Goal: Navigation & Orientation: Go to known website

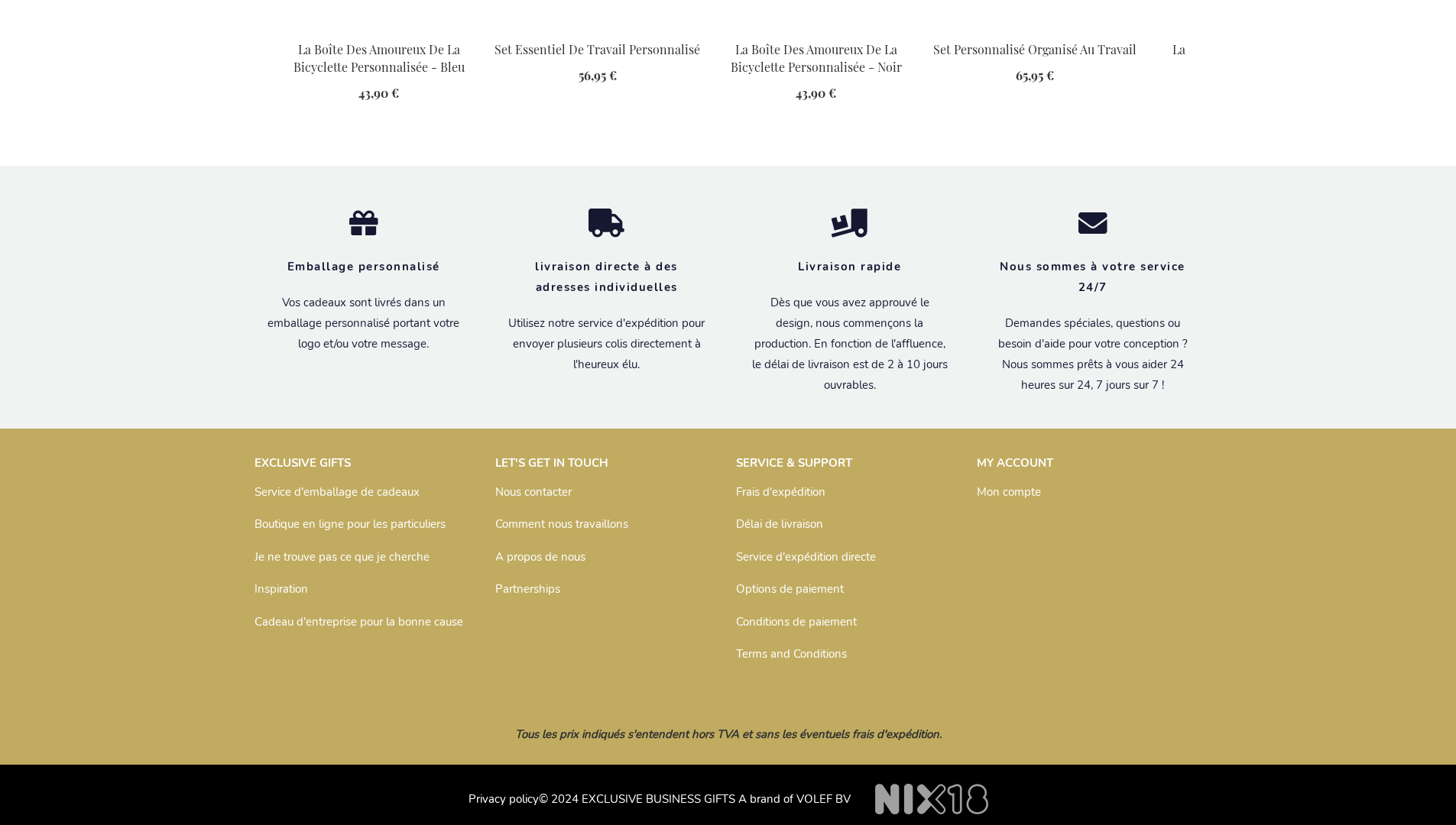
scroll to position [2008, 0]
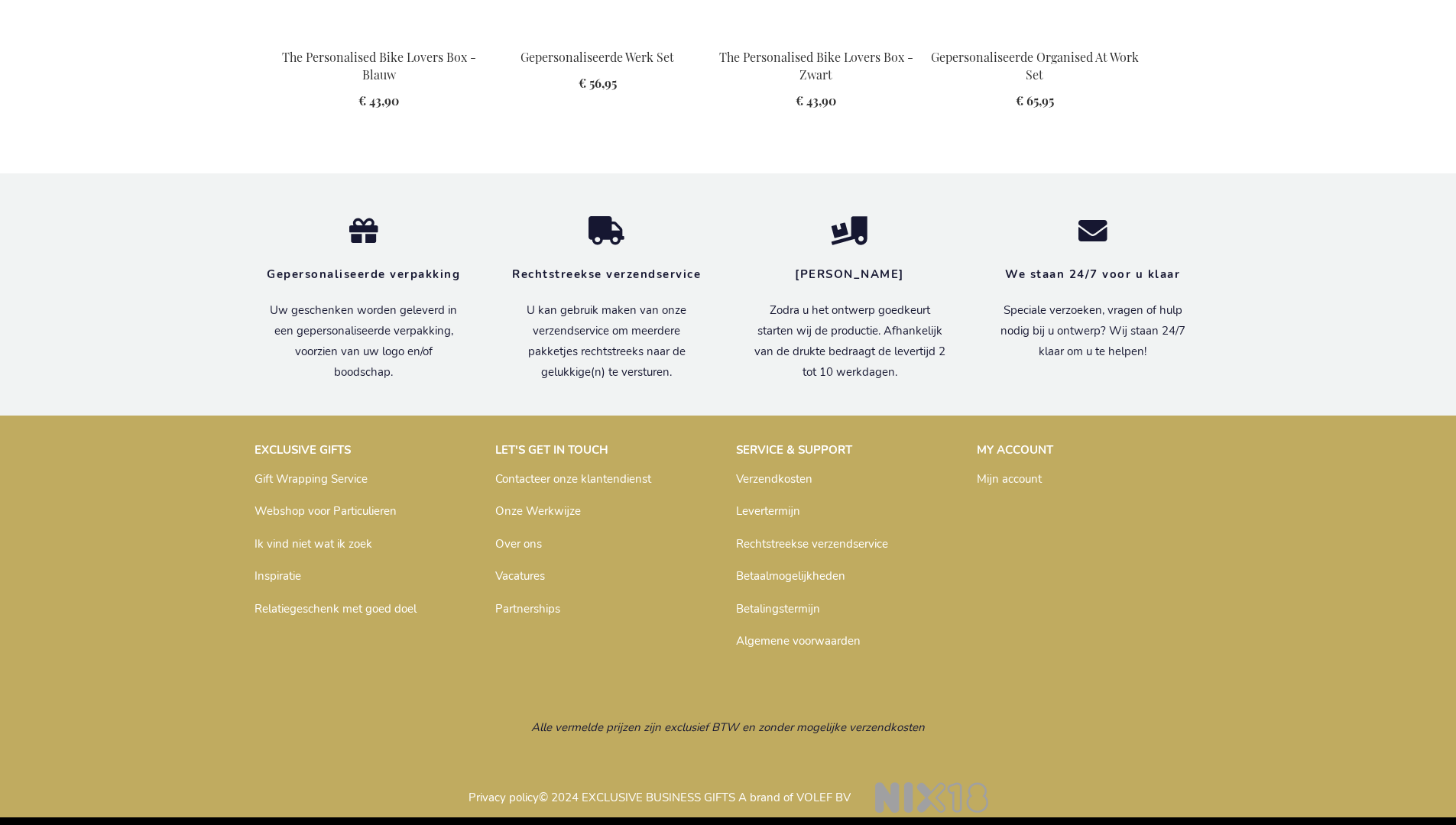
scroll to position [1999, 0]
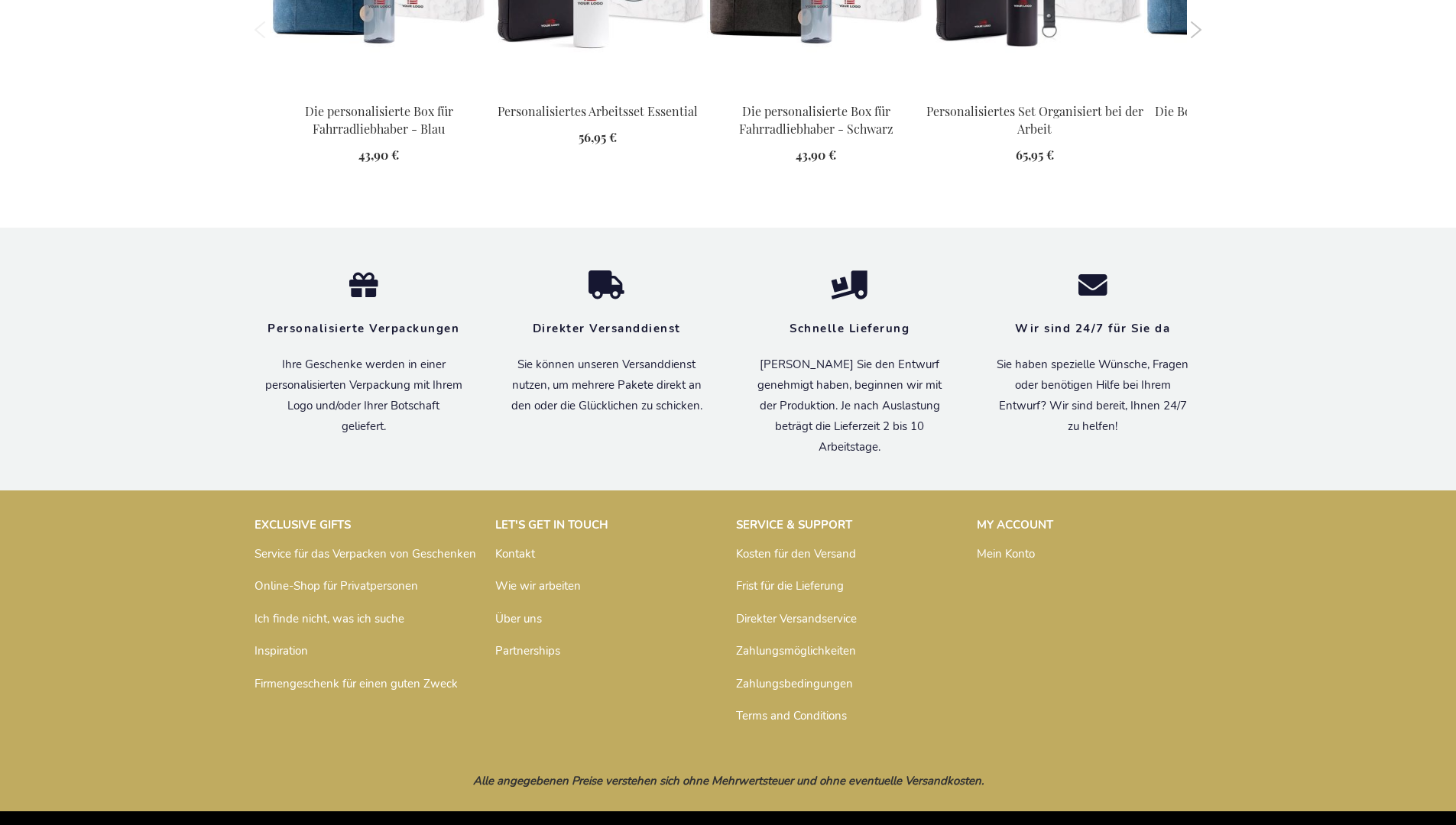
scroll to position [1992, 0]
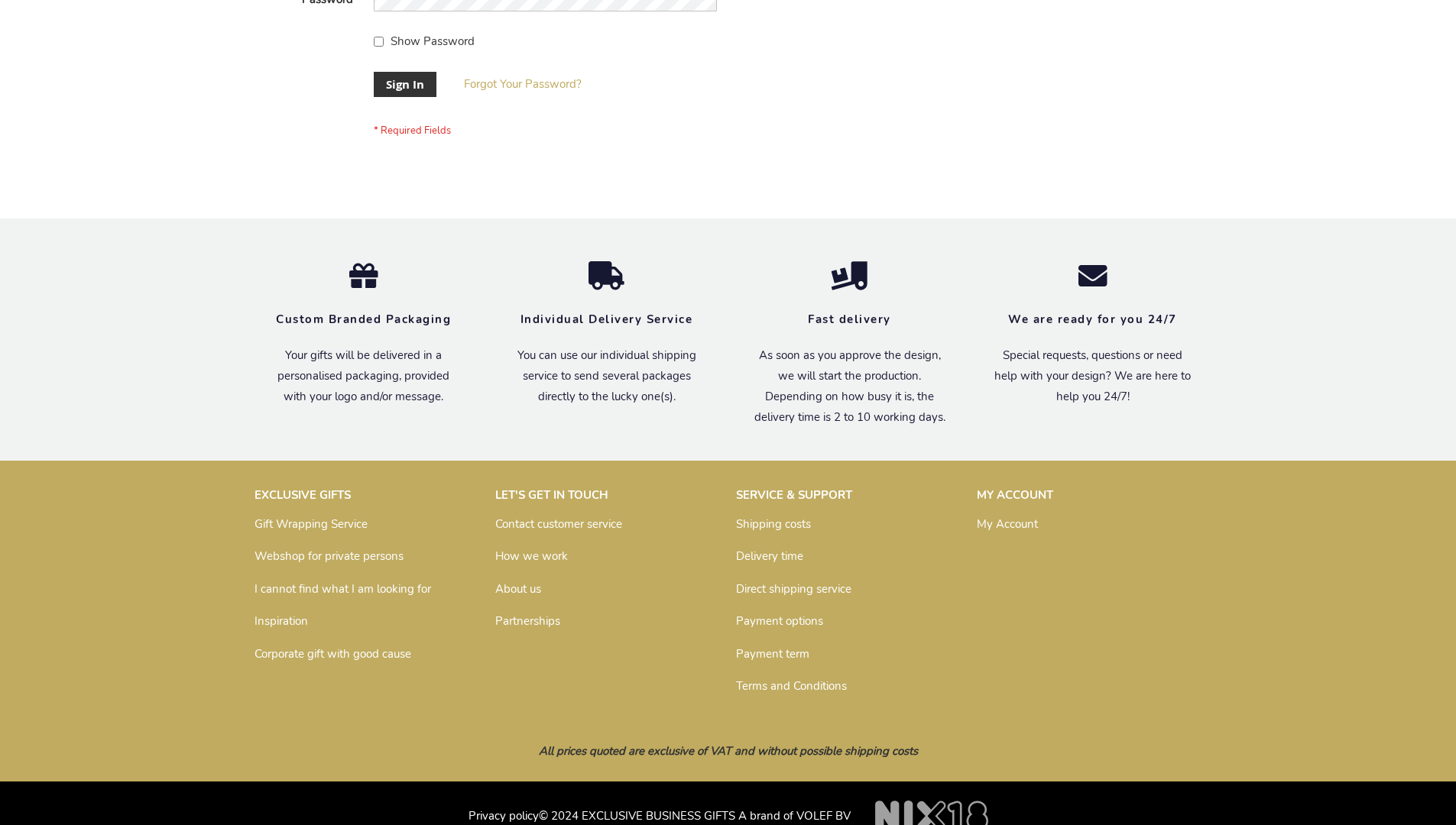
scroll to position [479, 0]
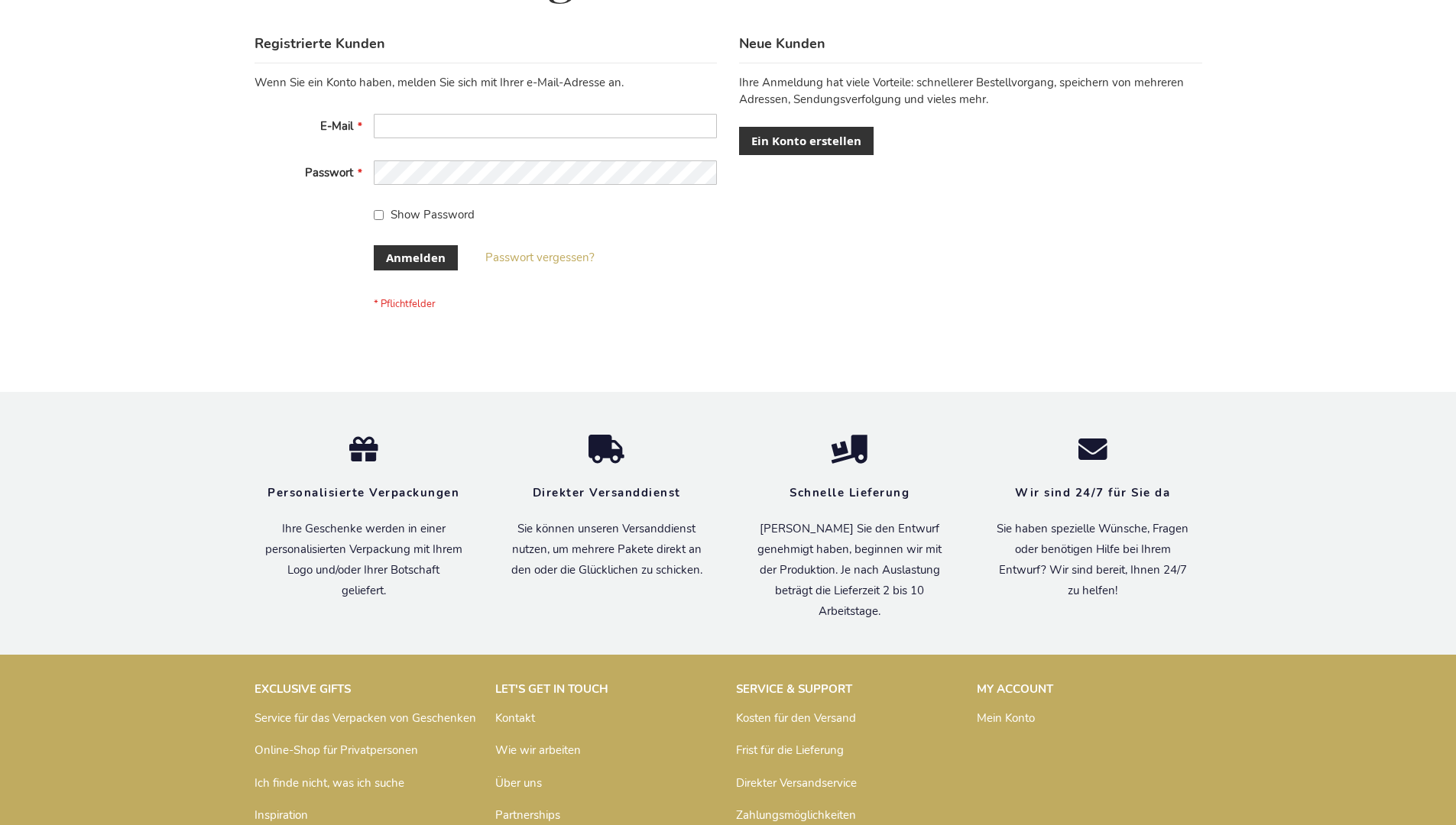
scroll to position [512, 0]
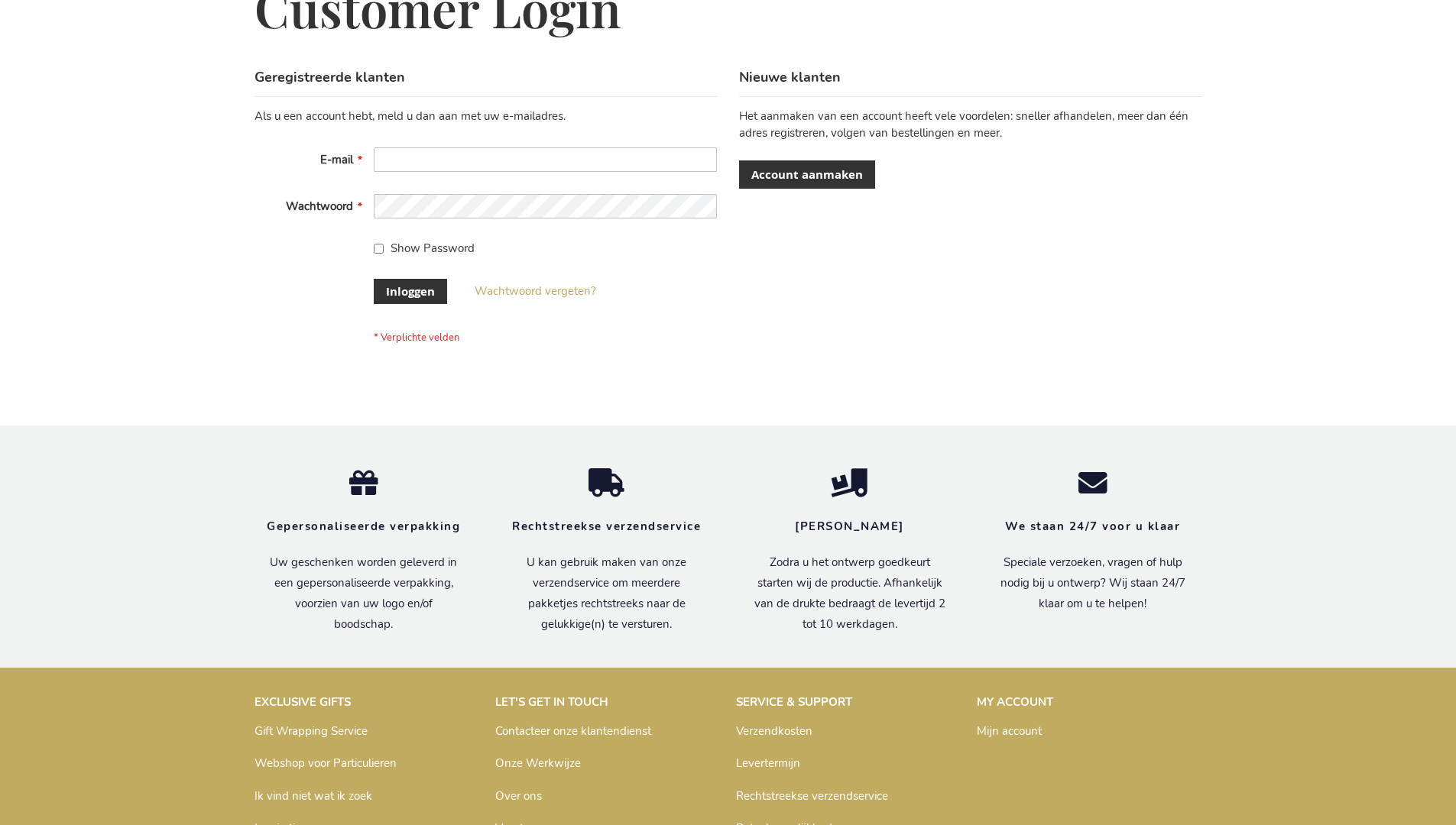
scroll to position [519, 0]
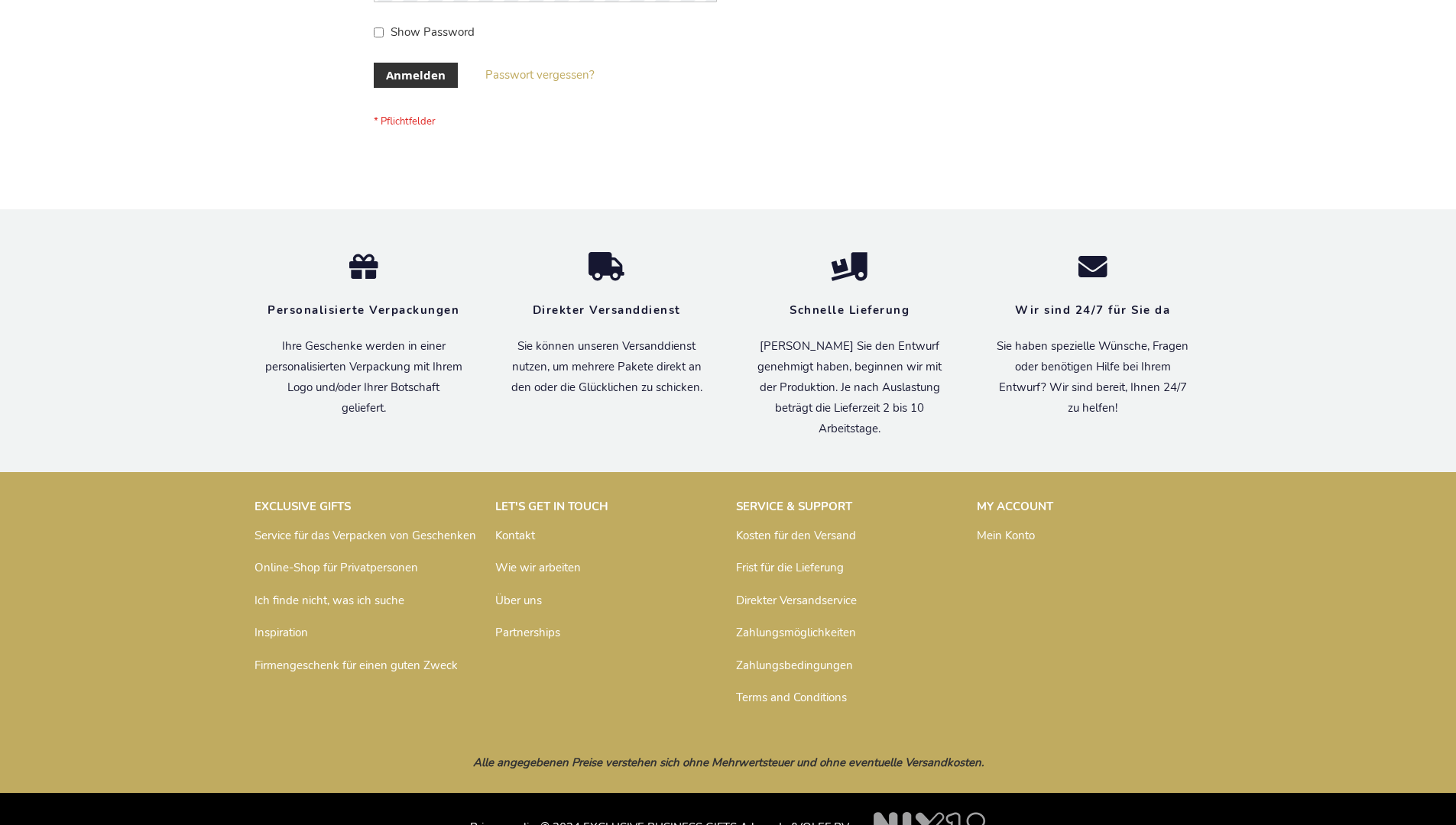
scroll to position [512, 0]
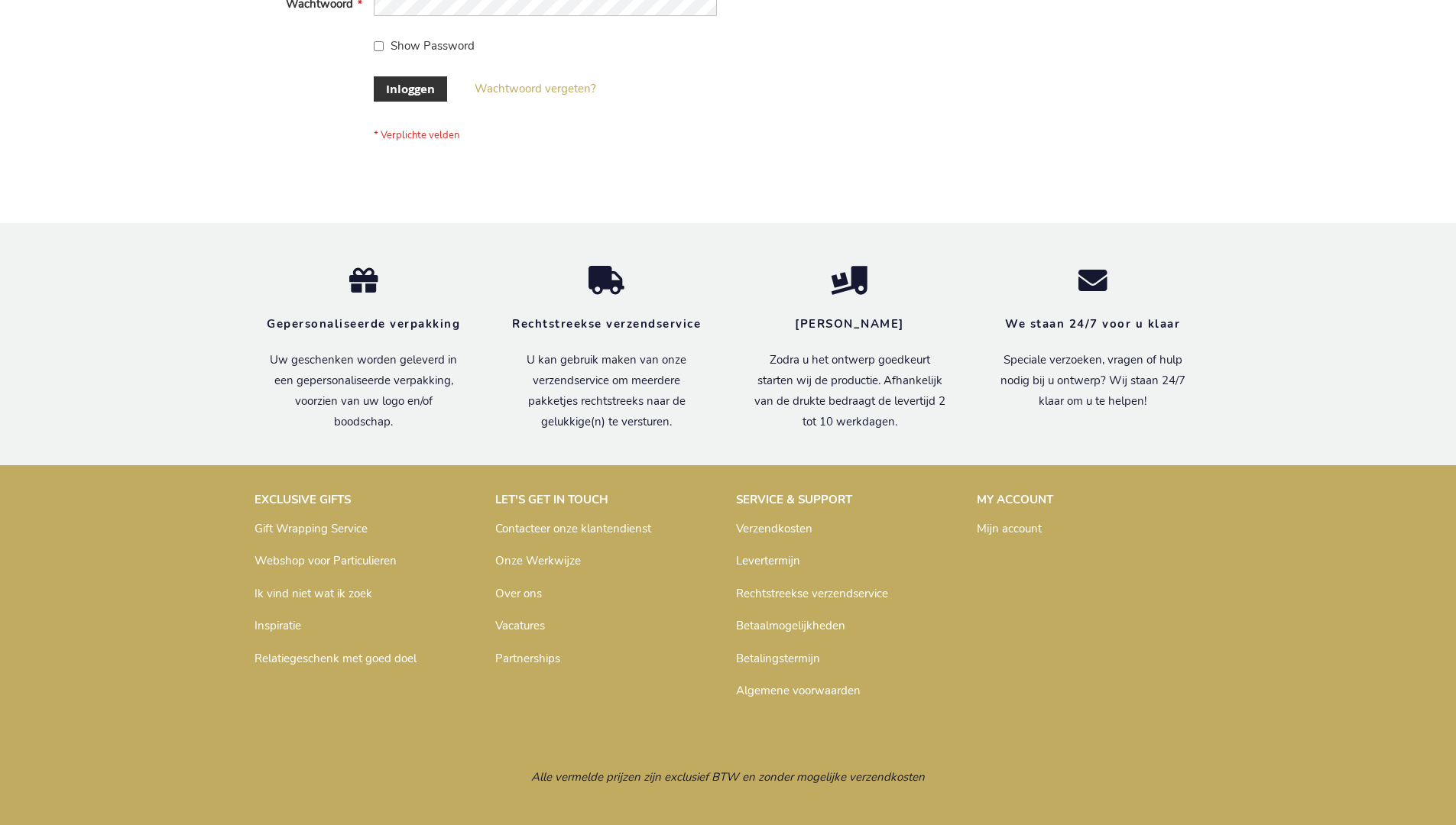
scroll to position [519, 0]
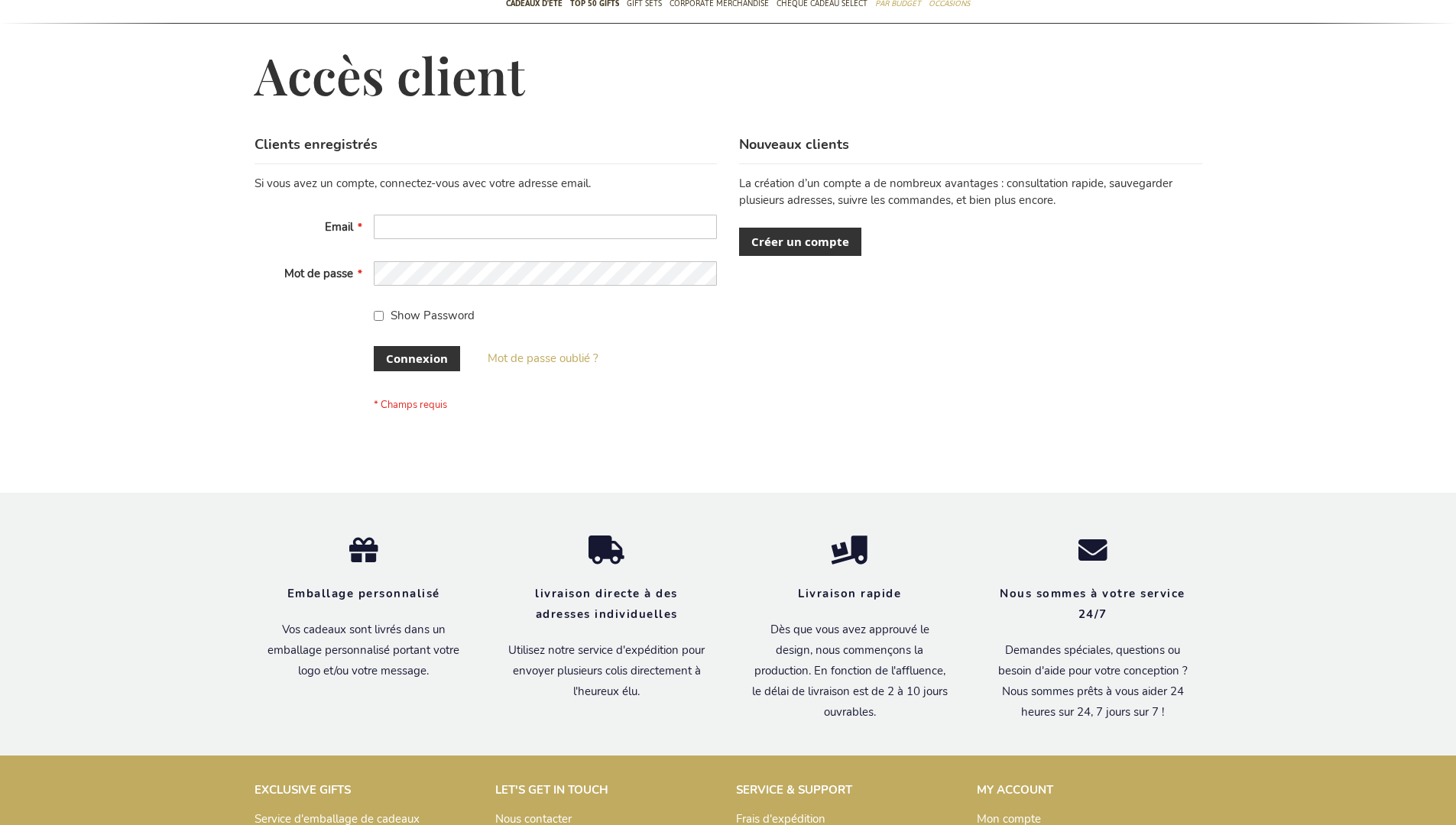
scroll to position [527, 0]
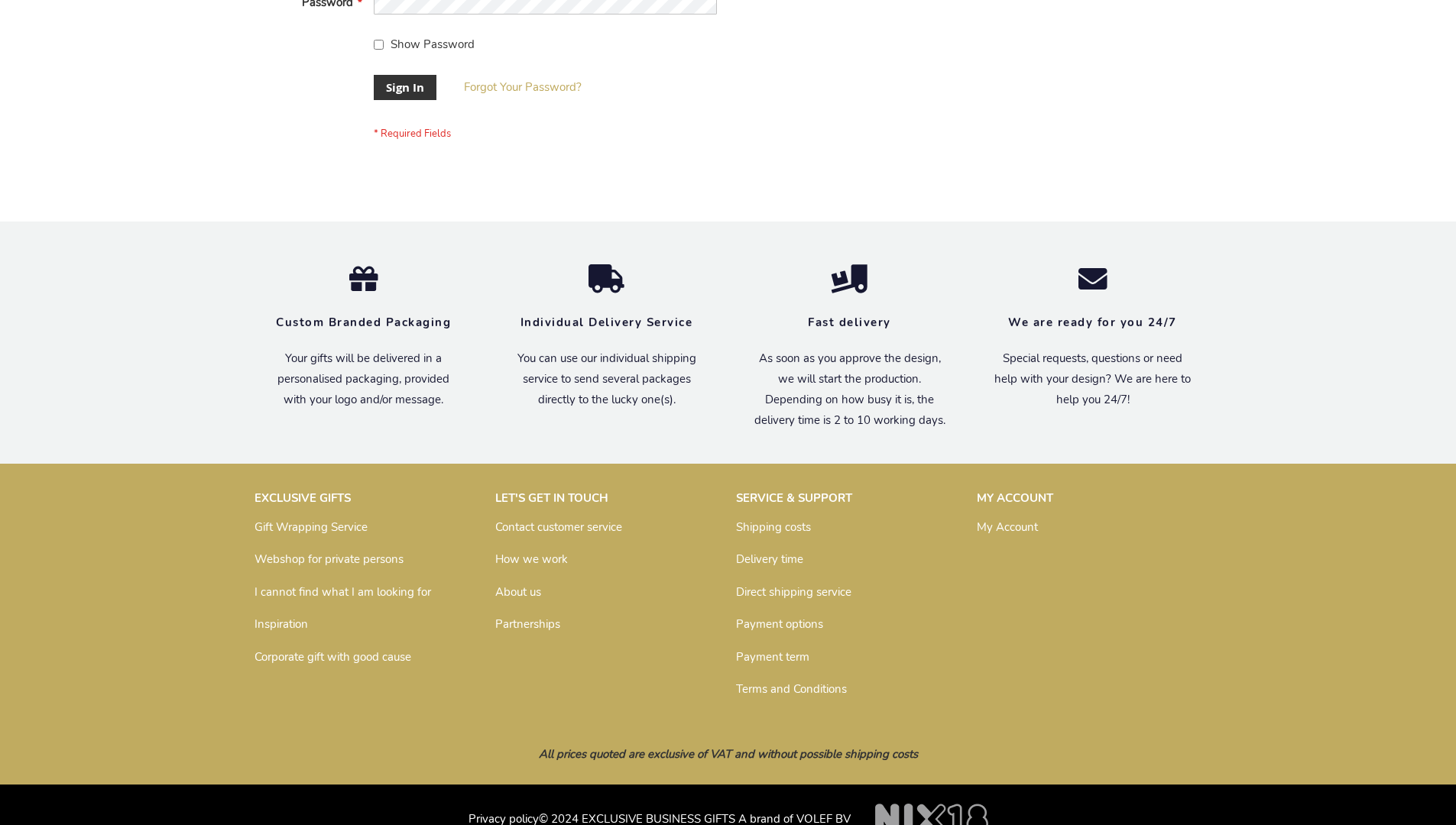
scroll to position [491, 0]
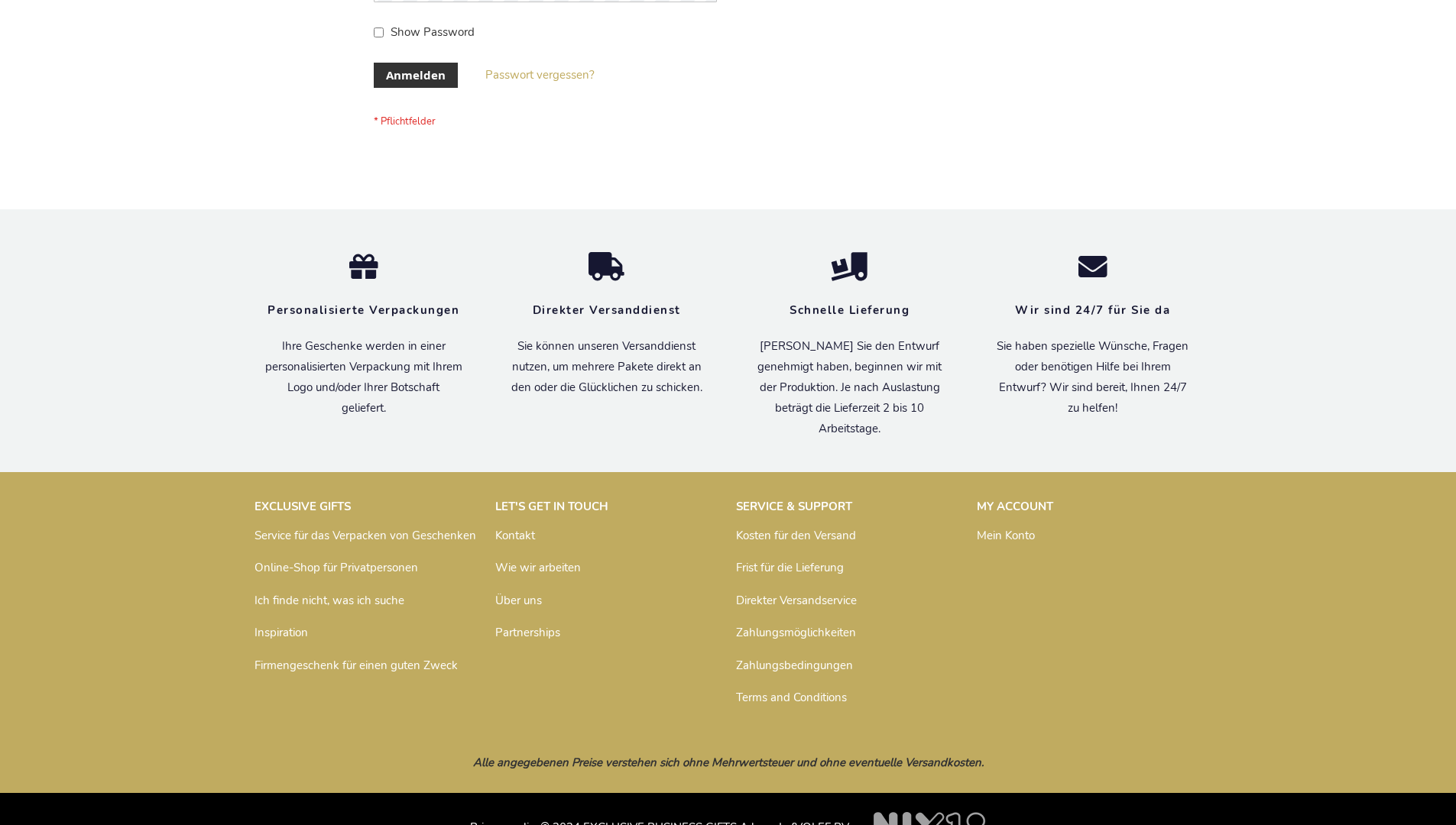
scroll to position [512, 0]
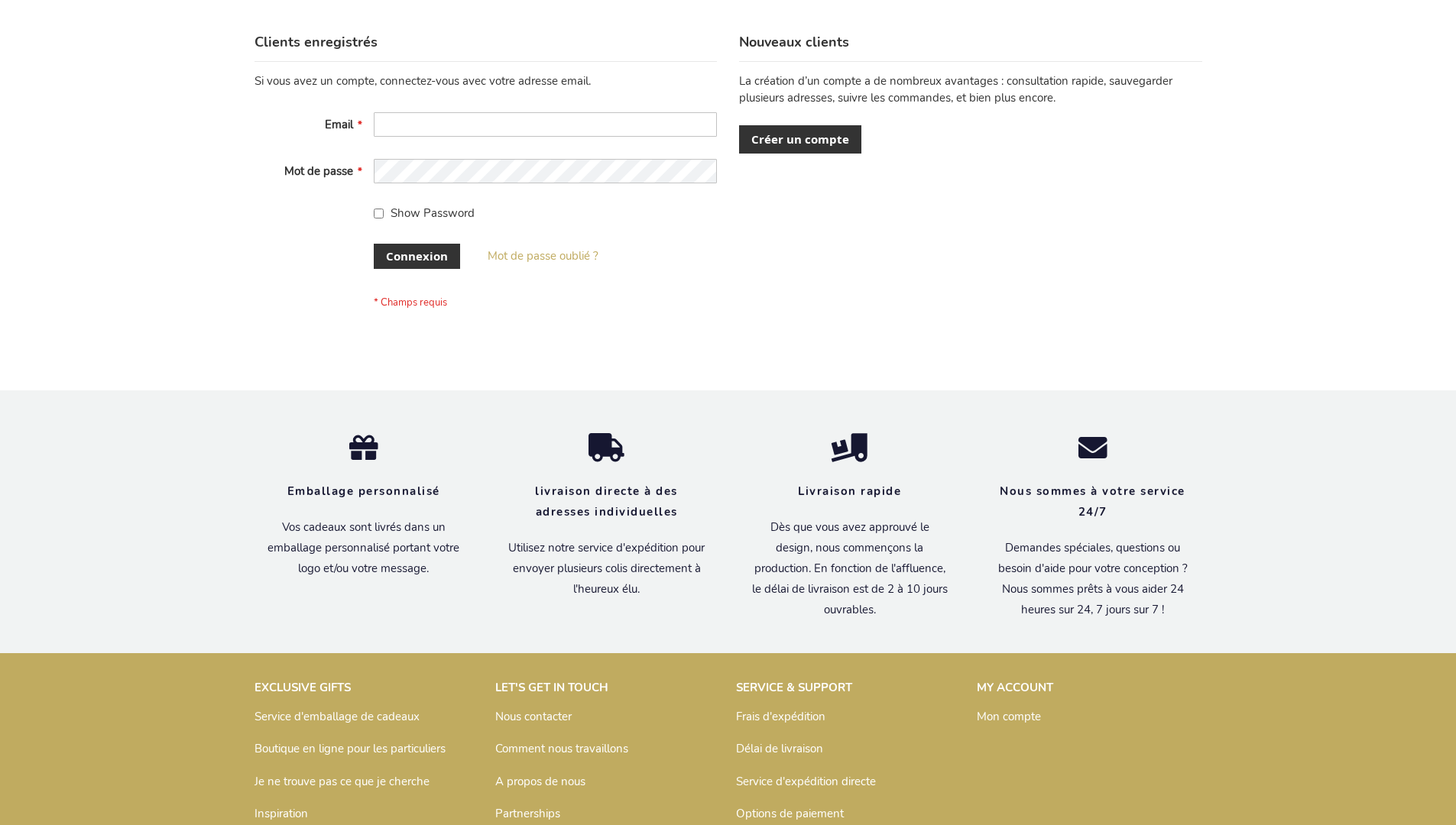
scroll to position [527, 0]
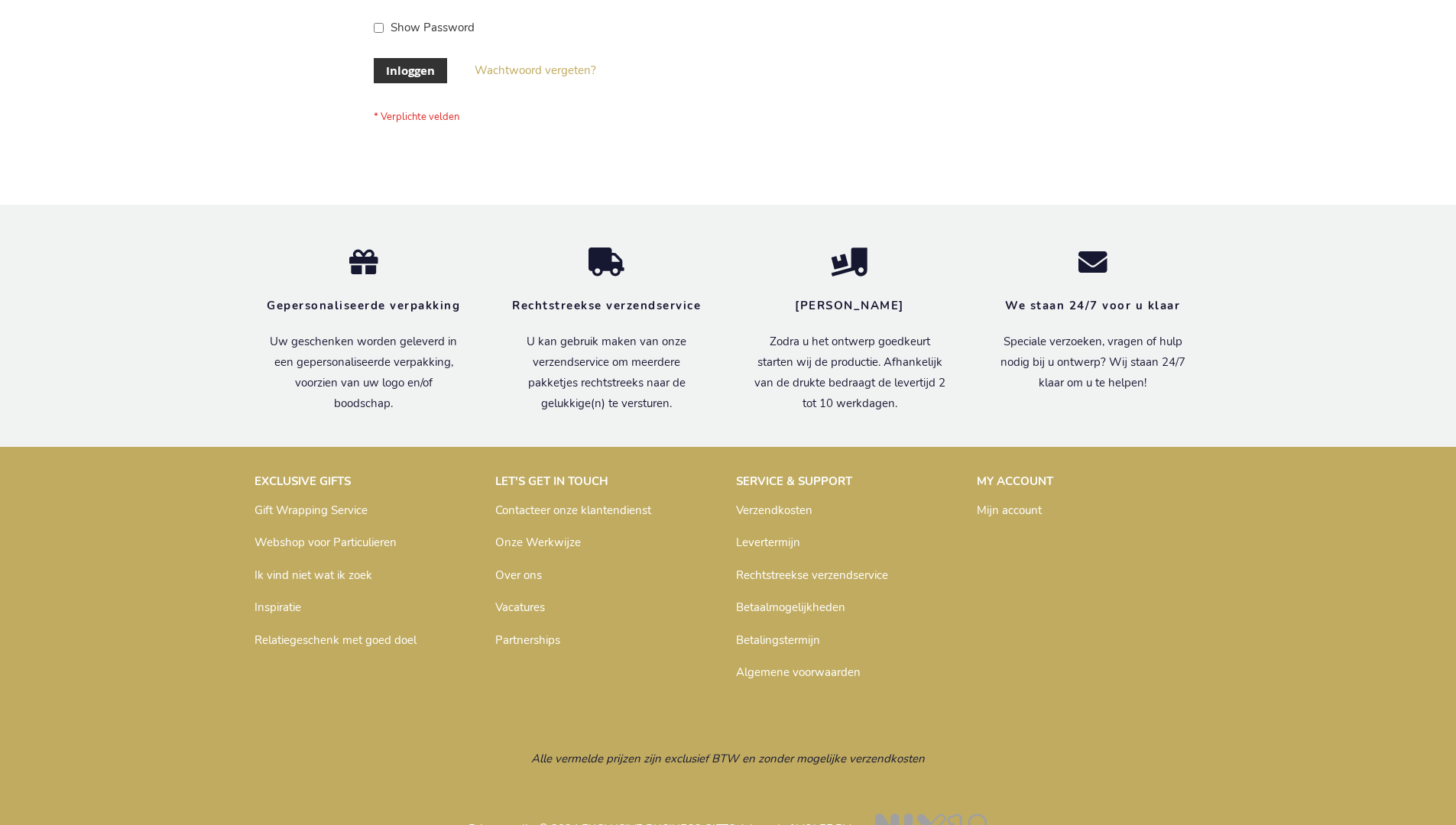
scroll to position [519, 0]
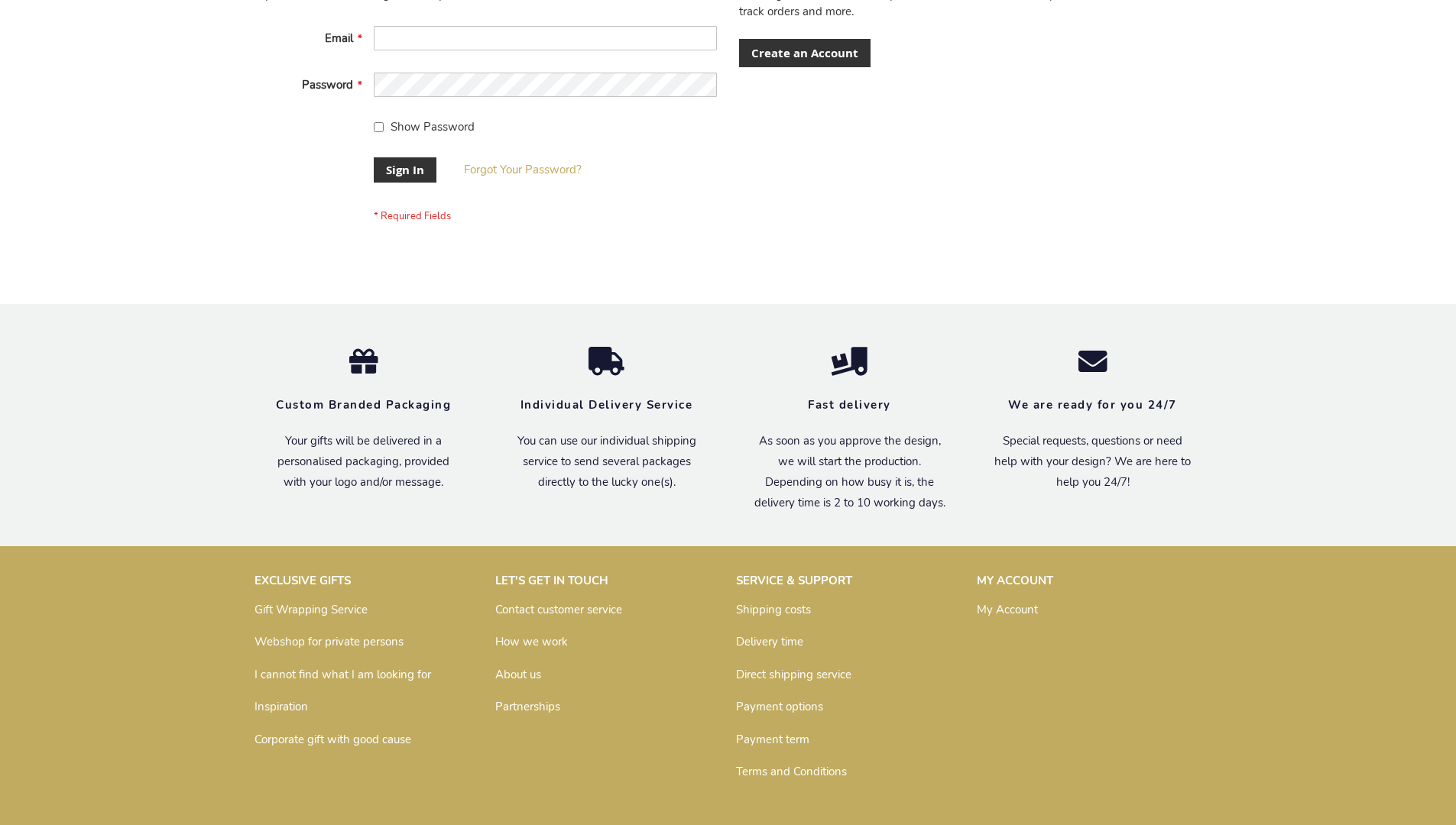
scroll to position [491, 0]
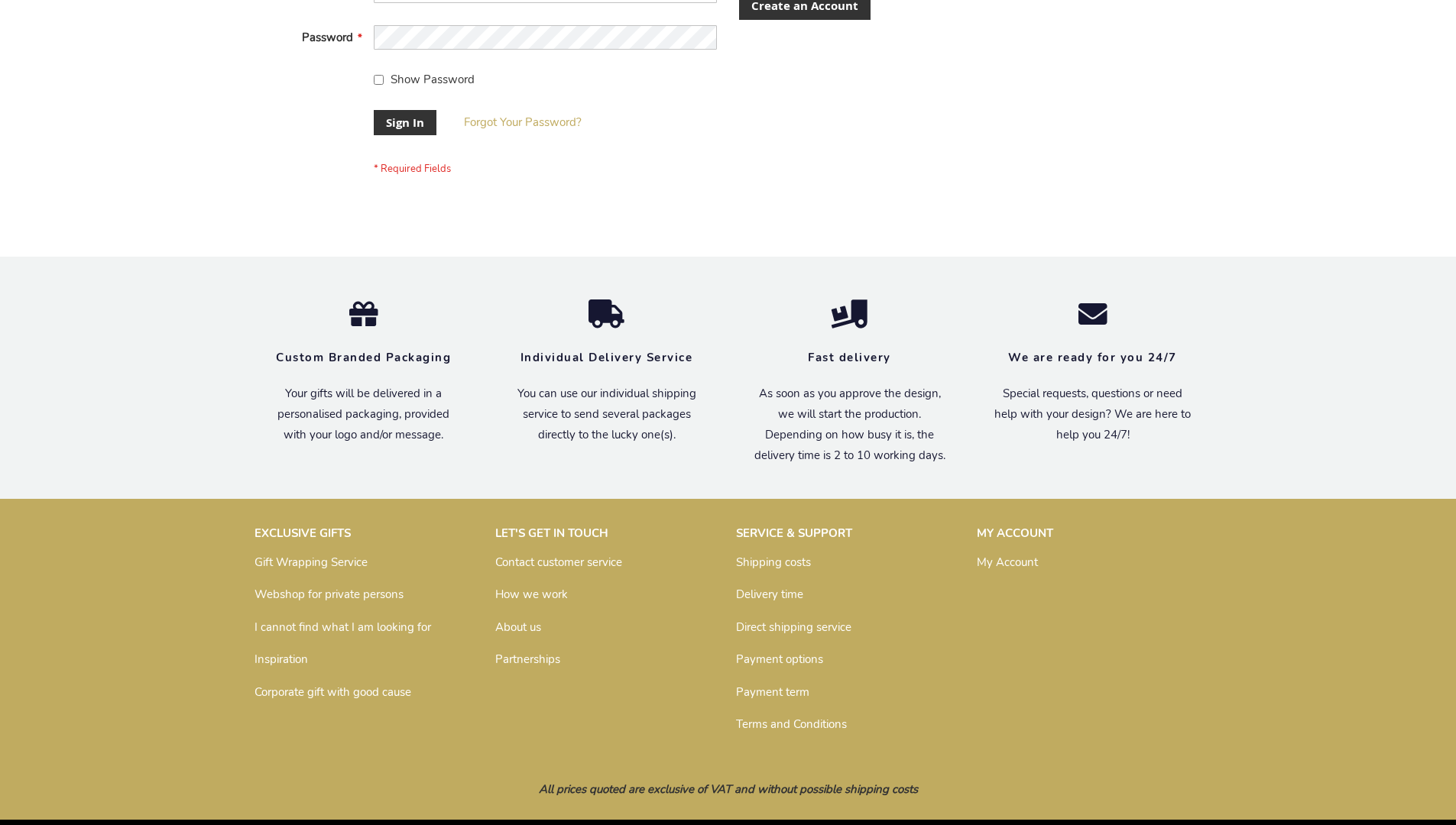
scroll to position [491, 0]
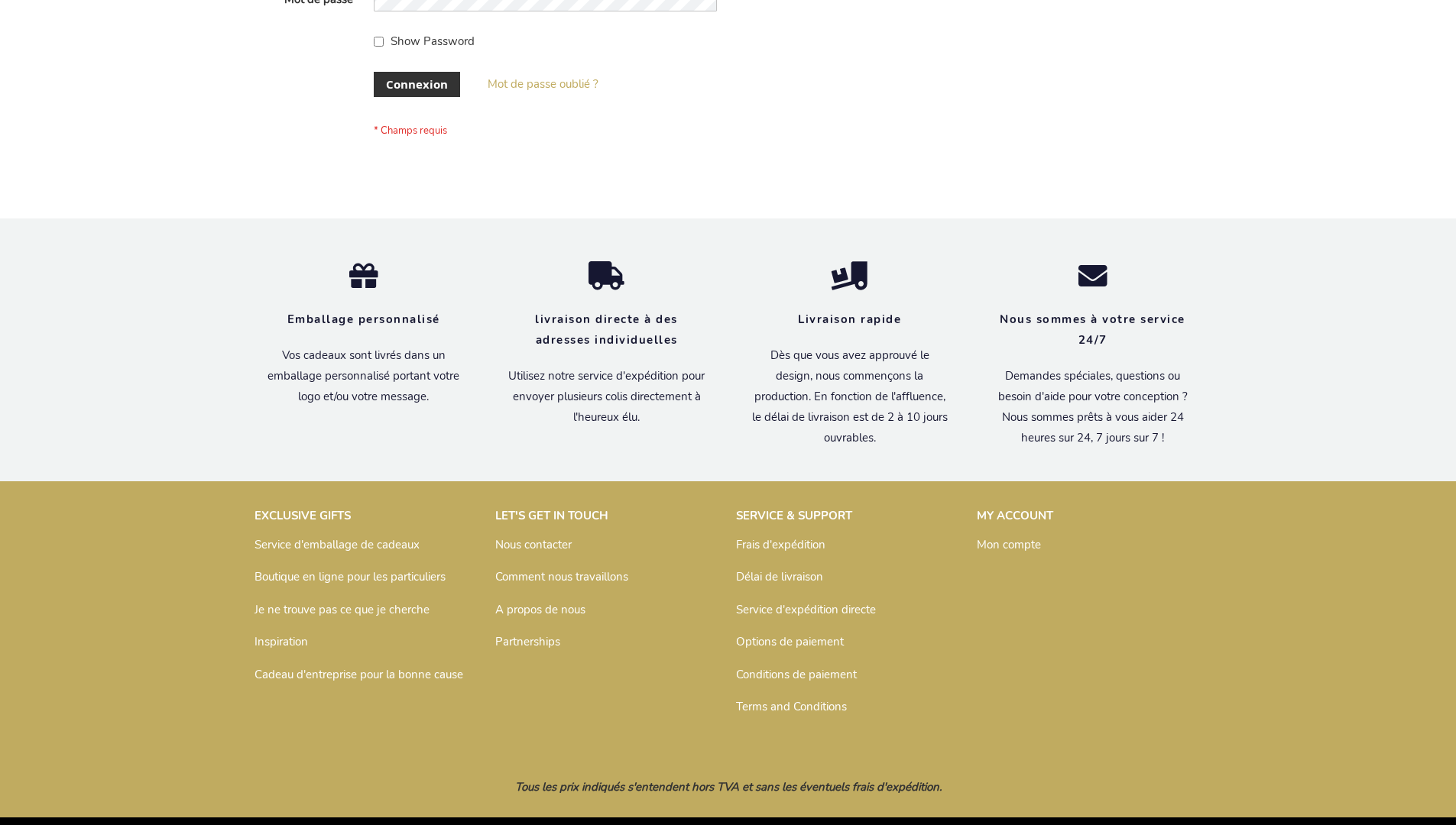
scroll to position [527, 0]
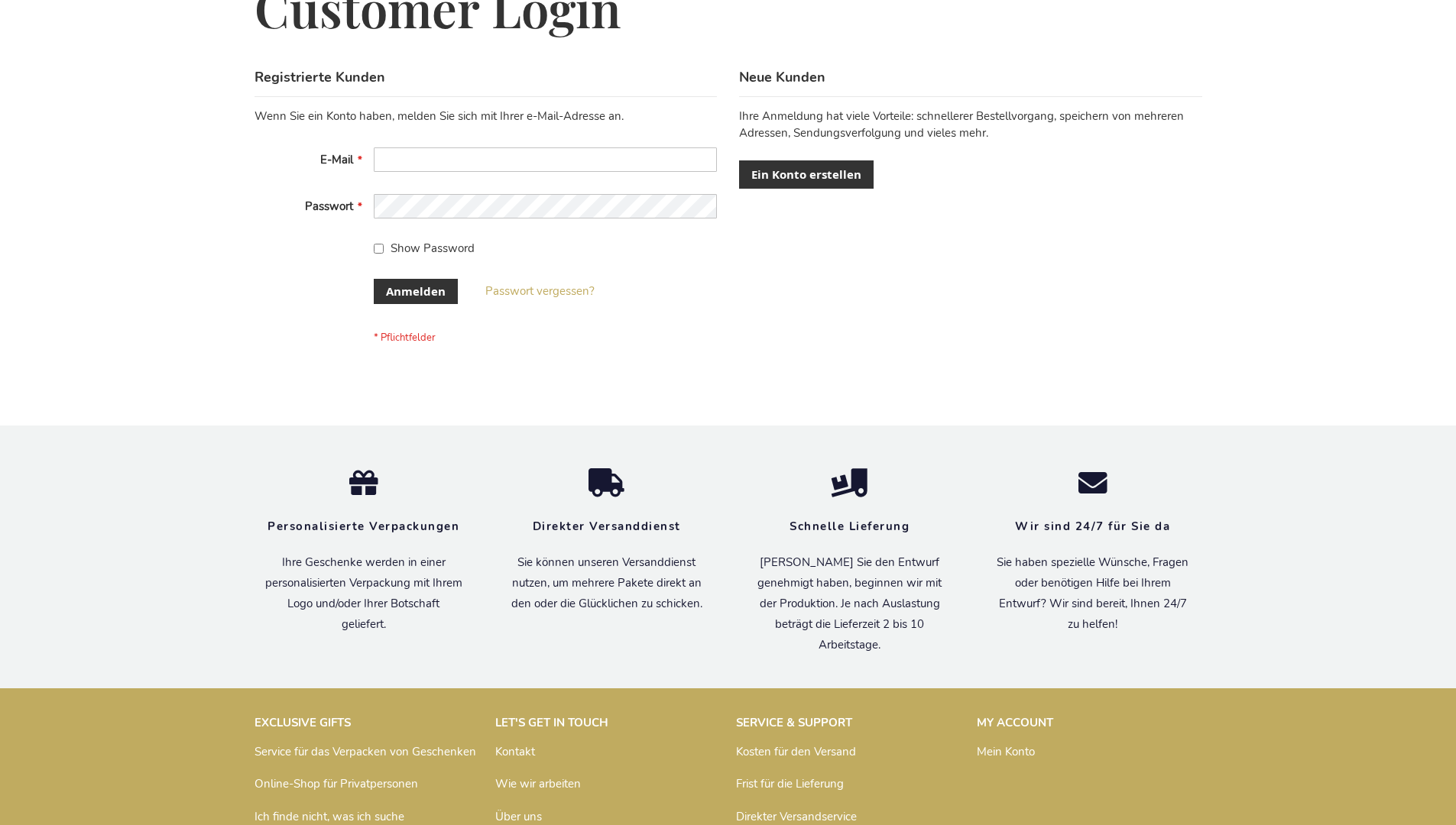
scroll to position [512, 0]
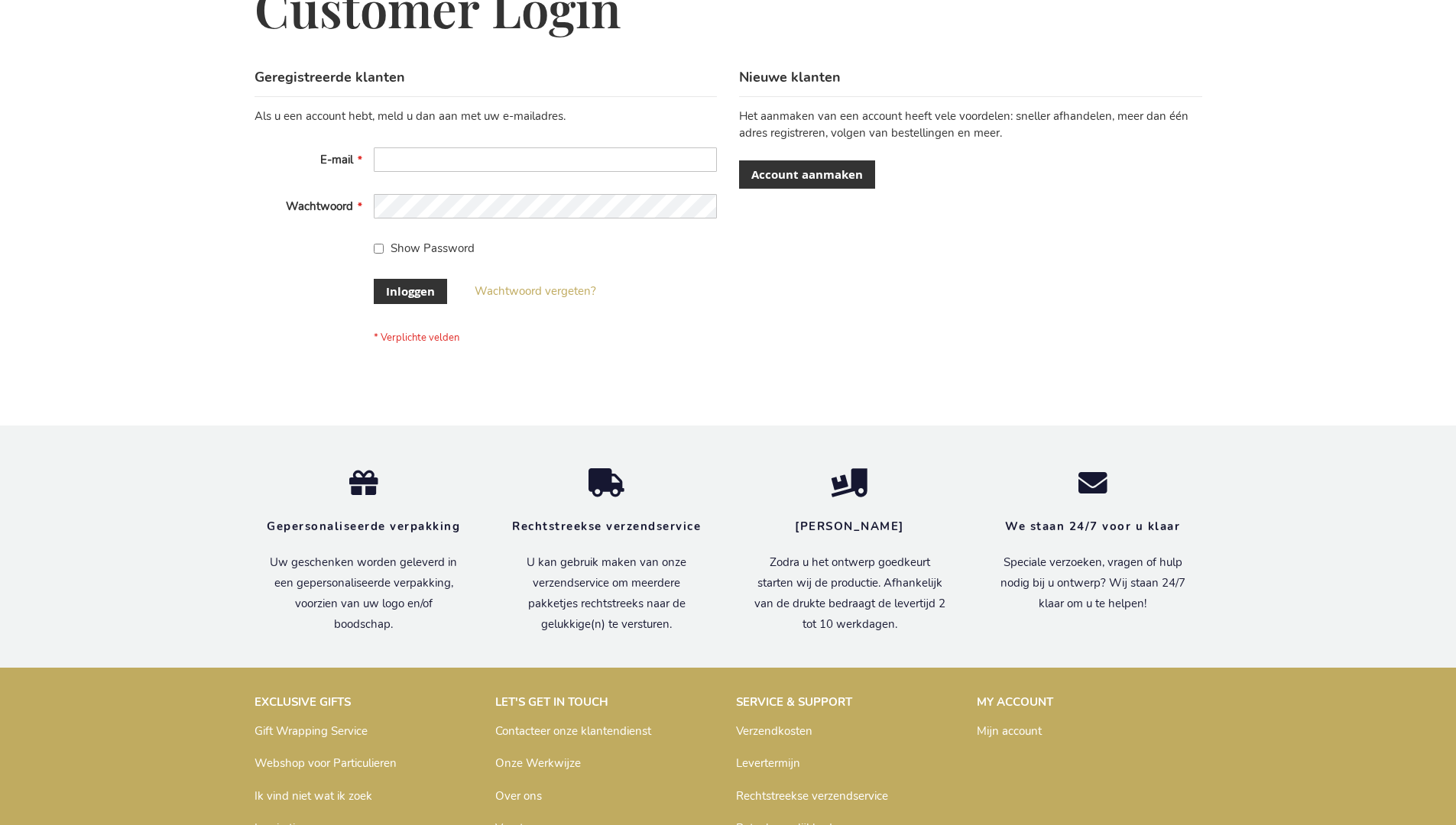
scroll to position [519, 0]
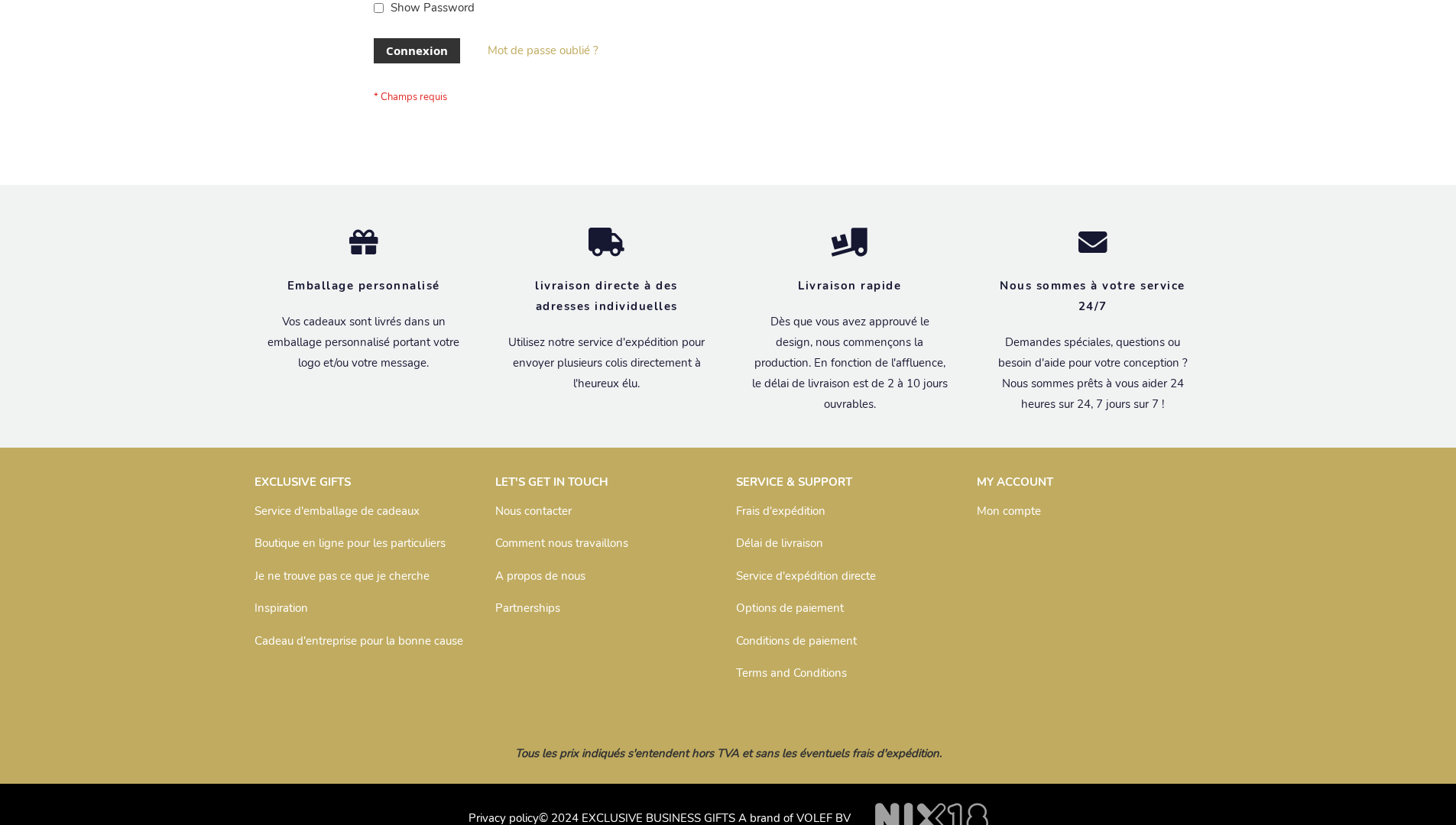
scroll to position [527, 0]
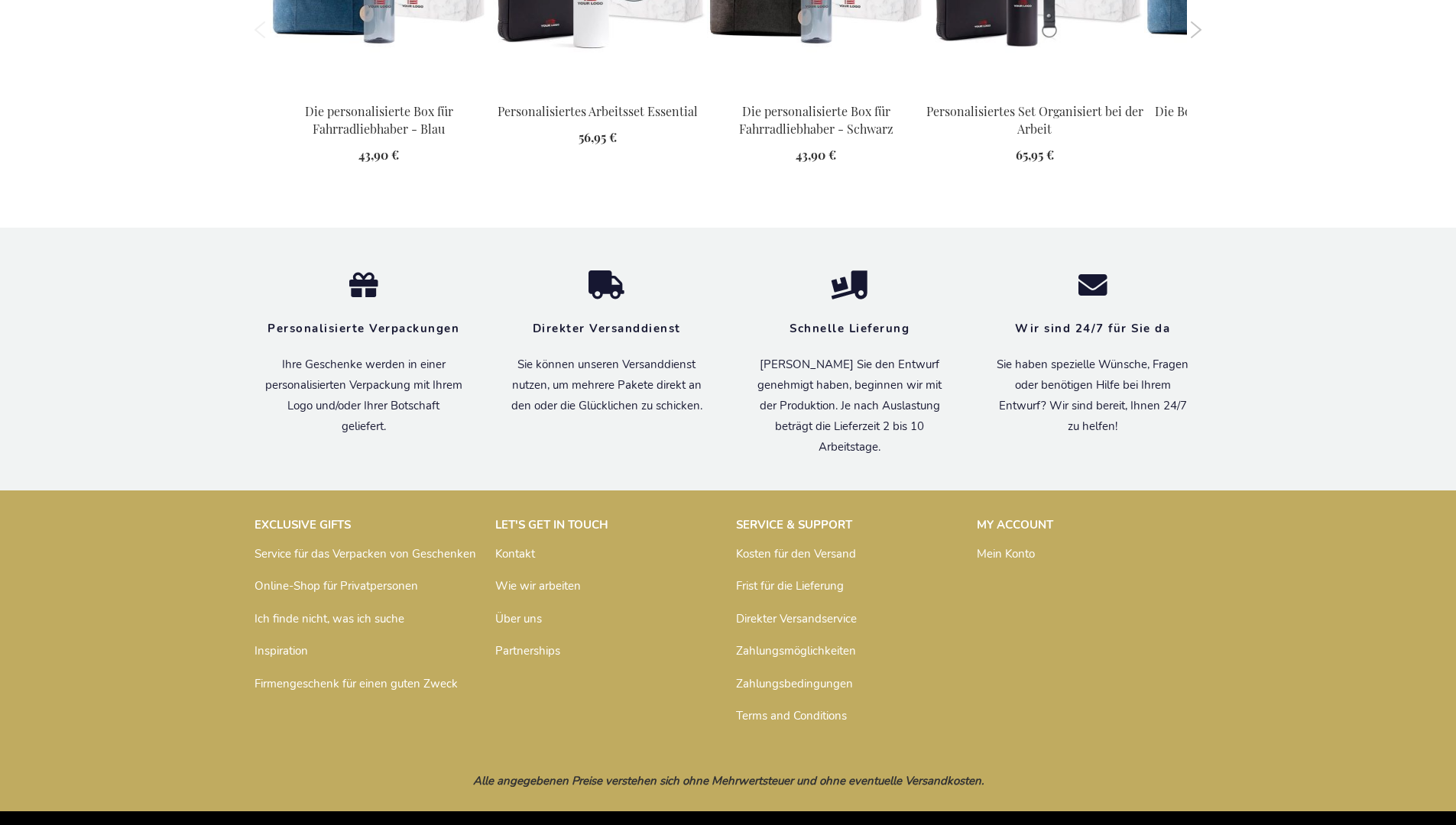
scroll to position [1992, 0]
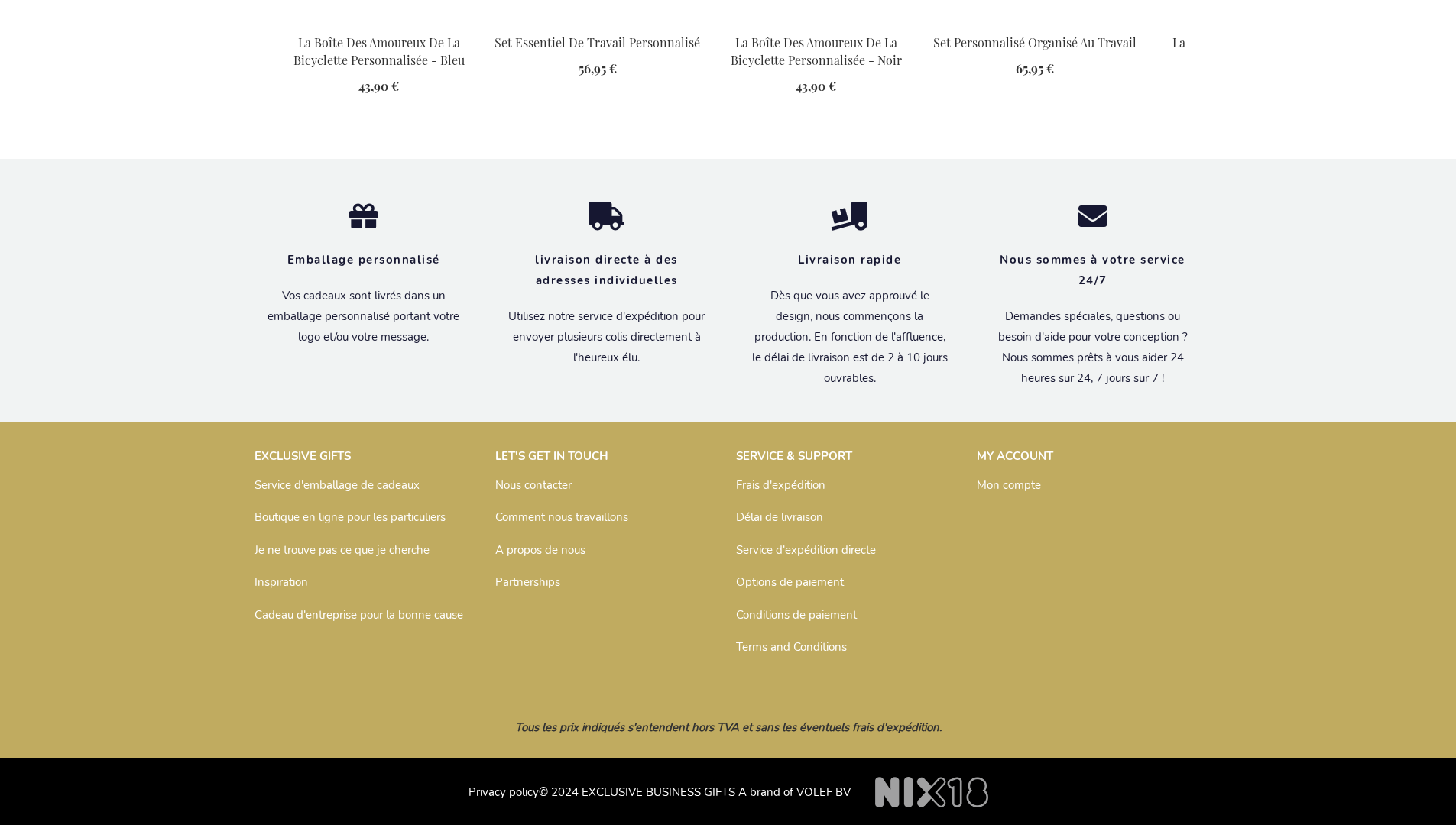
scroll to position [2008, 0]
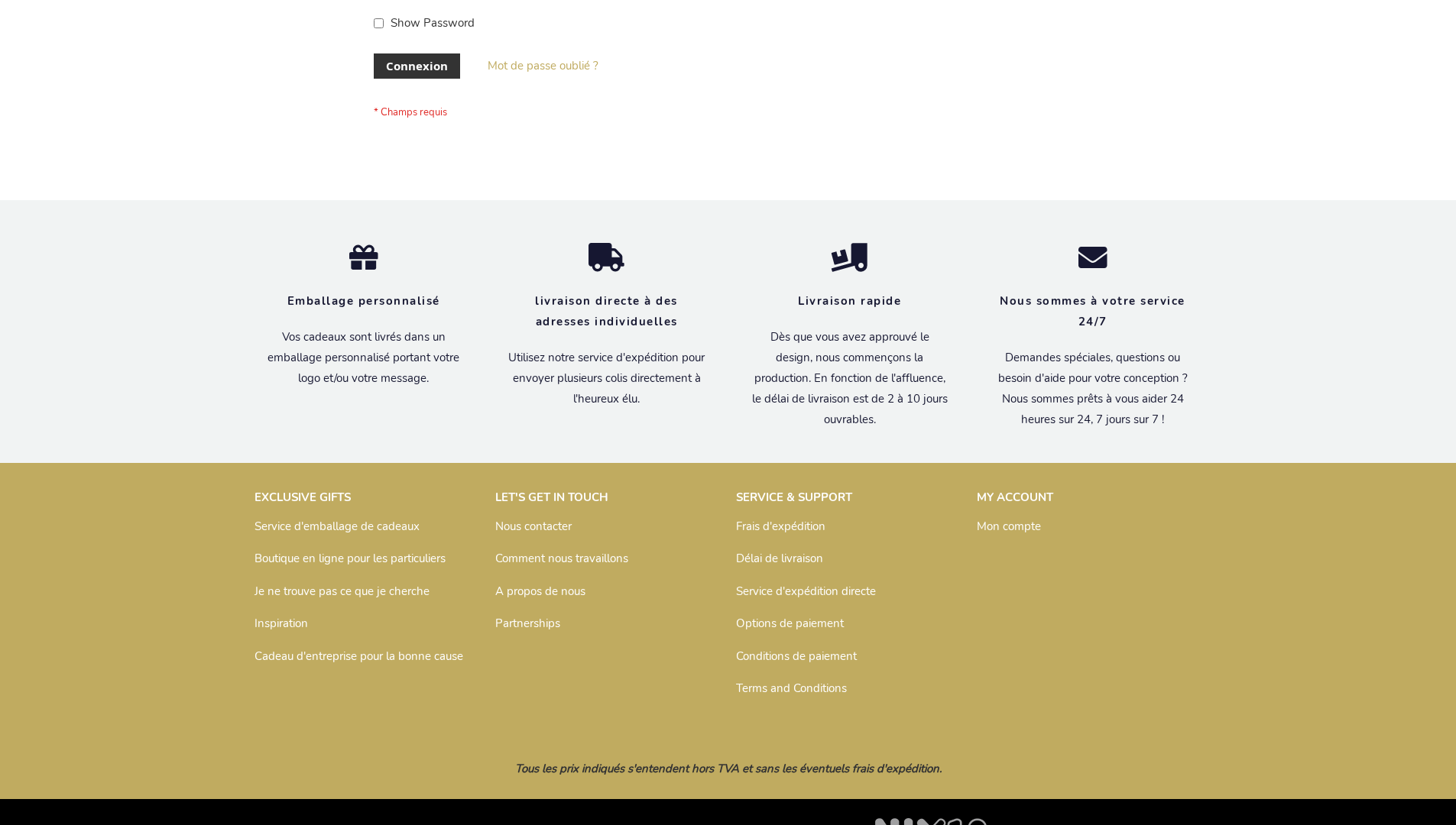
scroll to position [527, 0]
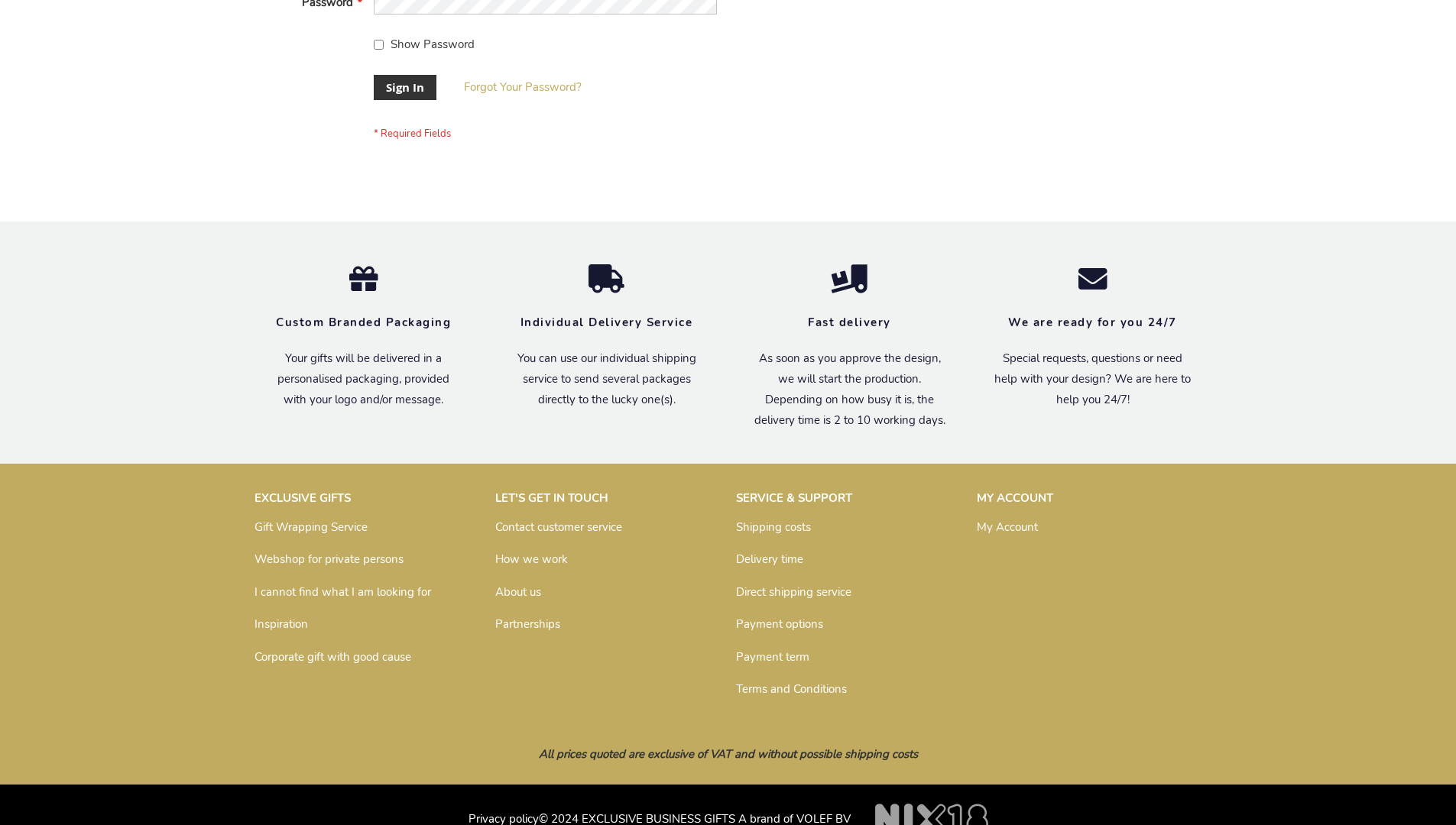
scroll to position [491, 0]
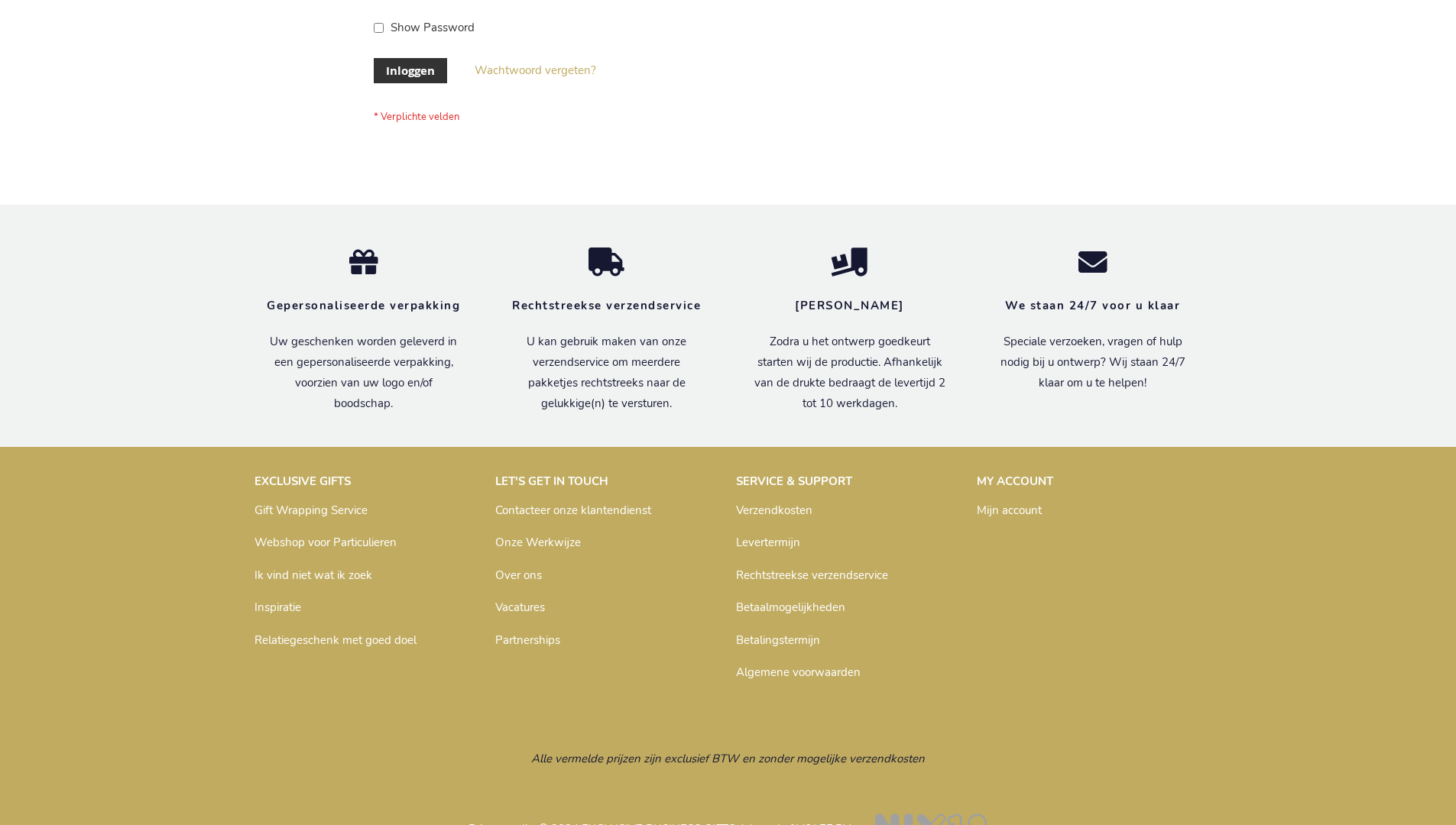
scroll to position [519, 0]
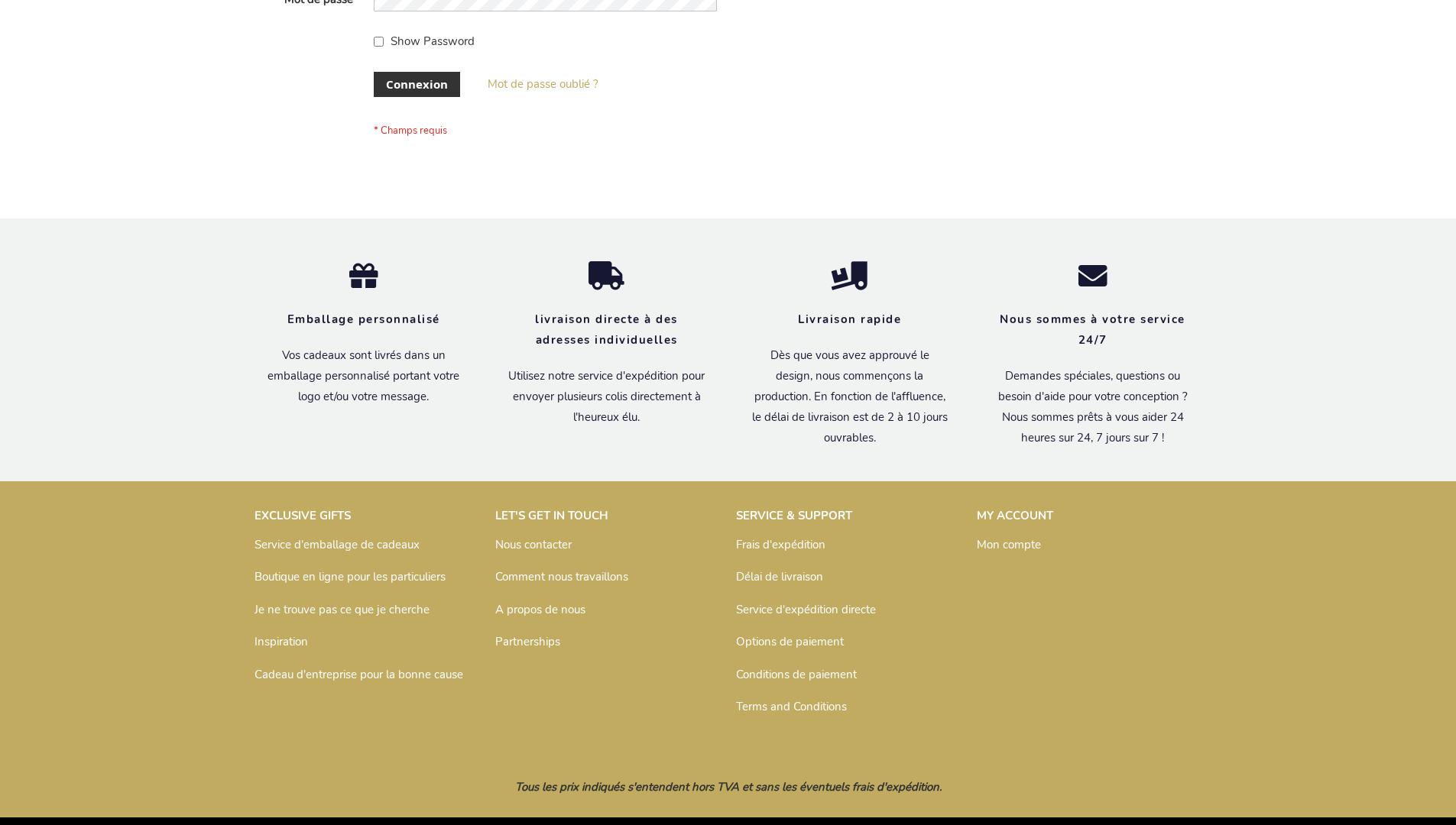
scroll to position [527, 0]
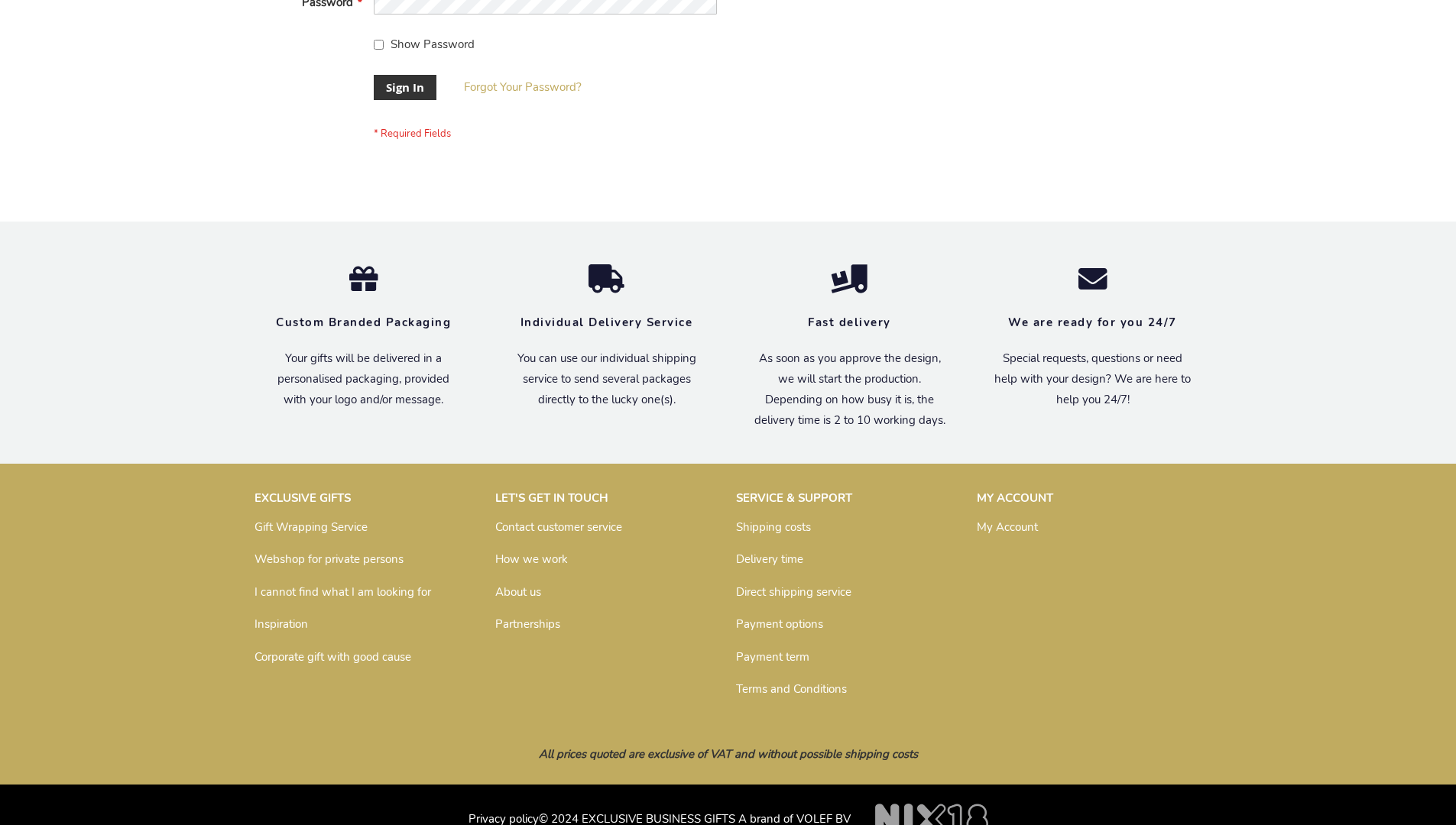
scroll to position [491, 0]
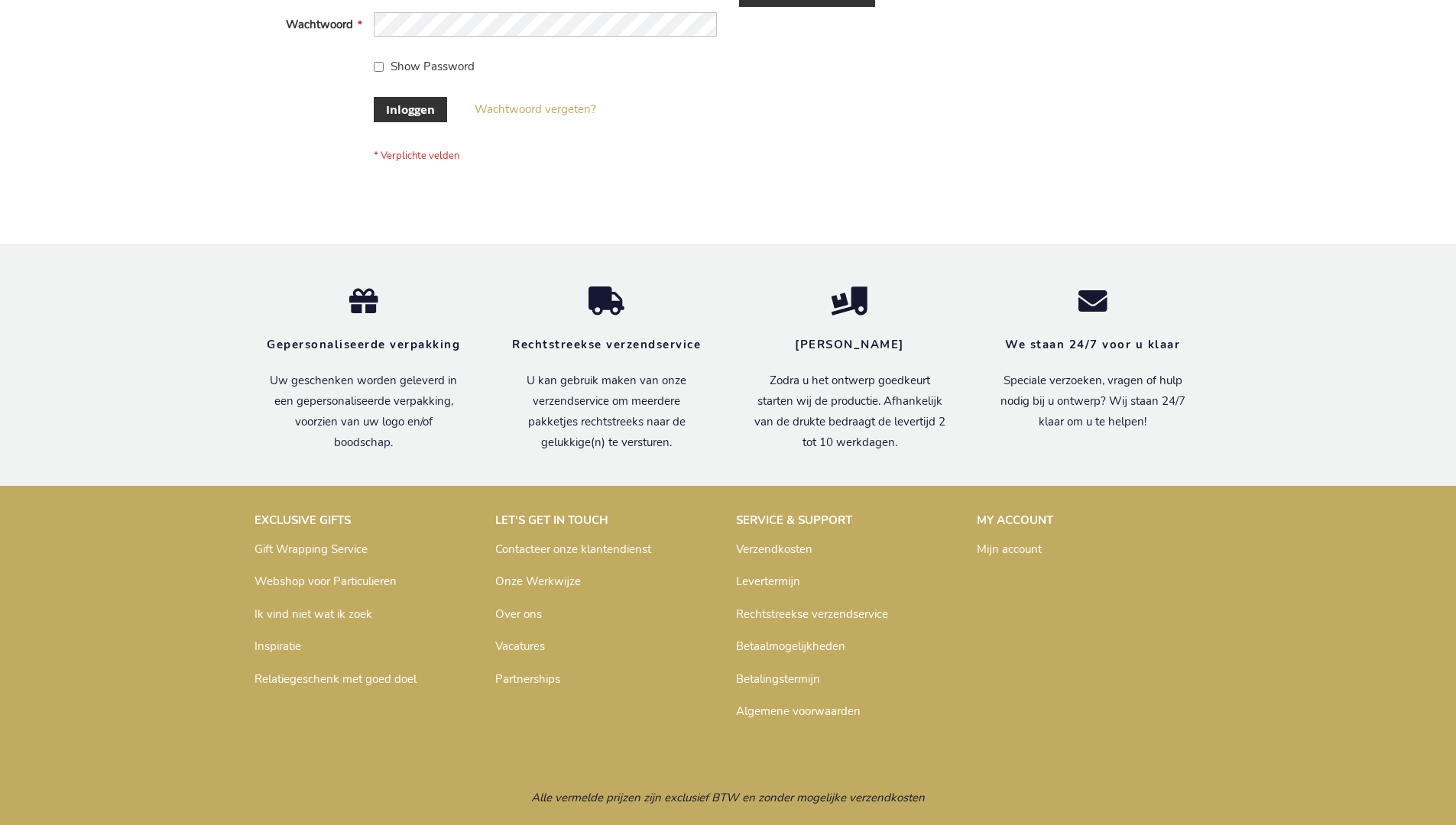
scroll to position [519, 0]
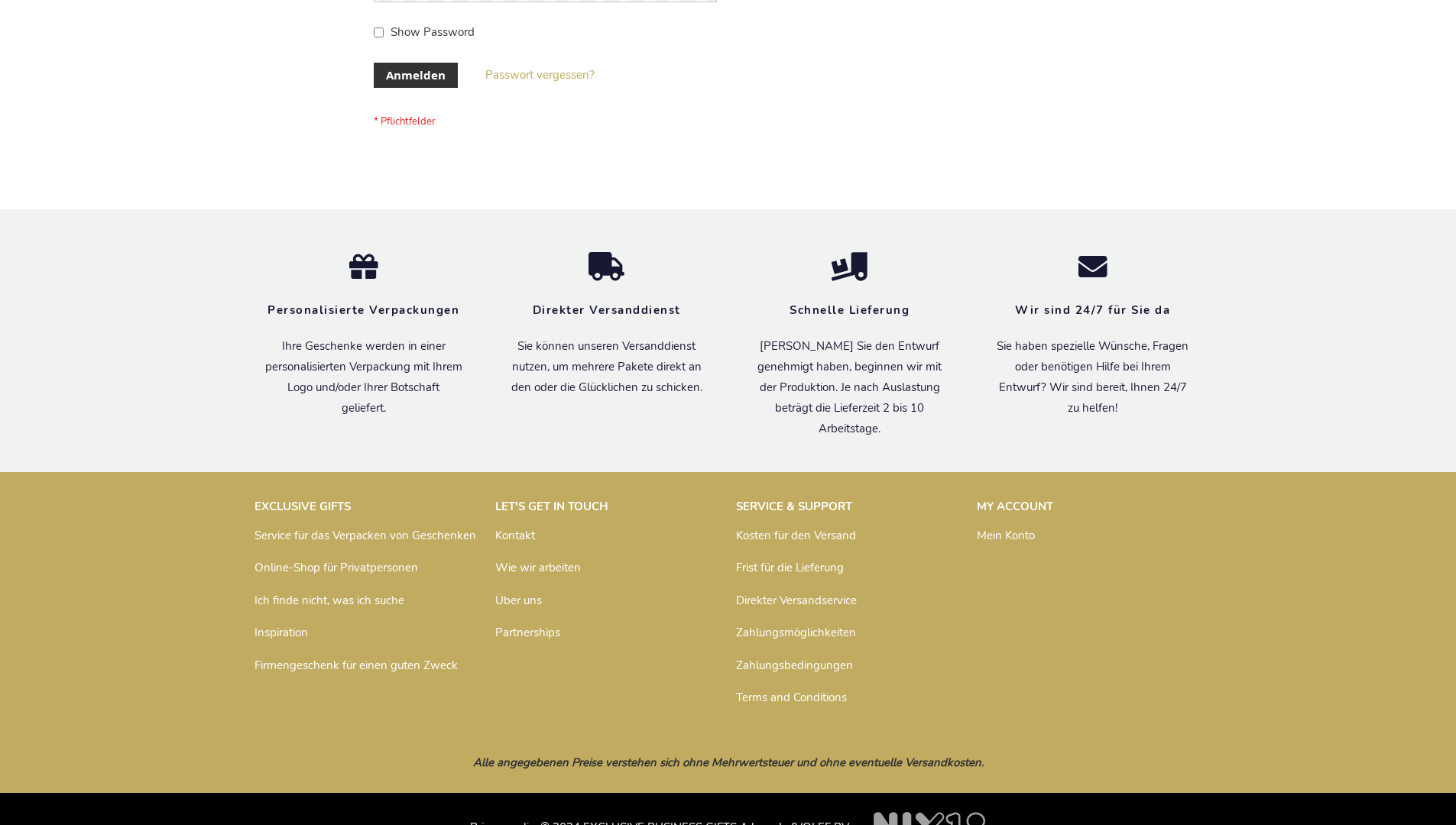
scroll to position [512, 0]
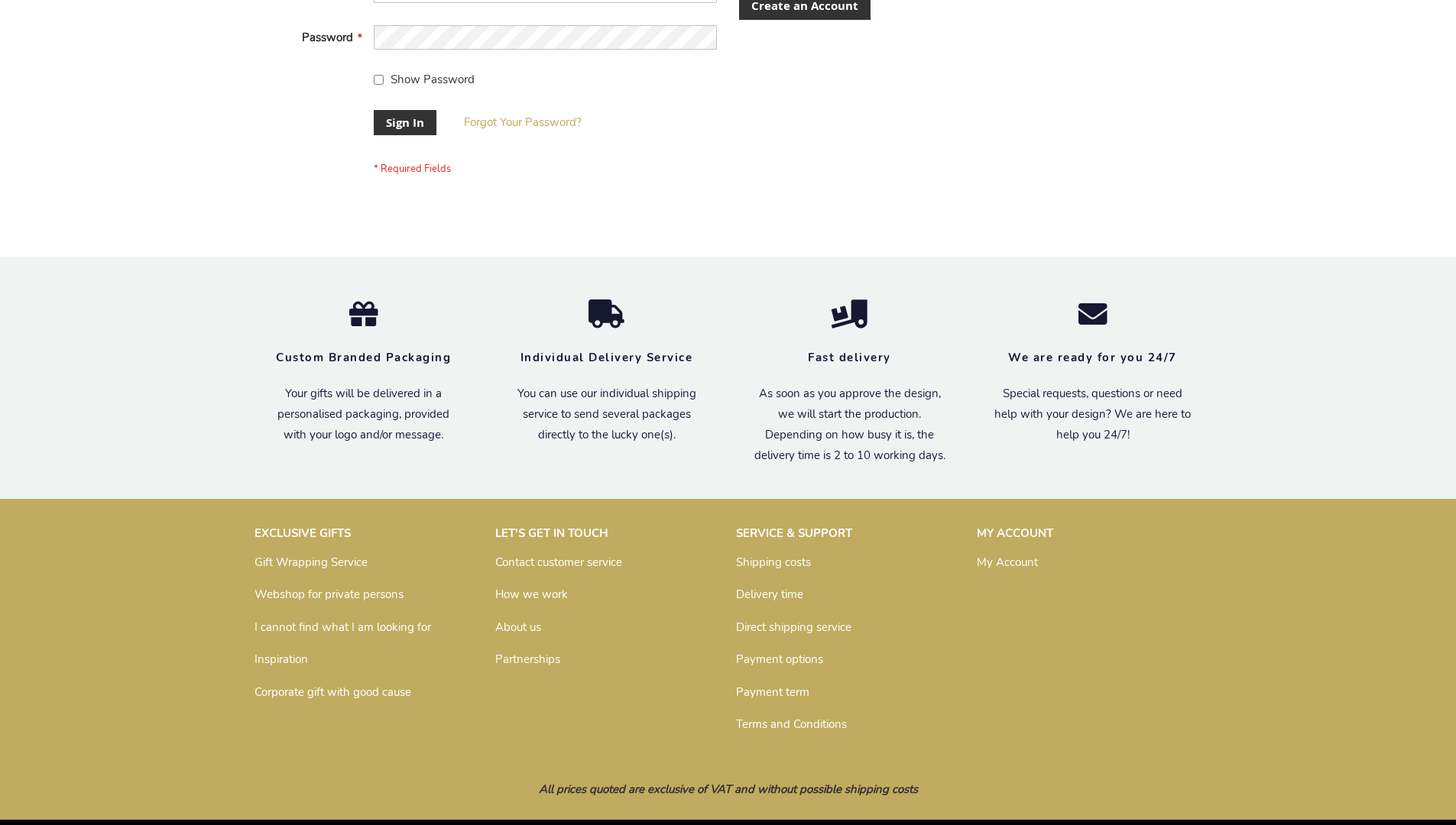
scroll to position [491, 0]
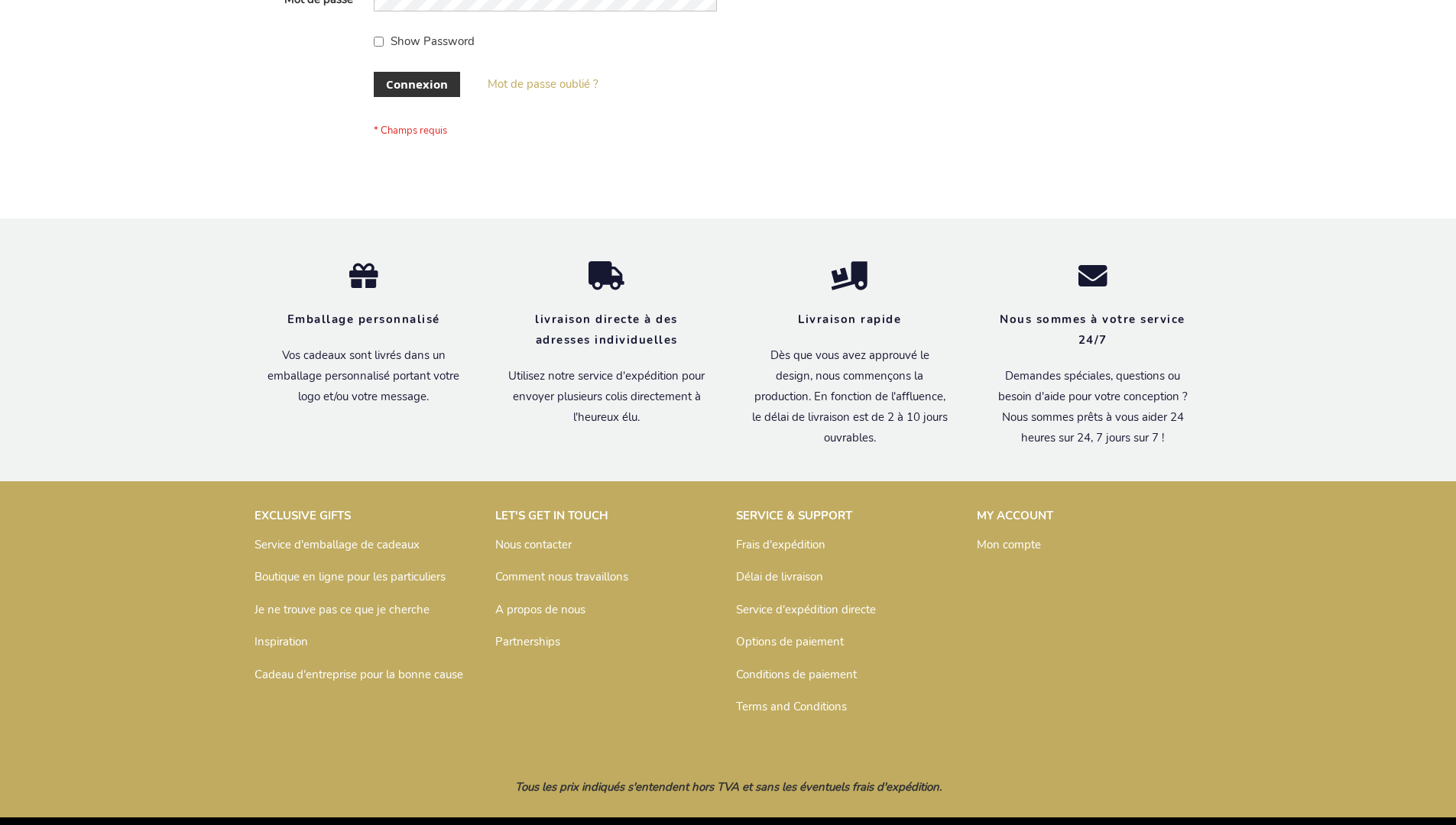
scroll to position [527, 0]
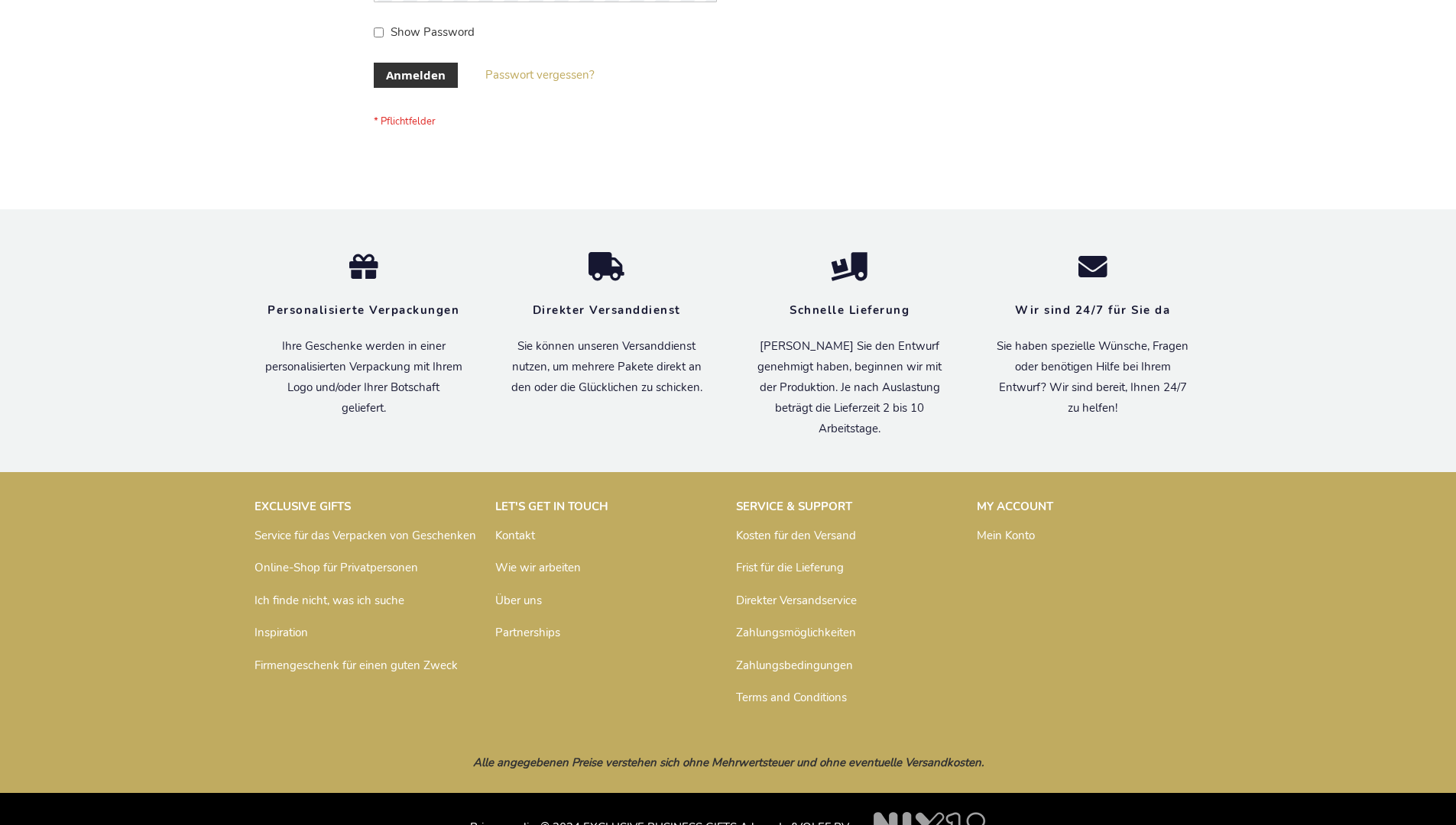
scroll to position [512, 0]
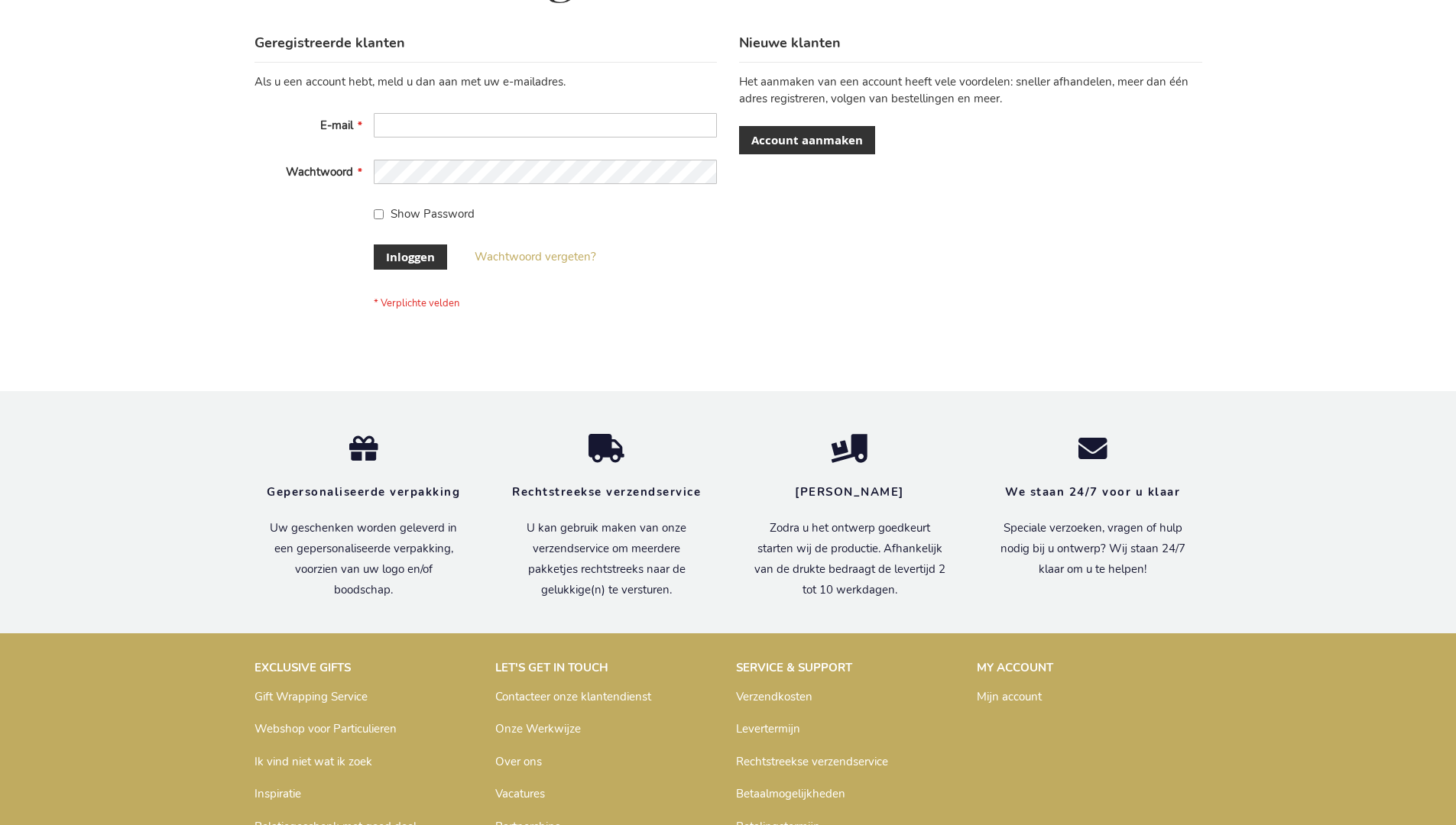
scroll to position [519, 0]
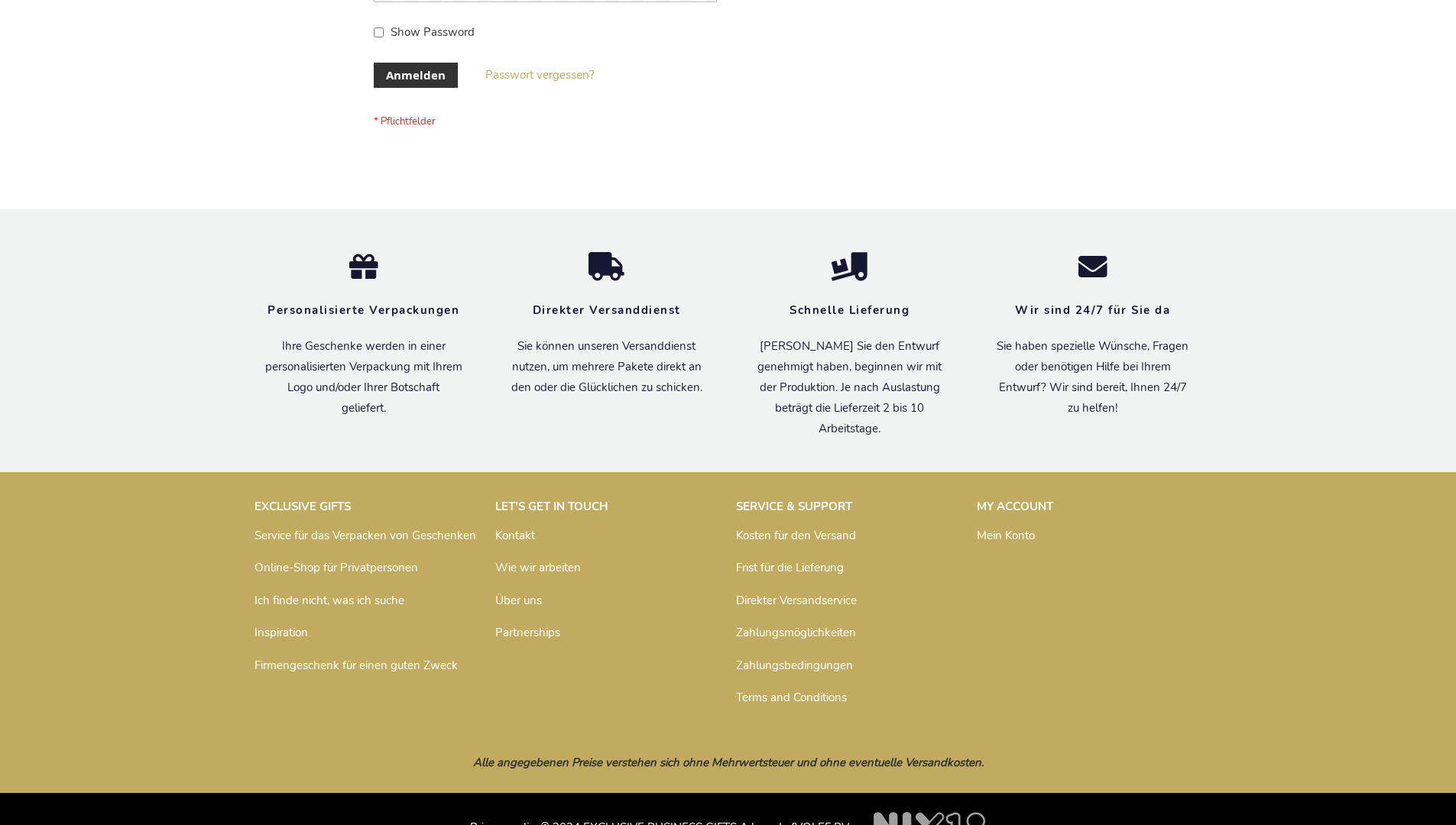
scroll to position [512, 0]
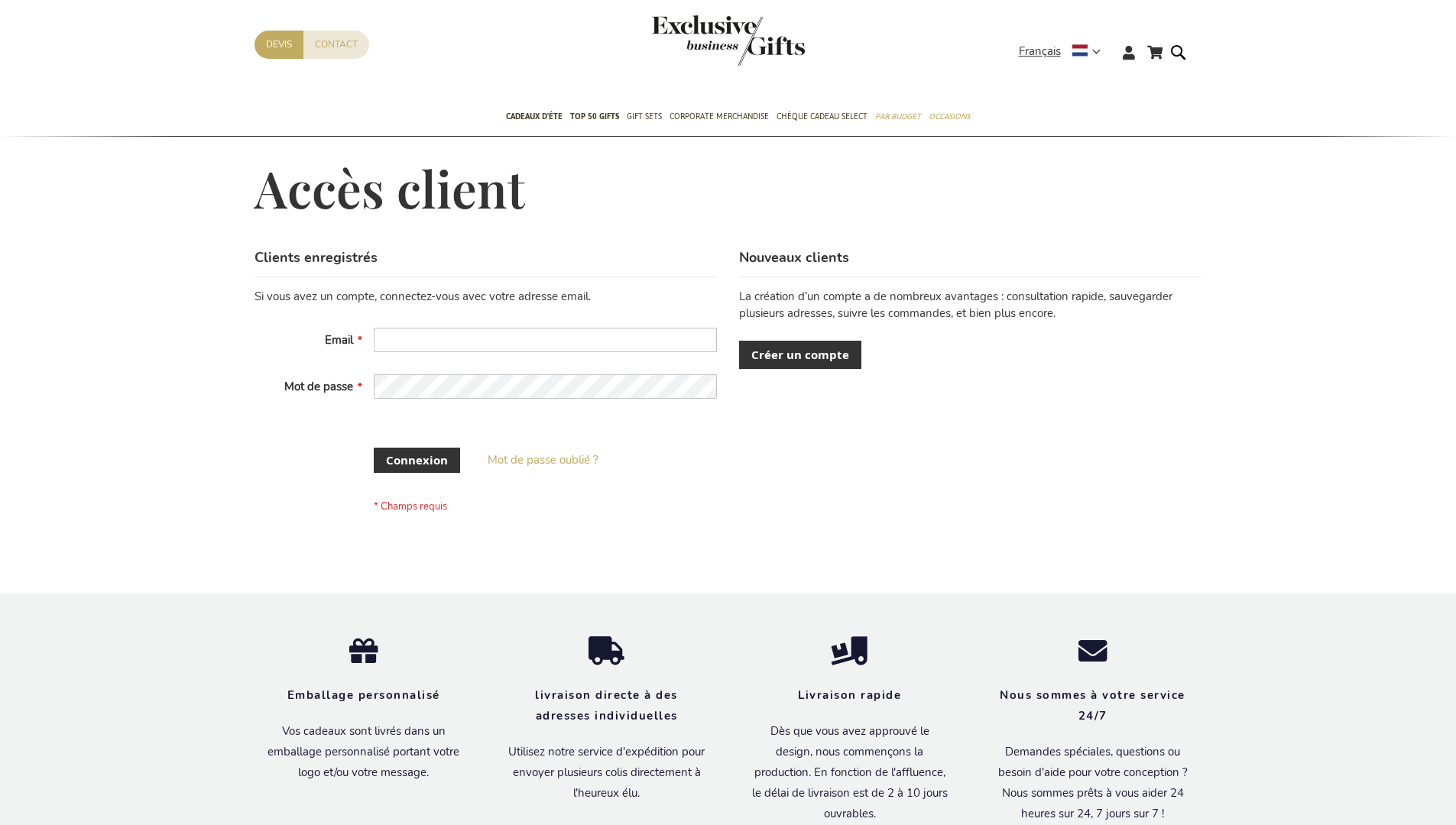
scroll to position [526, 0]
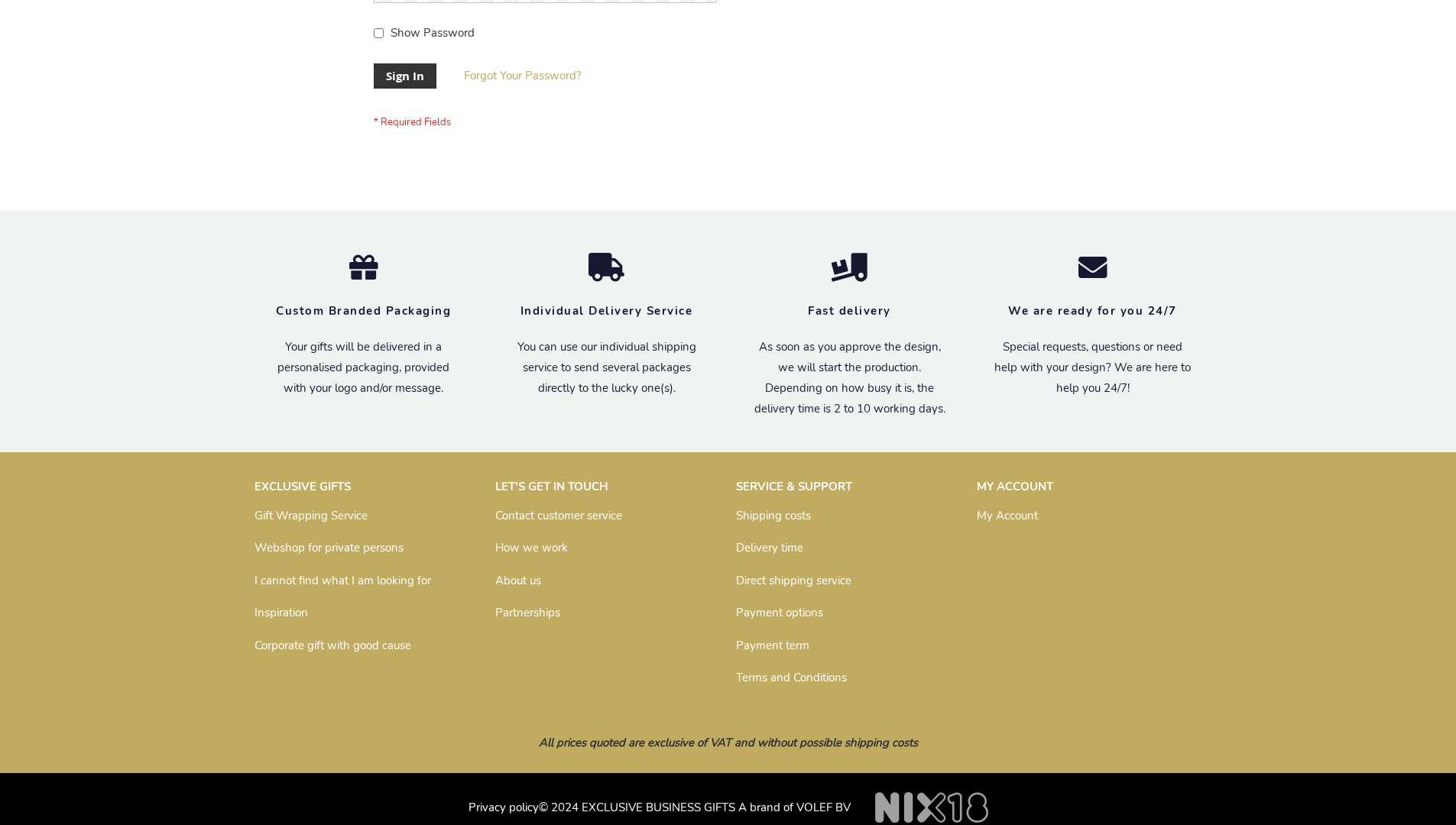
scroll to position [491, 0]
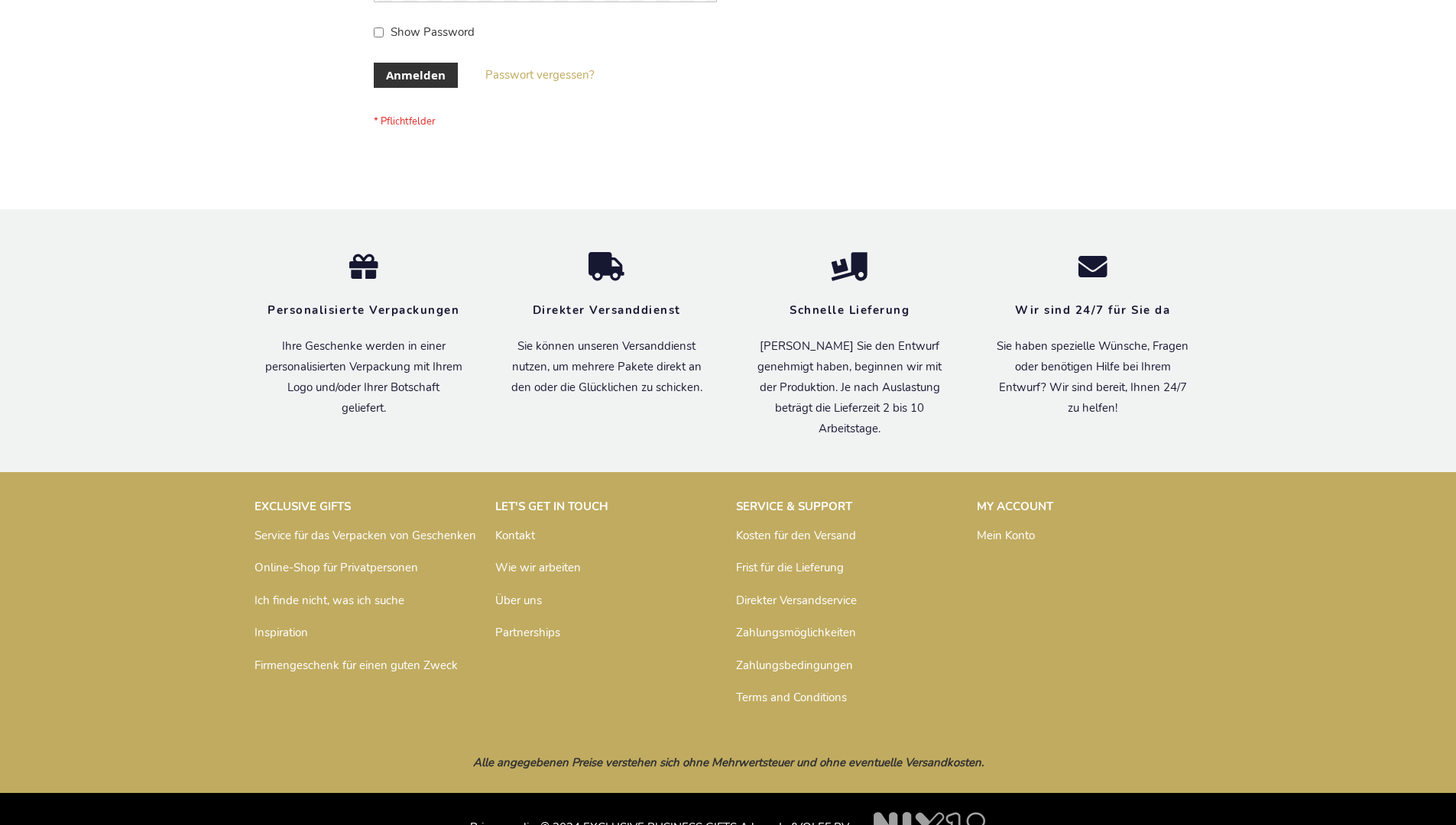
scroll to position [512, 0]
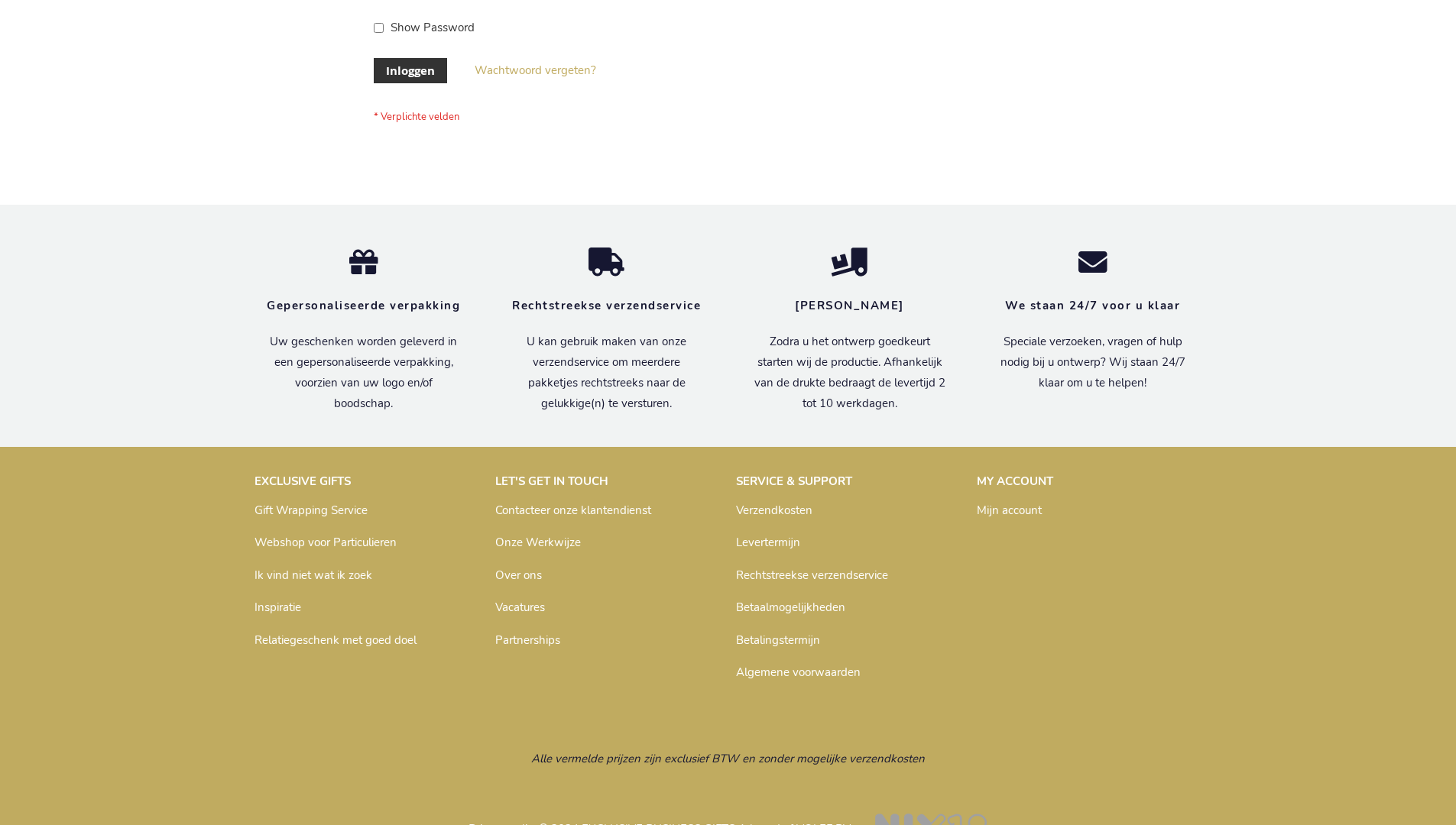
scroll to position [519, 0]
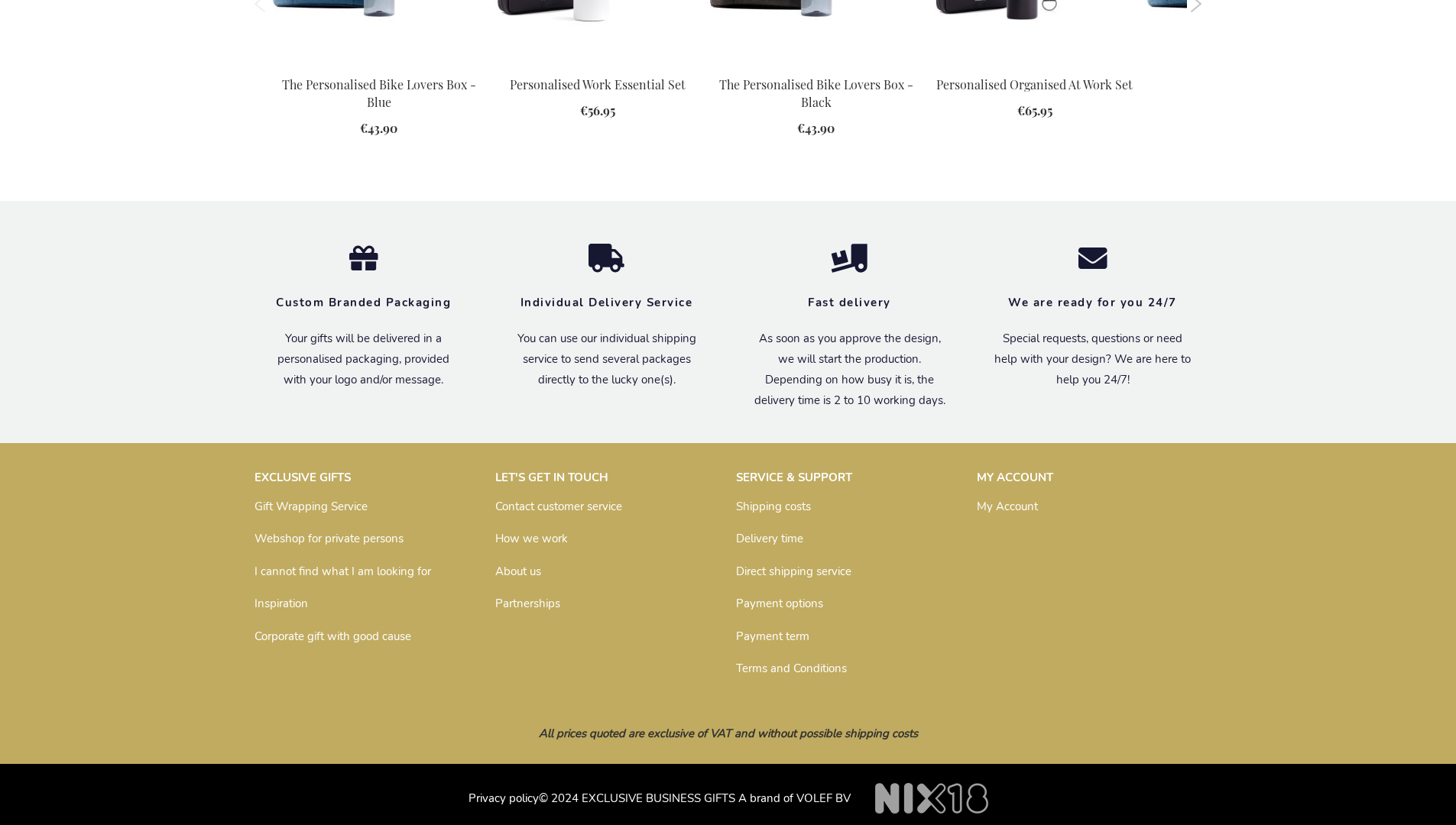
scroll to position [1919, 0]
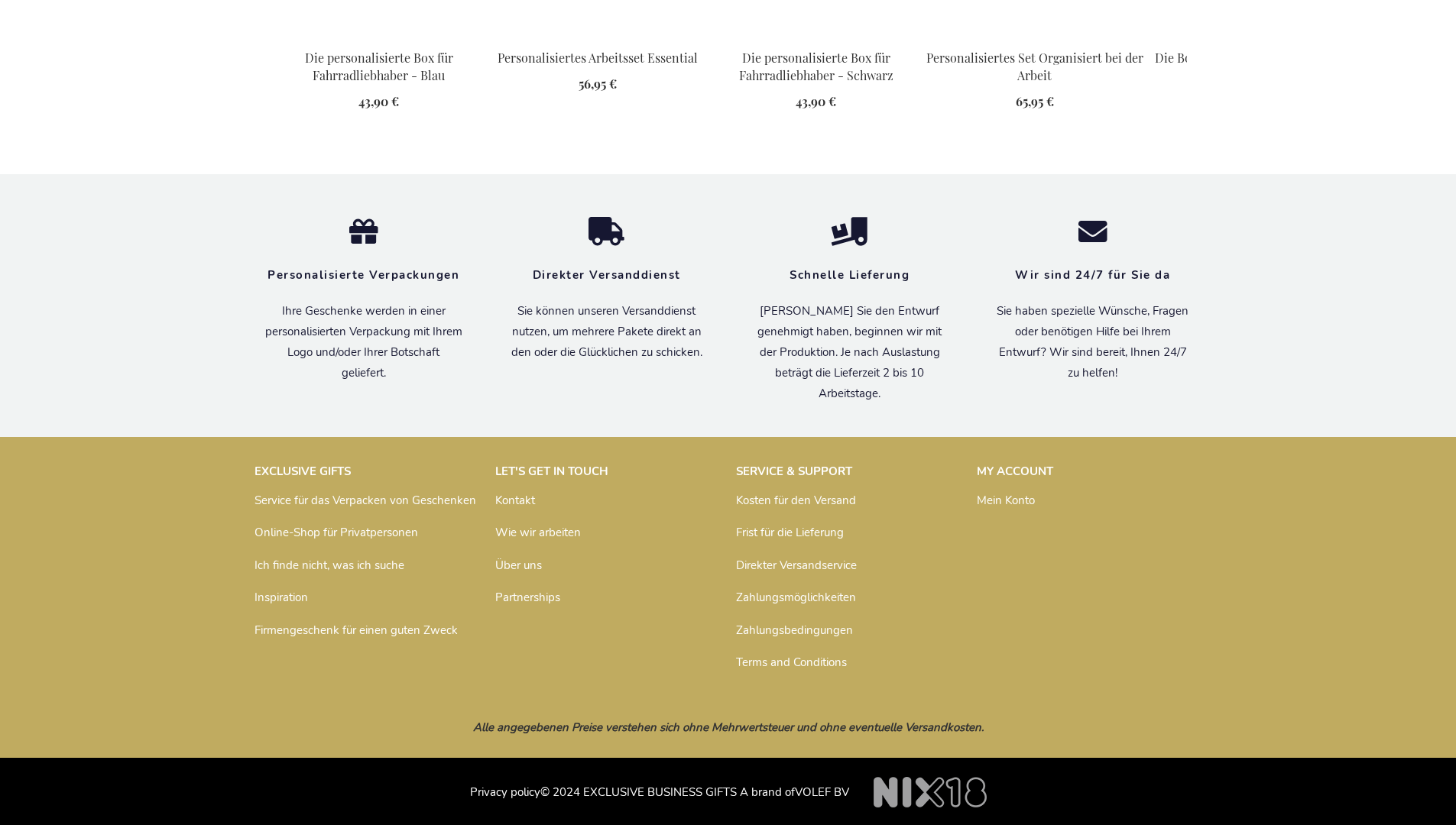
scroll to position [1992, 0]
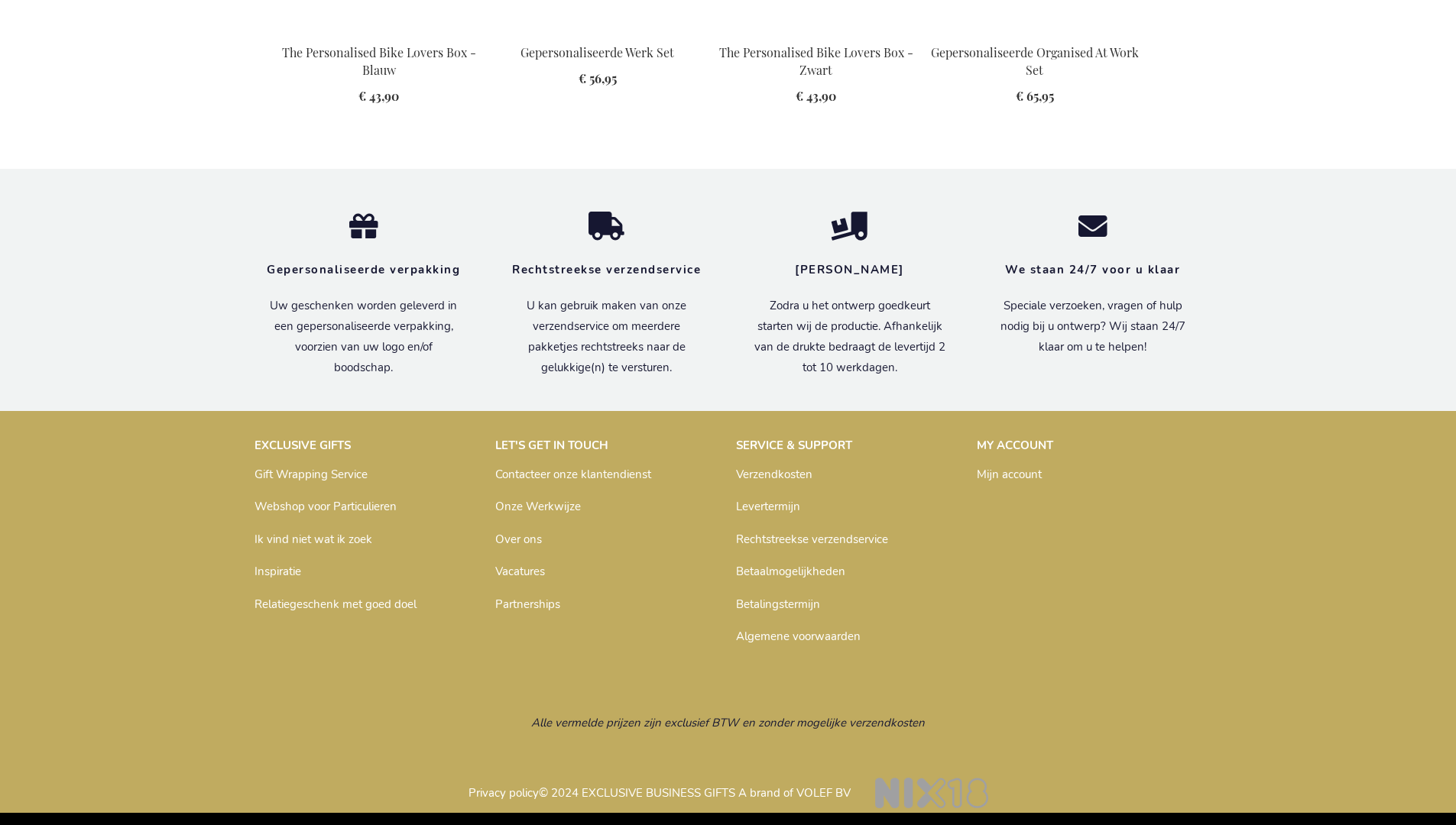
scroll to position [1999, 0]
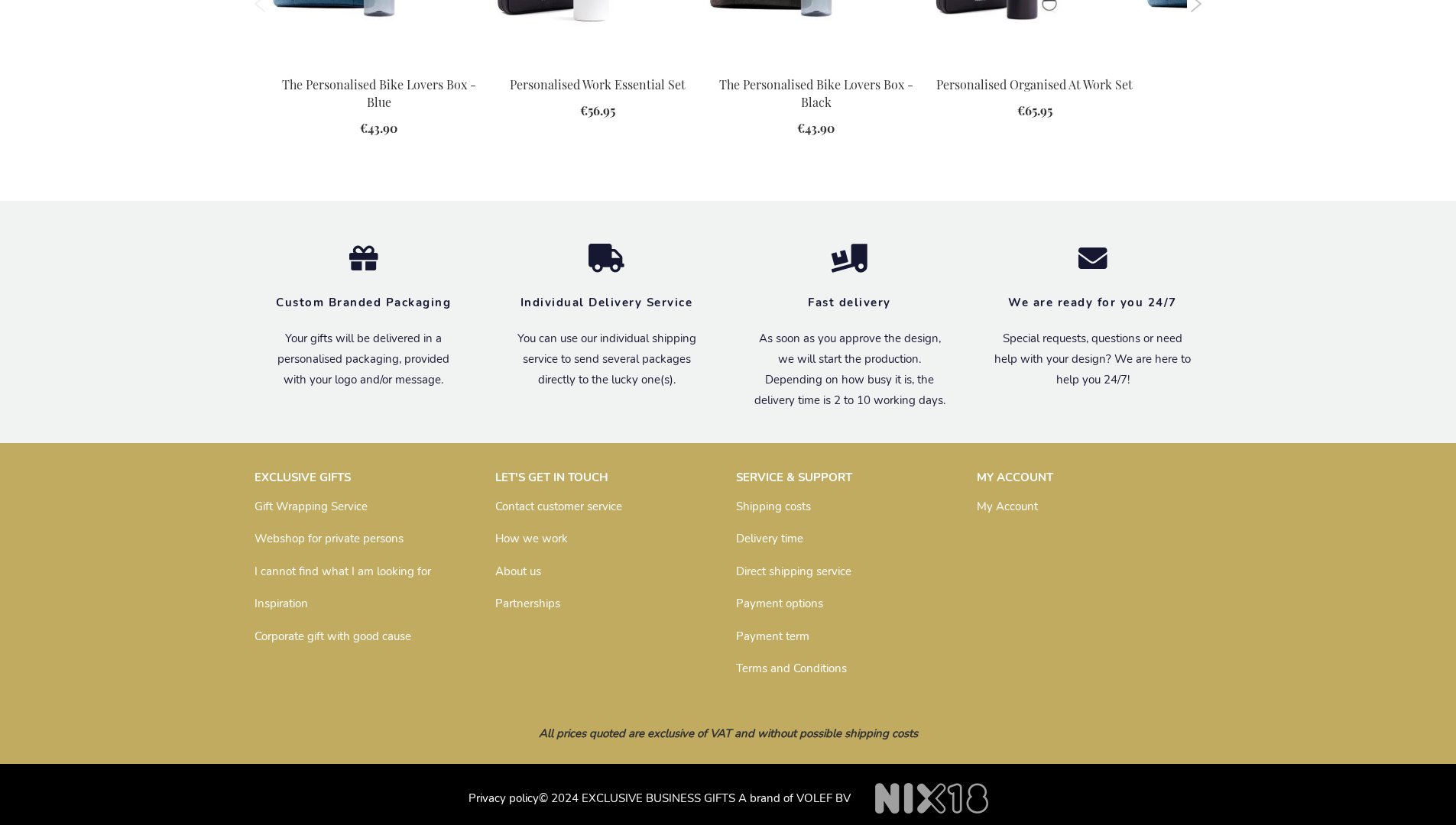
scroll to position [1919, 0]
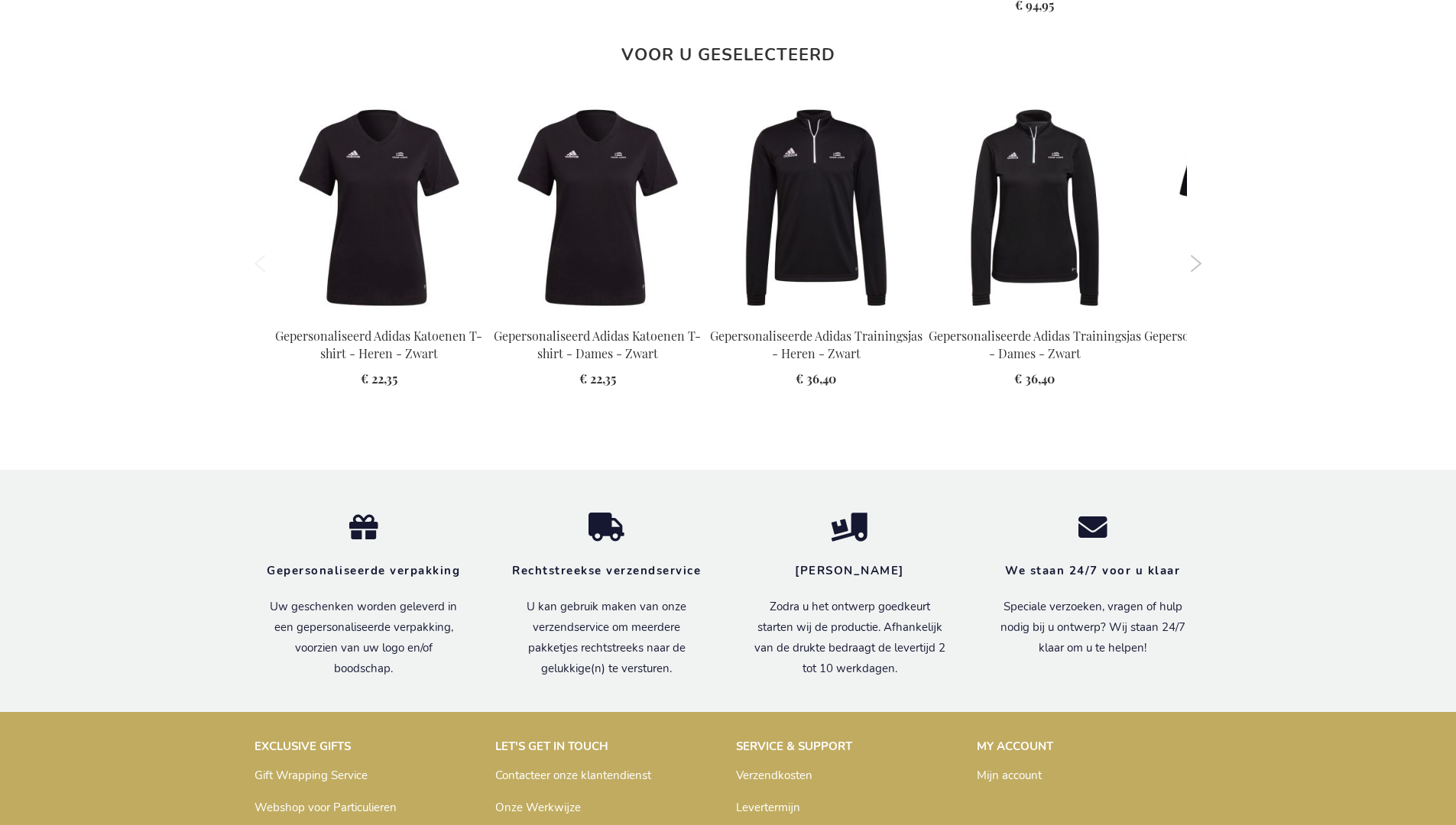
scroll to position [2018, 0]
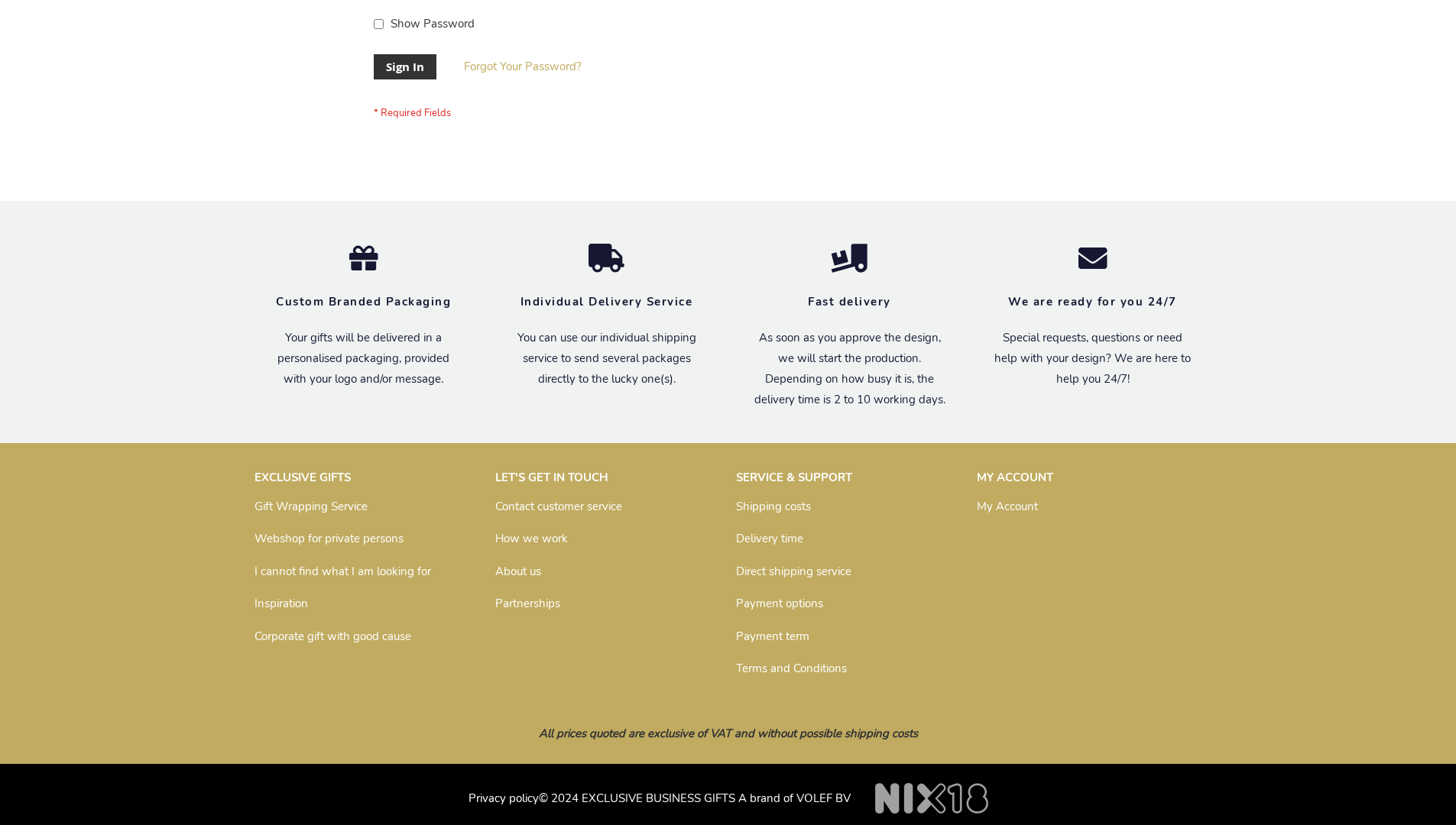
scroll to position [491, 0]
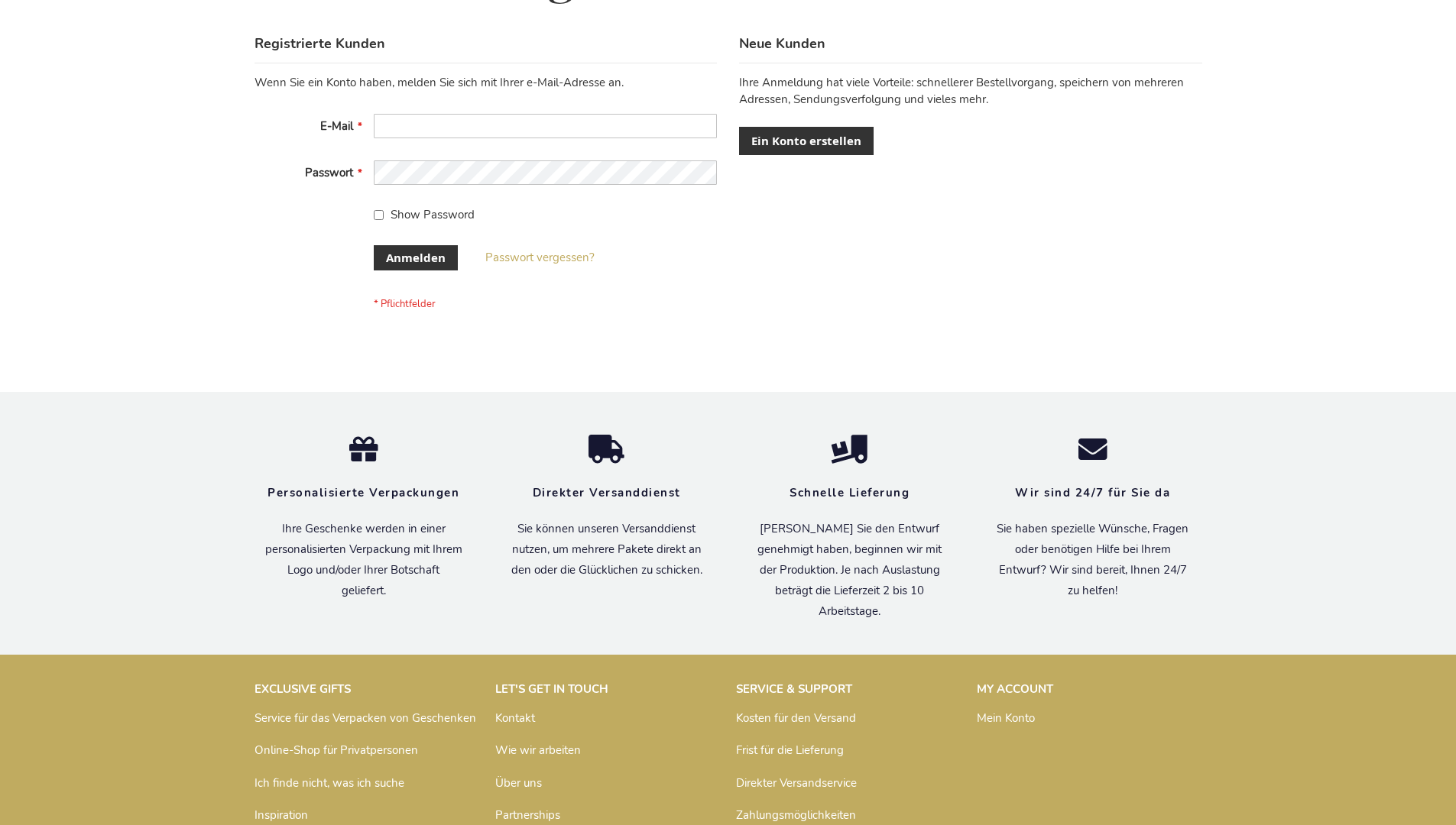
scroll to position [512, 0]
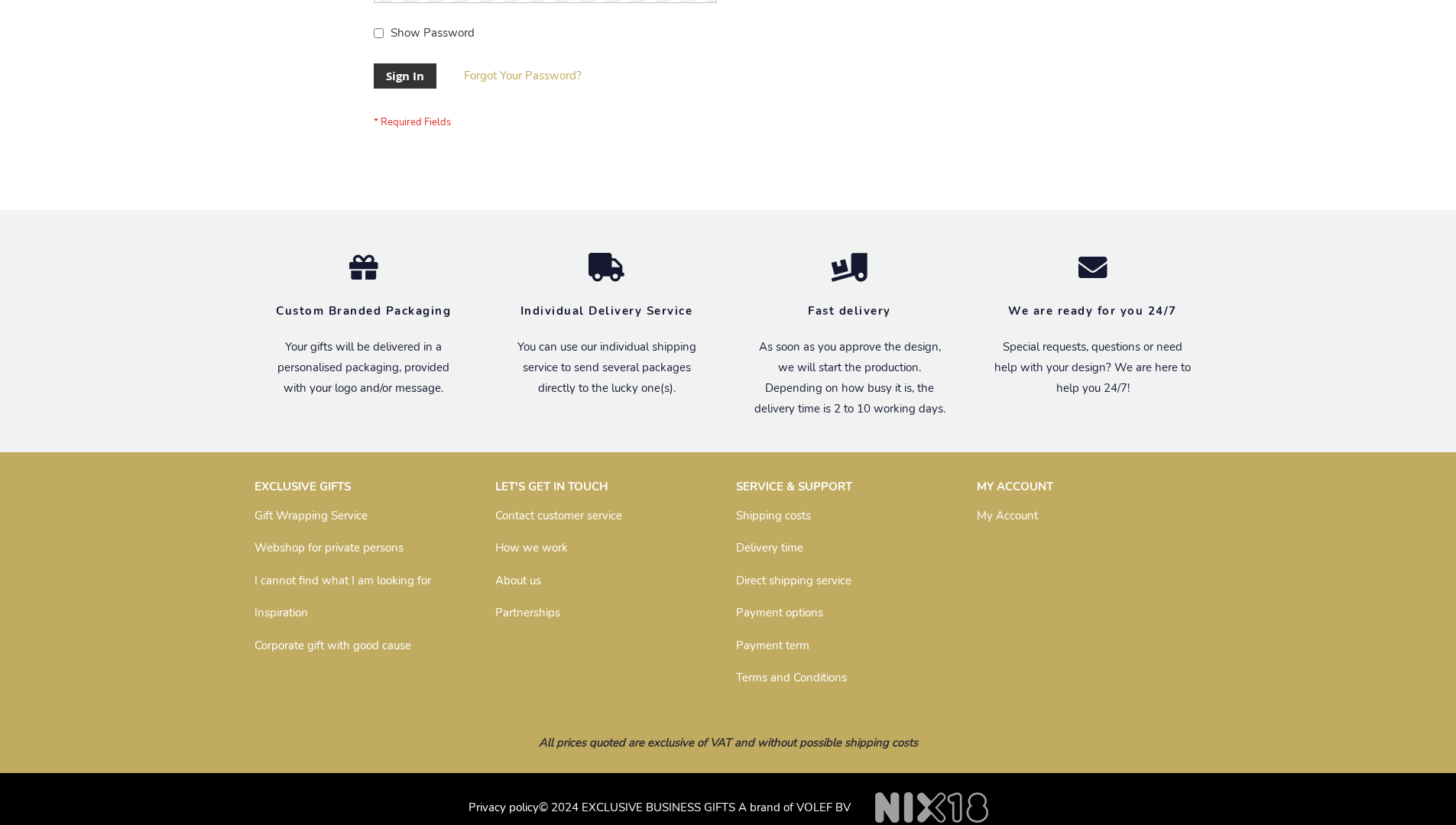
scroll to position [491, 0]
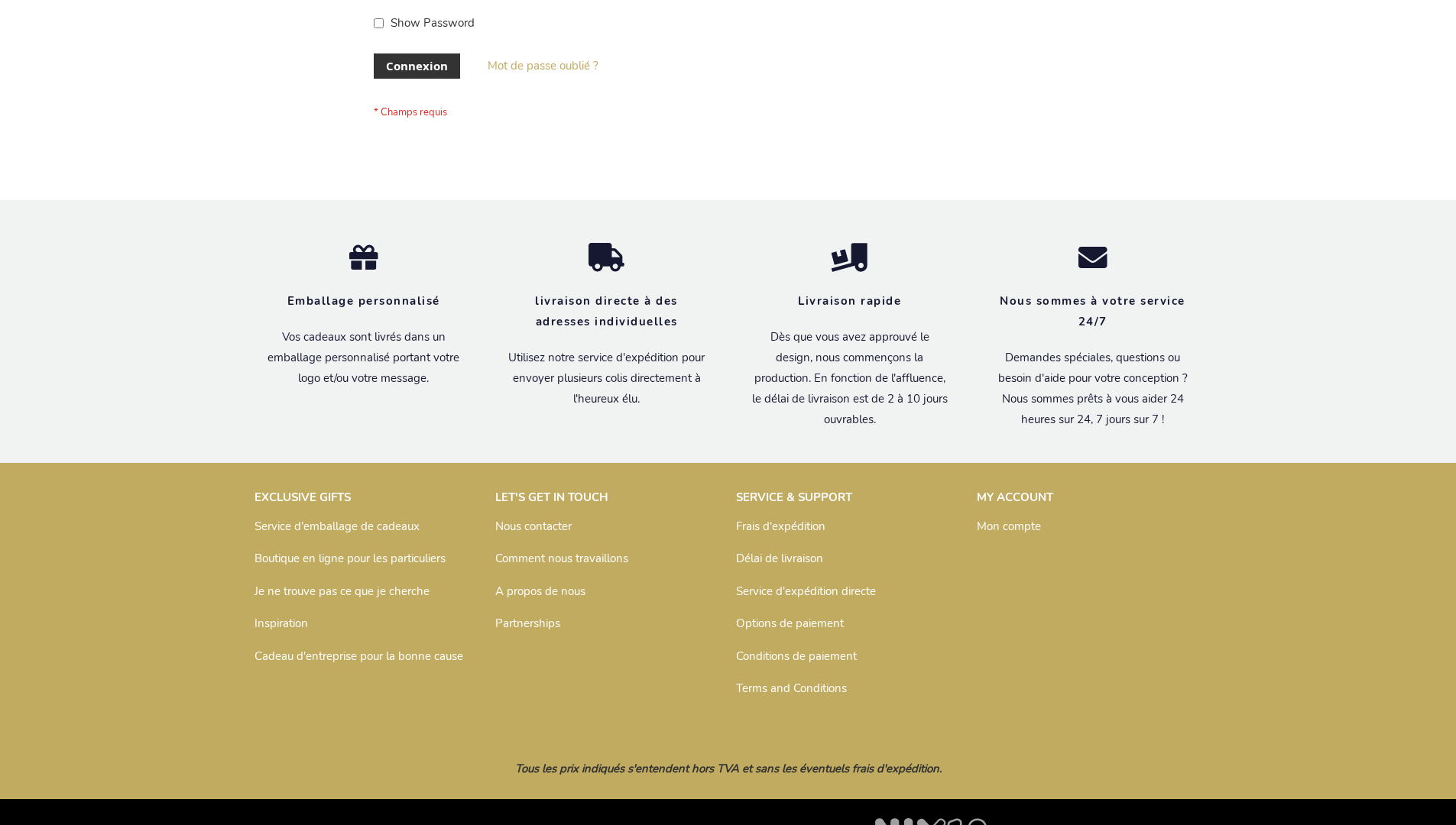
scroll to position [527, 0]
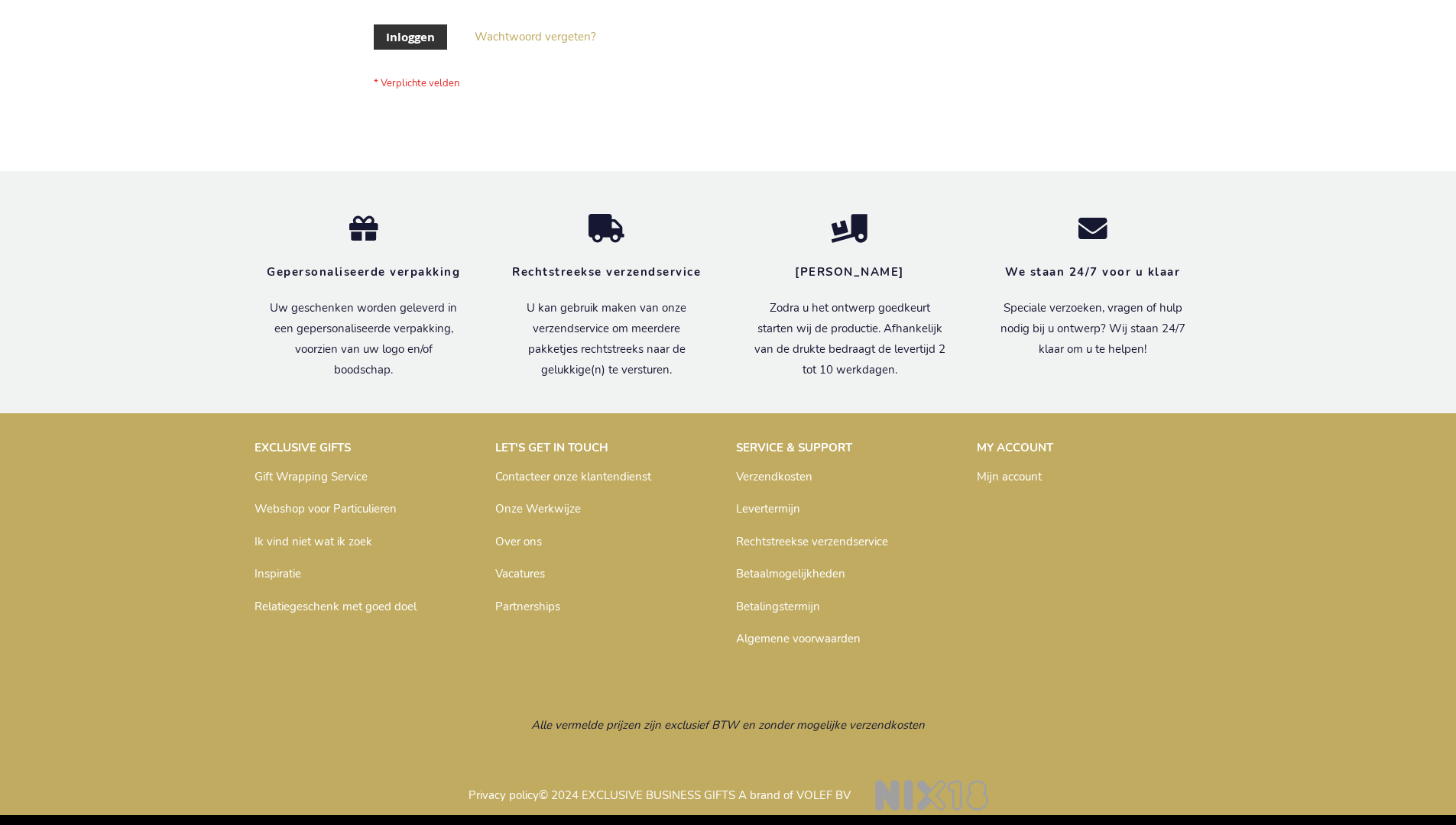
scroll to position [519, 0]
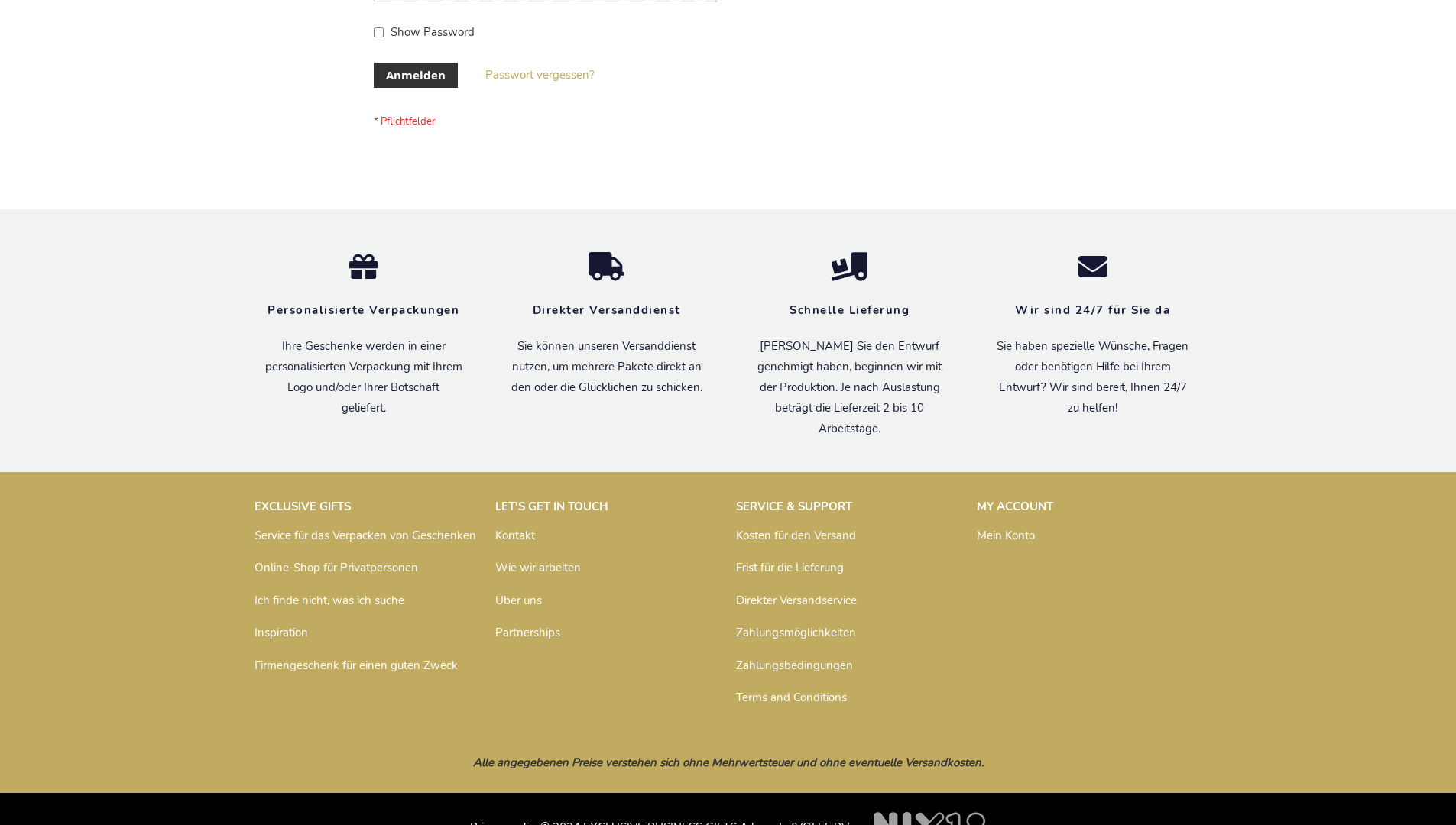
scroll to position [512, 0]
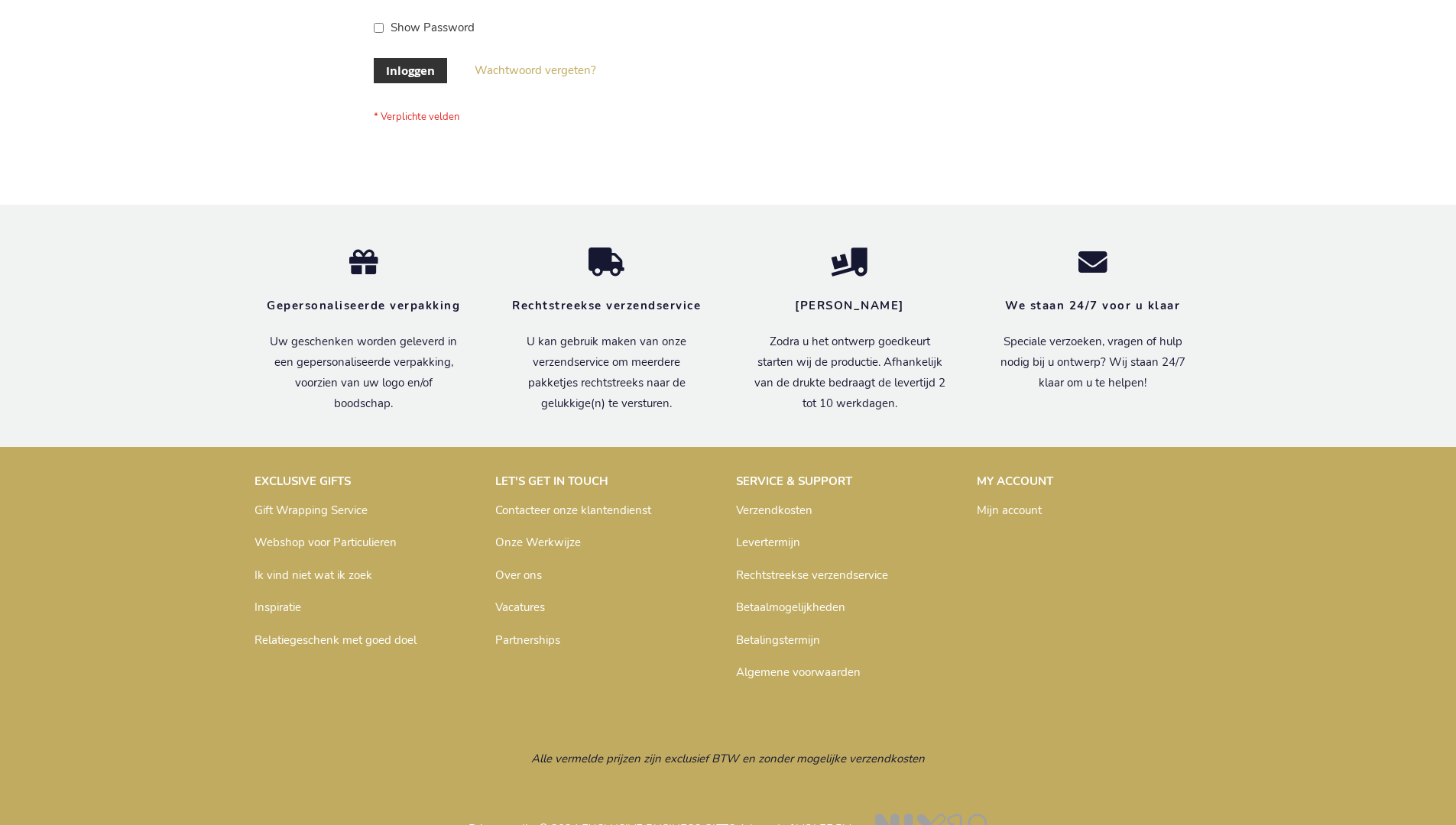
scroll to position [519, 0]
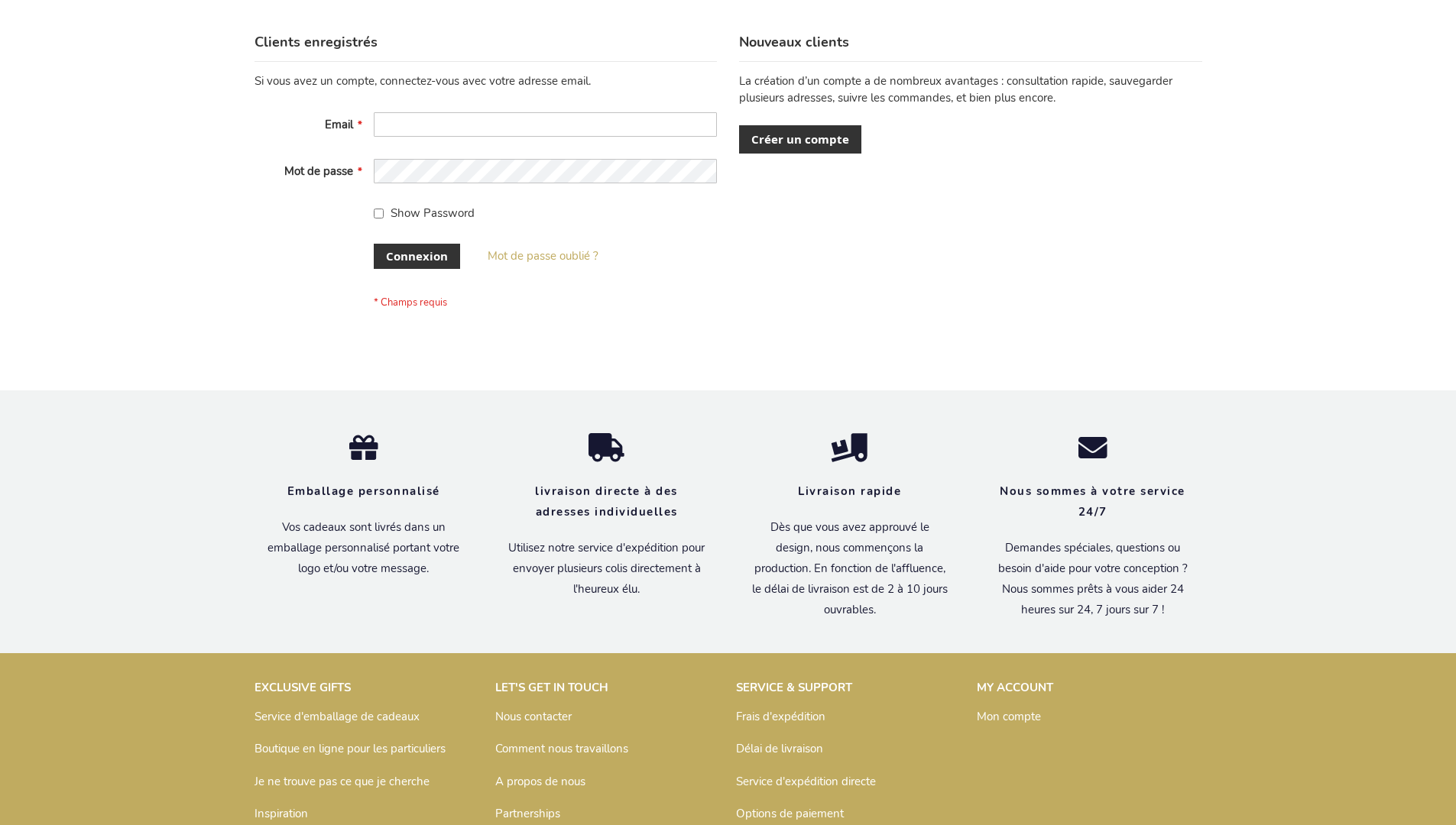
scroll to position [527, 0]
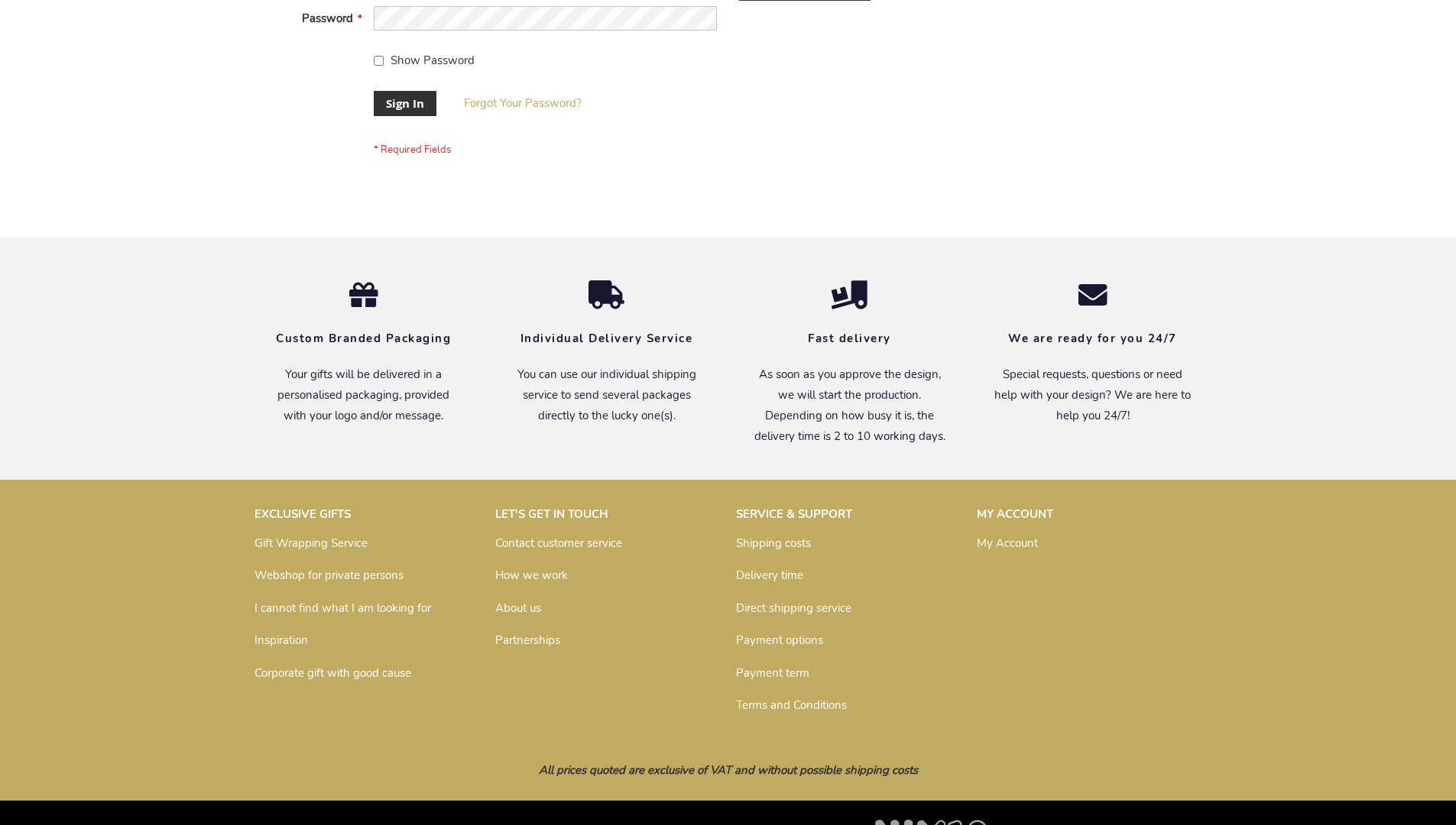
scroll to position [491, 0]
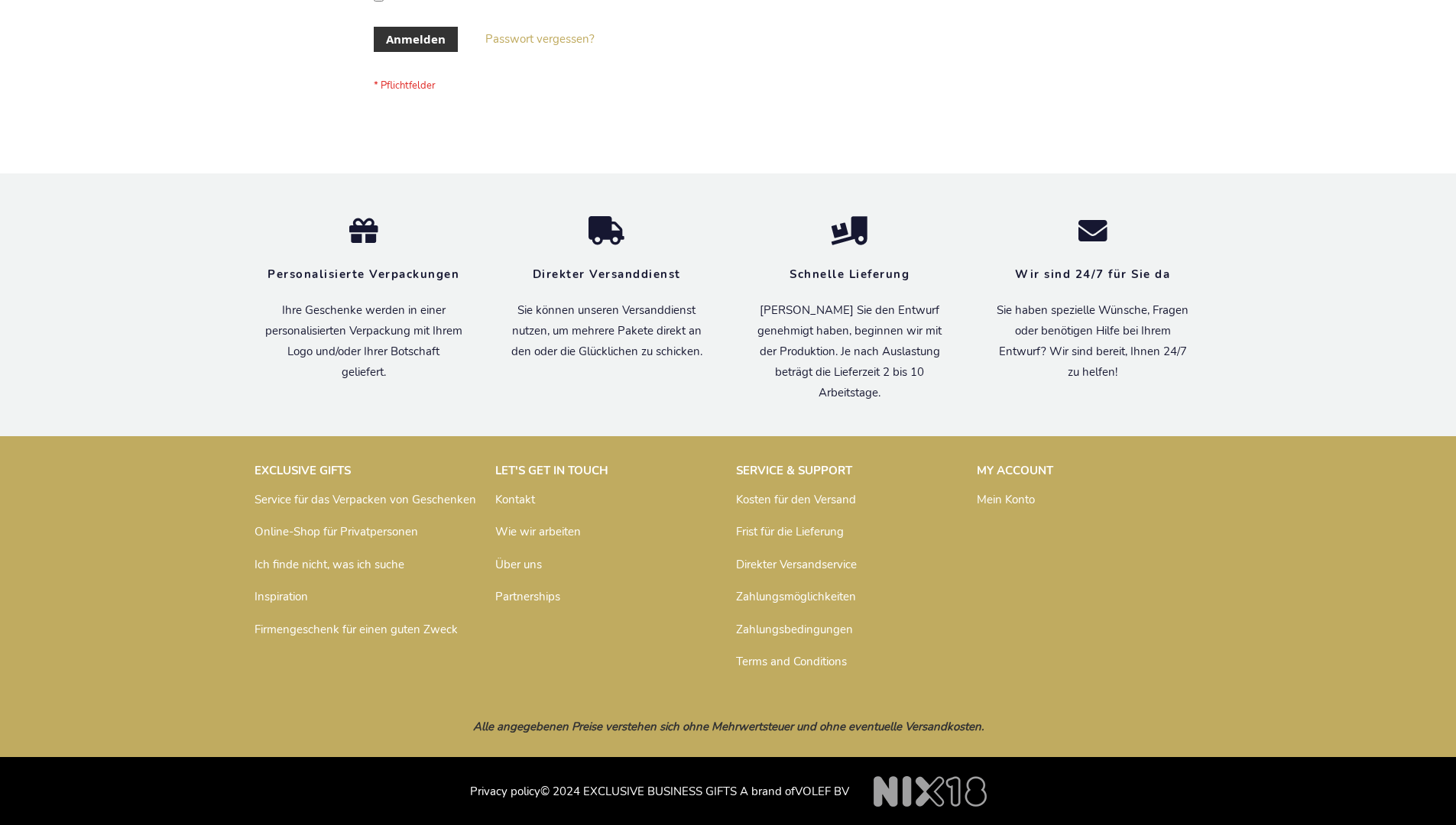
scroll to position [512, 0]
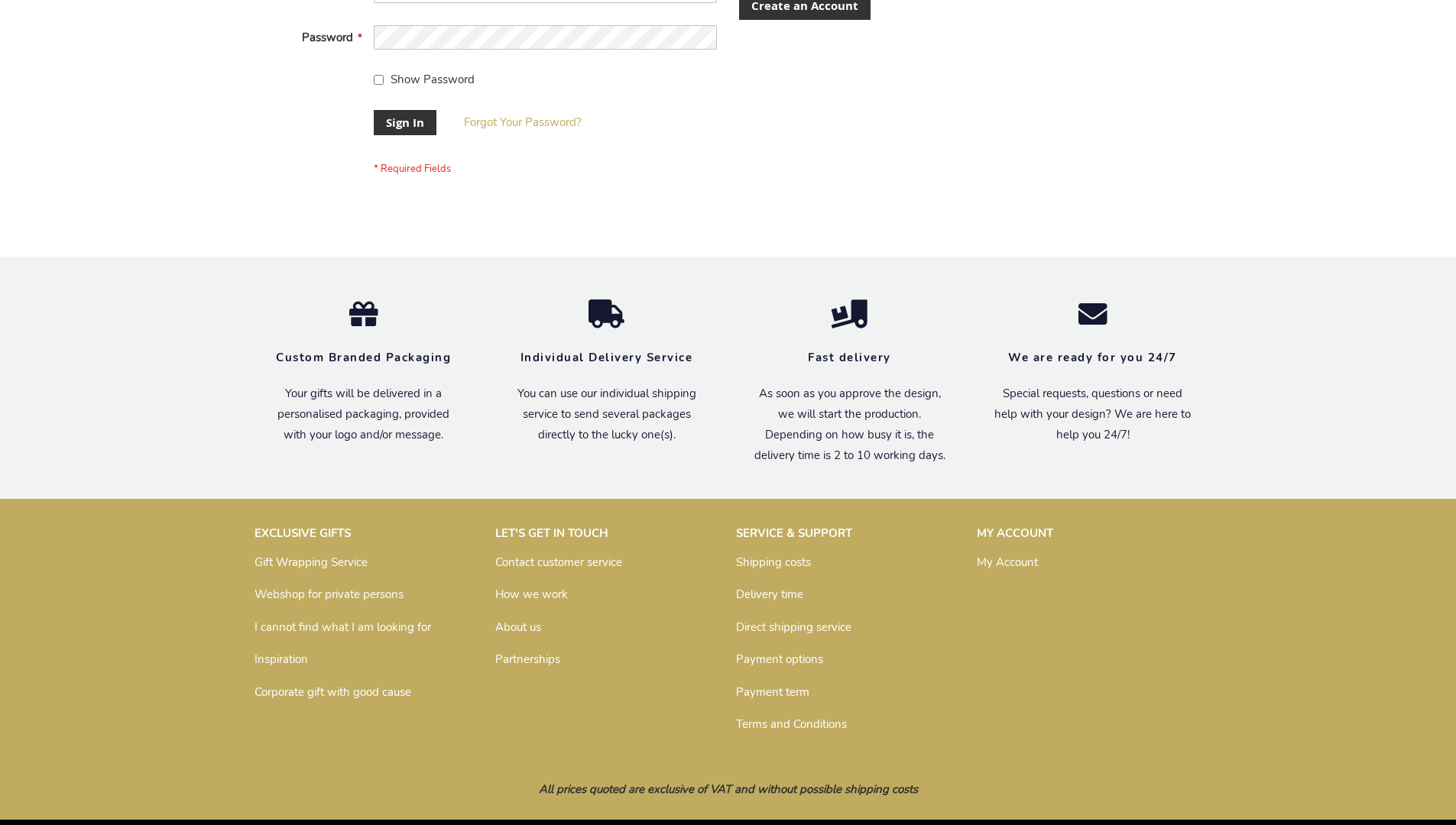
scroll to position [491, 0]
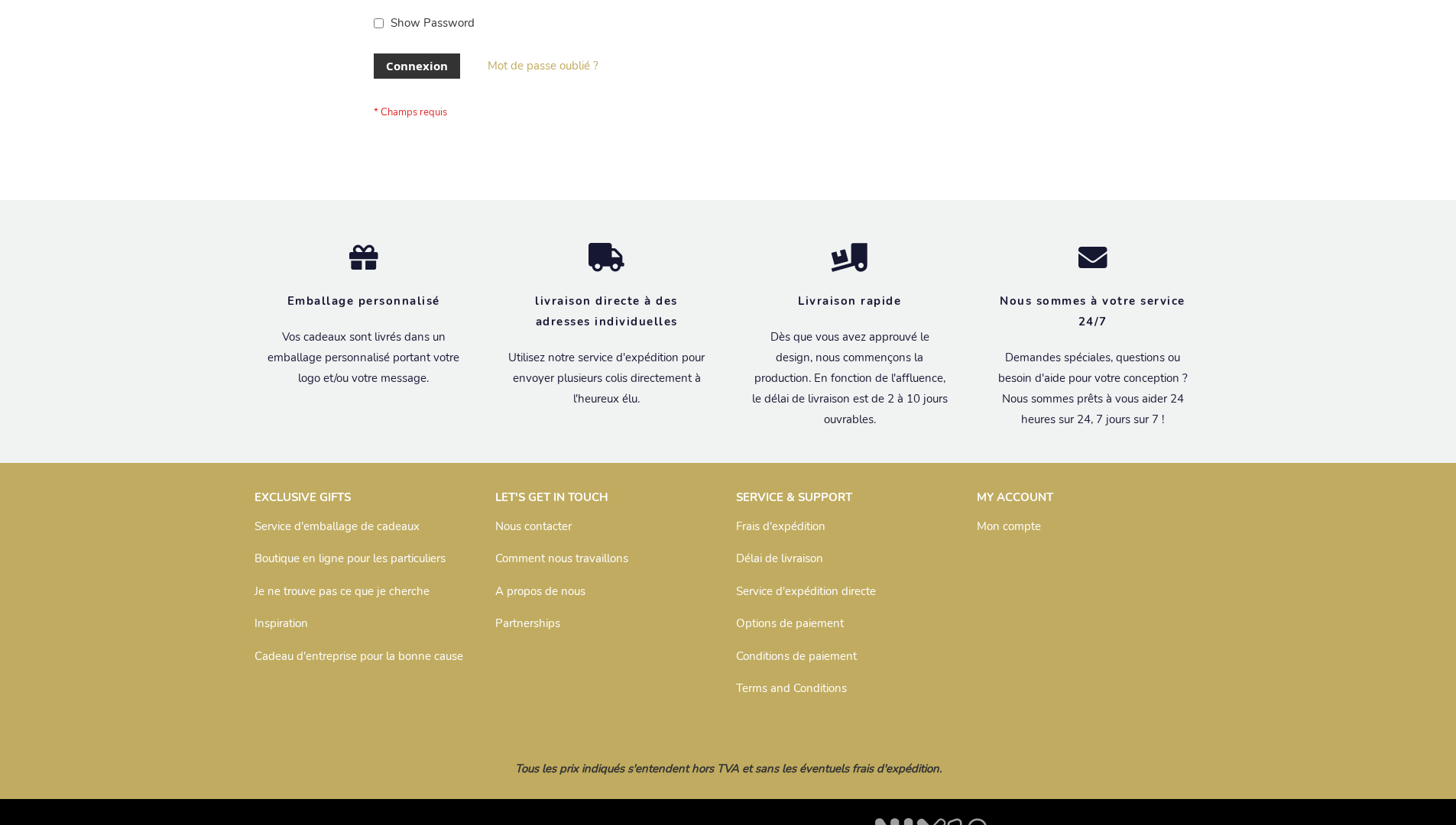
scroll to position [527, 0]
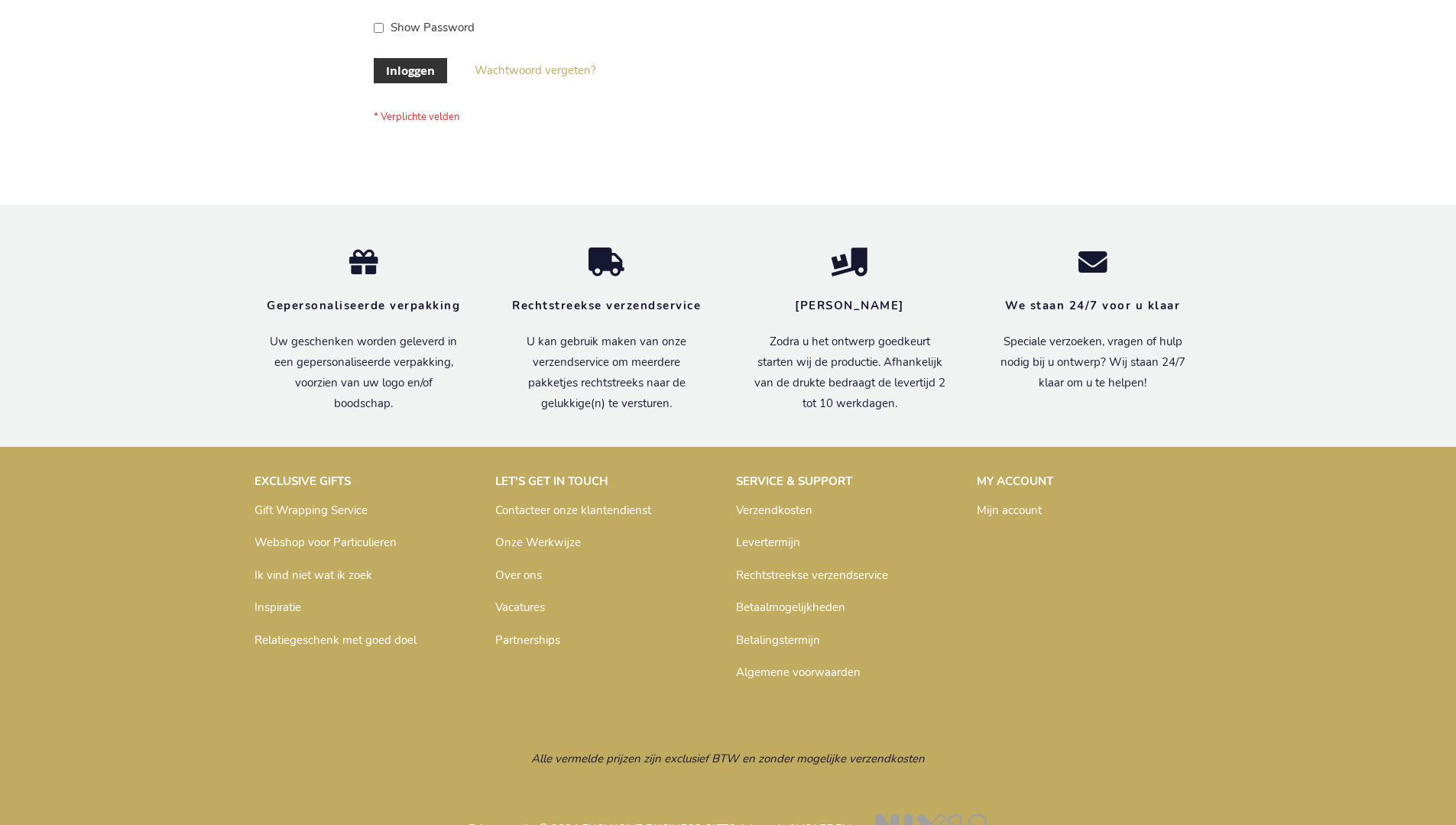
scroll to position [519, 0]
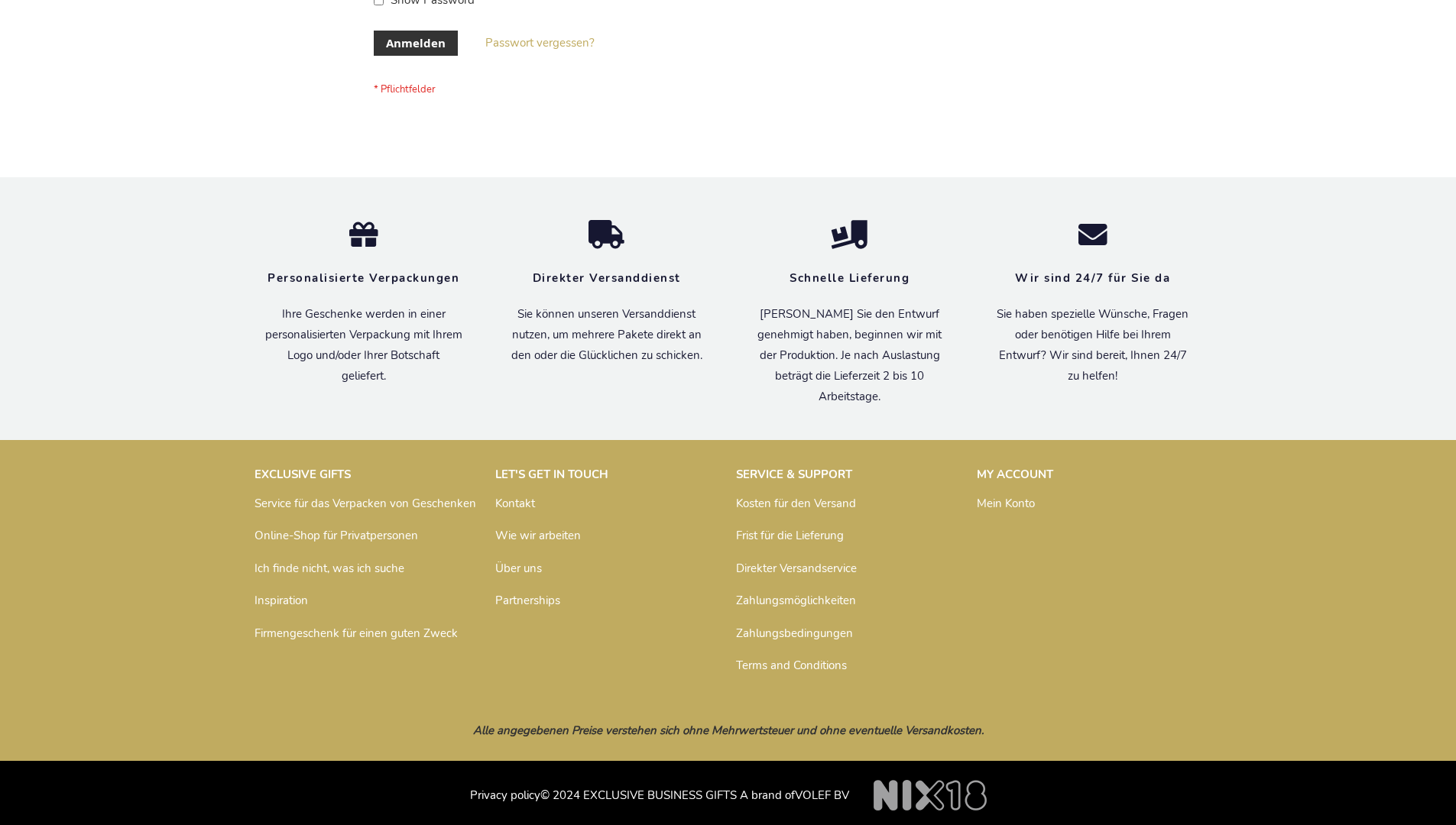
scroll to position [512, 0]
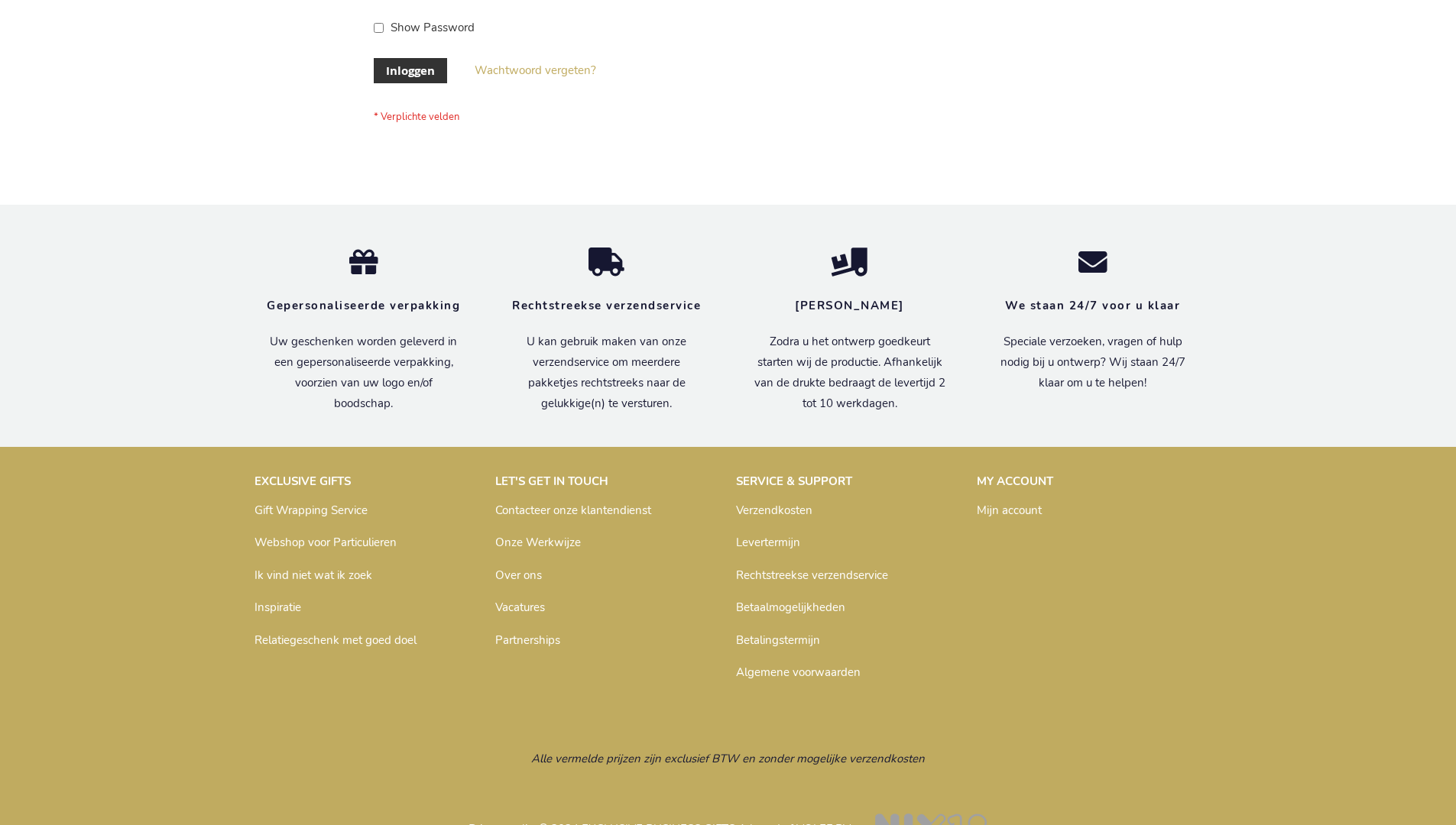
scroll to position [519, 0]
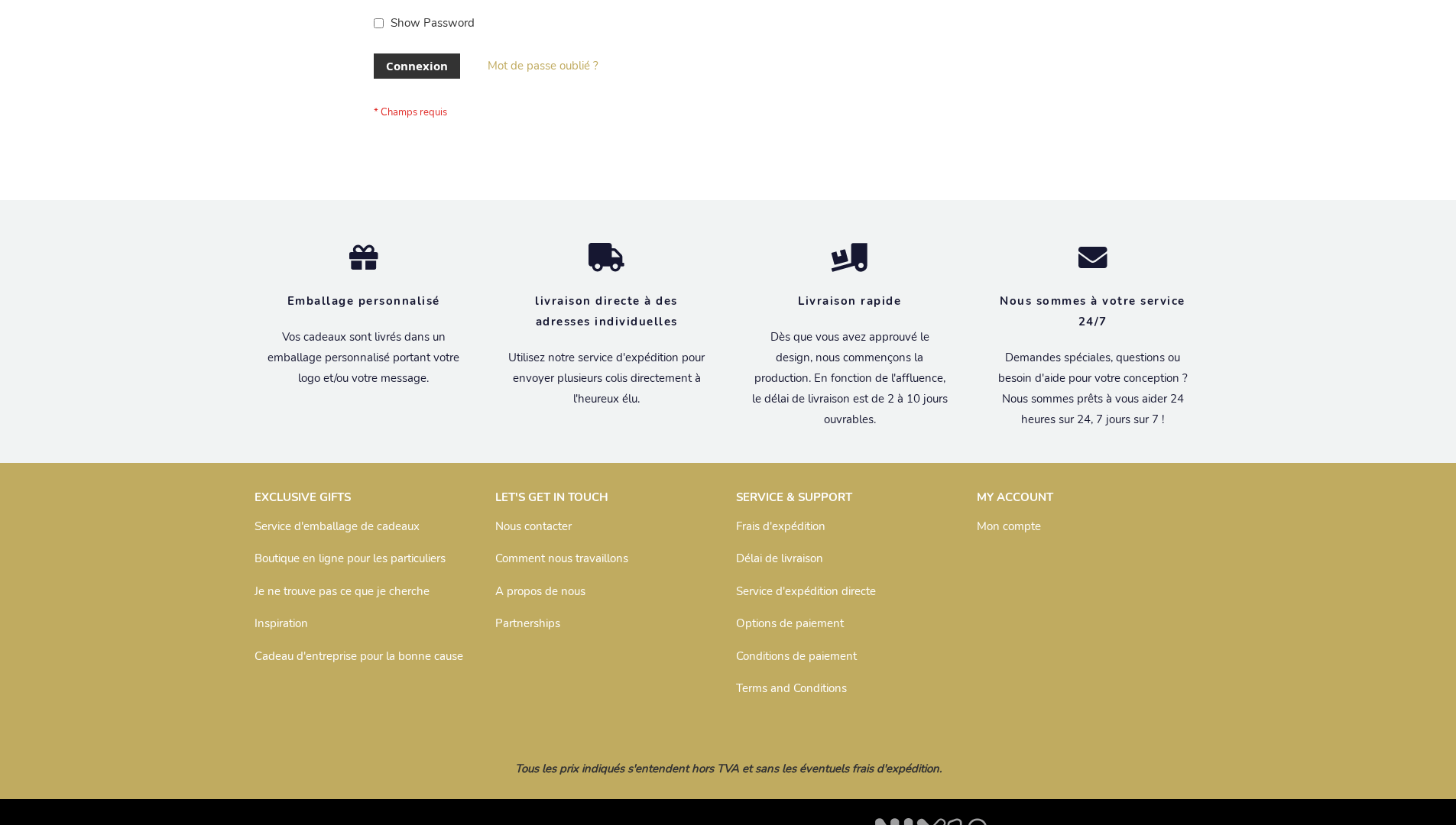
scroll to position [527, 0]
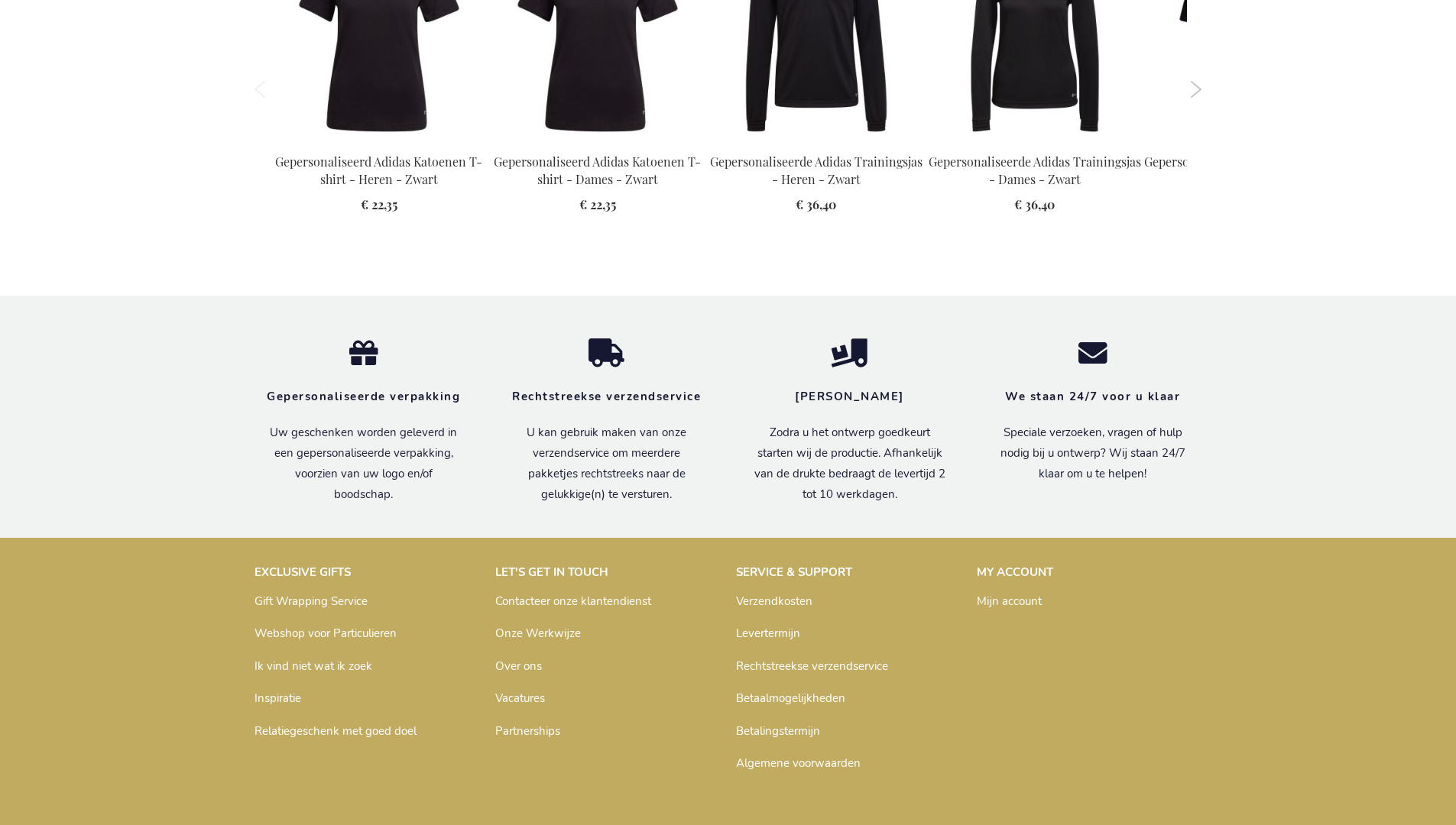
scroll to position [2018, 0]
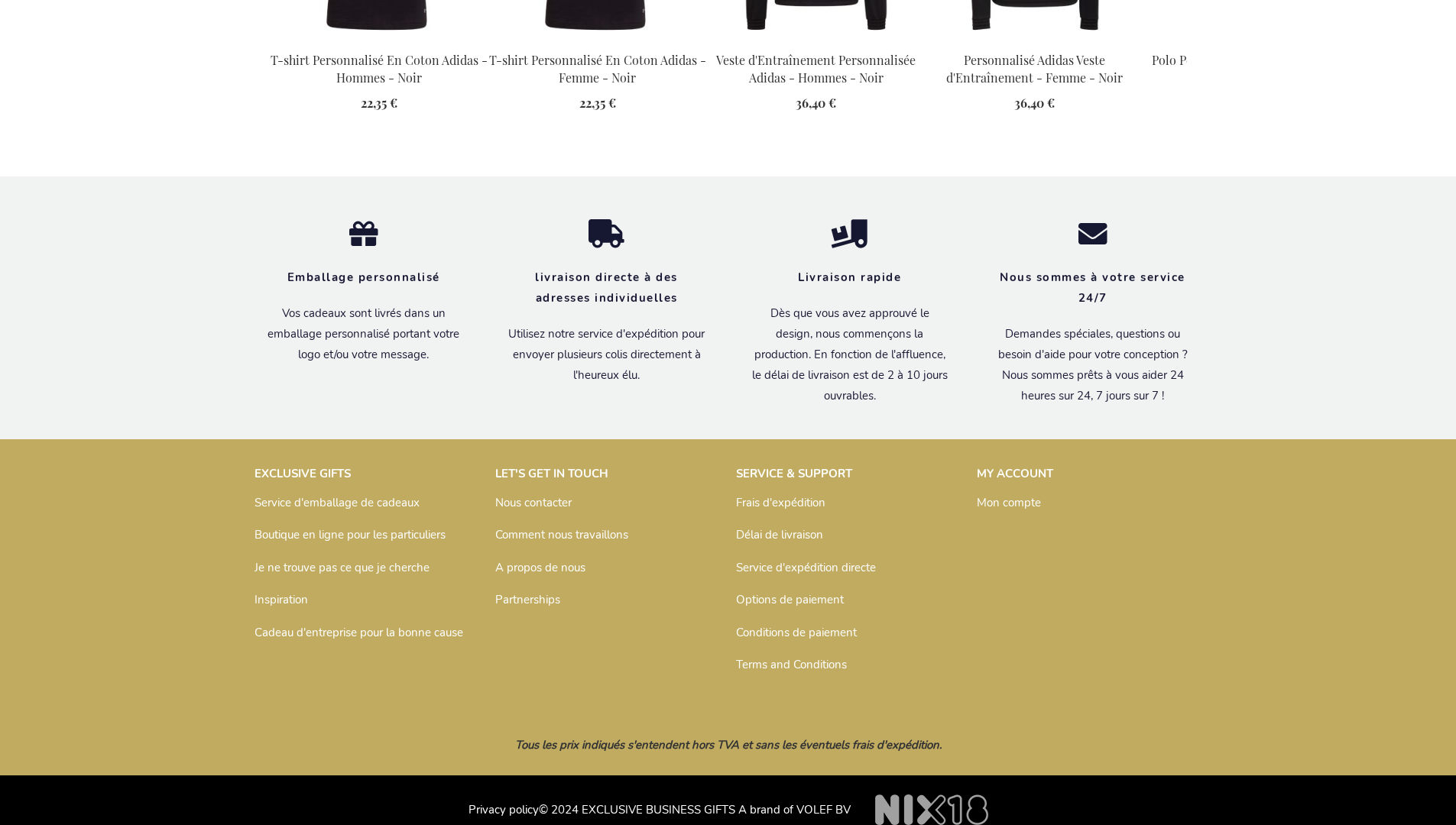
scroll to position [2027, 0]
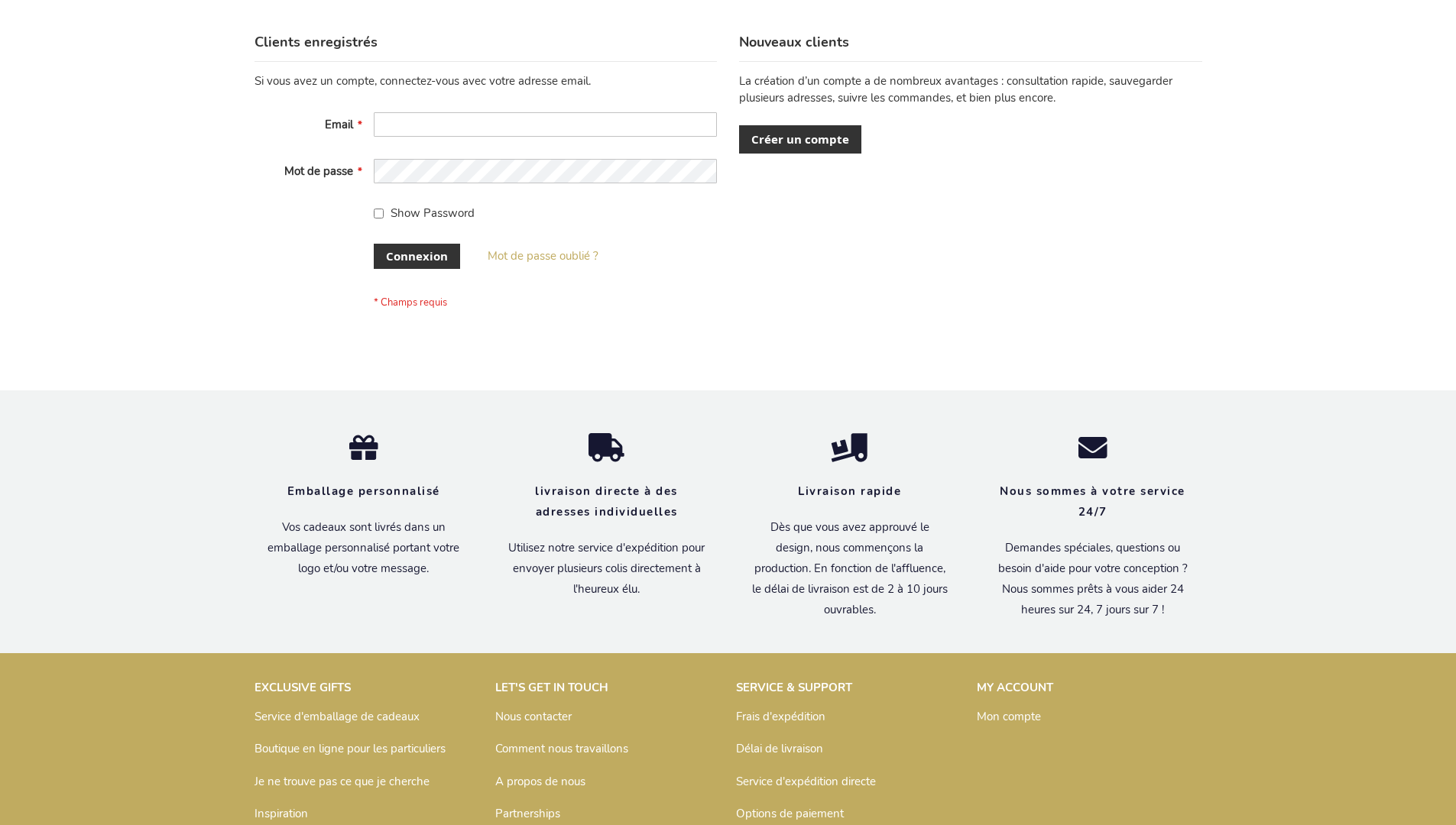
scroll to position [527, 0]
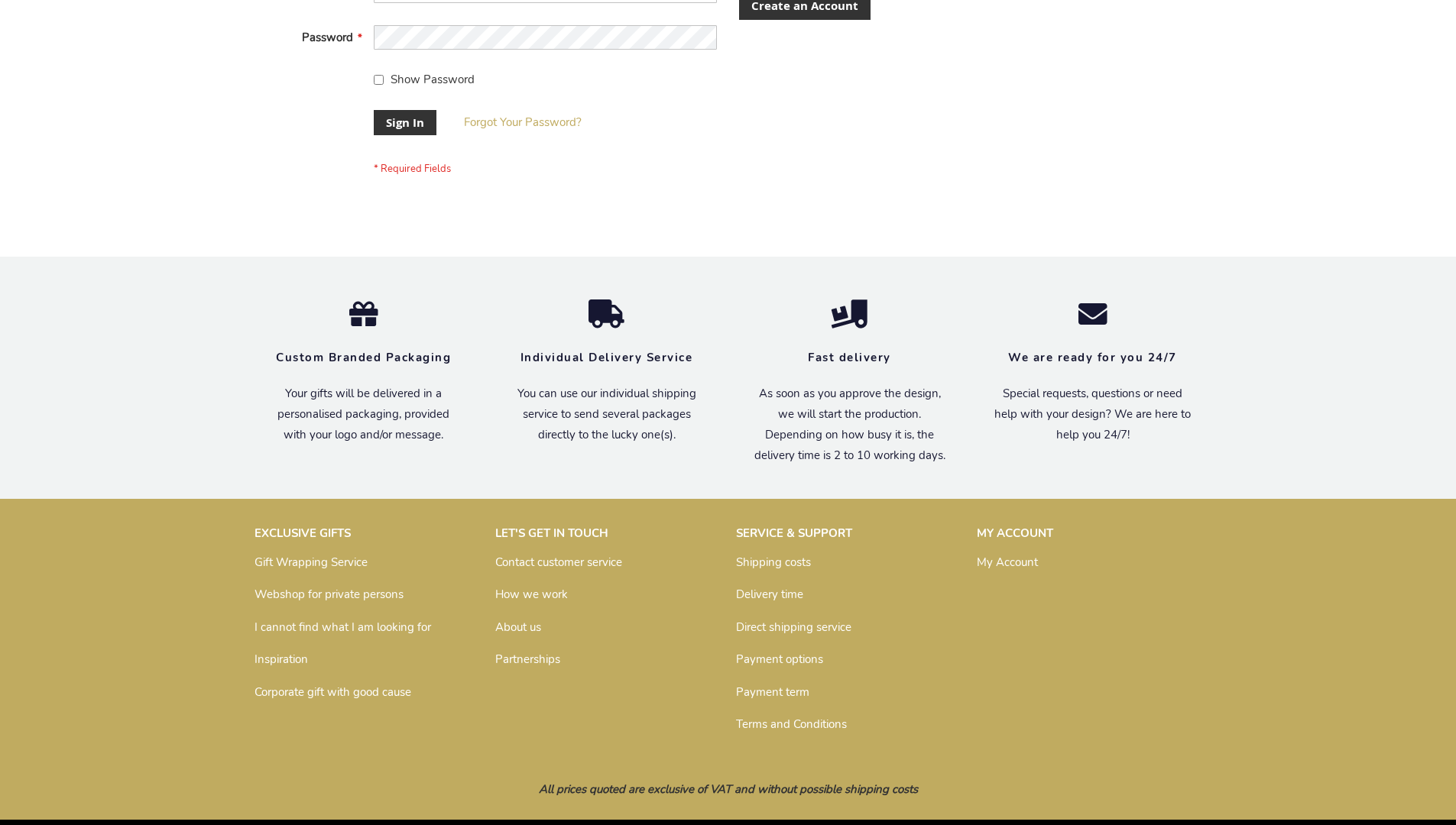
scroll to position [491, 0]
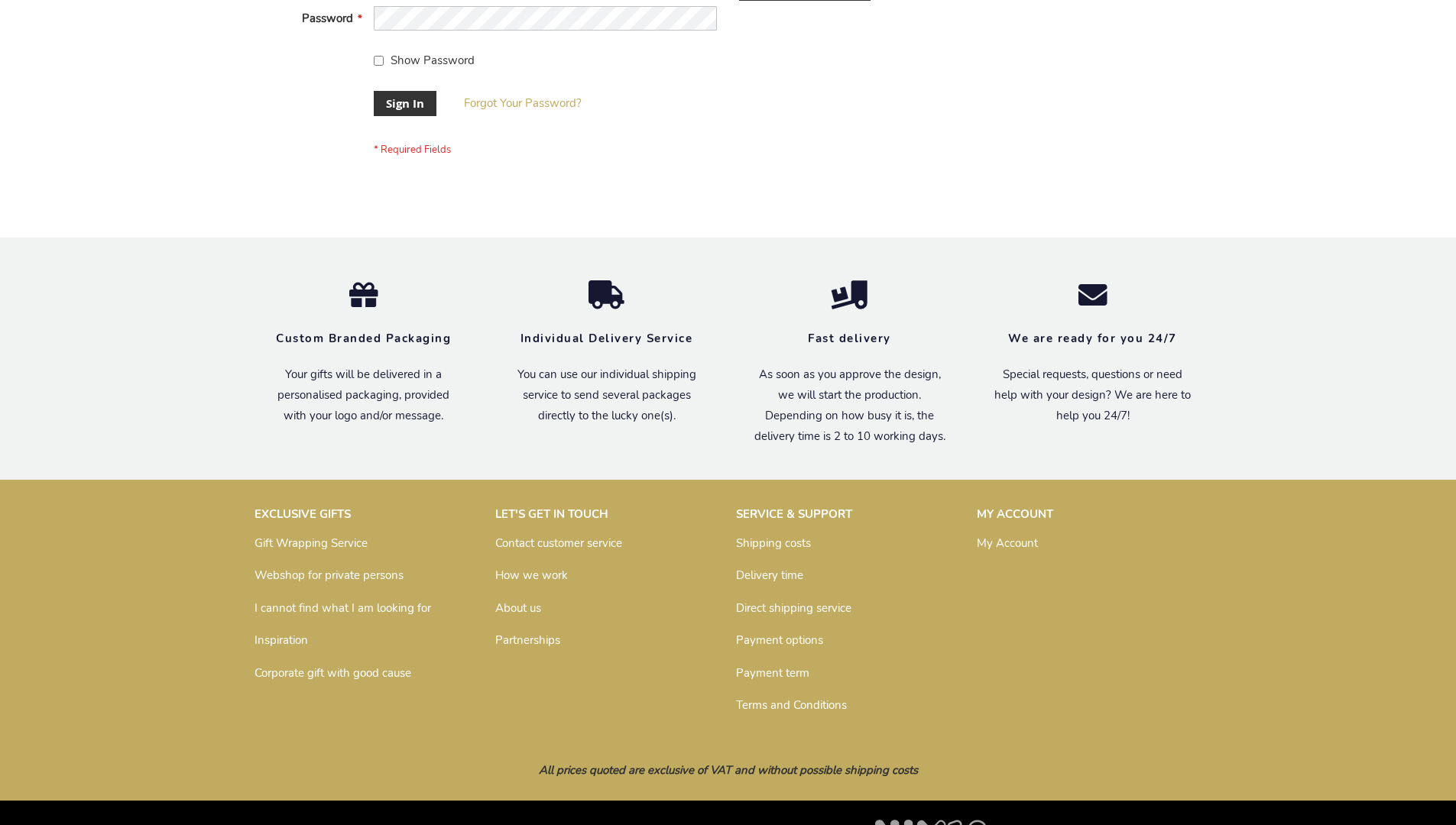
scroll to position [491, 0]
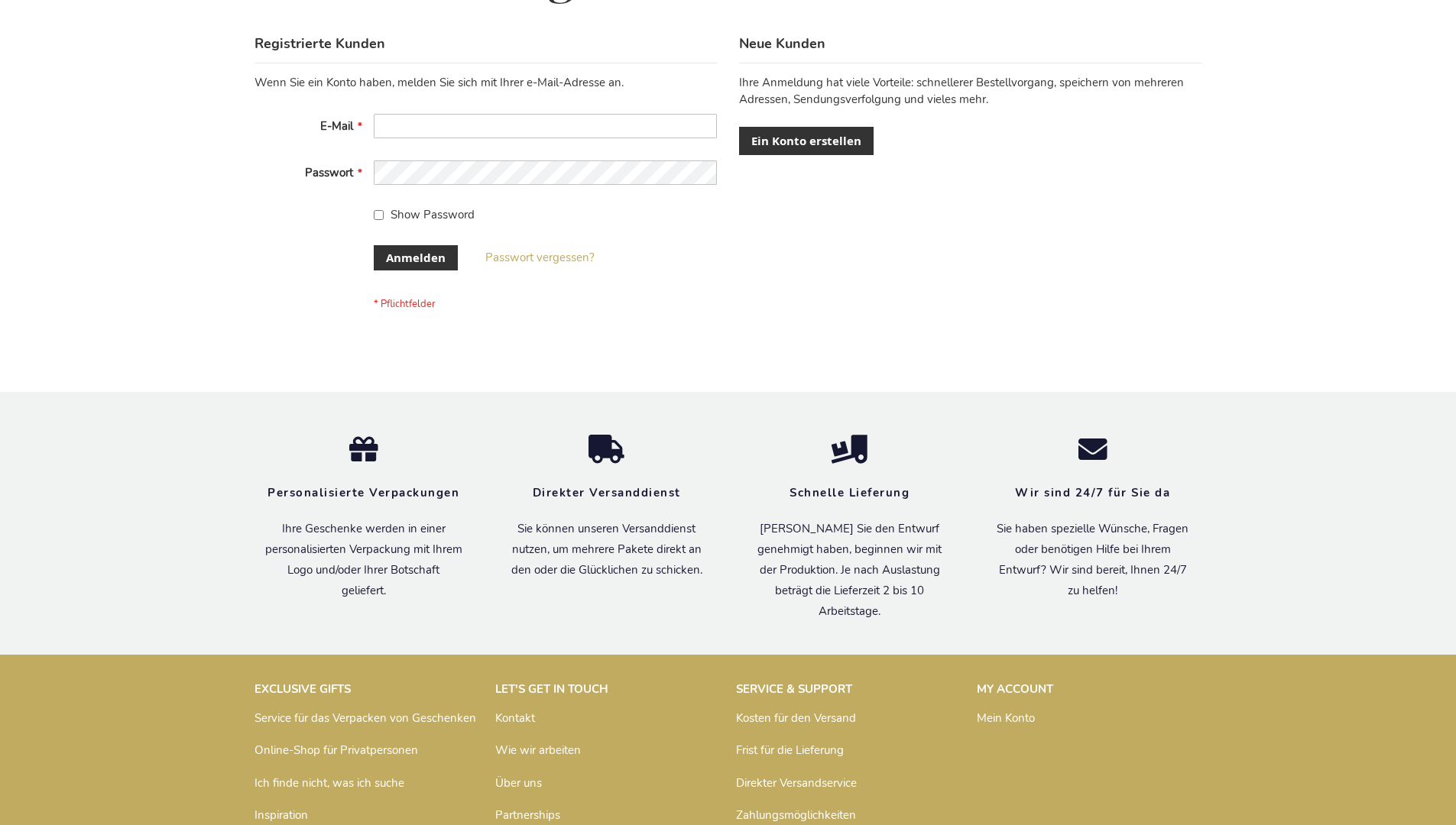
scroll to position [512, 0]
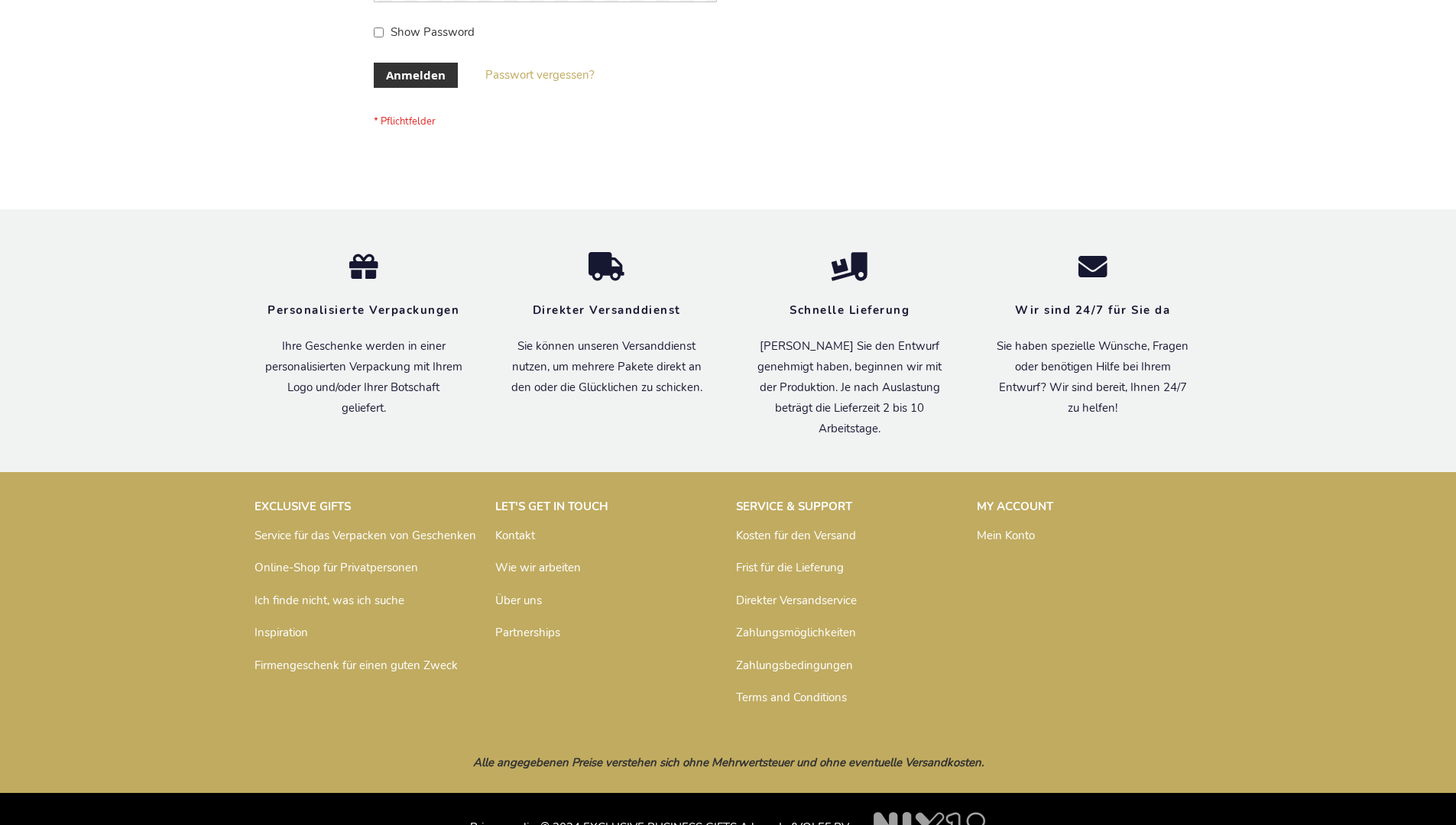
scroll to position [512, 0]
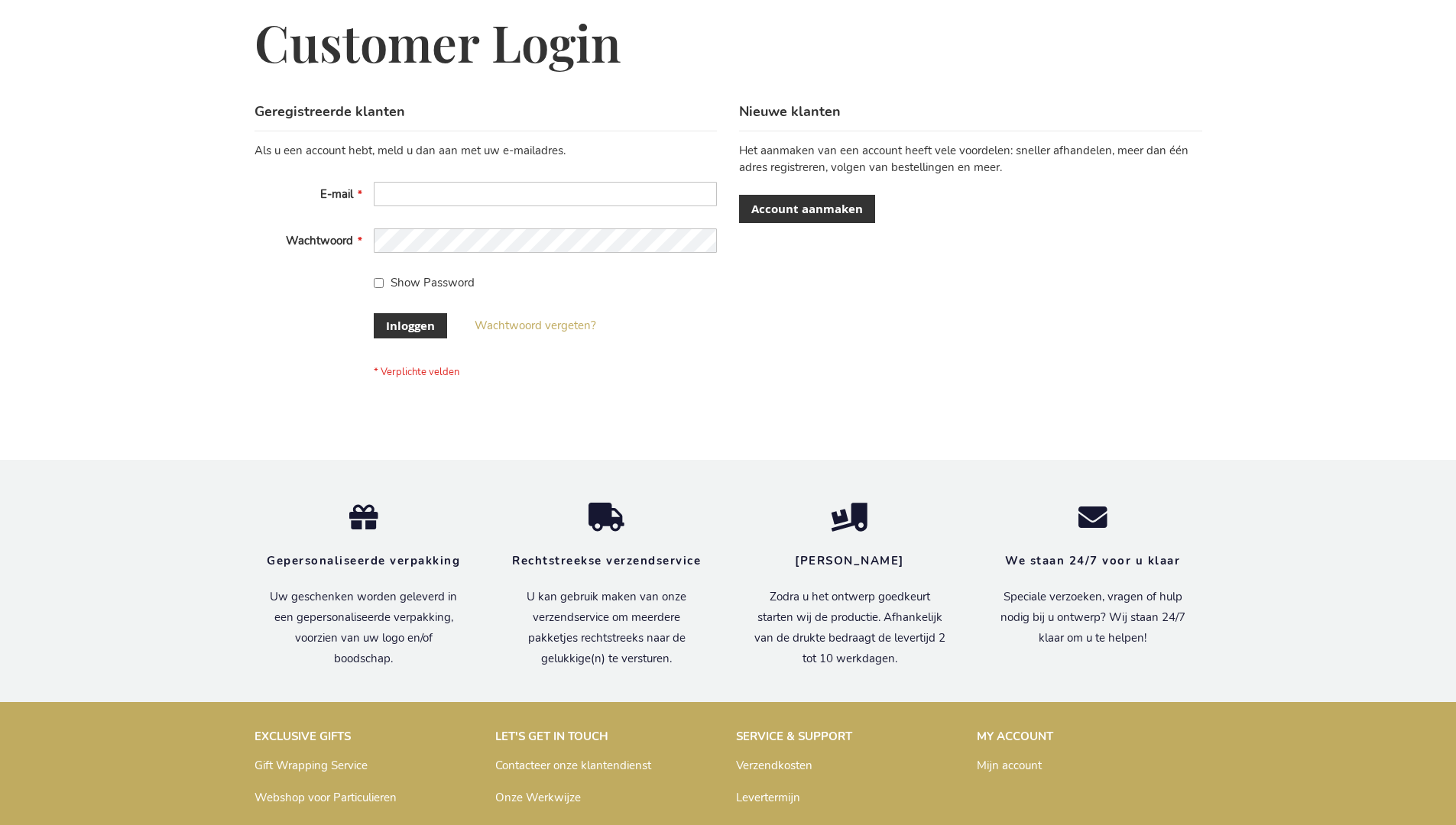
scroll to position [519, 0]
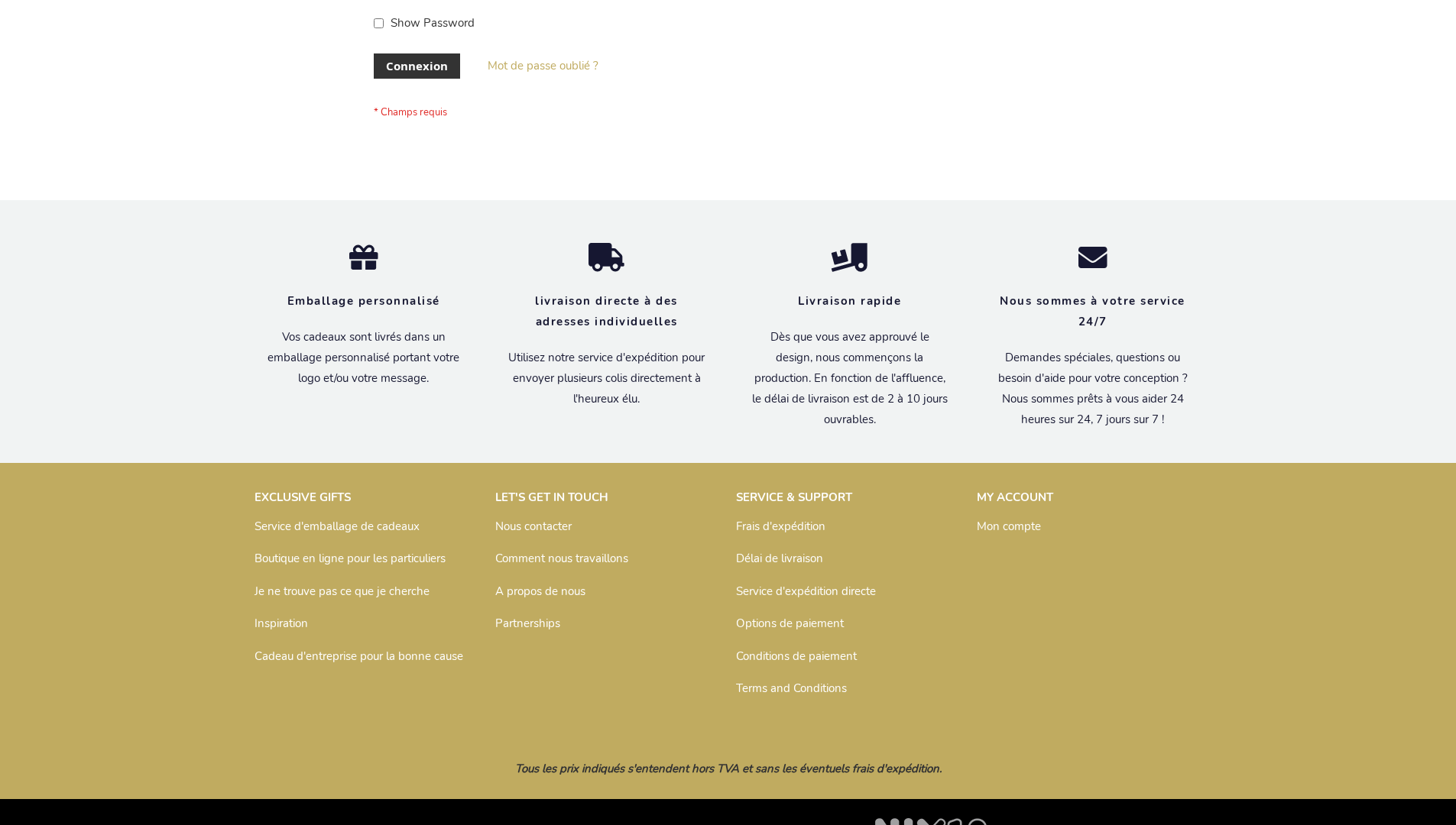
scroll to position [527, 0]
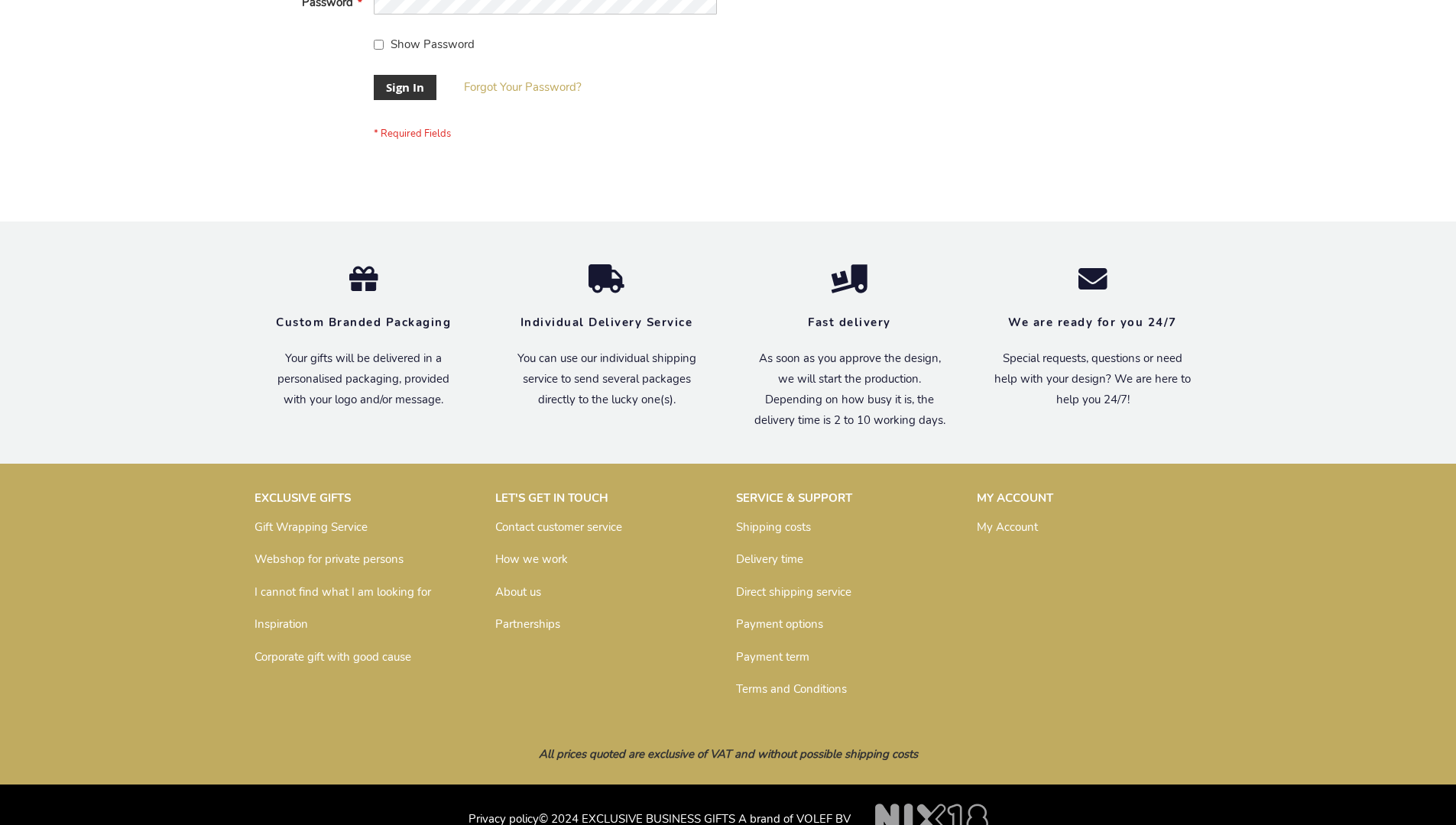
scroll to position [491, 0]
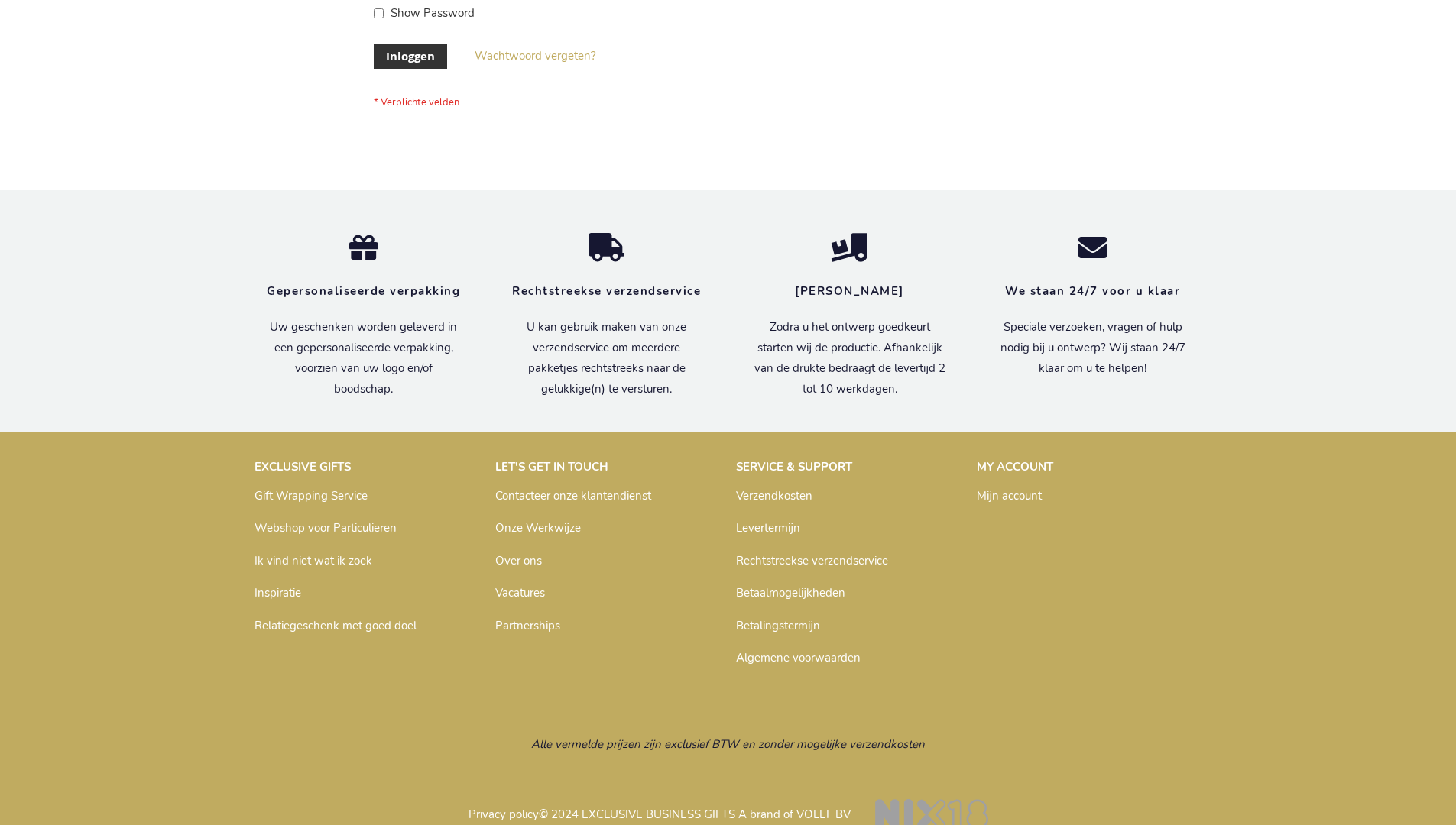
scroll to position [519, 0]
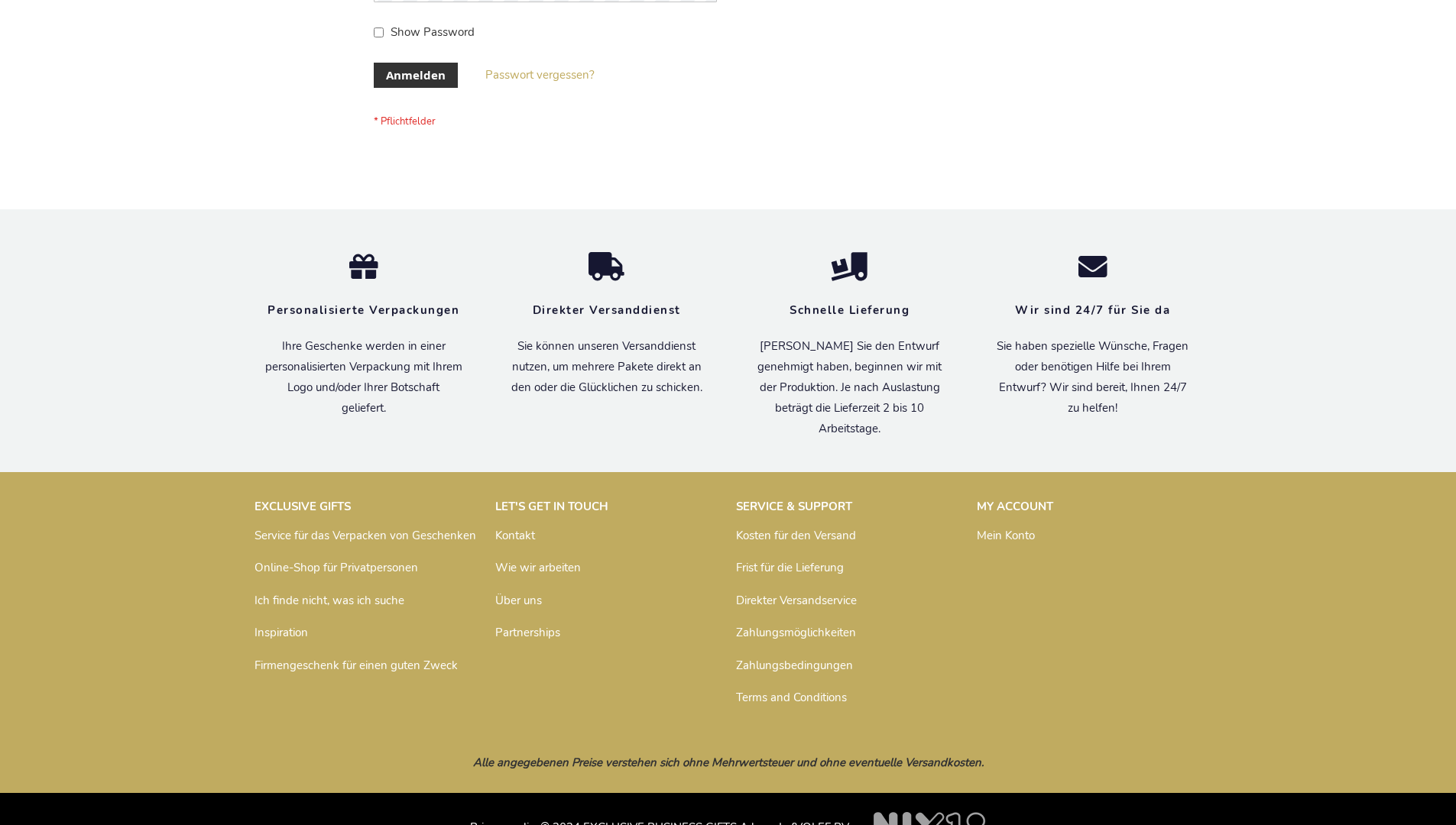
scroll to position [512, 0]
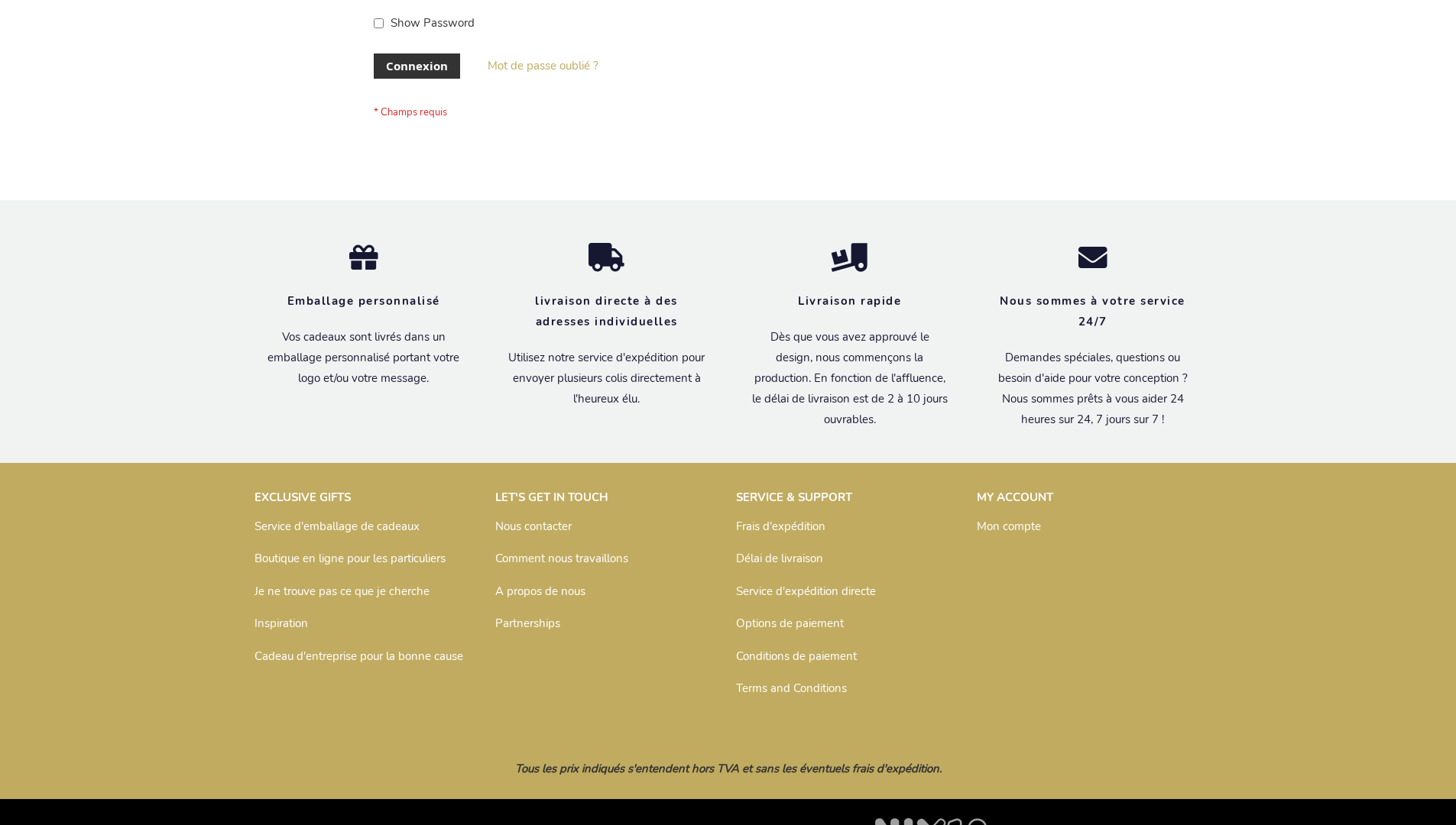
scroll to position [527, 0]
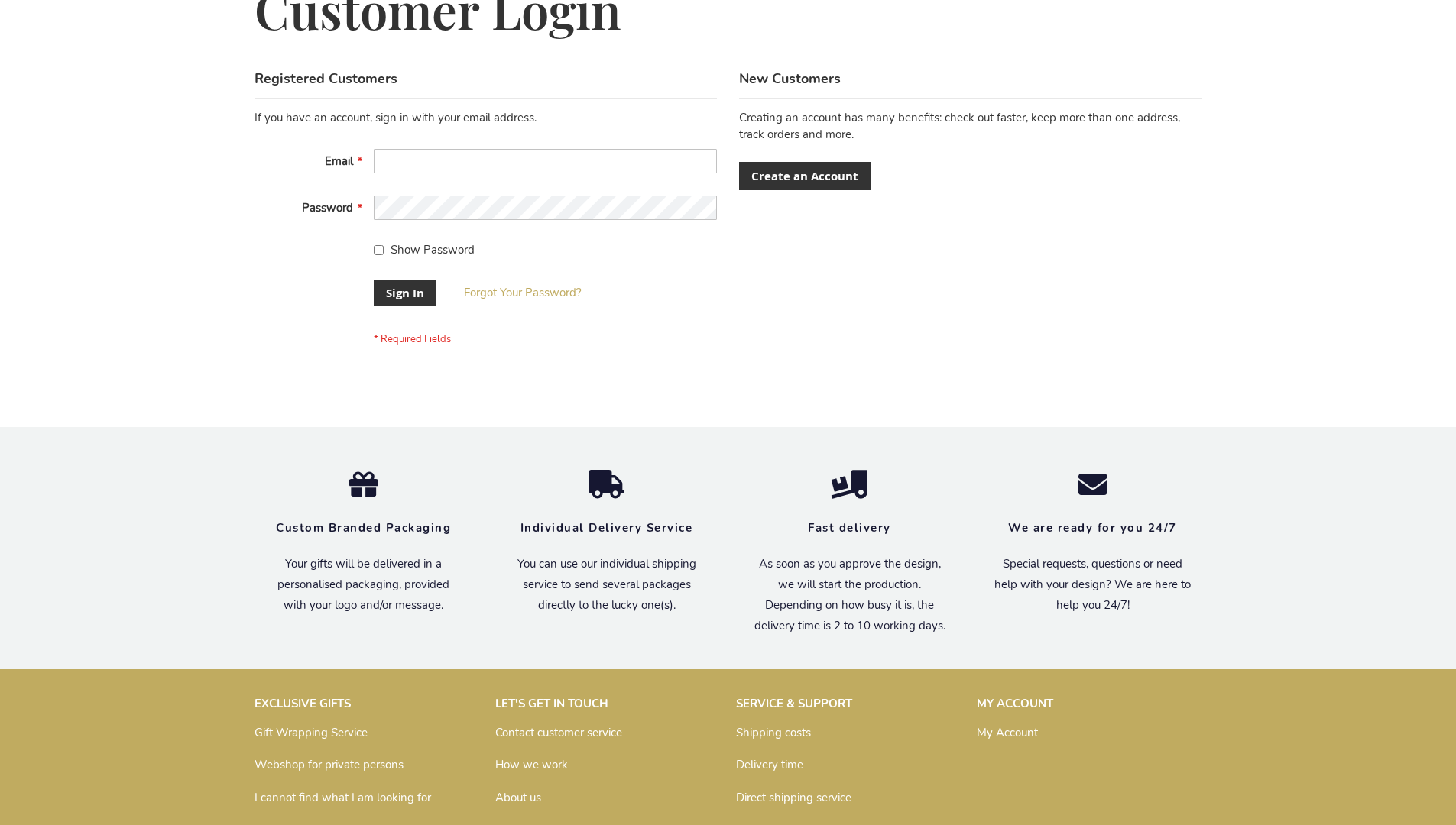
scroll to position [491, 0]
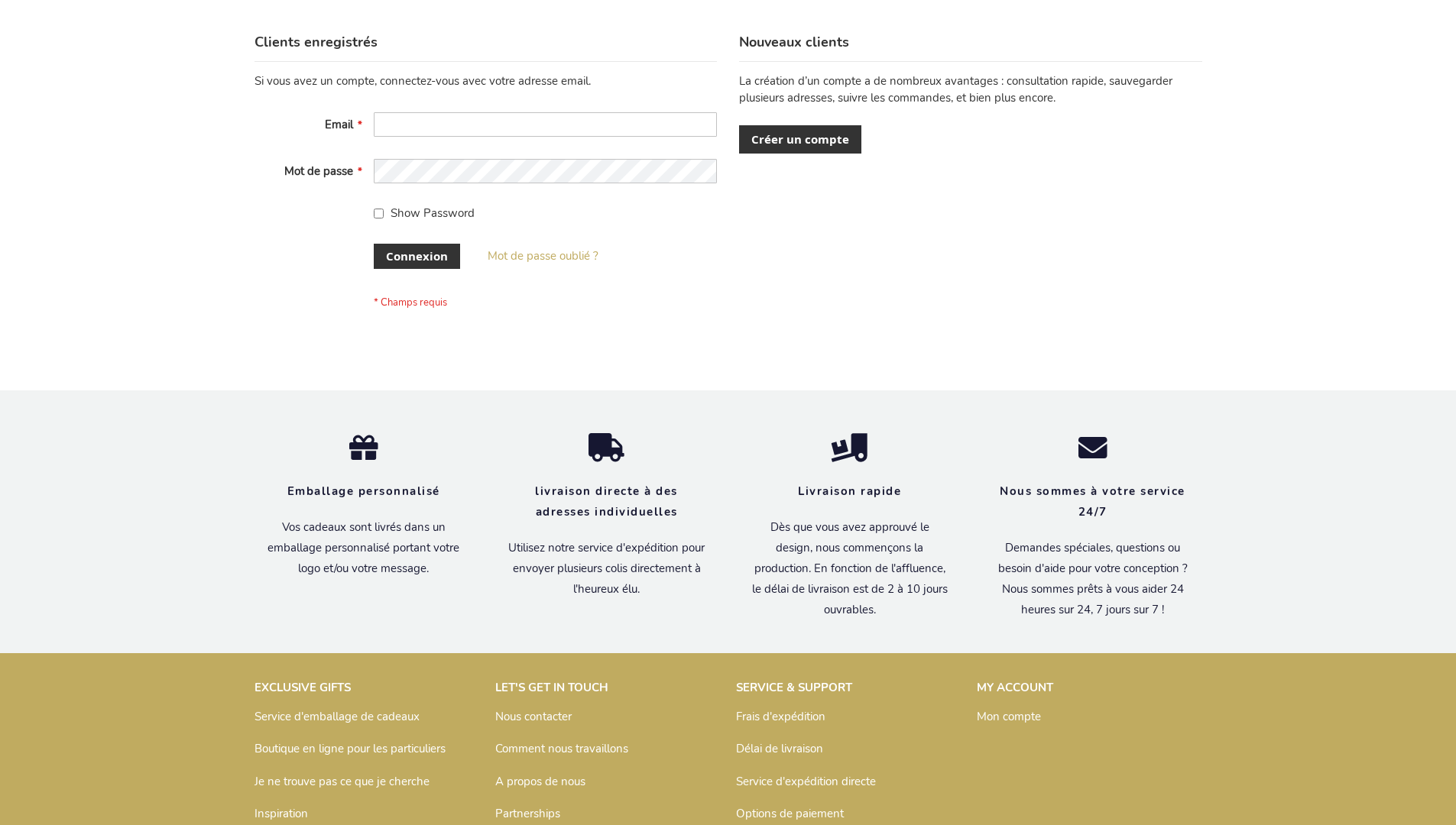
scroll to position [527, 0]
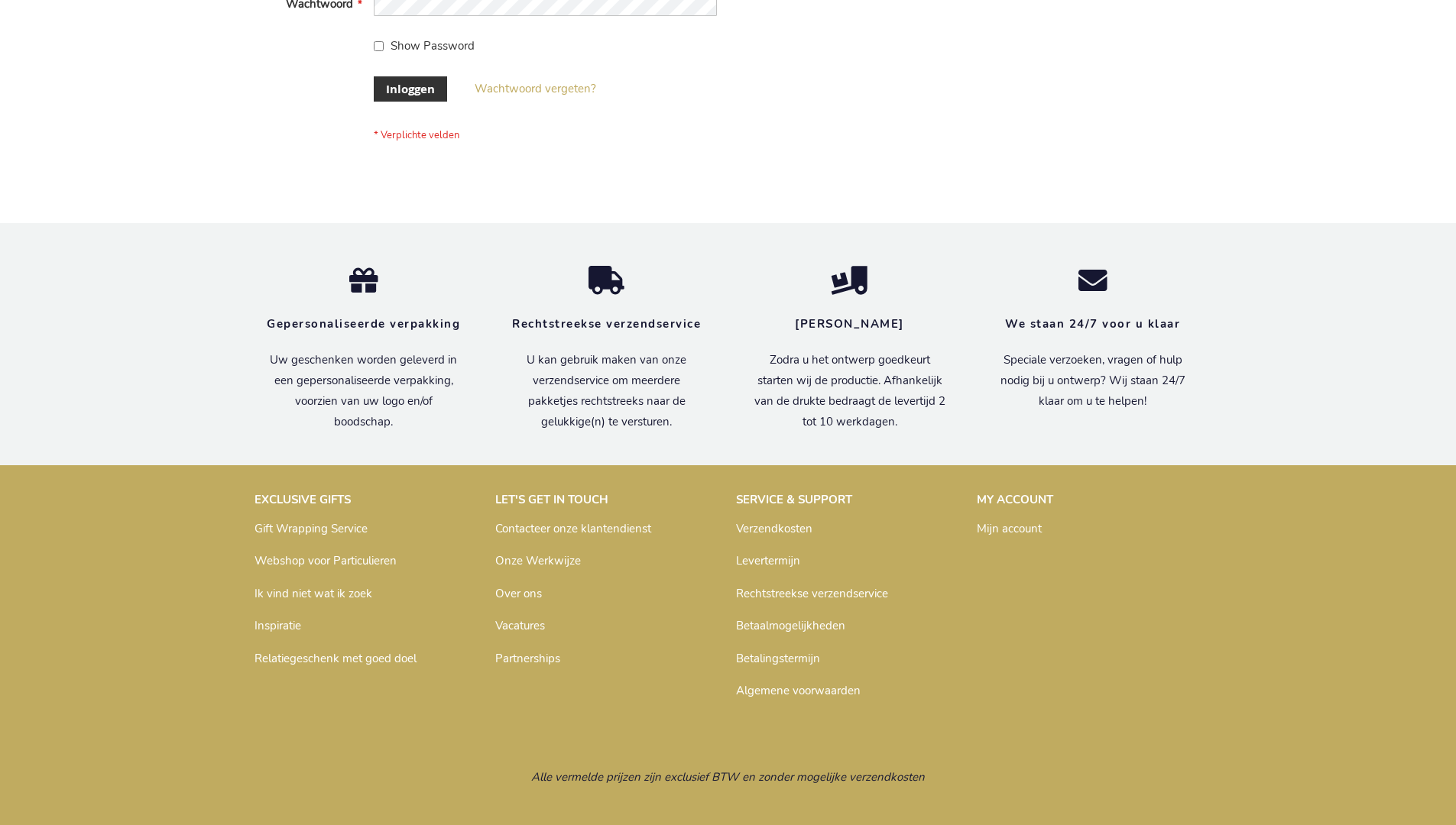
scroll to position [519, 0]
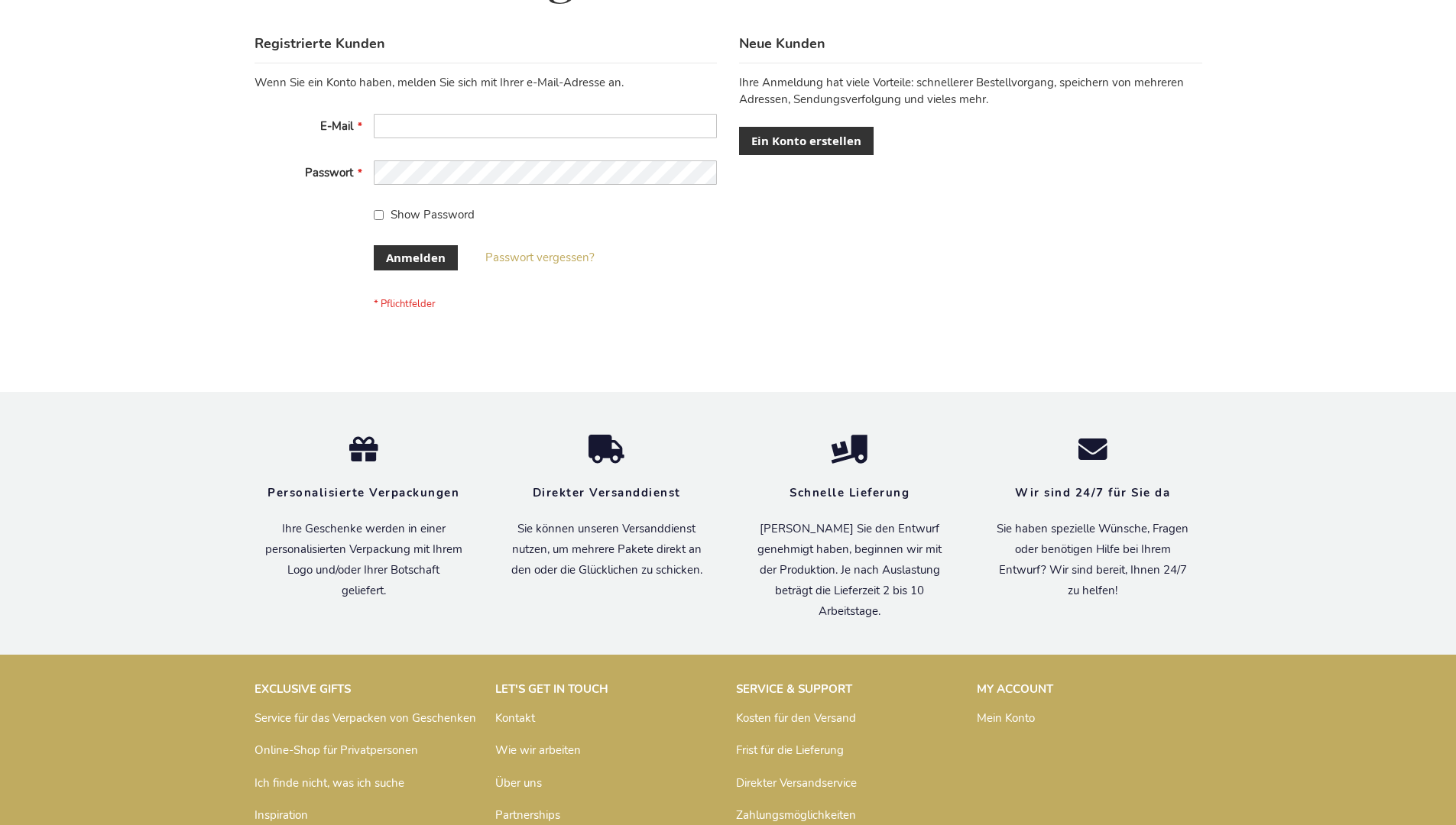
scroll to position [512, 0]
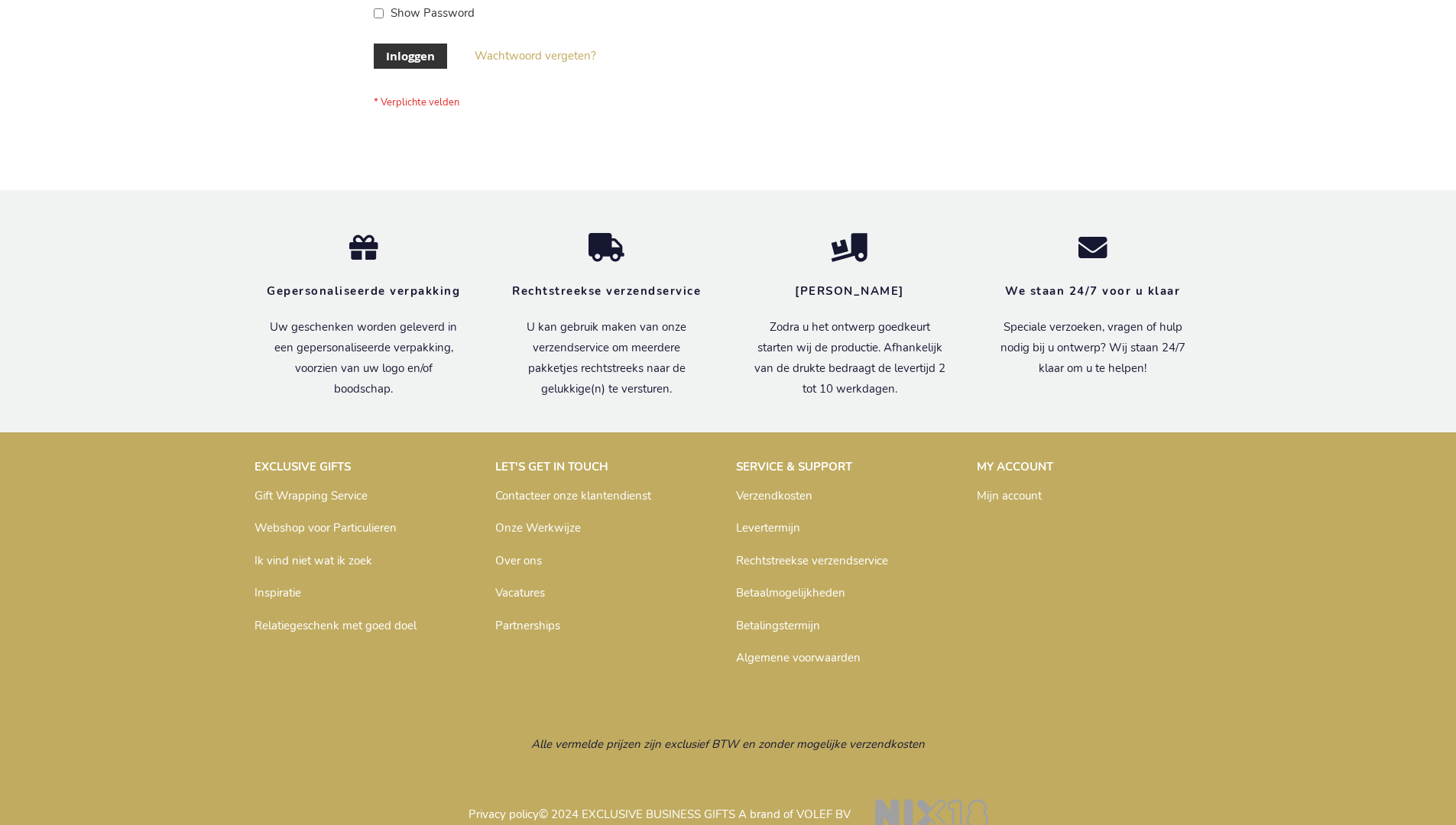
scroll to position [519, 0]
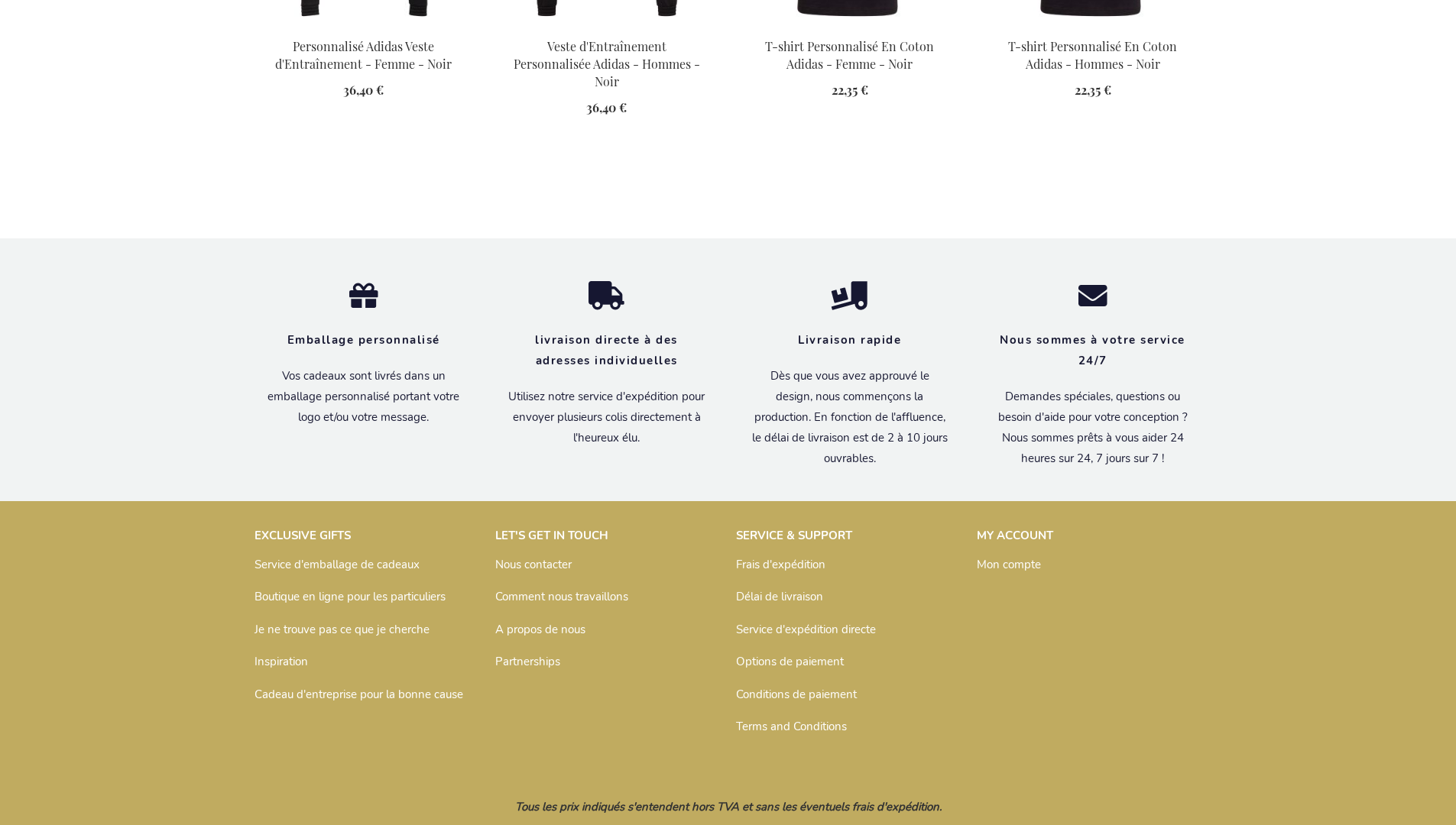
scroll to position [1660, 0]
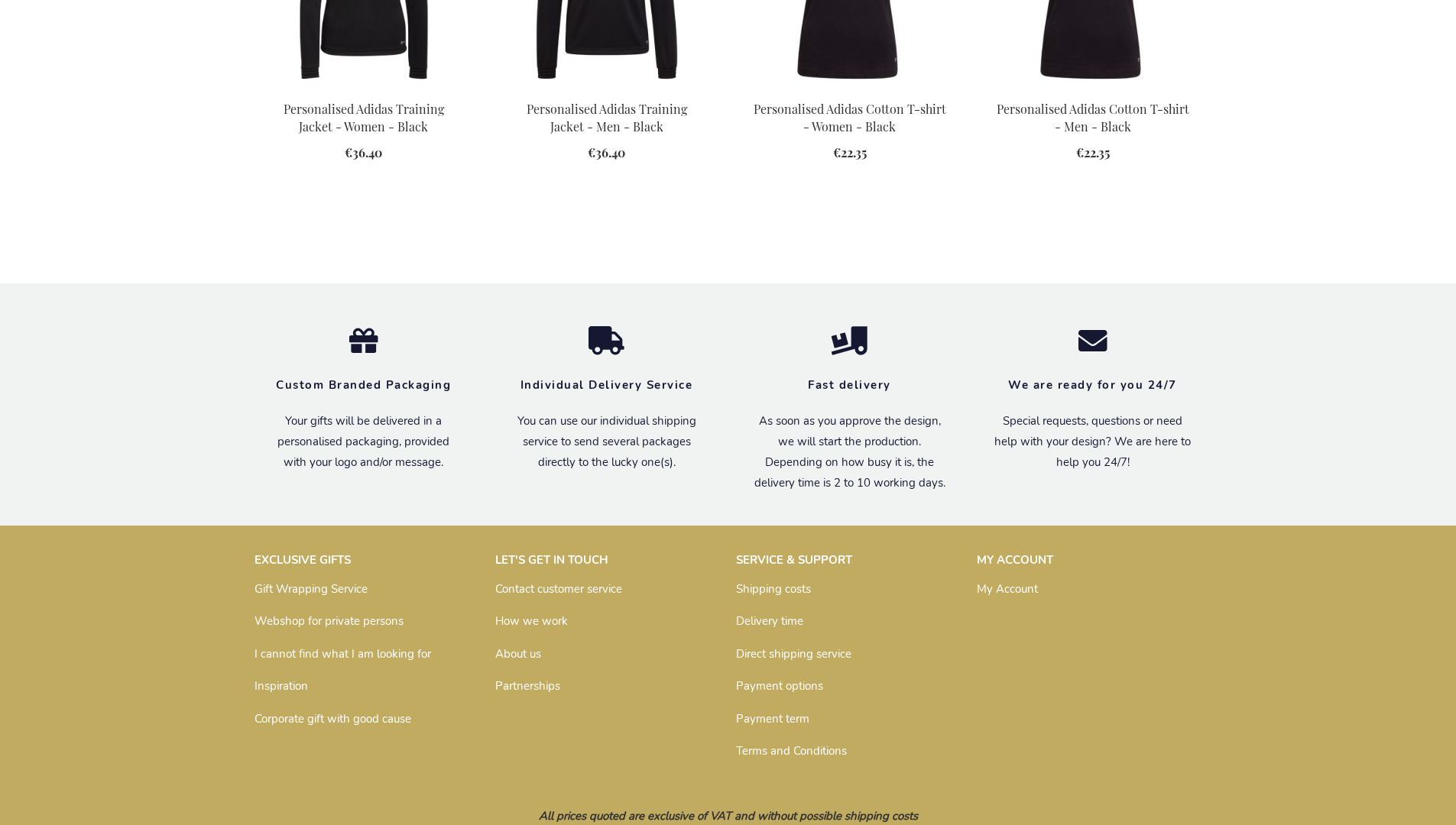
scroll to position [1624, 0]
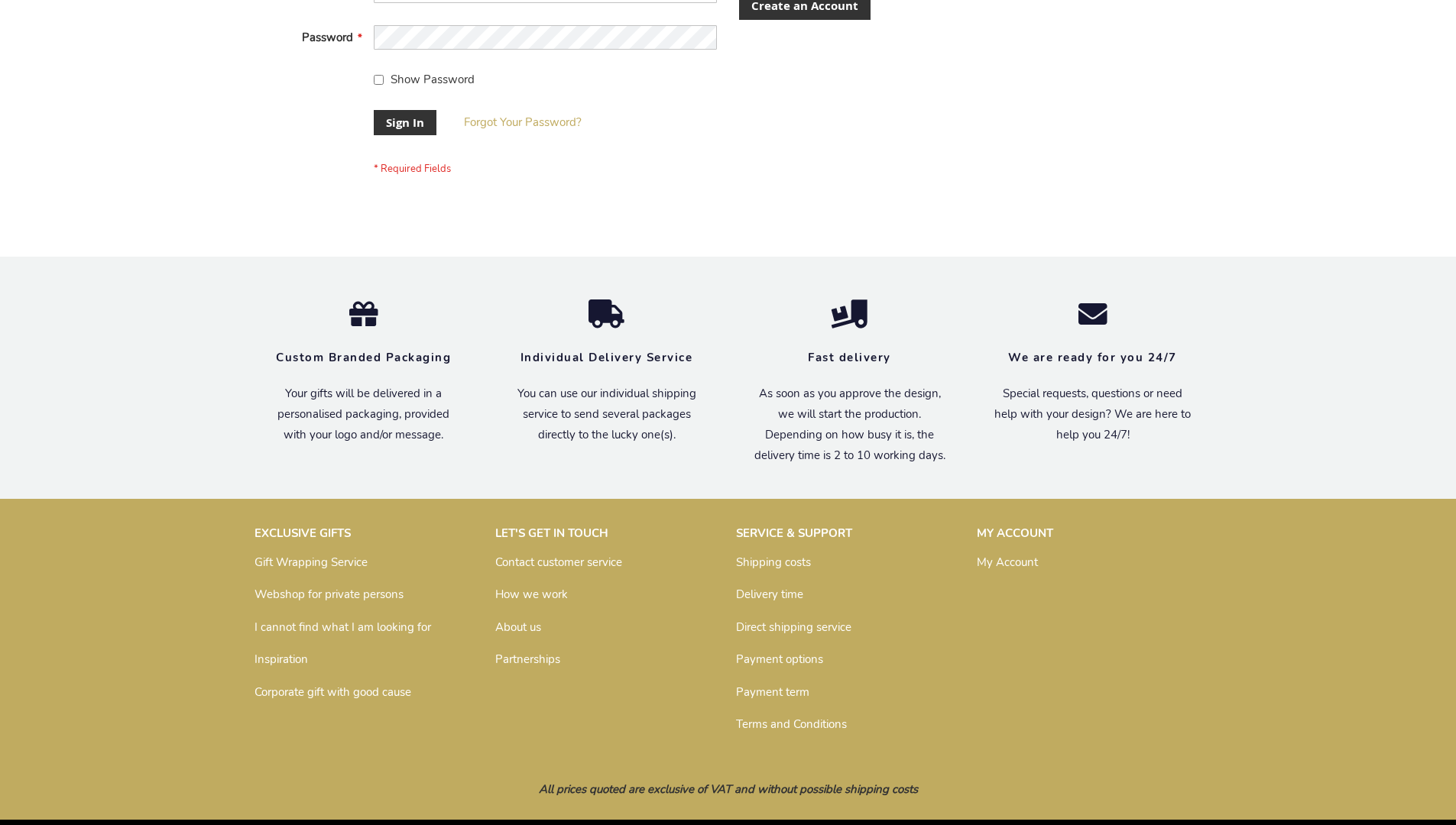
scroll to position [491, 0]
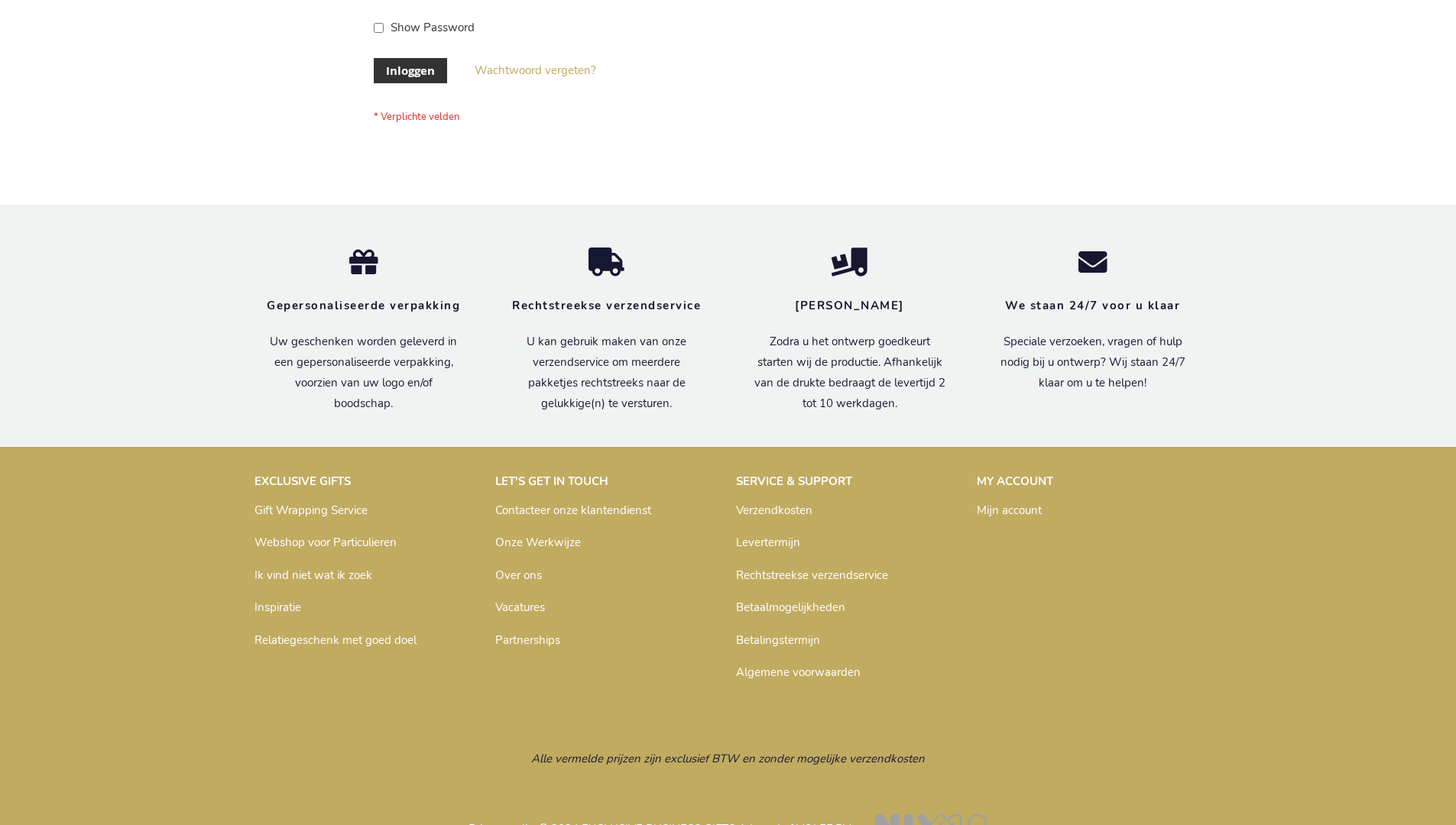
scroll to position [519, 0]
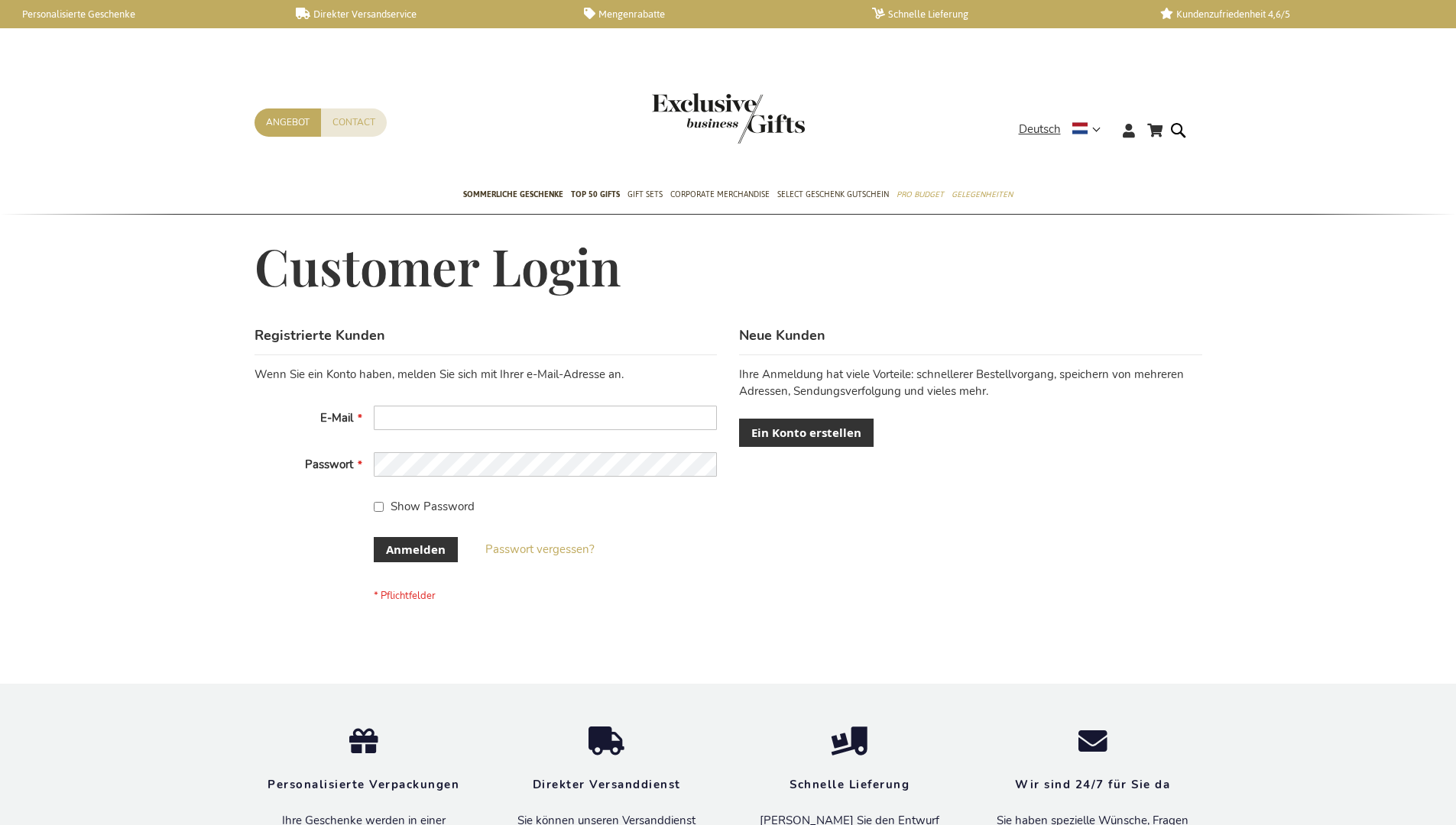
scroll to position [512, 0]
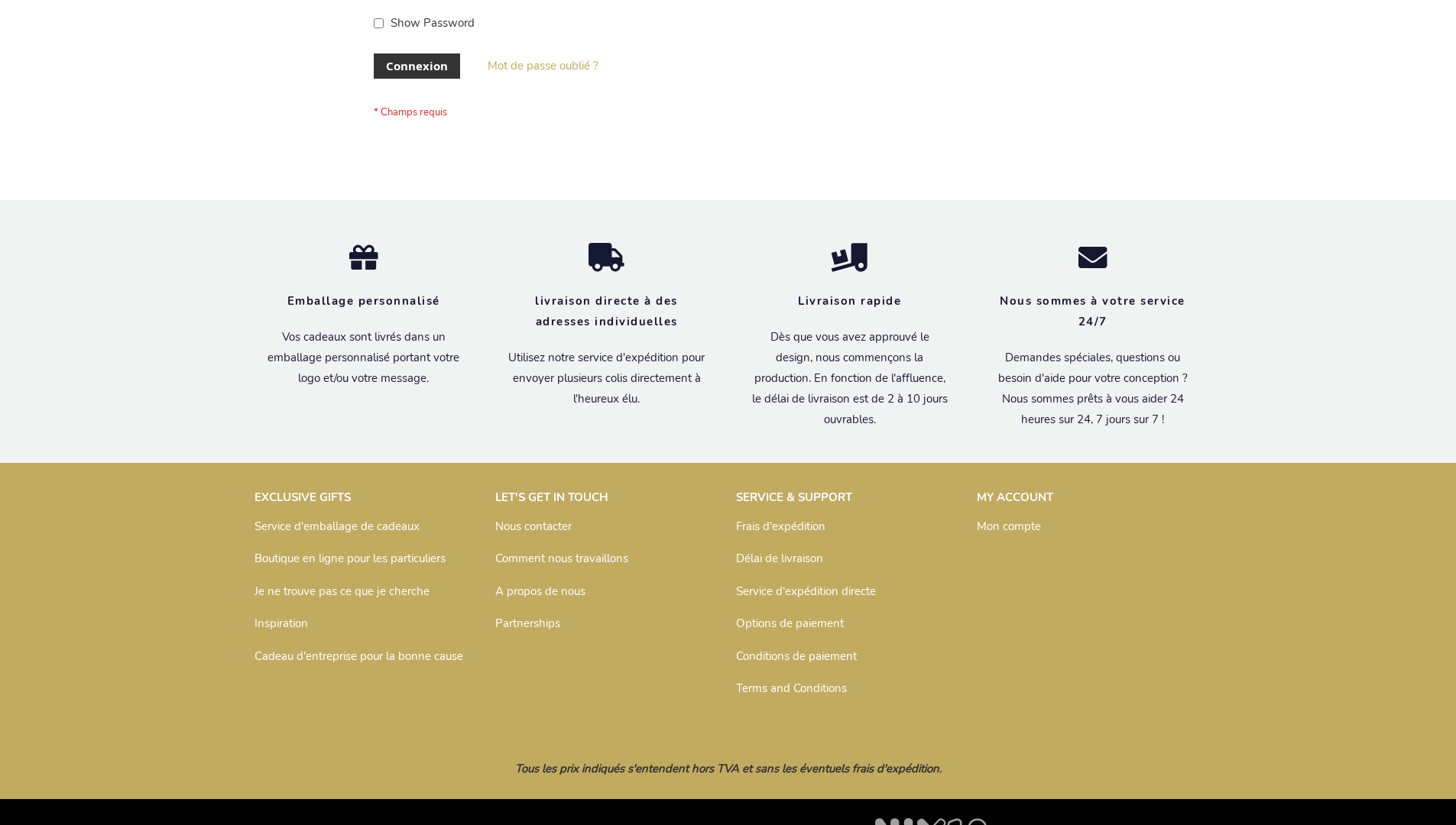
scroll to position [527, 0]
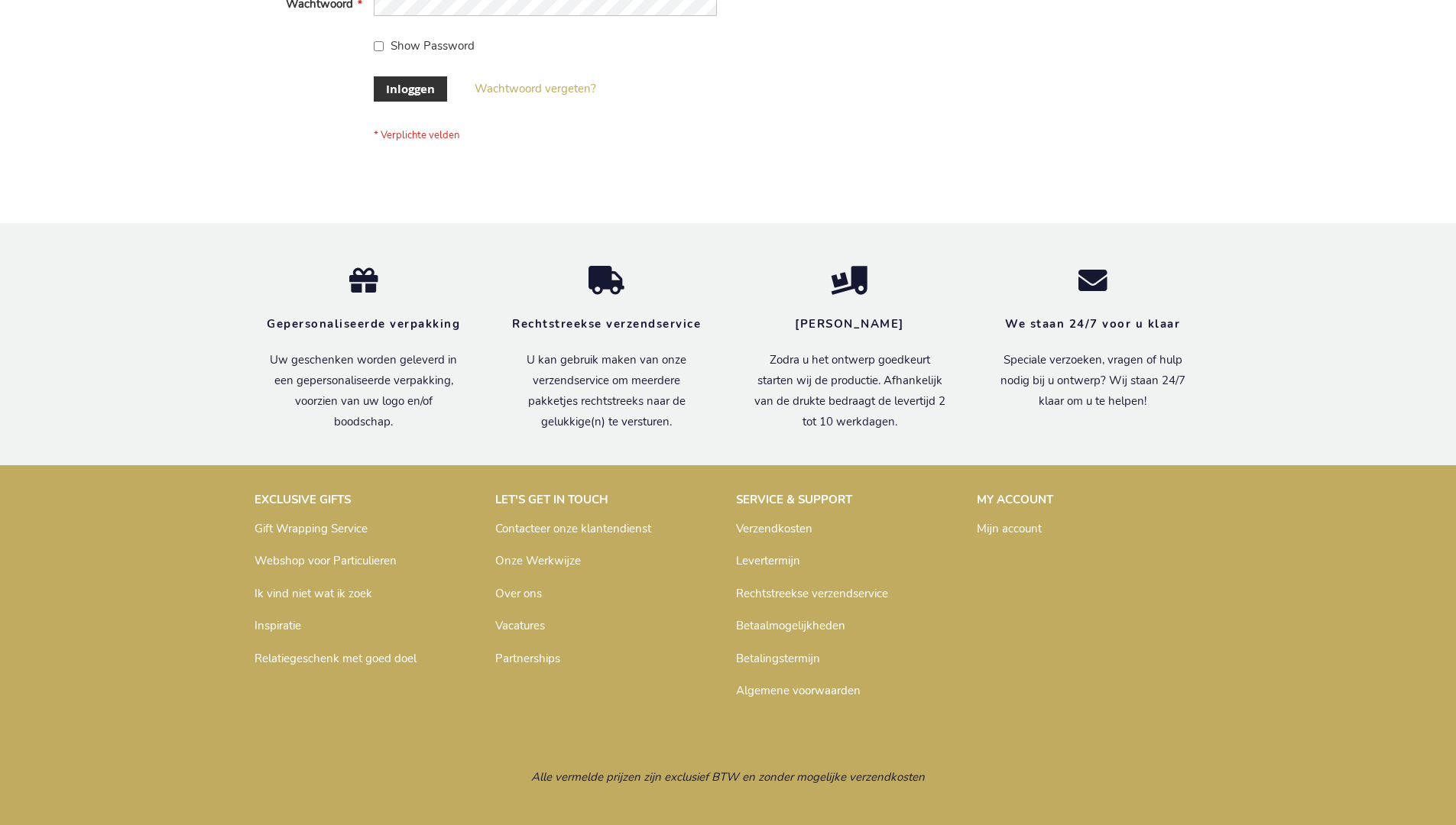
scroll to position [519, 0]
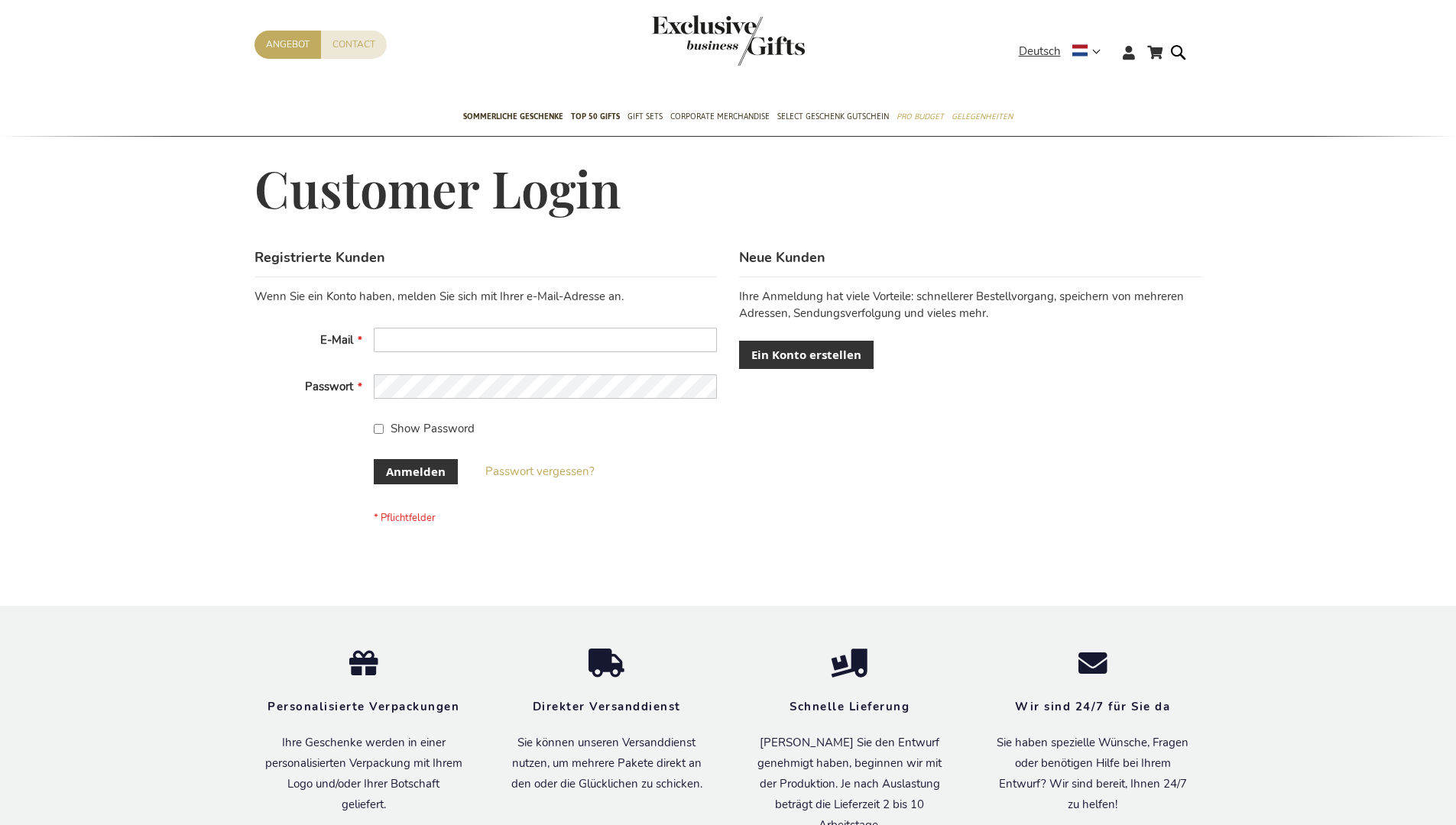
scroll to position [512, 0]
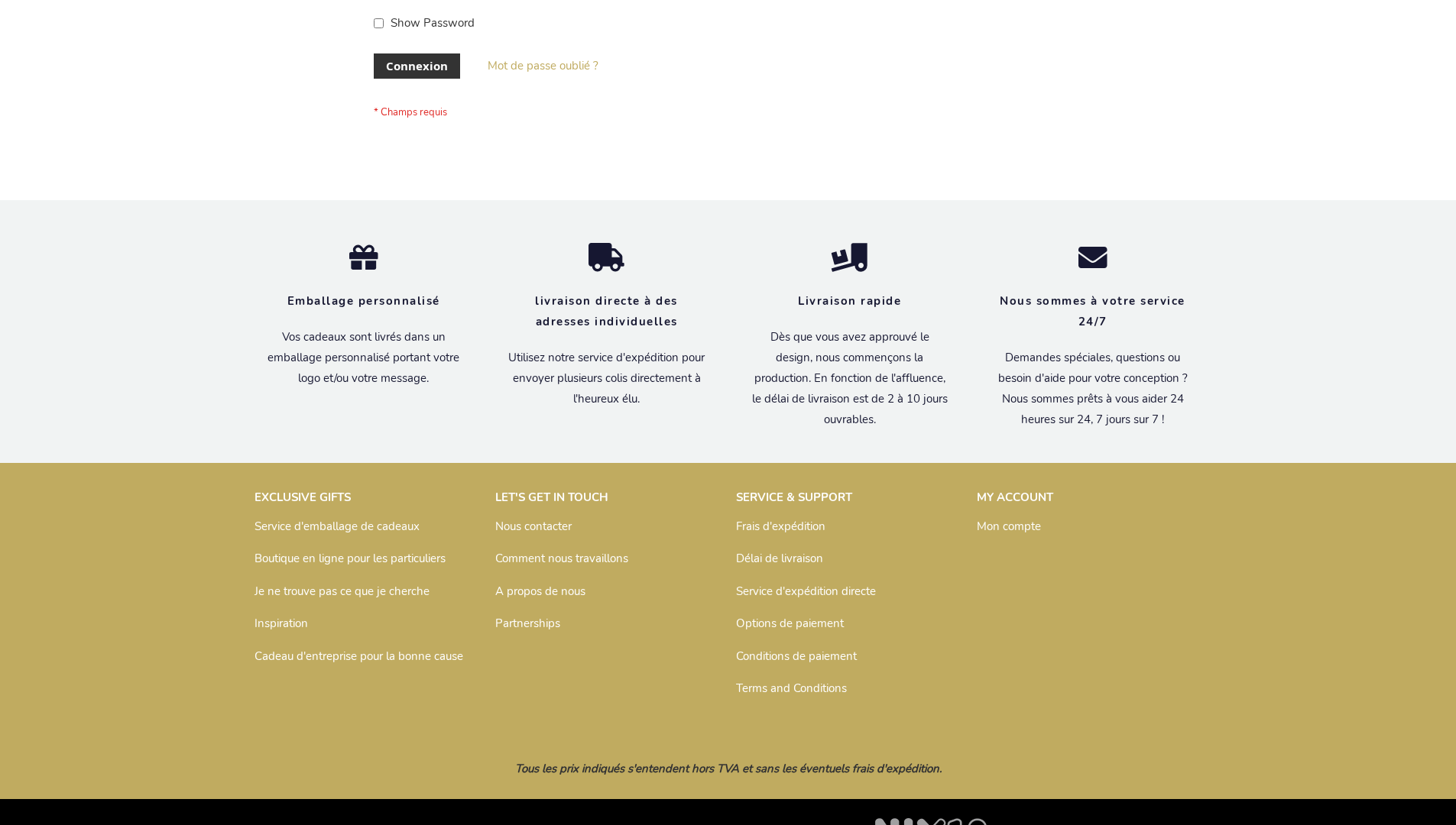
scroll to position [527, 0]
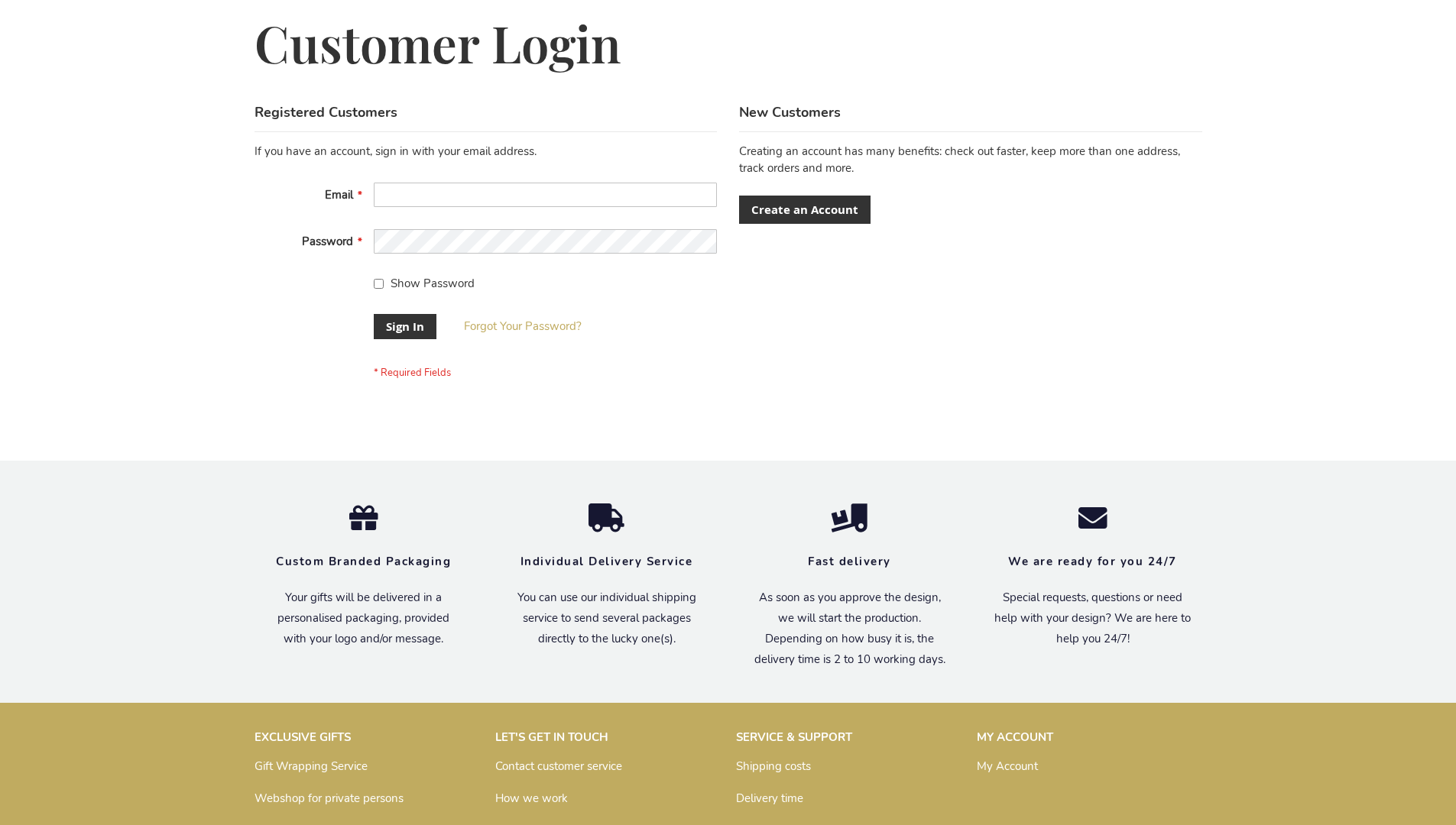
scroll to position [491, 0]
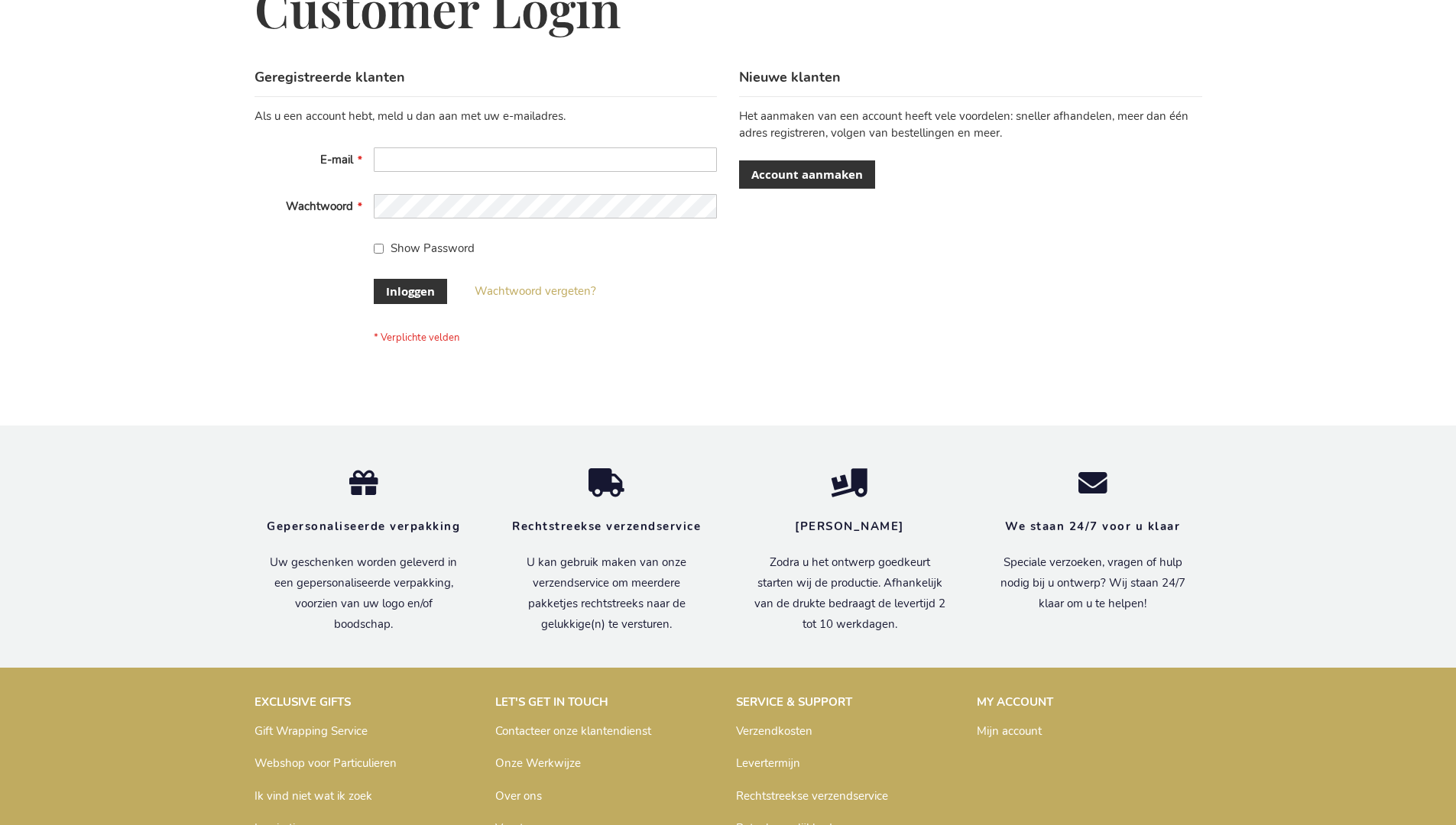
scroll to position [519, 0]
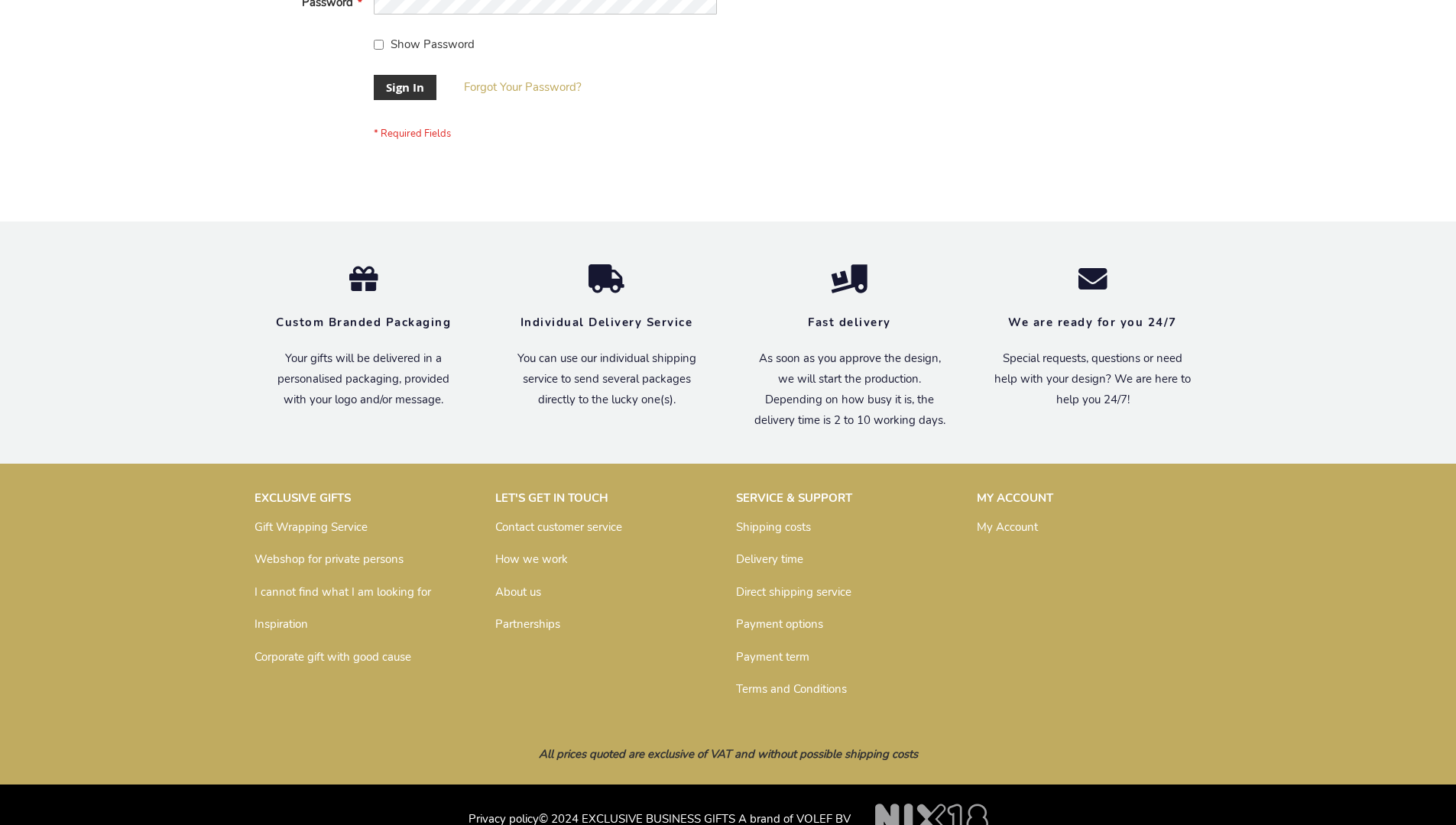
scroll to position [491, 0]
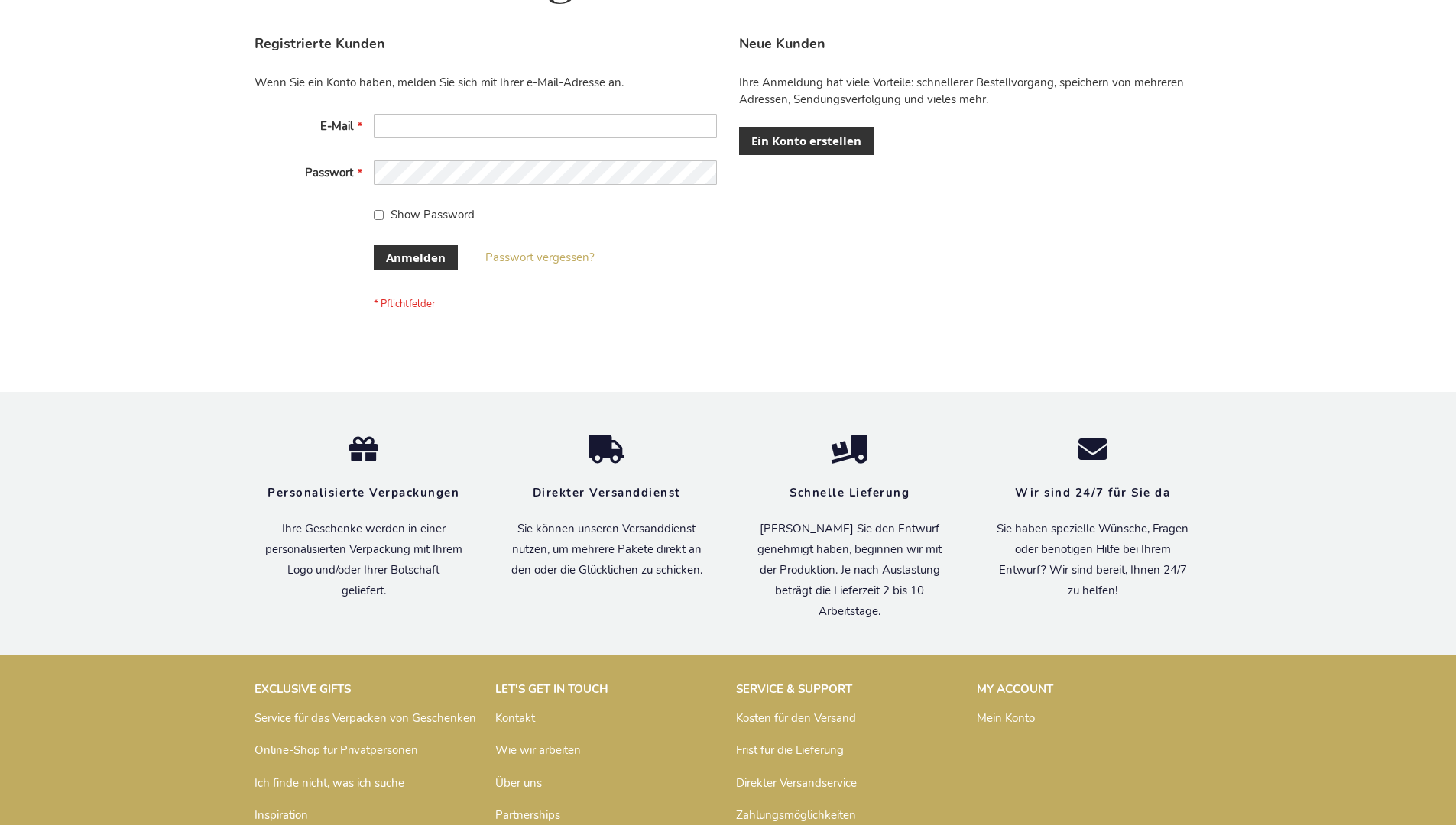
scroll to position [512, 0]
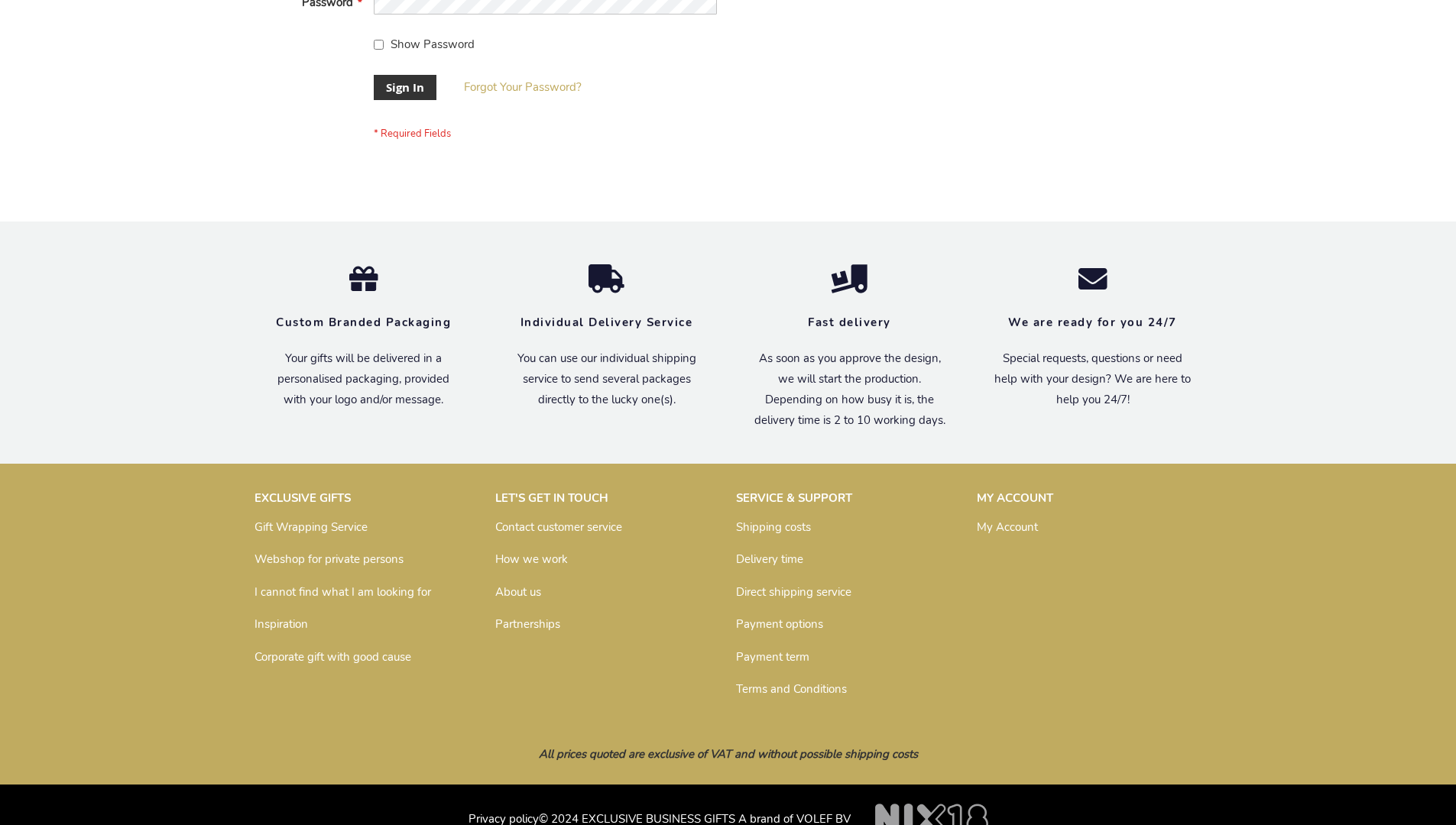
scroll to position [491, 0]
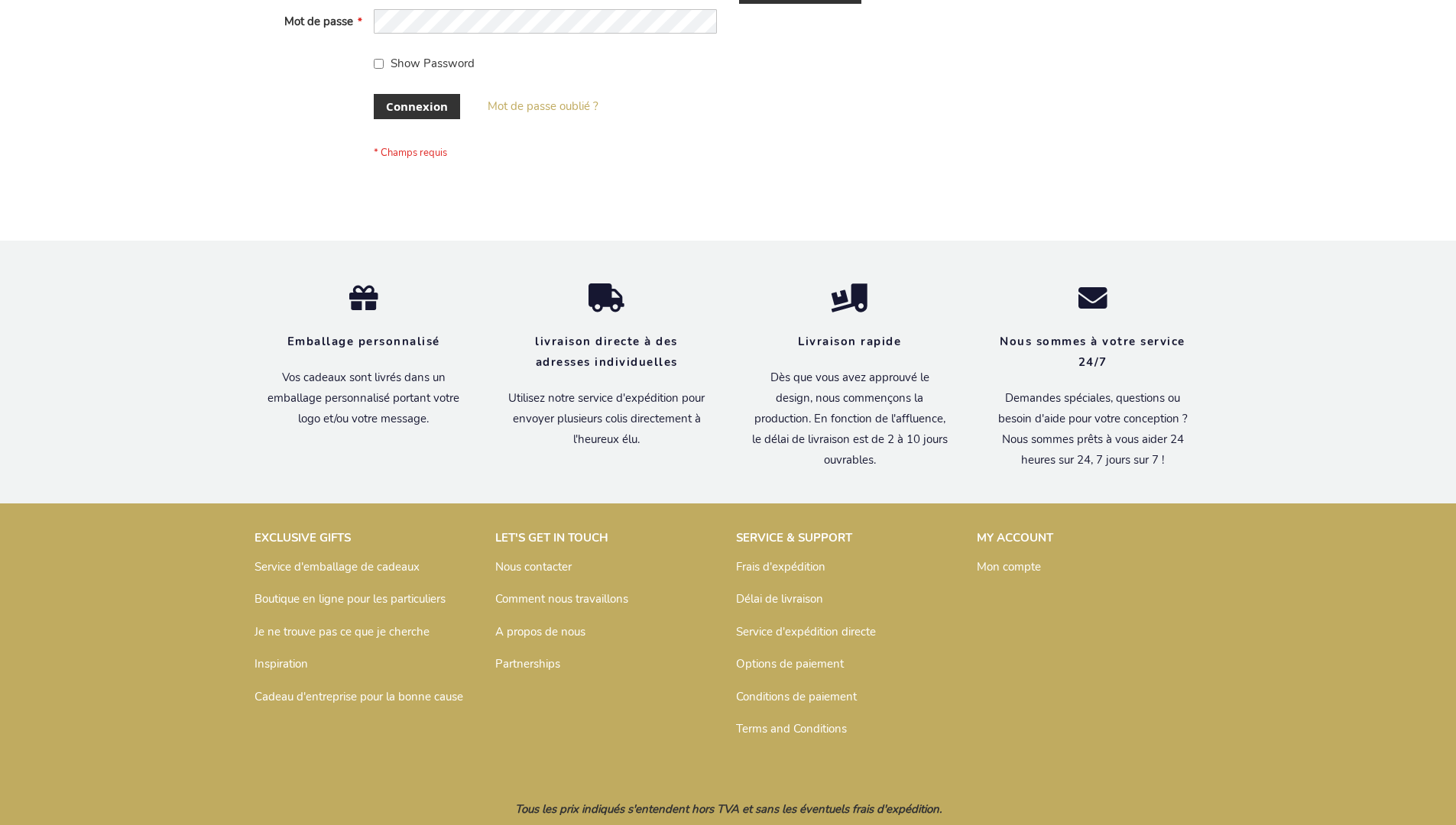
scroll to position [527, 0]
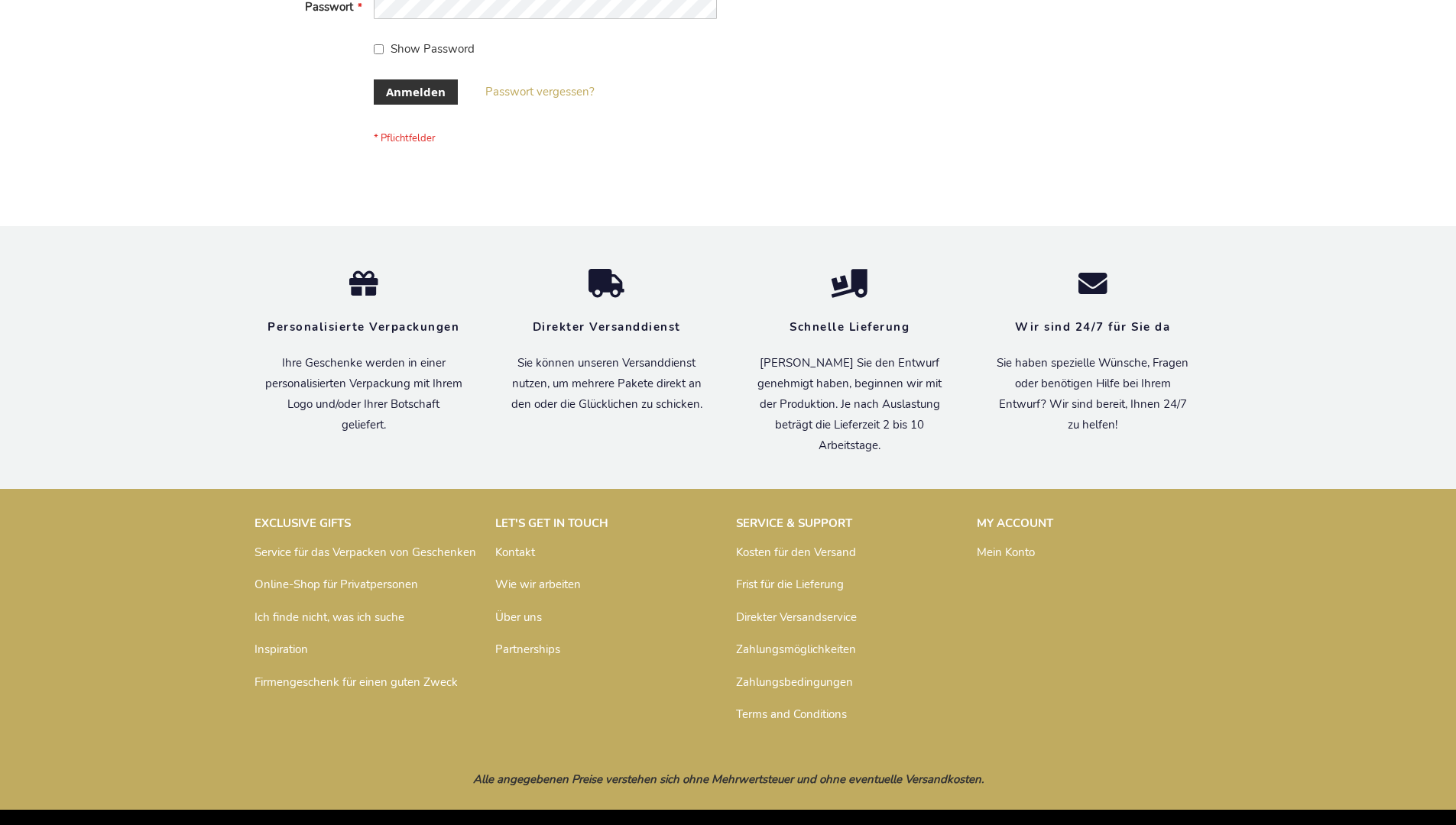
scroll to position [512, 0]
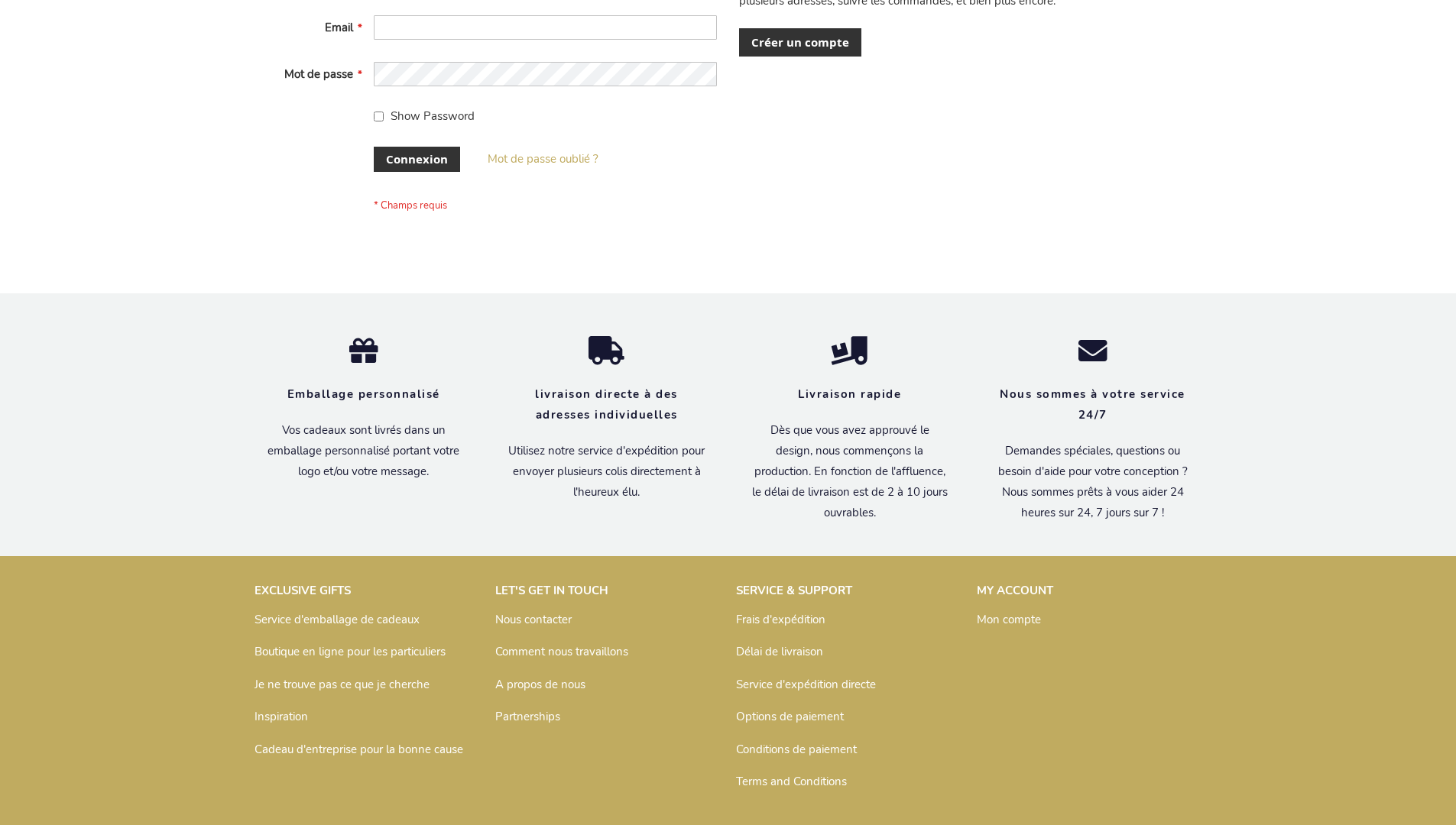
scroll to position [527, 0]
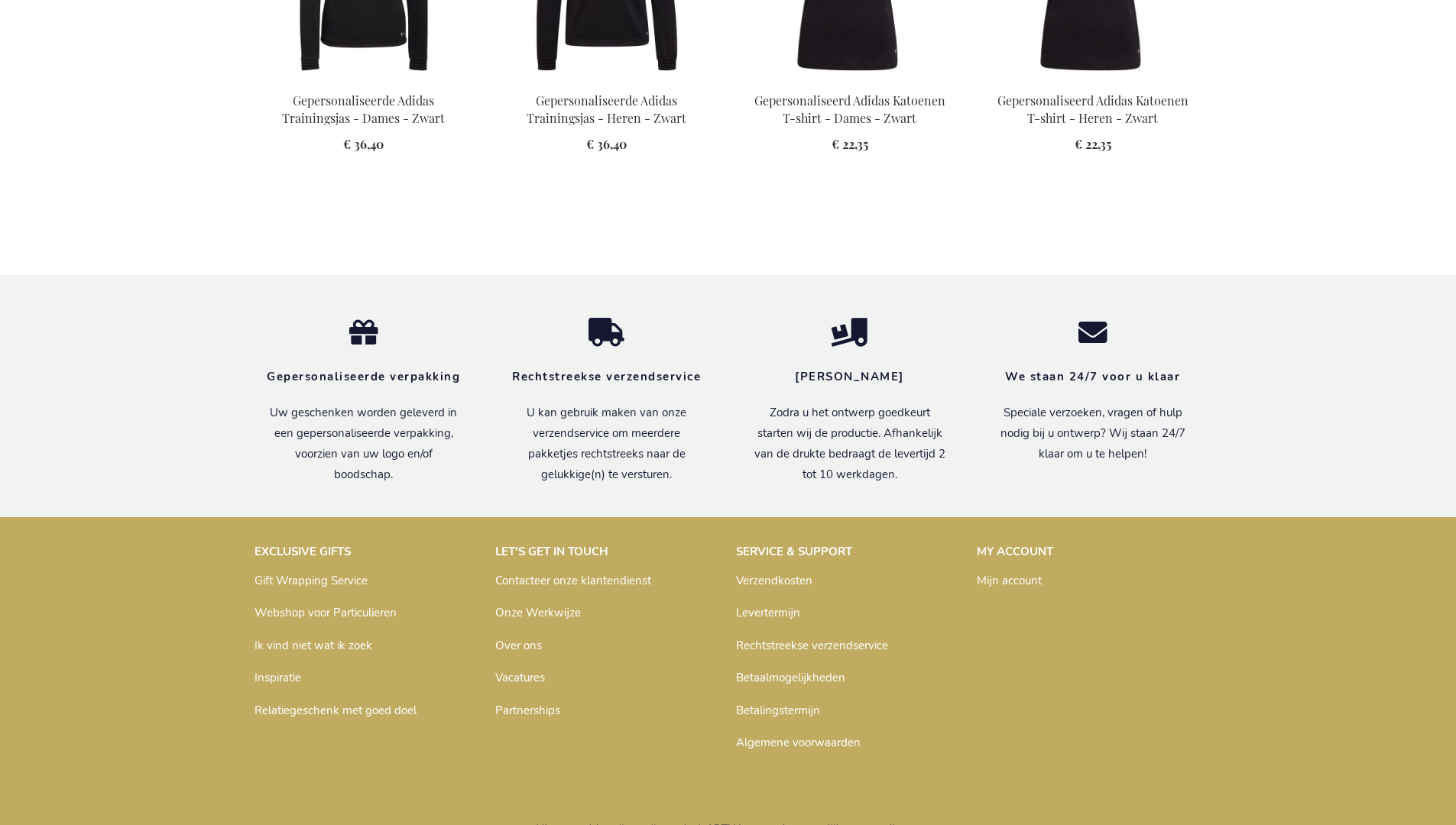
scroll to position [1652, 0]
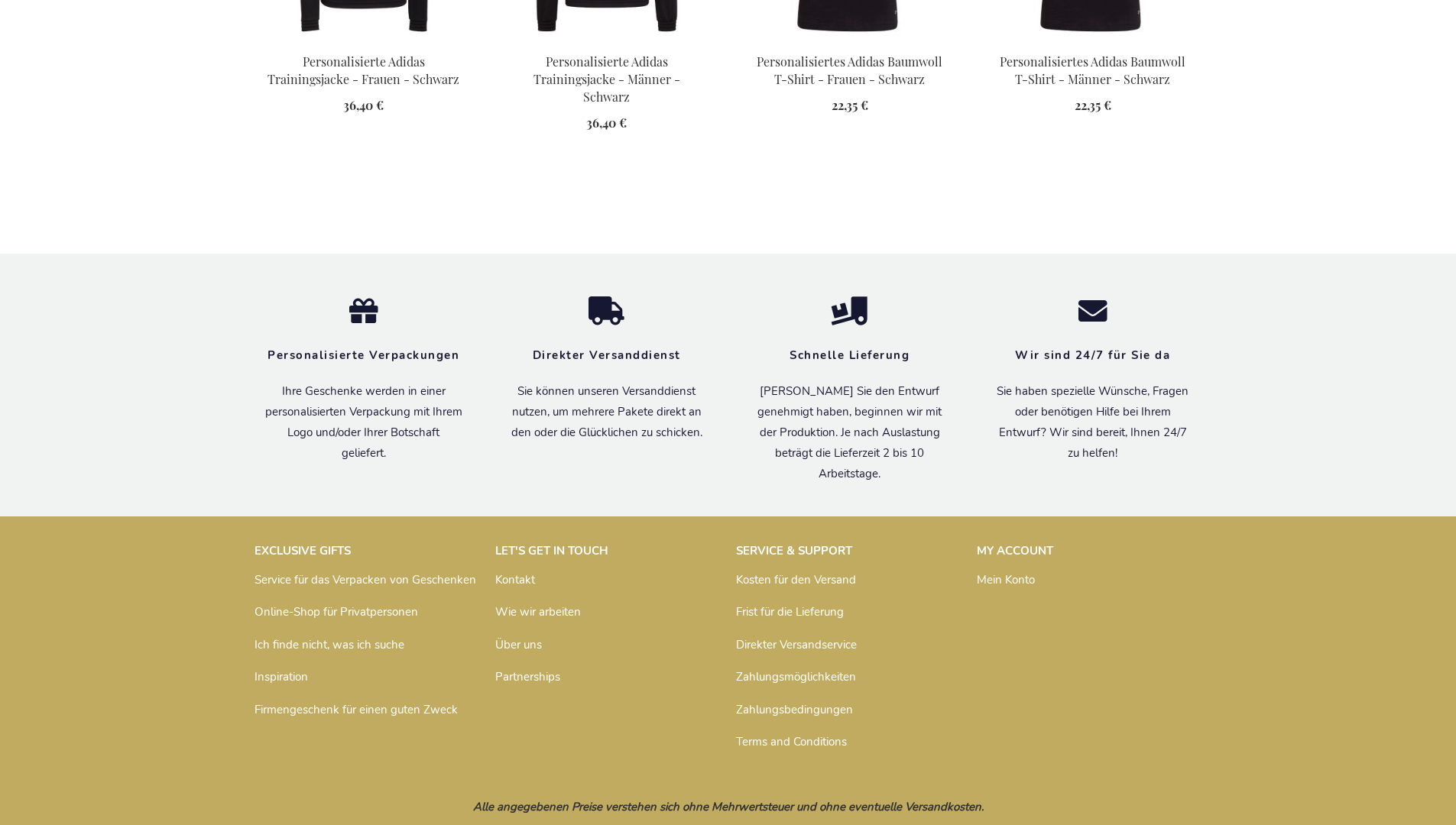
scroll to position [1644, 0]
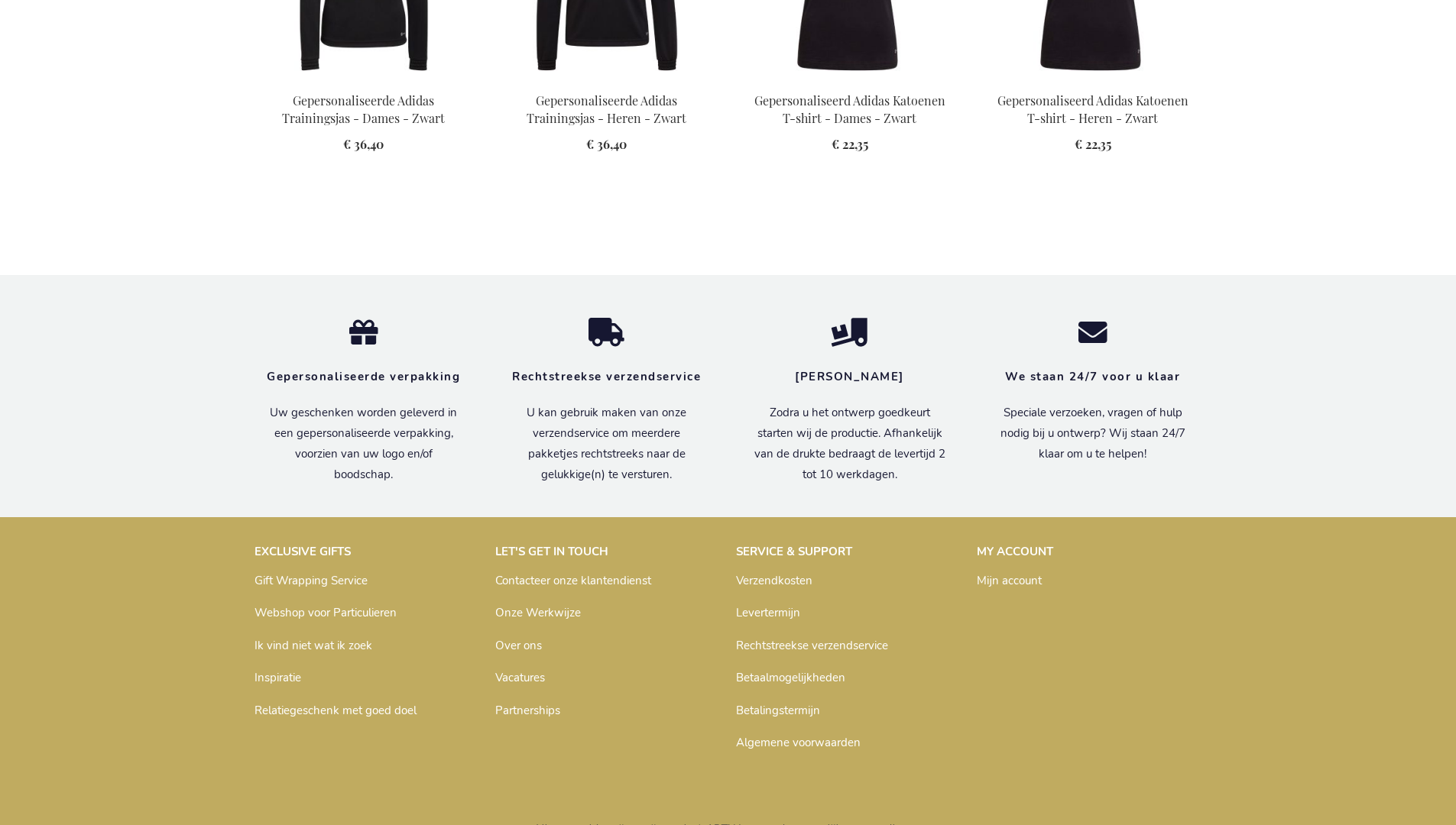
scroll to position [1652, 0]
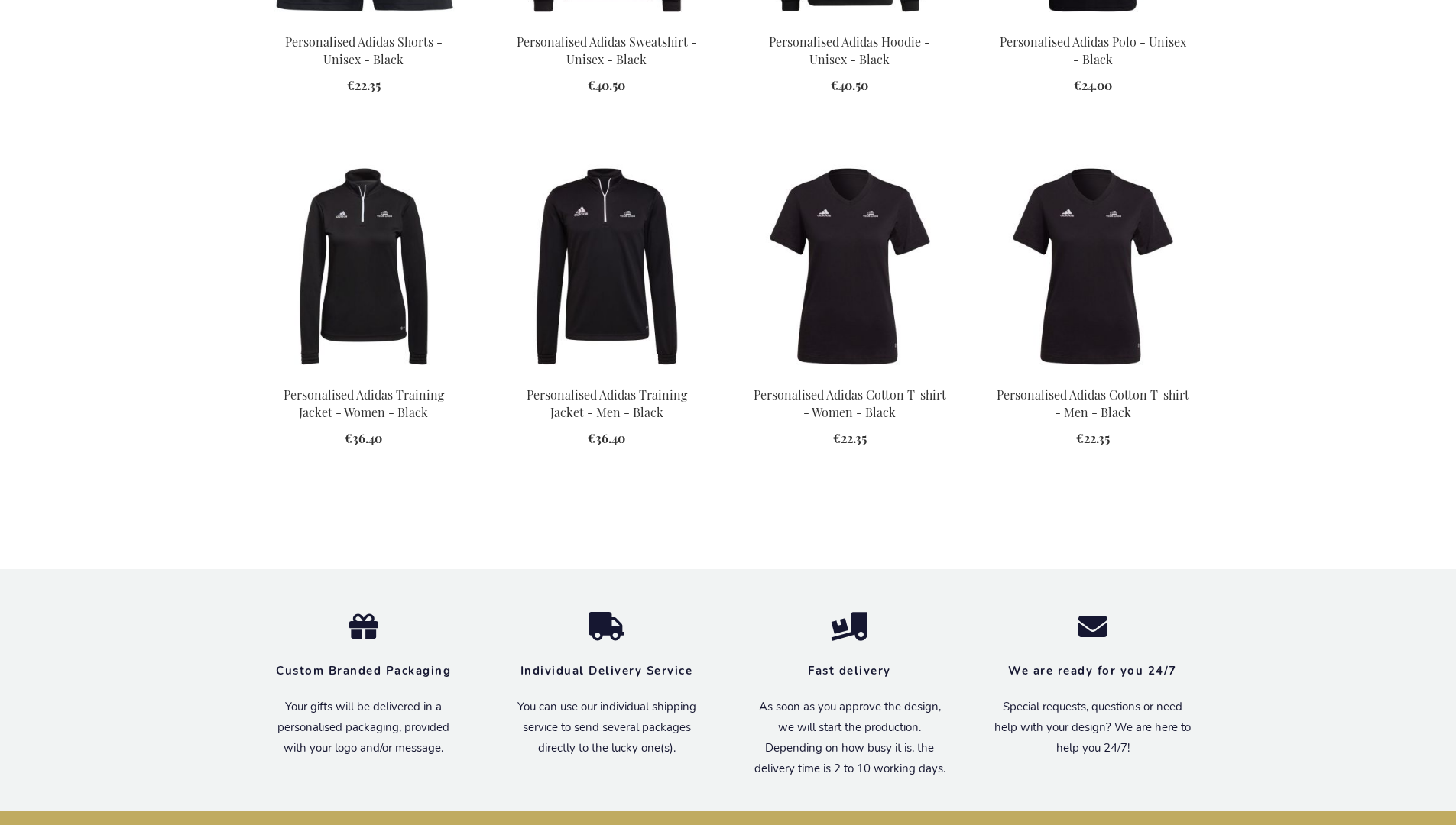
scroll to position [1624, 0]
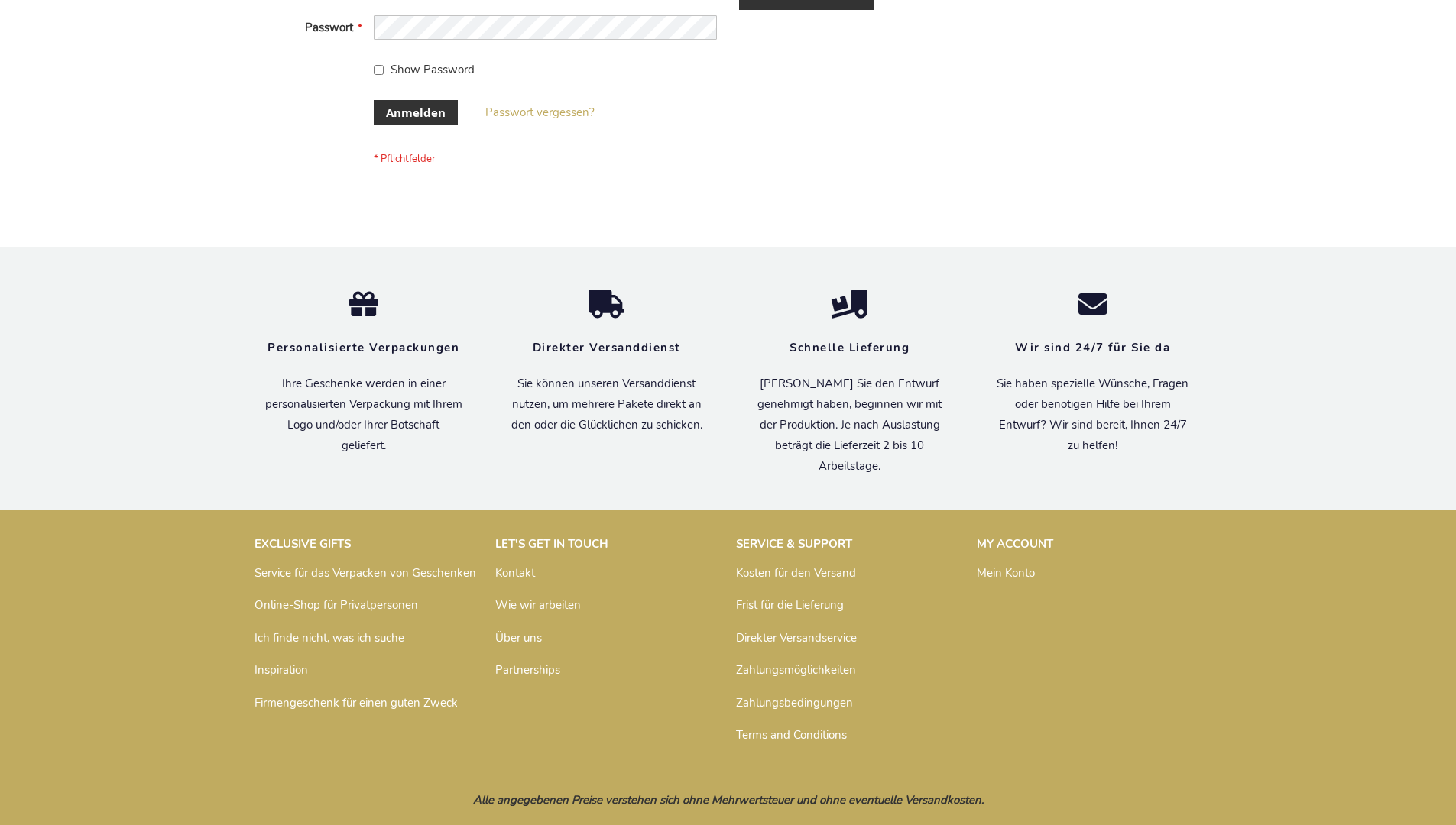
scroll to position [512, 0]
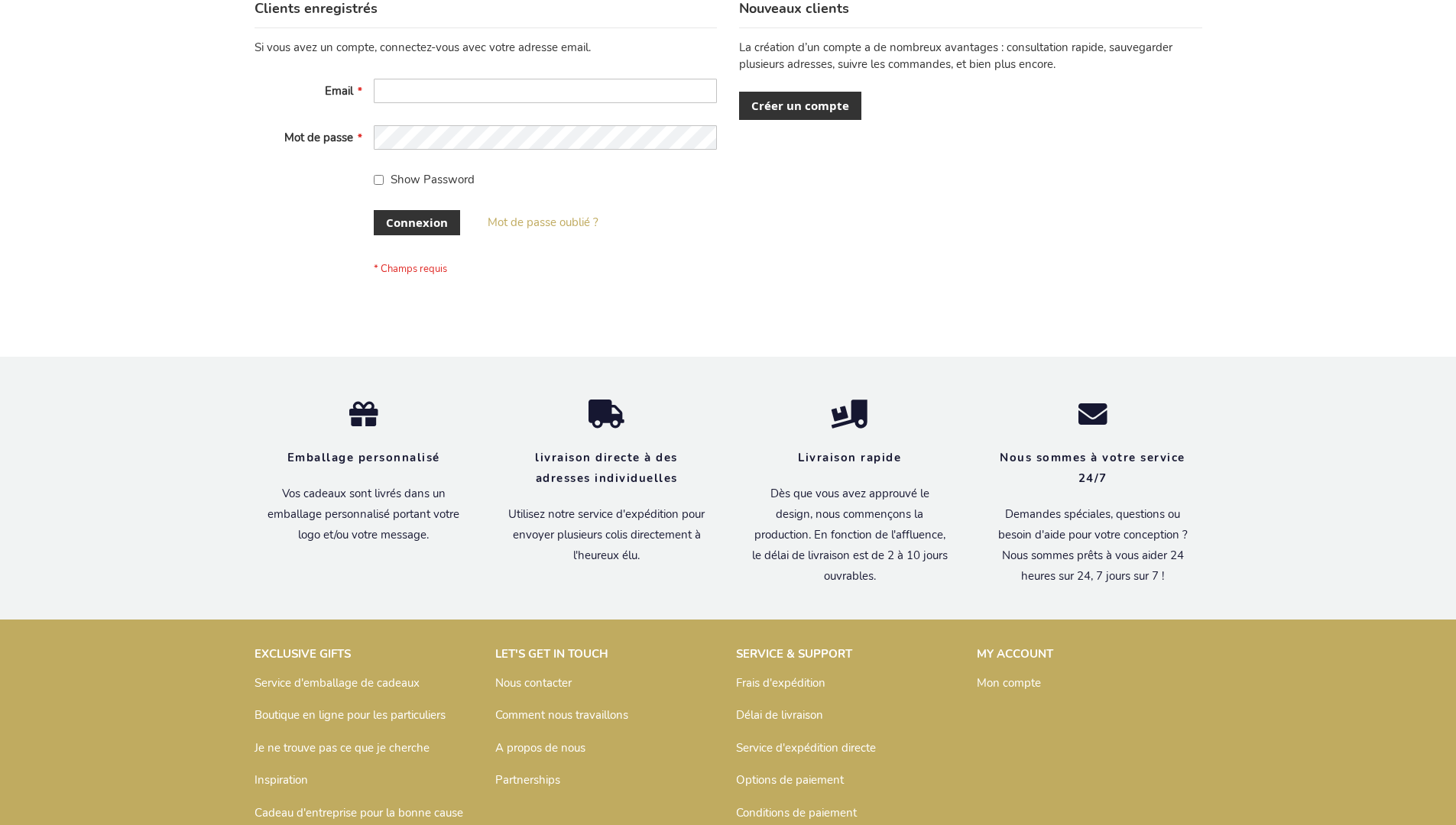
scroll to position [527, 0]
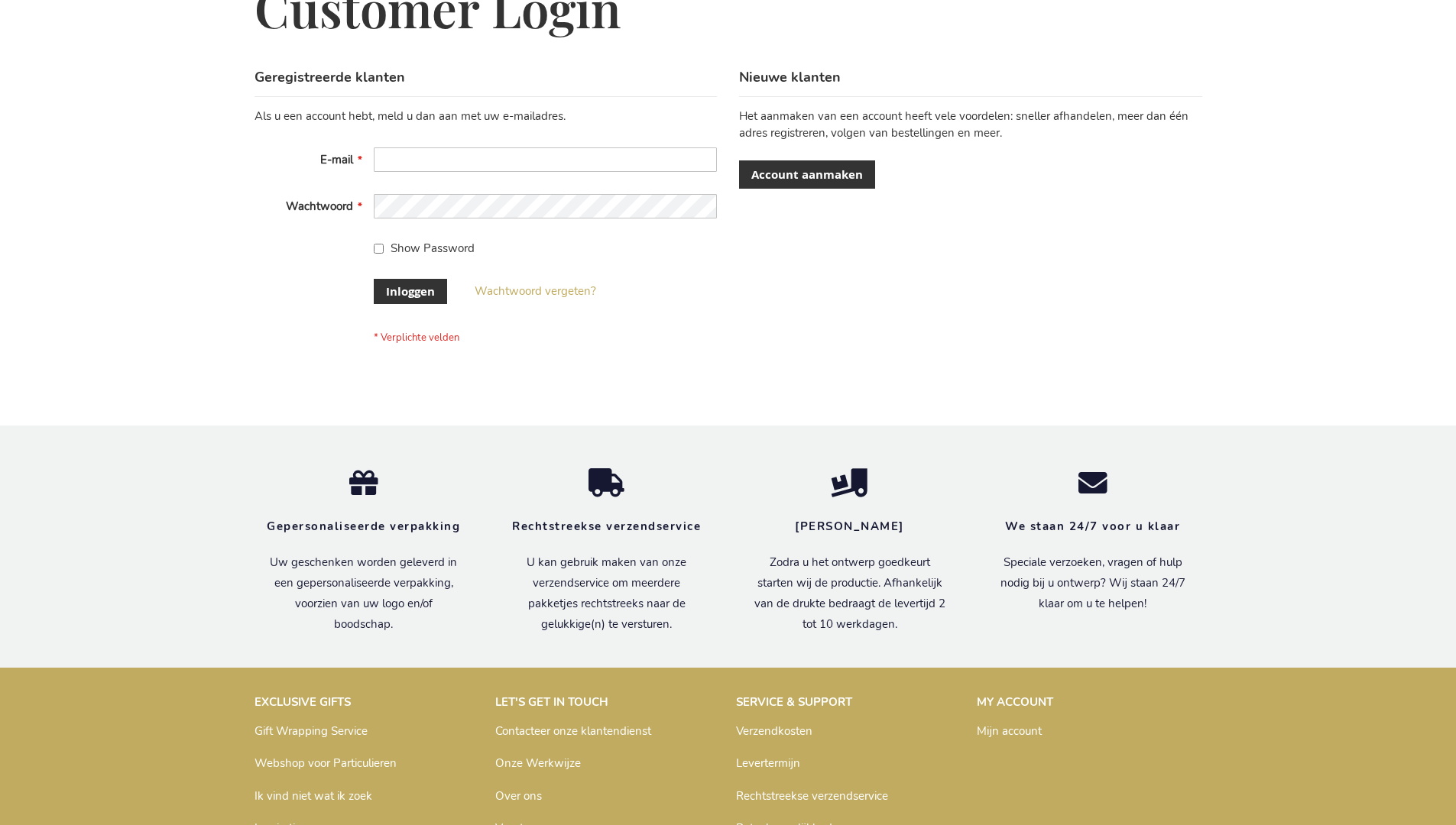
scroll to position [519, 0]
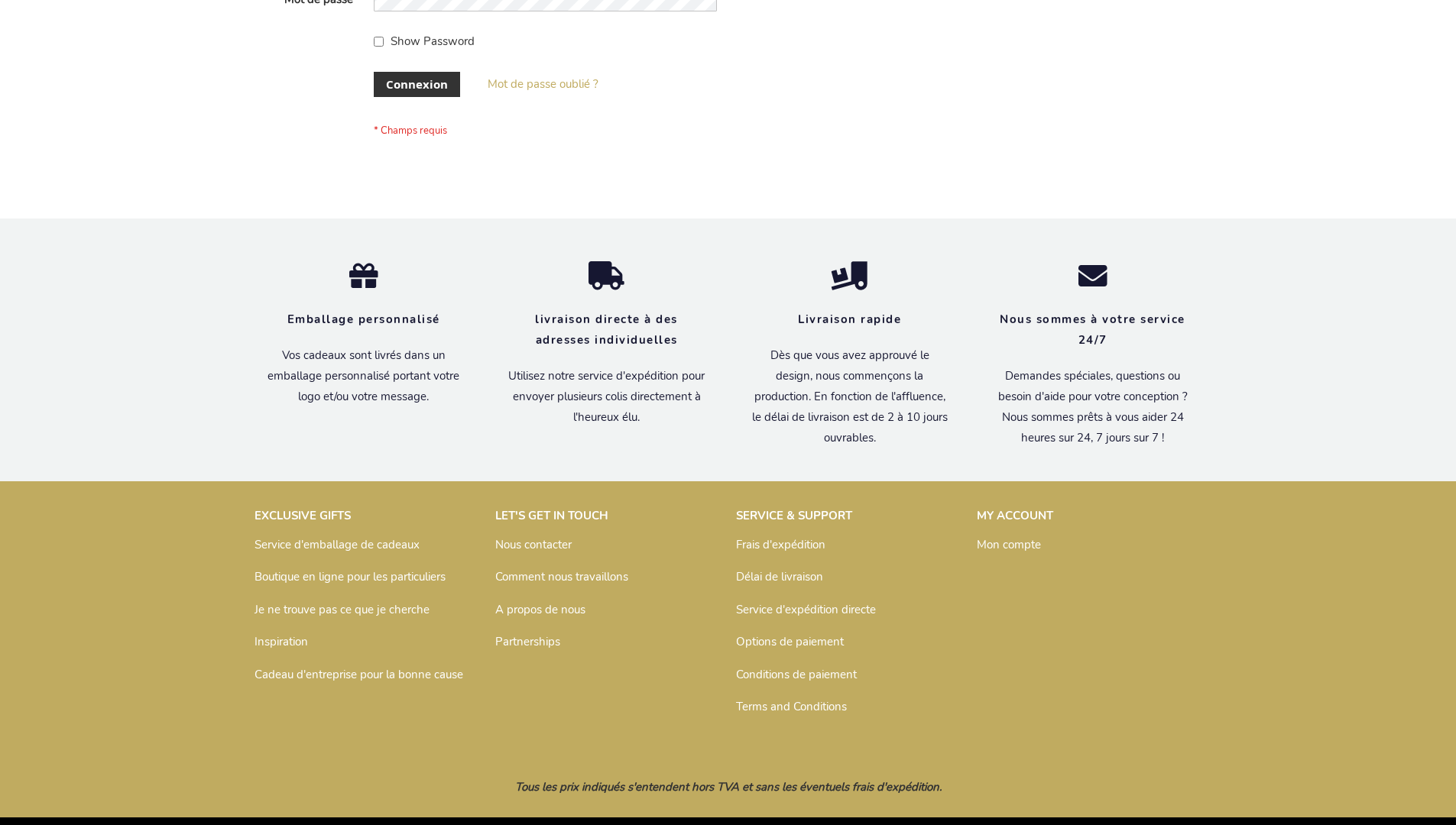
scroll to position [527, 0]
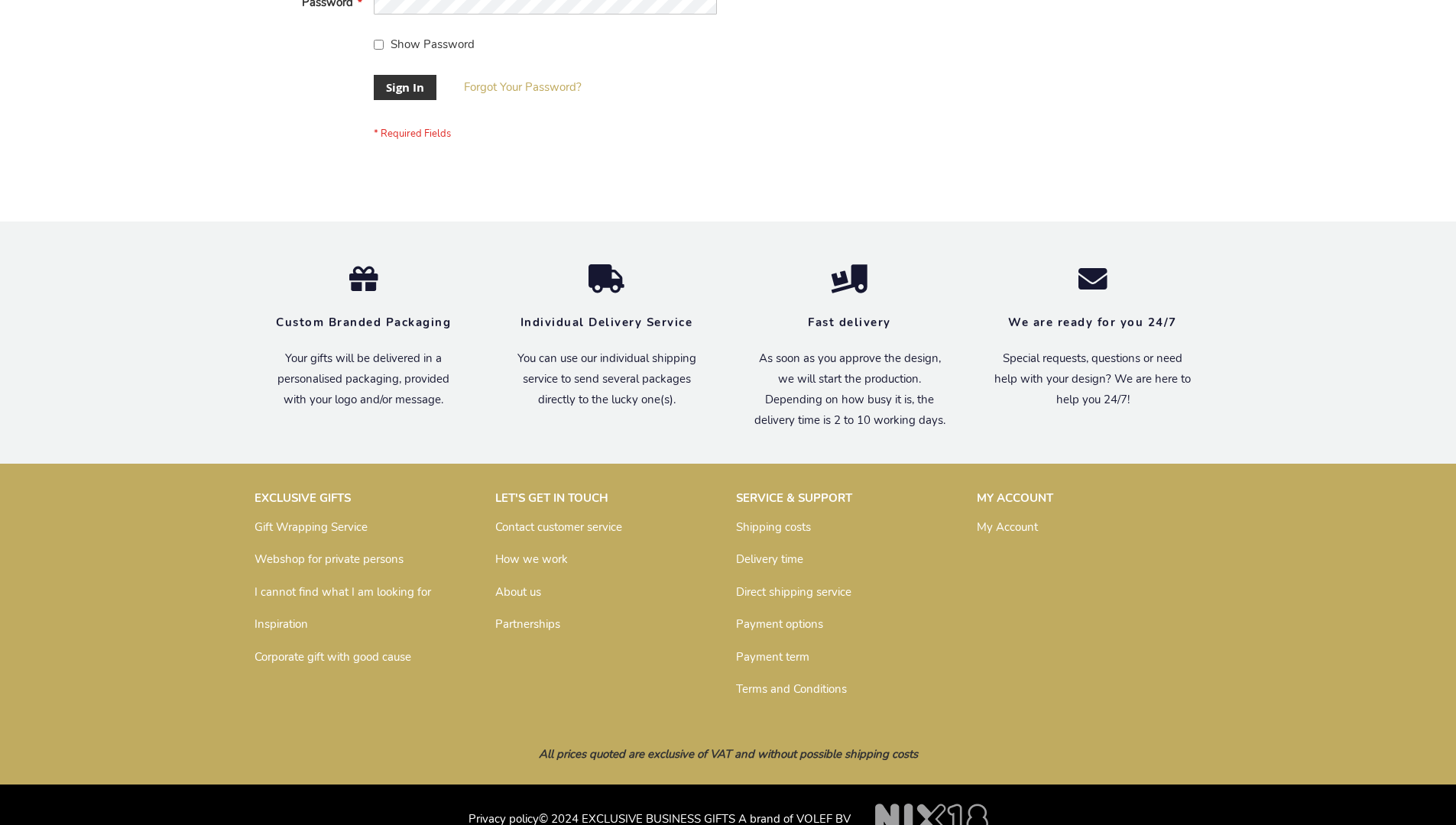
scroll to position [491, 0]
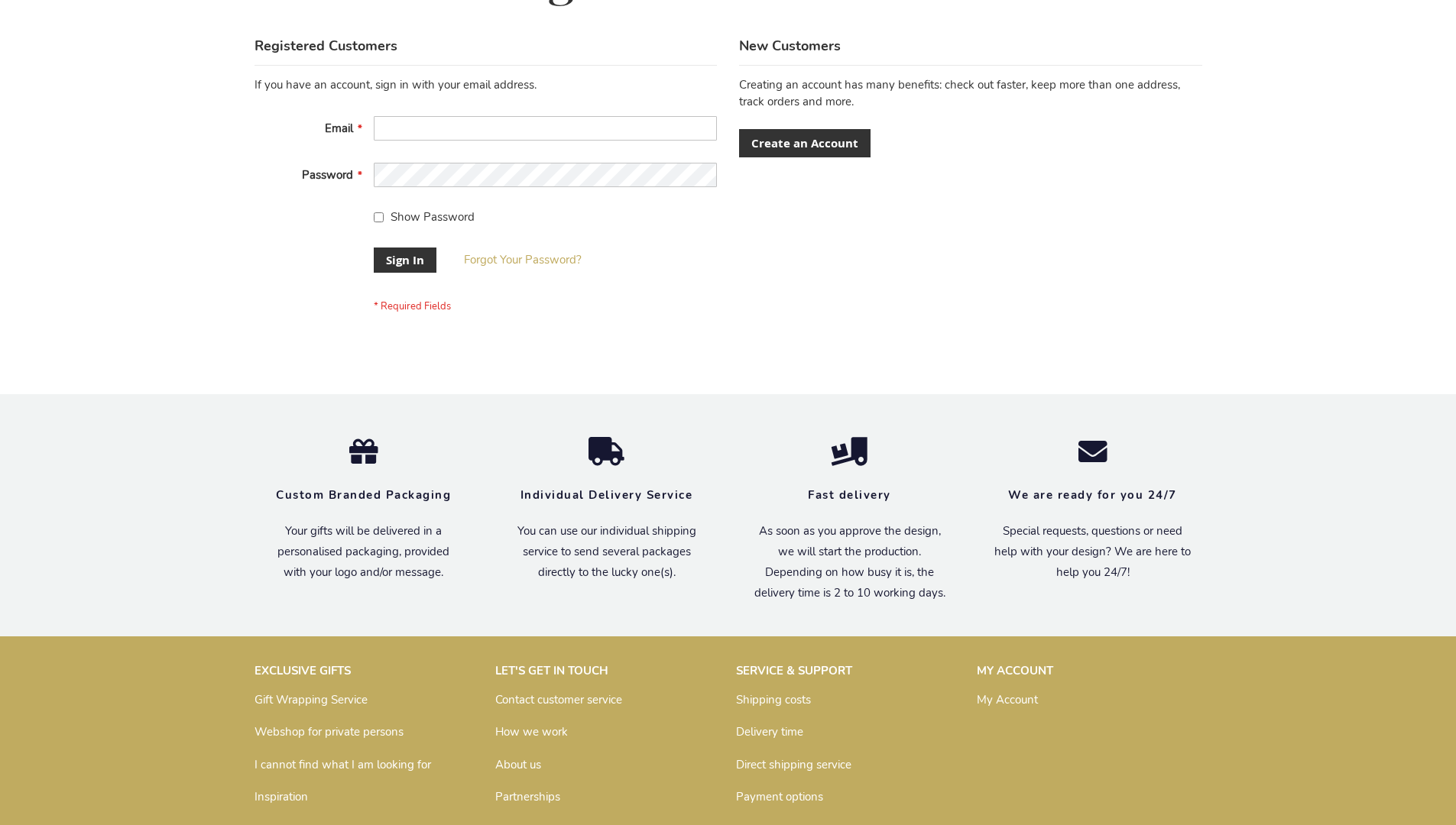
scroll to position [491, 0]
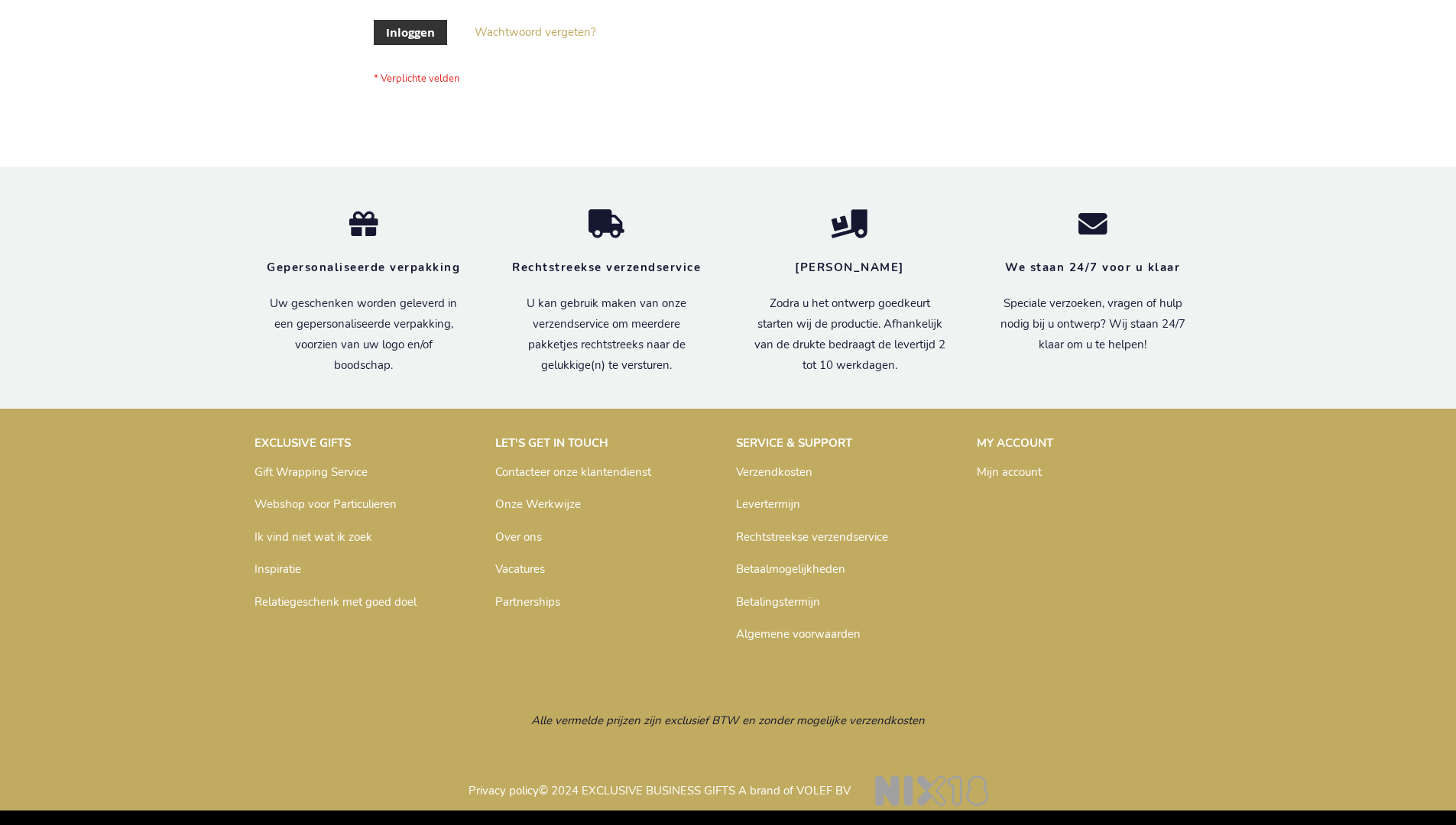
scroll to position [519, 0]
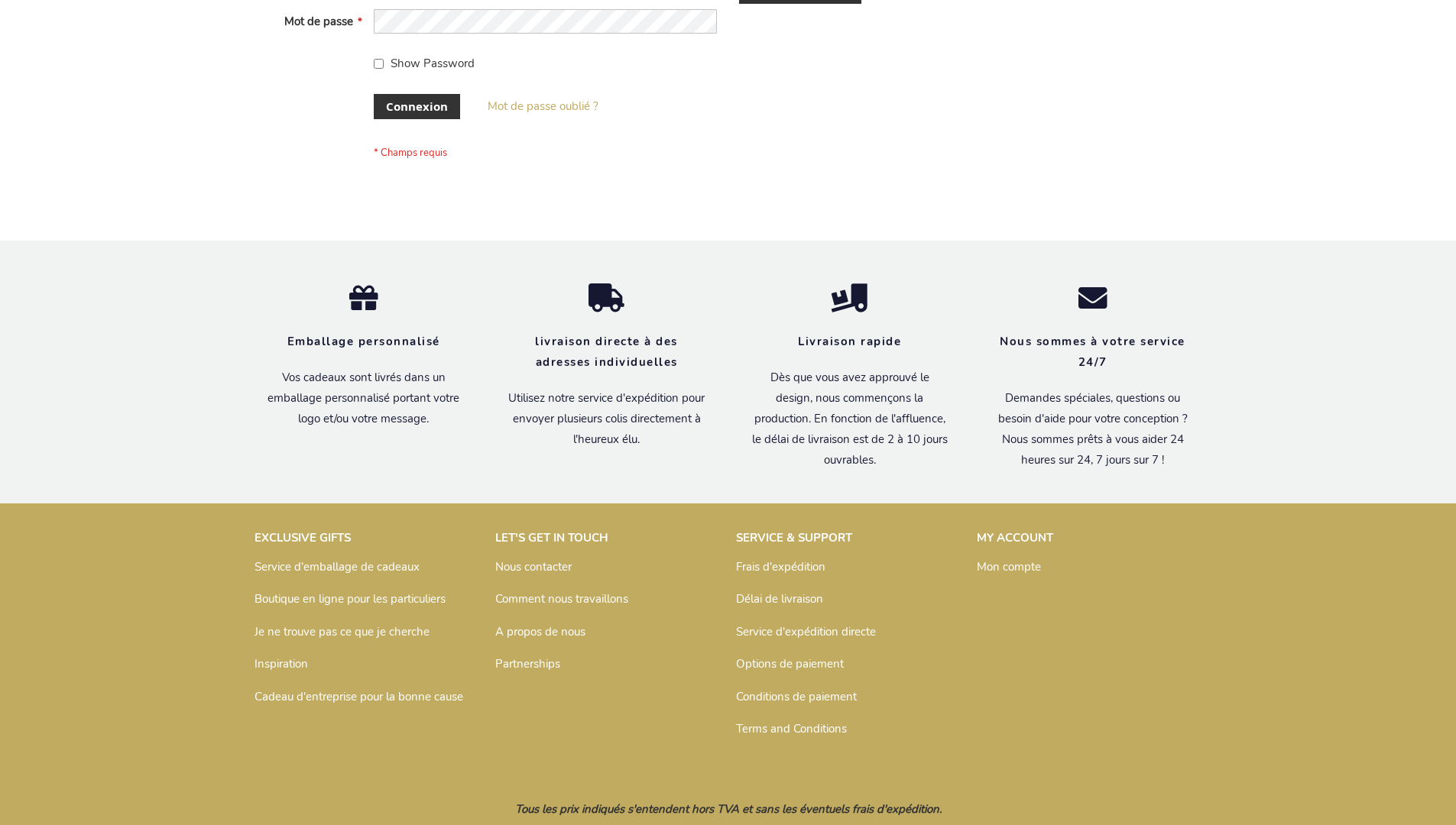
scroll to position [527, 0]
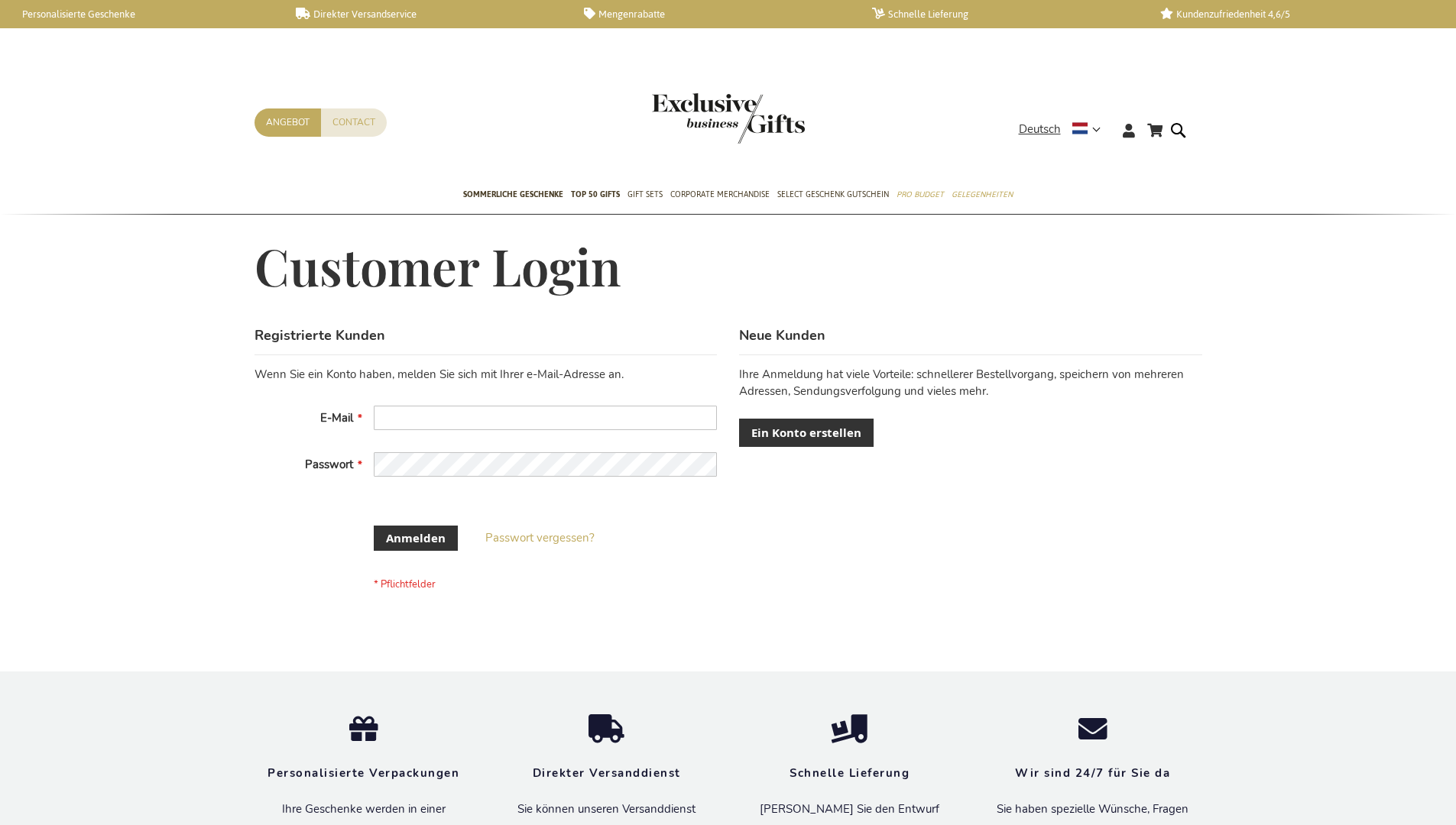
scroll to position [499, 0]
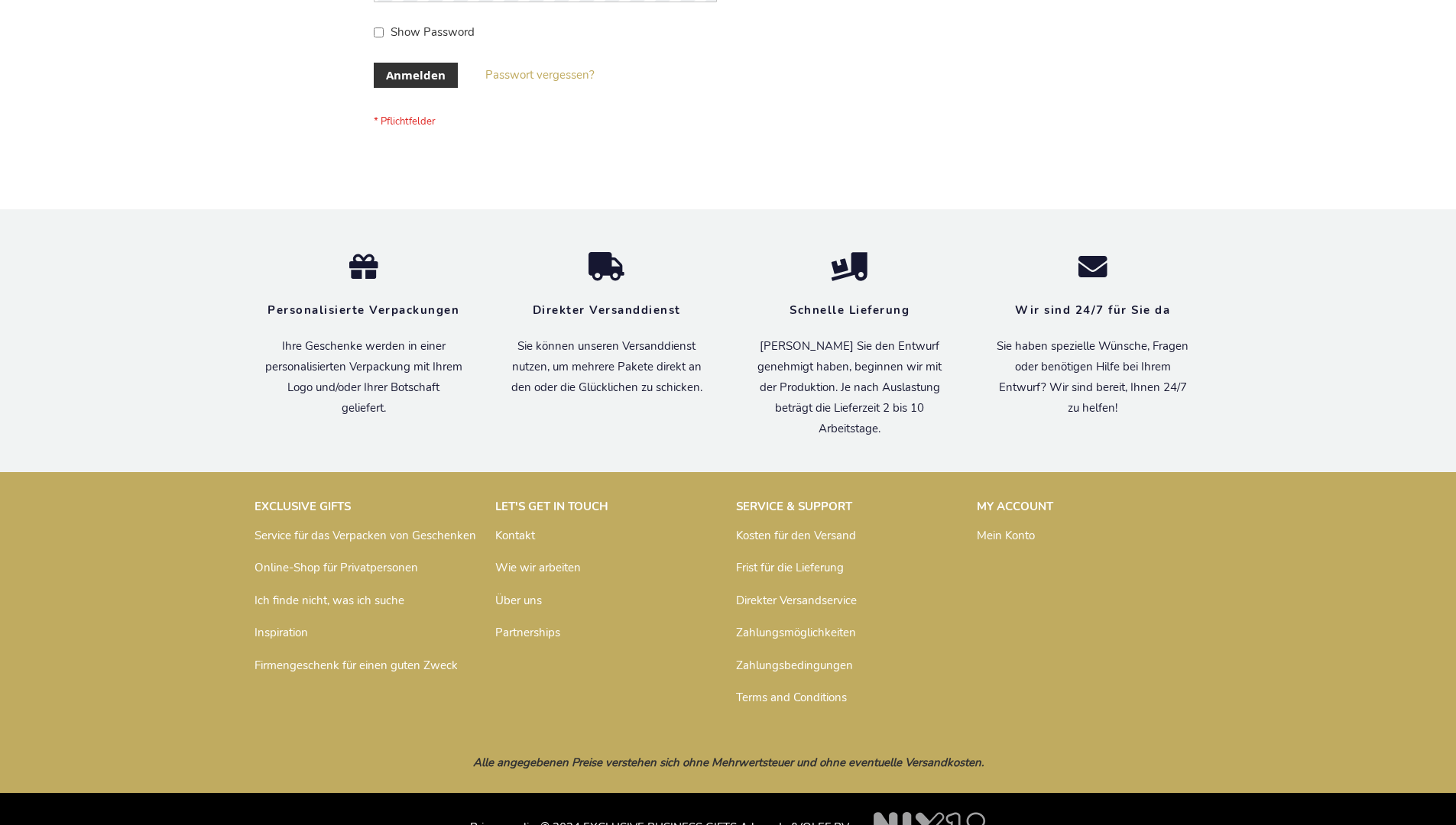
scroll to position [512, 0]
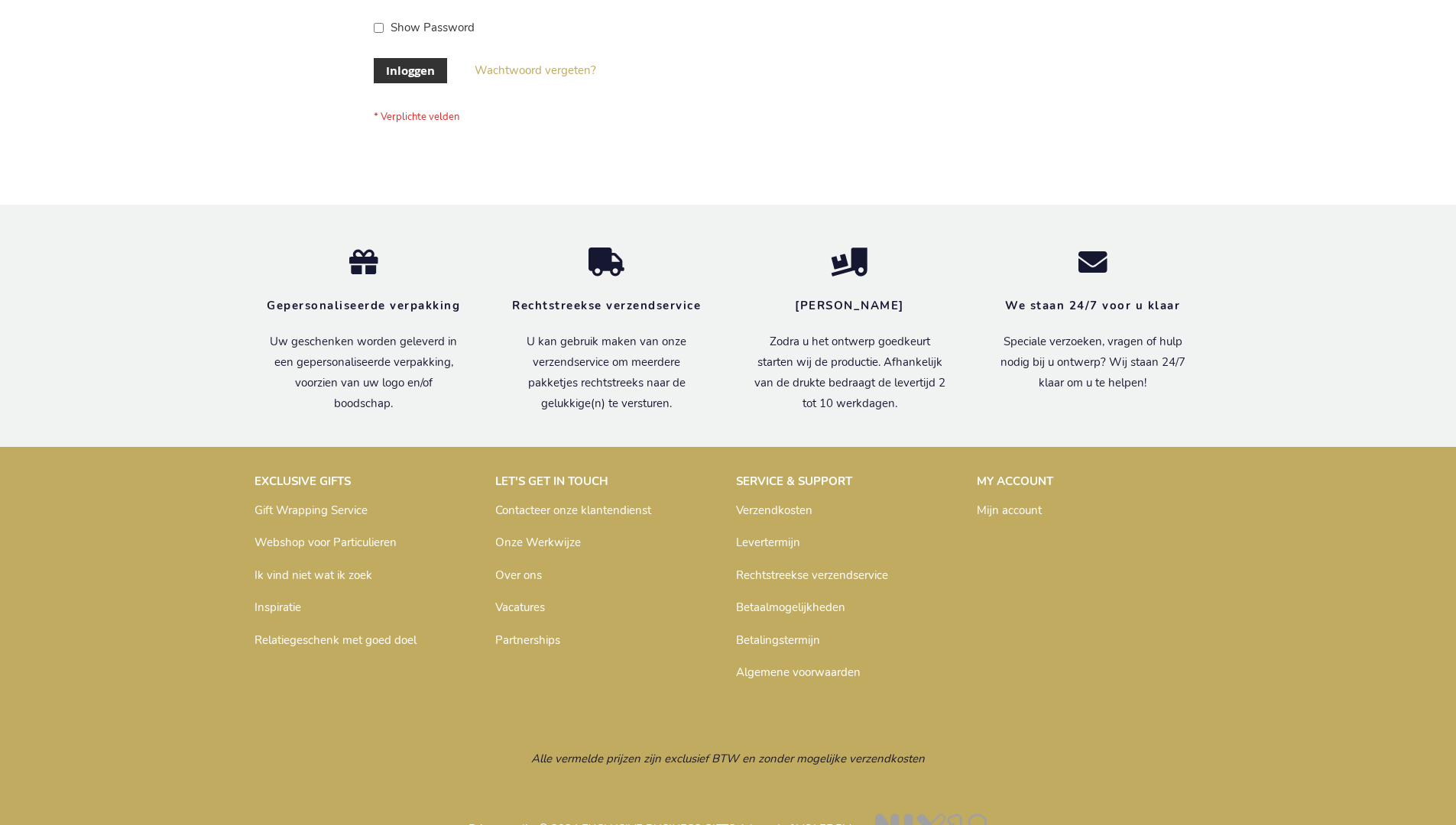
scroll to position [519, 0]
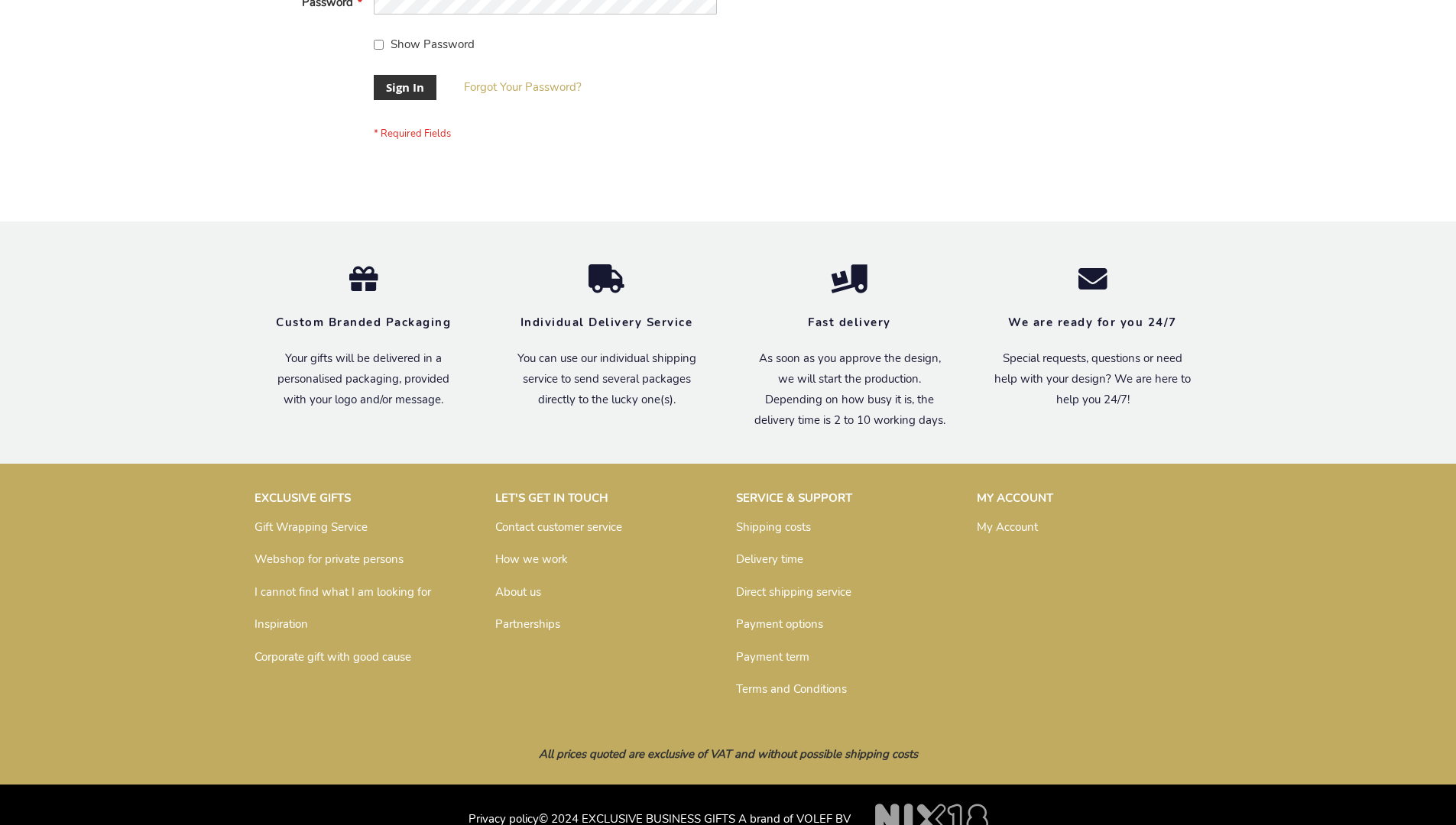
scroll to position [491, 0]
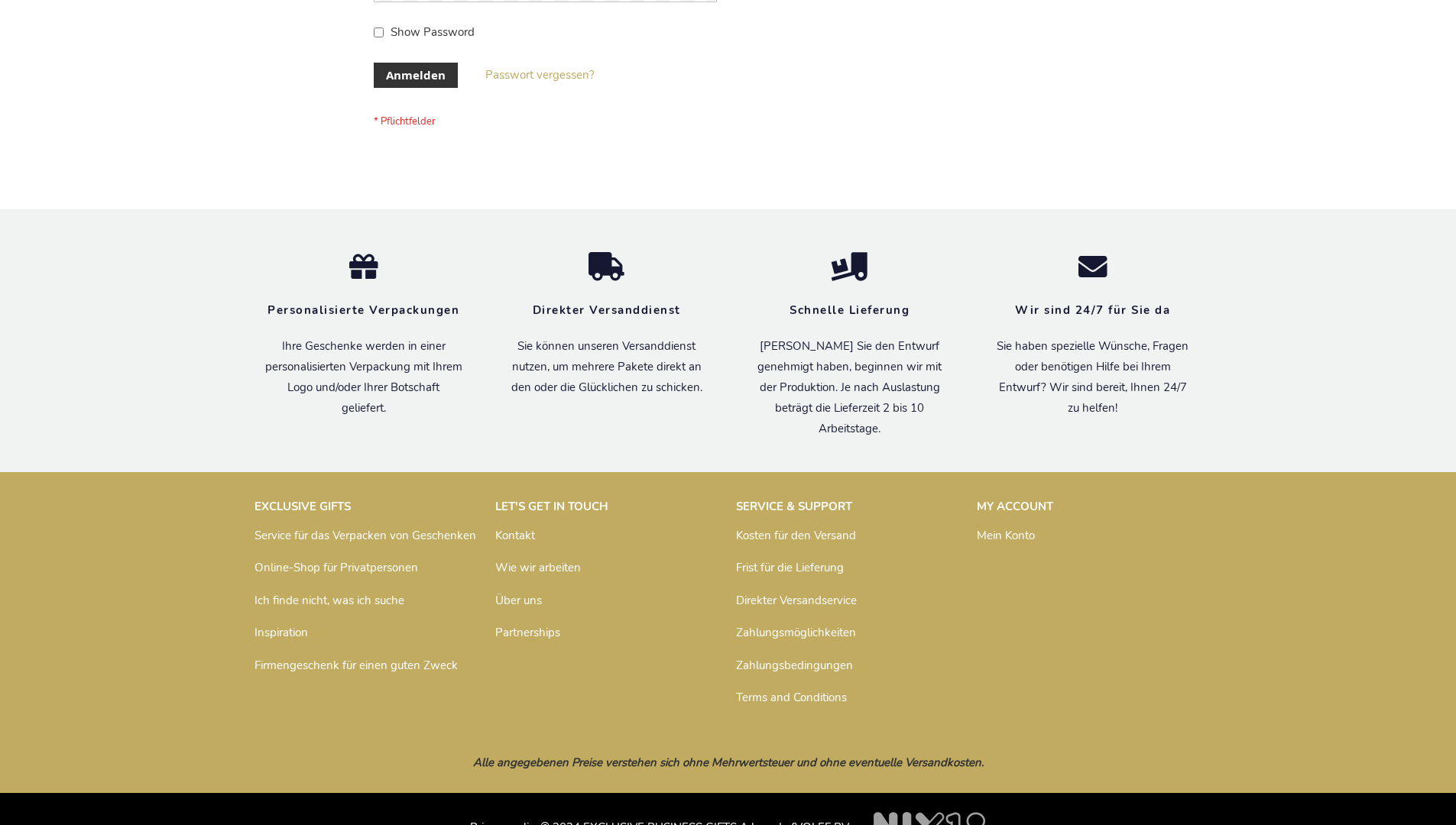
scroll to position [512, 0]
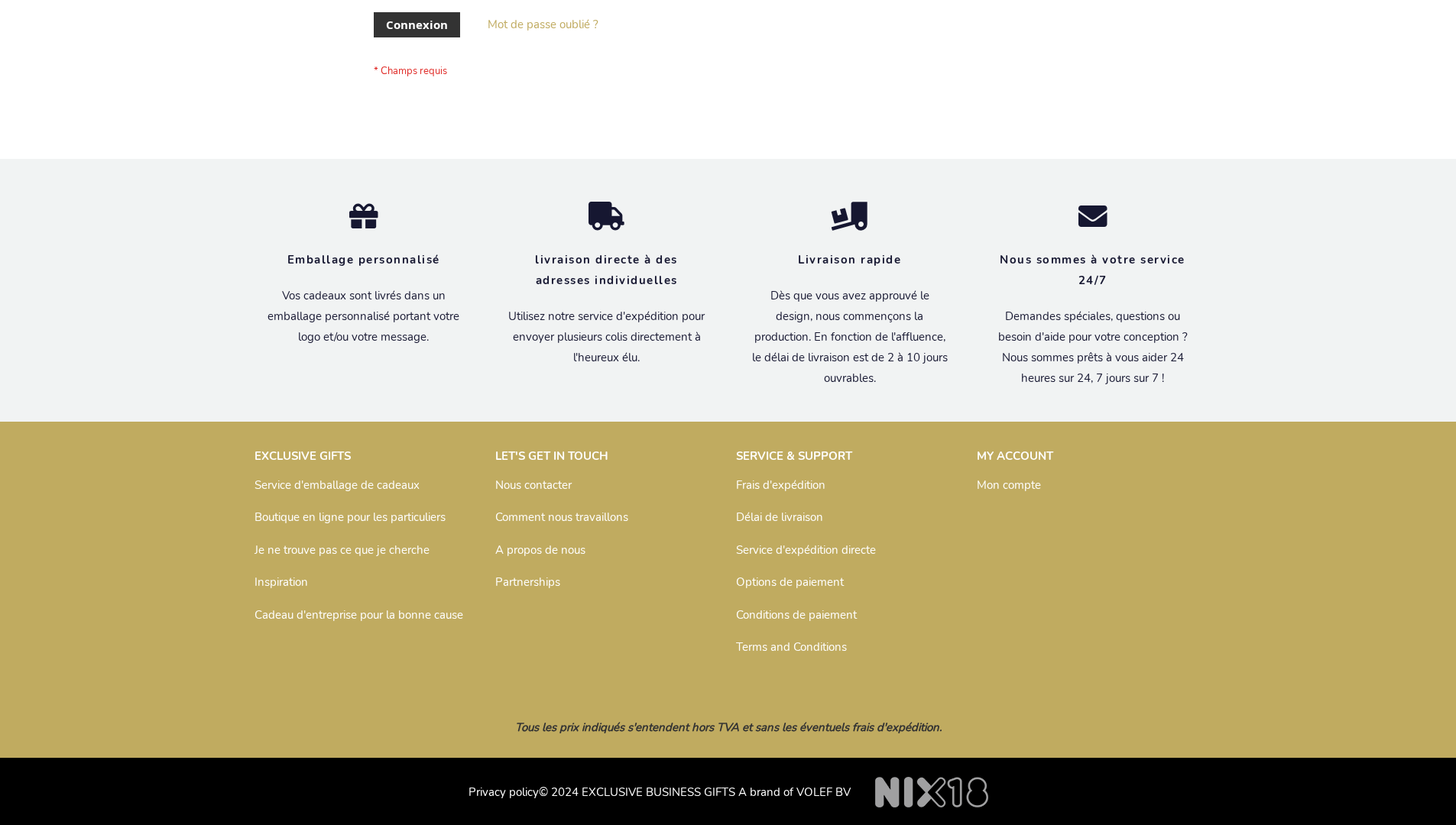
scroll to position [527, 0]
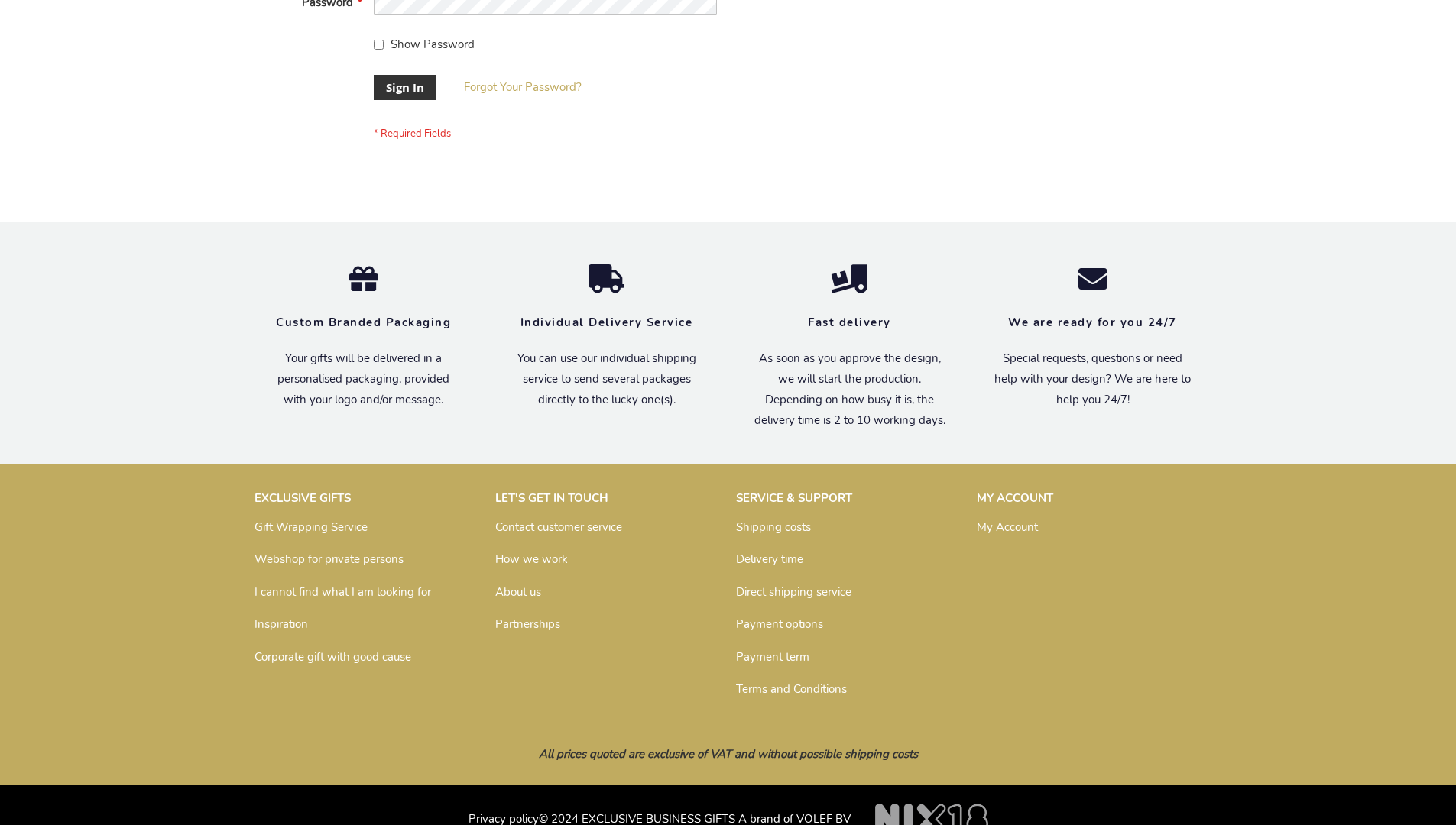
scroll to position [491, 0]
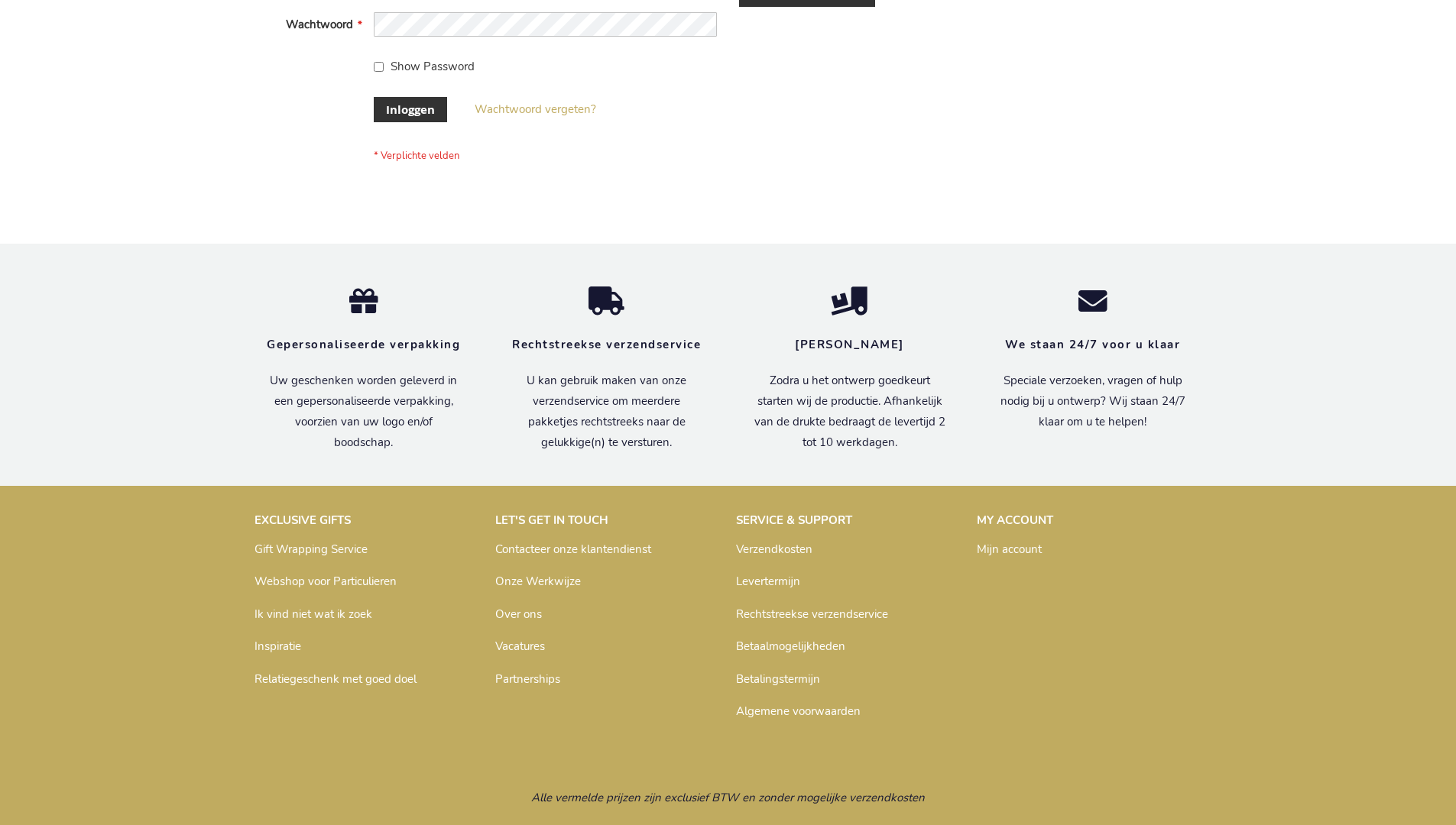
scroll to position [519, 0]
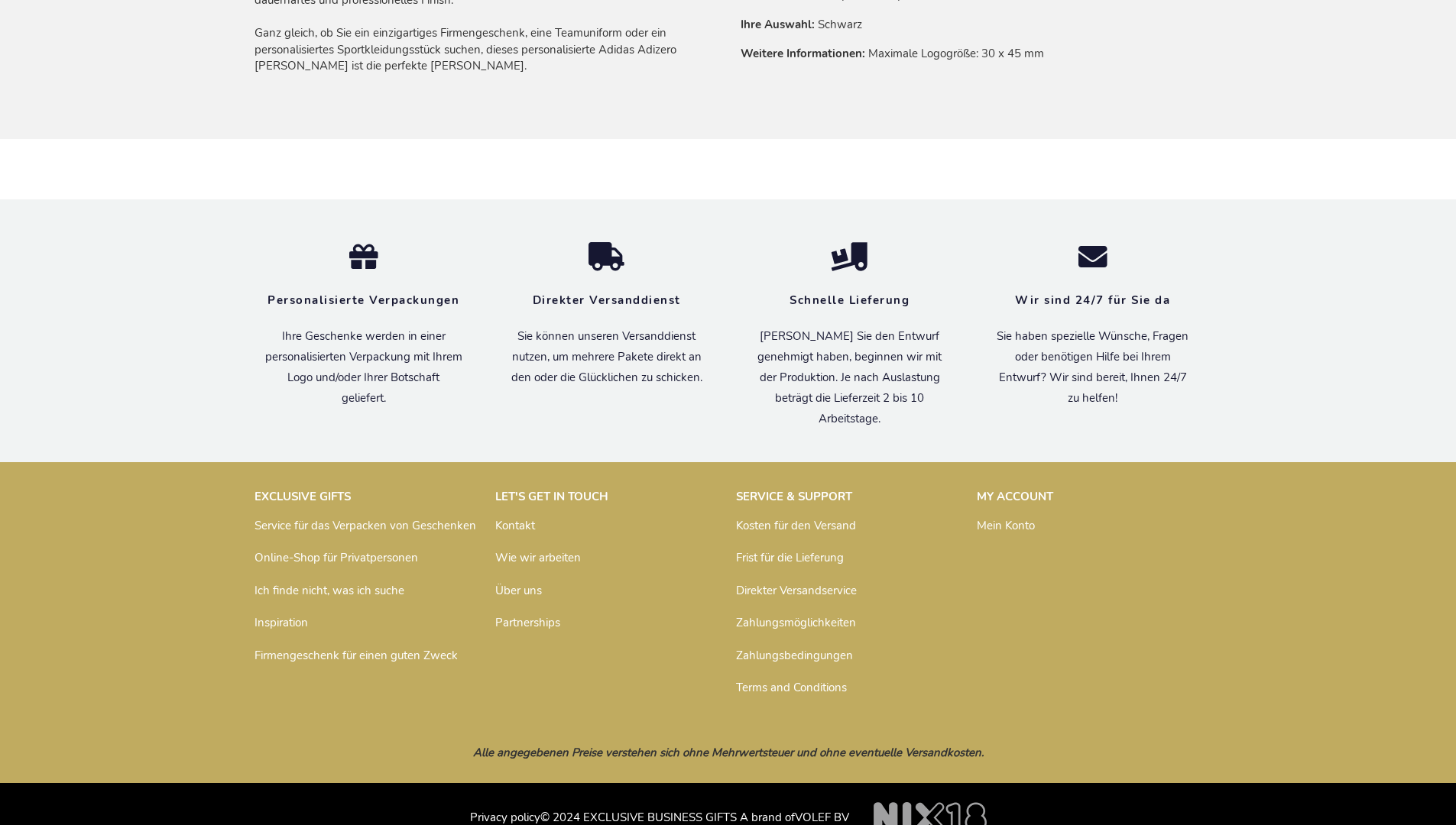
scroll to position [1239, 0]
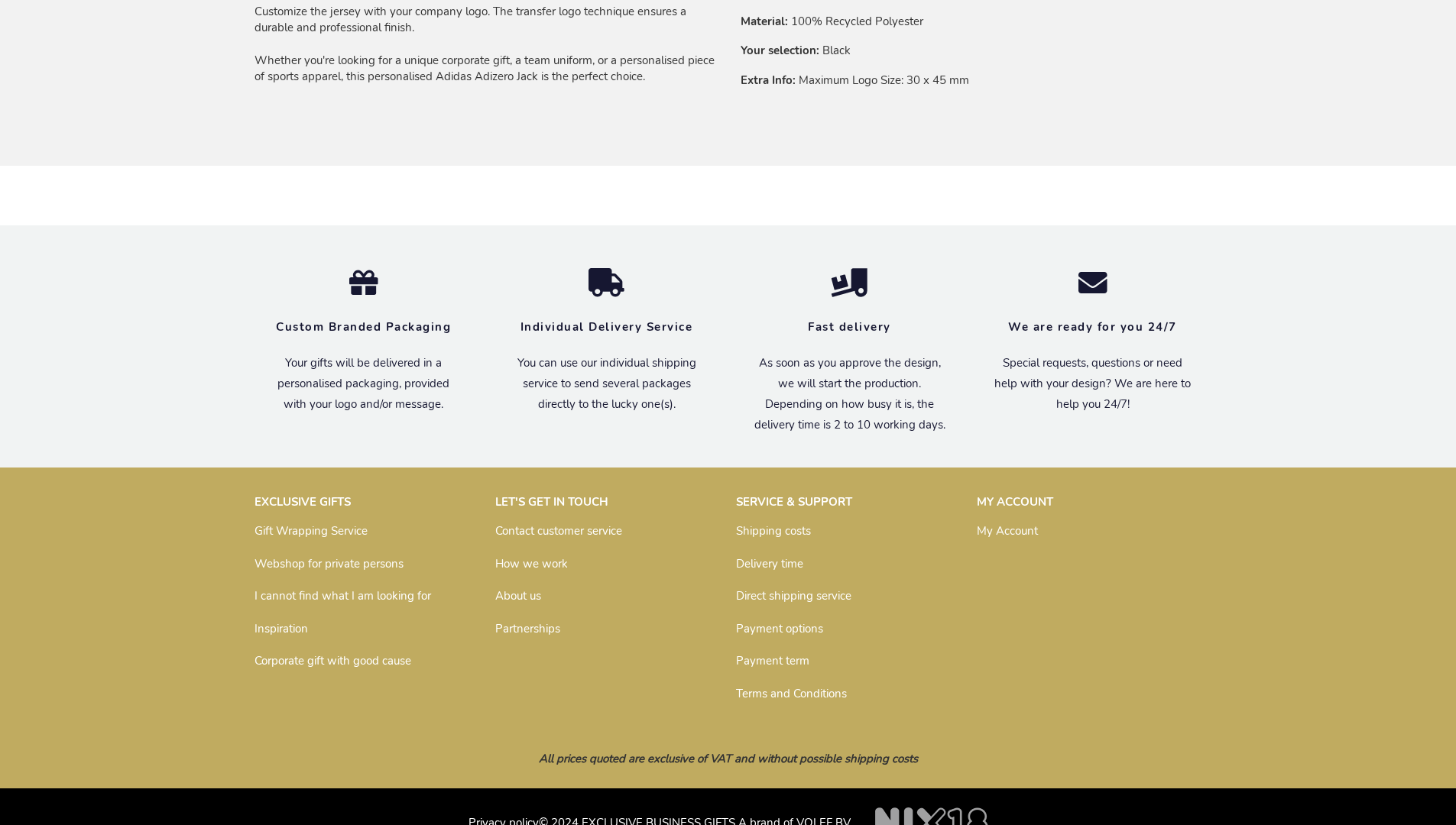
scroll to position [1201, 0]
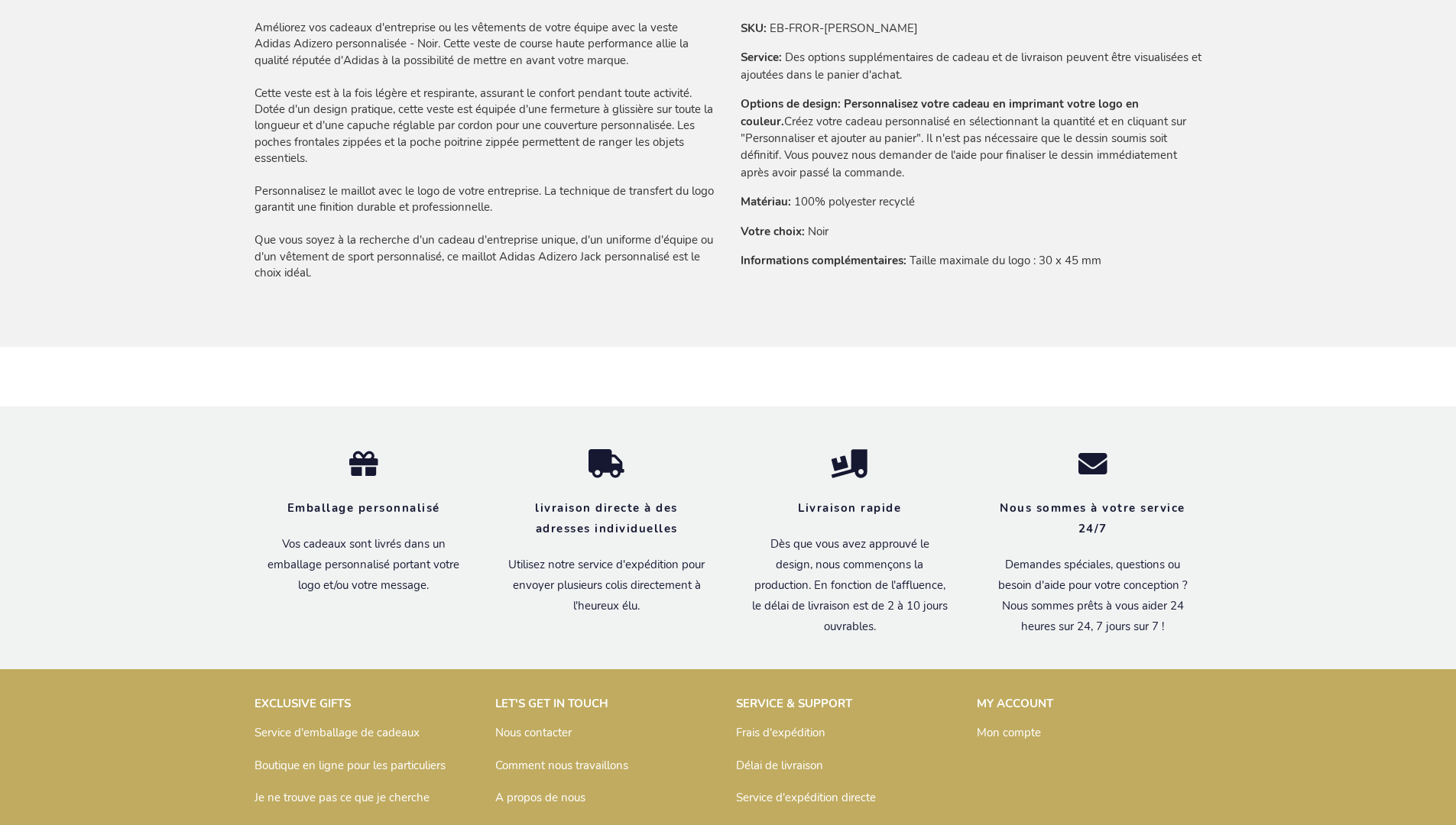
scroll to position [1254, 0]
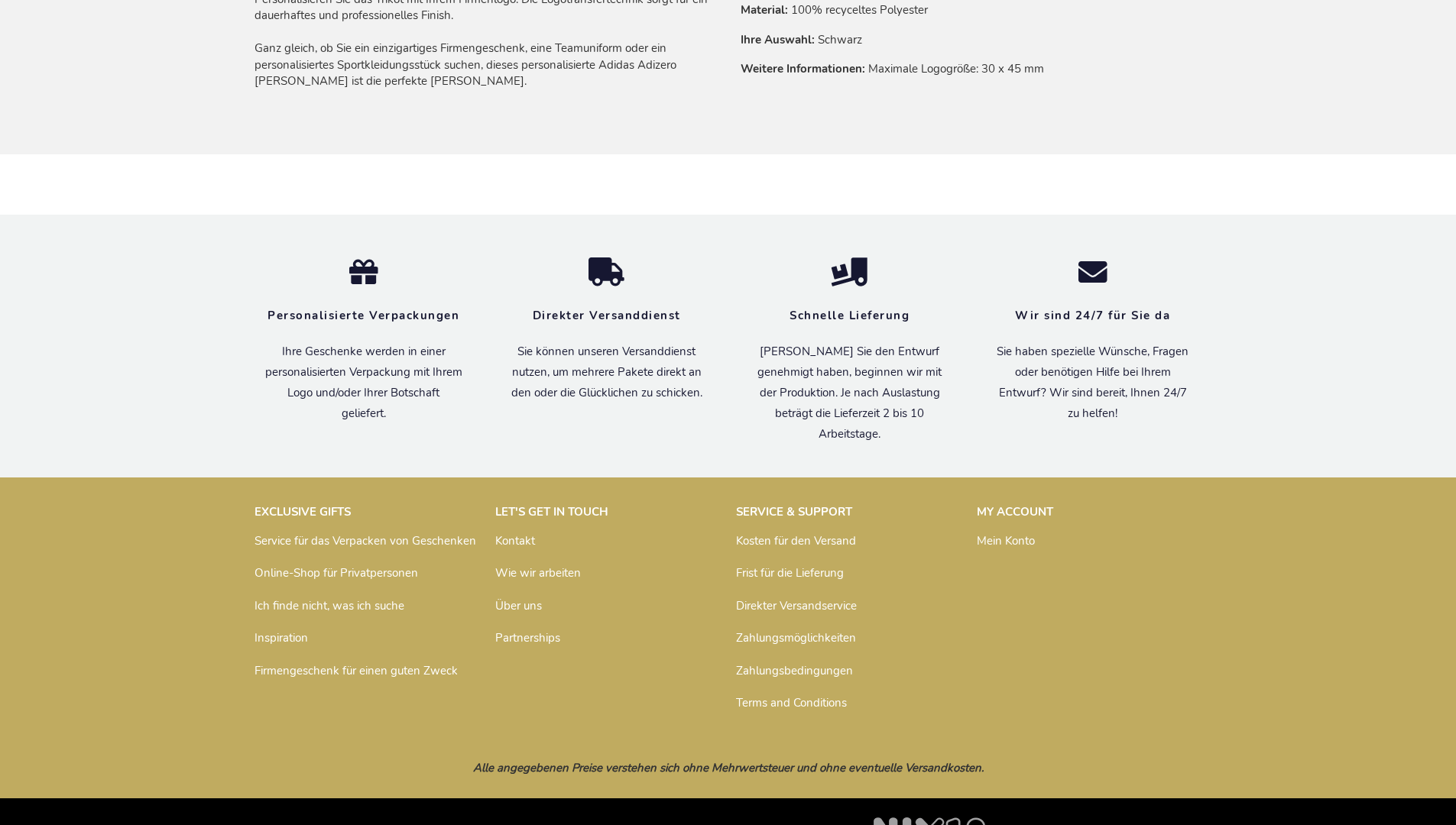
scroll to position [1239, 0]
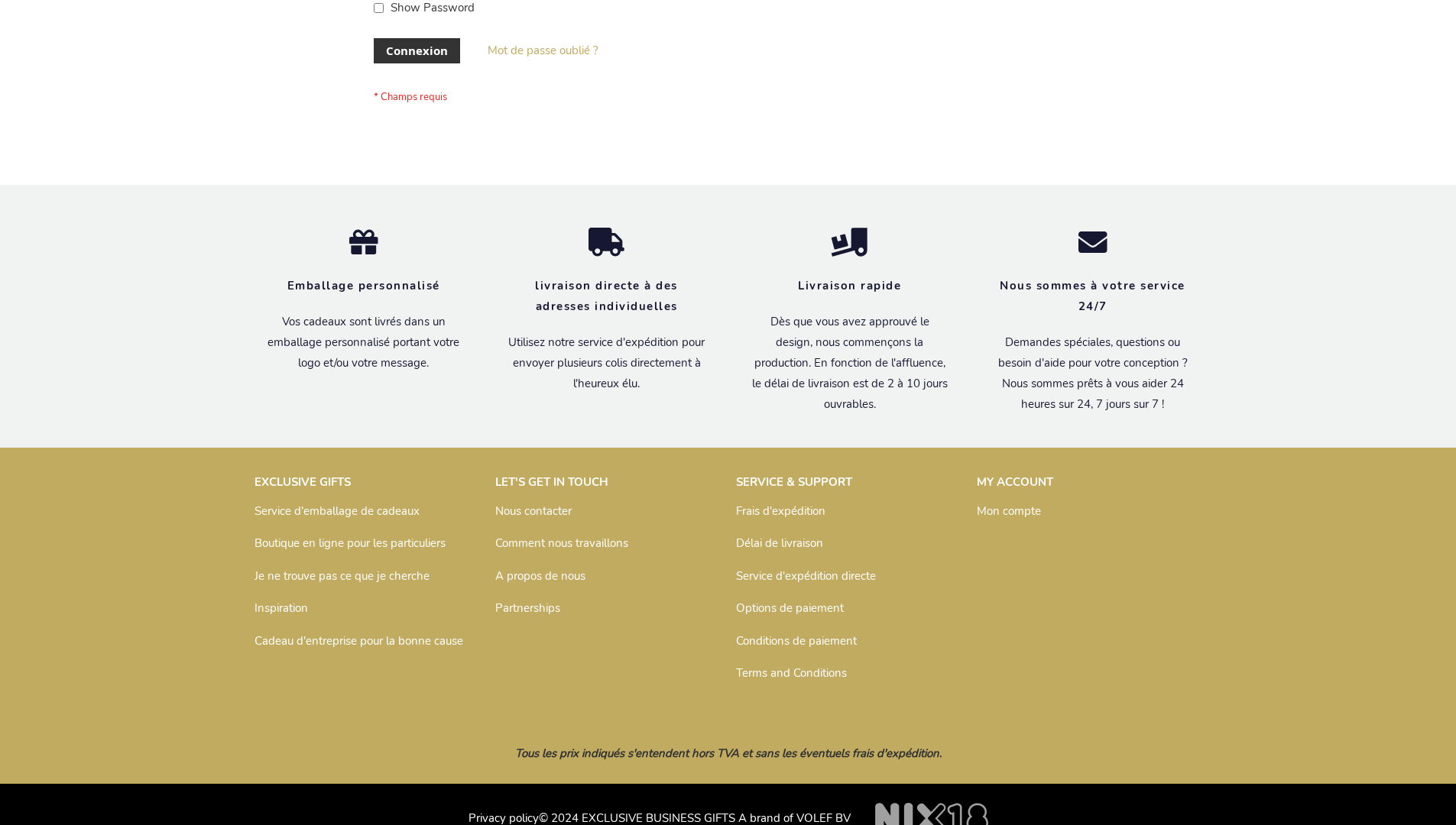
scroll to position [527, 0]
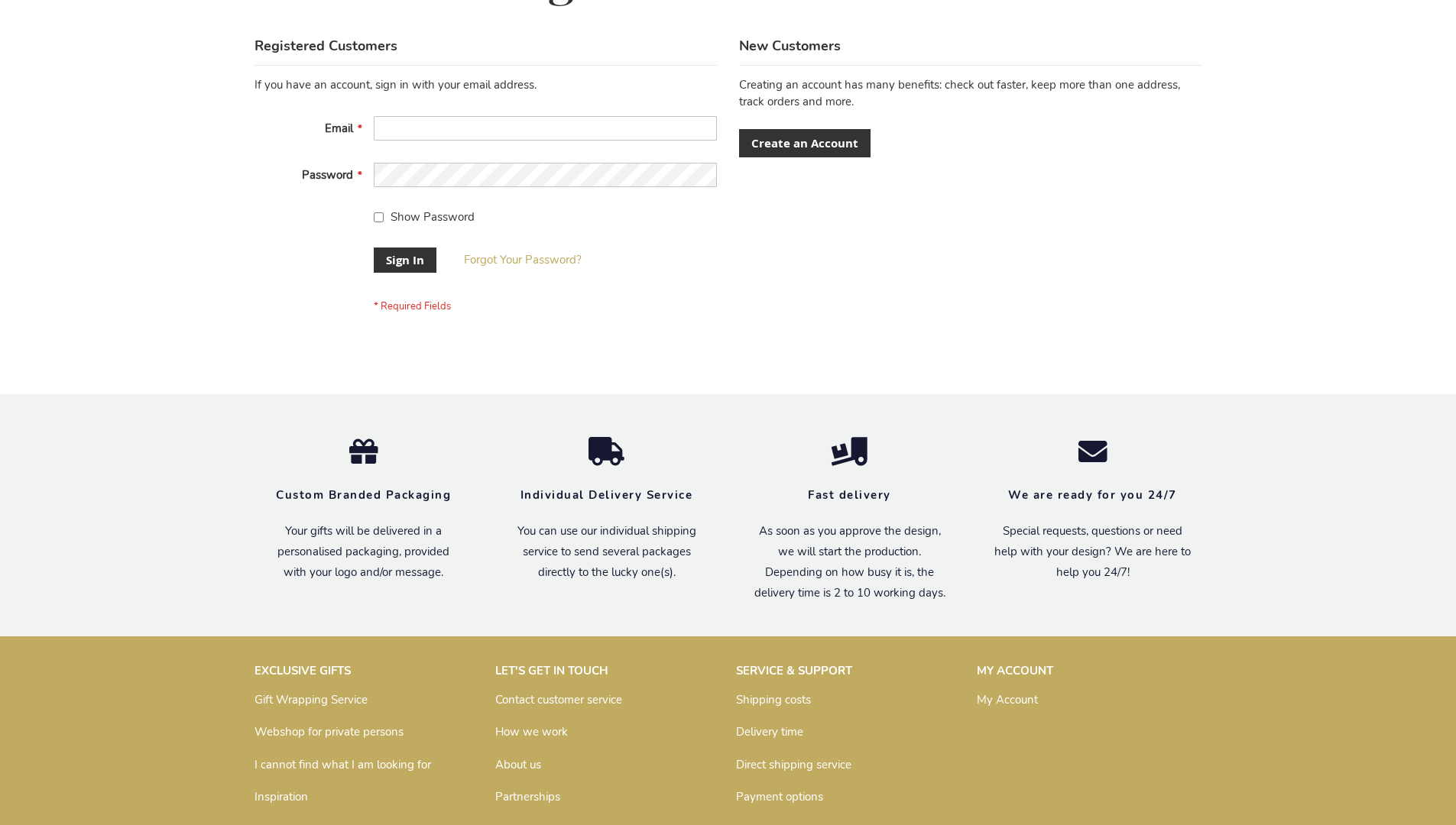
scroll to position [491, 0]
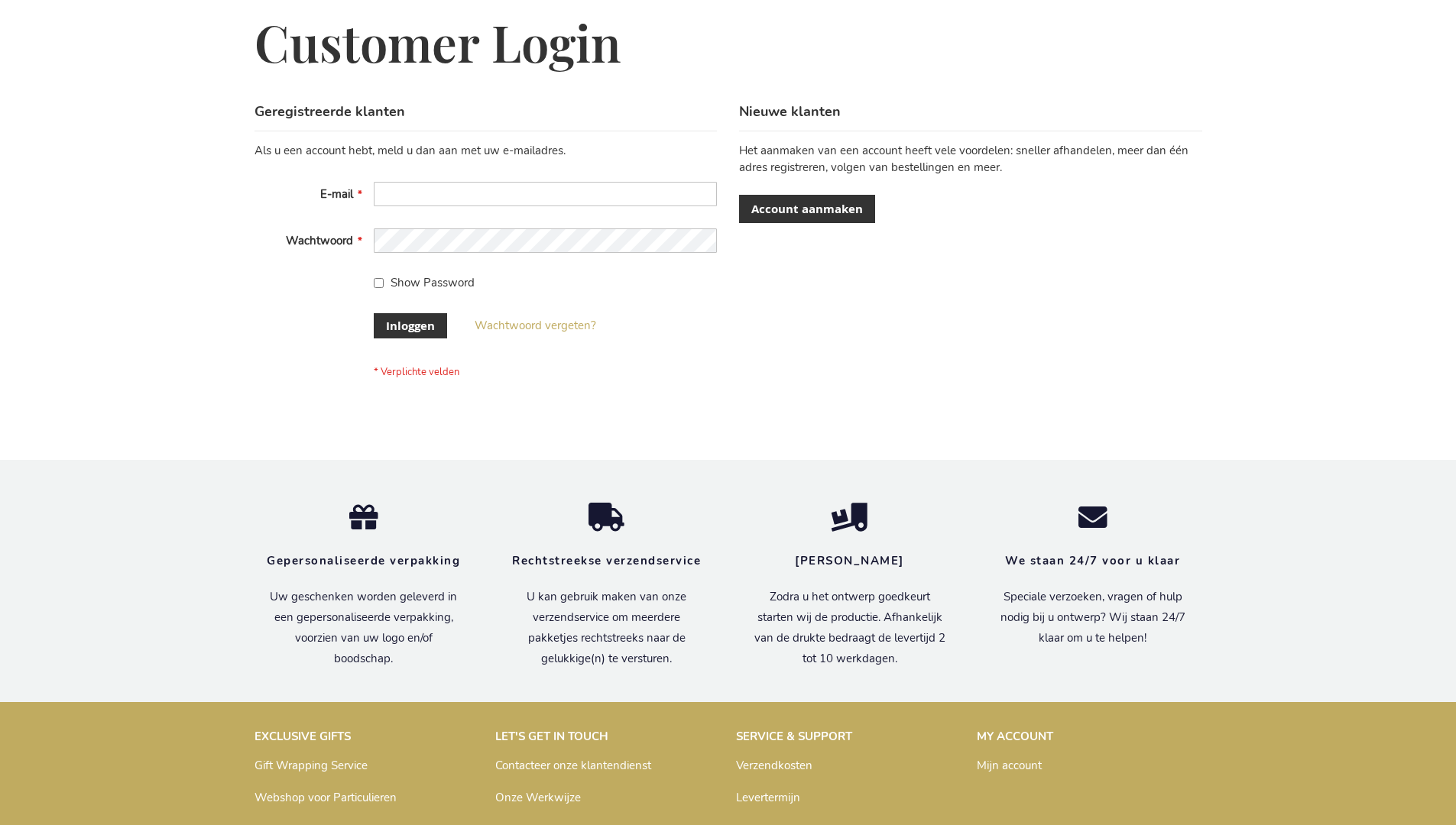
scroll to position [519, 0]
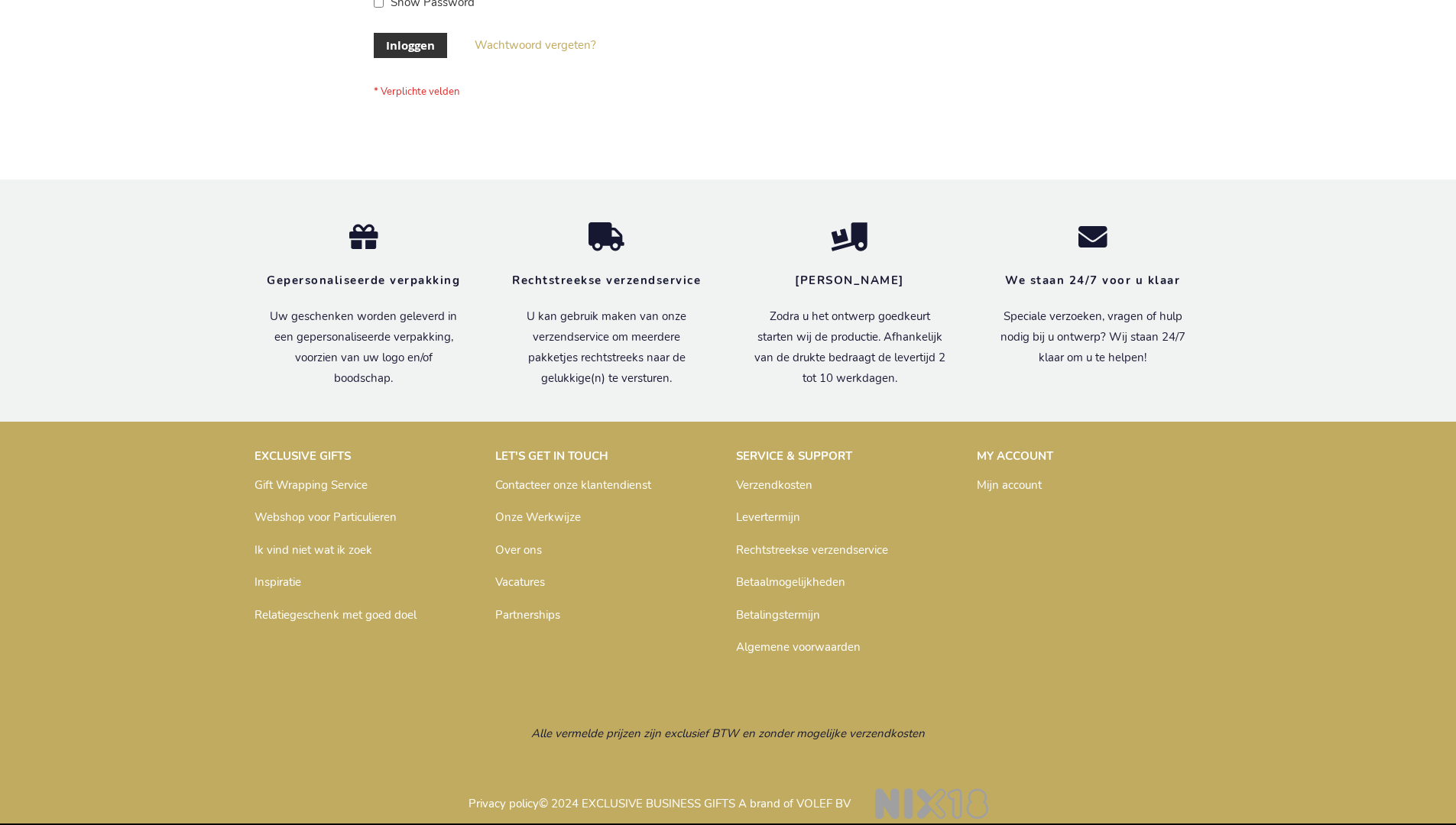
scroll to position [519, 0]
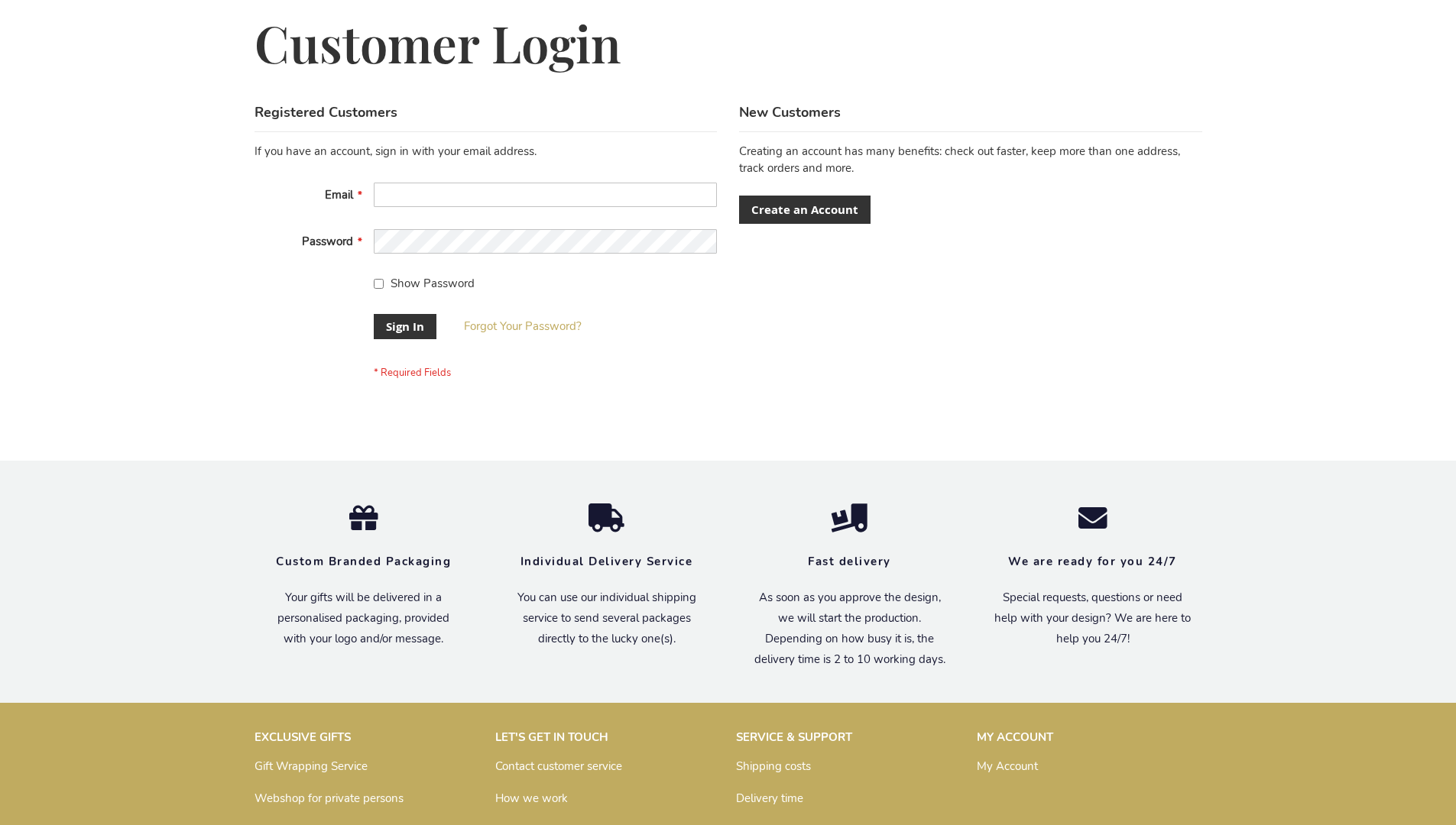
scroll to position [491, 0]
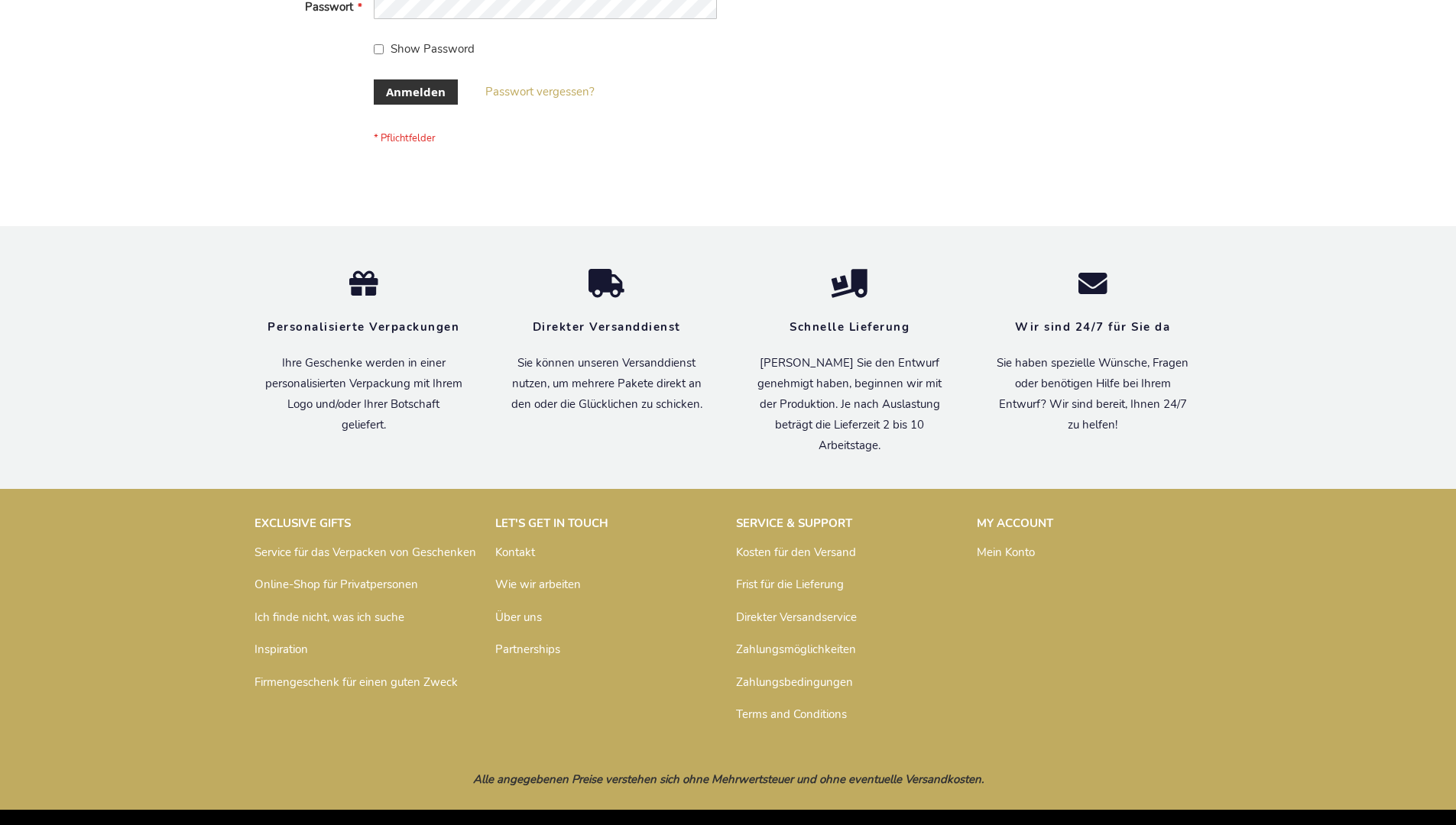
scroll to position [512, 0]
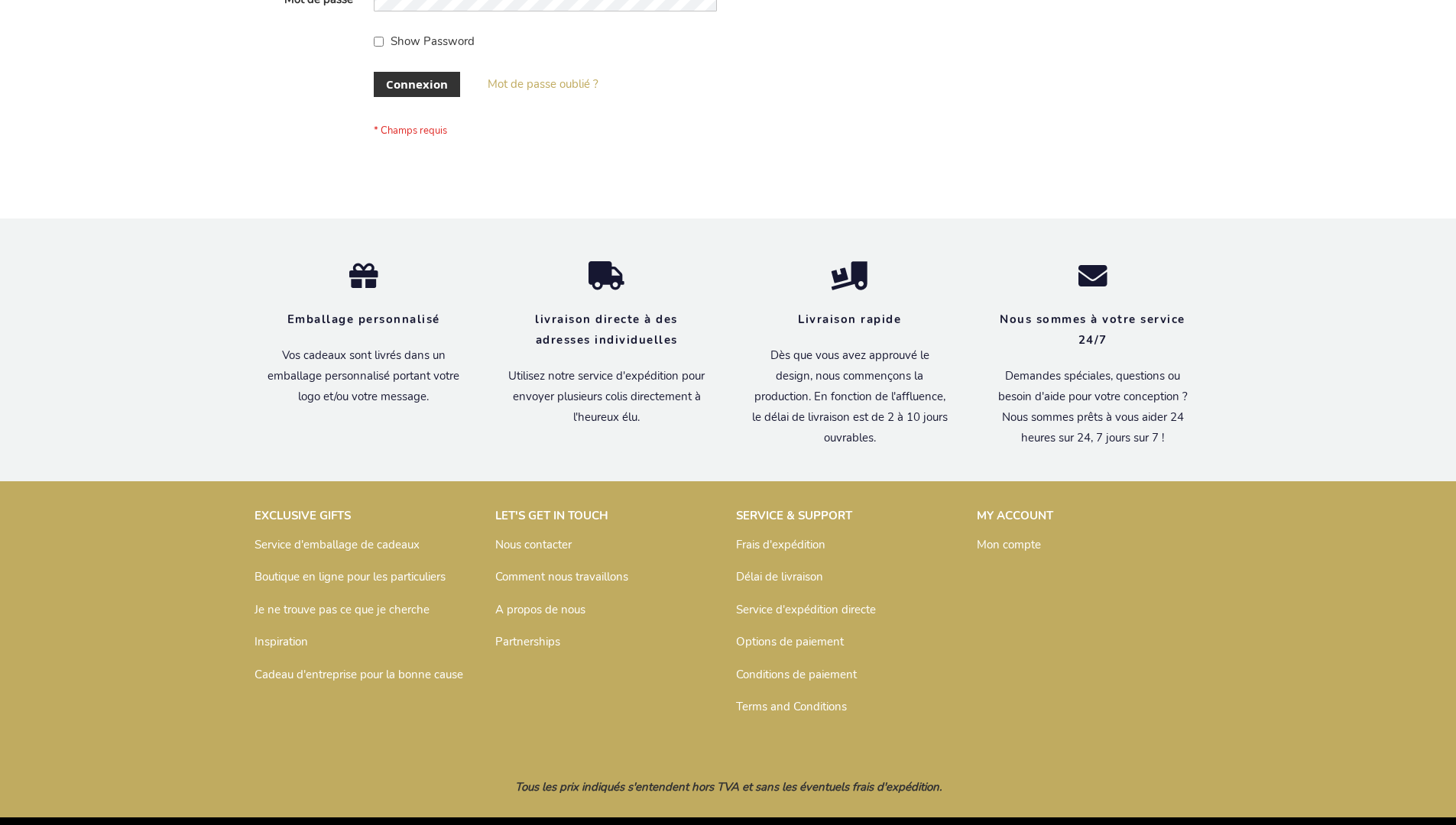
scroll to position [527, 0]
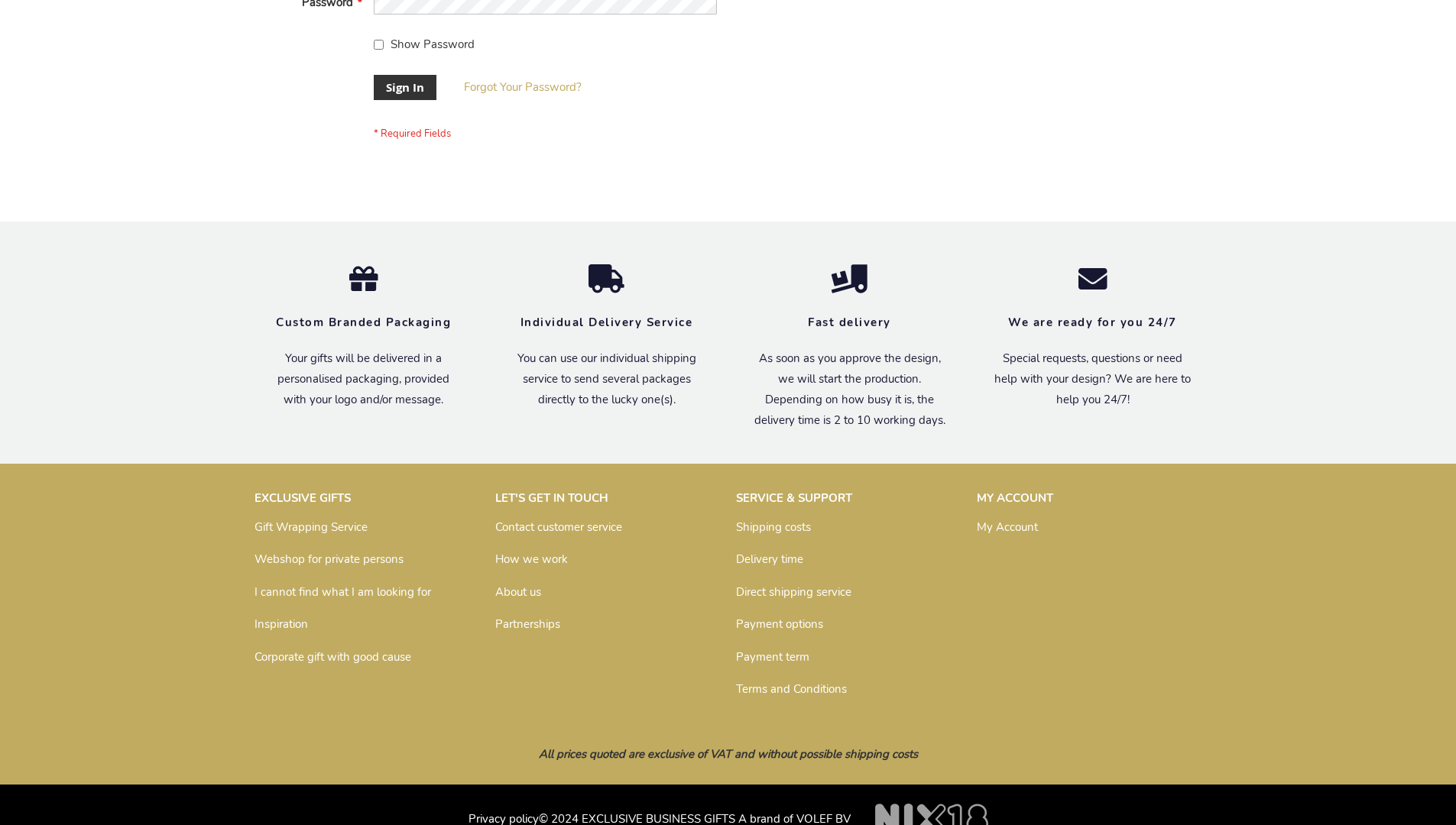
scroll to position [491, 0]
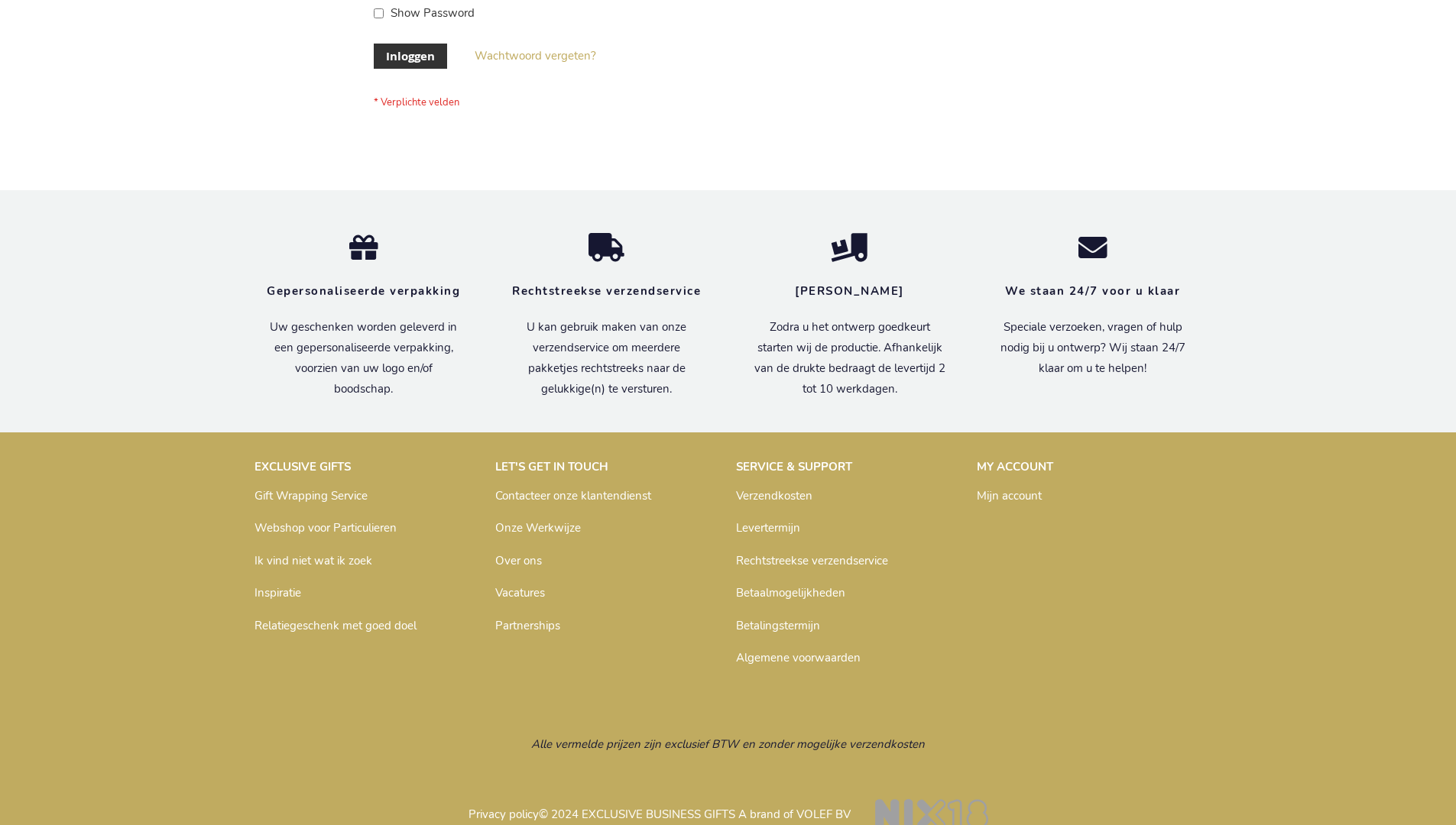
scroll to position [519, 0]
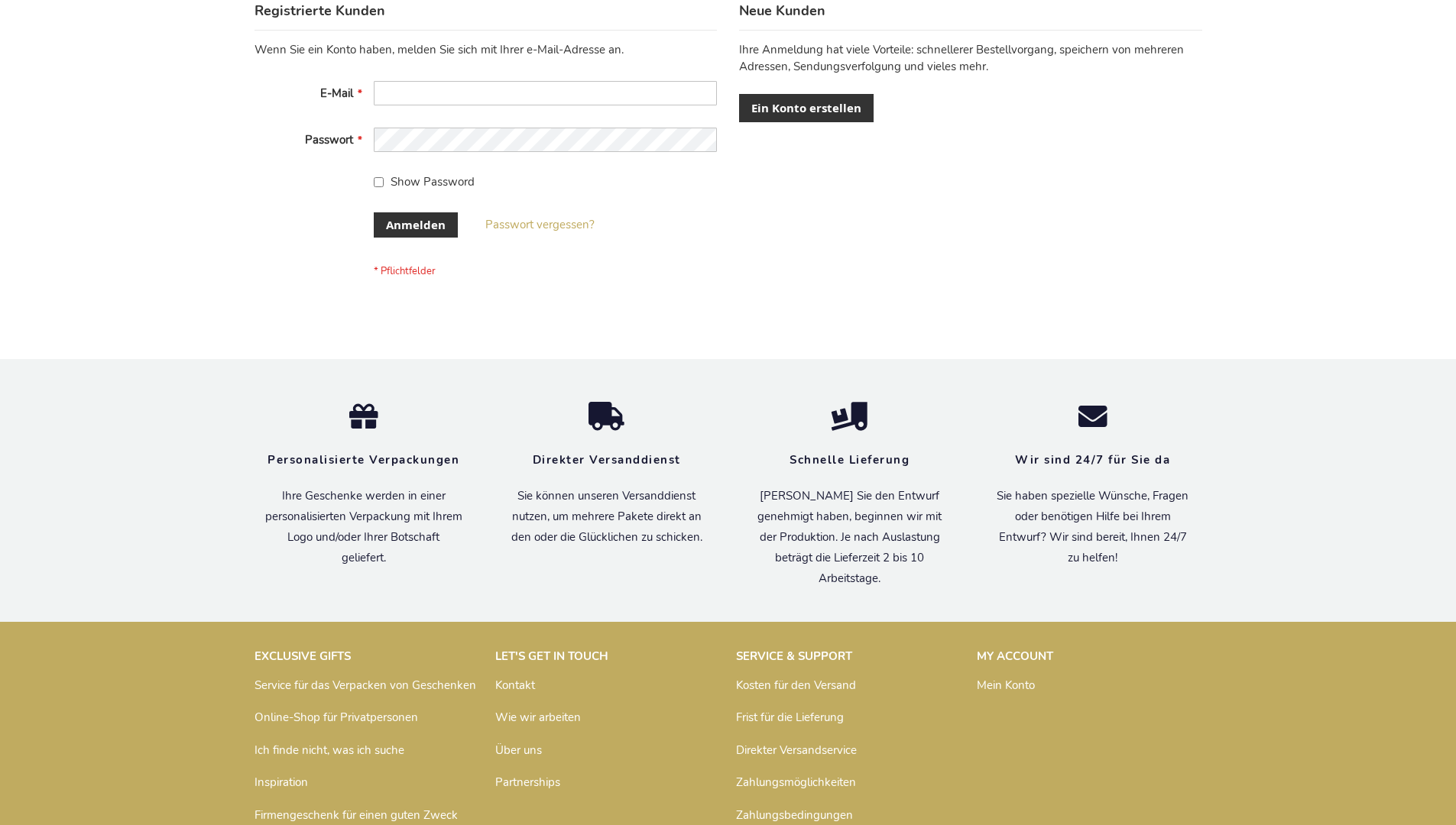
scroll to position [512, 0]
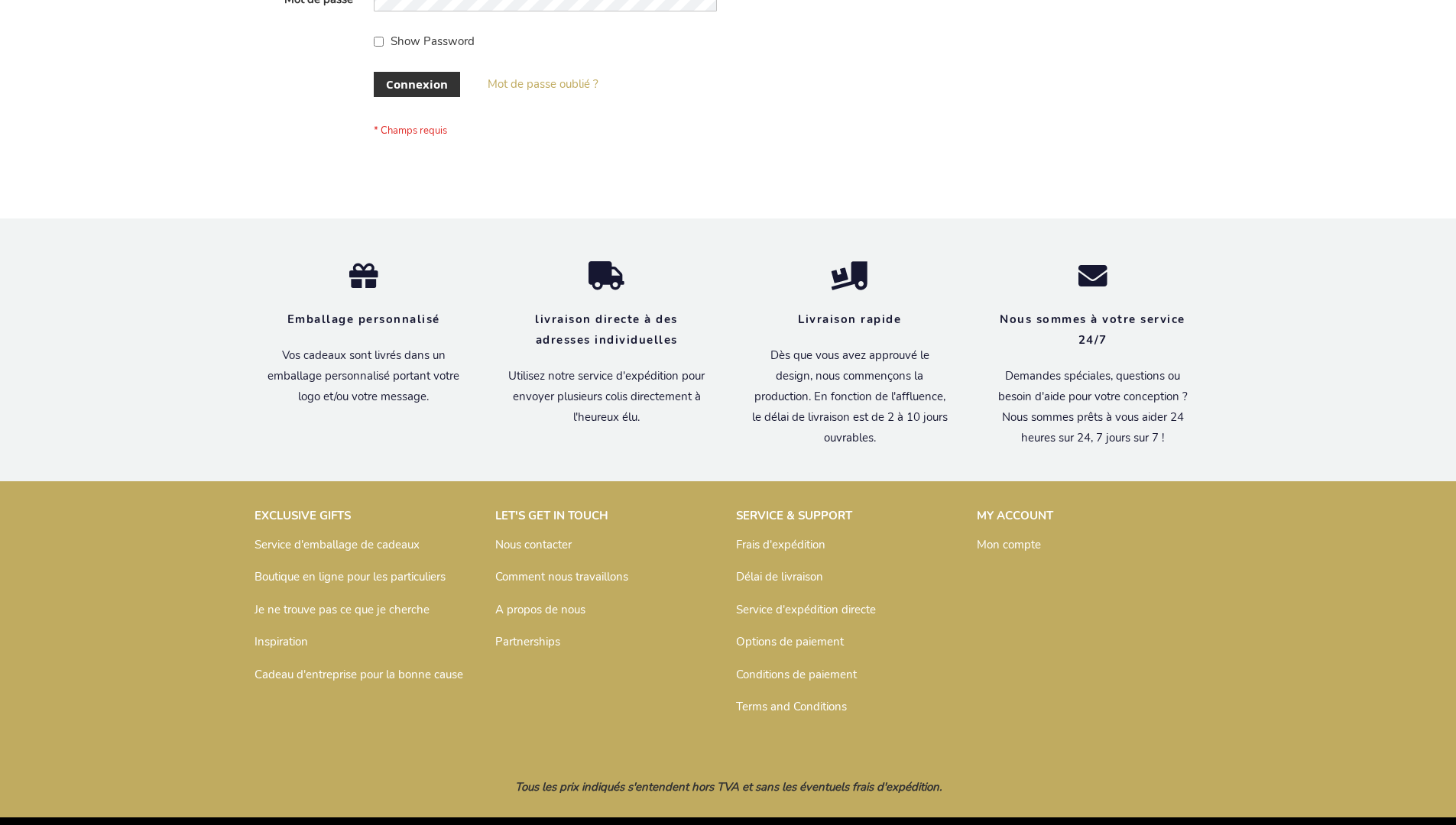
scroll to position [527, 0]
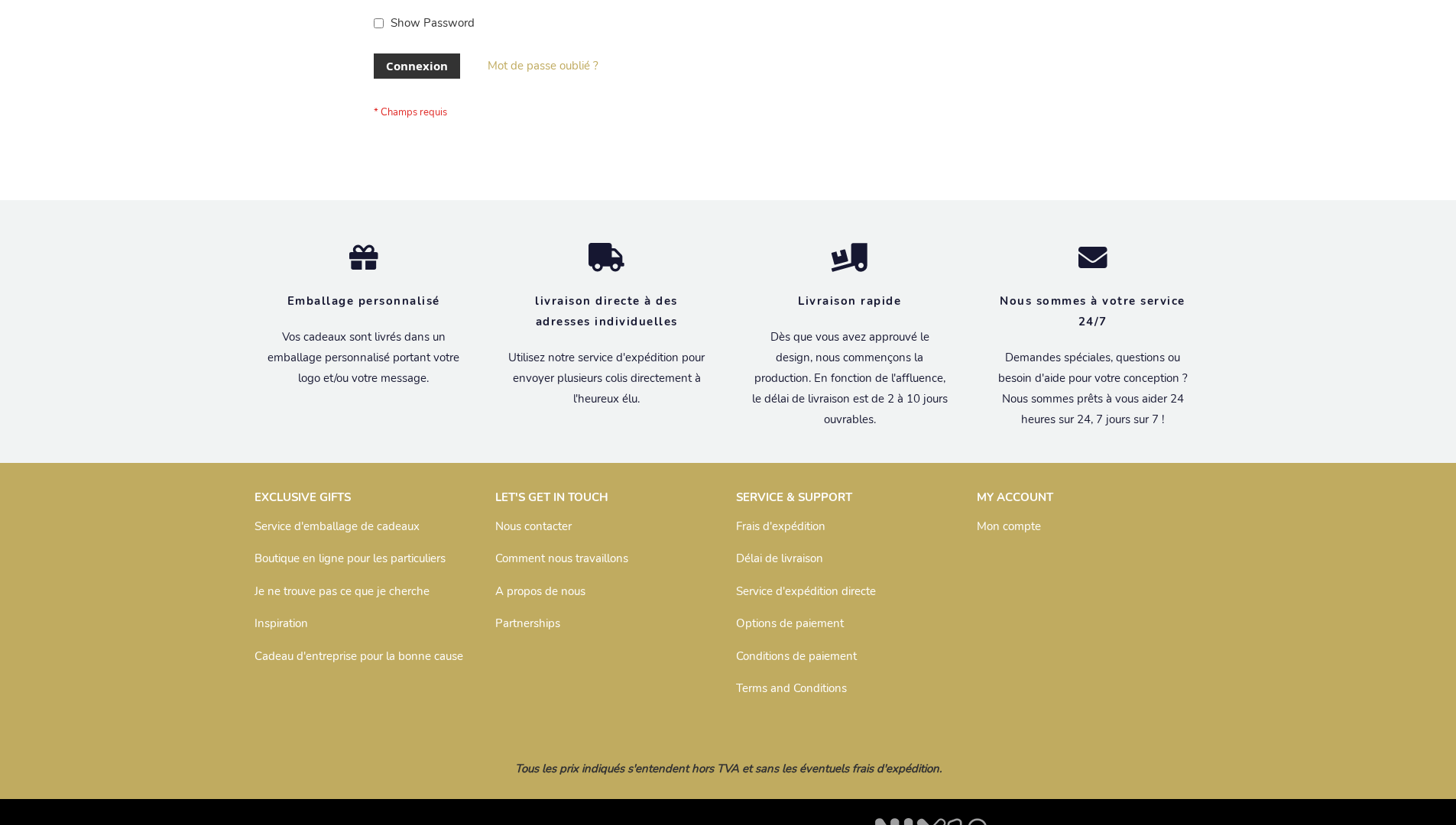
scroll to position [527, 0]
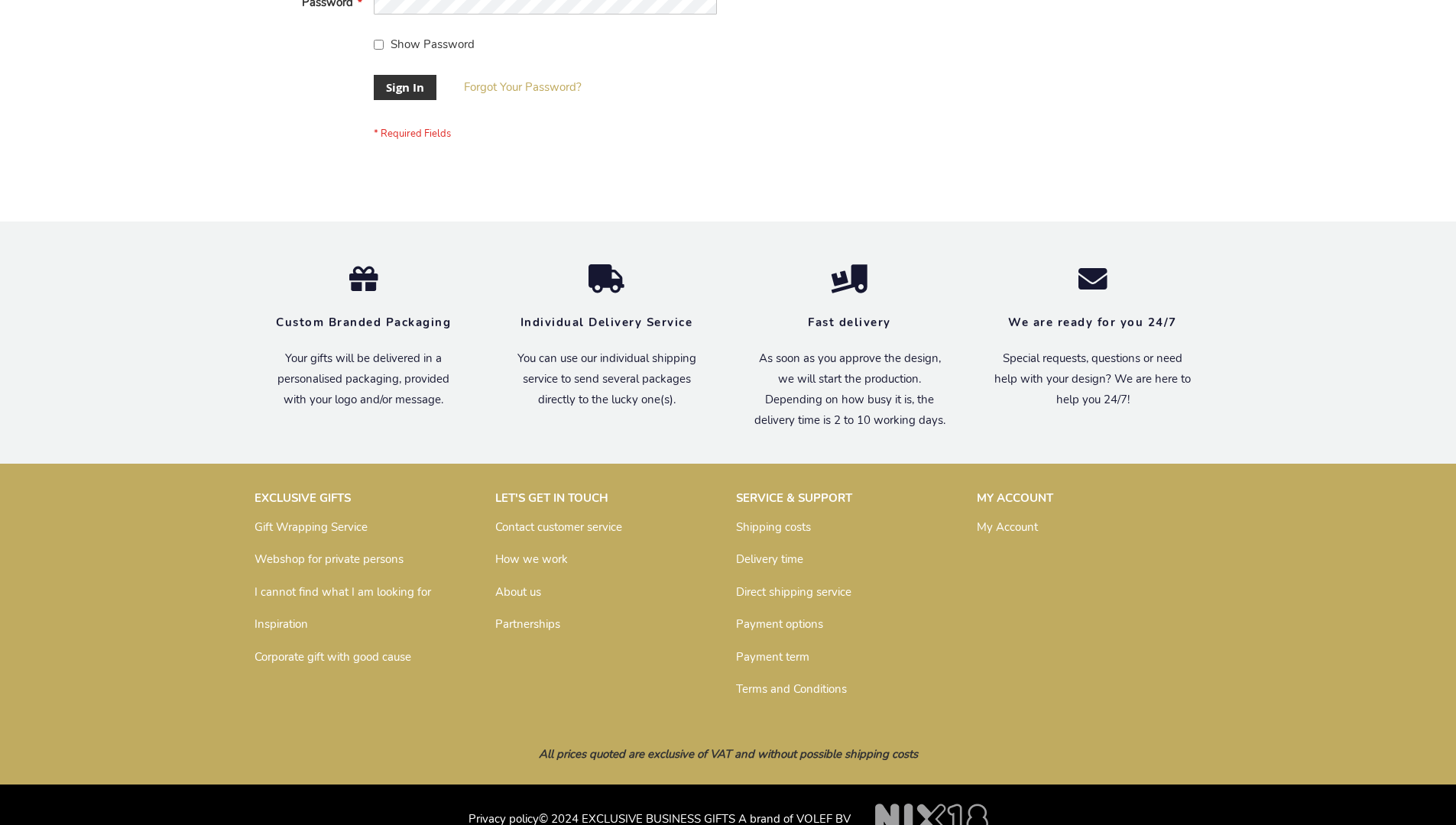
scroll to position [491, 0]
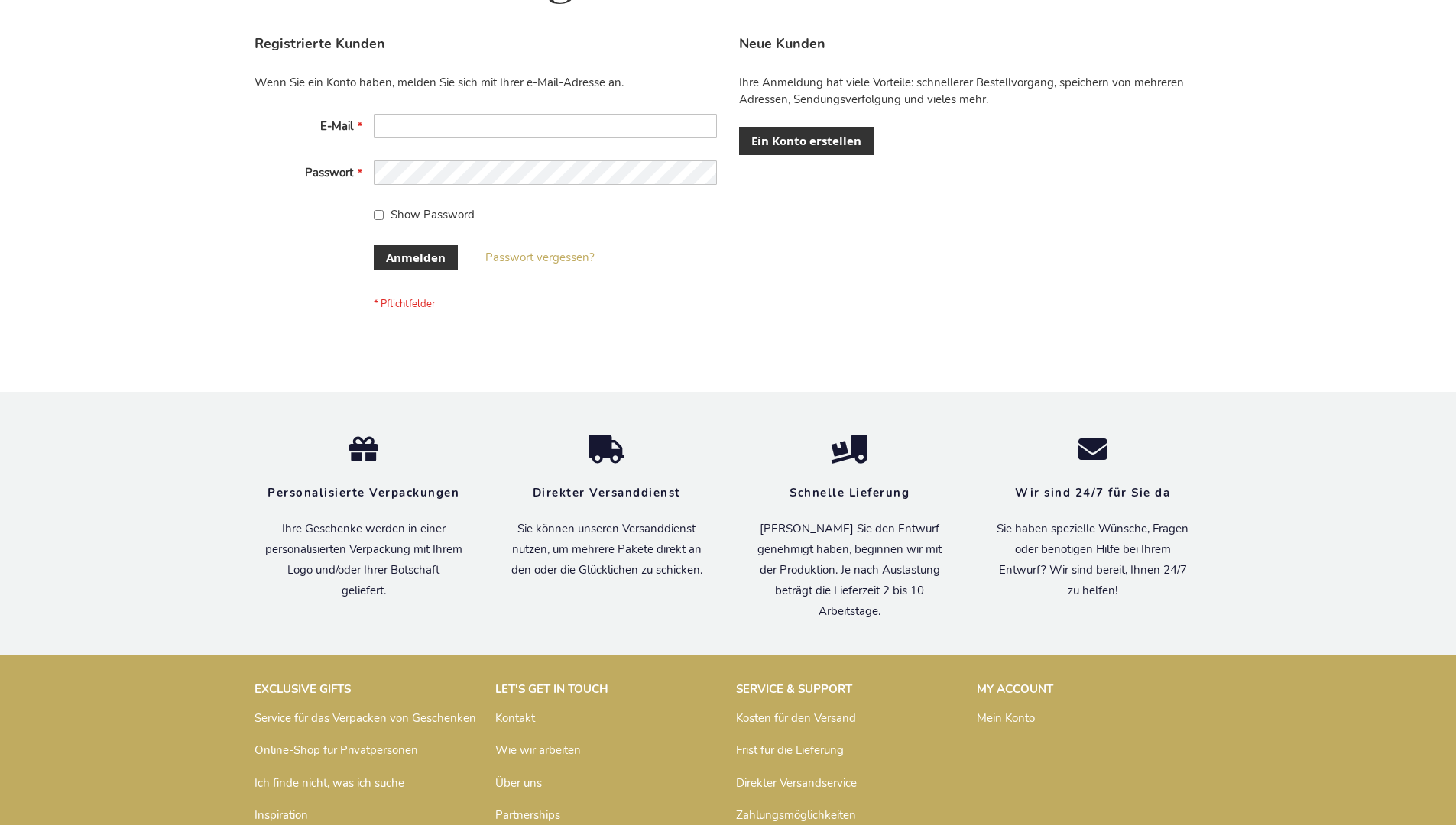
scroll to position [512, 0]
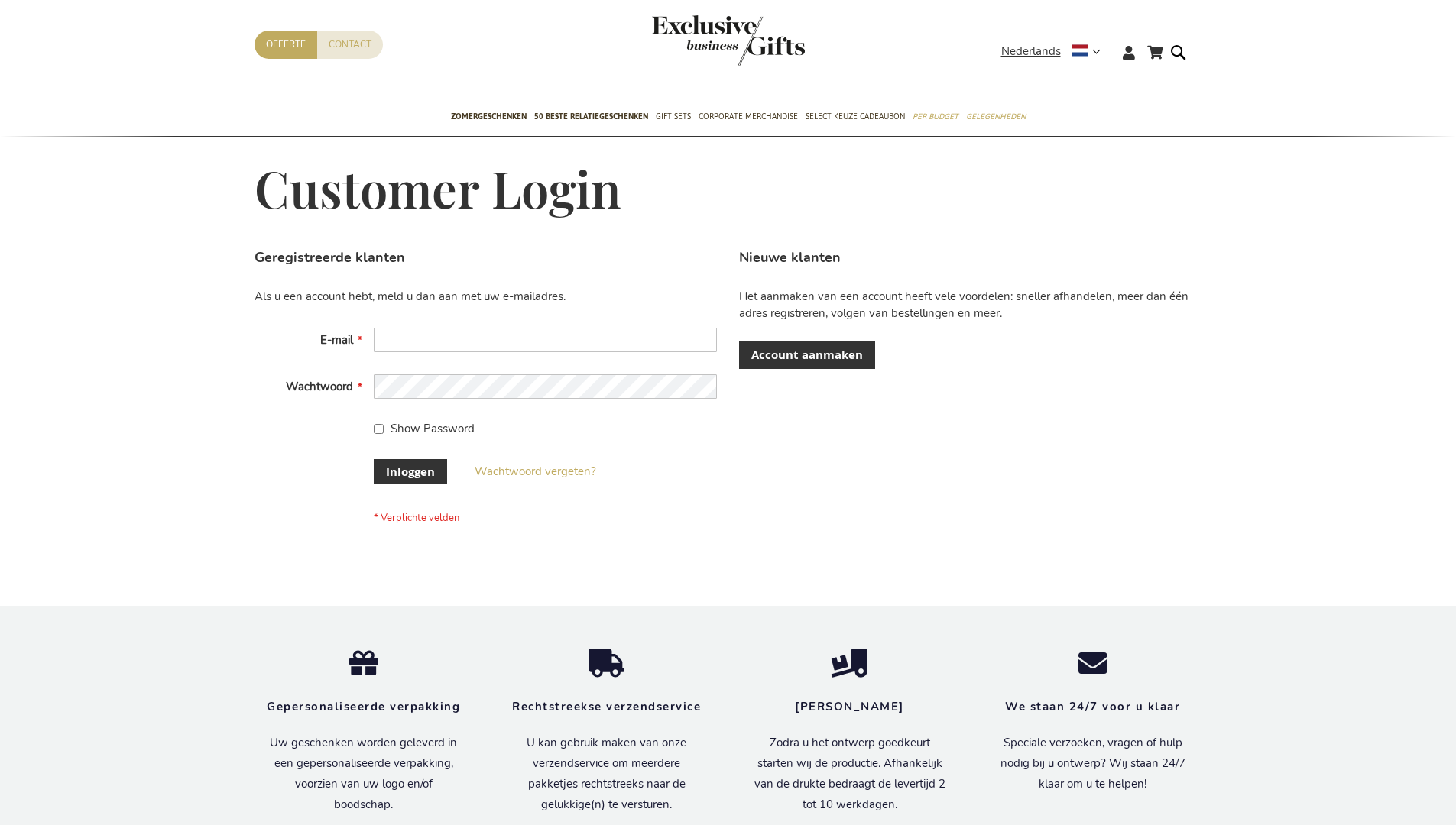
scroll to position [519, 0]
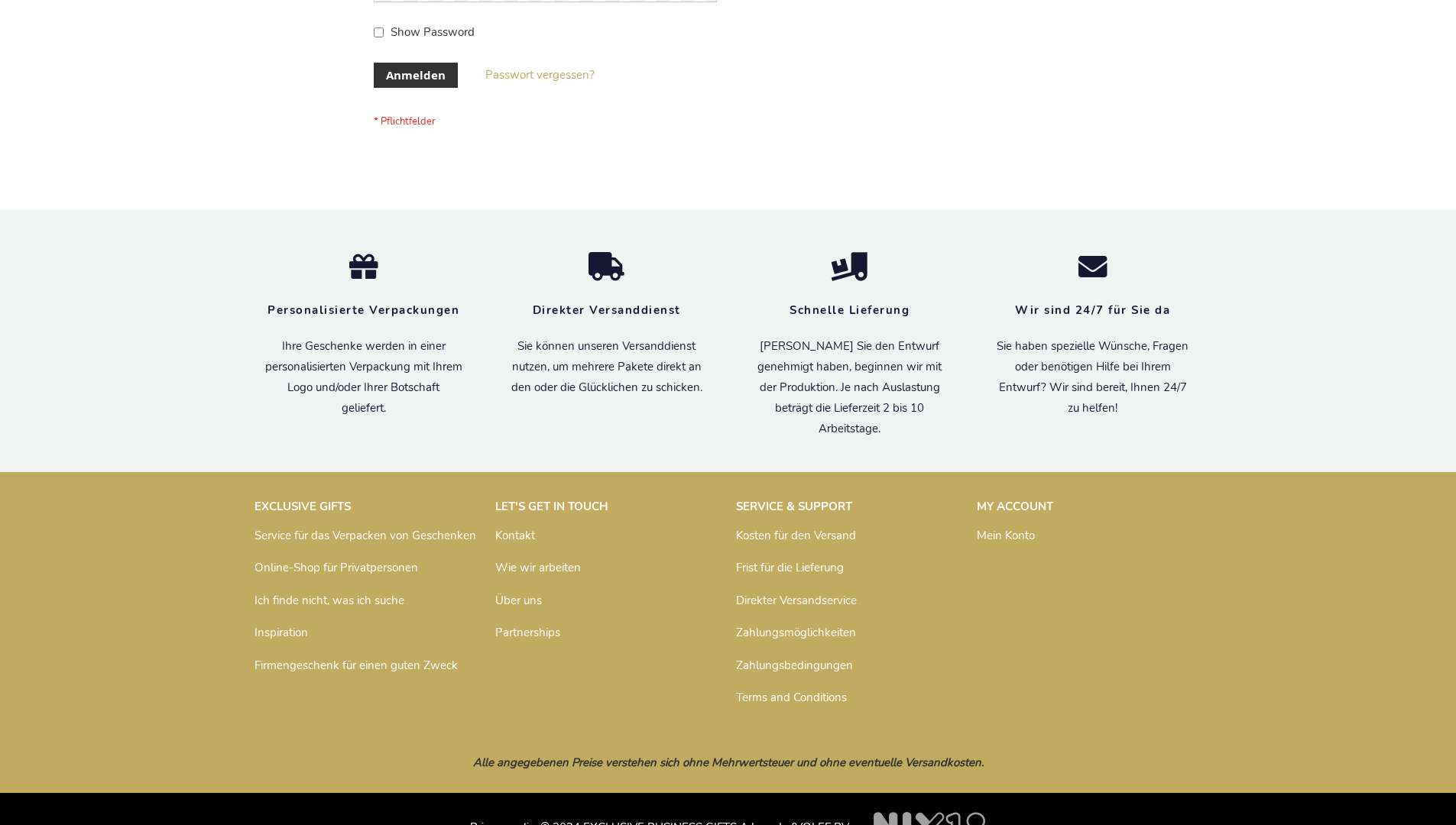
scroll to position [512, 0]
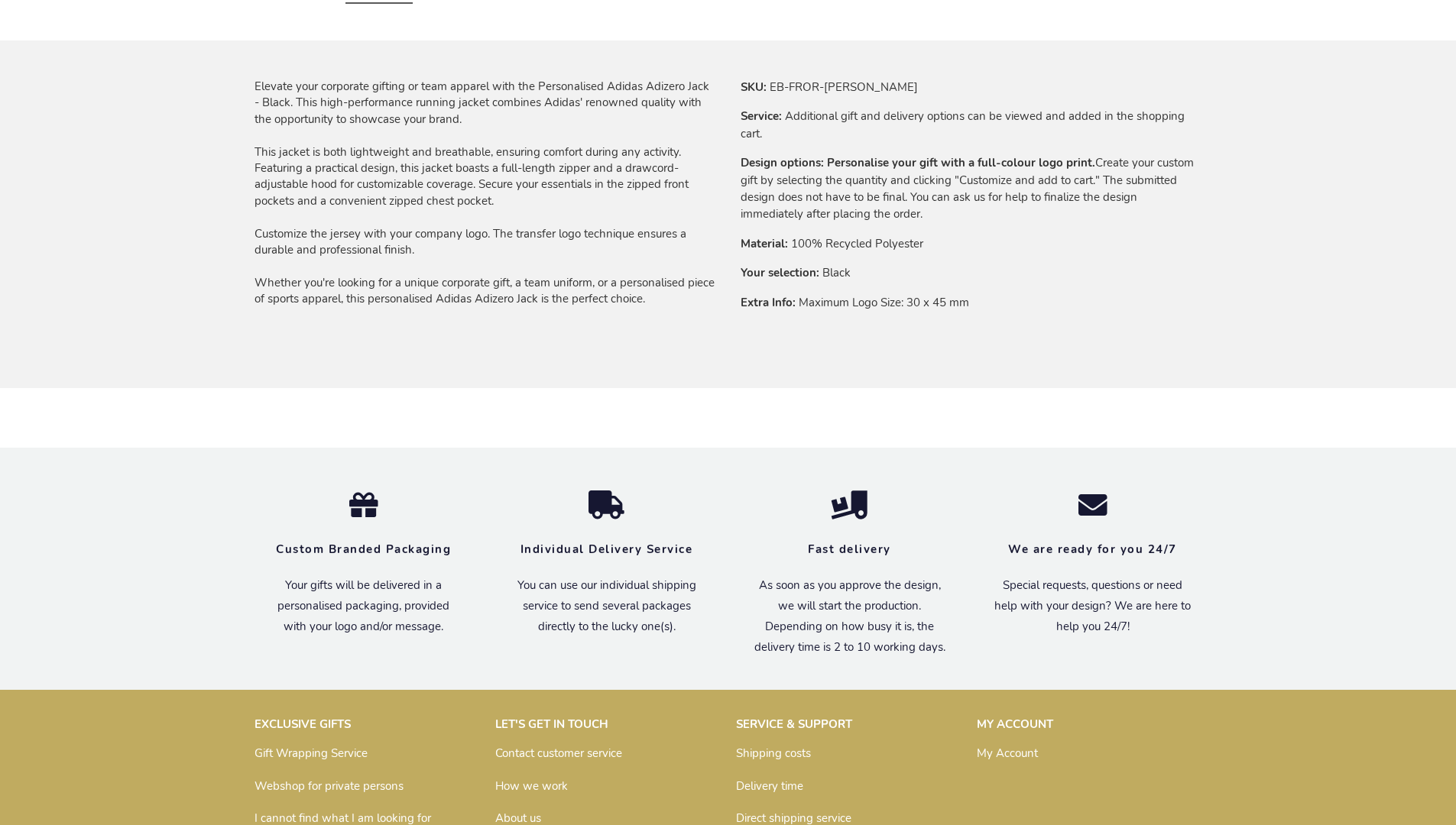
scroll to position [1201, 0]
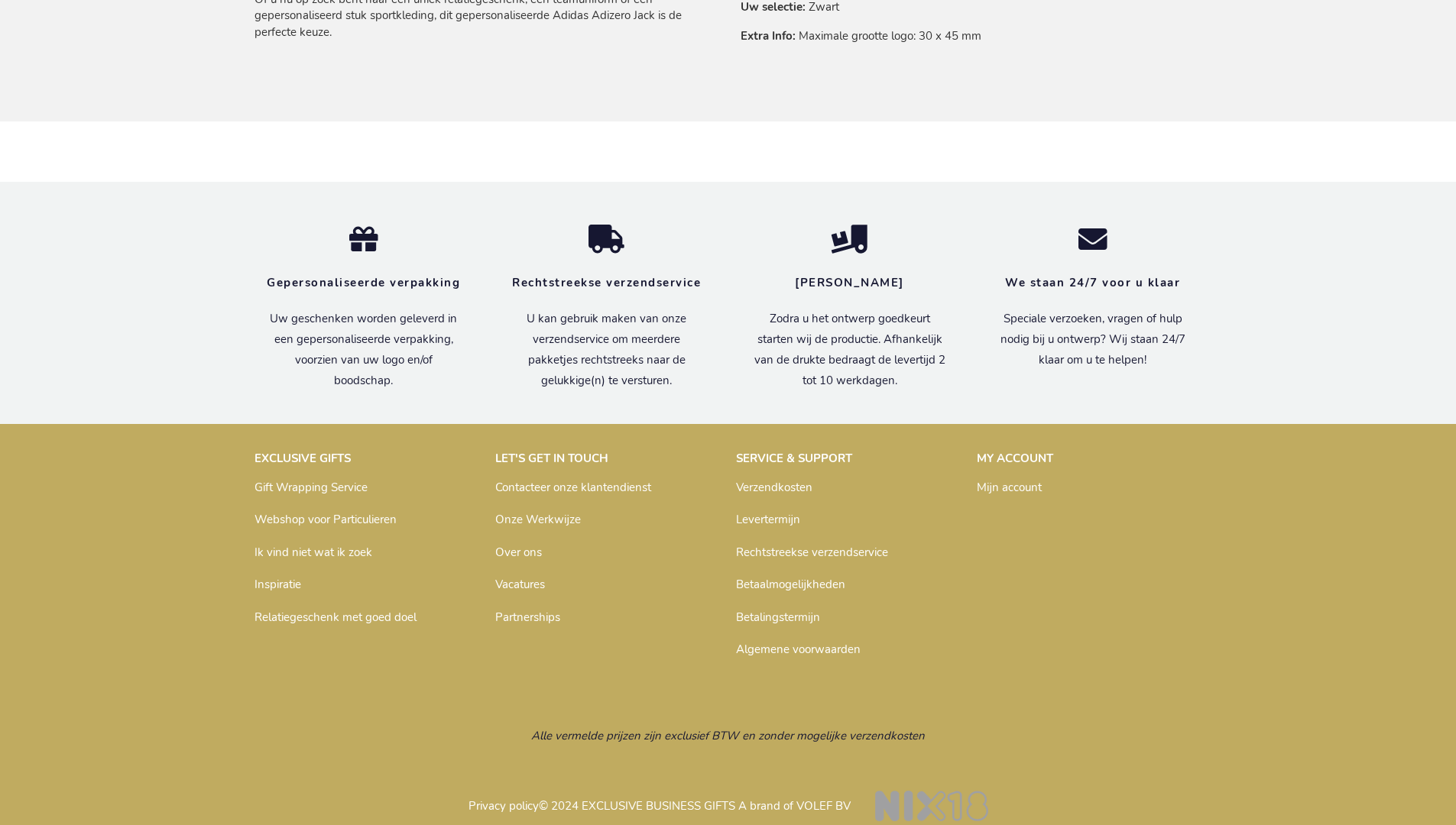
scroll to position [1245, 0]
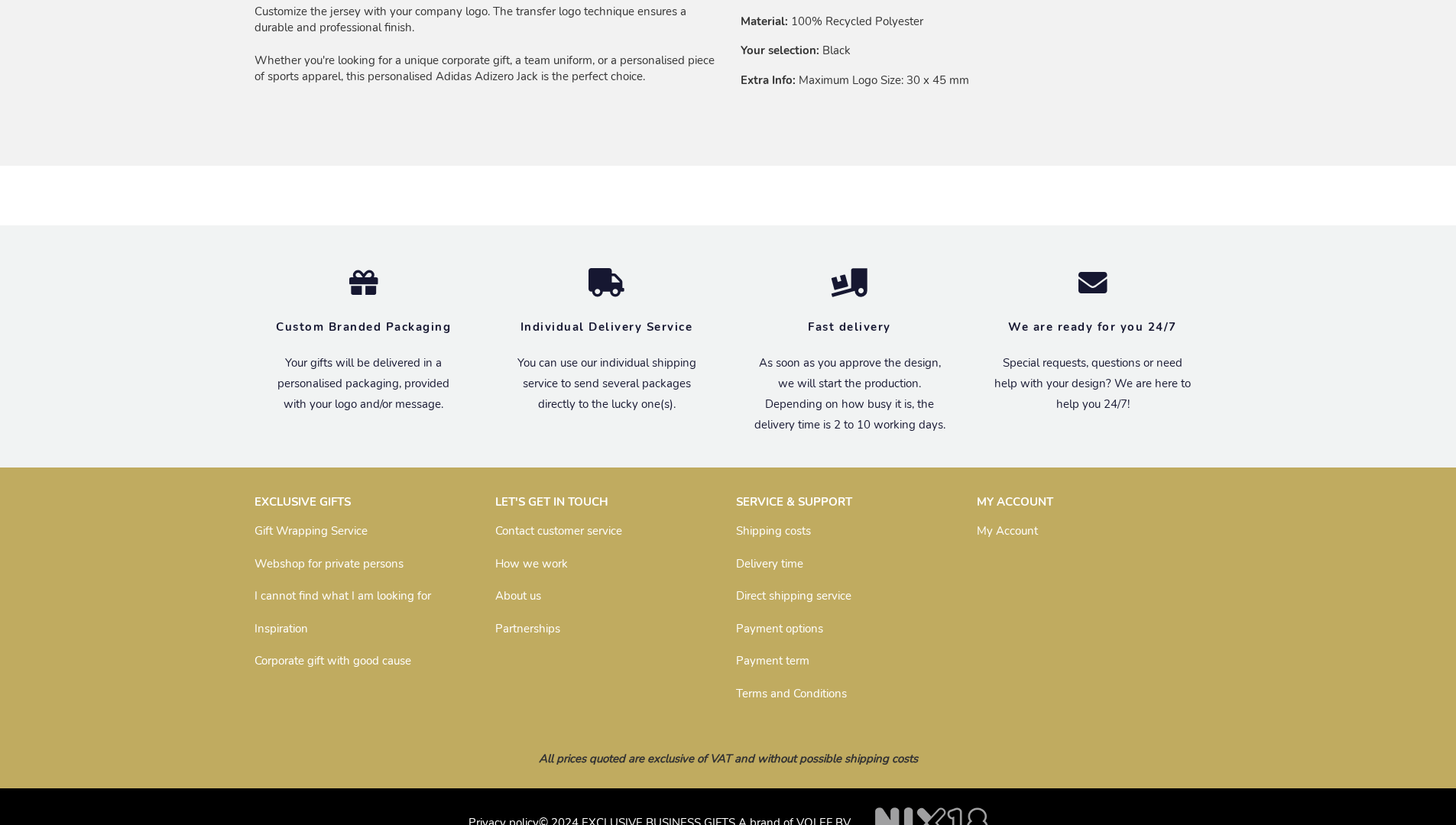
scroll to position [1201, 0]
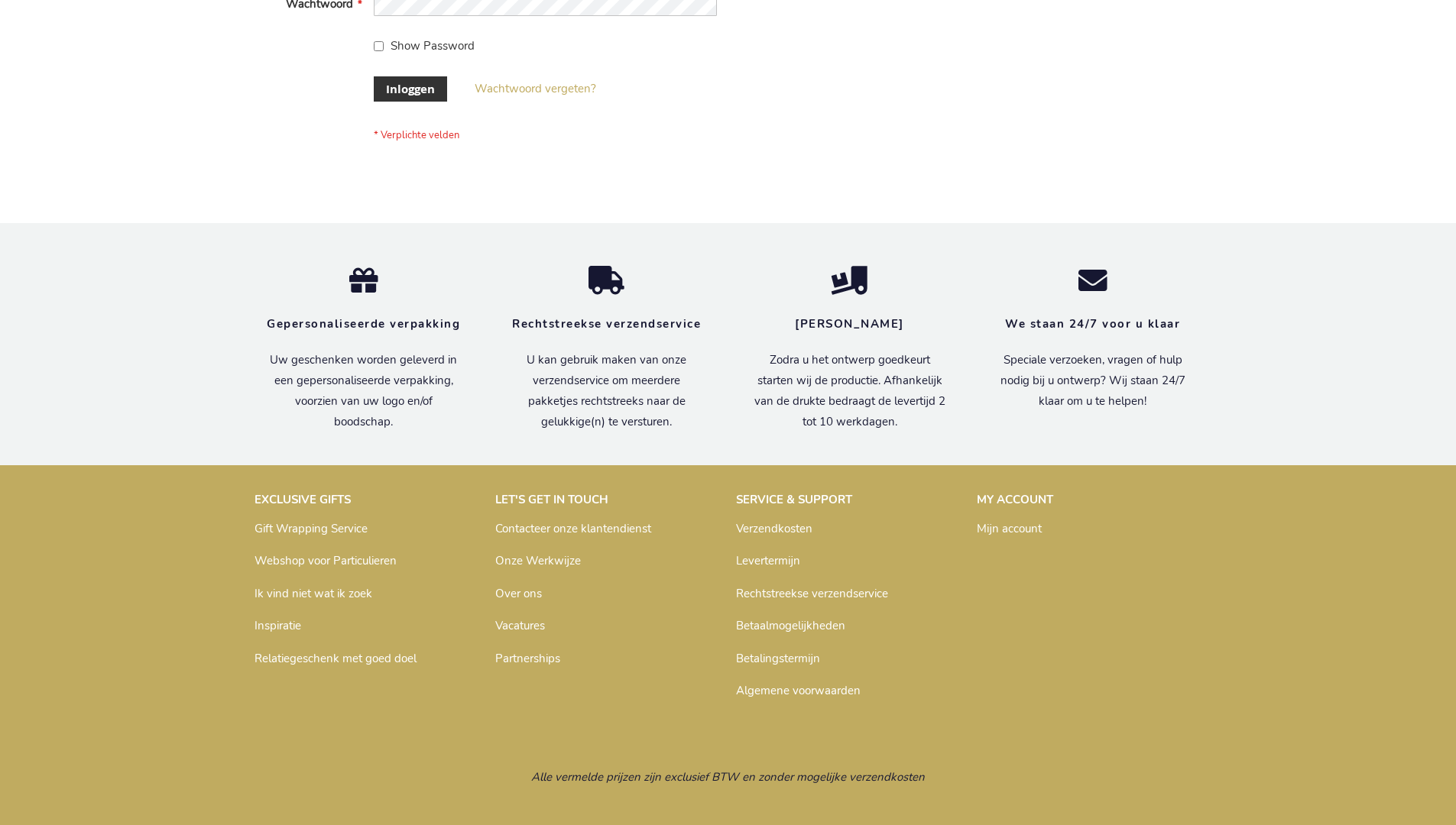
scroll to position [519, 0]
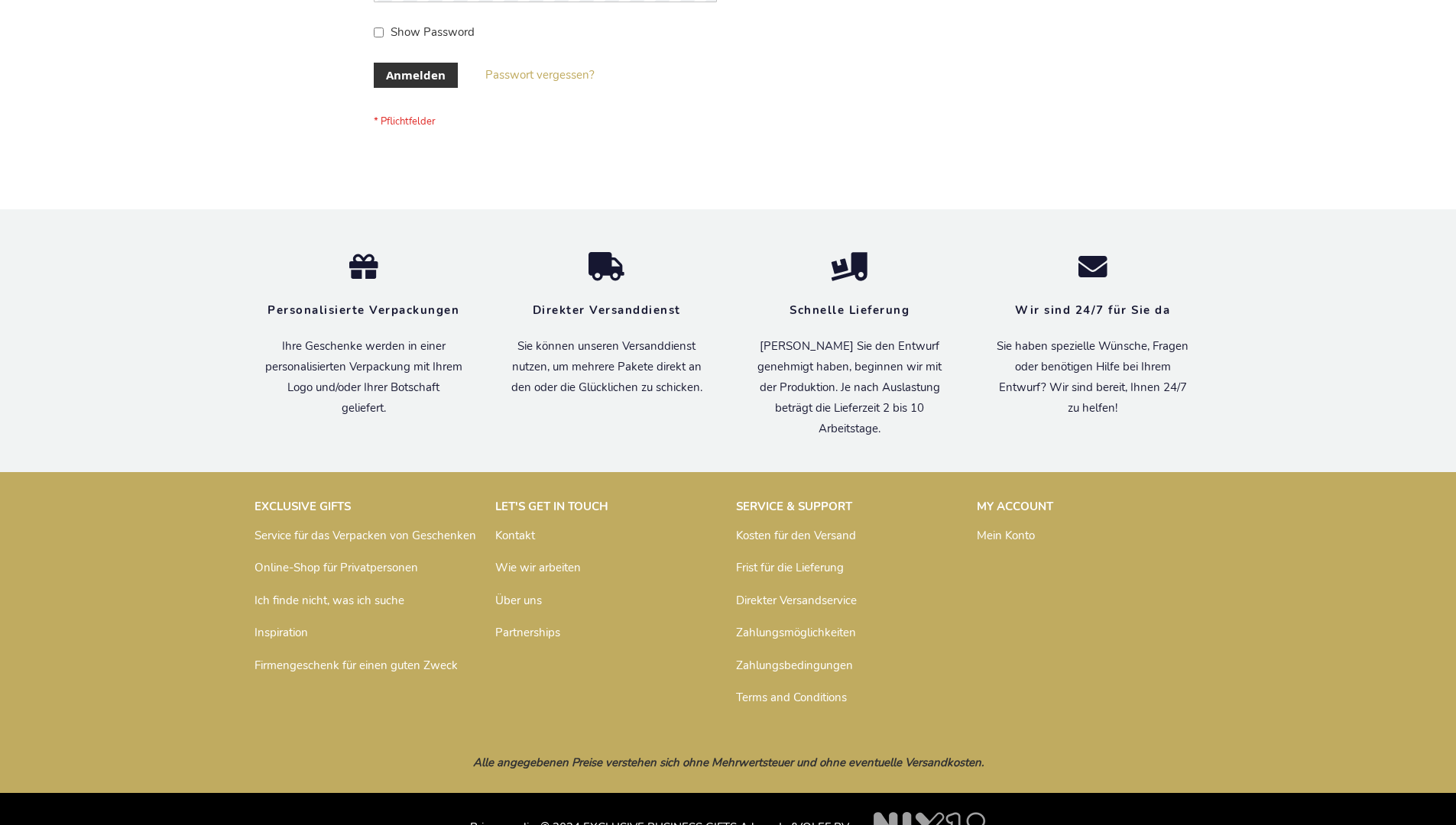
scroll to position [512, 0]
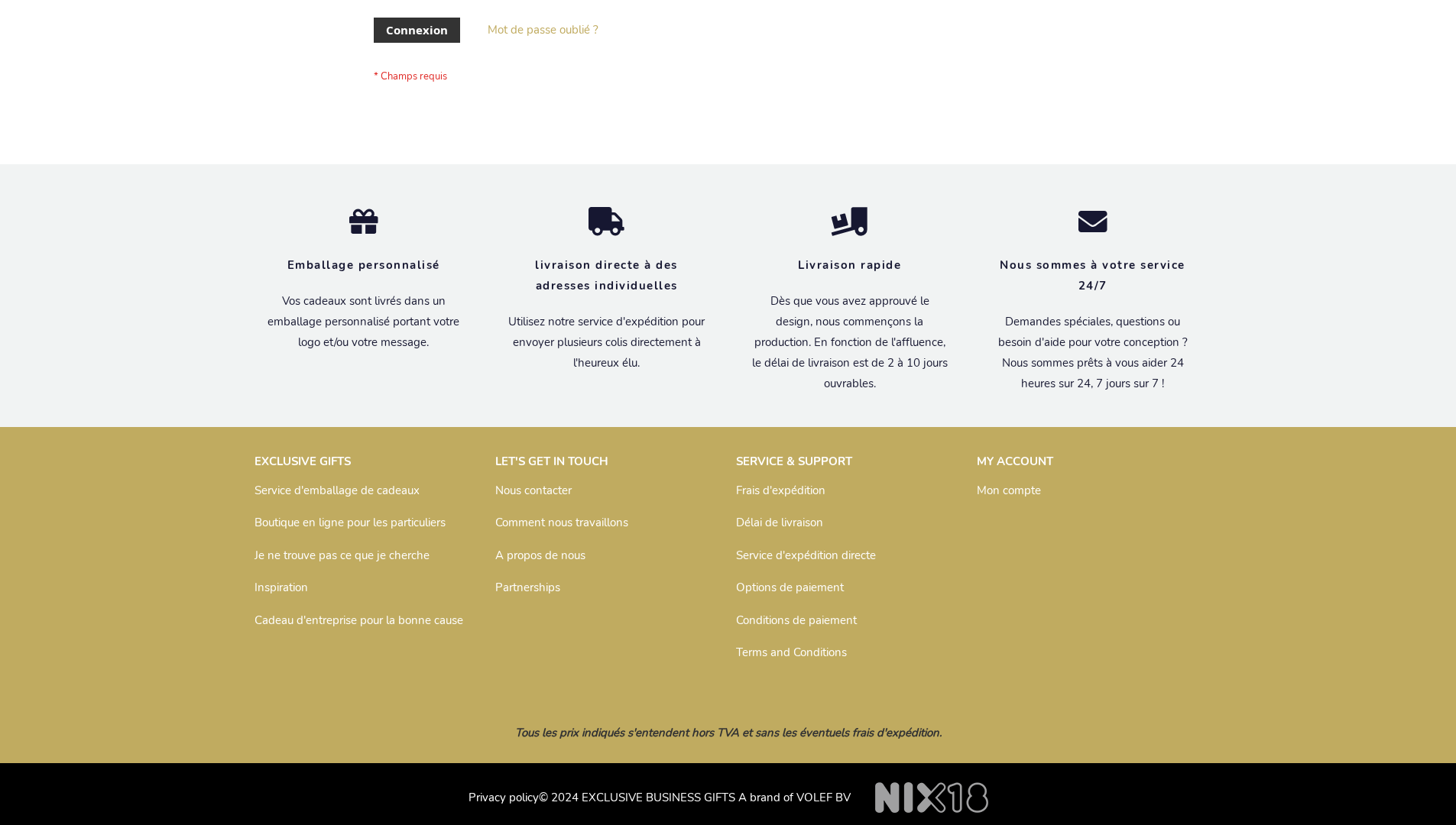
scroll to position [527, 0]
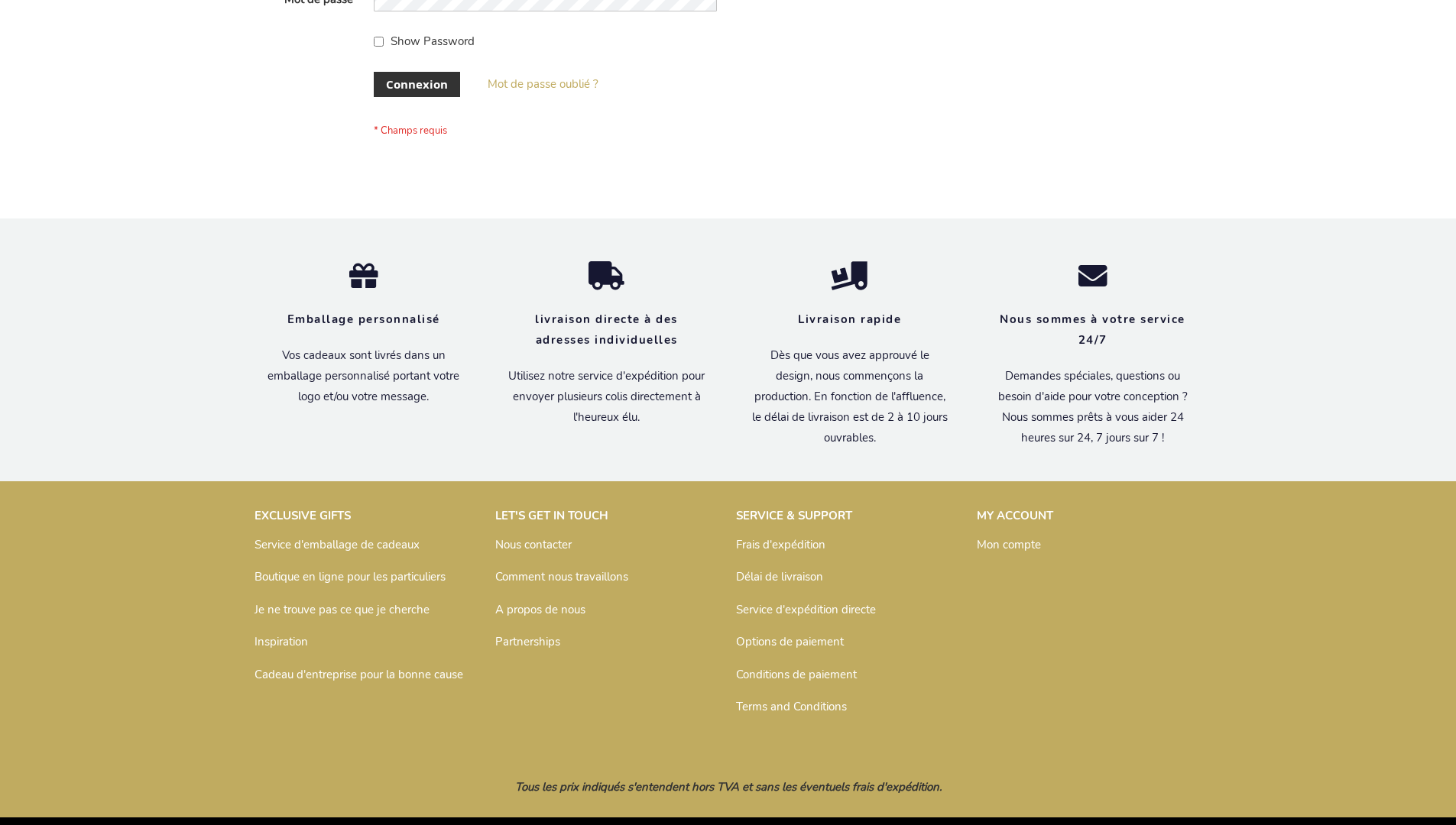
scroll to position [527, 0]
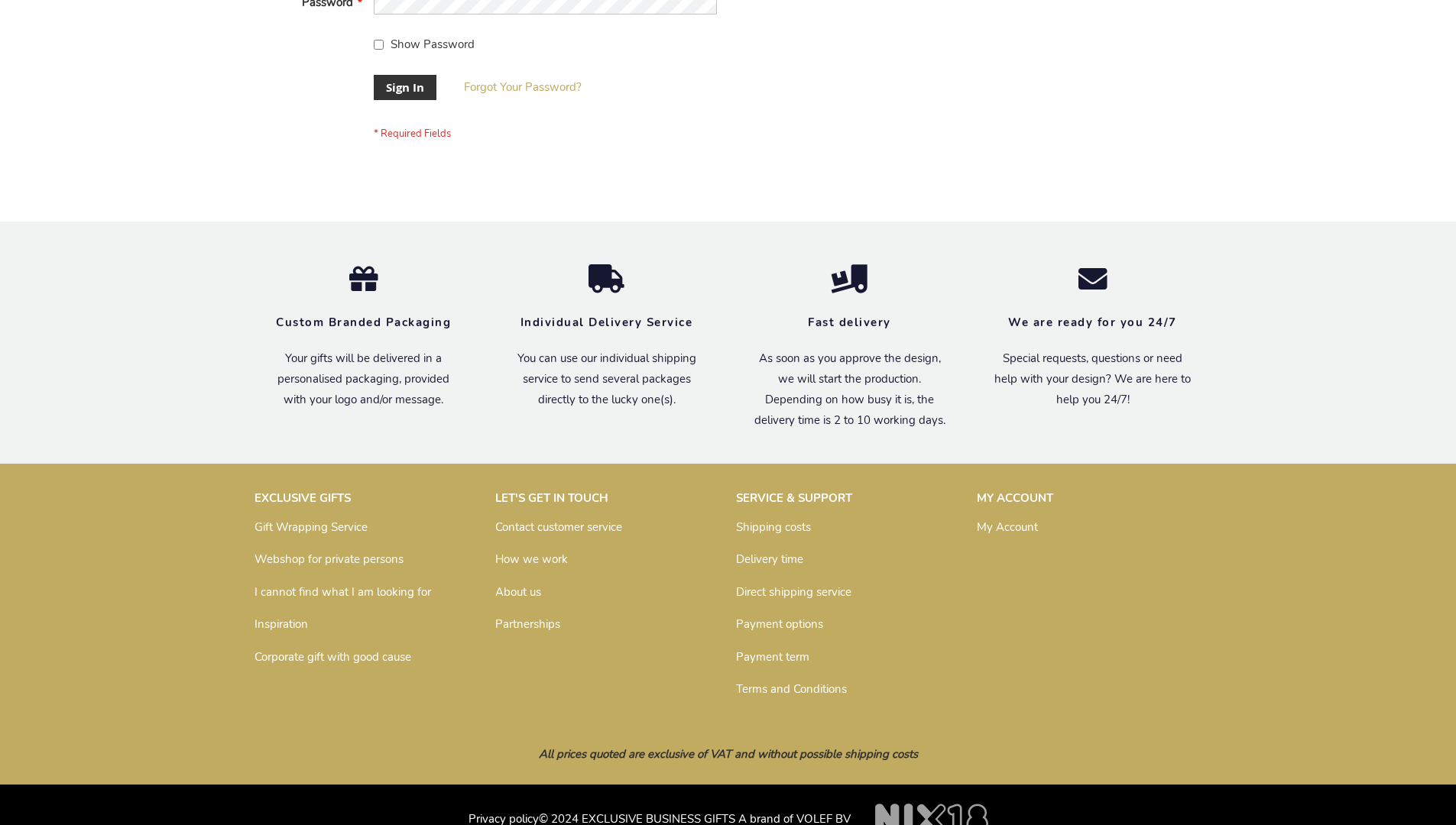
scroll to position [491, 0]
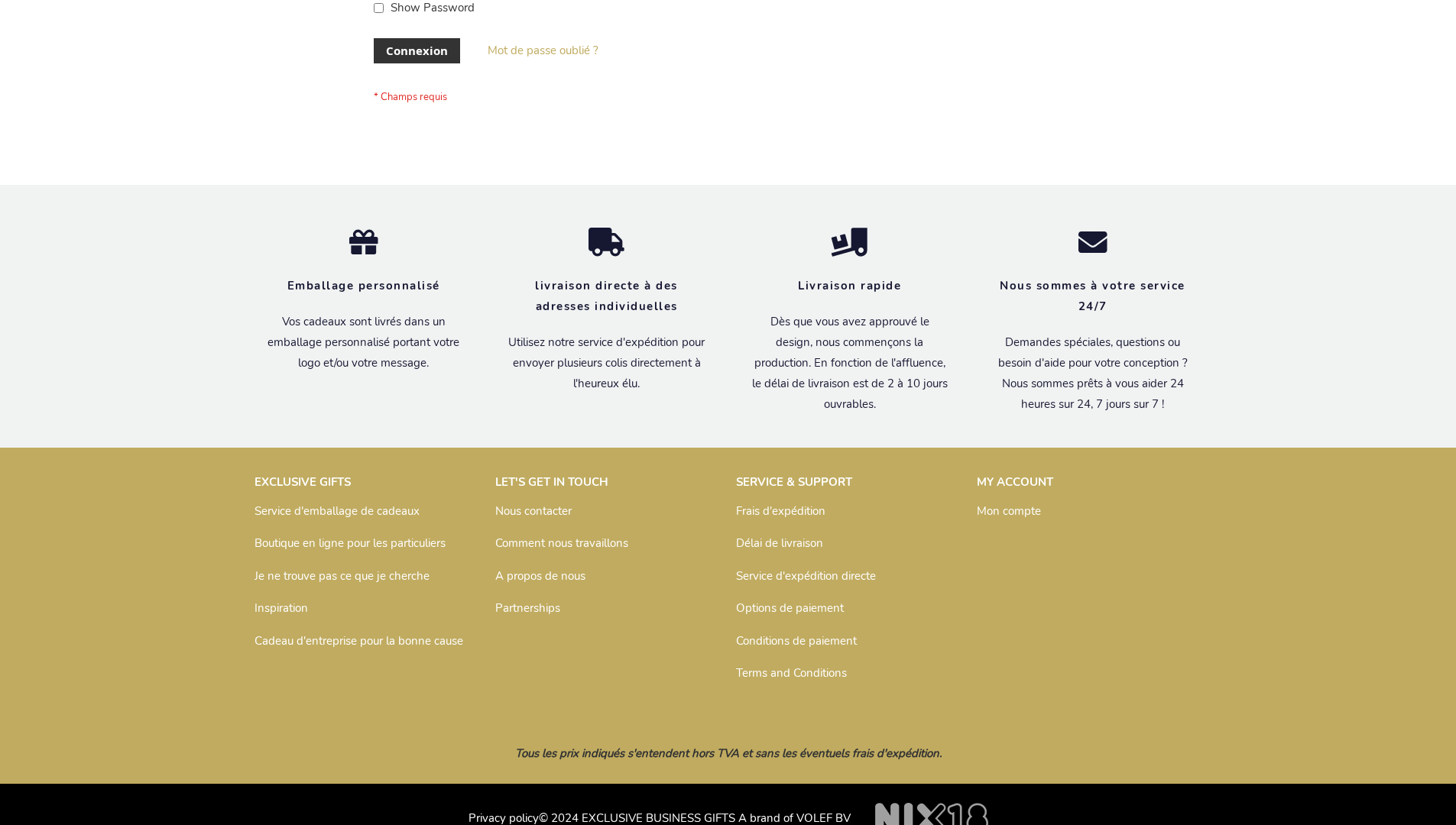
scroll to position [527, 0]
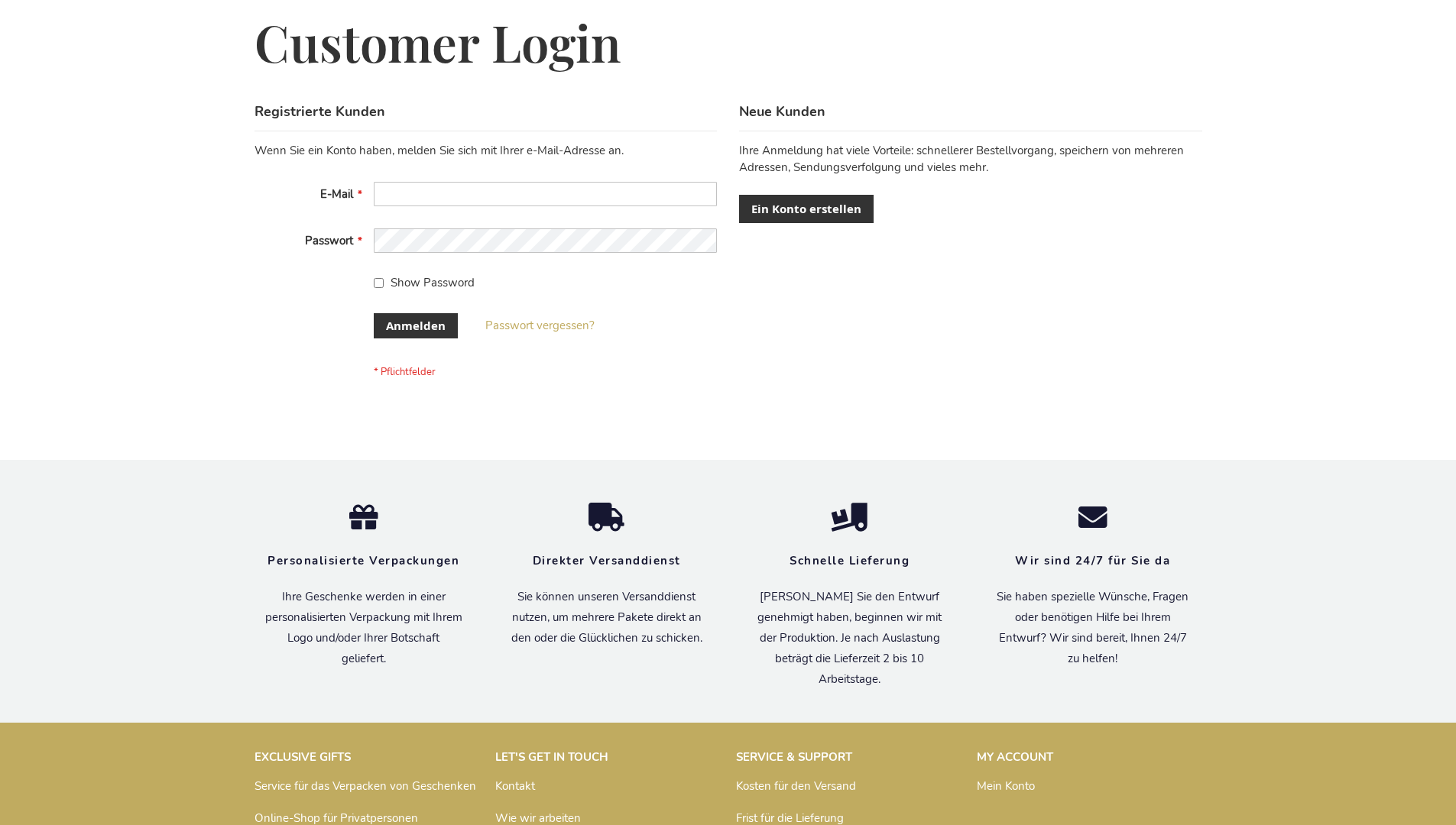
scroll to position [512, 0]
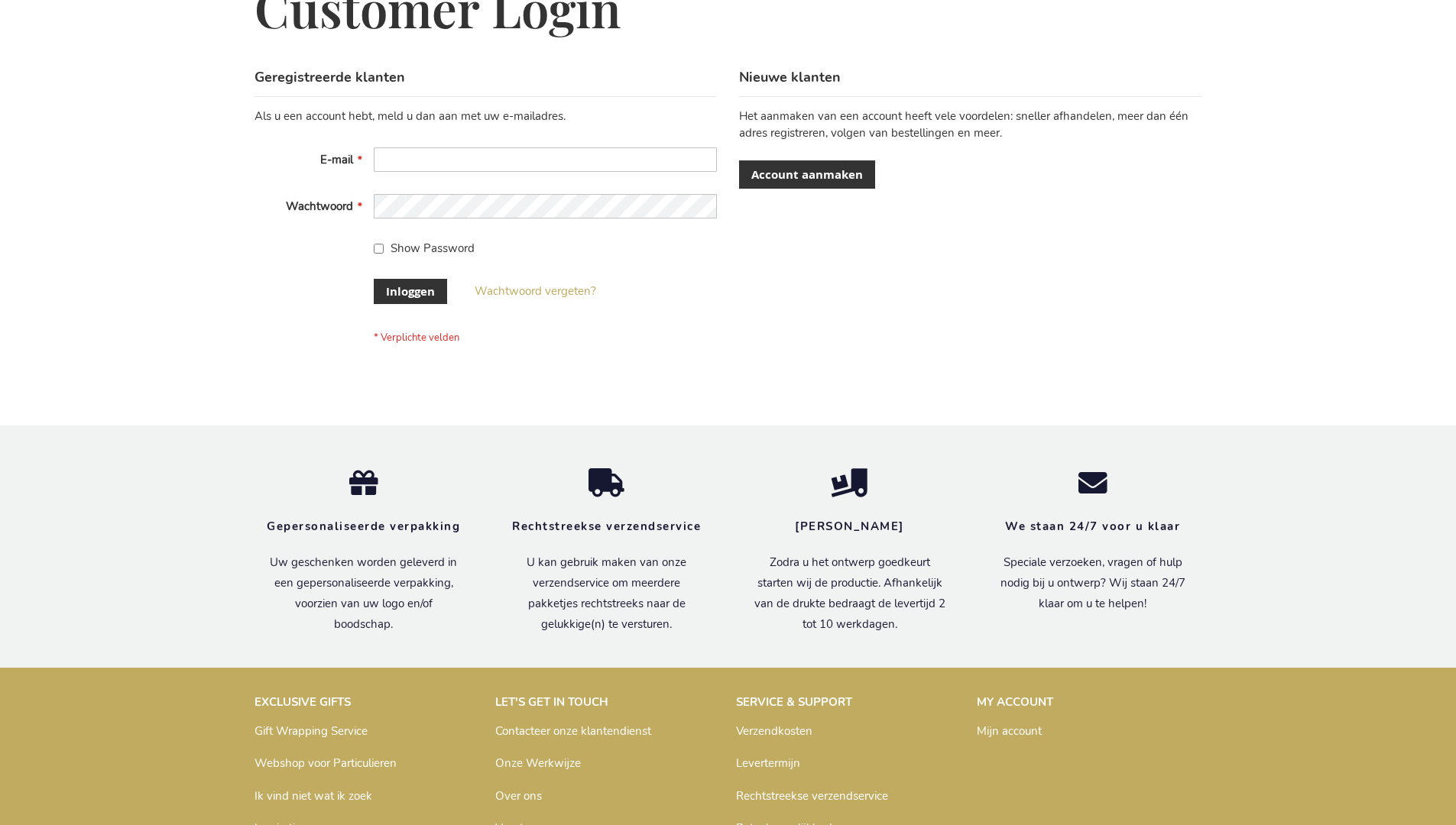
scroll to position [519, 0]
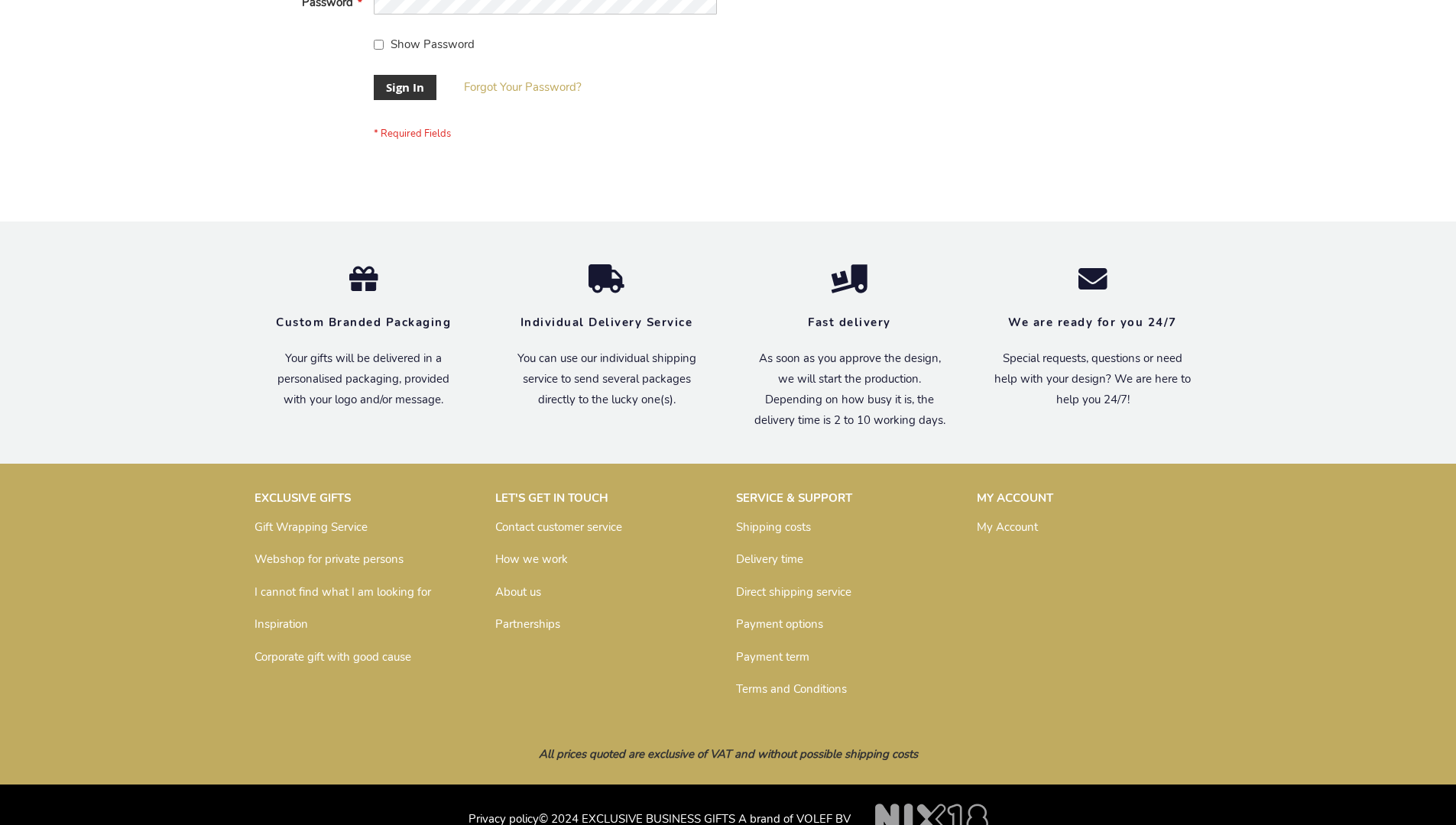
scroll to position [491, 0]
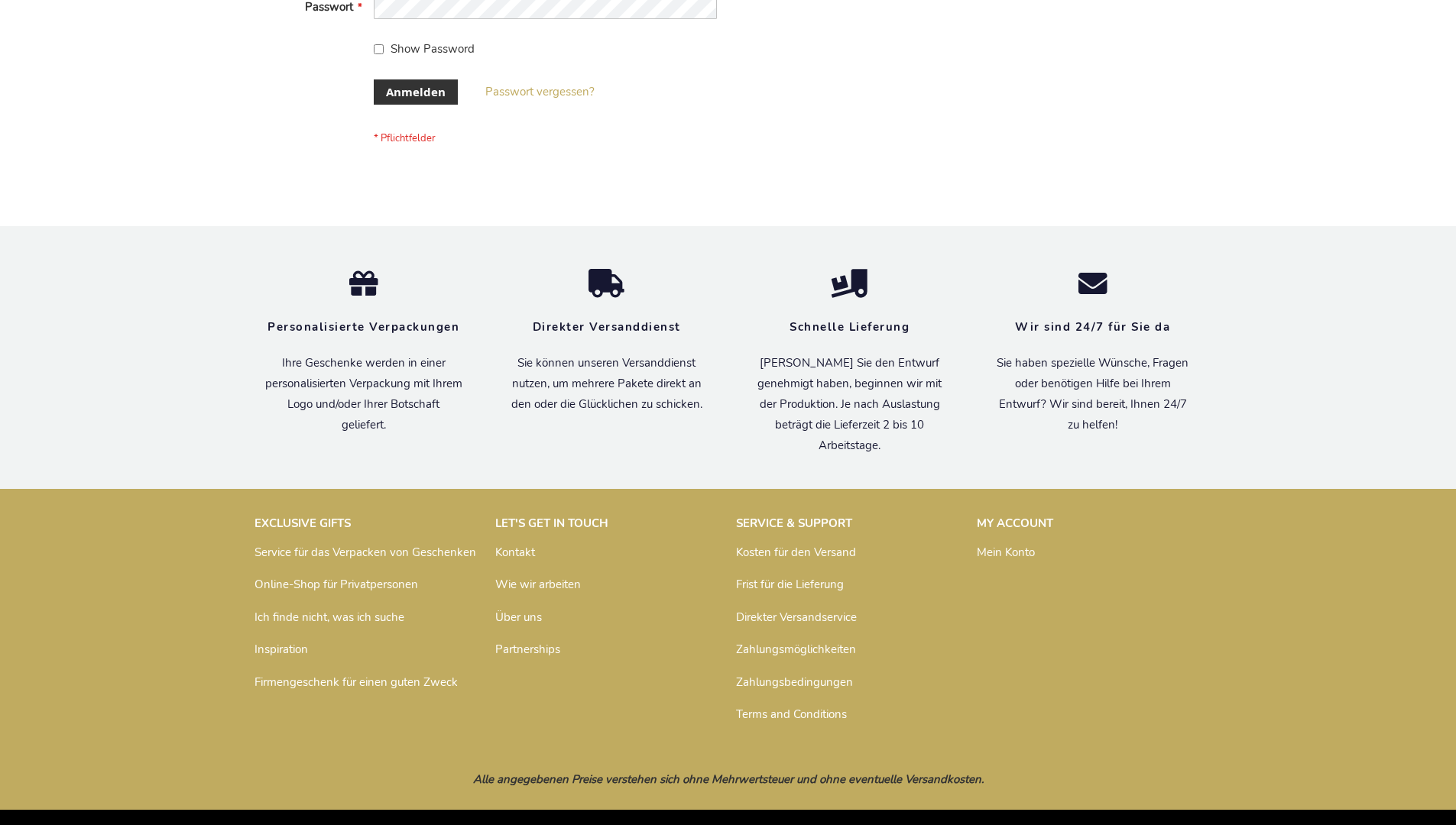
scroll to position [512, 0]
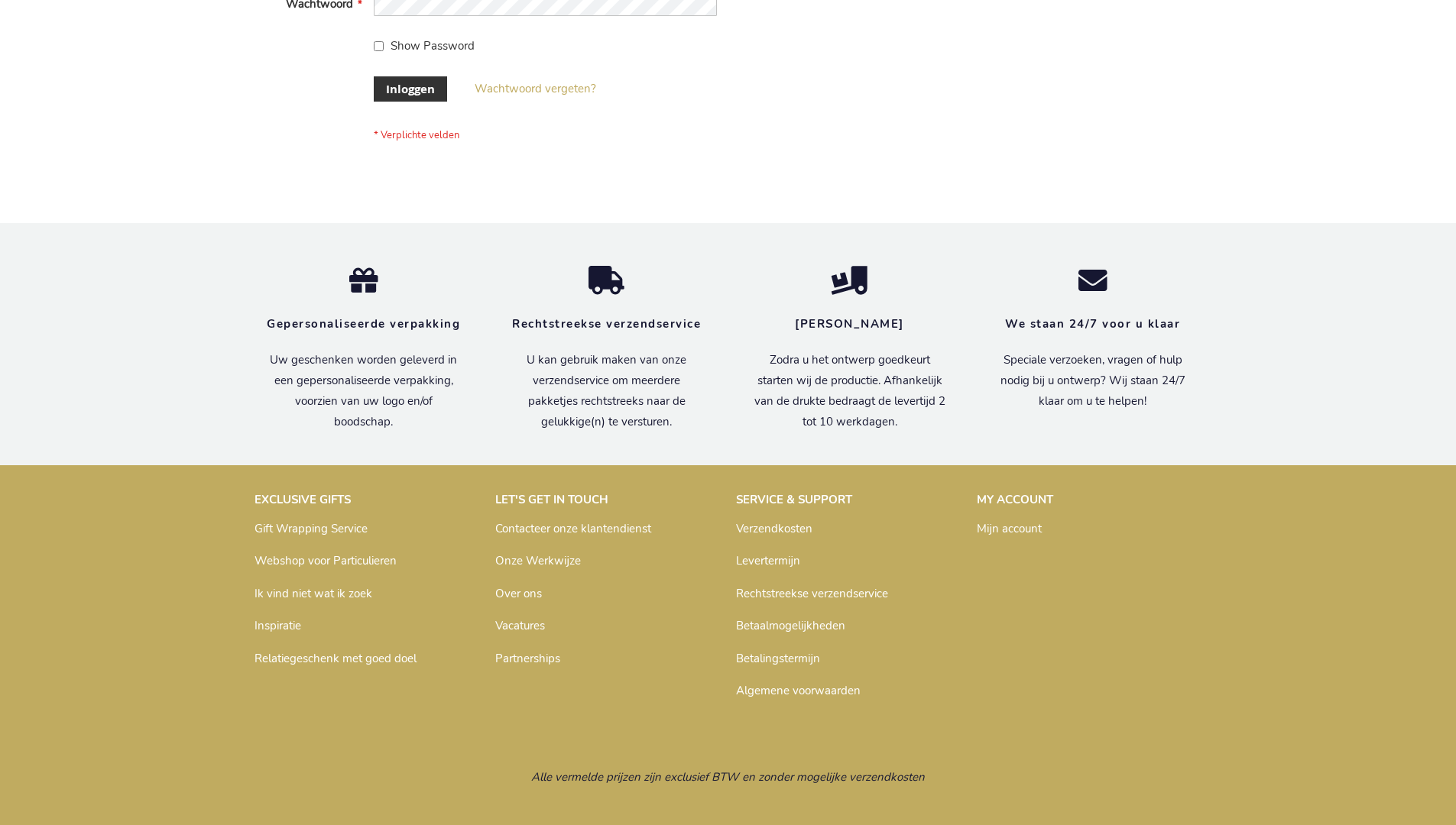
scroll to position [519, 0]
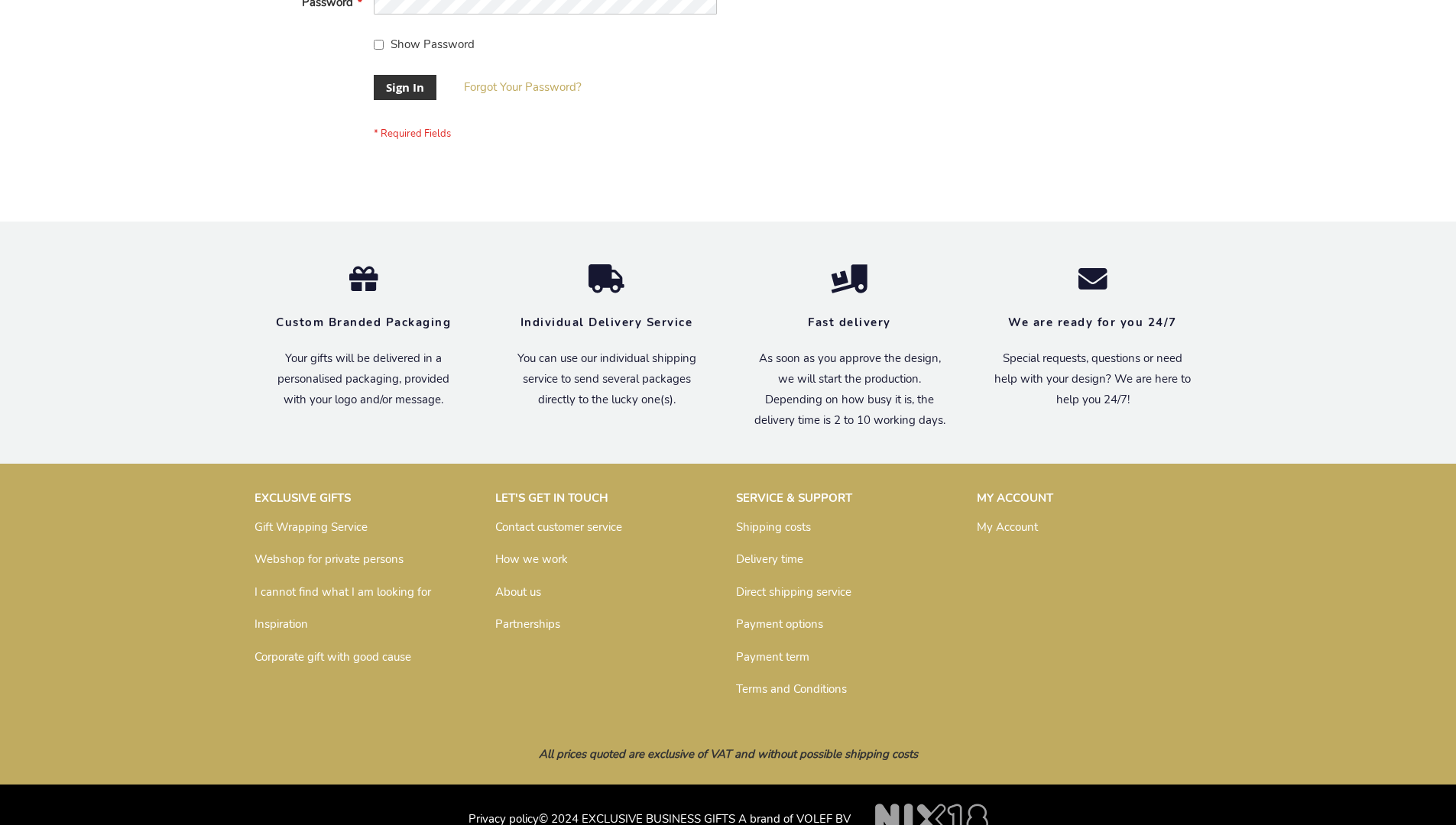
scroll to position [491, 0]
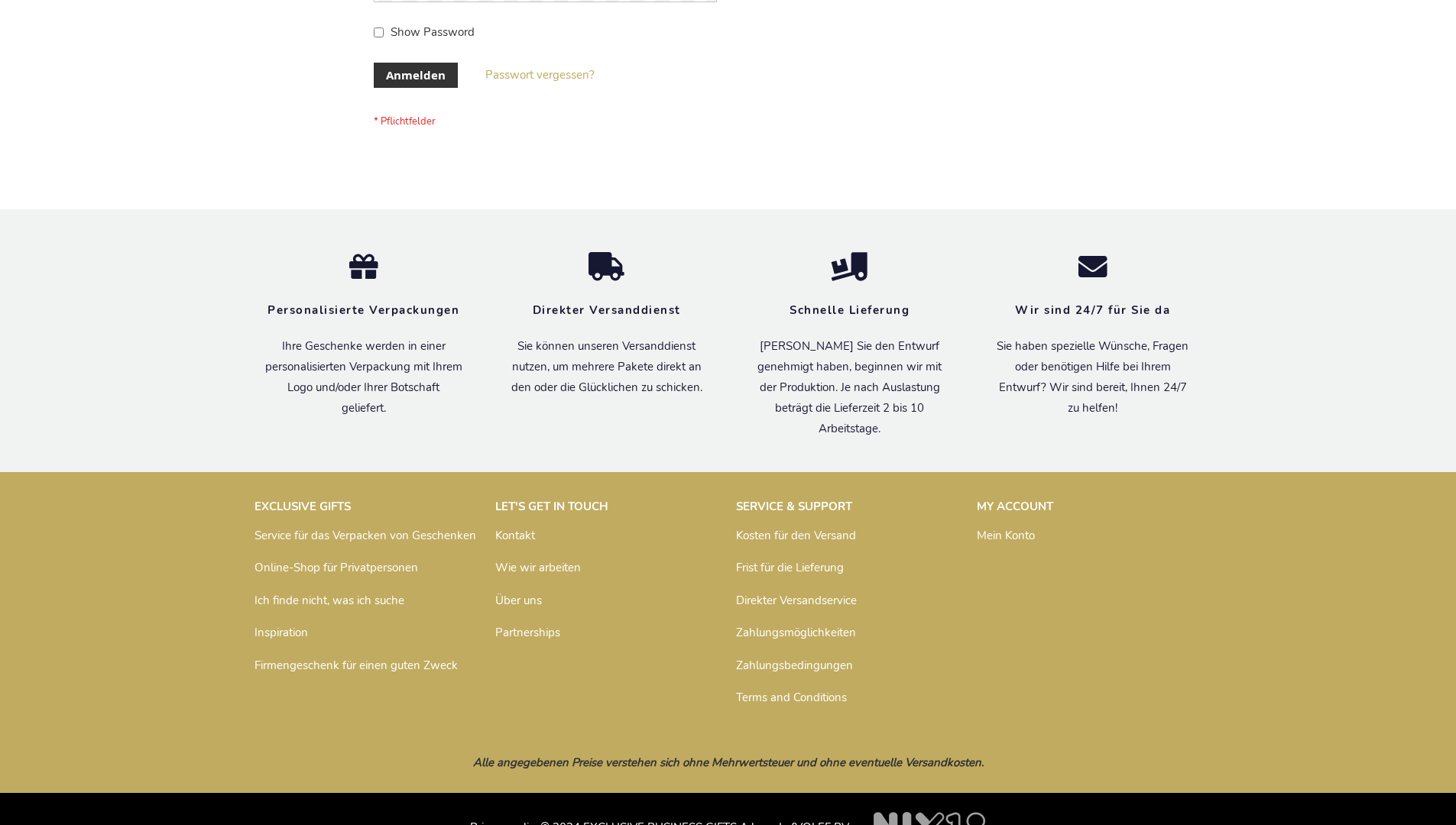
scroll to position [512, 0]
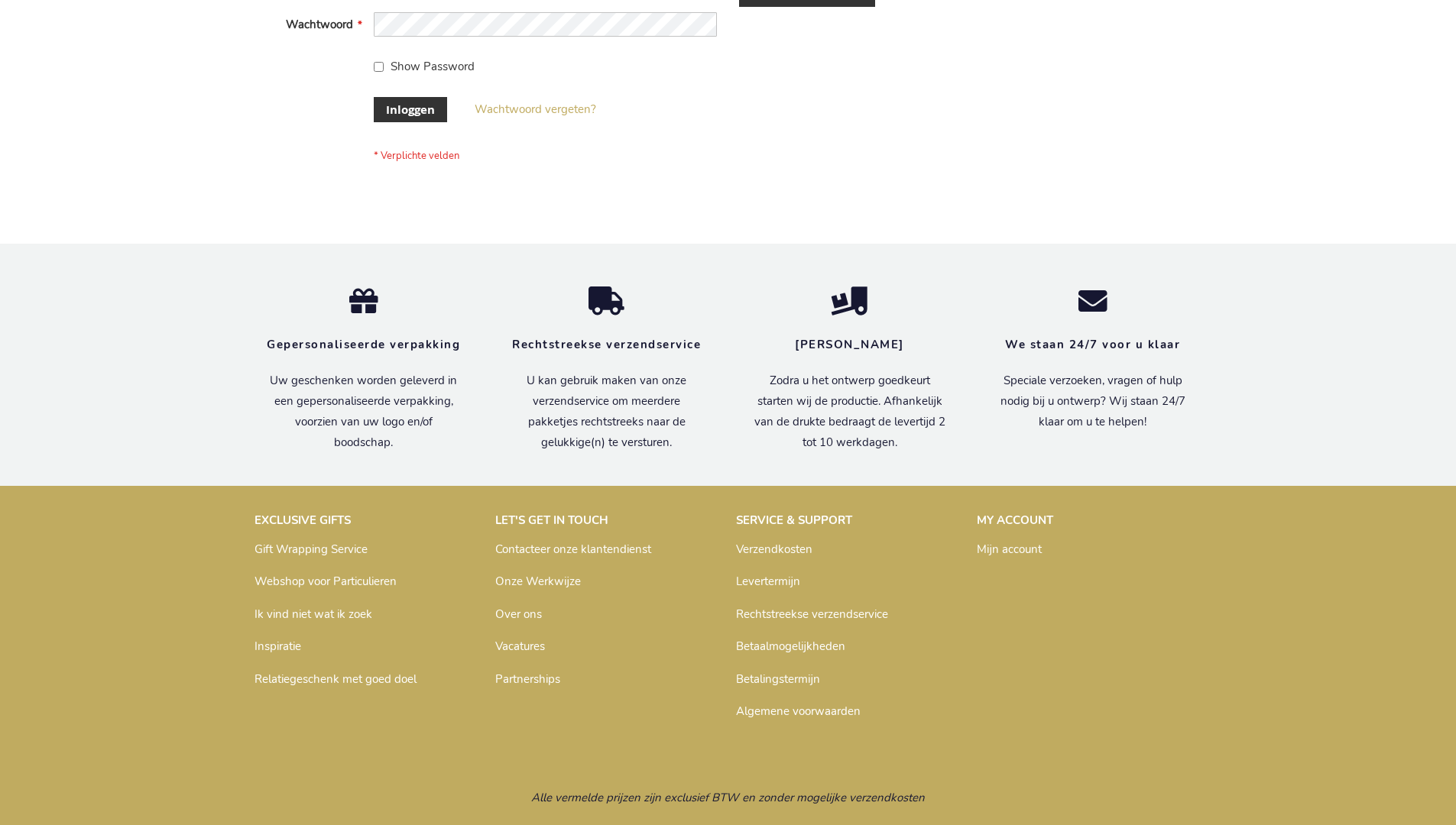
scroll to position [519, 0]
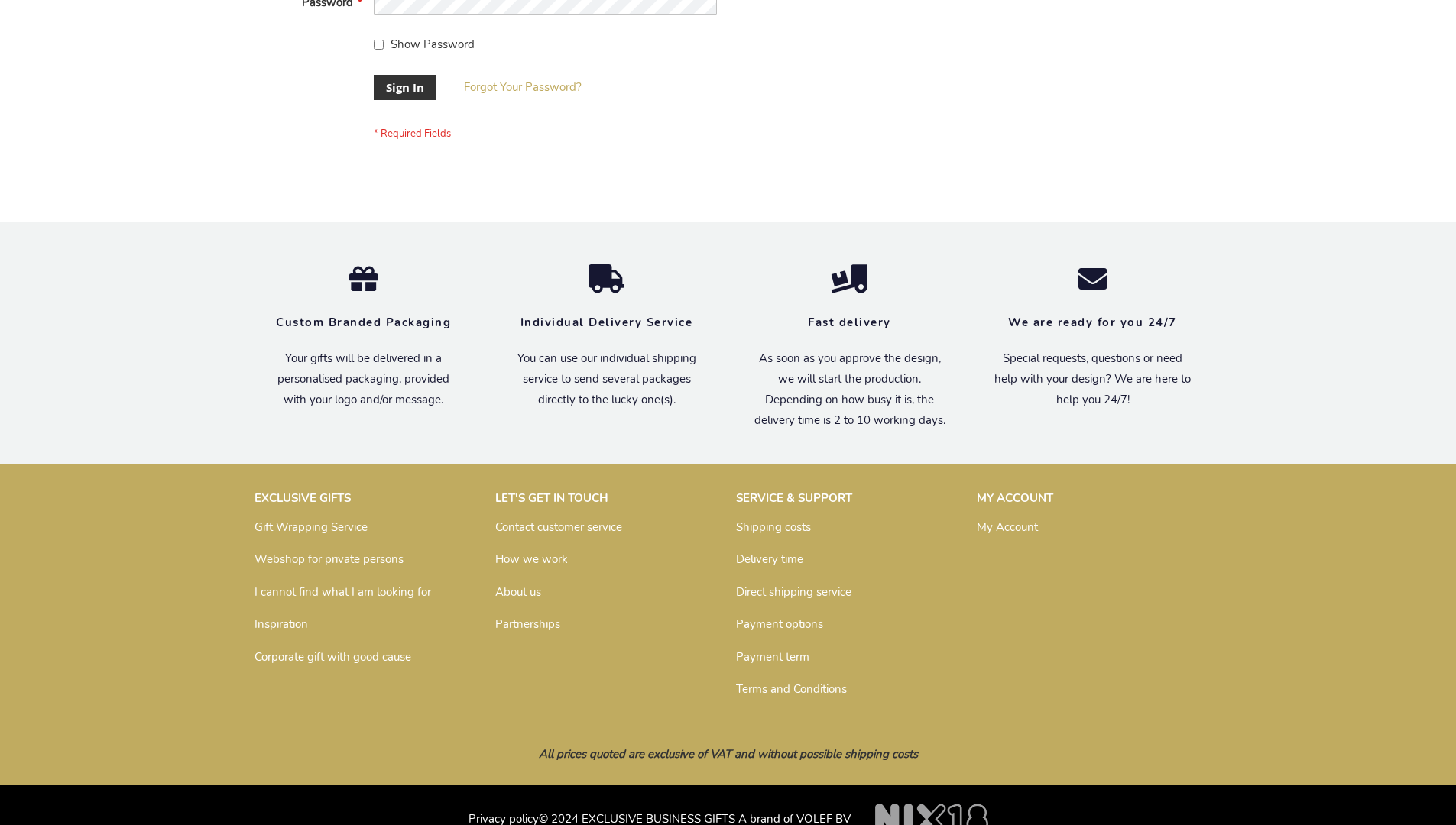
scroll to position [491, 0]
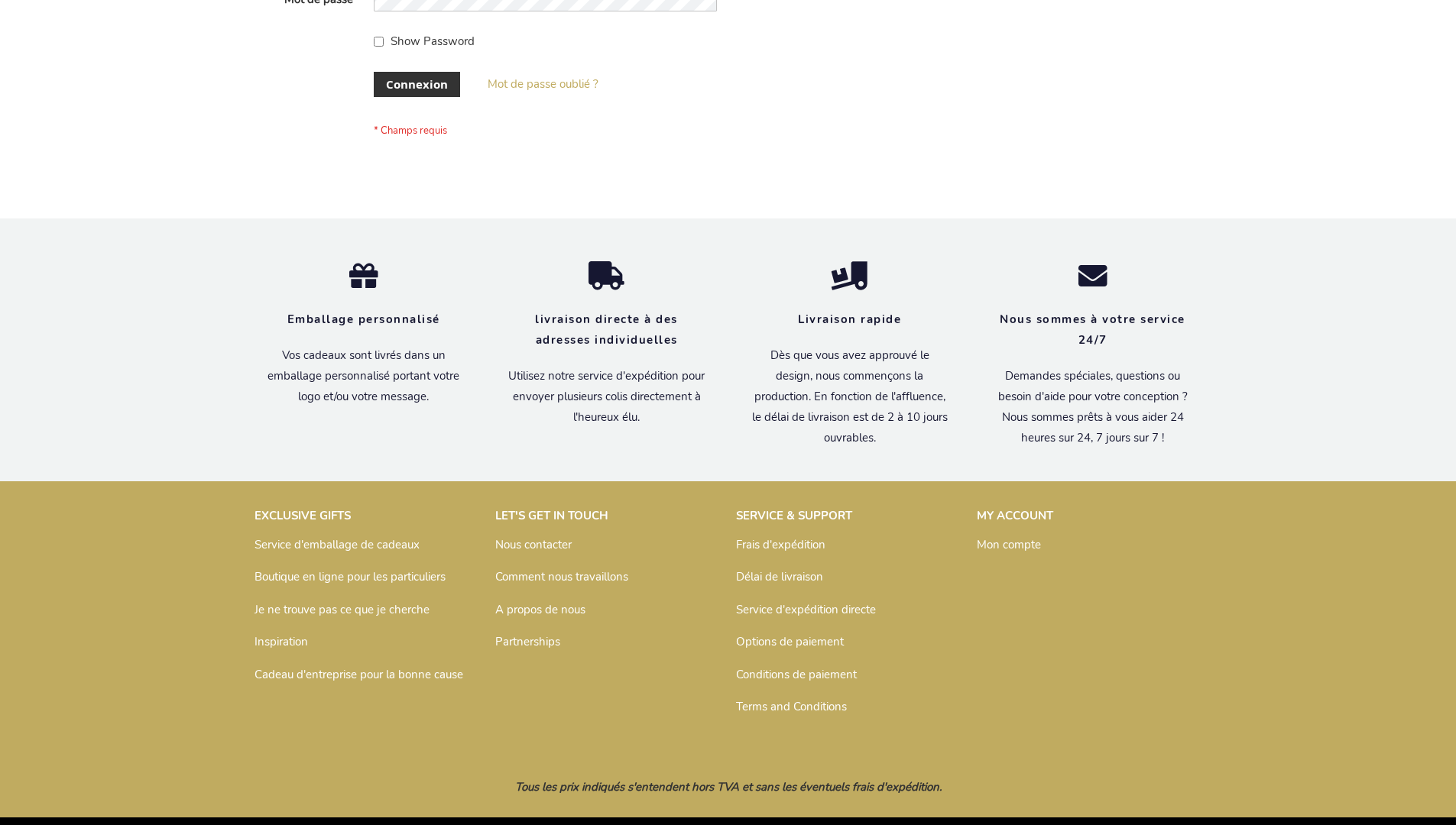
scroll to position [527, 0]
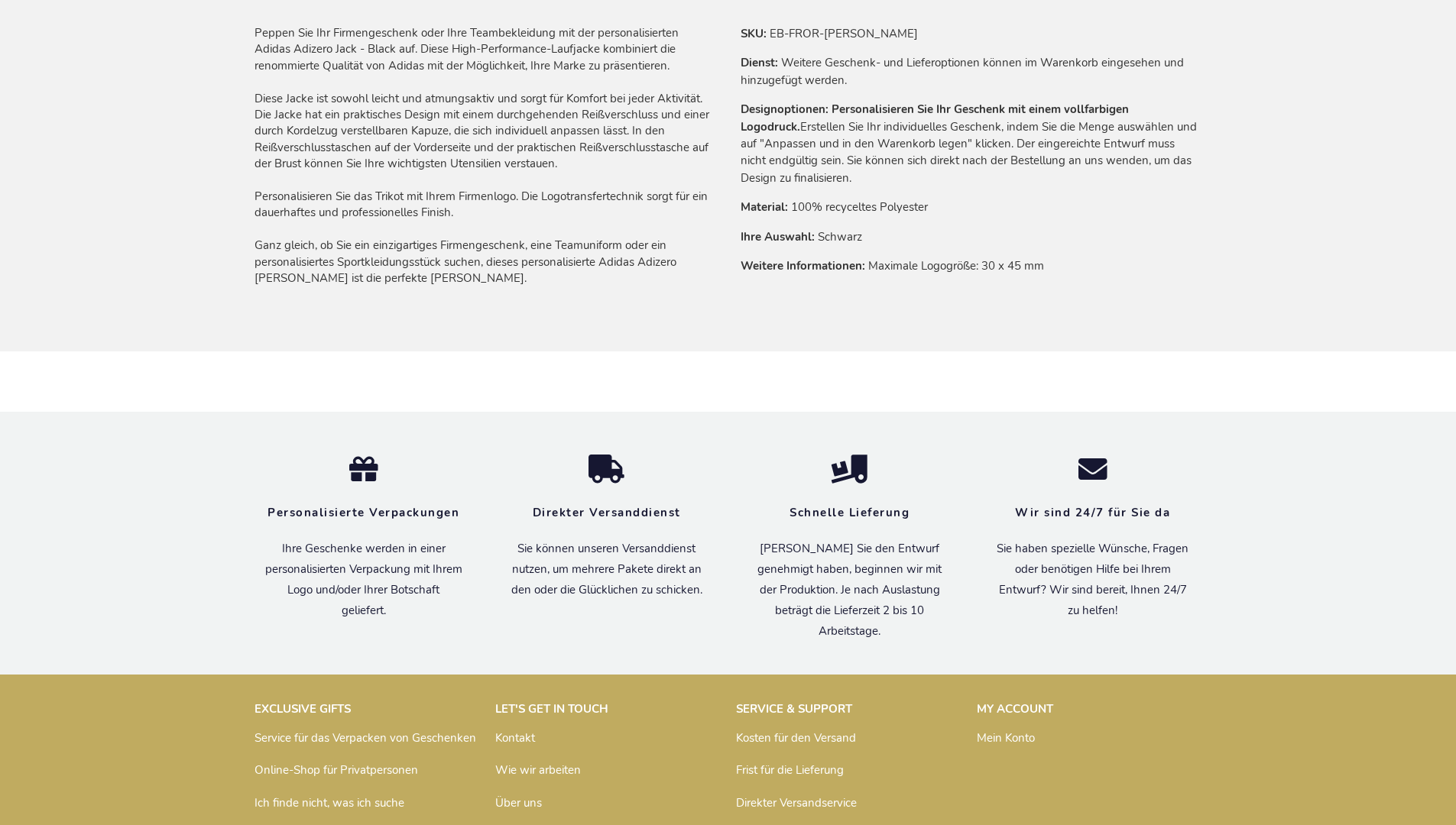
scroll to position [1239, 0]
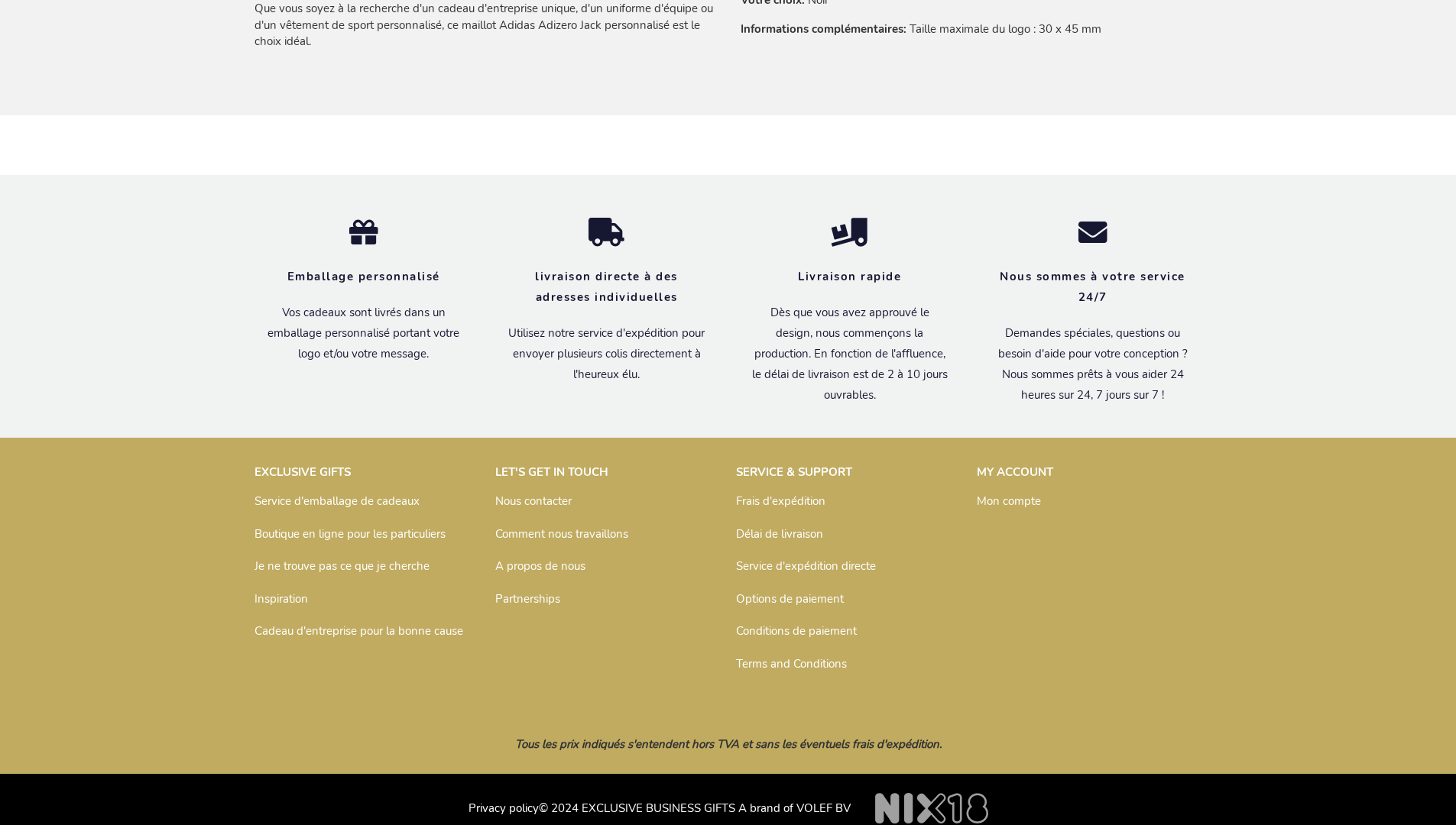
scroll to position [1254, 0]
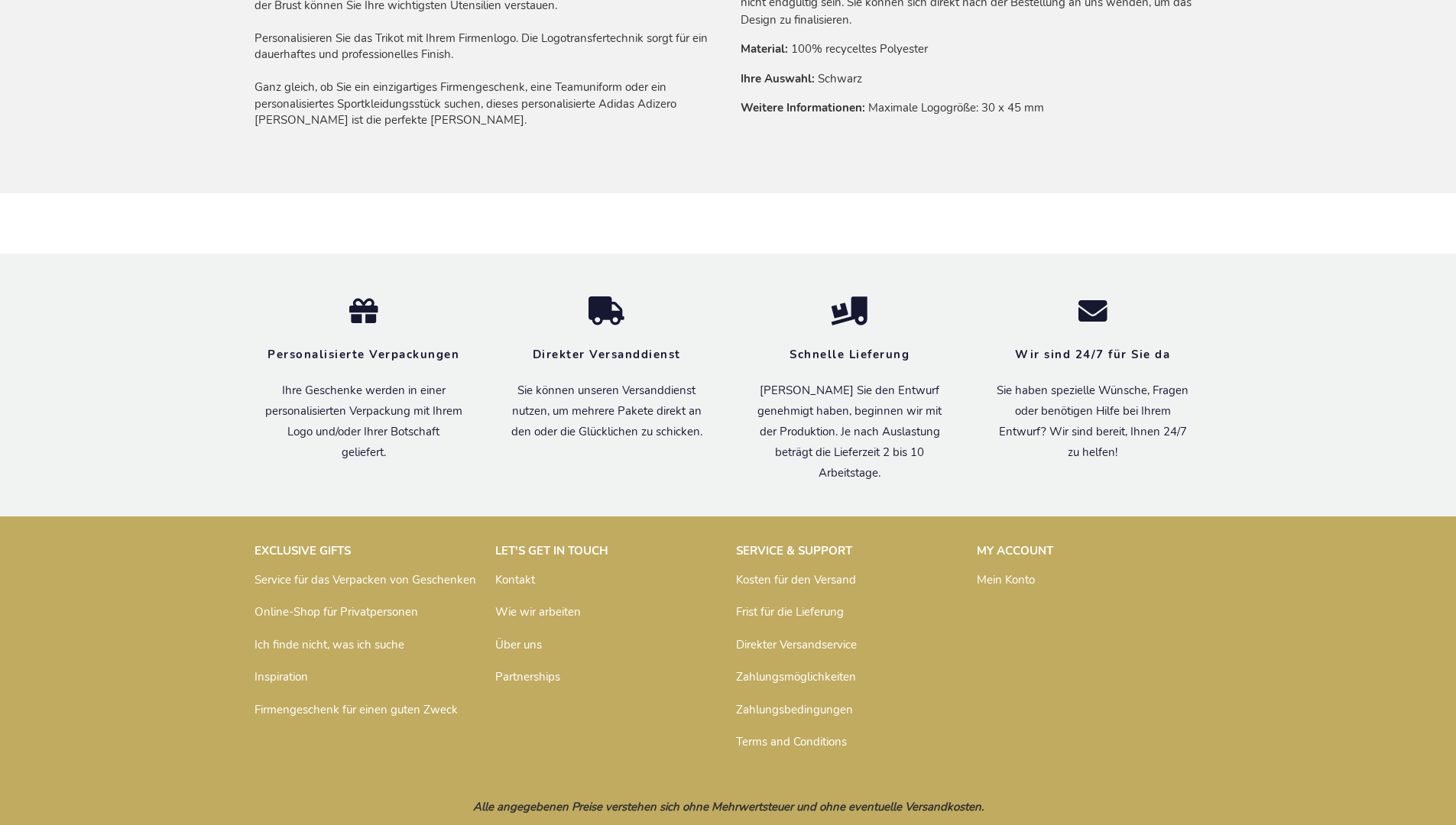
scroll to position [1239, 0]
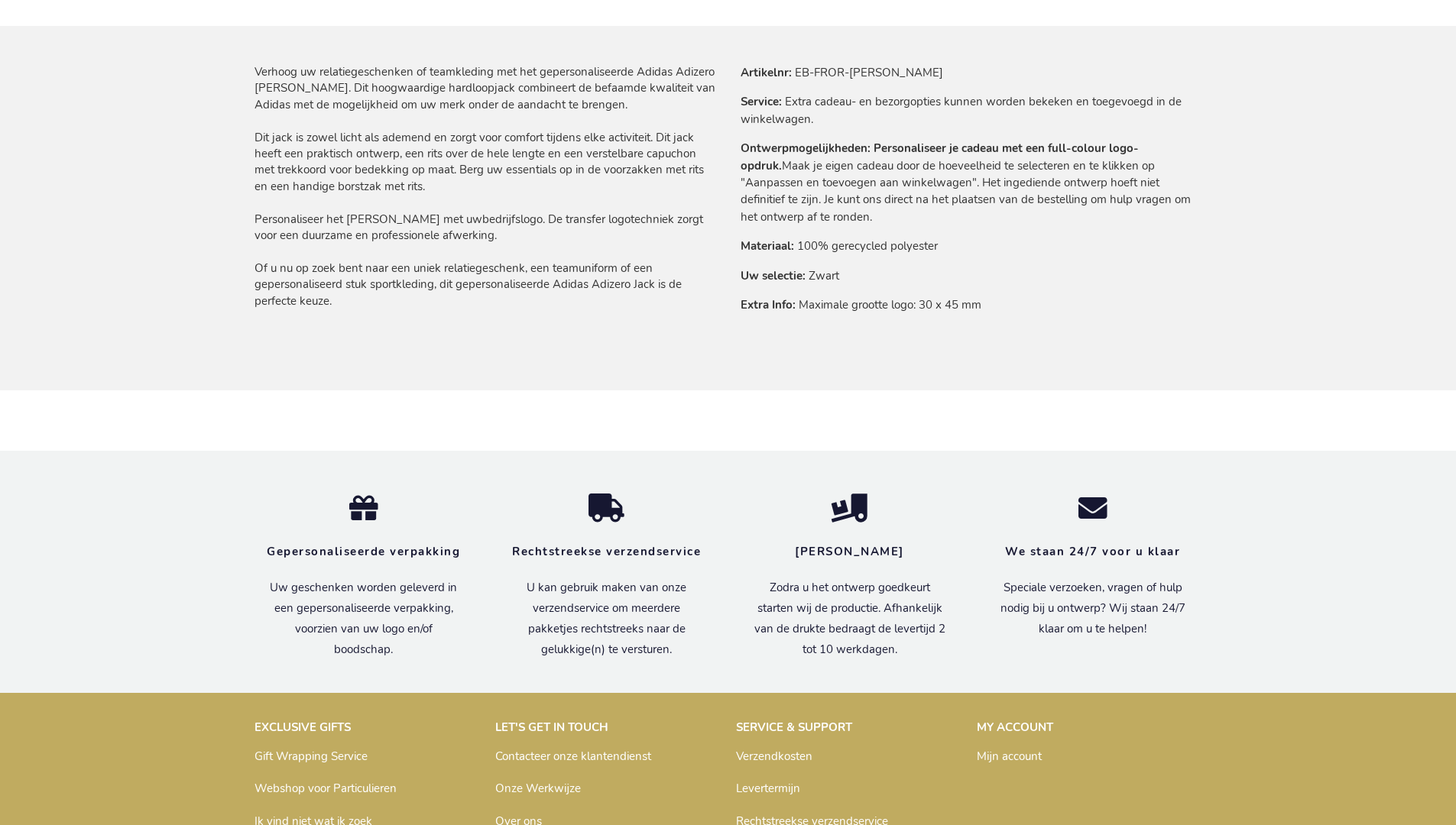
scroll to position [1245, 0]
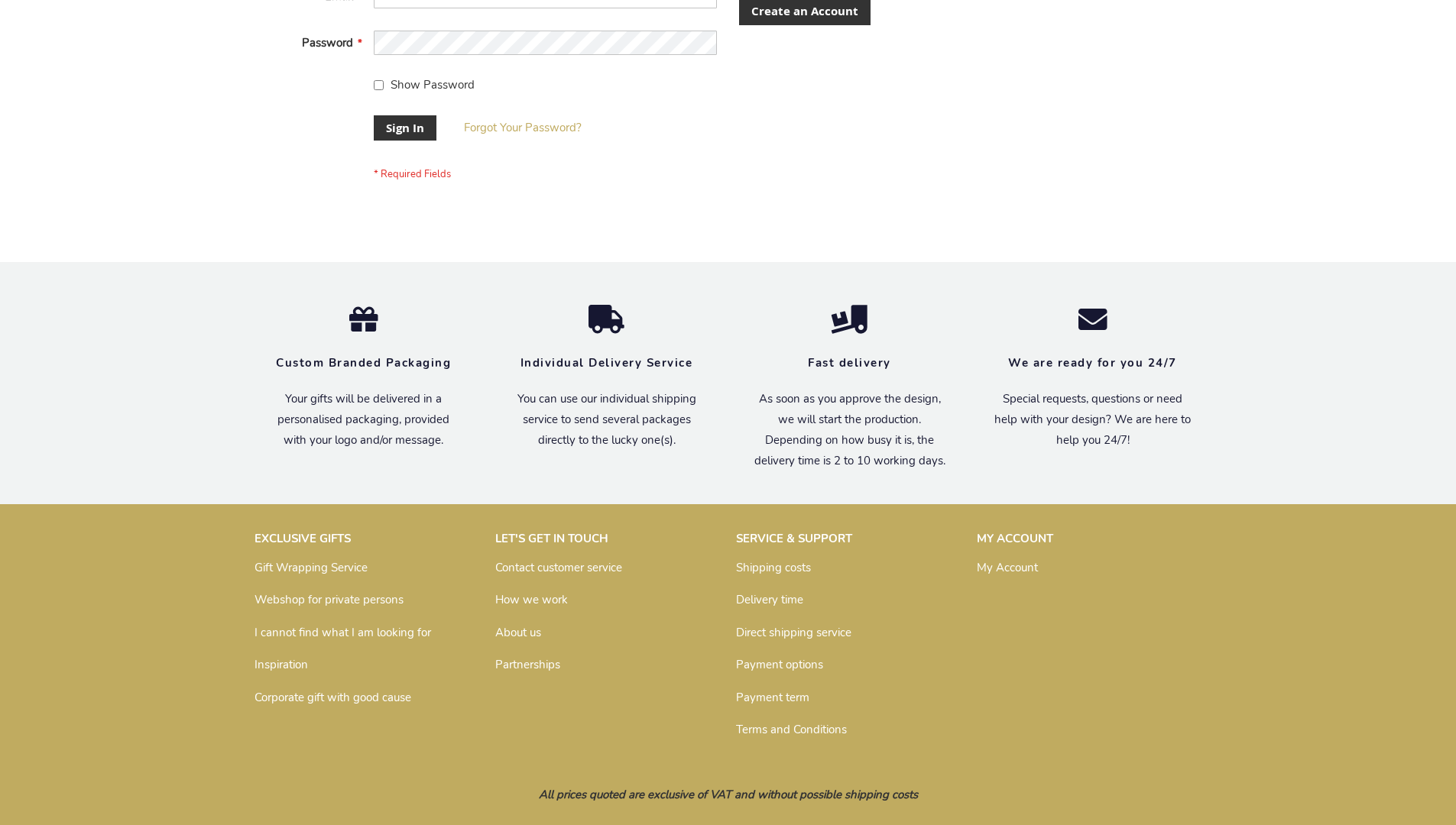
scroll to position [479, 0]
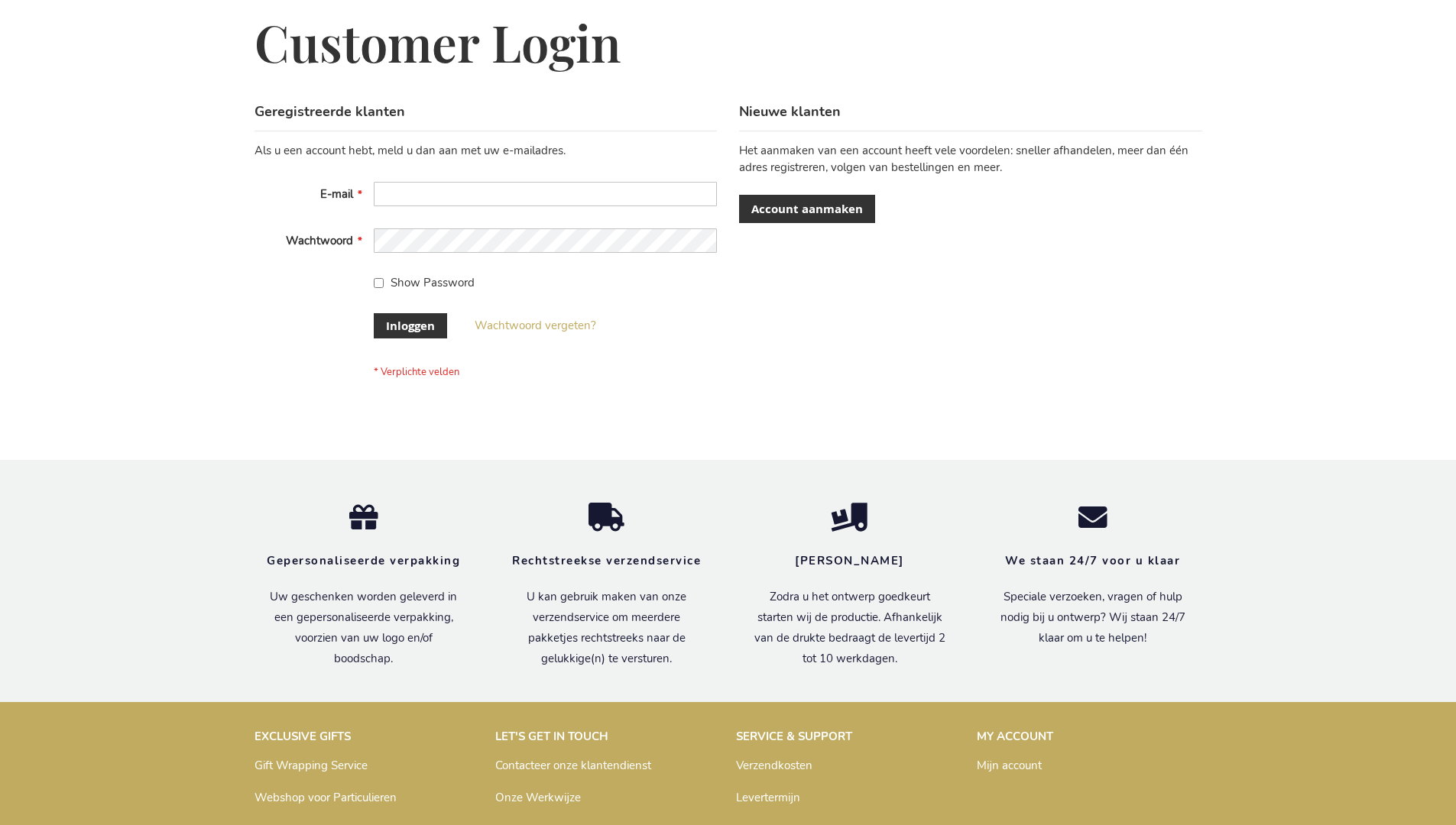
scroll to position [519, 0]
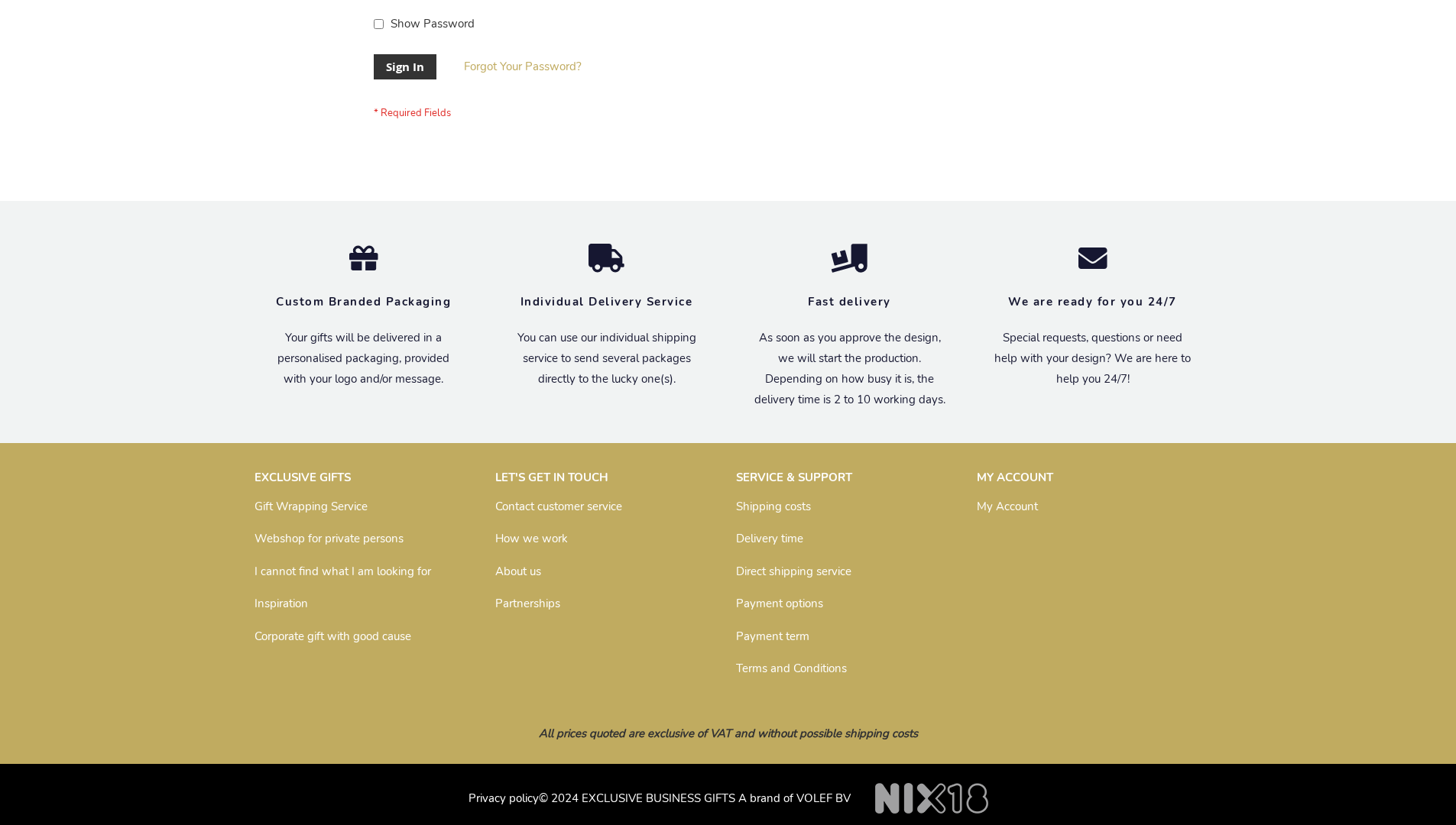
scroll to position [491, 0]
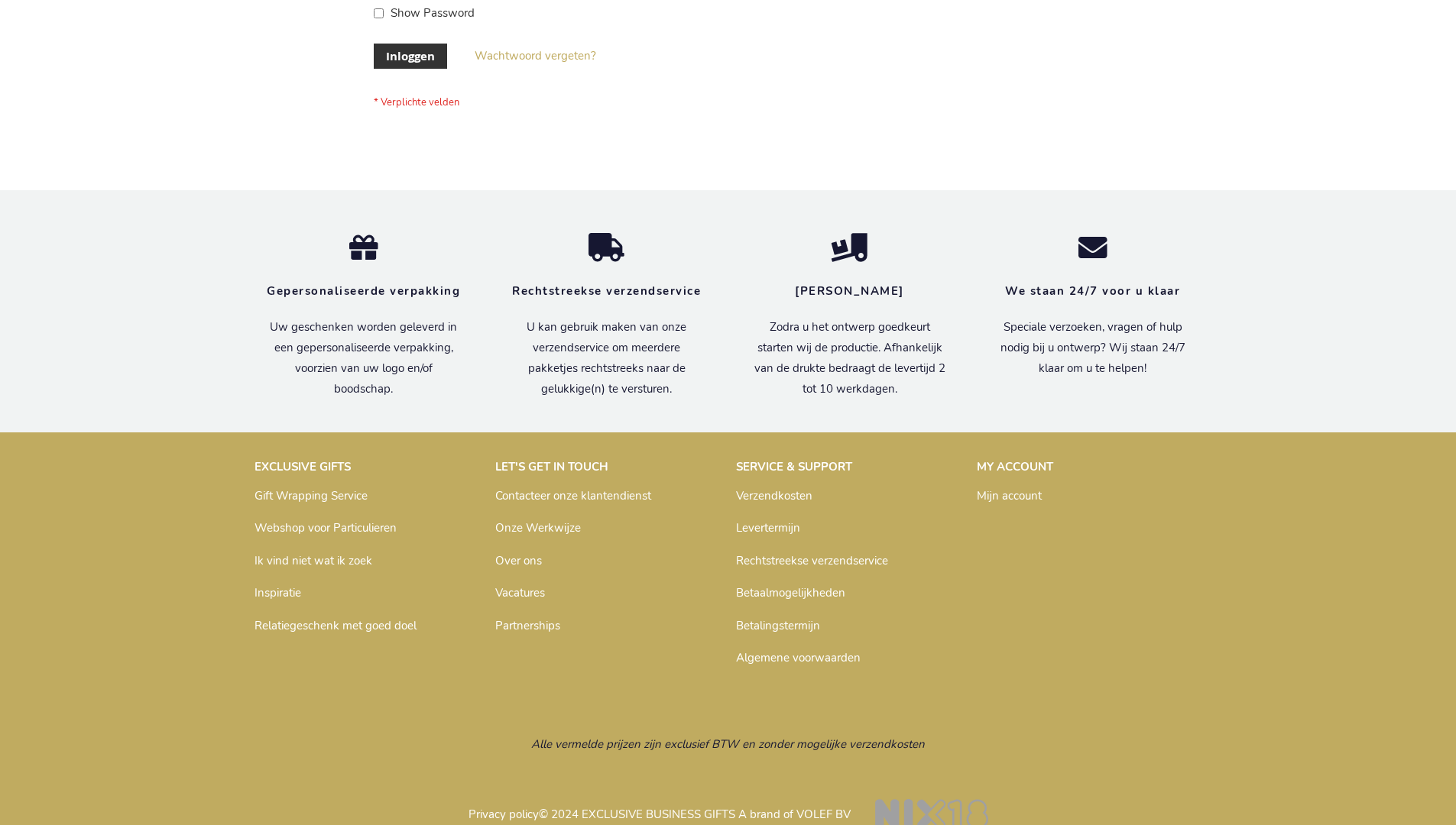
scroll to position [519, 0]
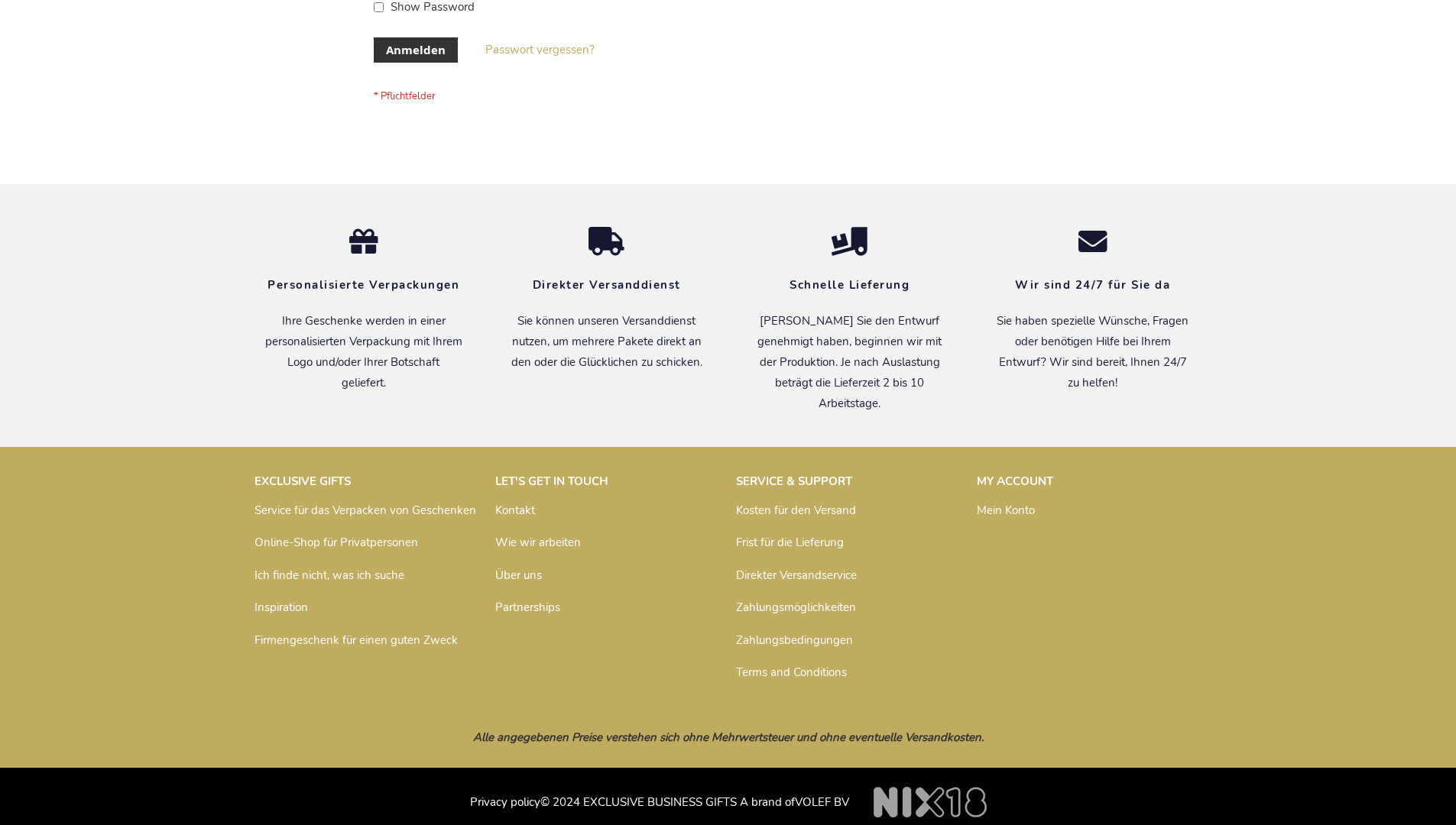
scroll to position [512, 0]
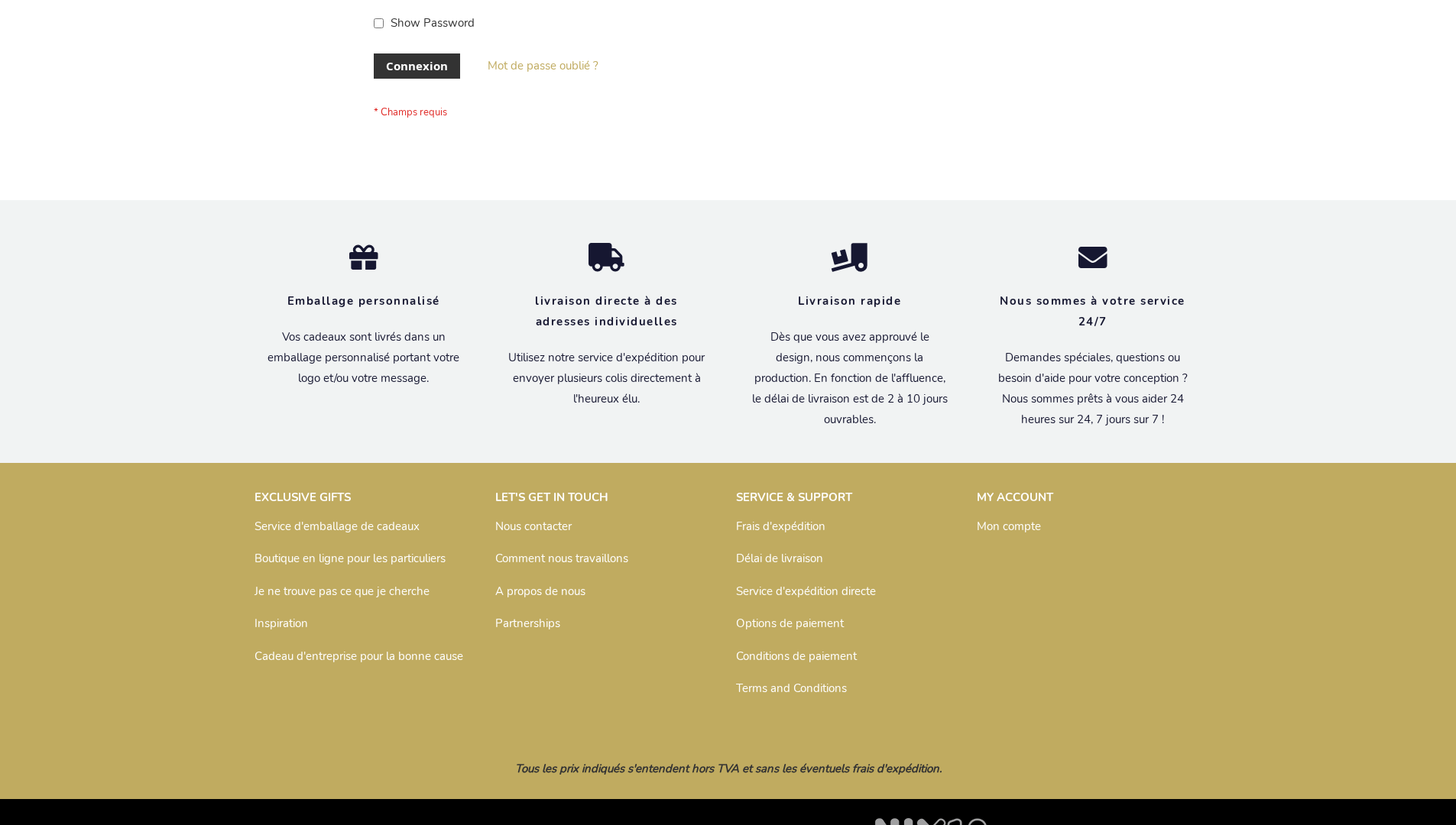
scroll to position [527, 0]
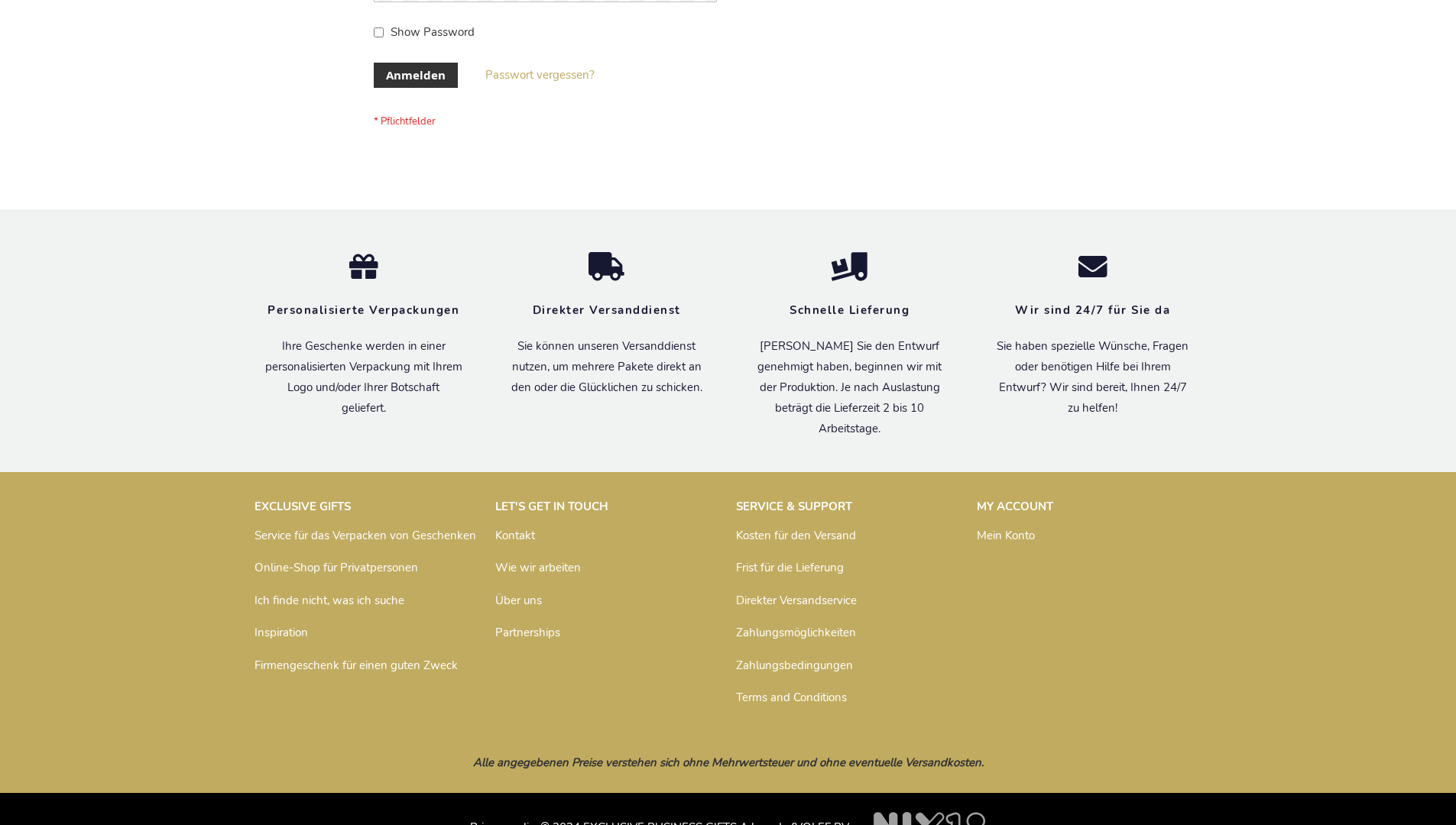
scroll to position [512, 0]
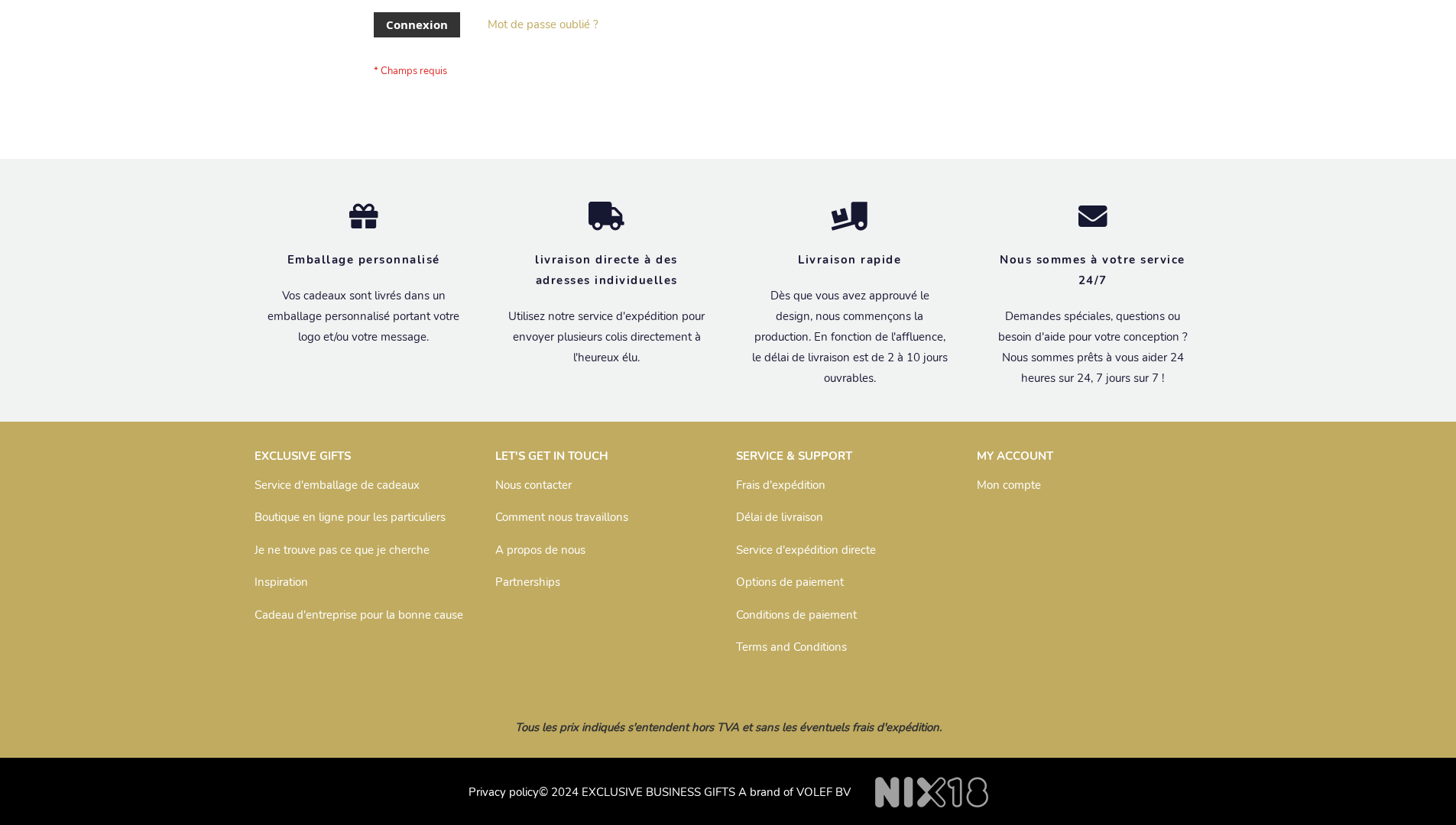
scroll to position [527, 0]
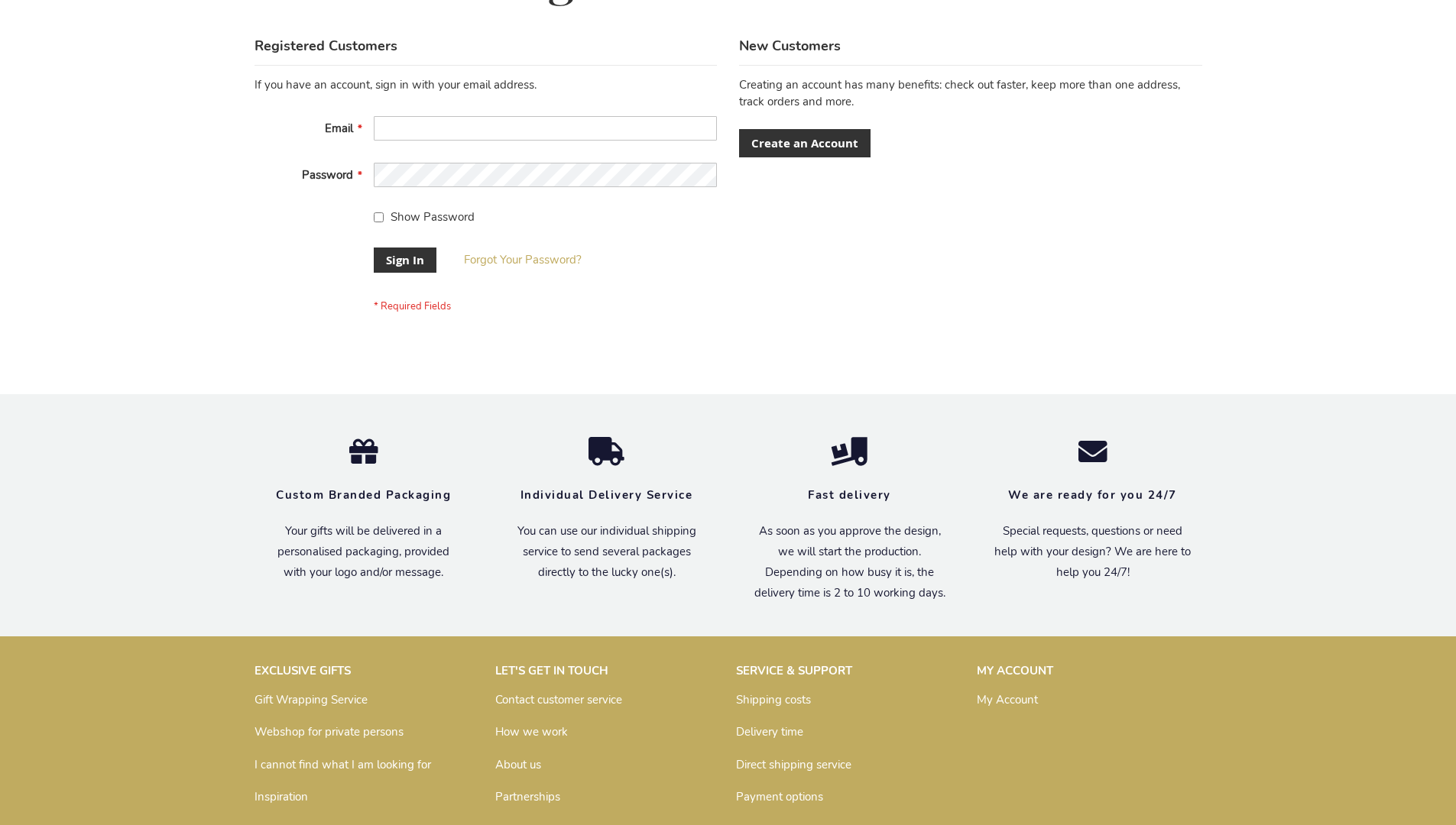
scroll to position [491, 0]
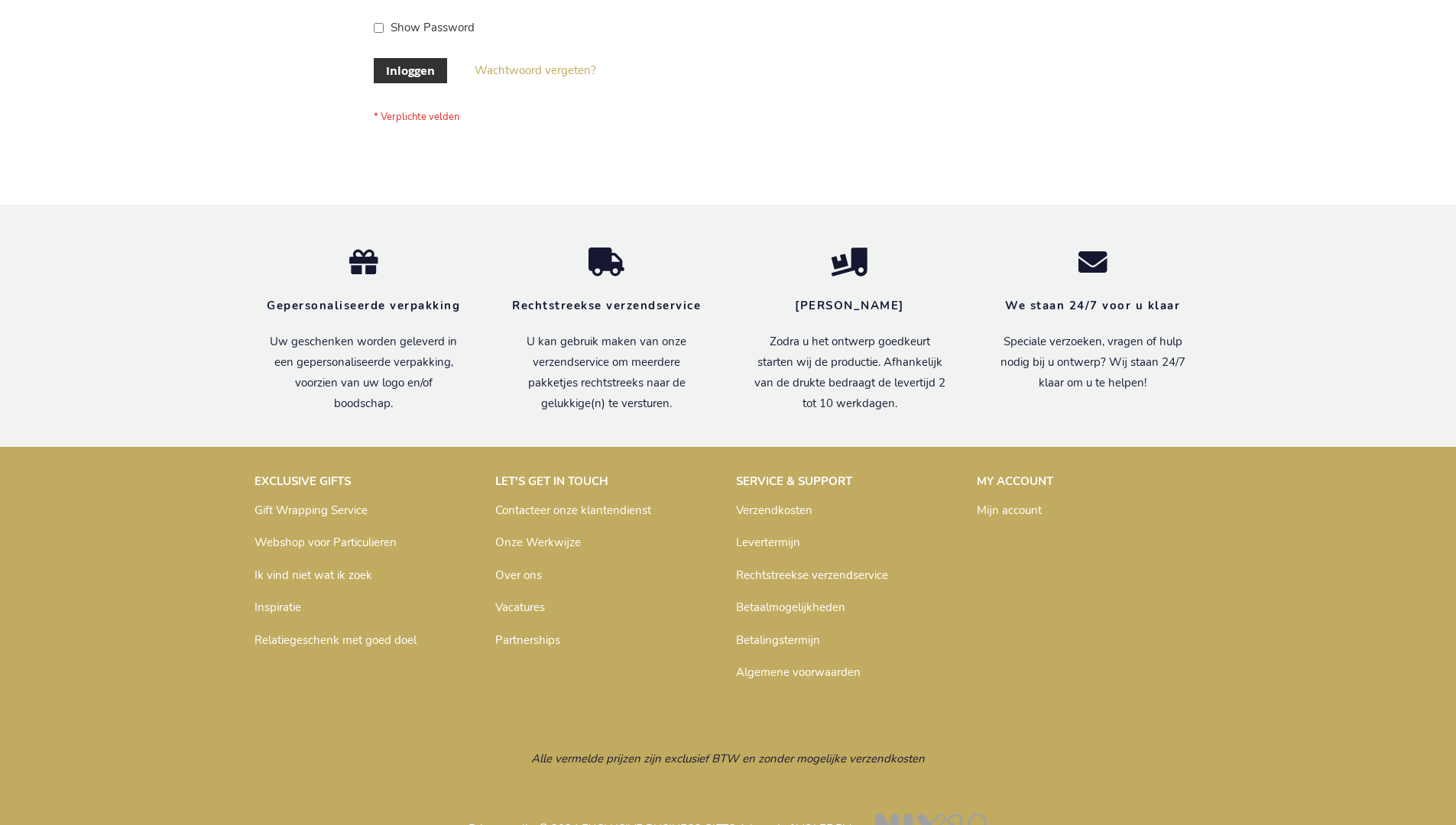
scroll to position [519, 0]
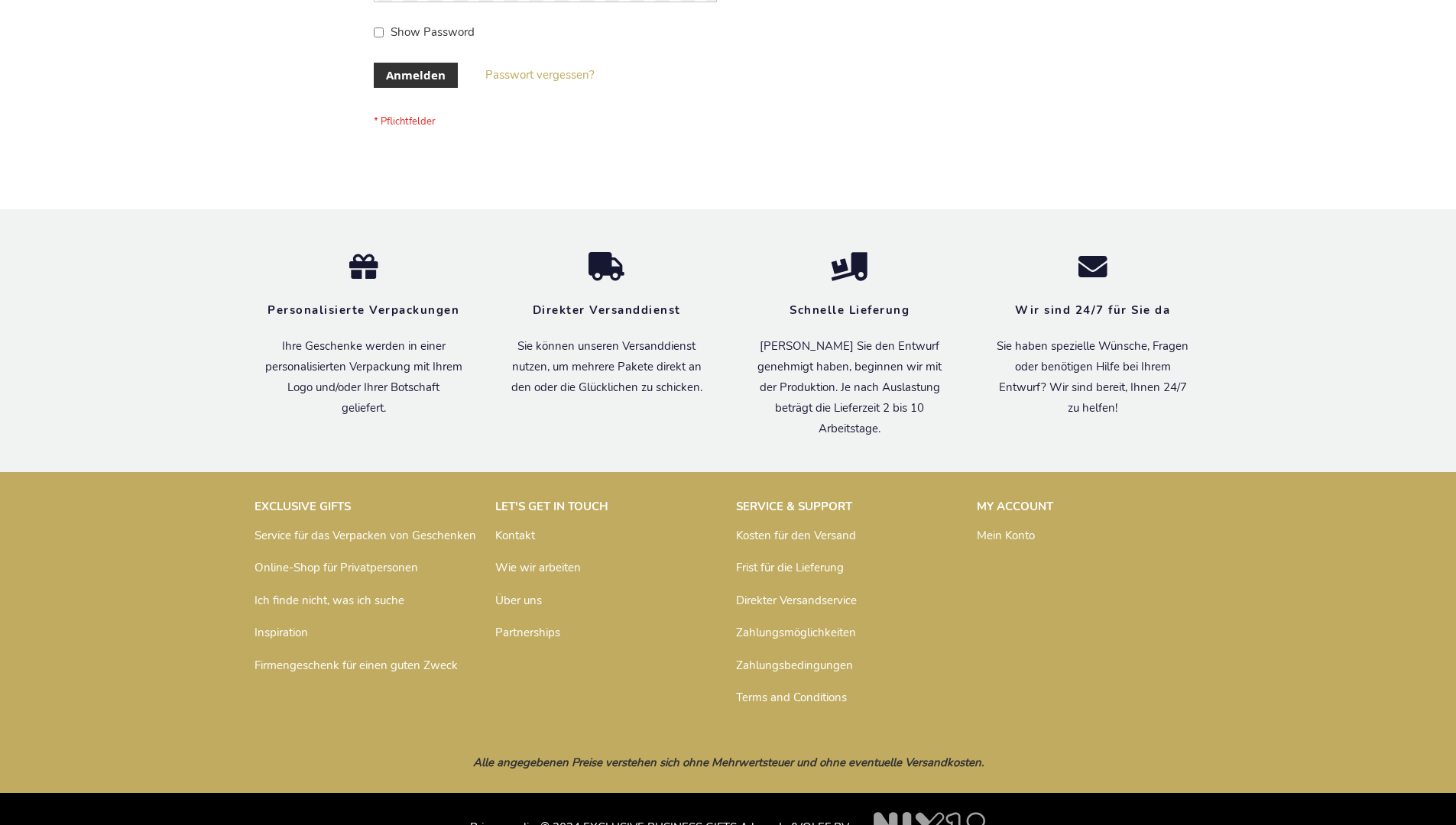
scroll to position [512, 0]
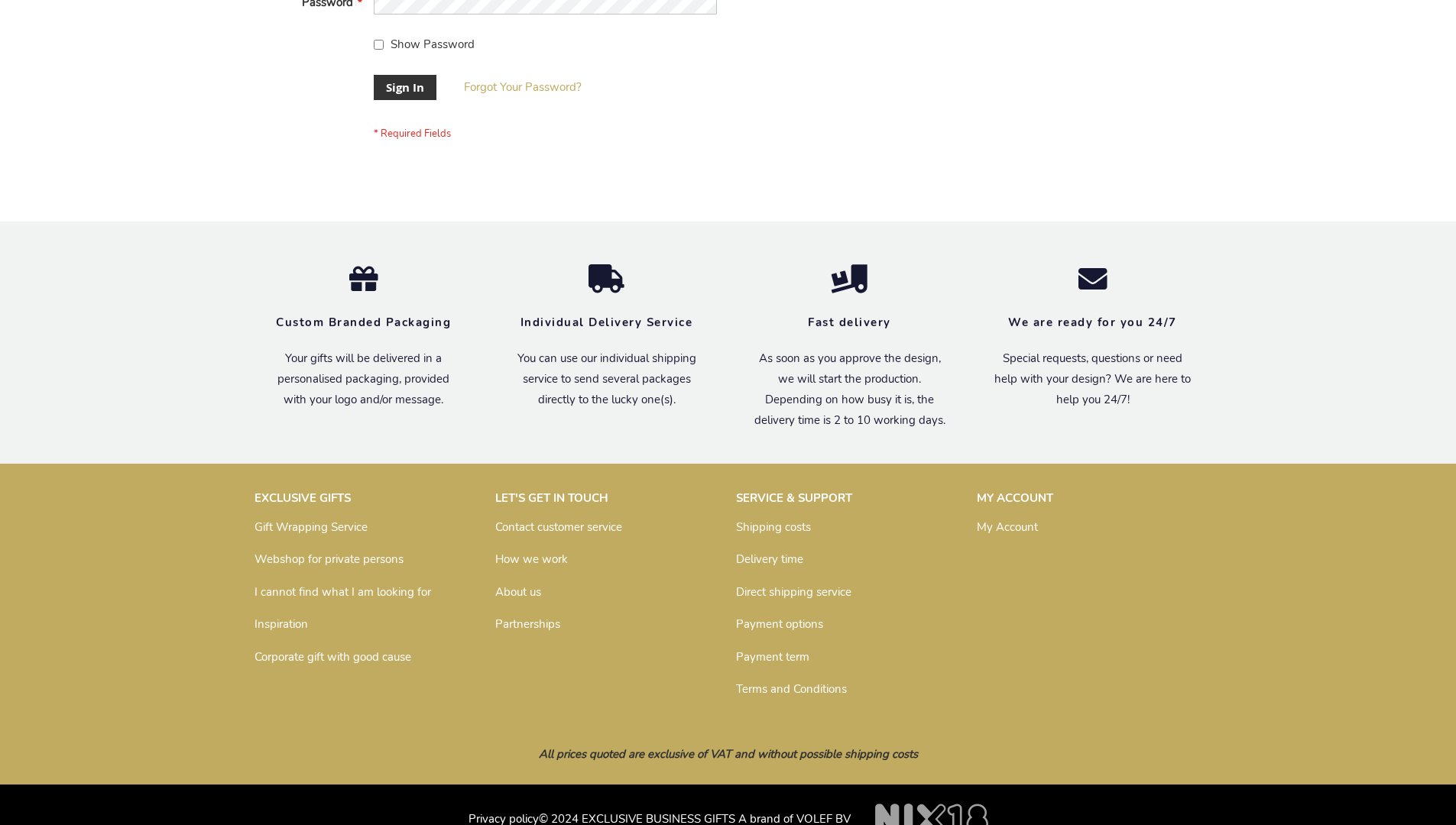
scroll to position [491, 0]
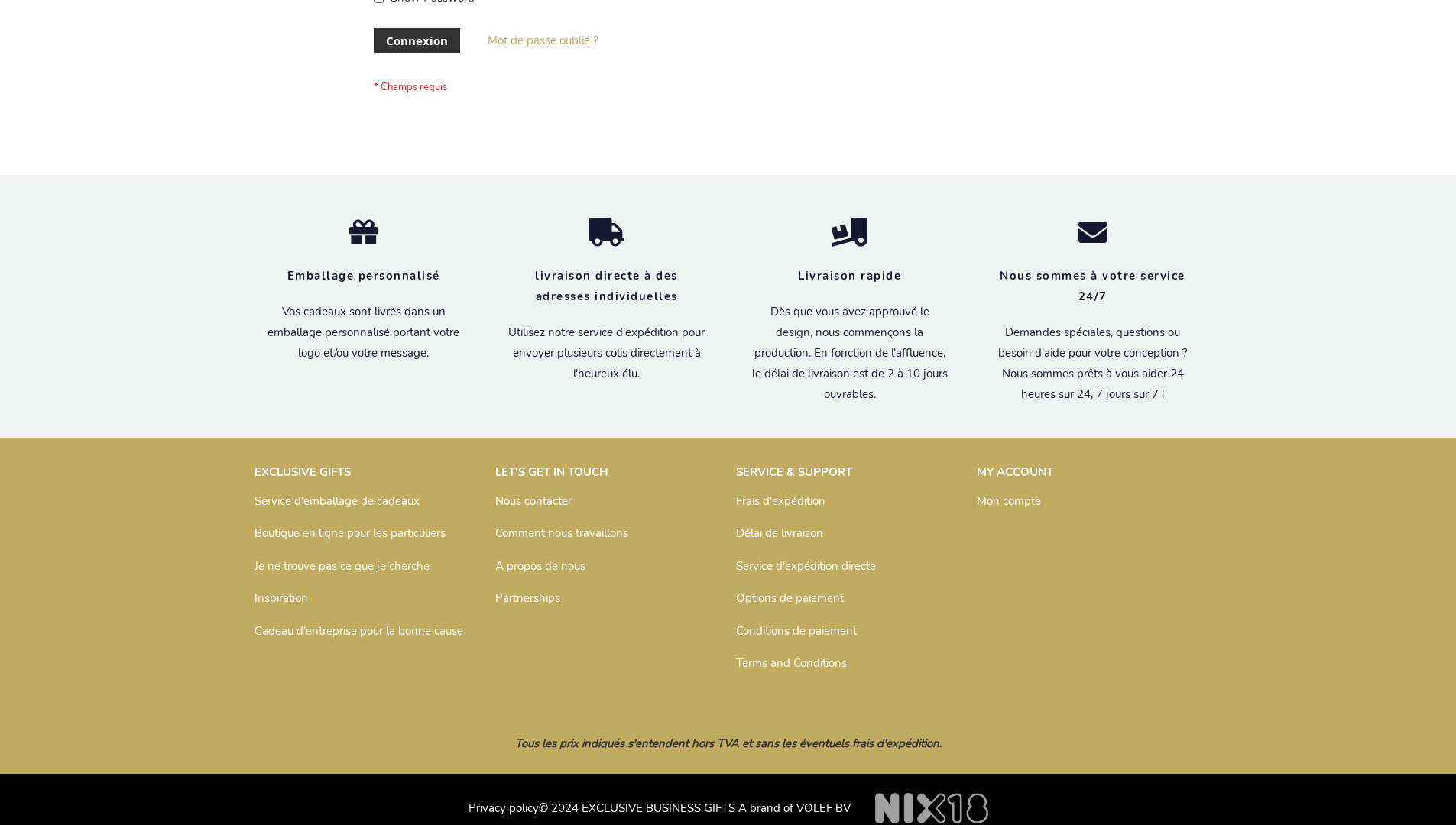
scroll to position [514, 0]
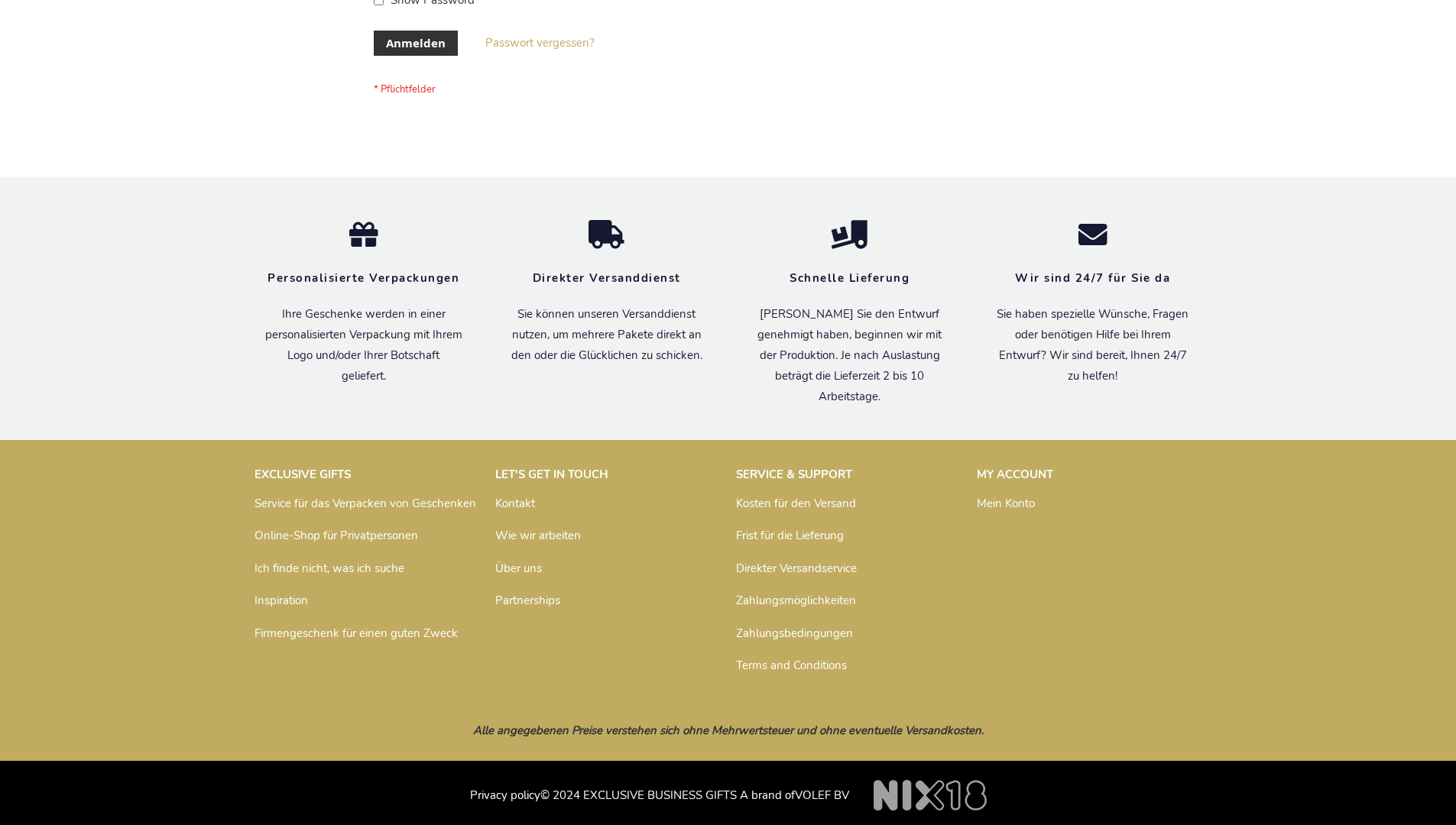
scroll to position [512, 0]
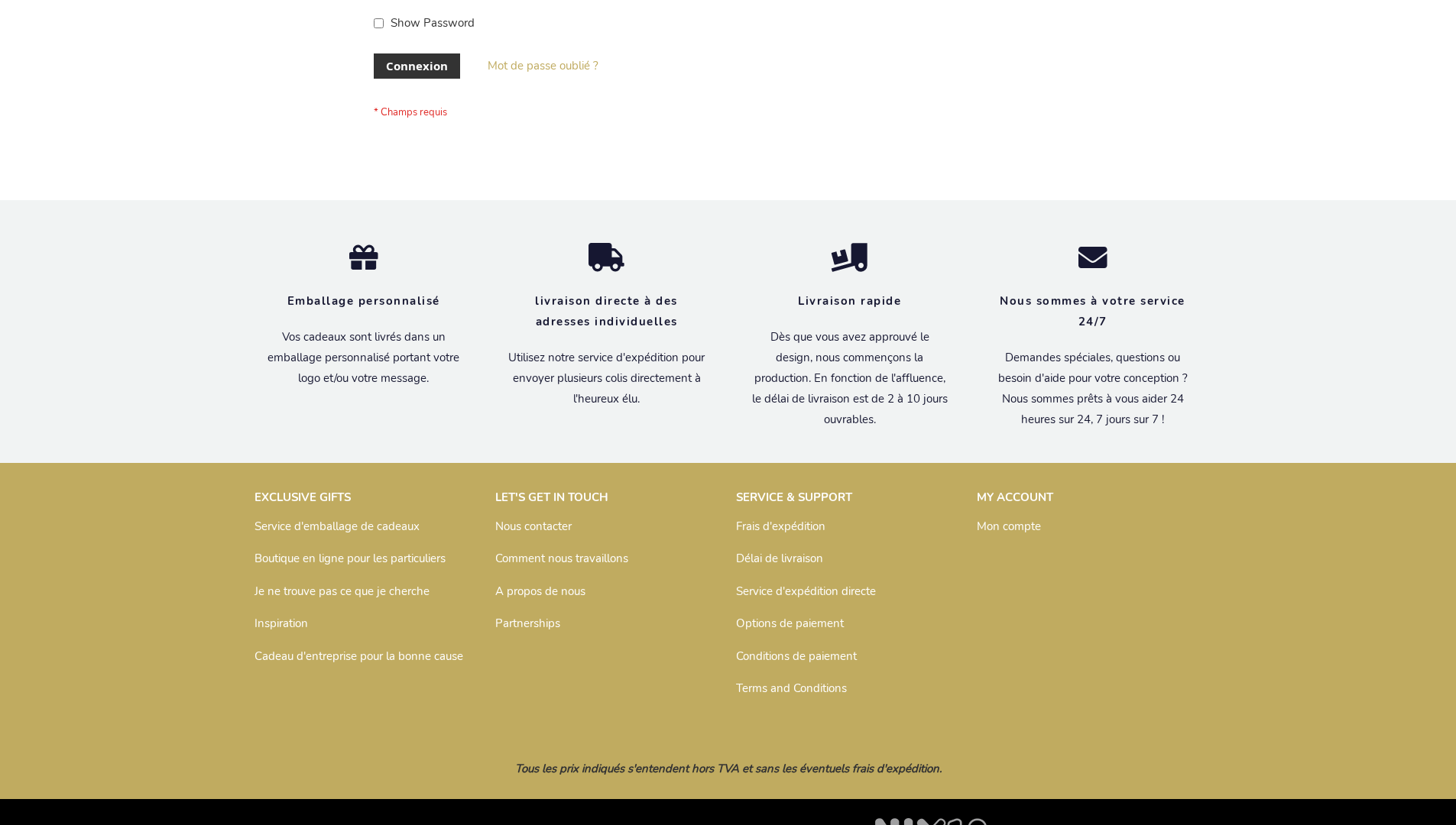
scroll to position [527, 0]
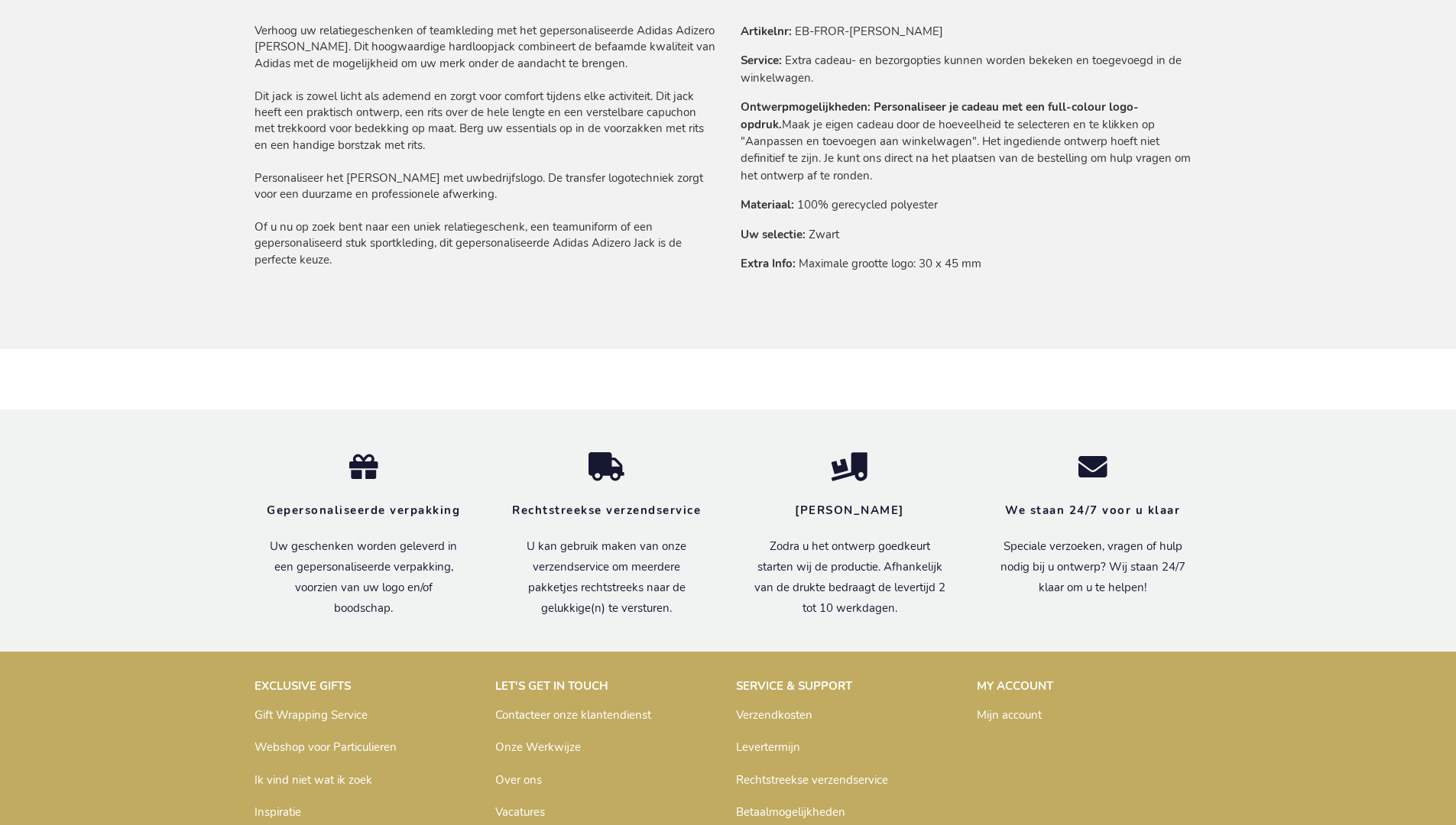
scroll to position [1245, 0]
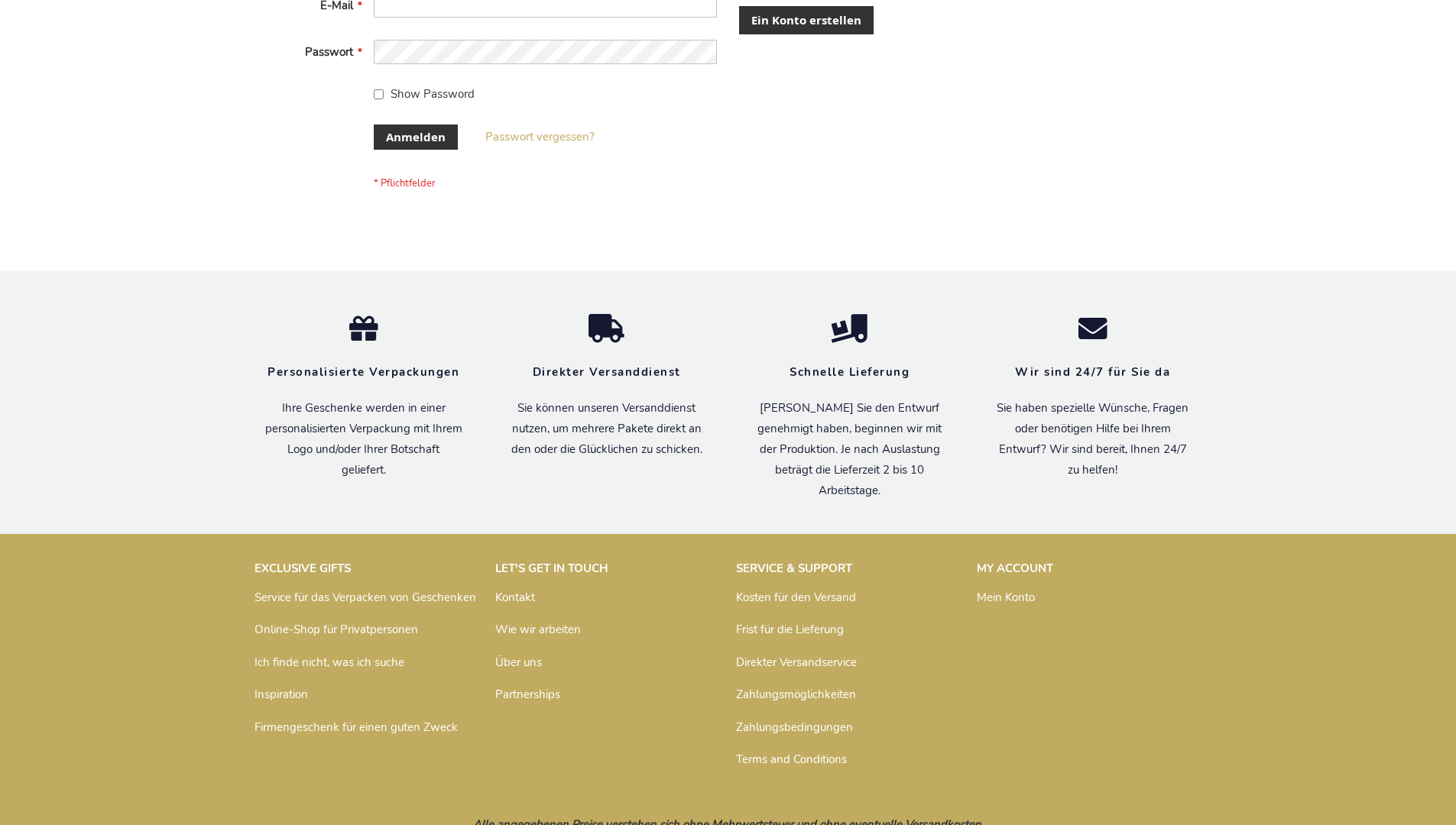
scroll to position [512, 0]
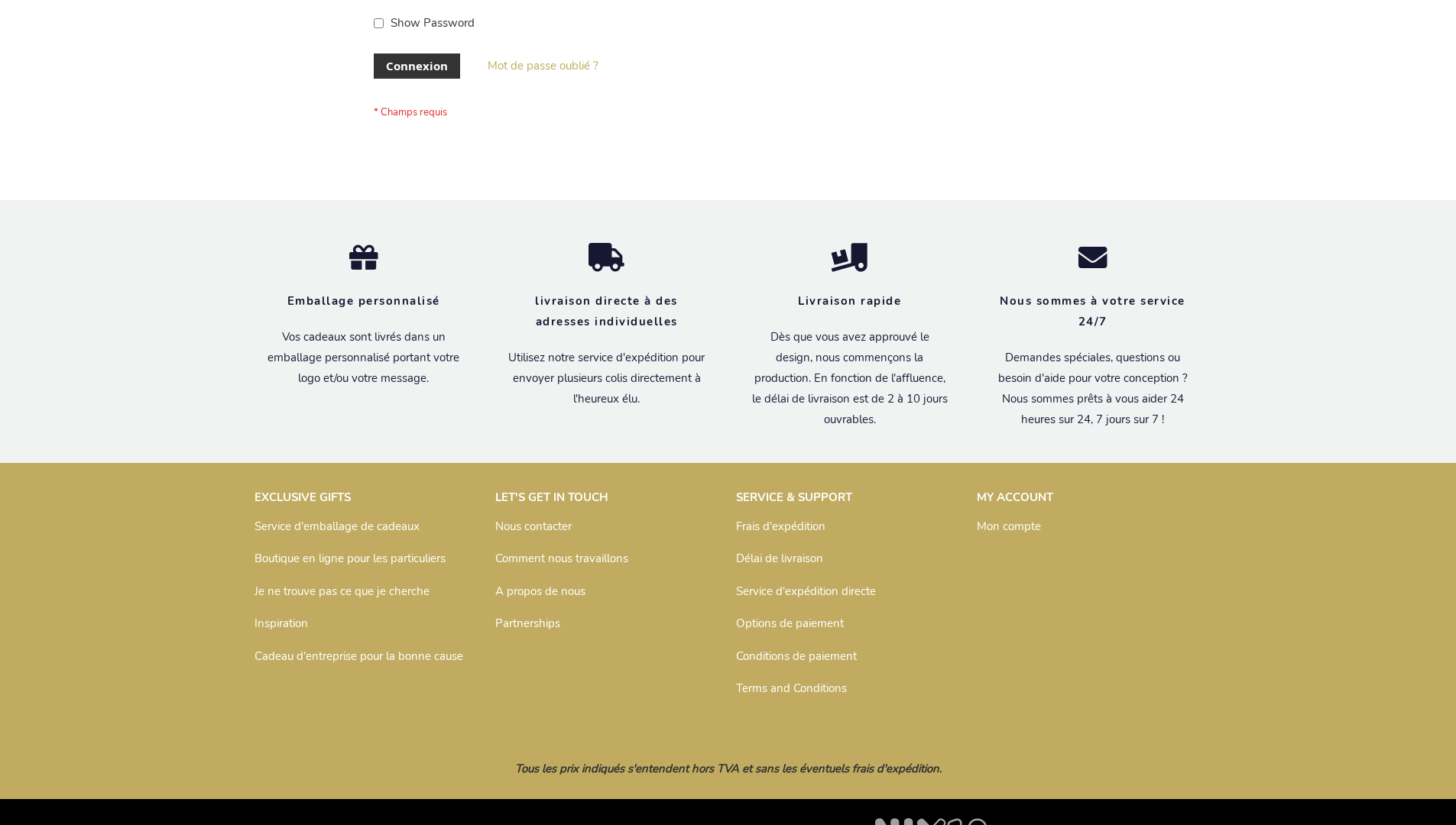
scroll to position [527, 0]
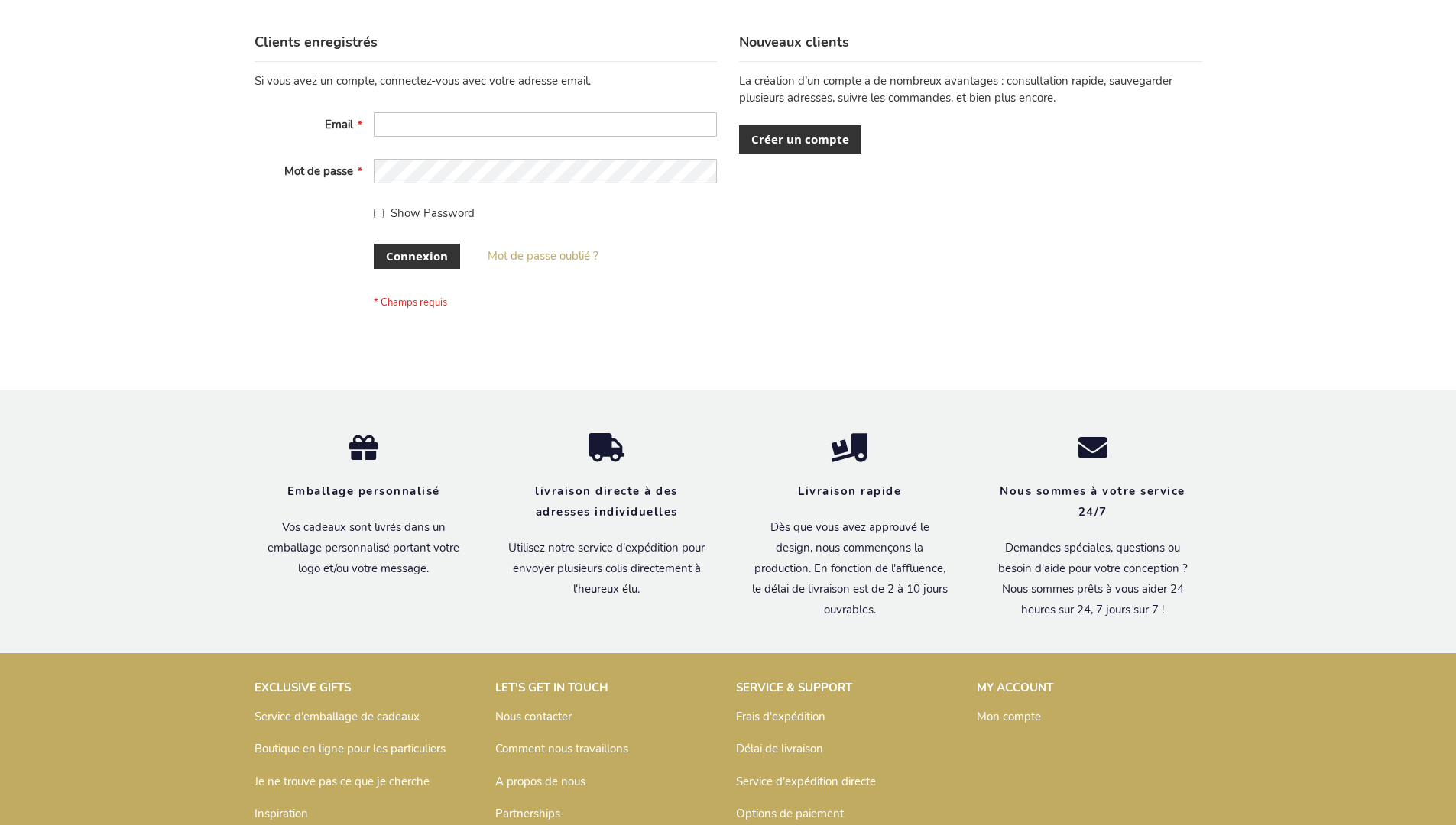
scroll to position [527, 0]
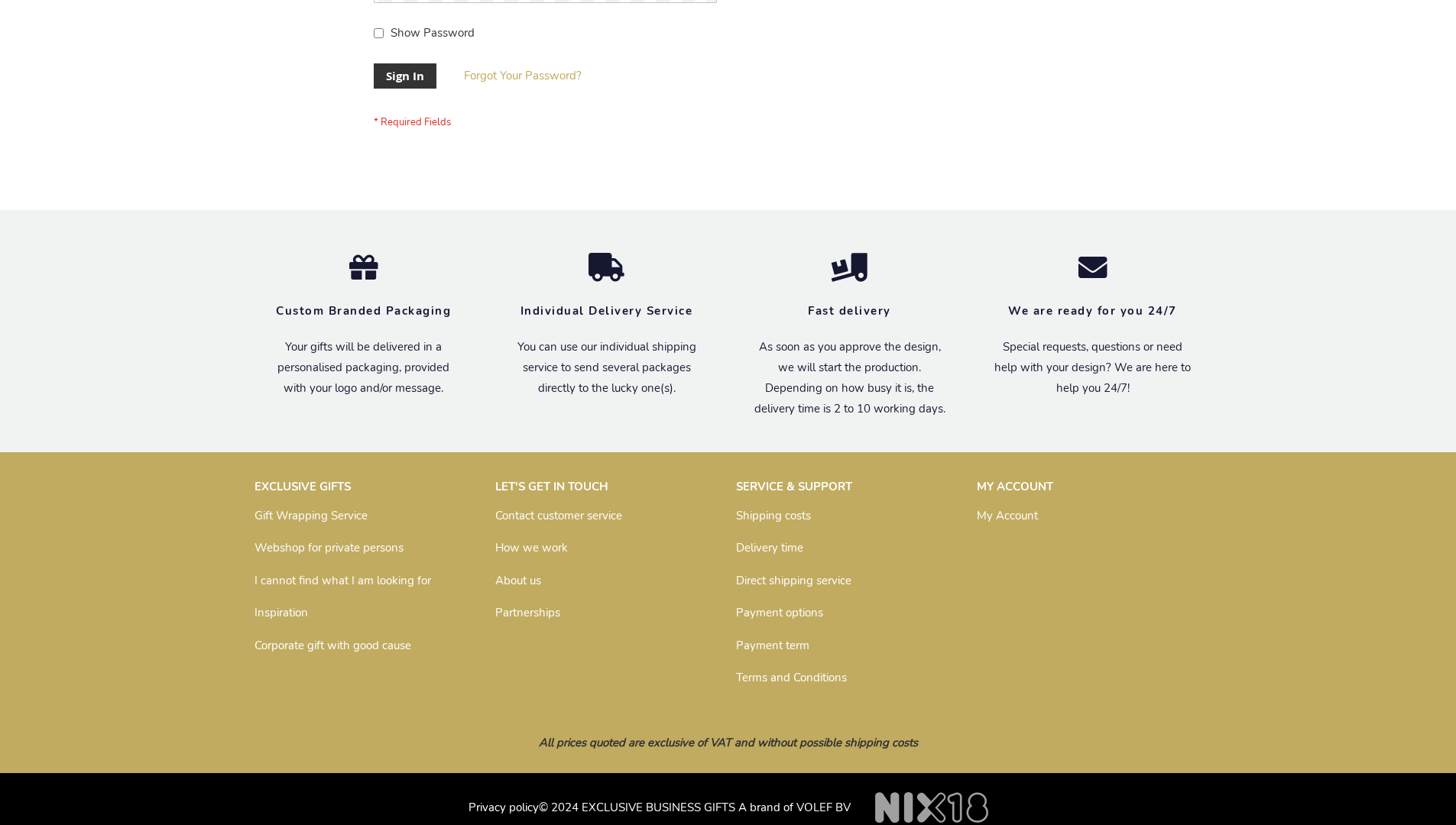
scroll to position [491, 0]
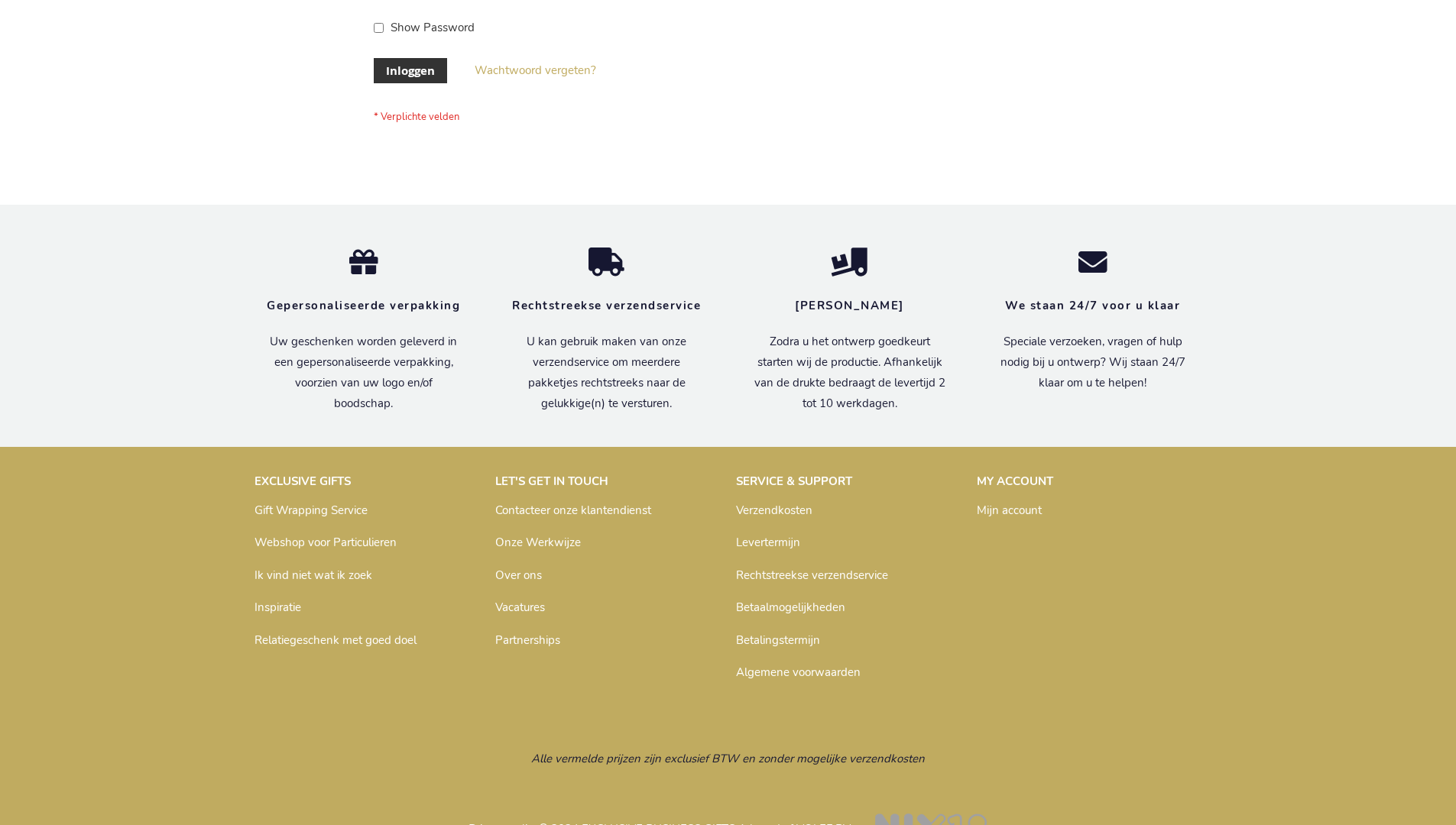
scroll to position [519, 0]
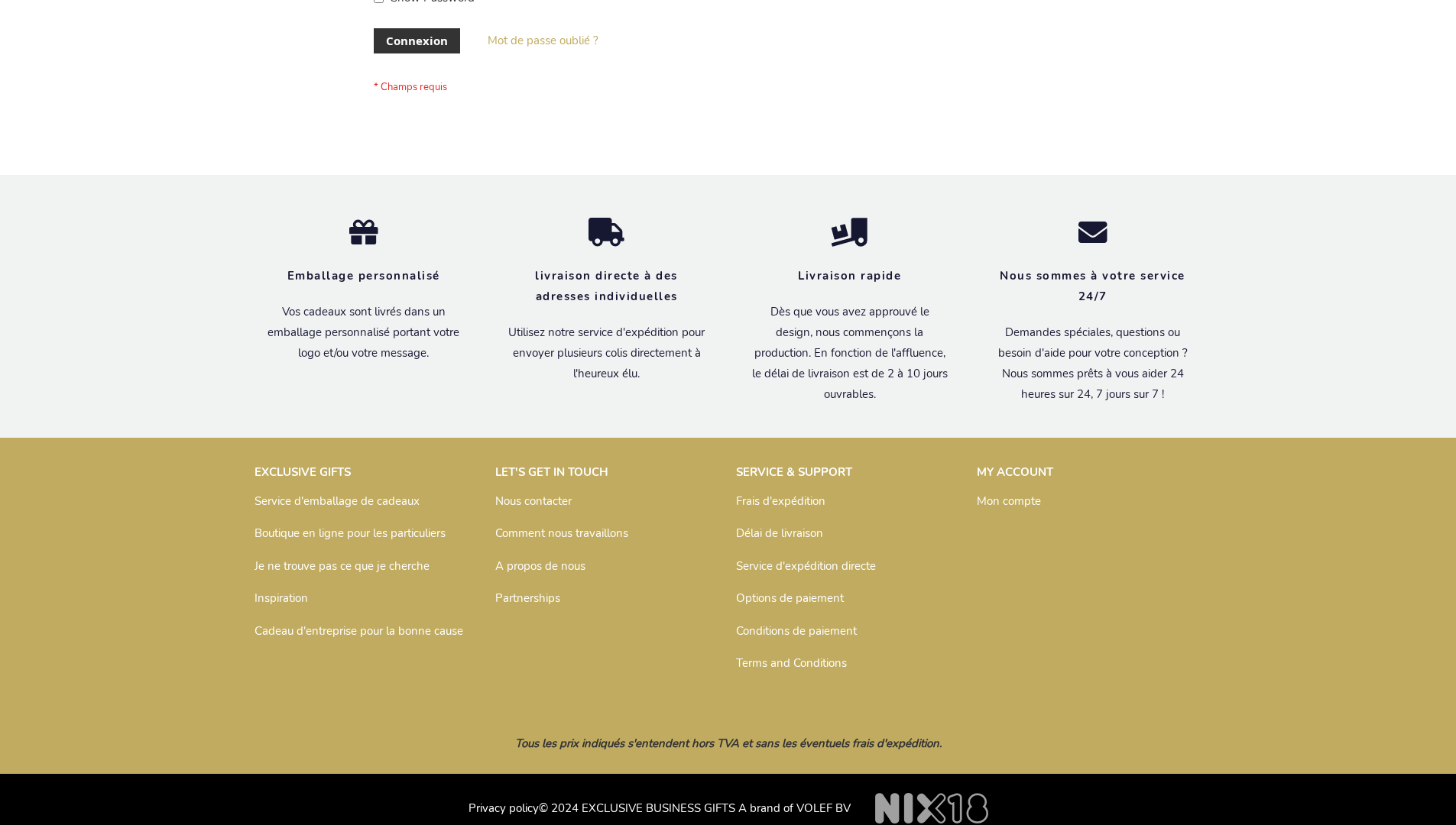
scroll to position [514, 0]
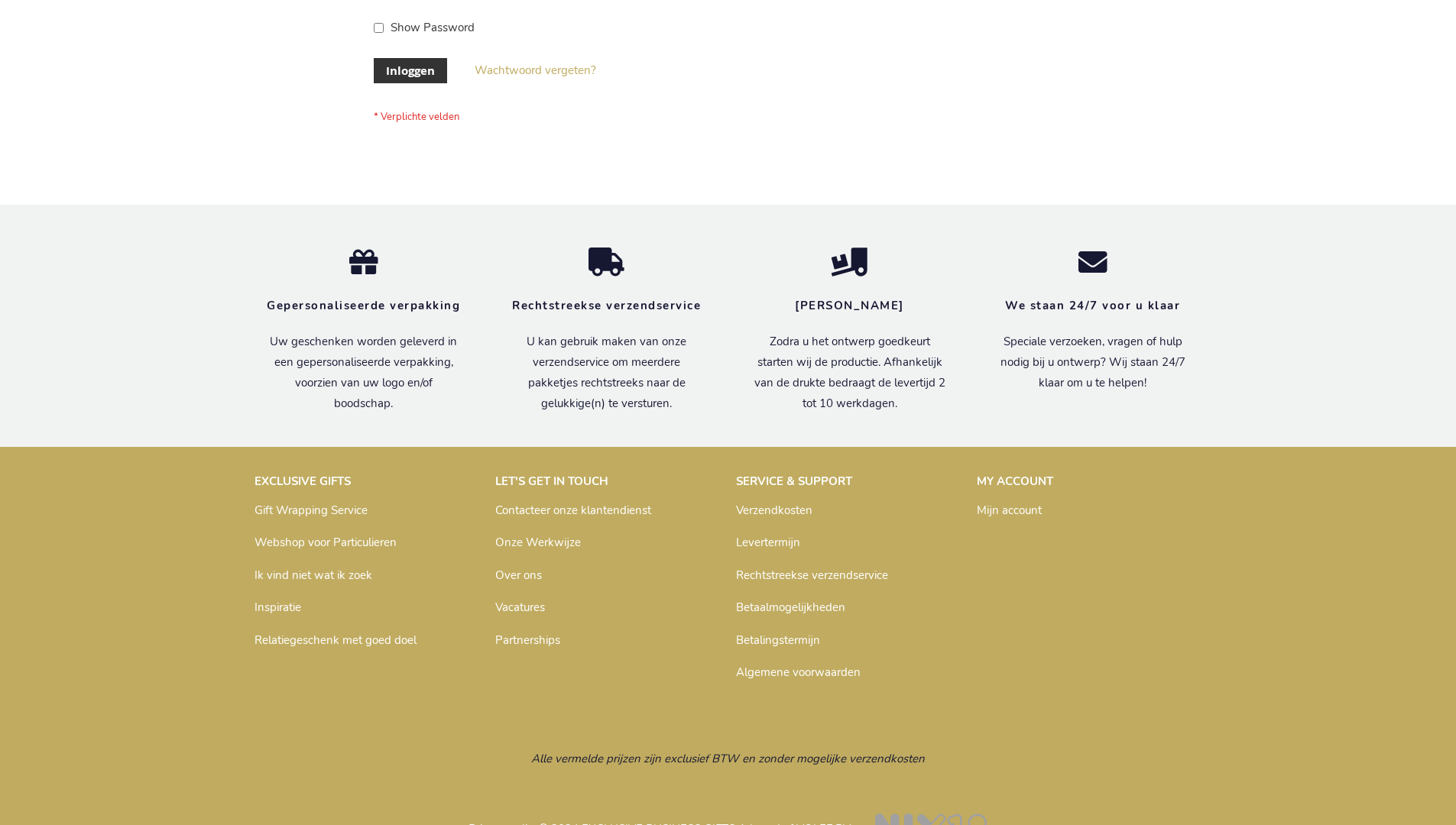
scroll to position [519, 0]
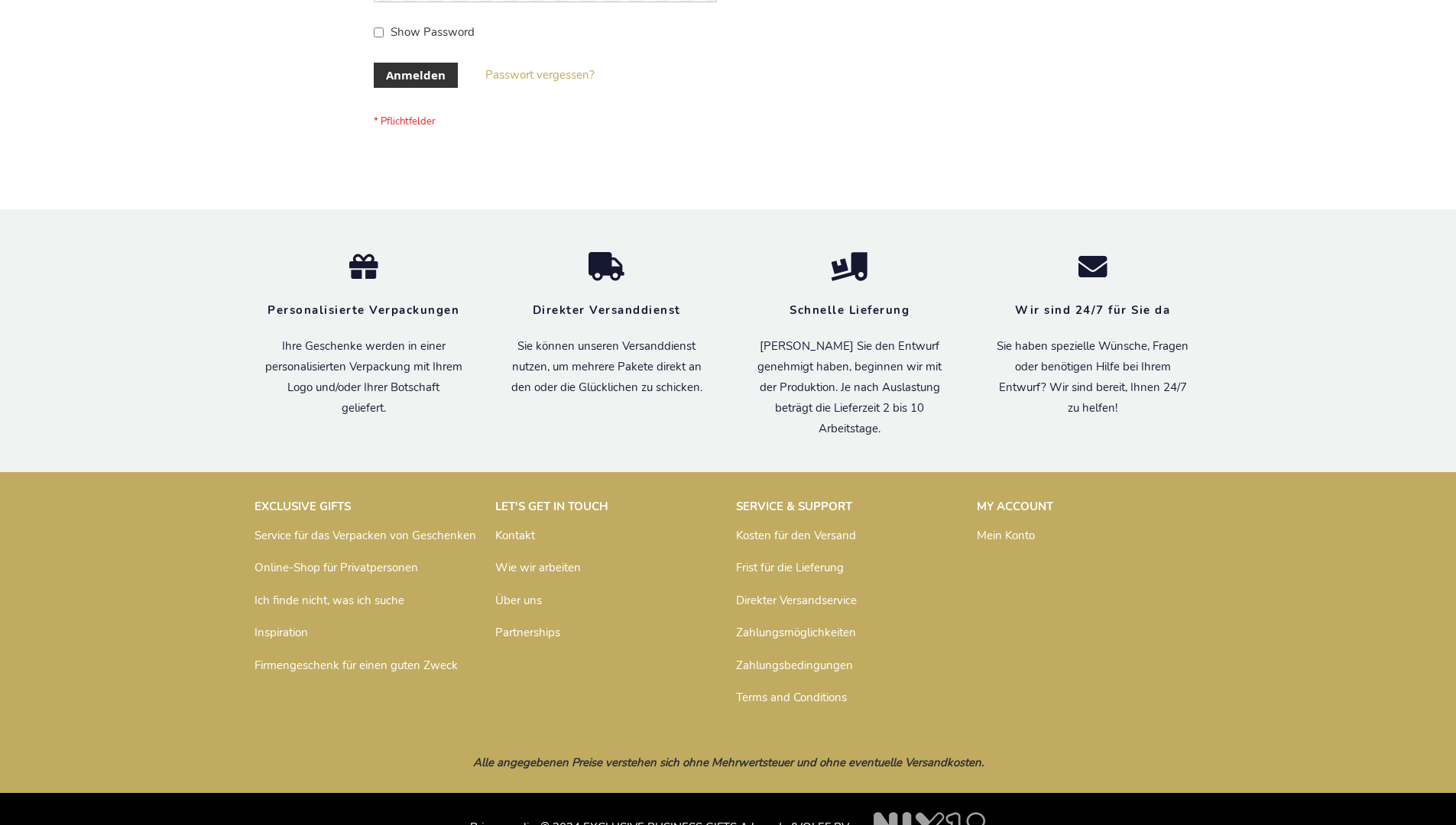
scroll to position [512, 0]
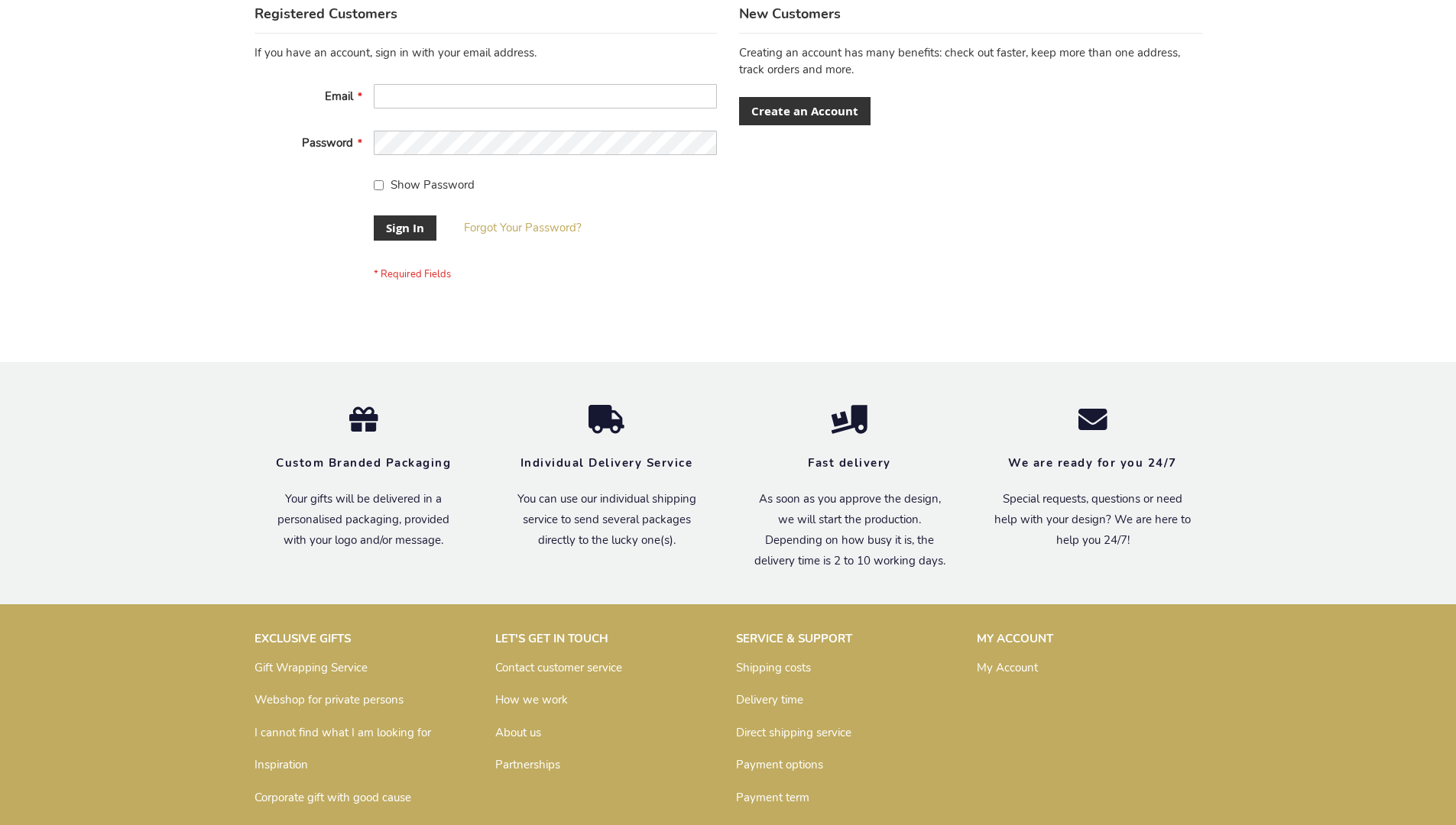
scroll to position [491, 0]
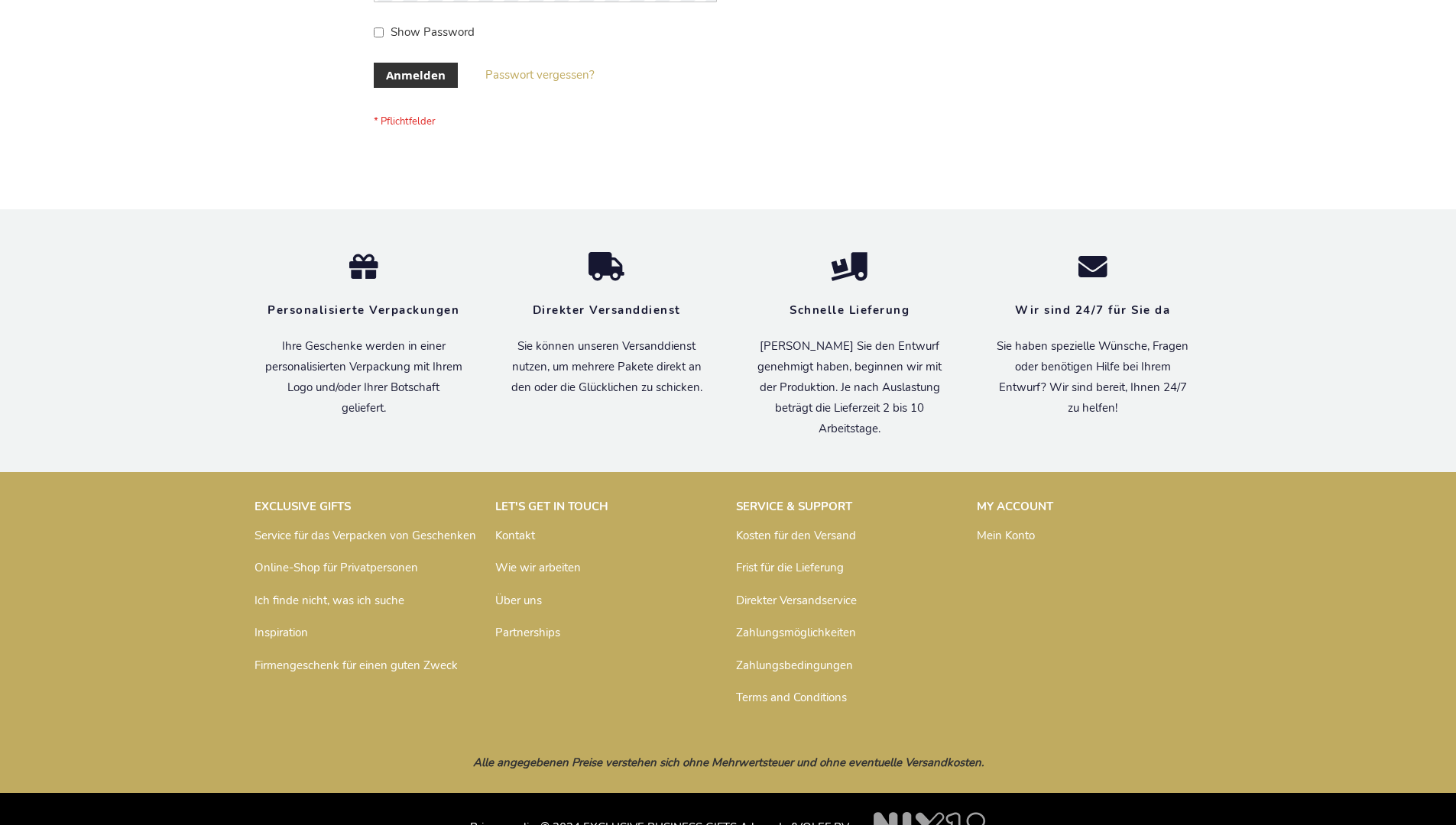
scroll to position [512, 0]
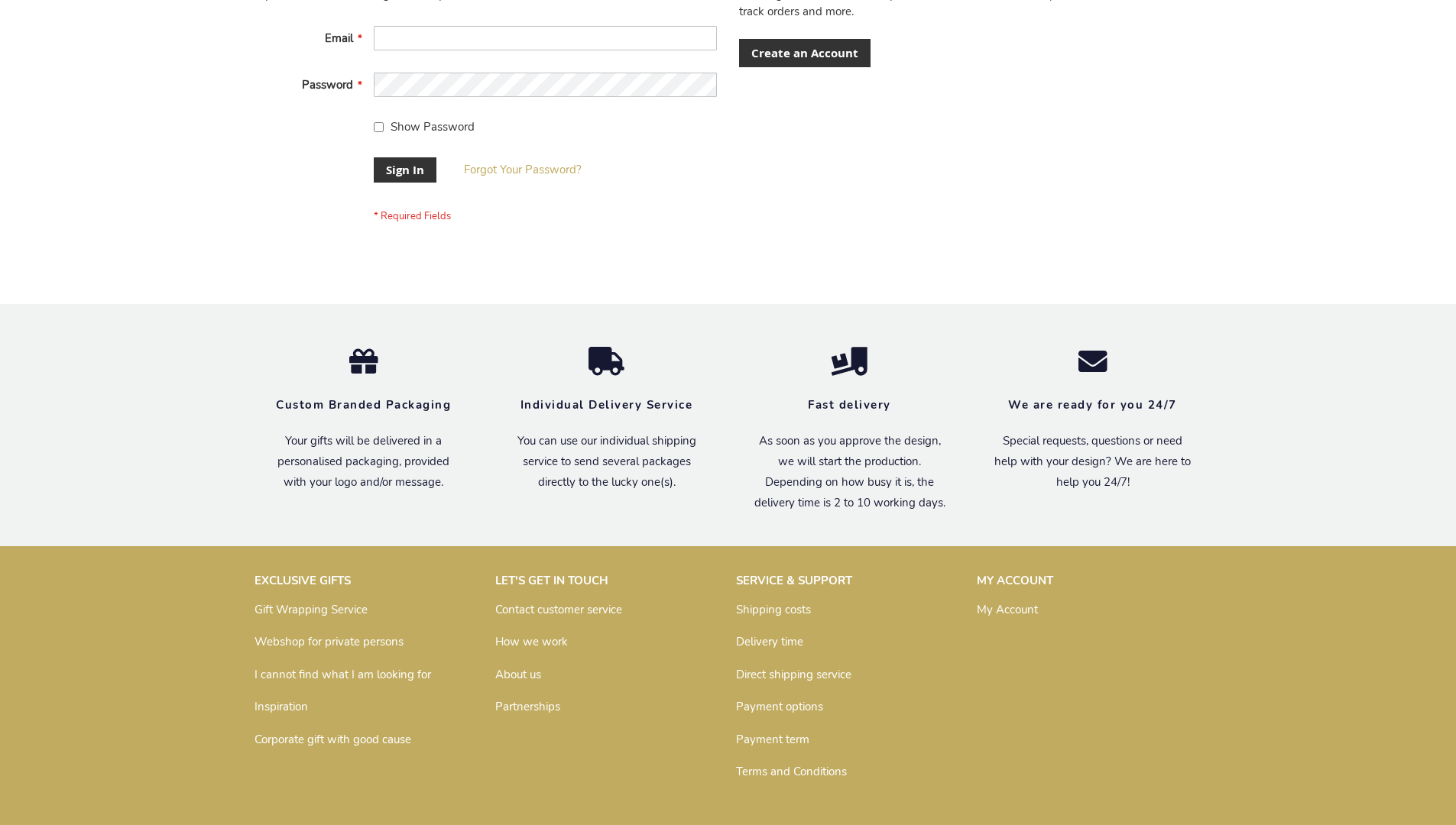
scroll to position [491, 0]
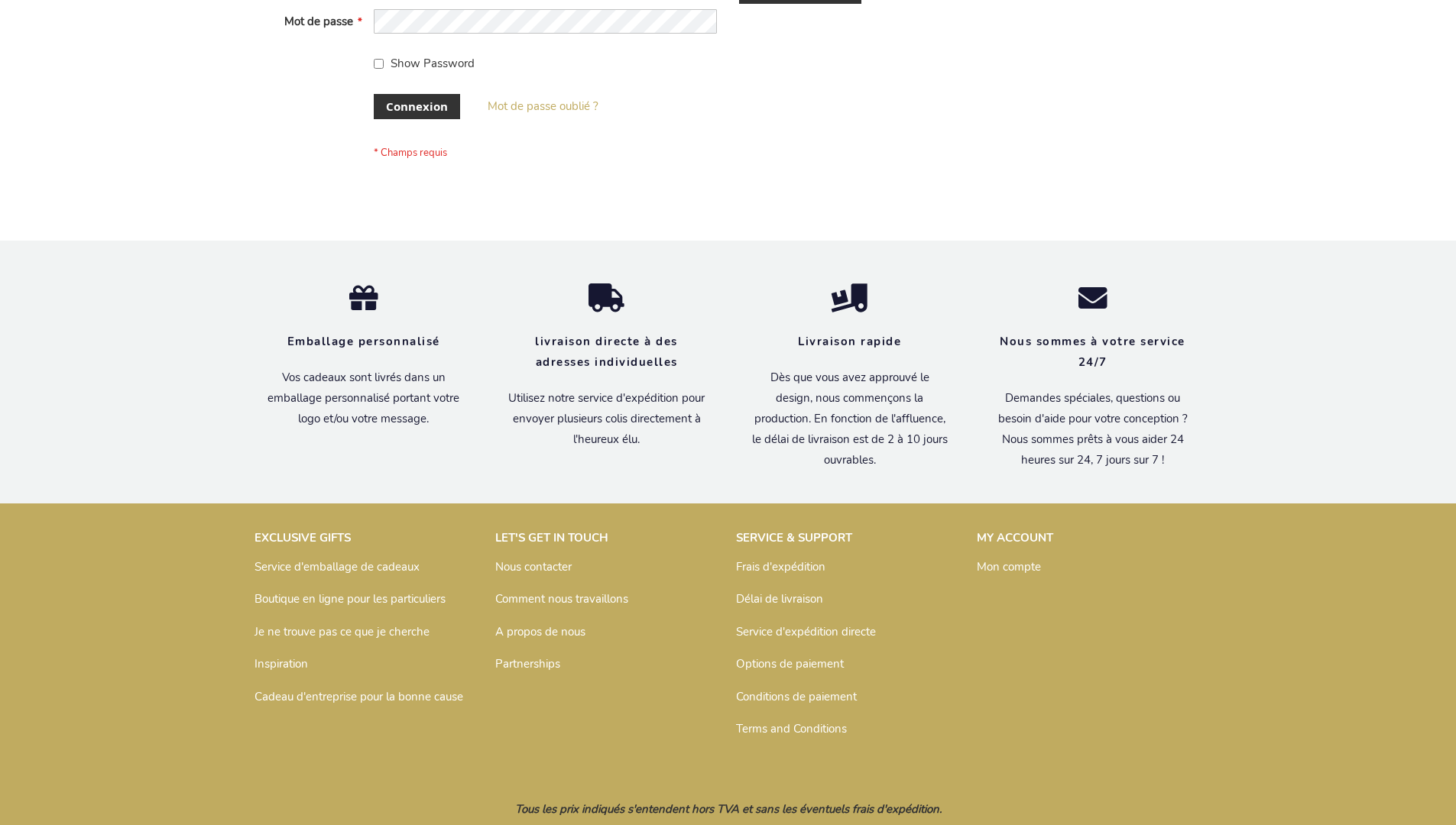
scroll to position [527, 0]
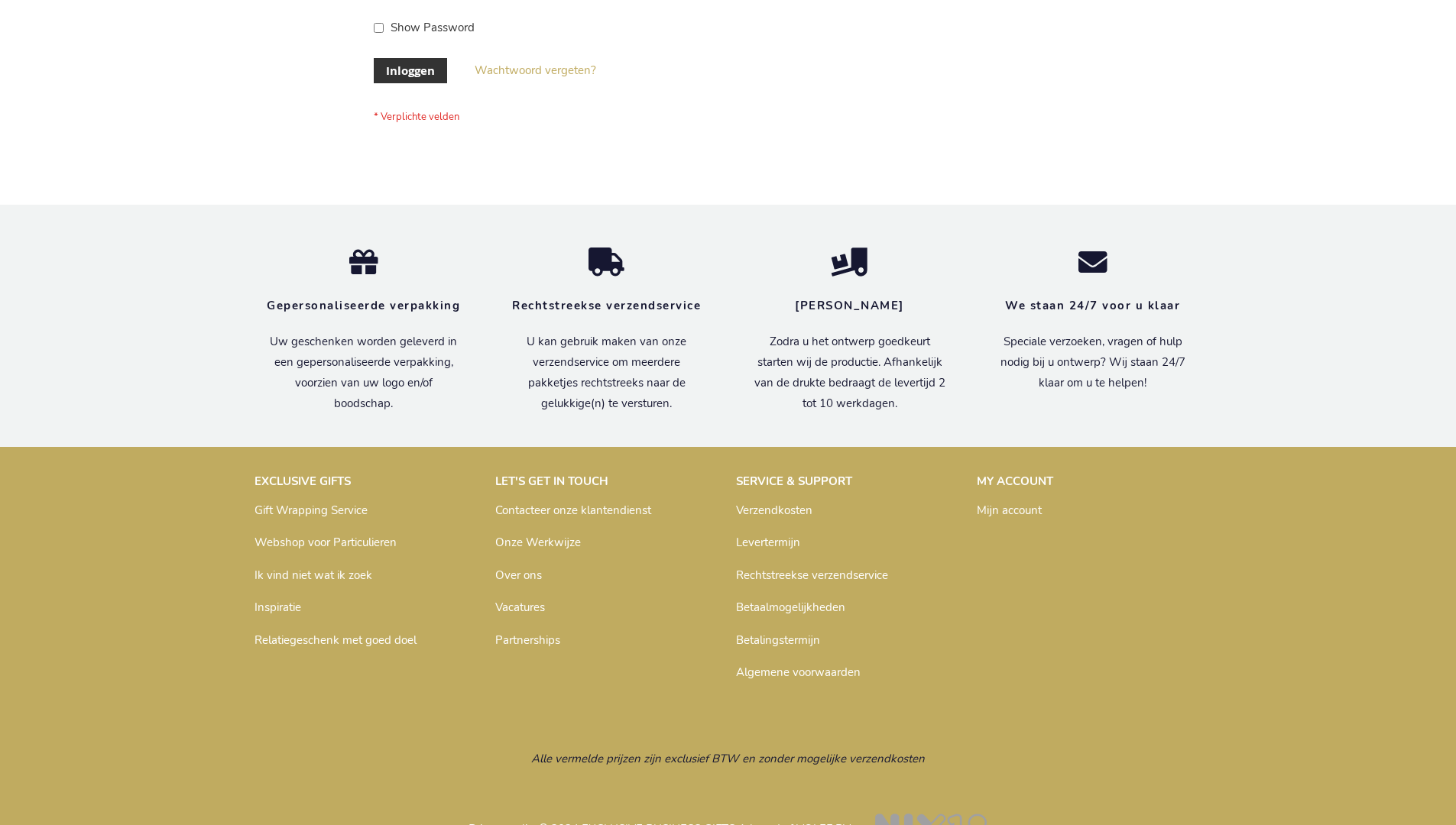
scroll to position [519, 0]
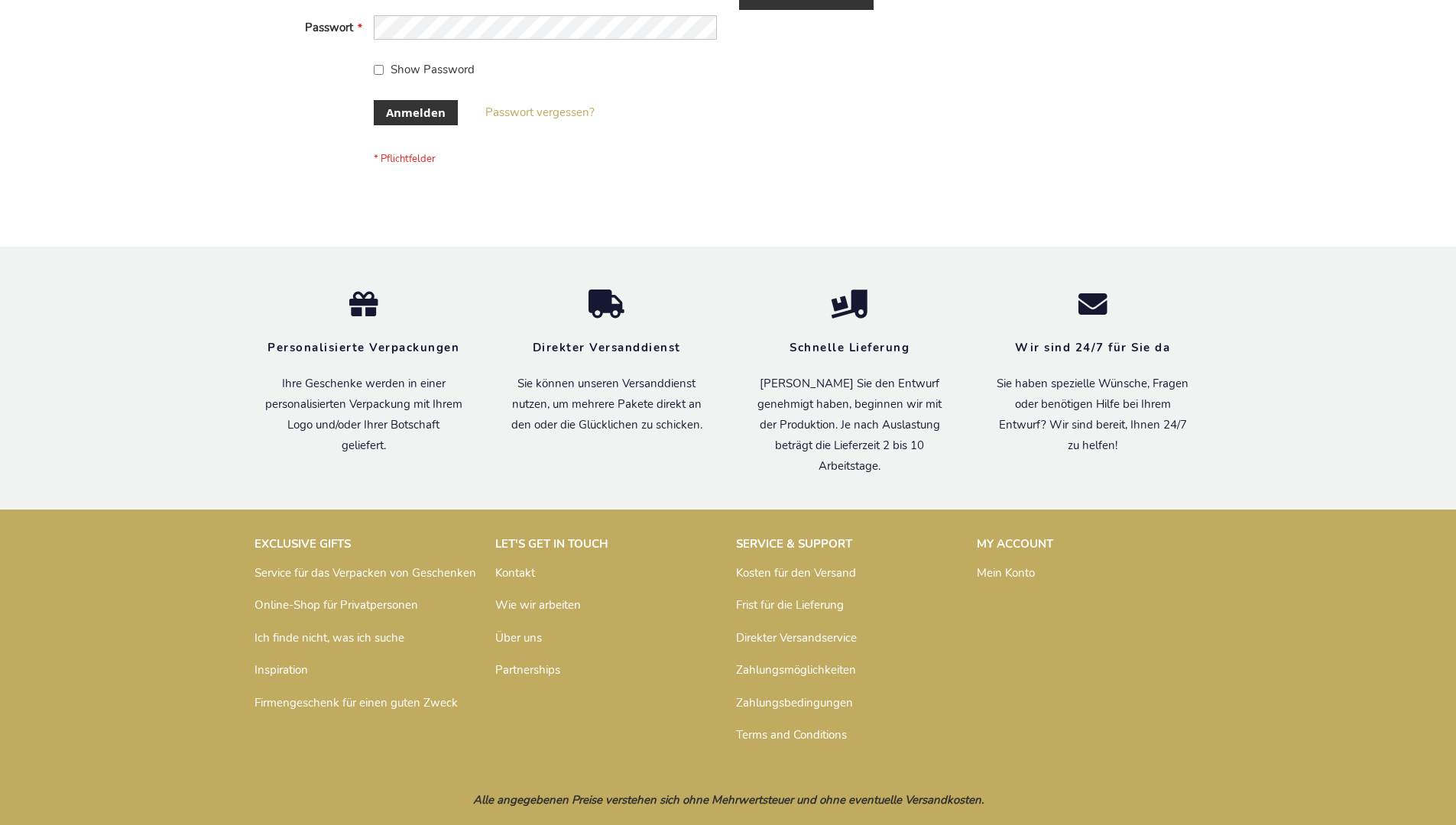
scroll to position [512, 0]
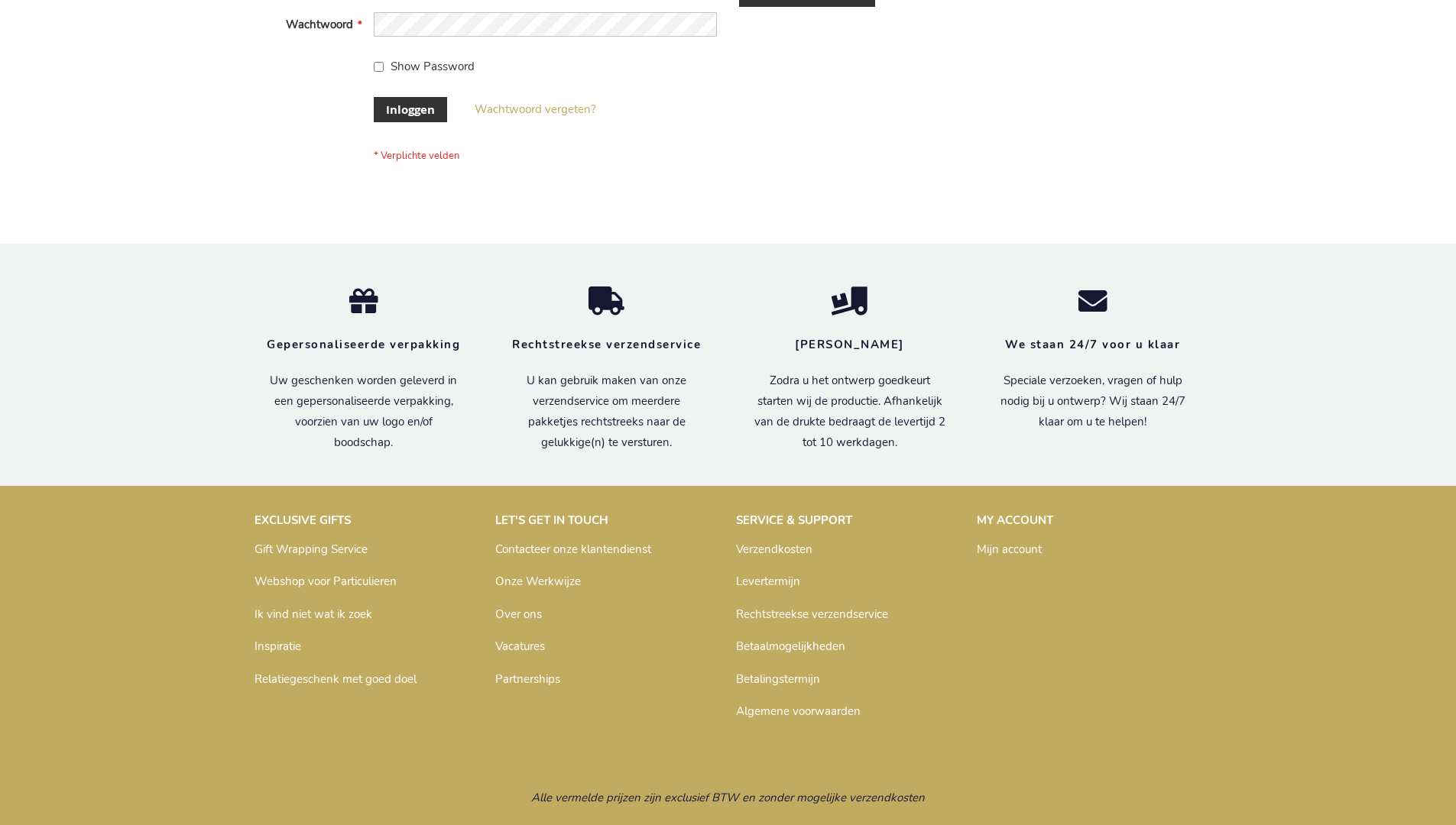
scroll to position [519, 0]
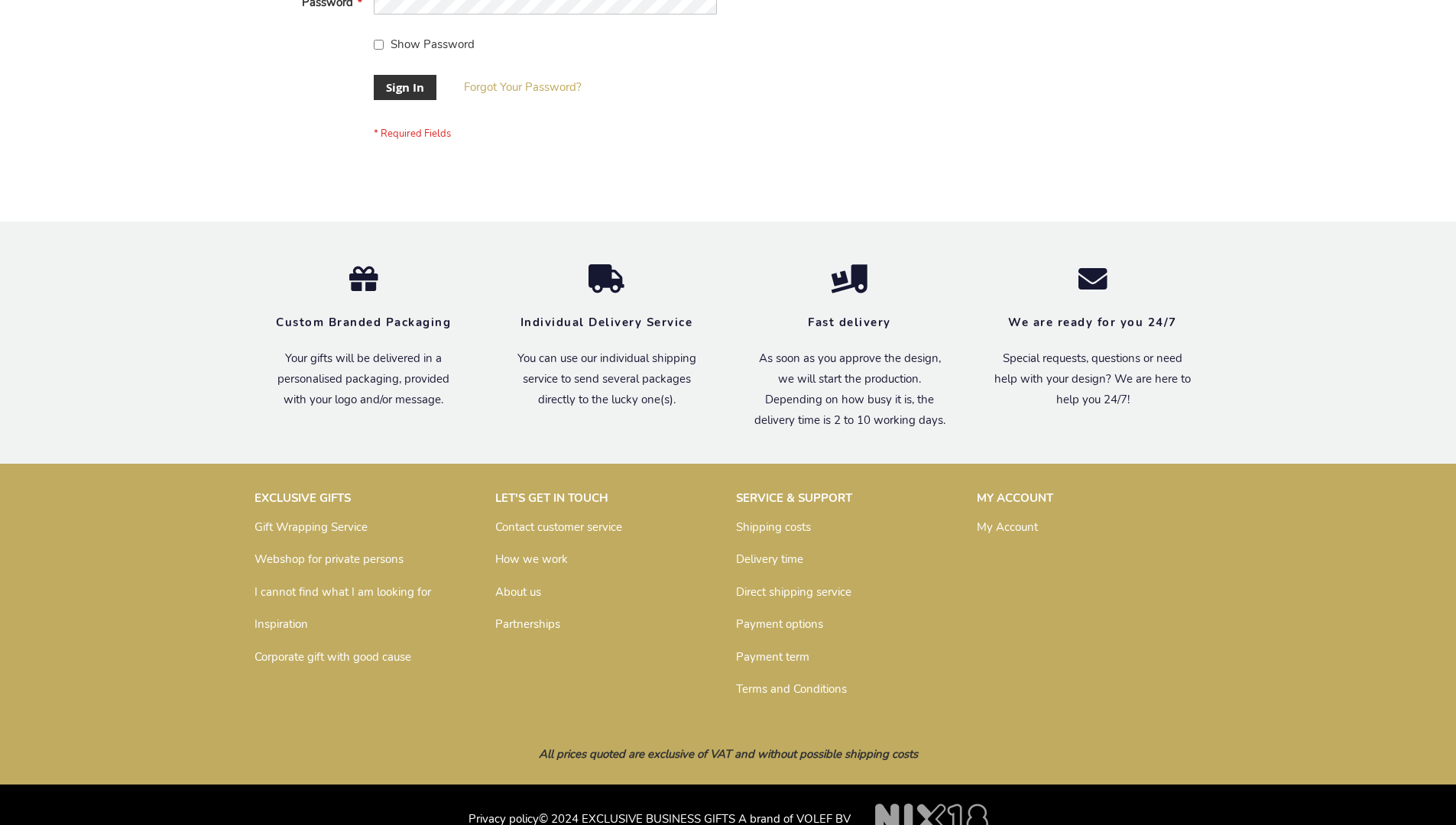
scroll to position [491, 0]
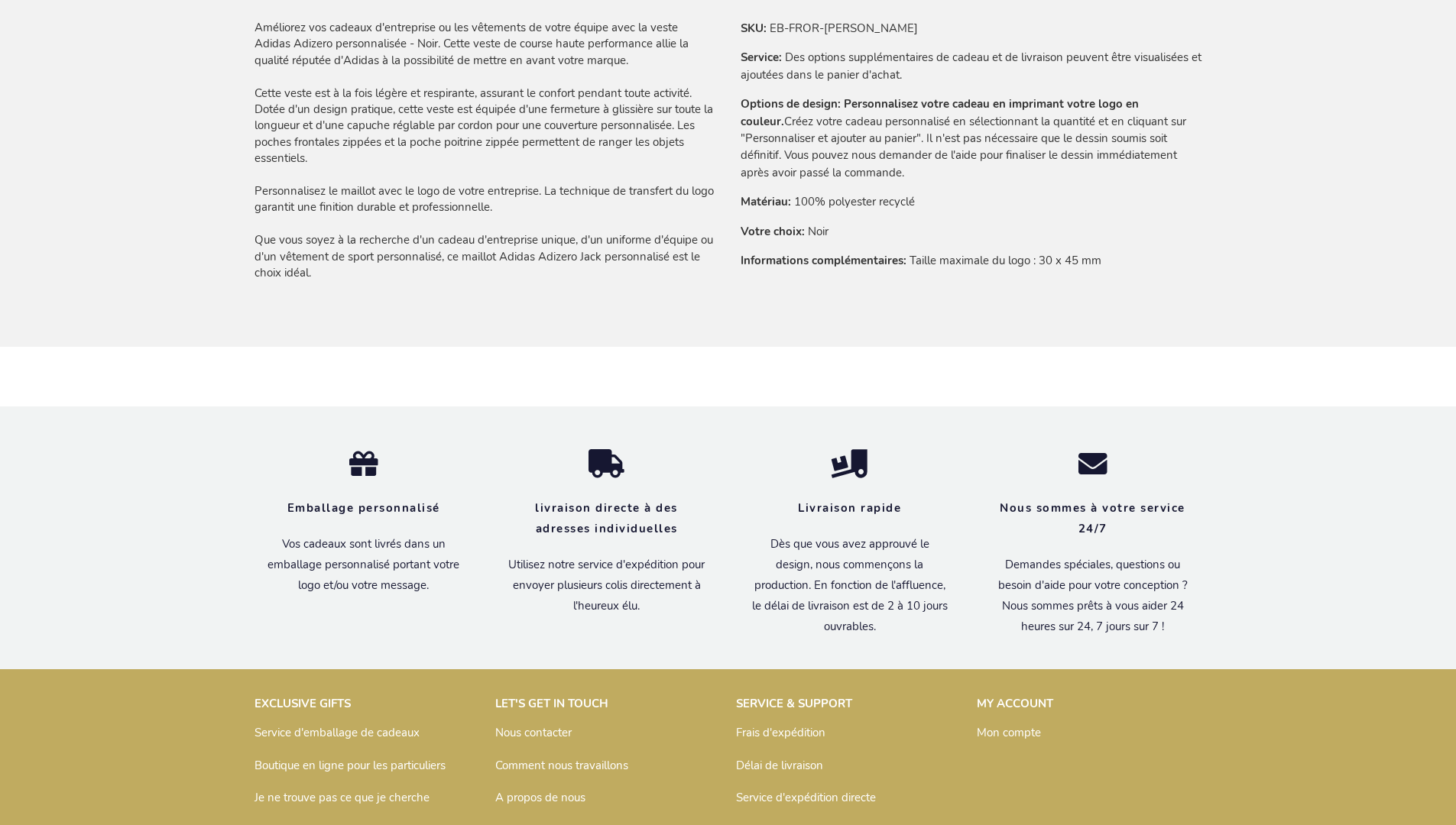
scroll to position [1254, 0]
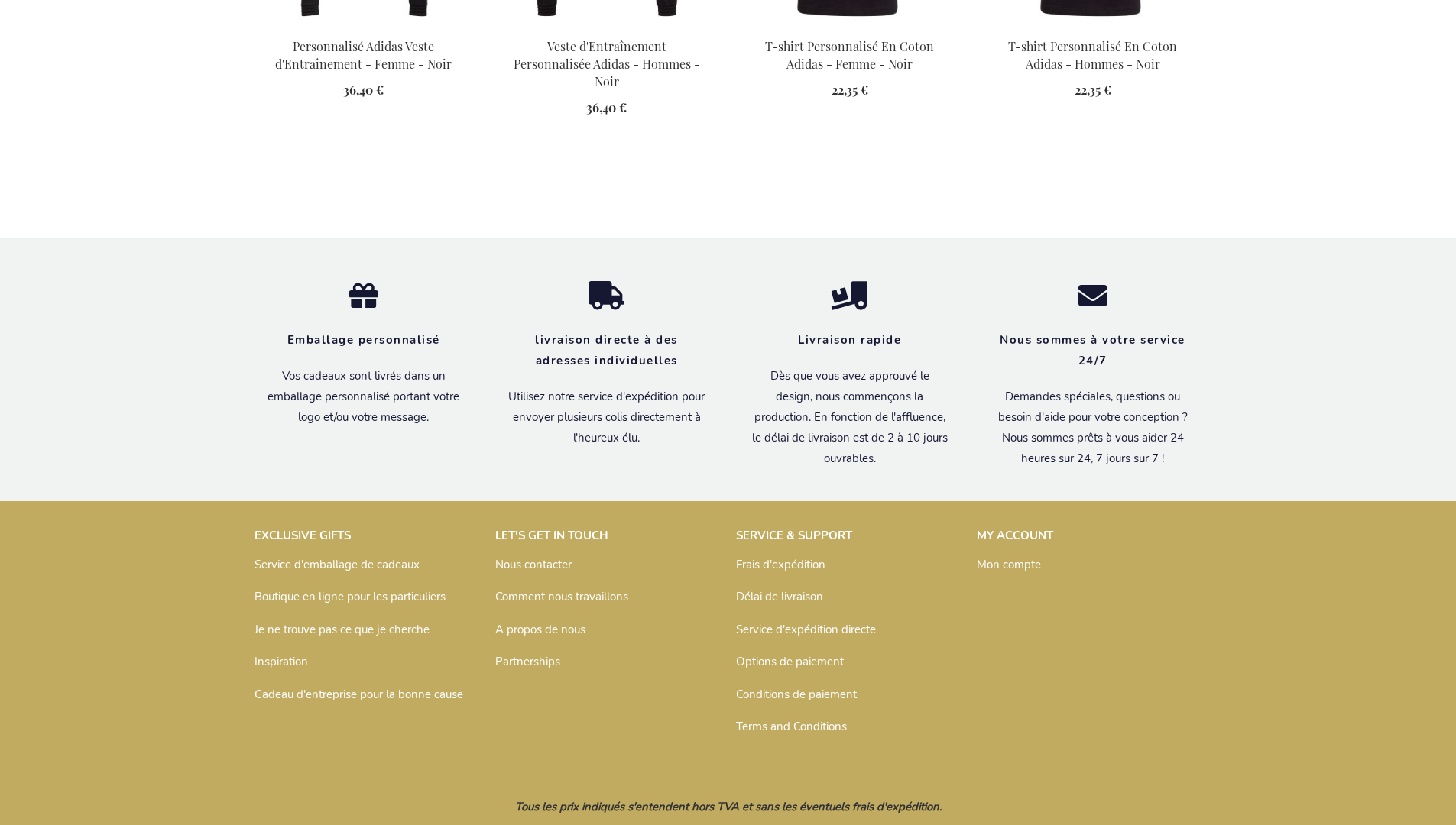
scroll to position [1660, 0]
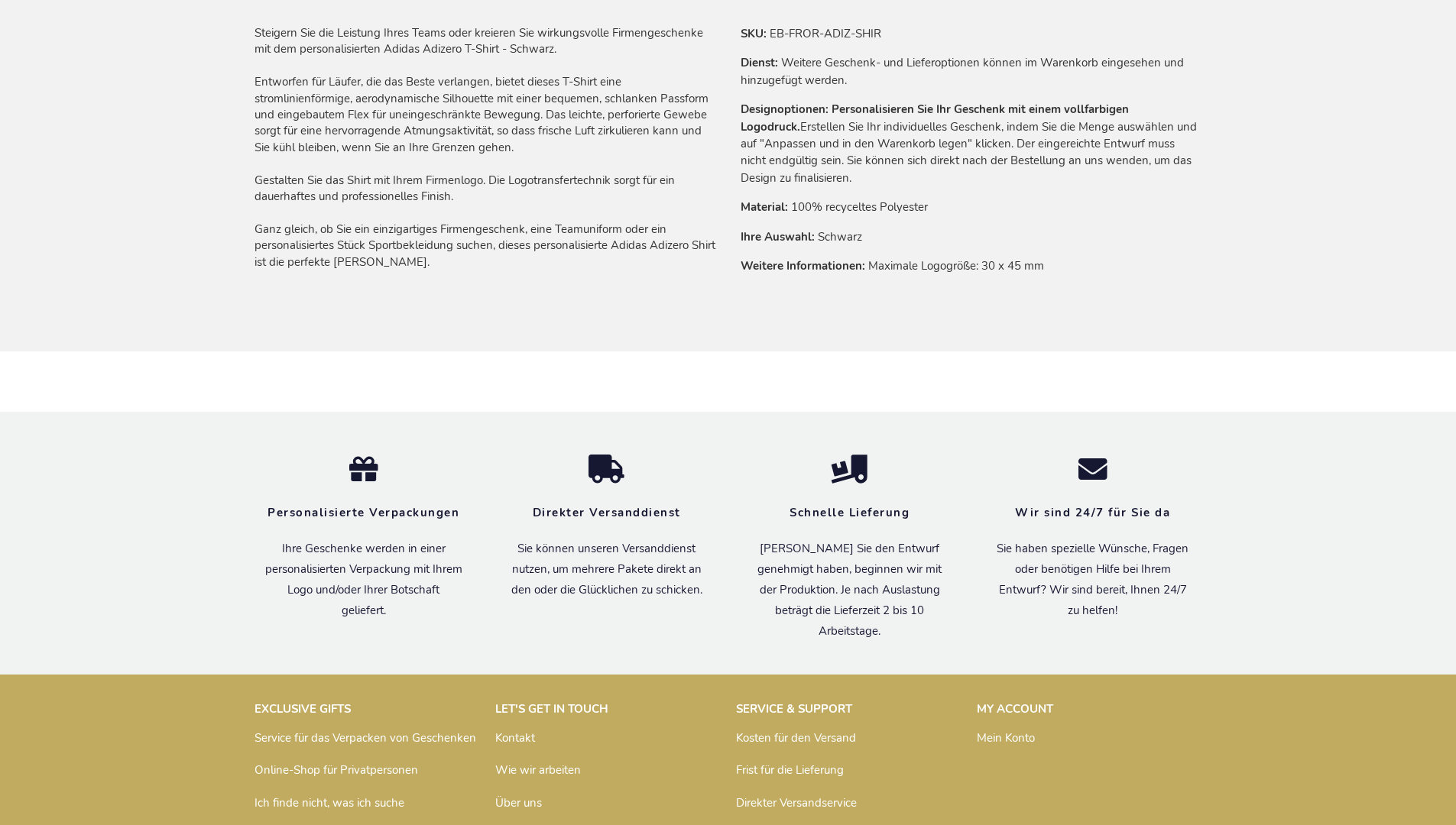
scroll to position [1239, 0]
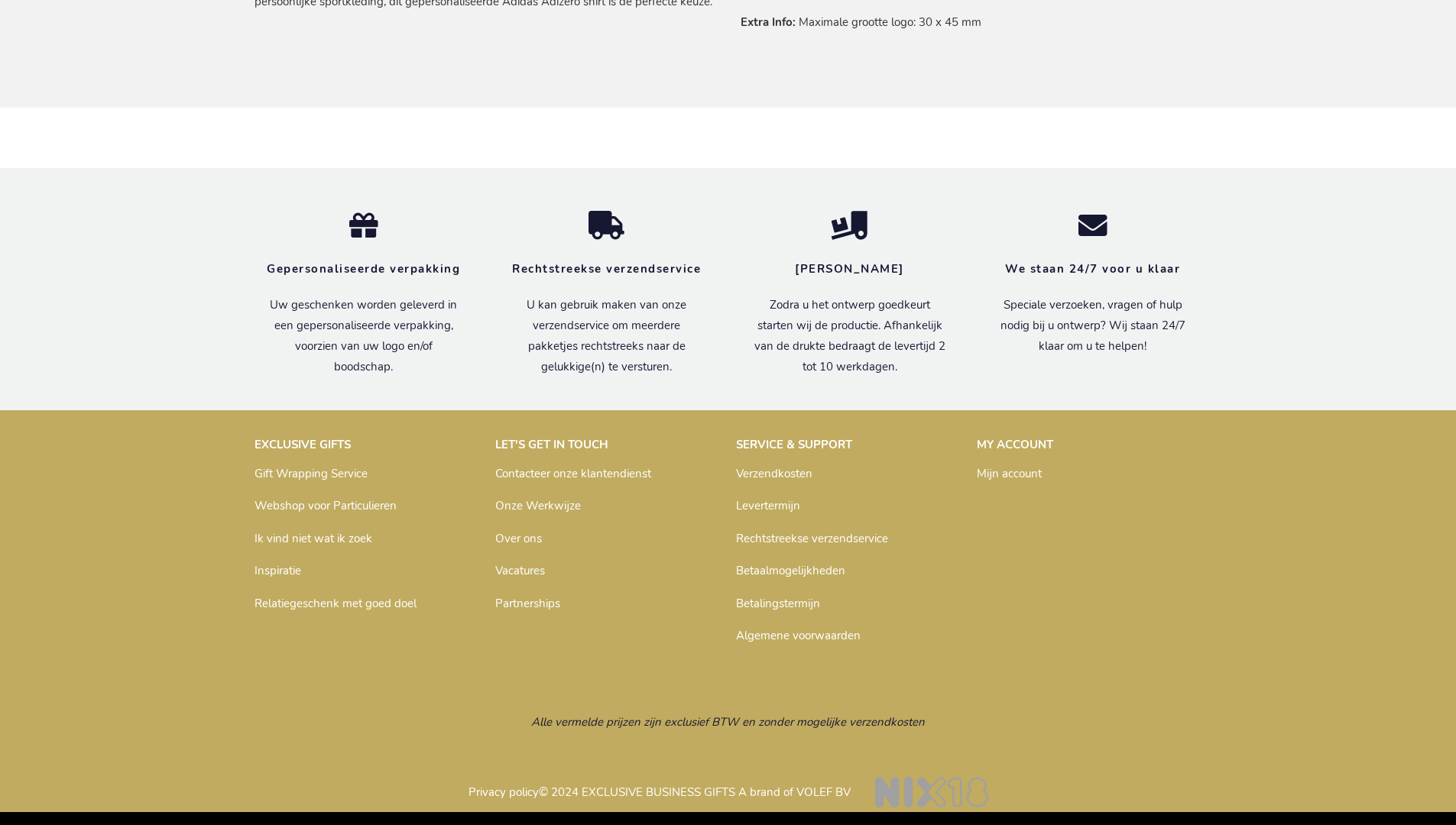
scroll to position [1245, 0]
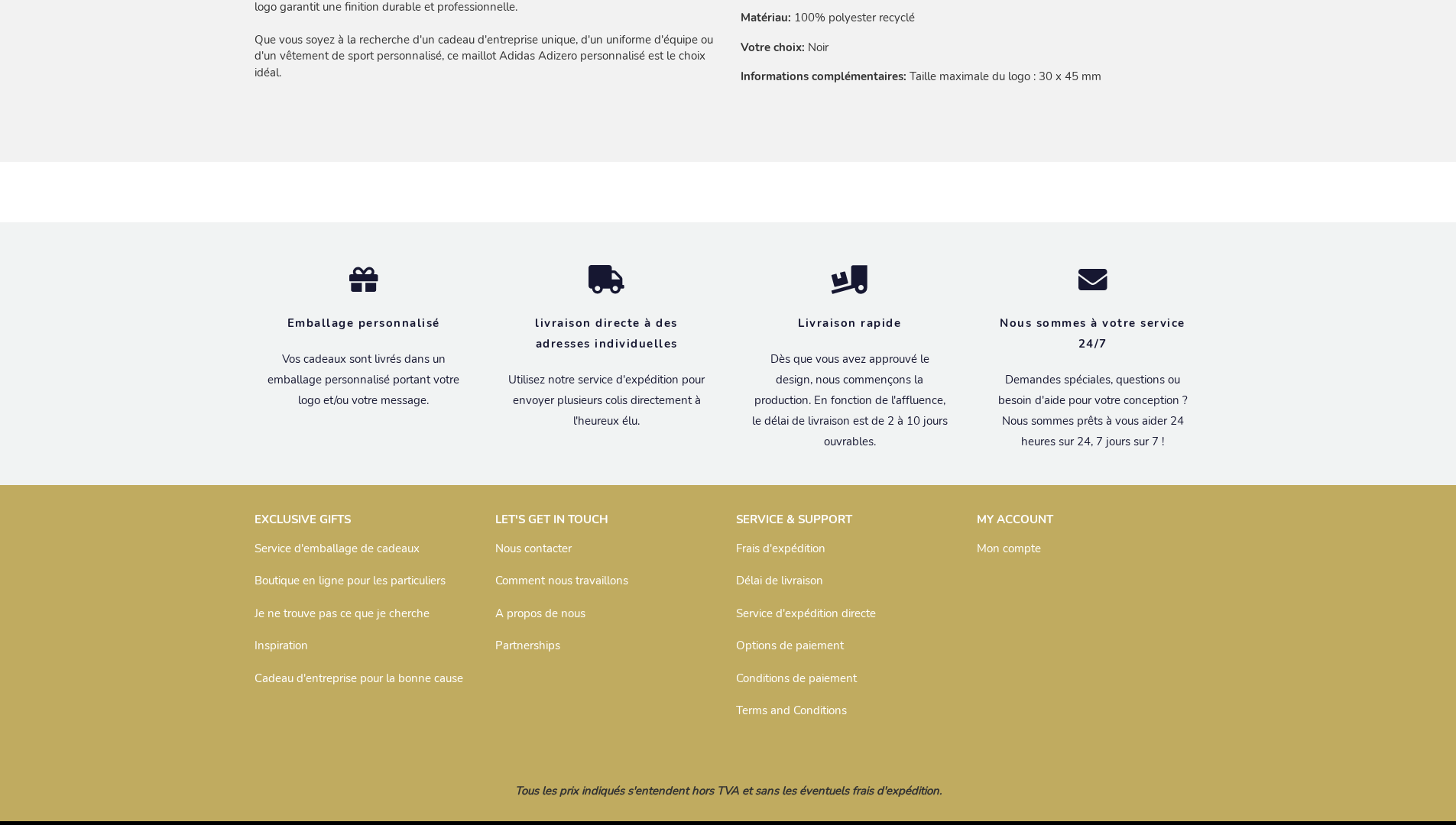
scroll to position [1254, 0]
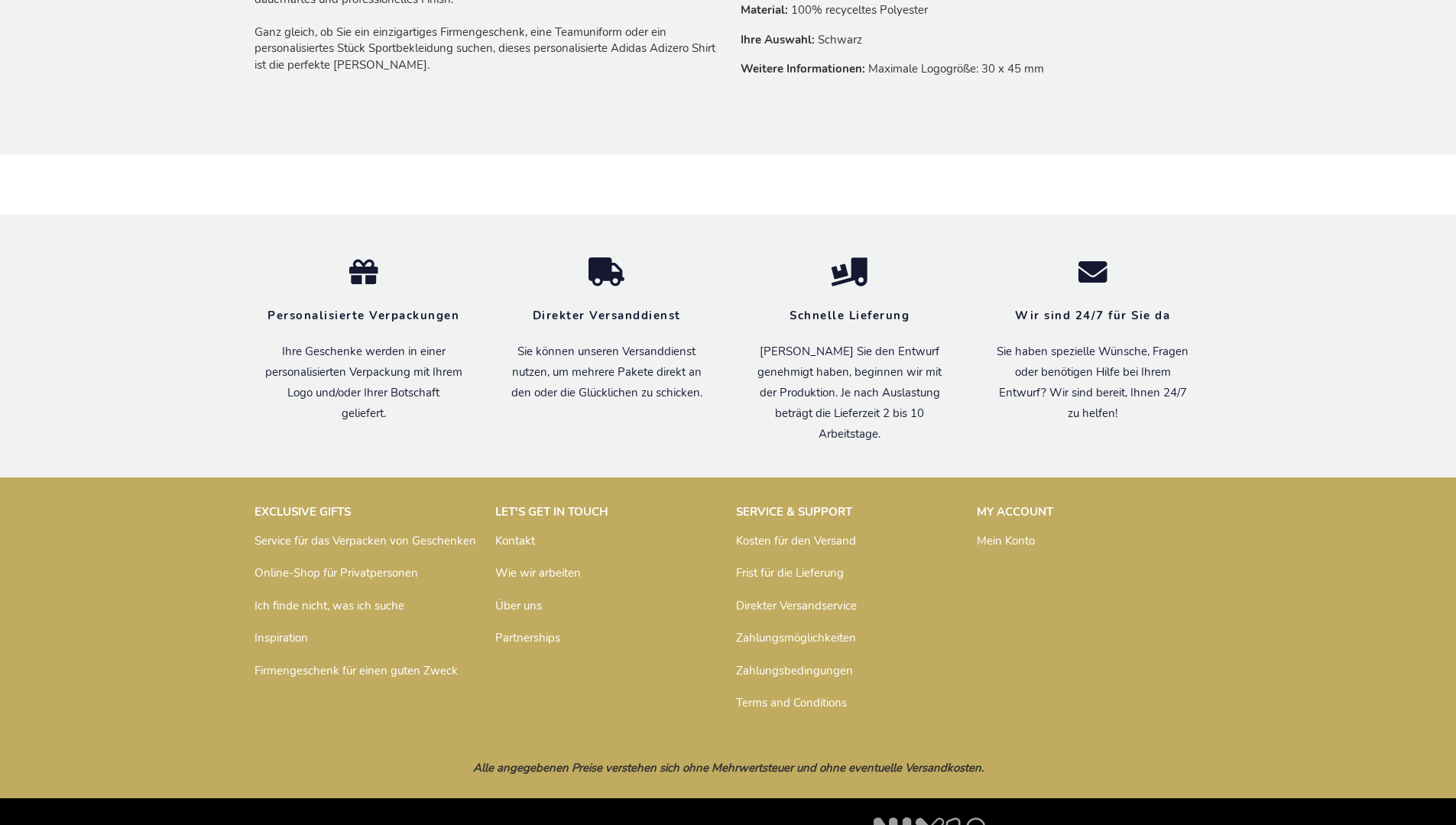
scroll to position [1239, 0]
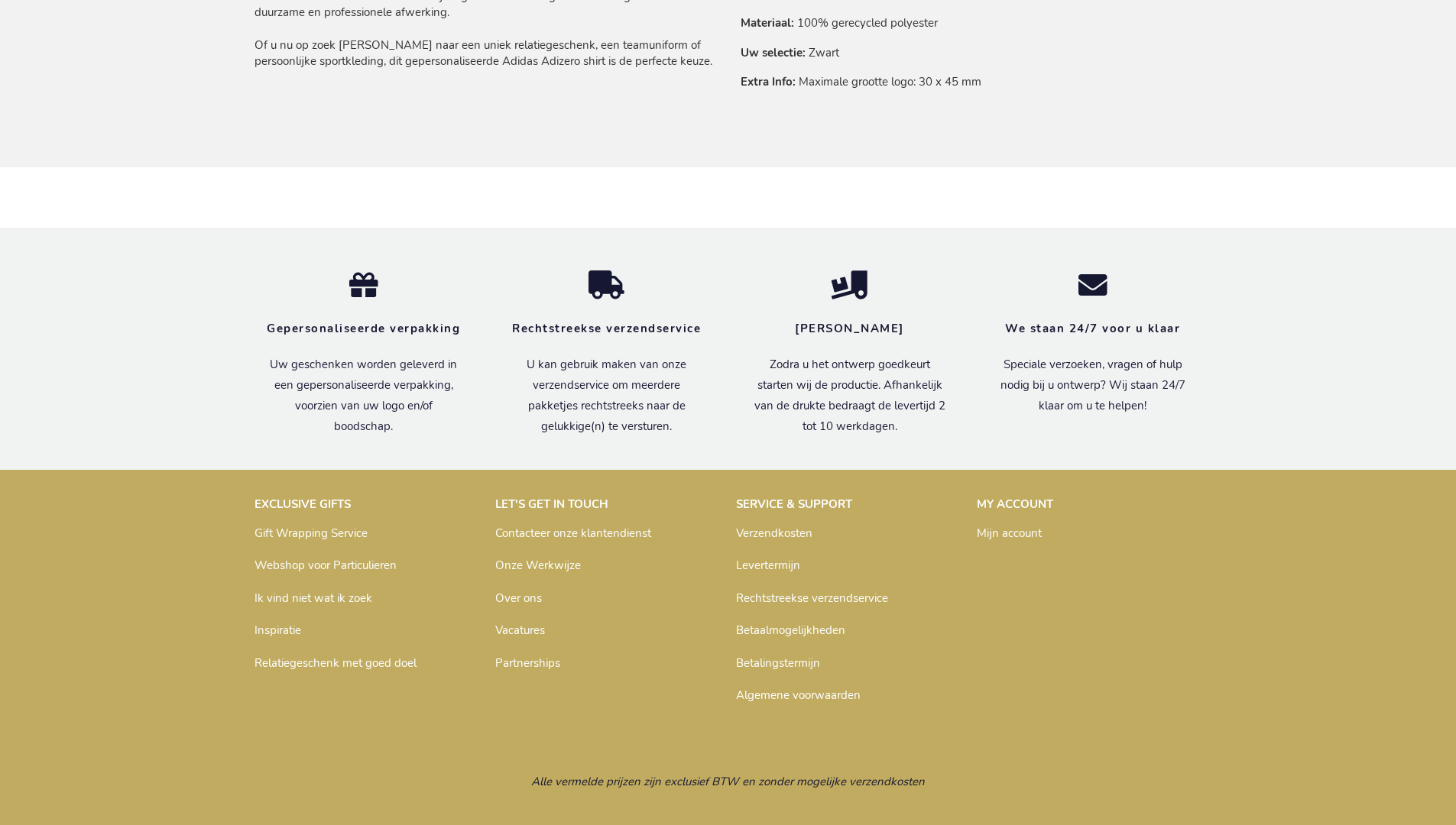
scroll to position [1245, 0]
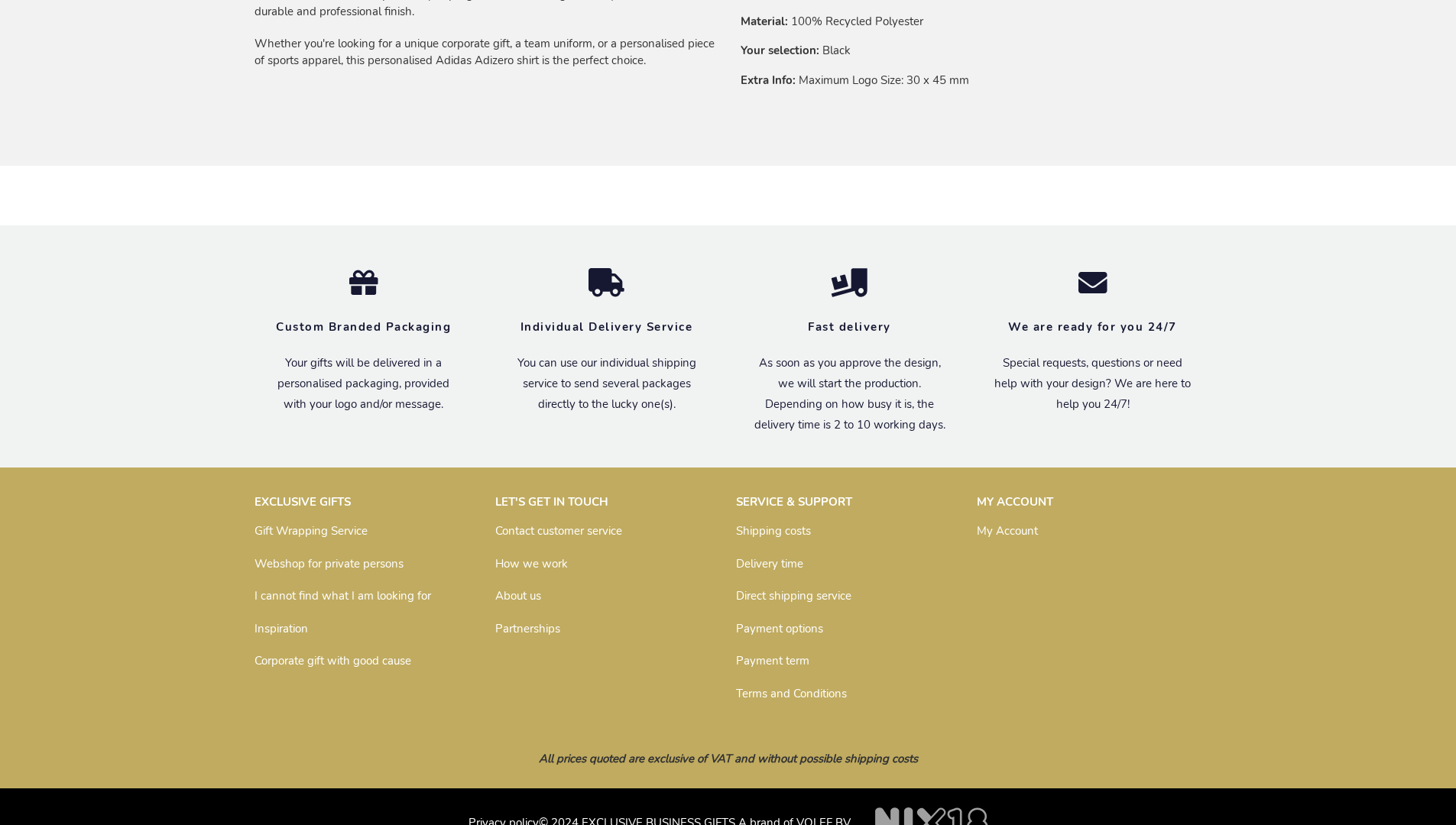
scroll to position [1201, 0]
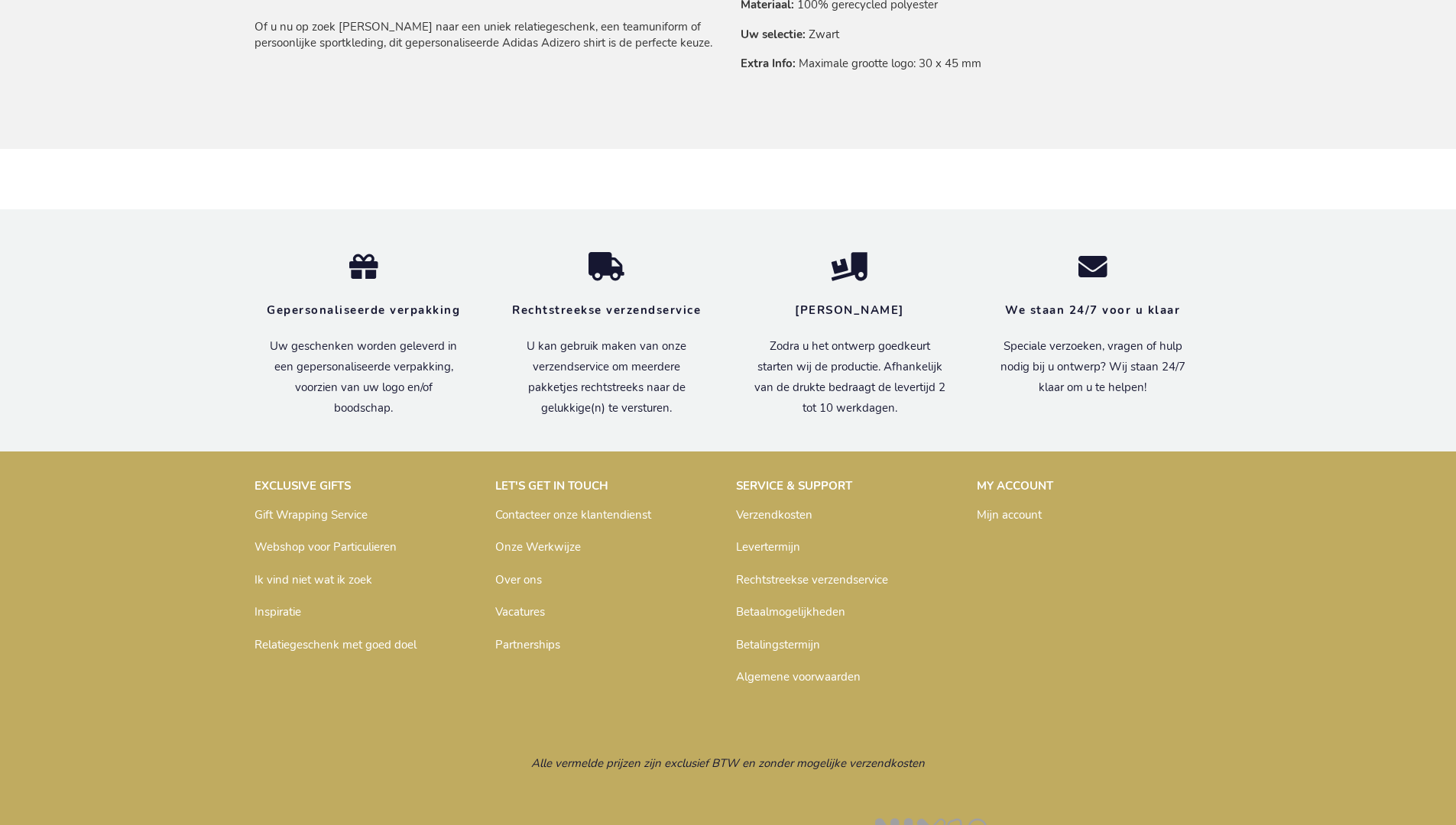
scroll to position [1245, 0]
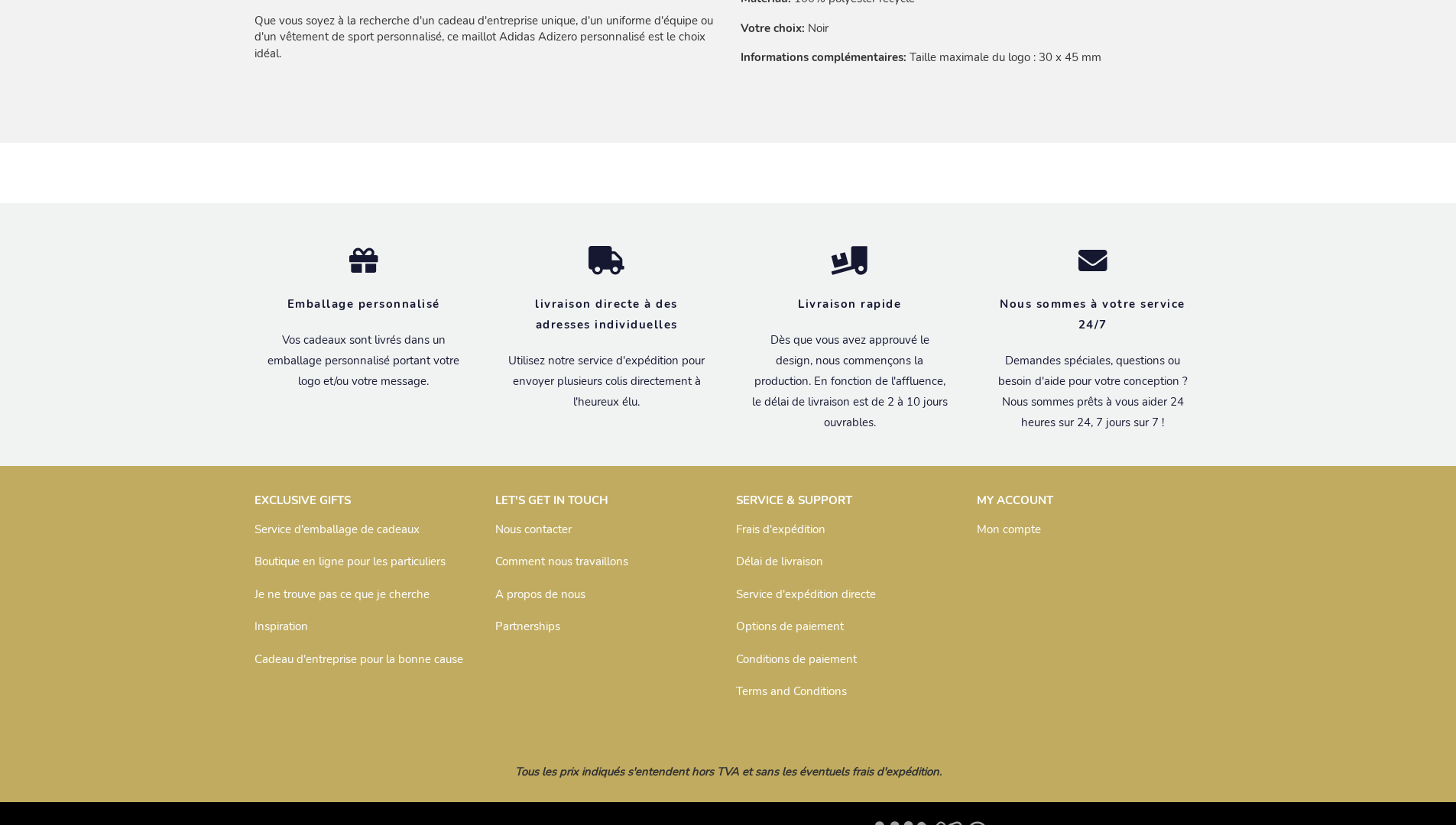
scroll to position [1254, 0]
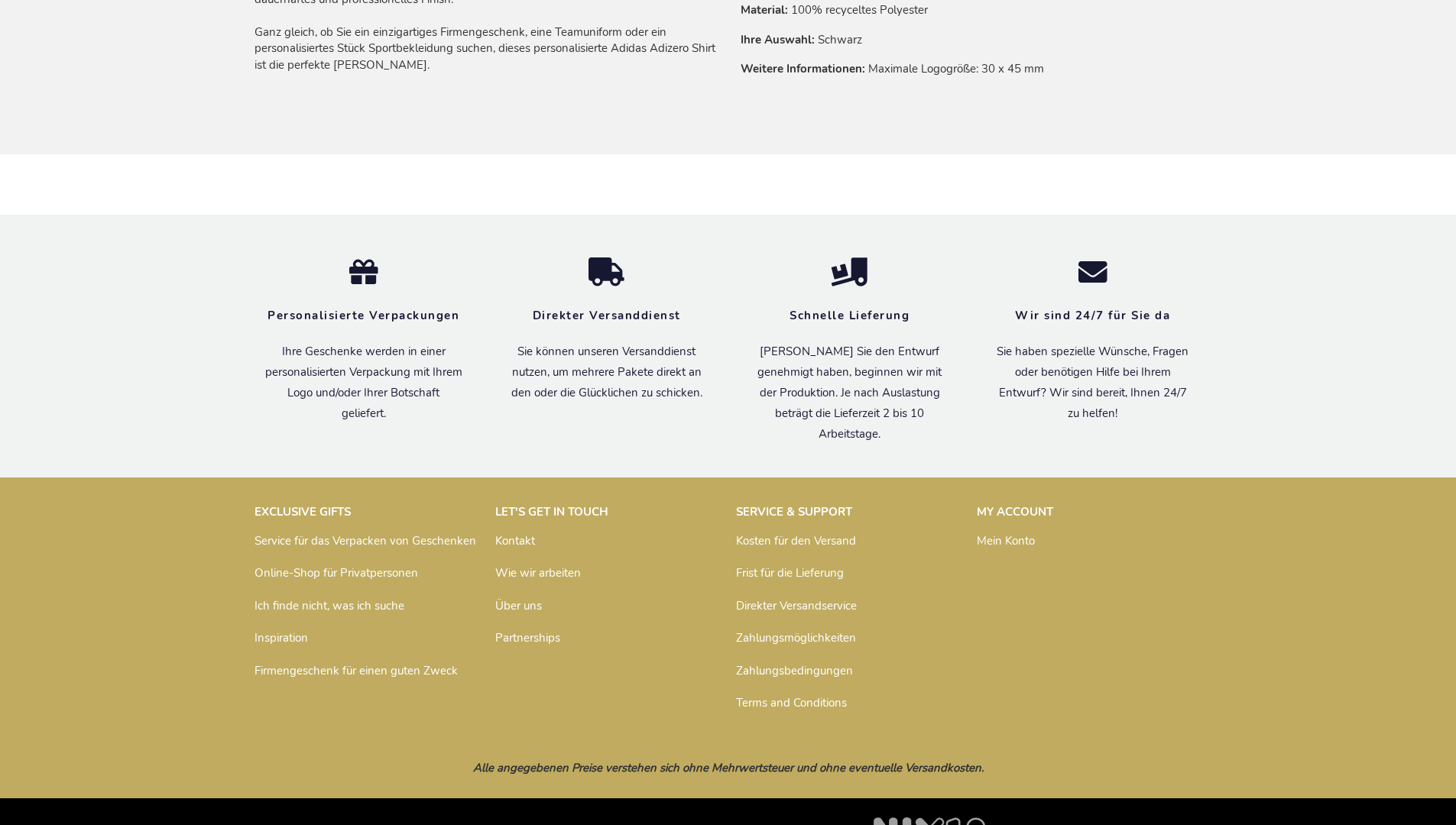
scroll to position [1239, 0]
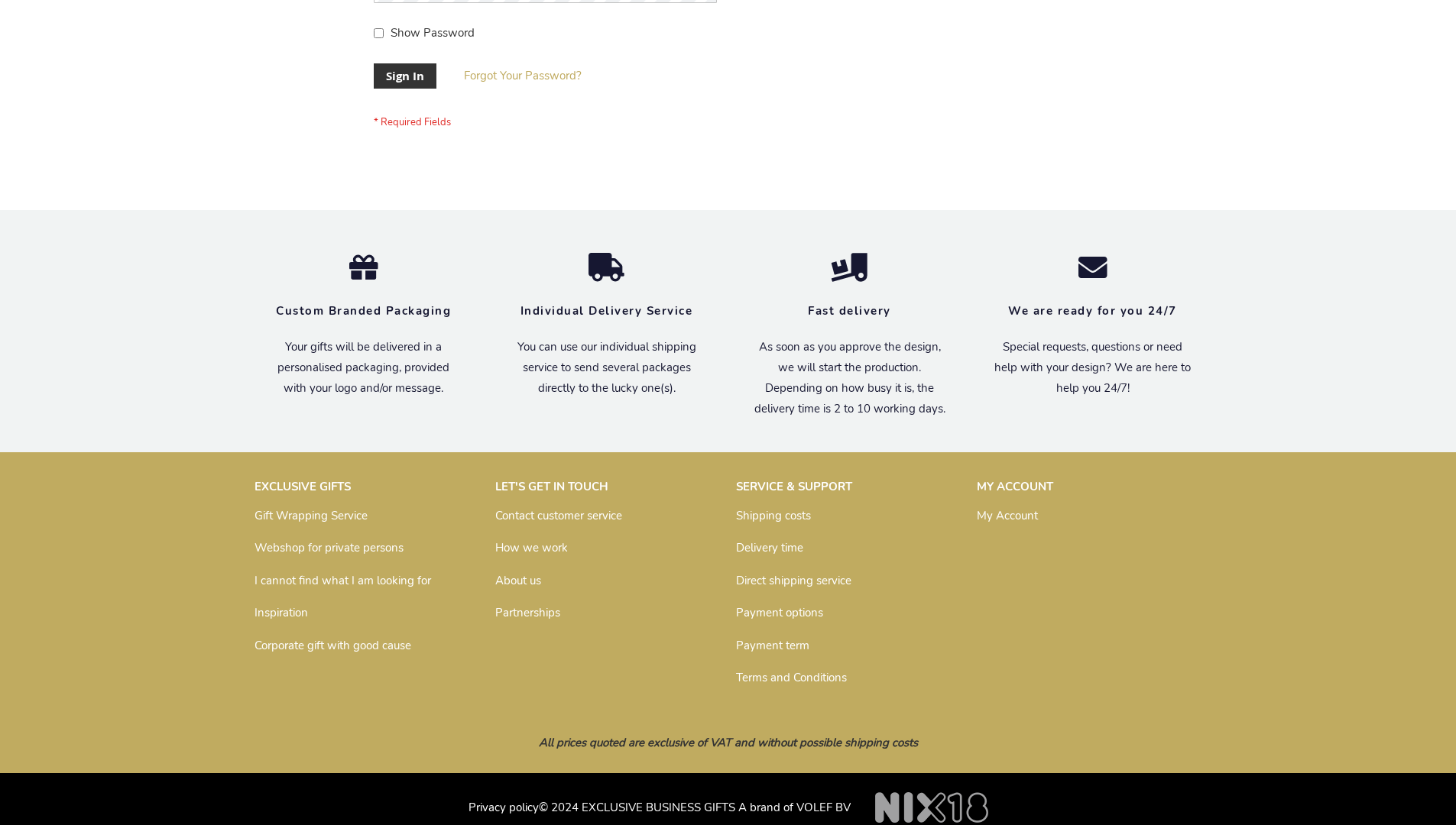
scroll to position [491, 0]
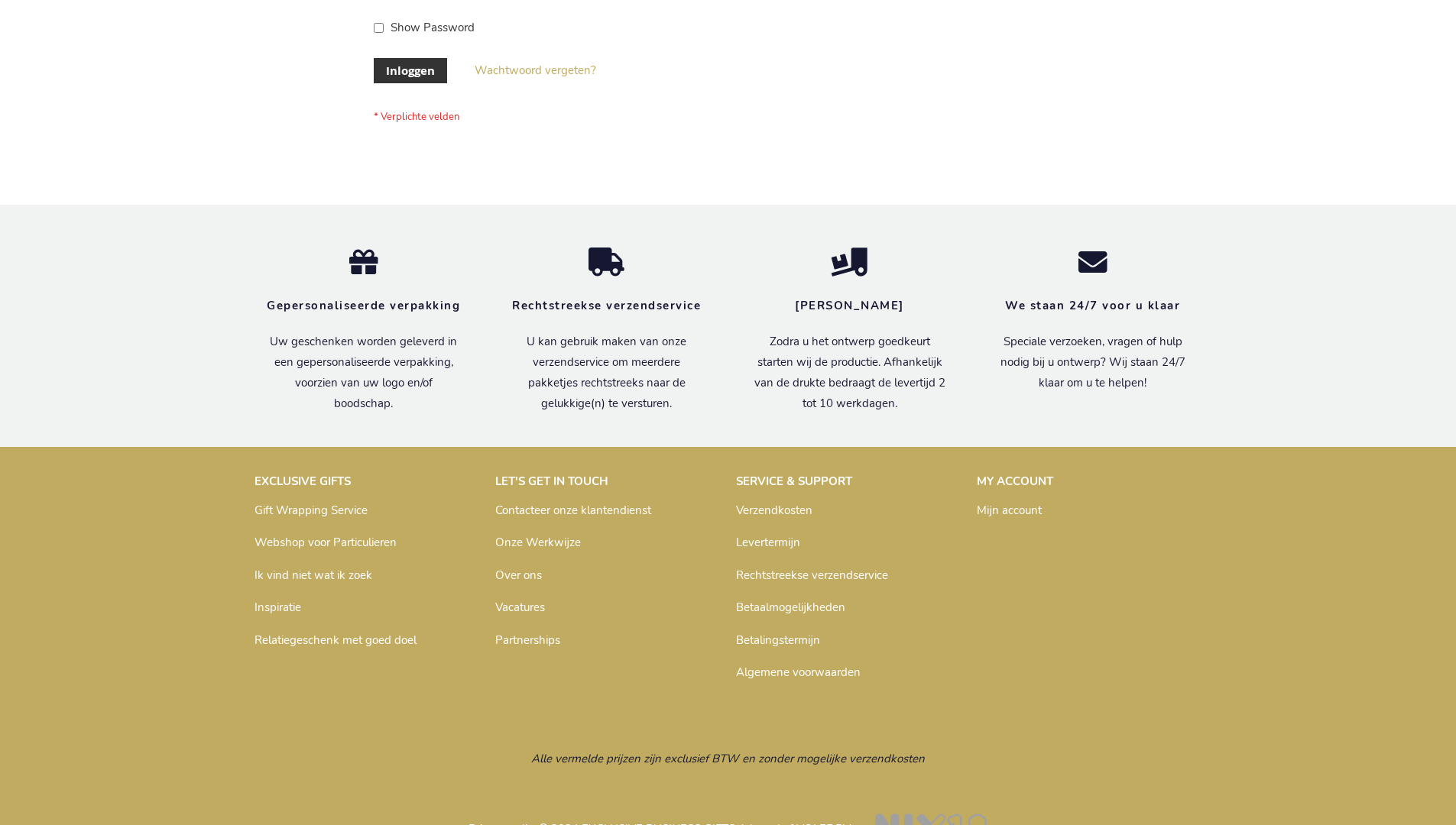
scroll to position [519, 0]
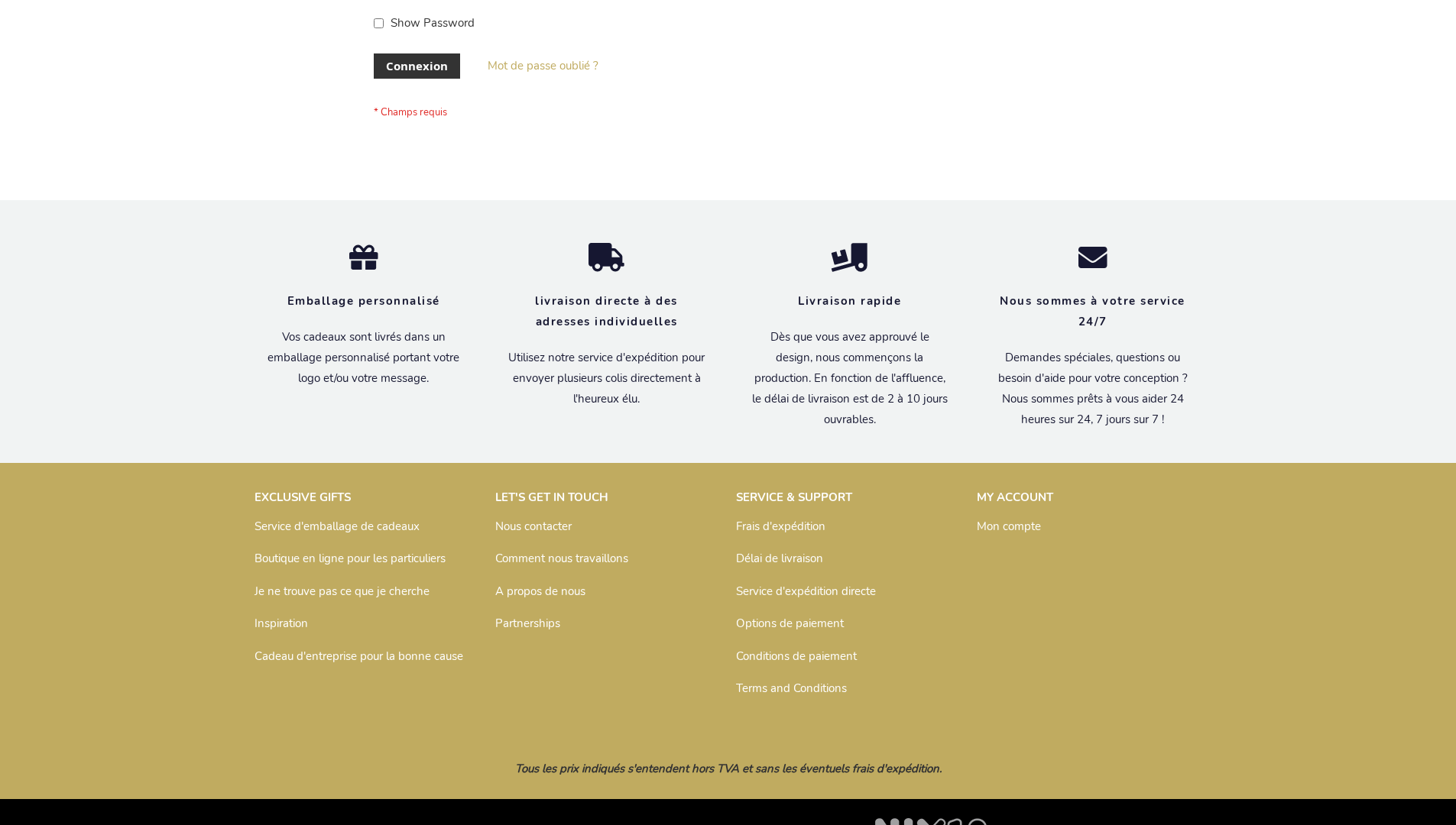
scroll to position [527, 0]
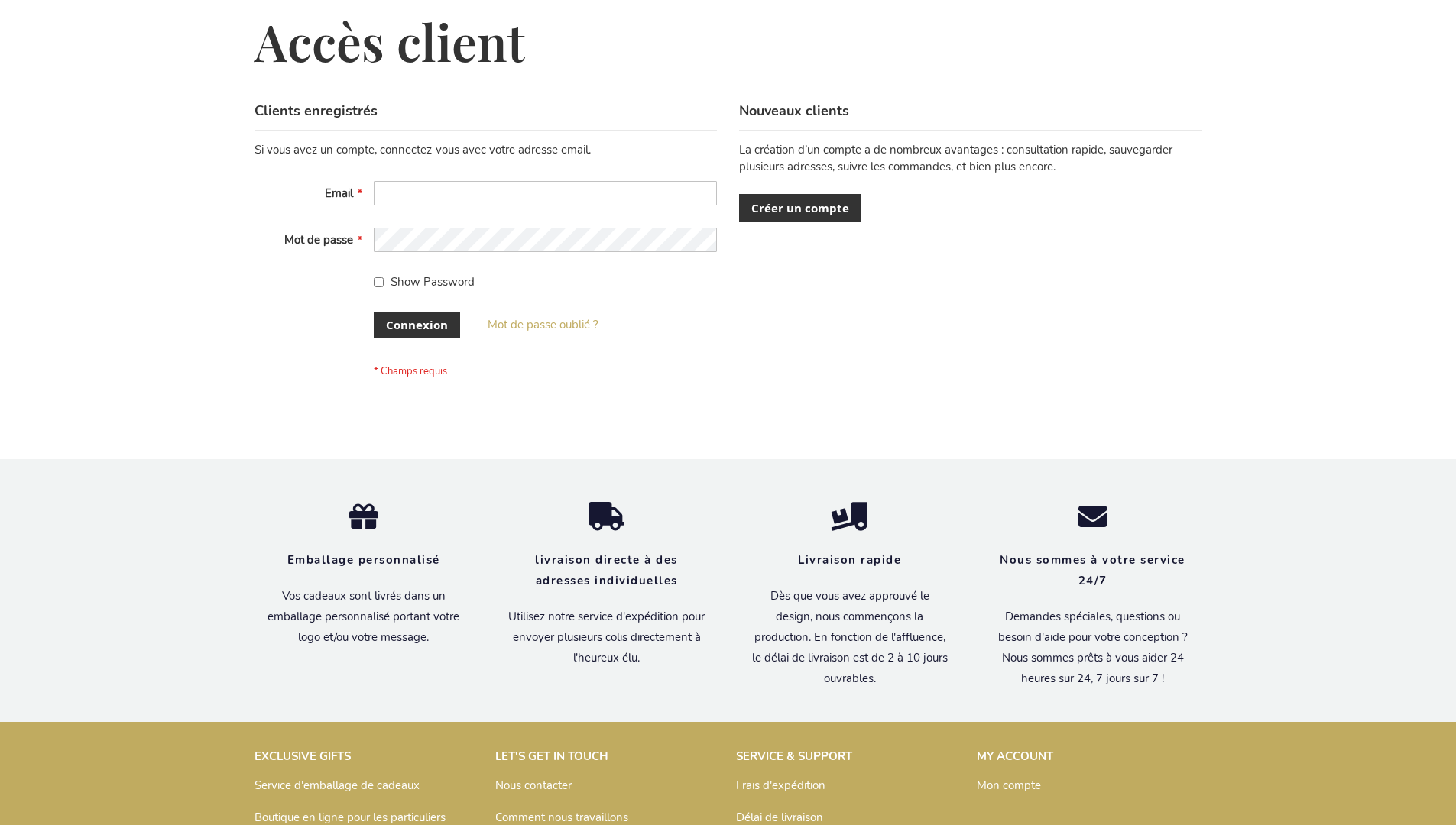
scroll to position [527, 0]
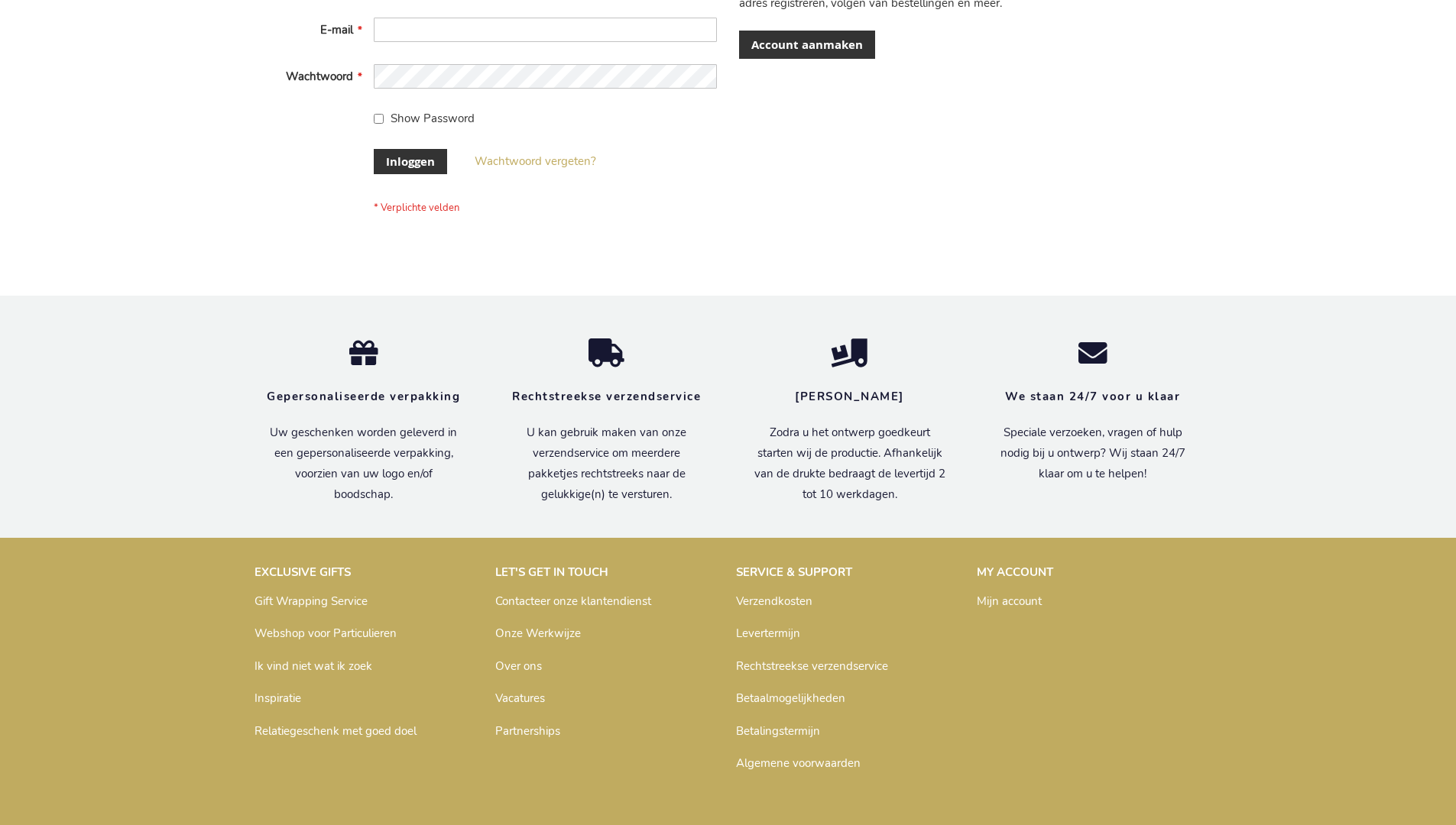
scroll to position [519, 0]
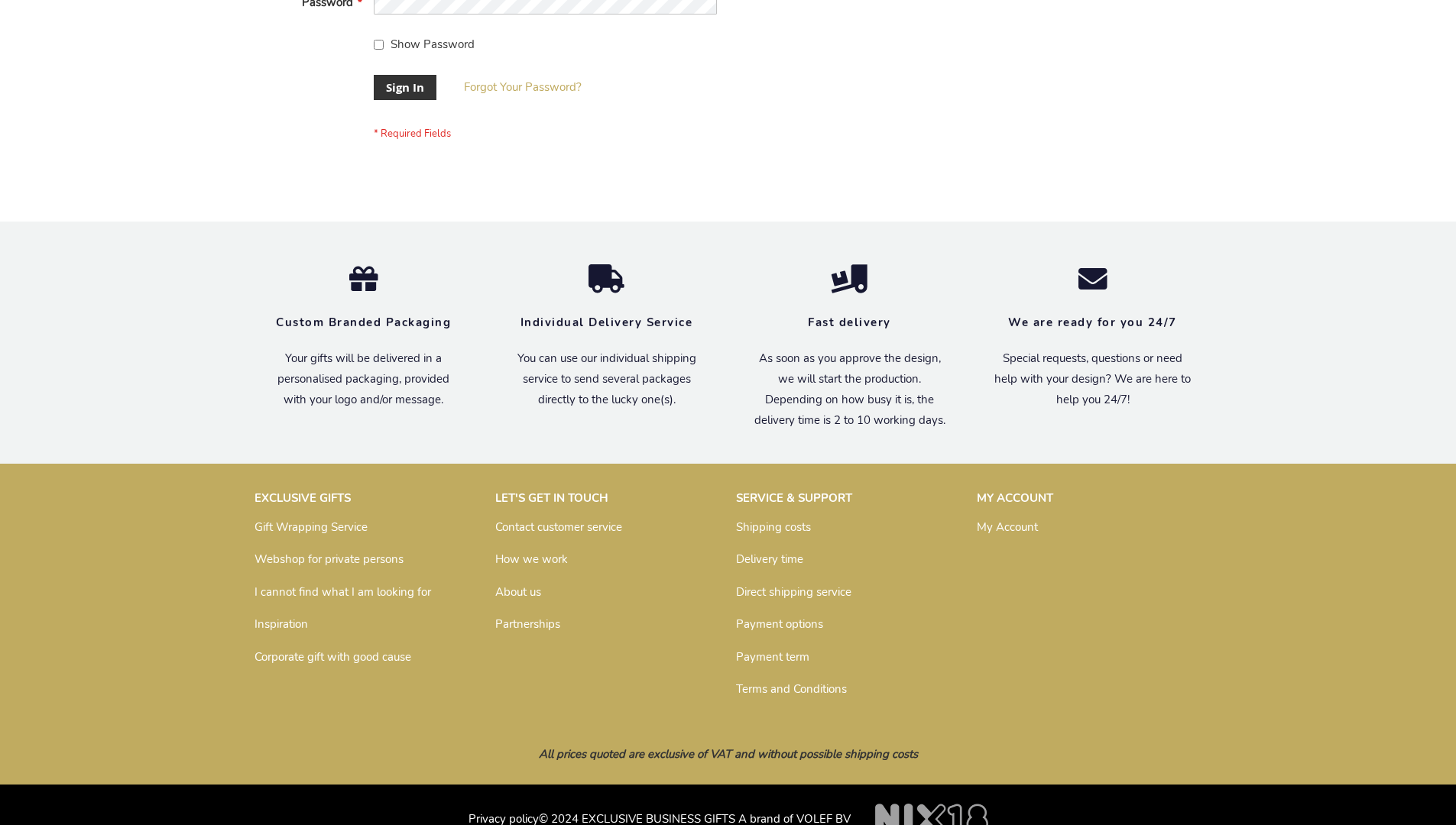
scroll to position [491, 0]
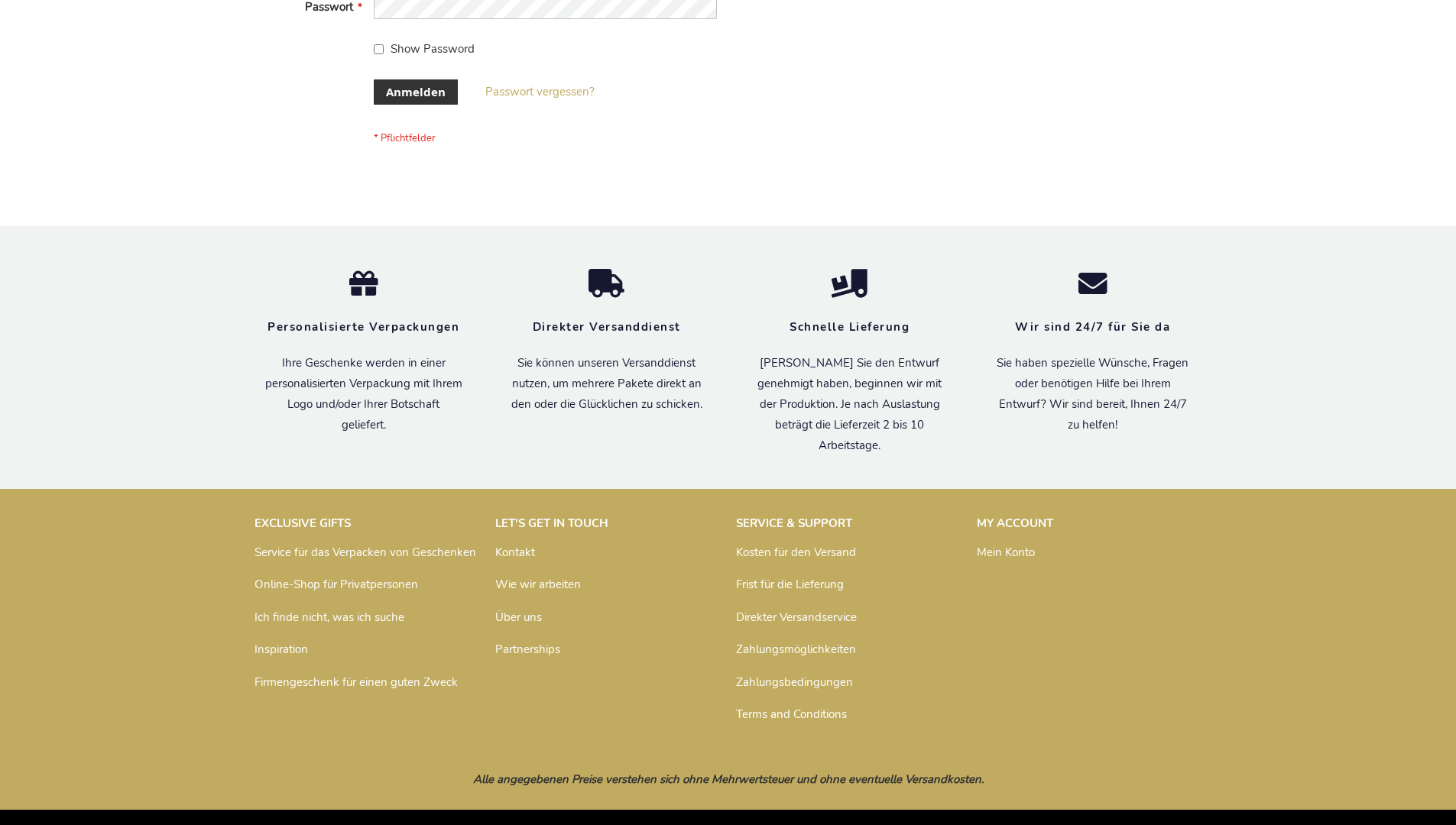
scroll to position [512, 0]
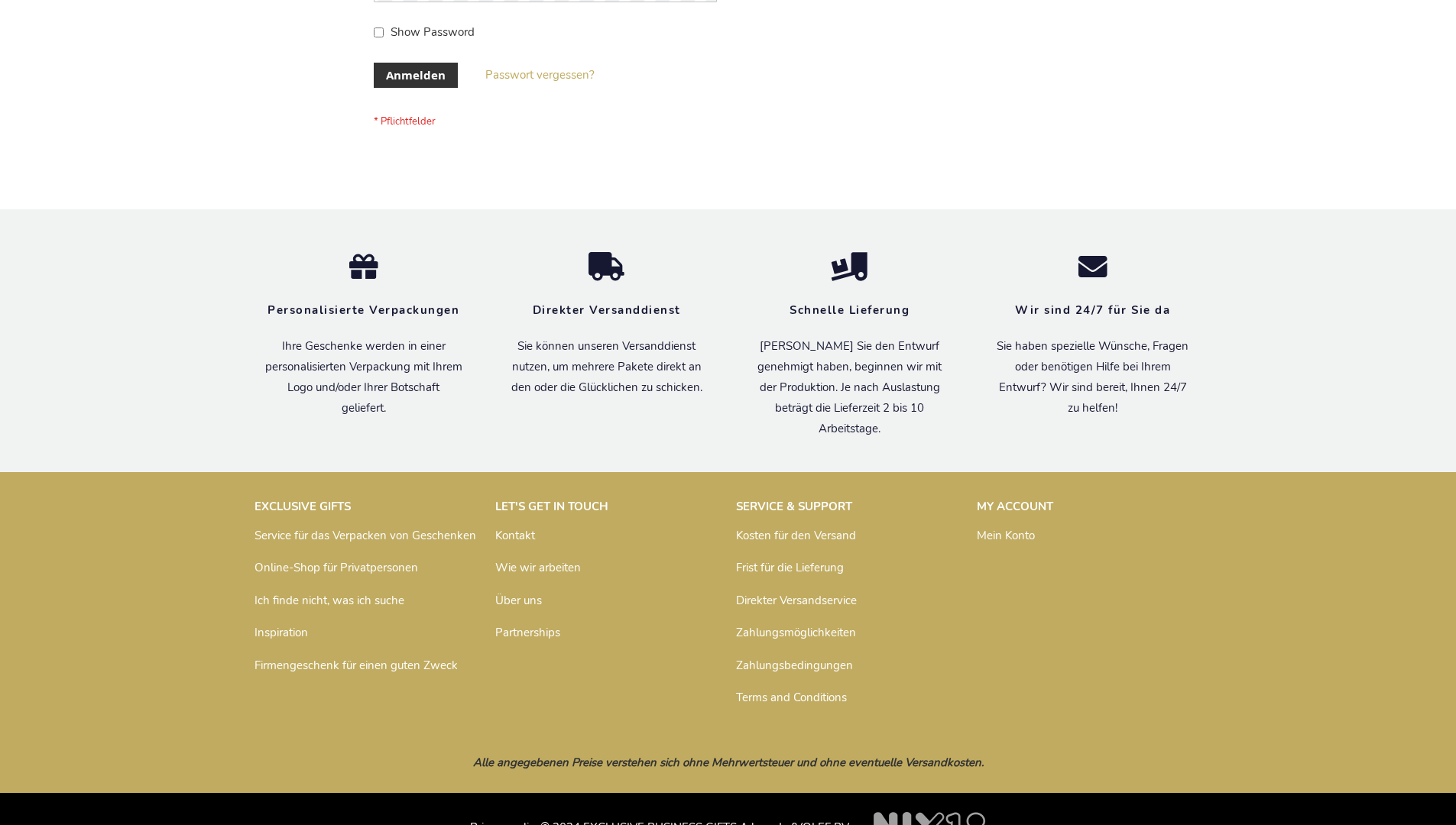
scroll to position [512, 0]
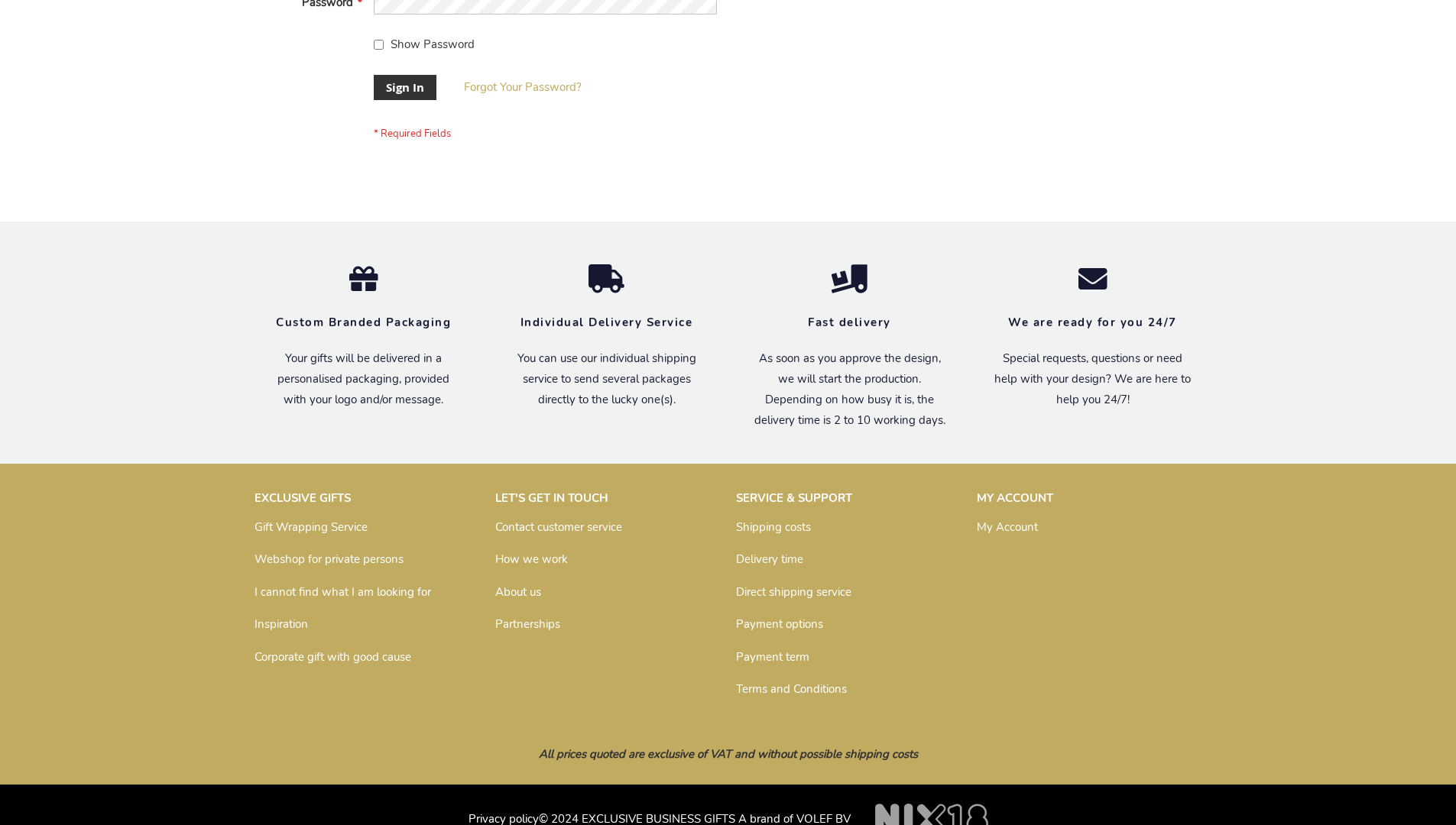
scroll to position [491, 0]
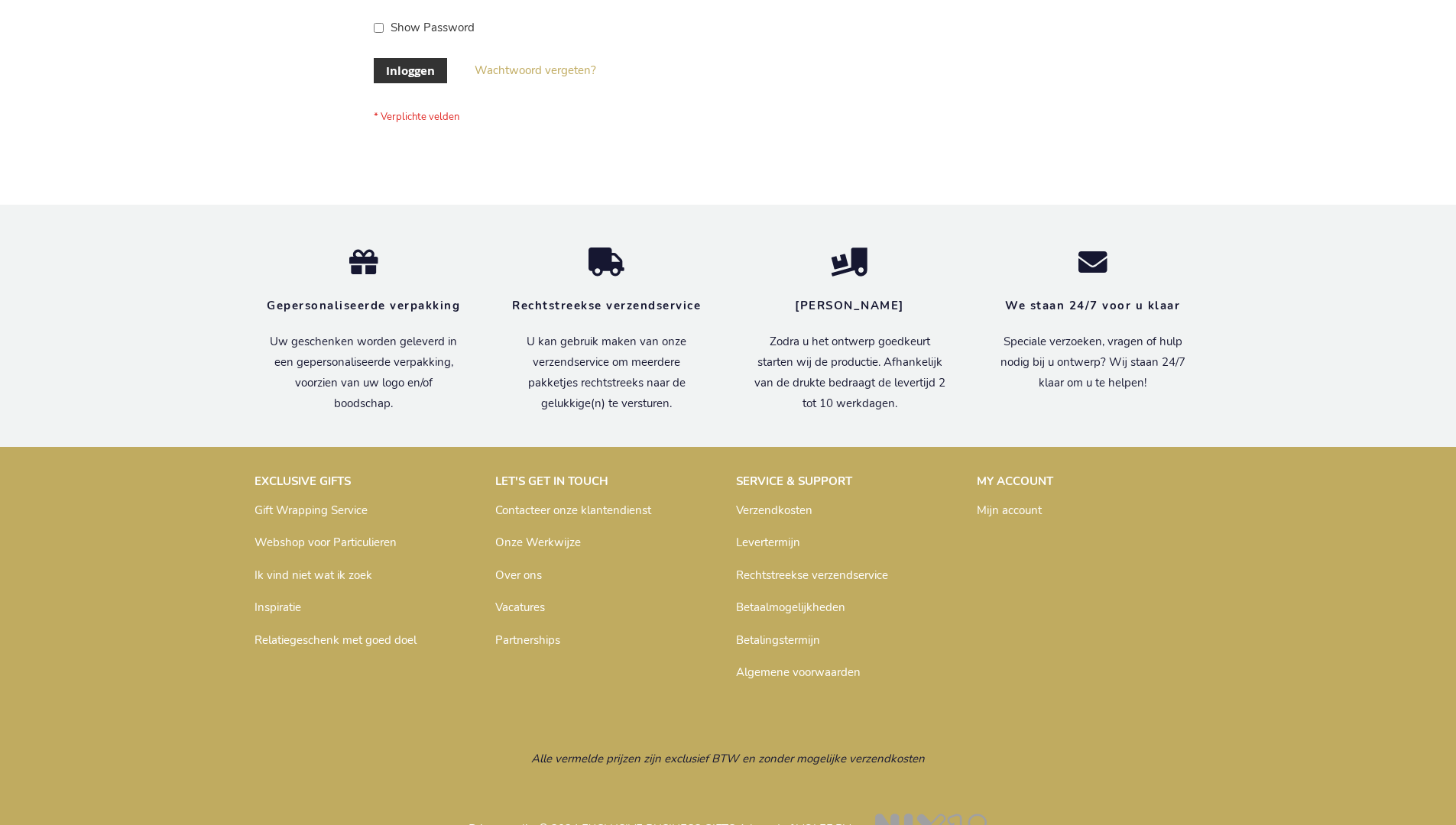
scroll to position [519, 0]
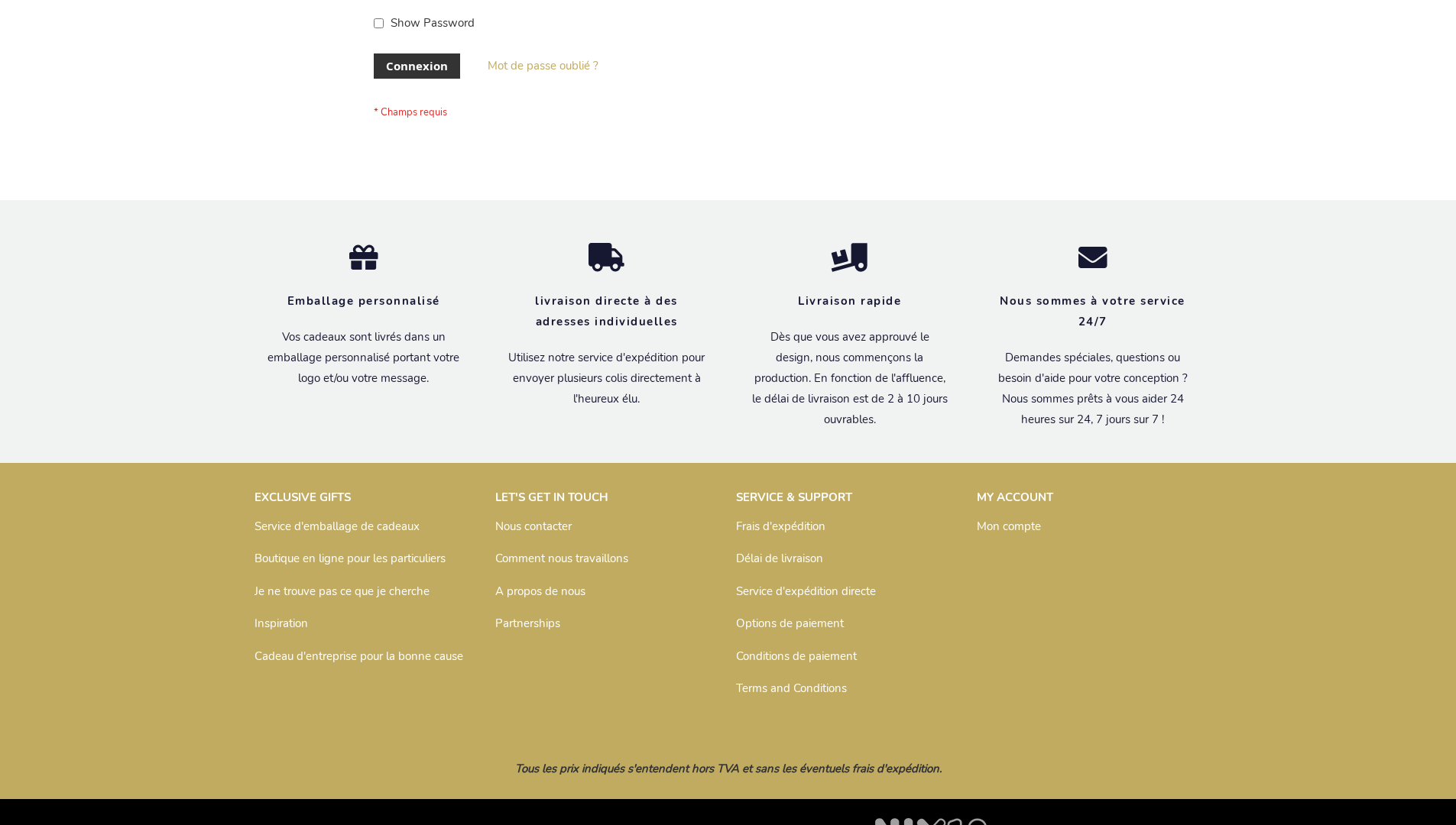
scroll to position [527, 0]
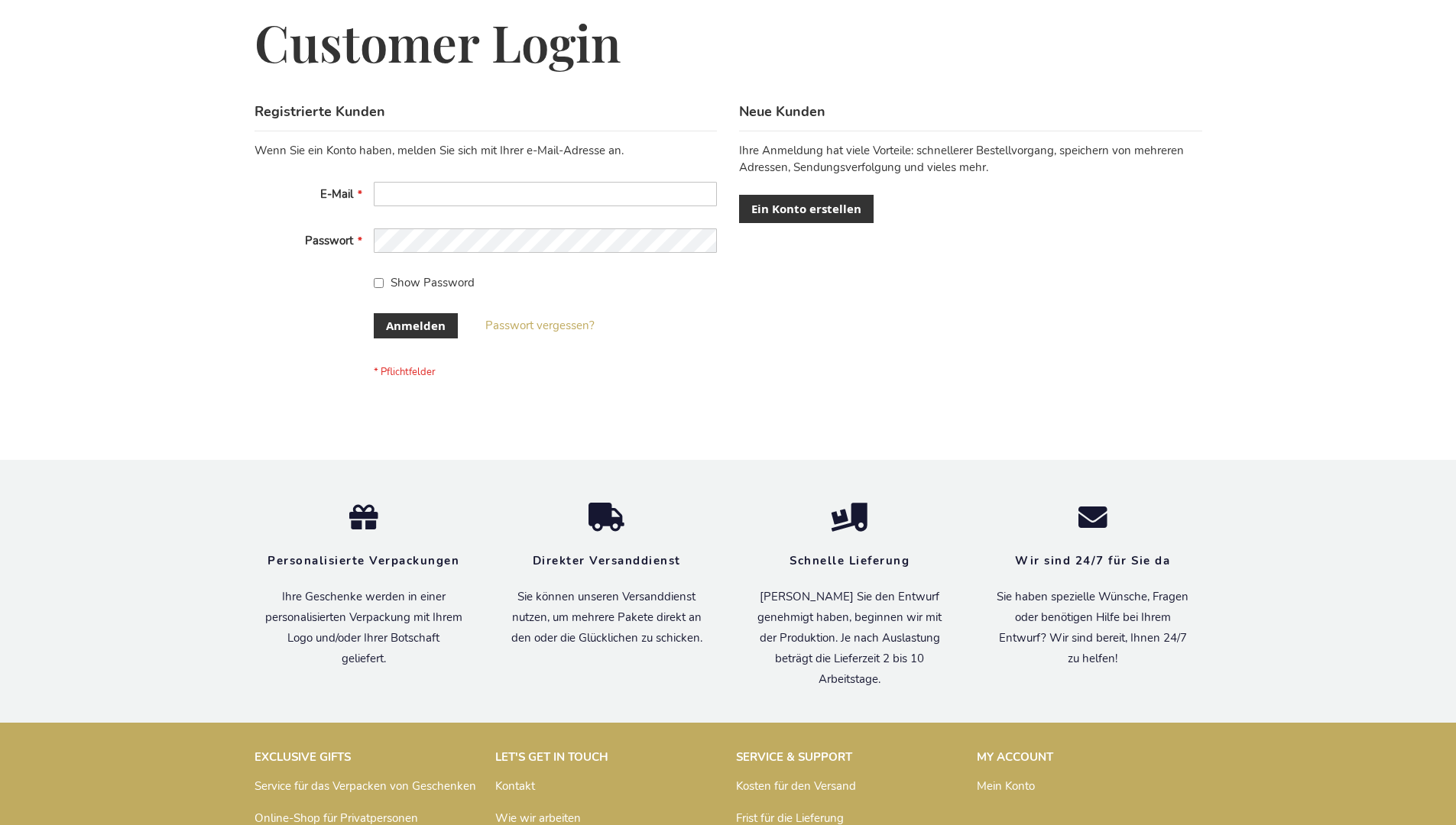
scroll to position [512, 0]
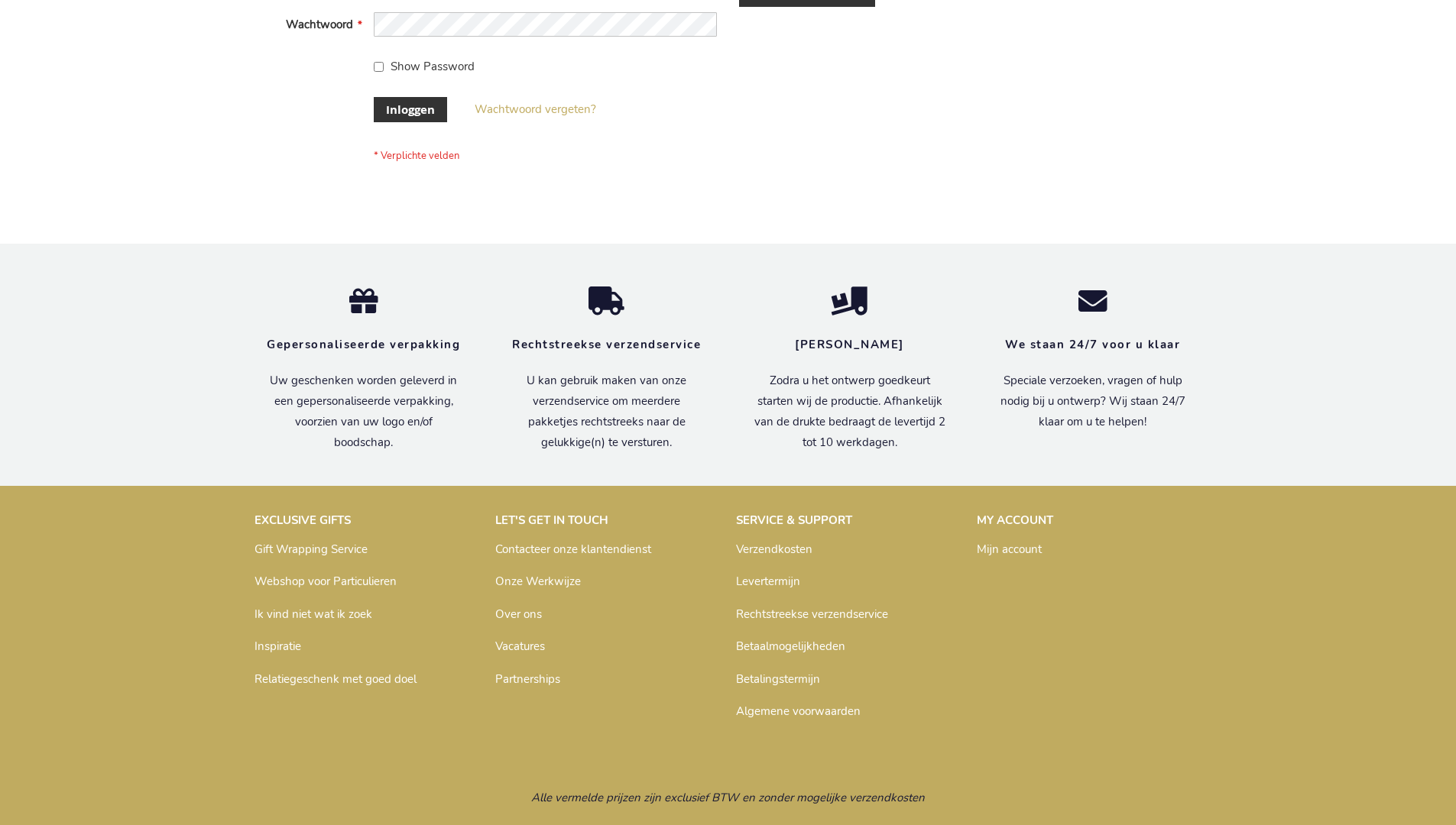
scroll to position [519, 0]
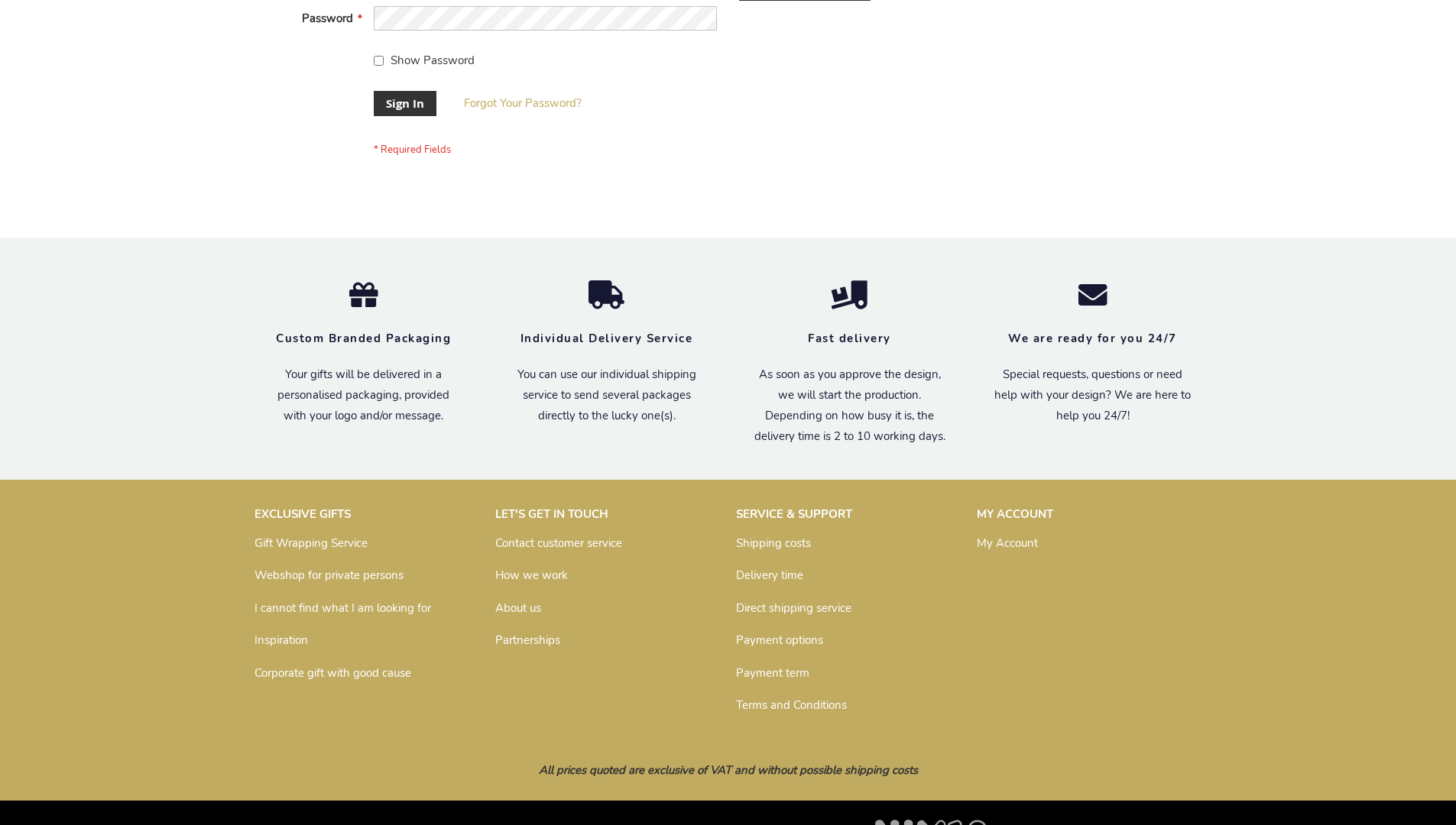
scroll to position [491, 0]
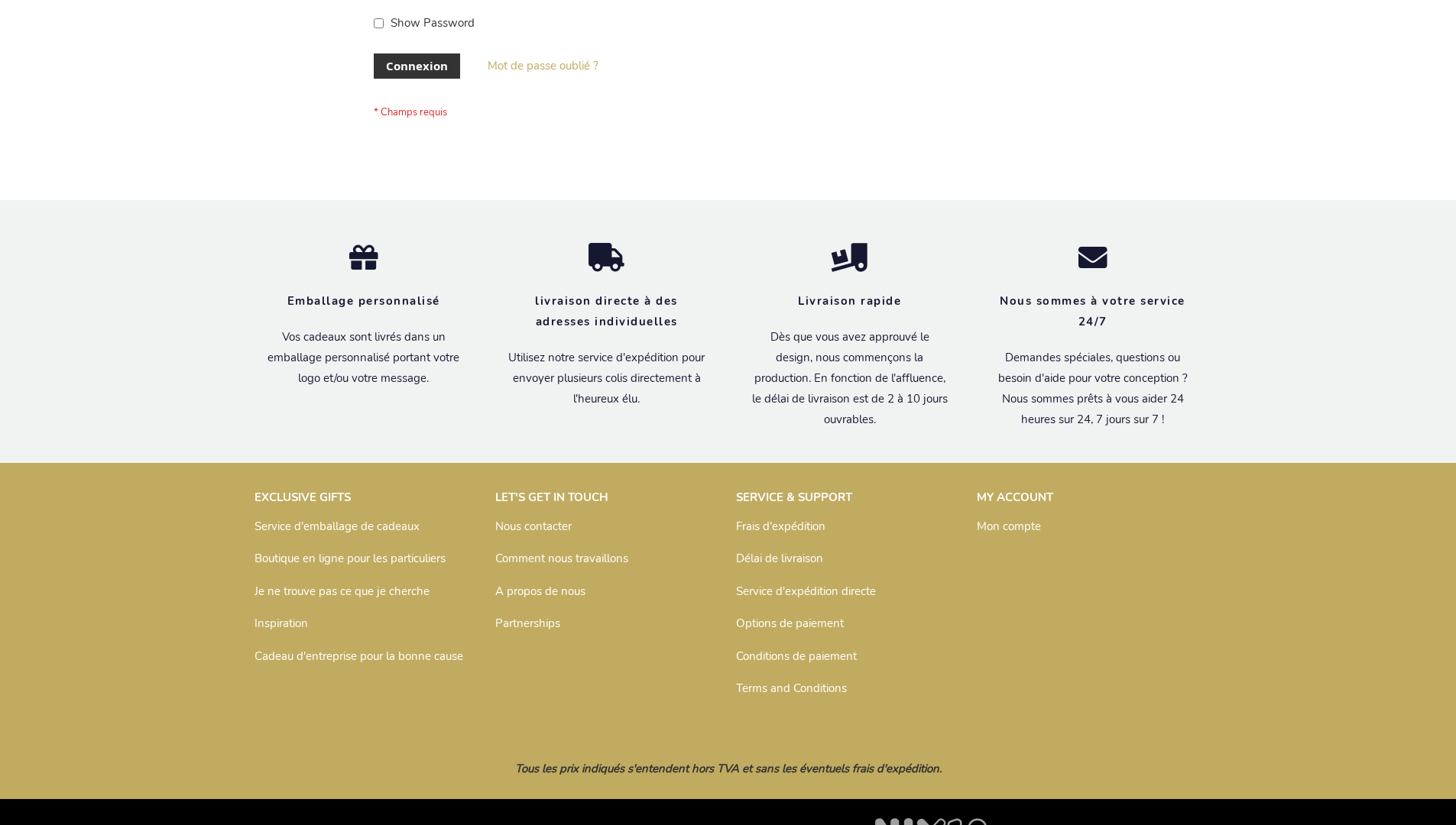
scroll to position [527, 0]
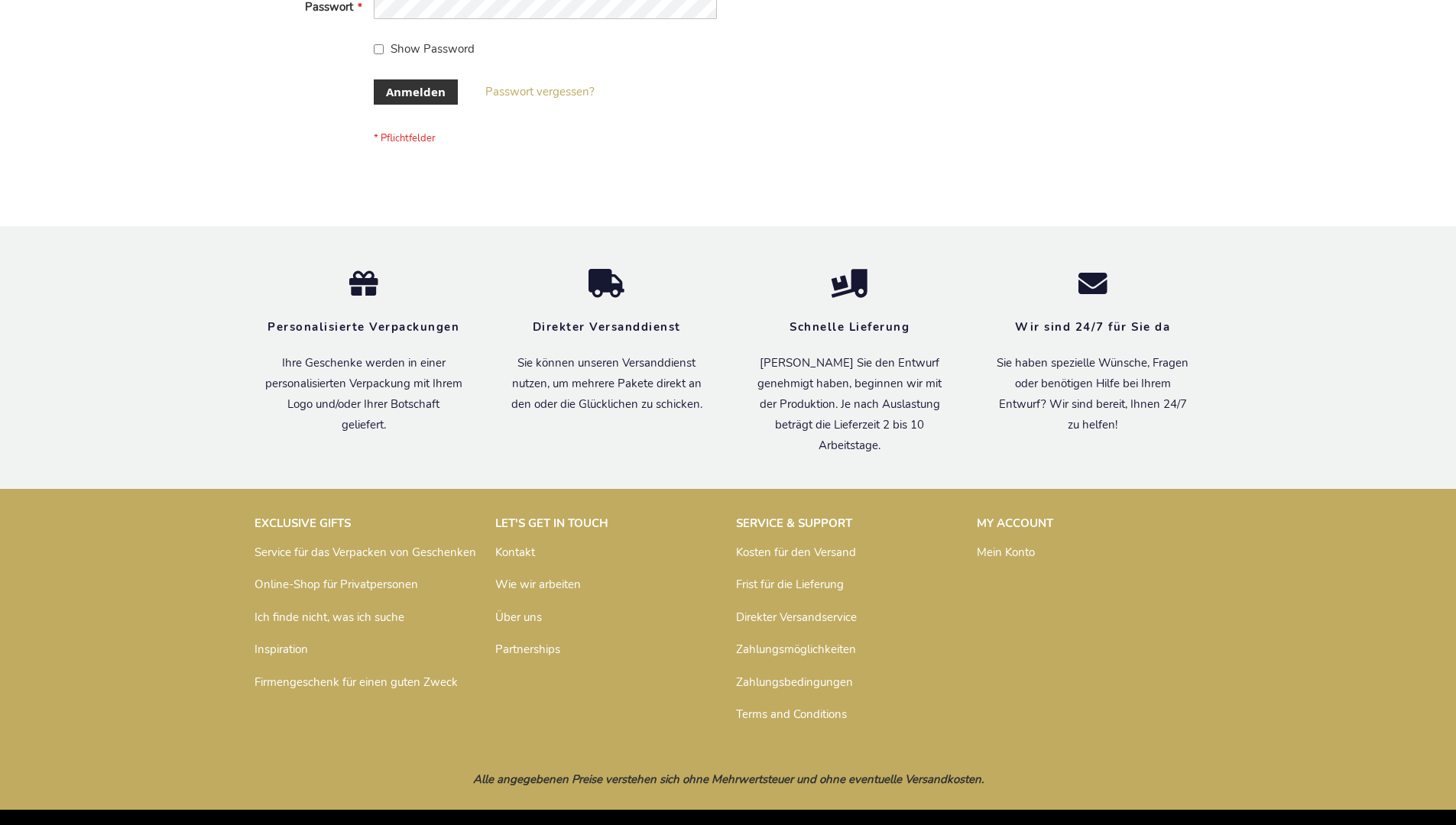
scroll to position [512, 0]
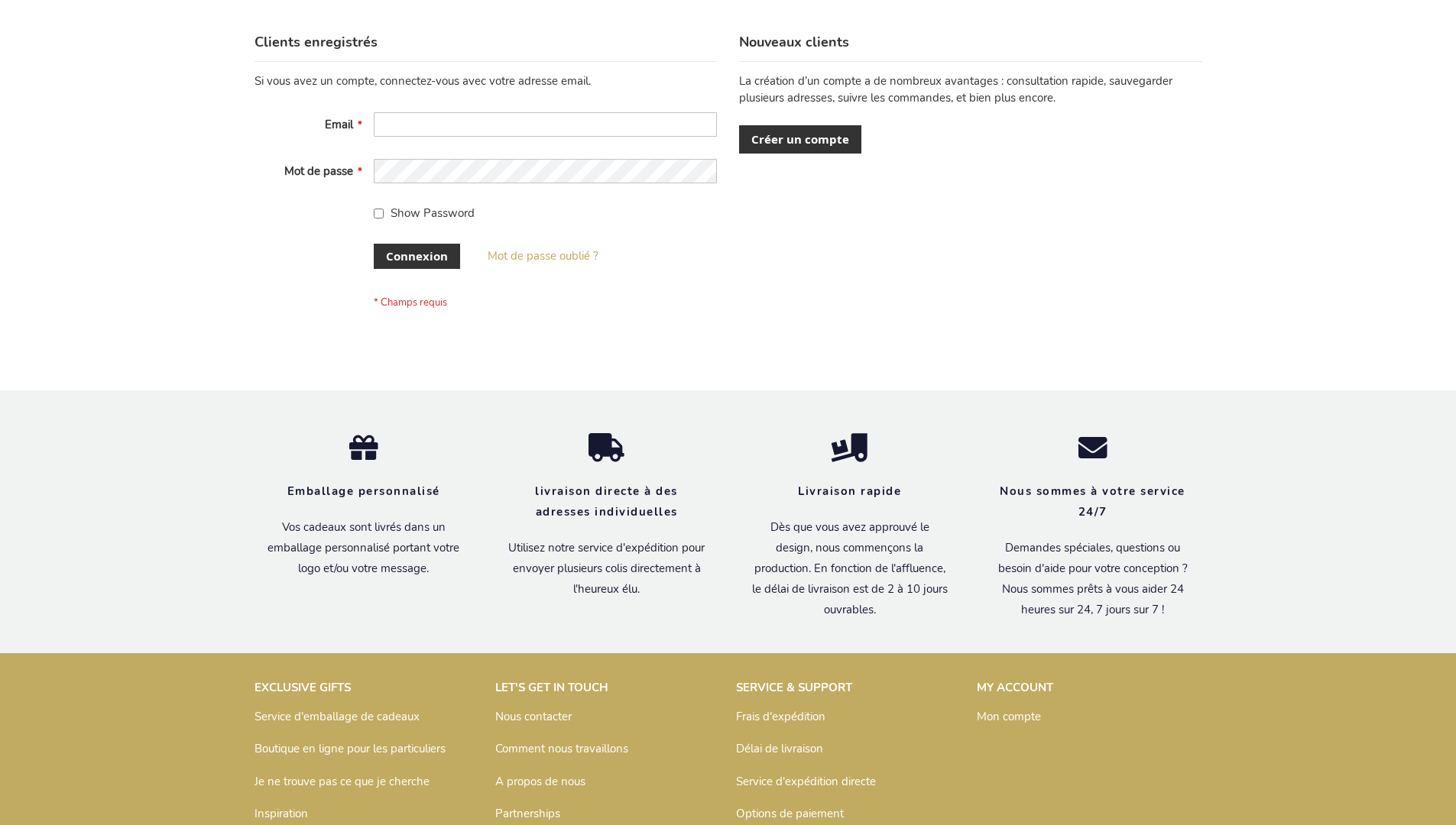
scroll to position [527, 0]
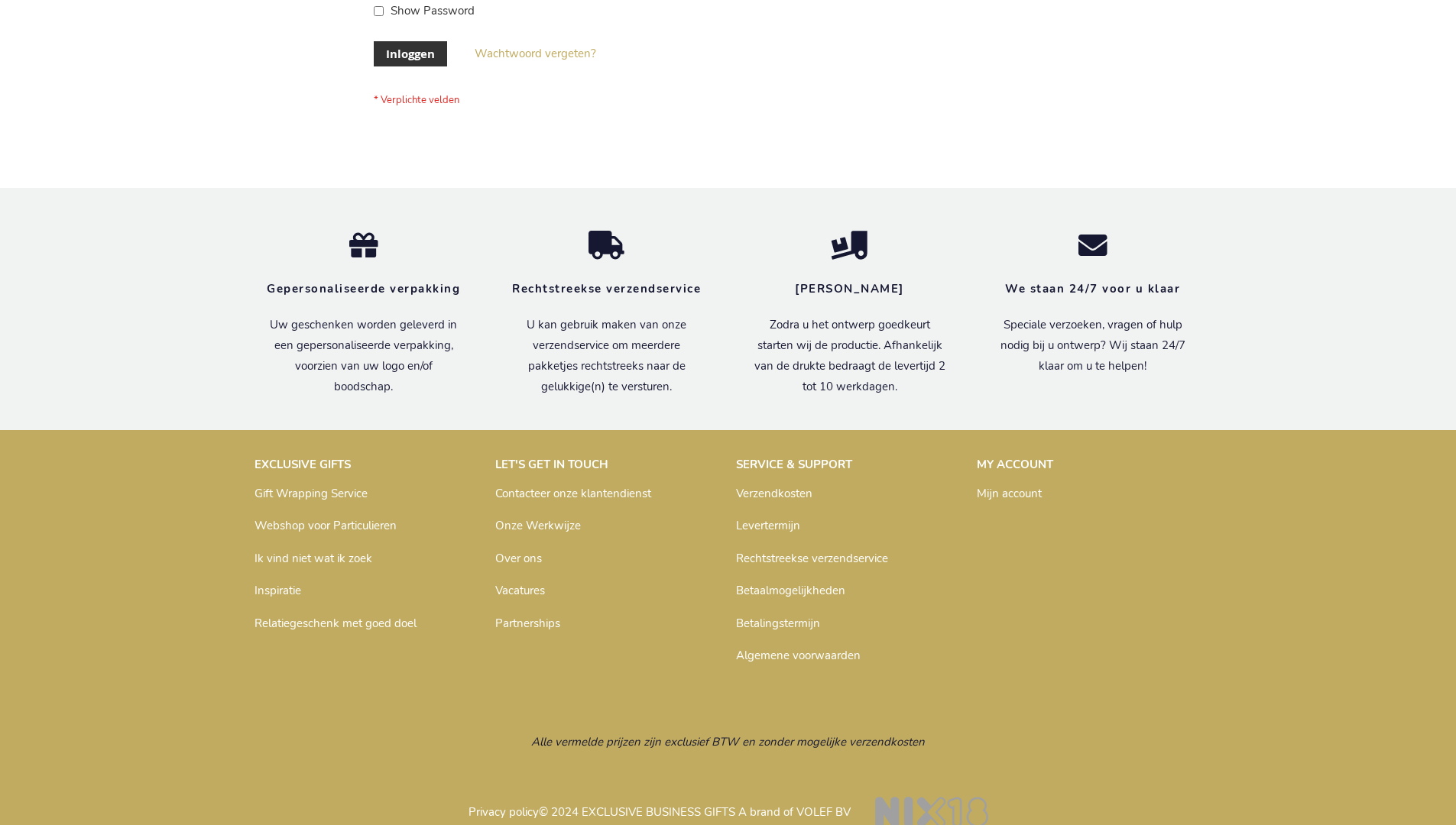
scroll to position [507, 0]
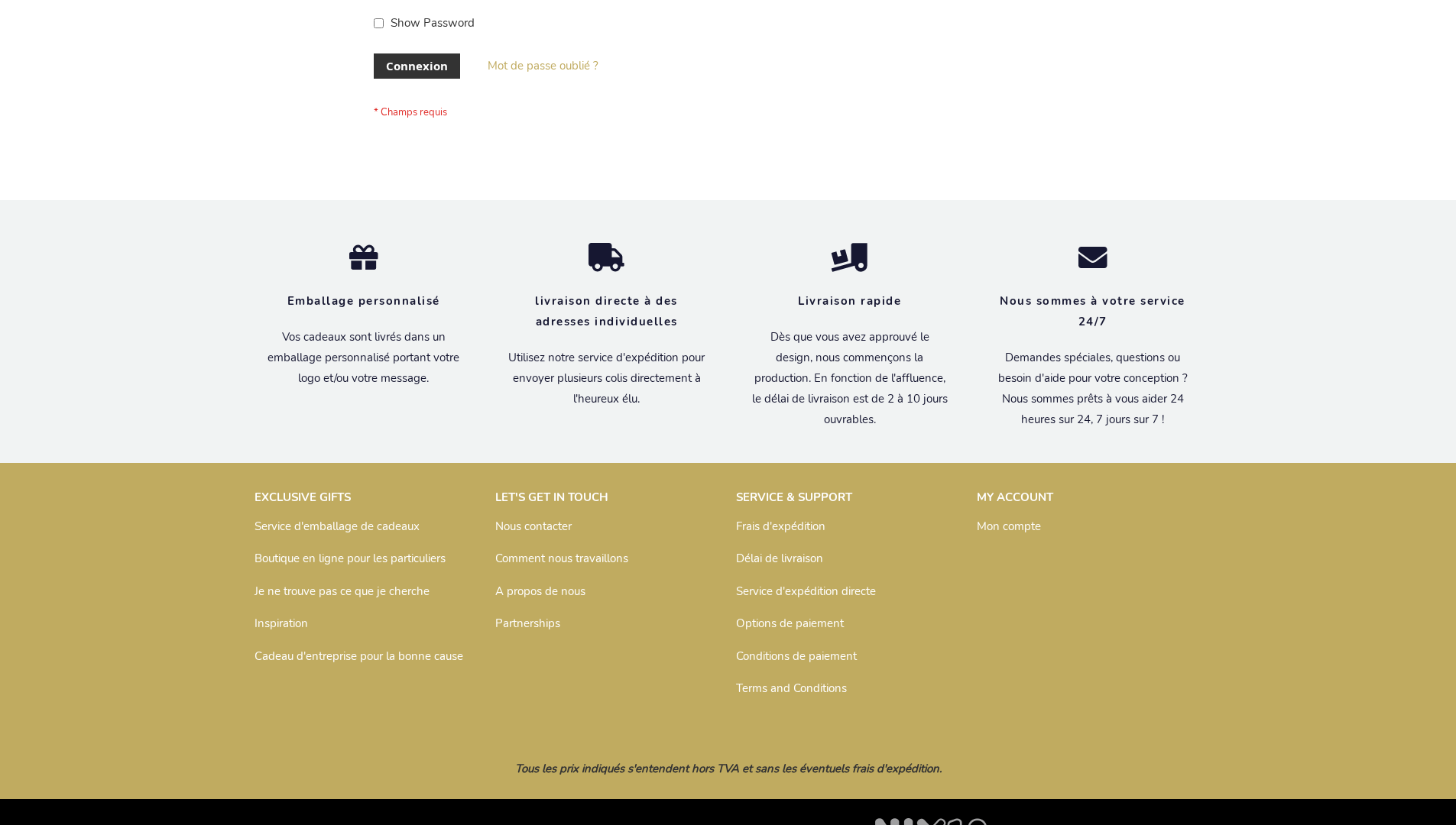
scroll to position [527, 0]
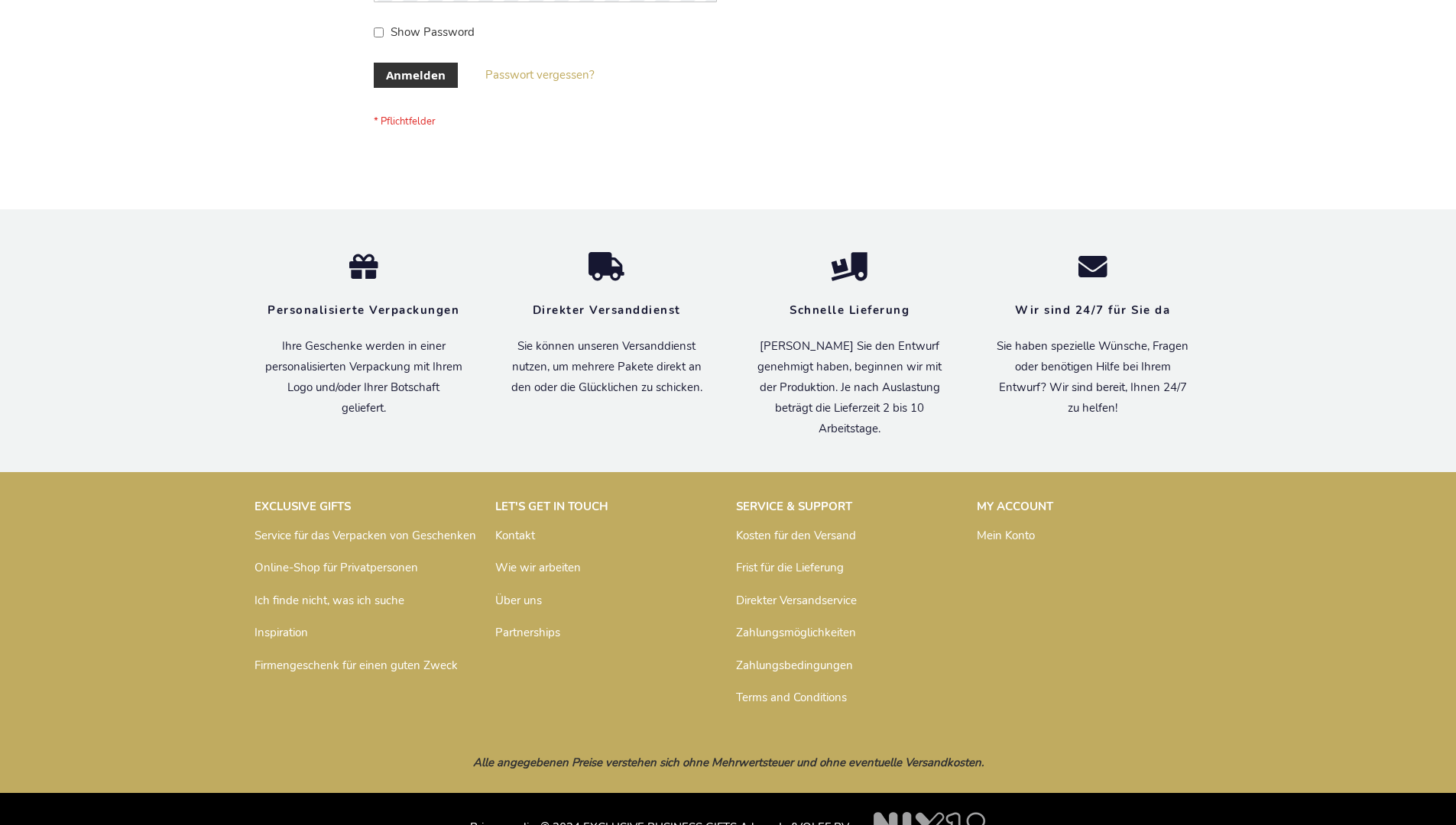
scroll to position [512, 0]
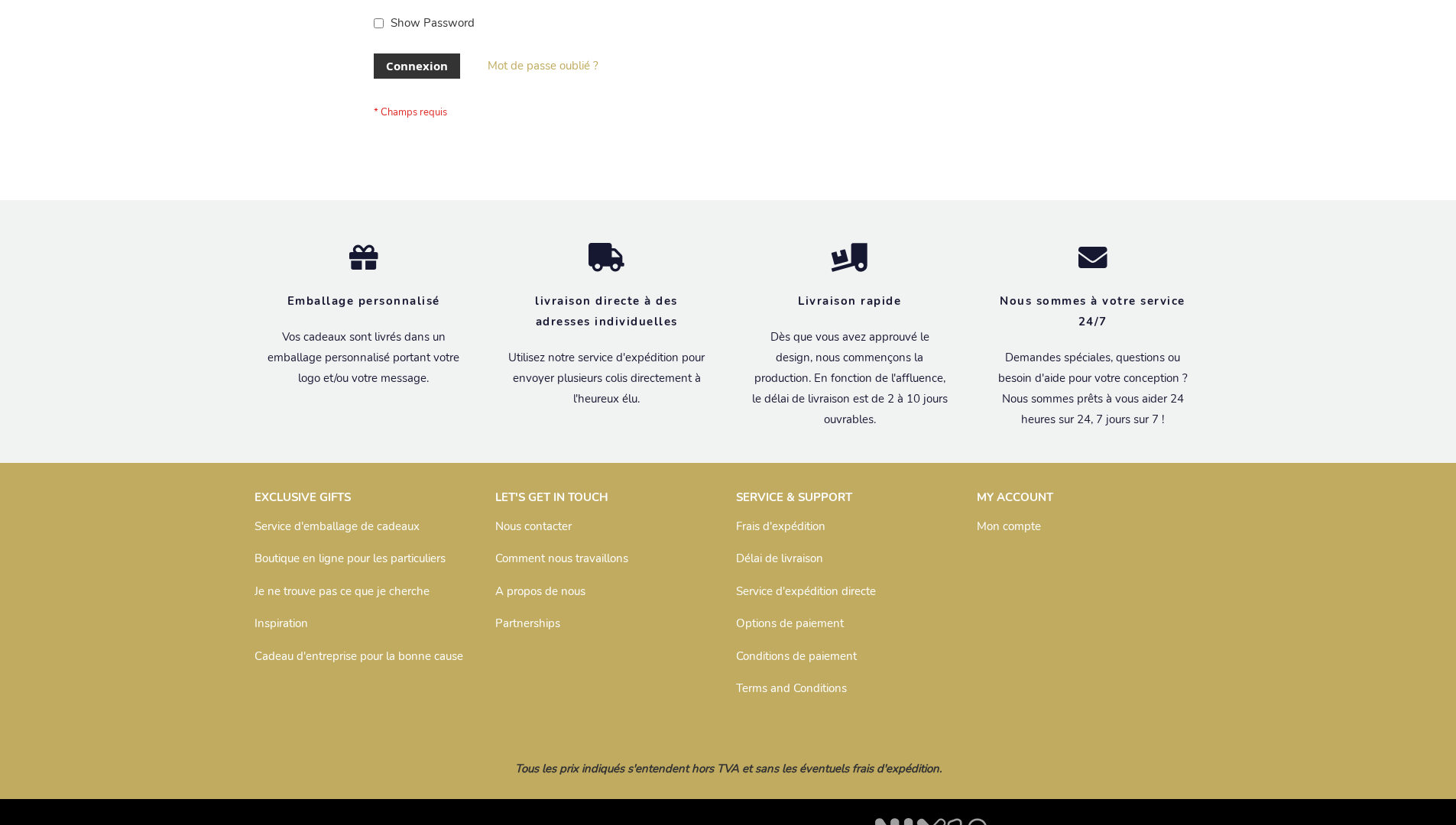
scroll to position [527, 0]
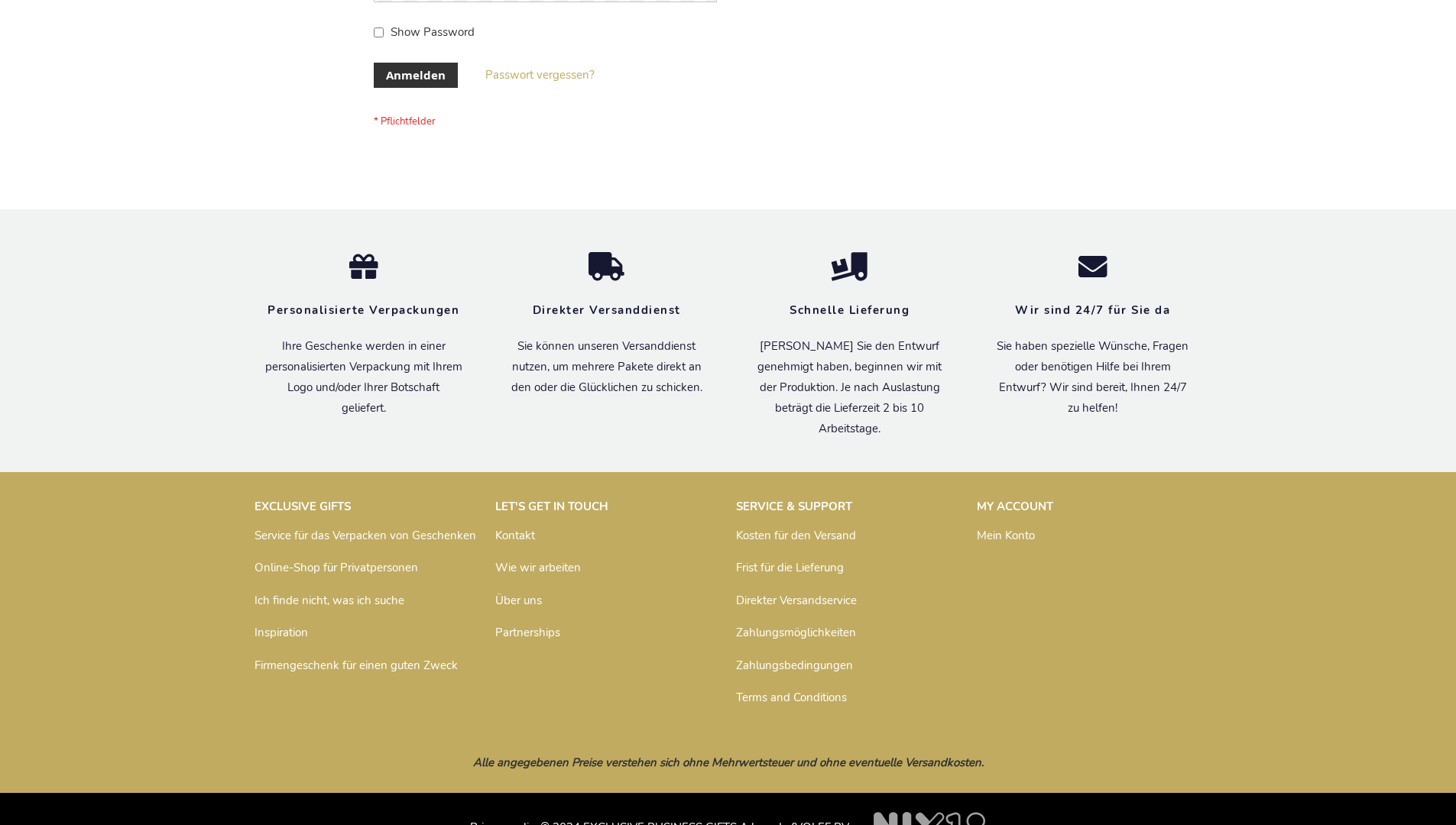
scroll to position [512, 0]
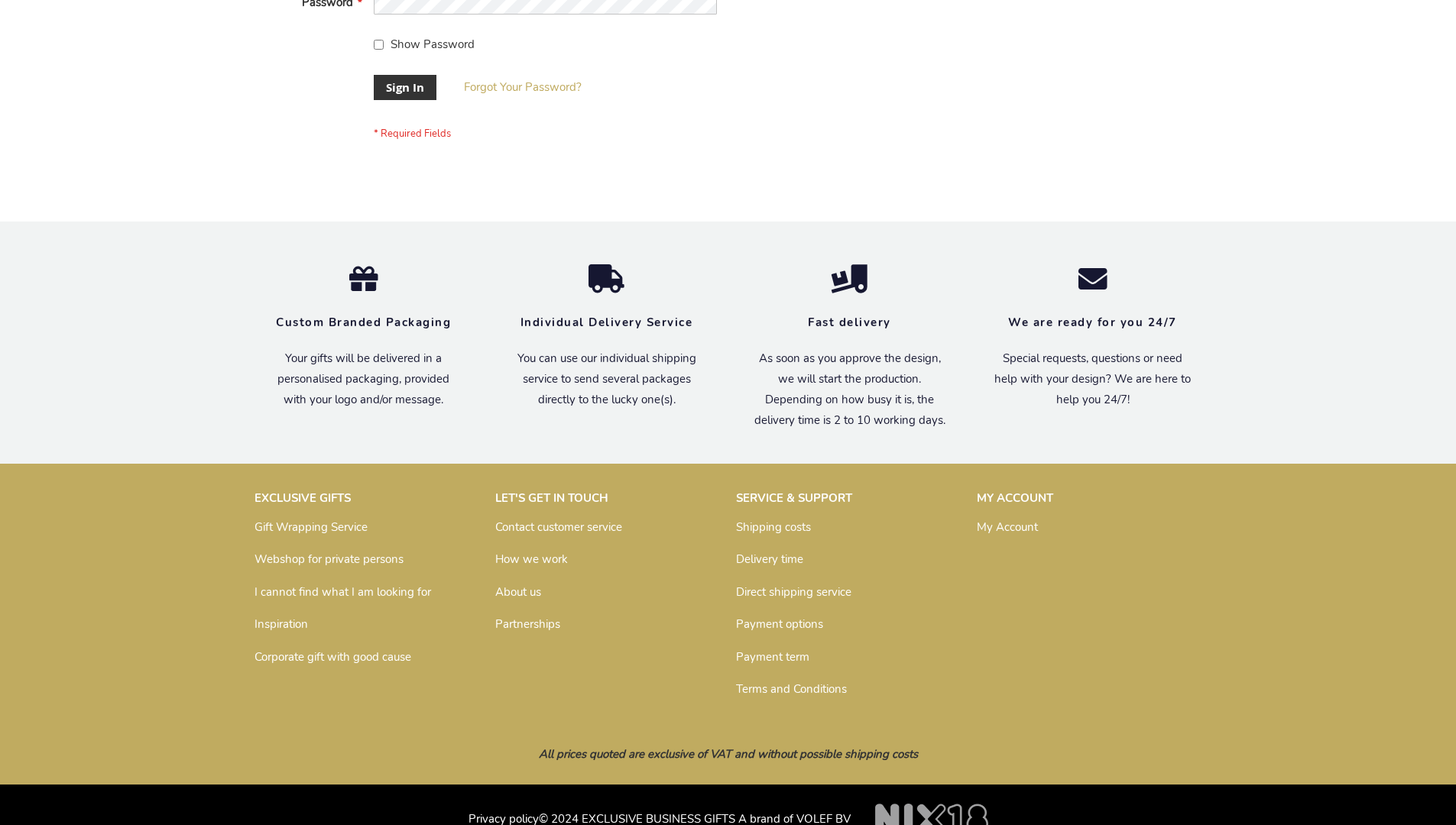
scroll to position [491, 0]
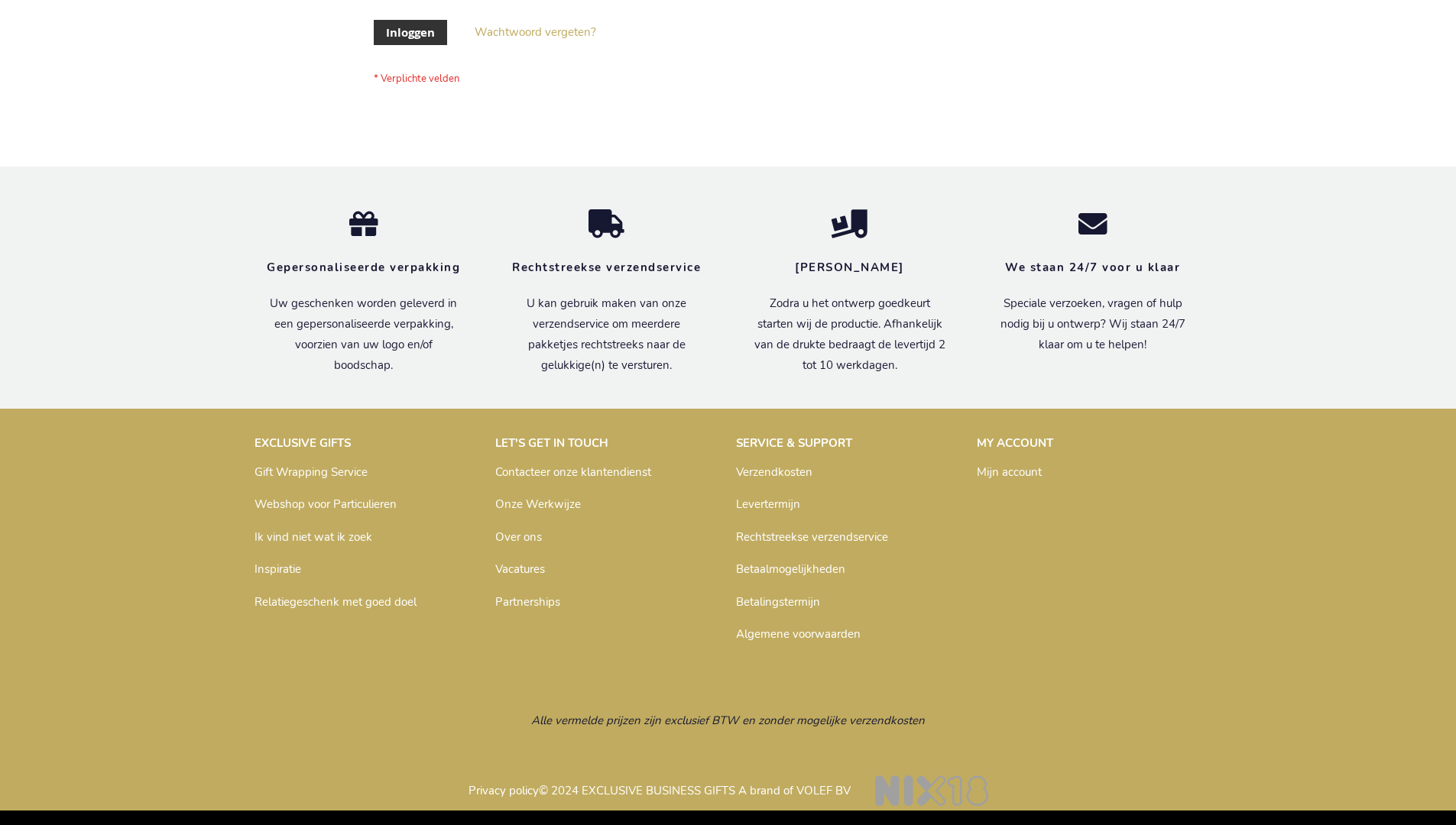
scroll to position [519, 0]
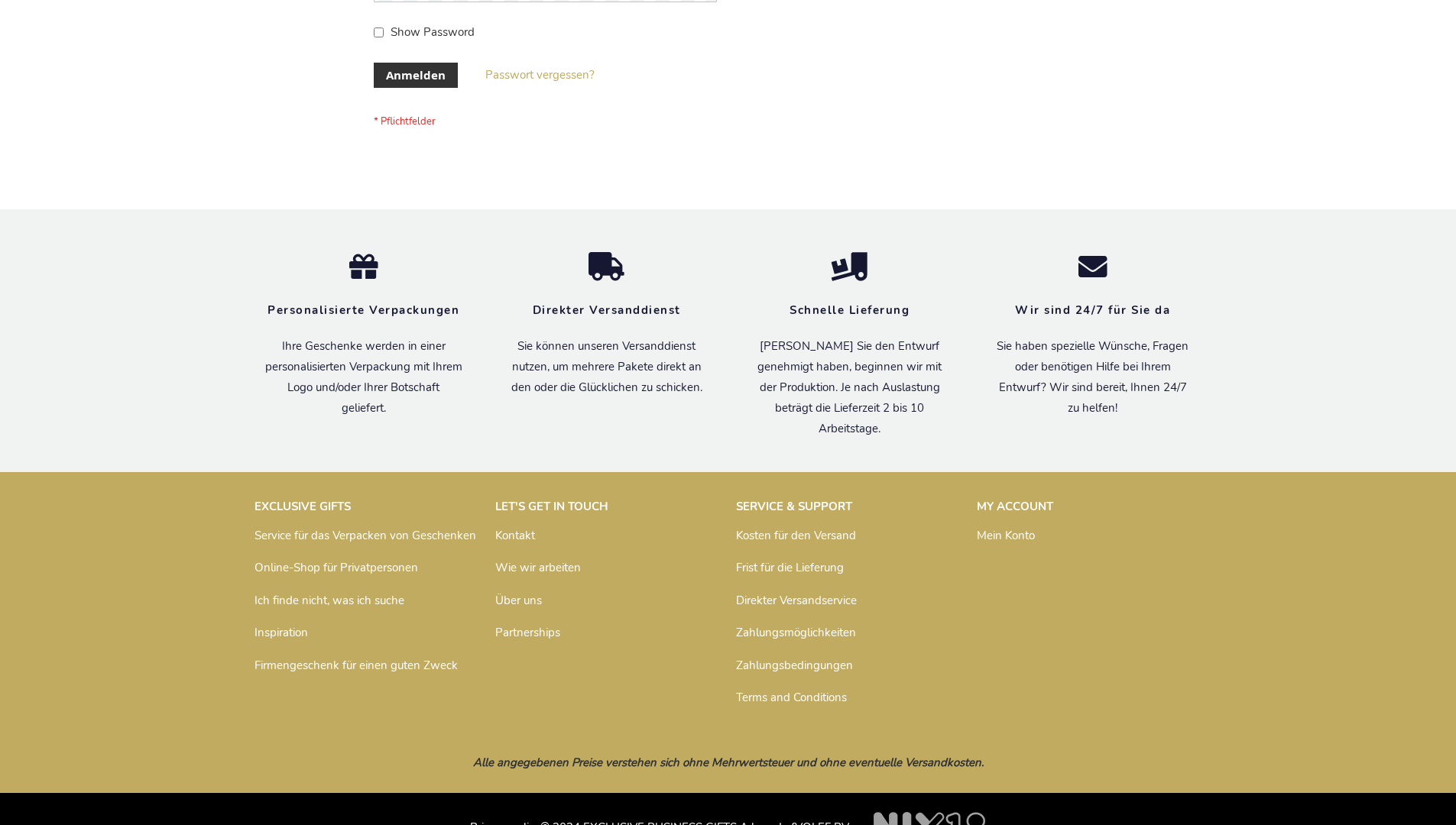
scroll to position [512, 0]
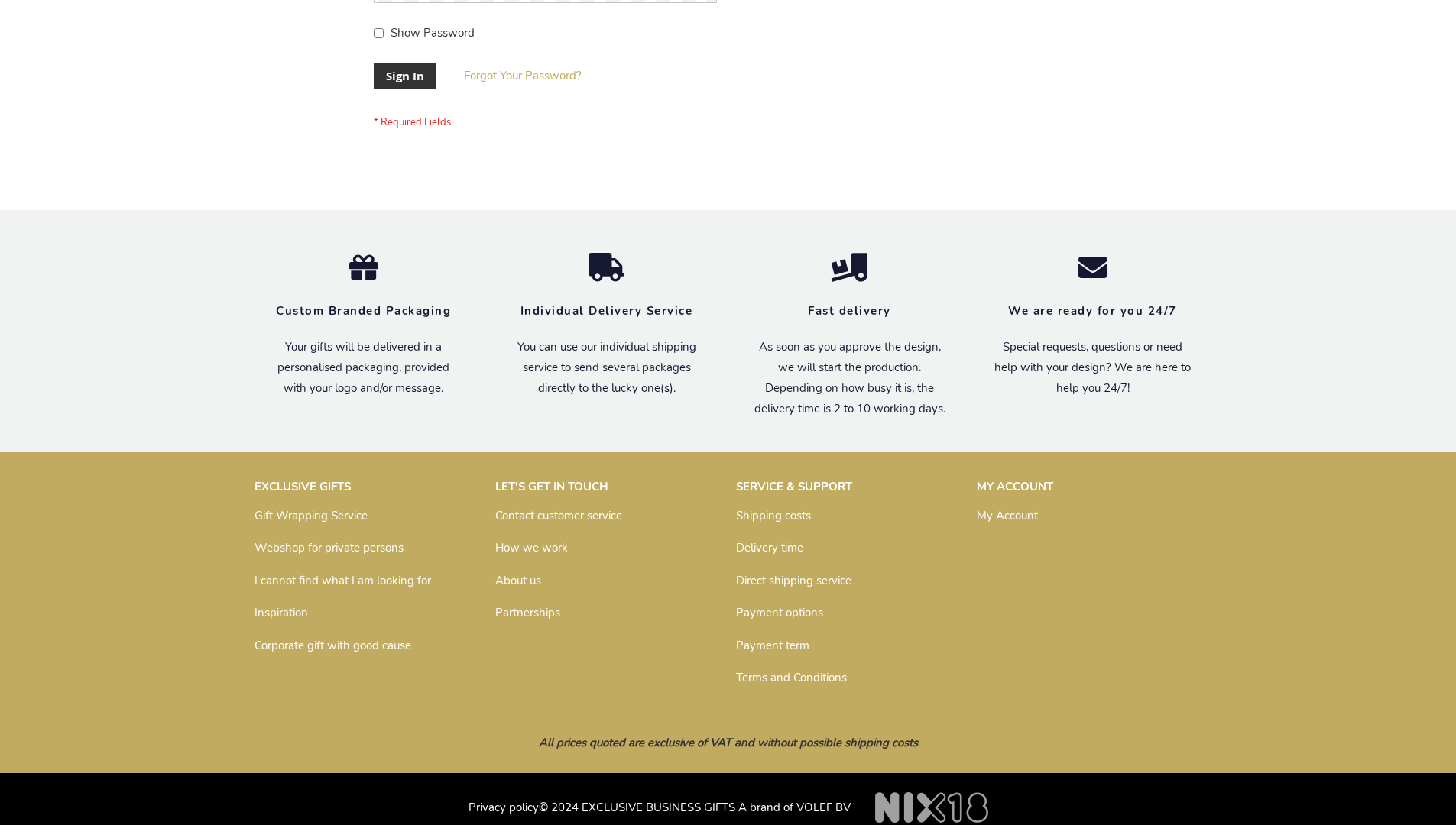
scroll to position [491, 0]
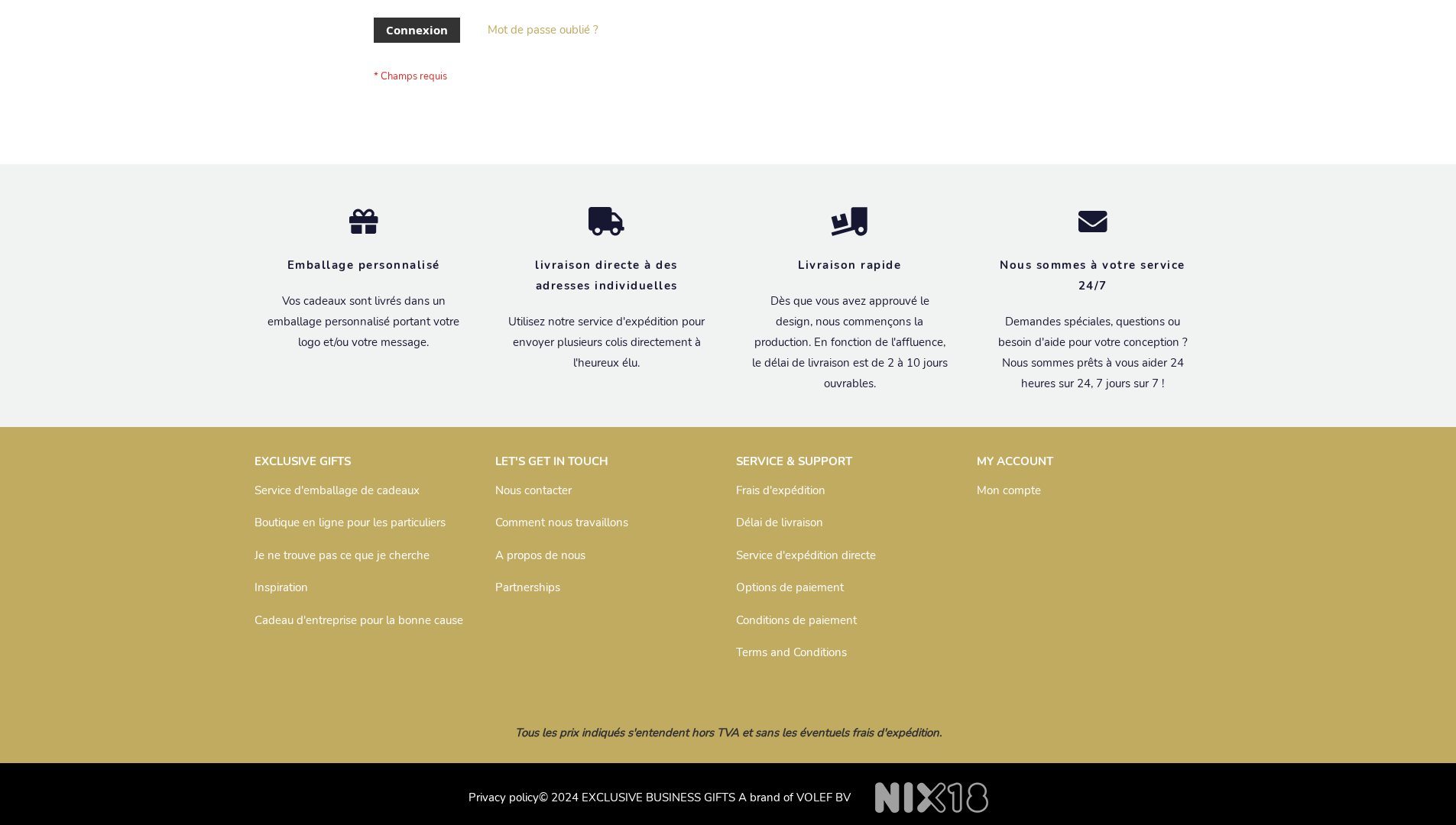
scroll to position [527, 0]
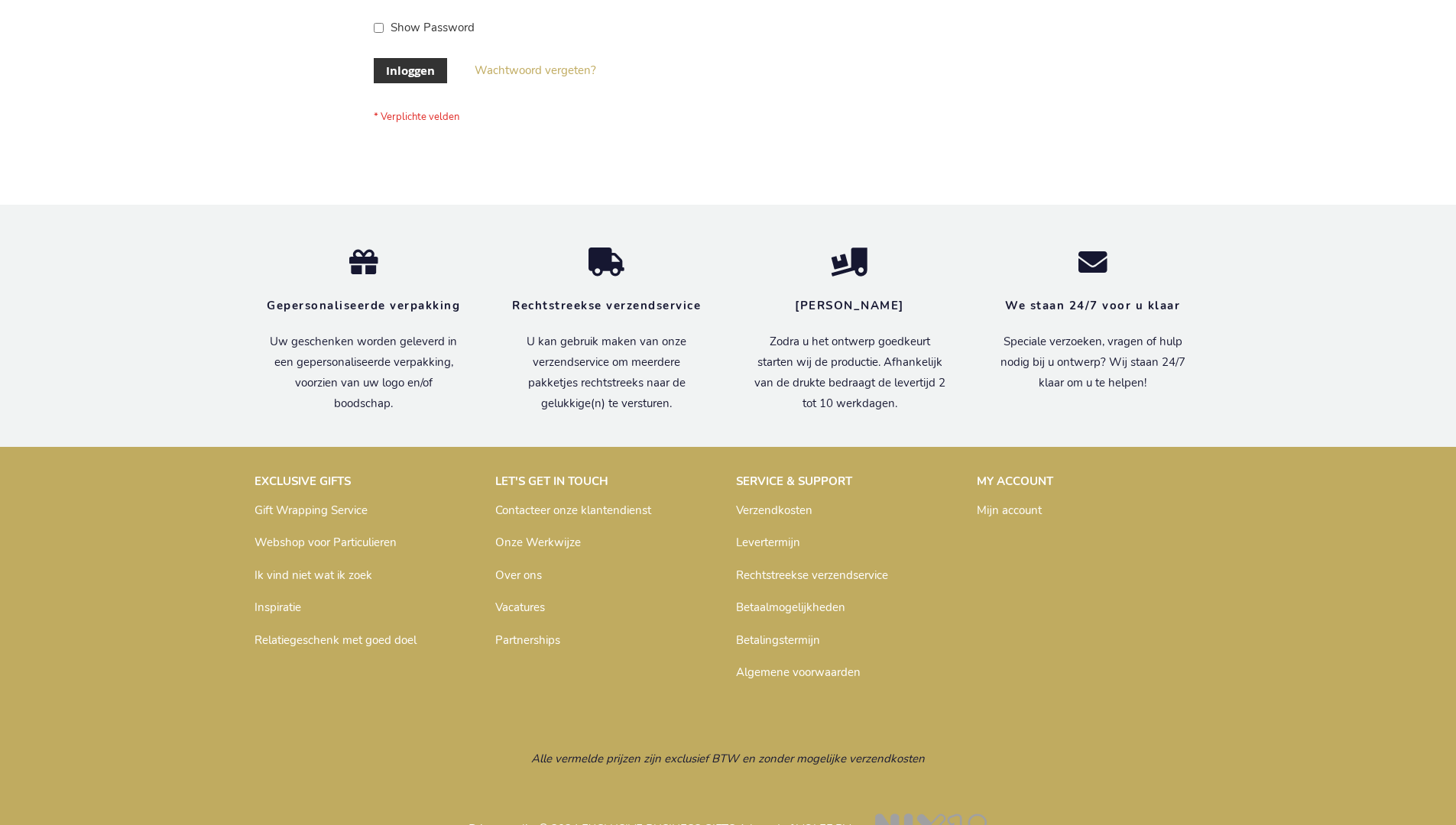
scroll to position [519, 0]
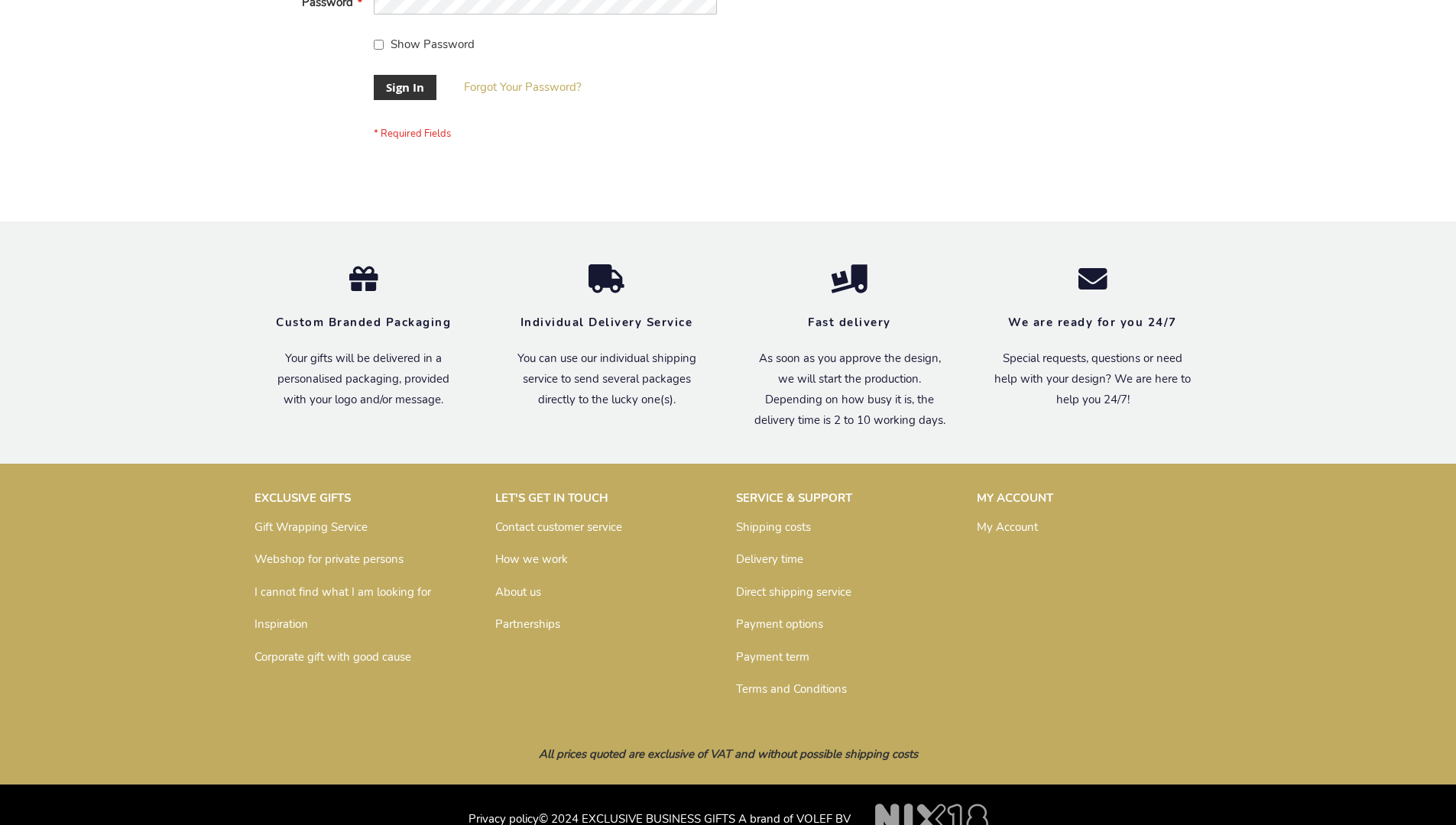
scroll to position [491, 0]
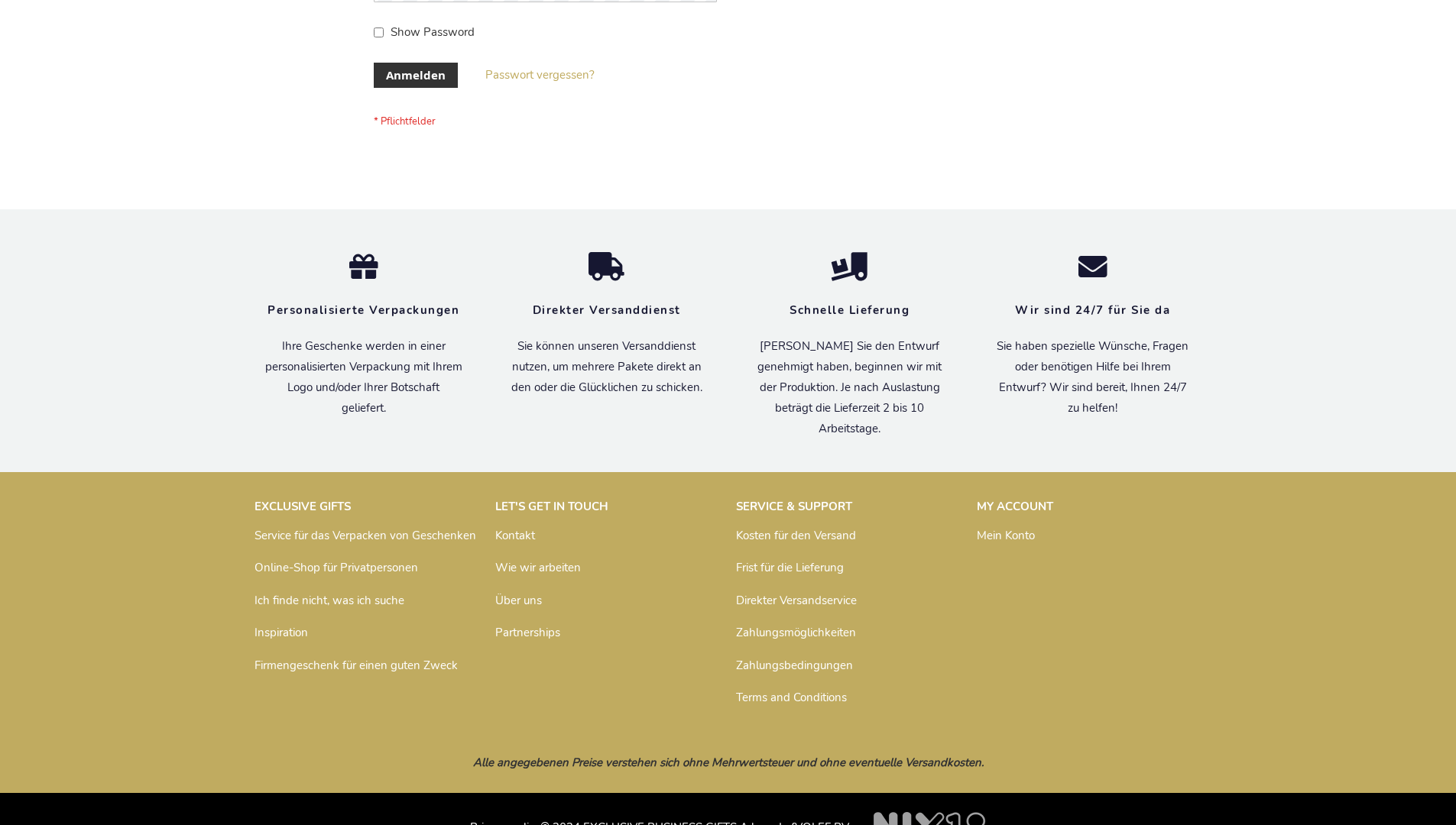
scroll to position [512, 0]
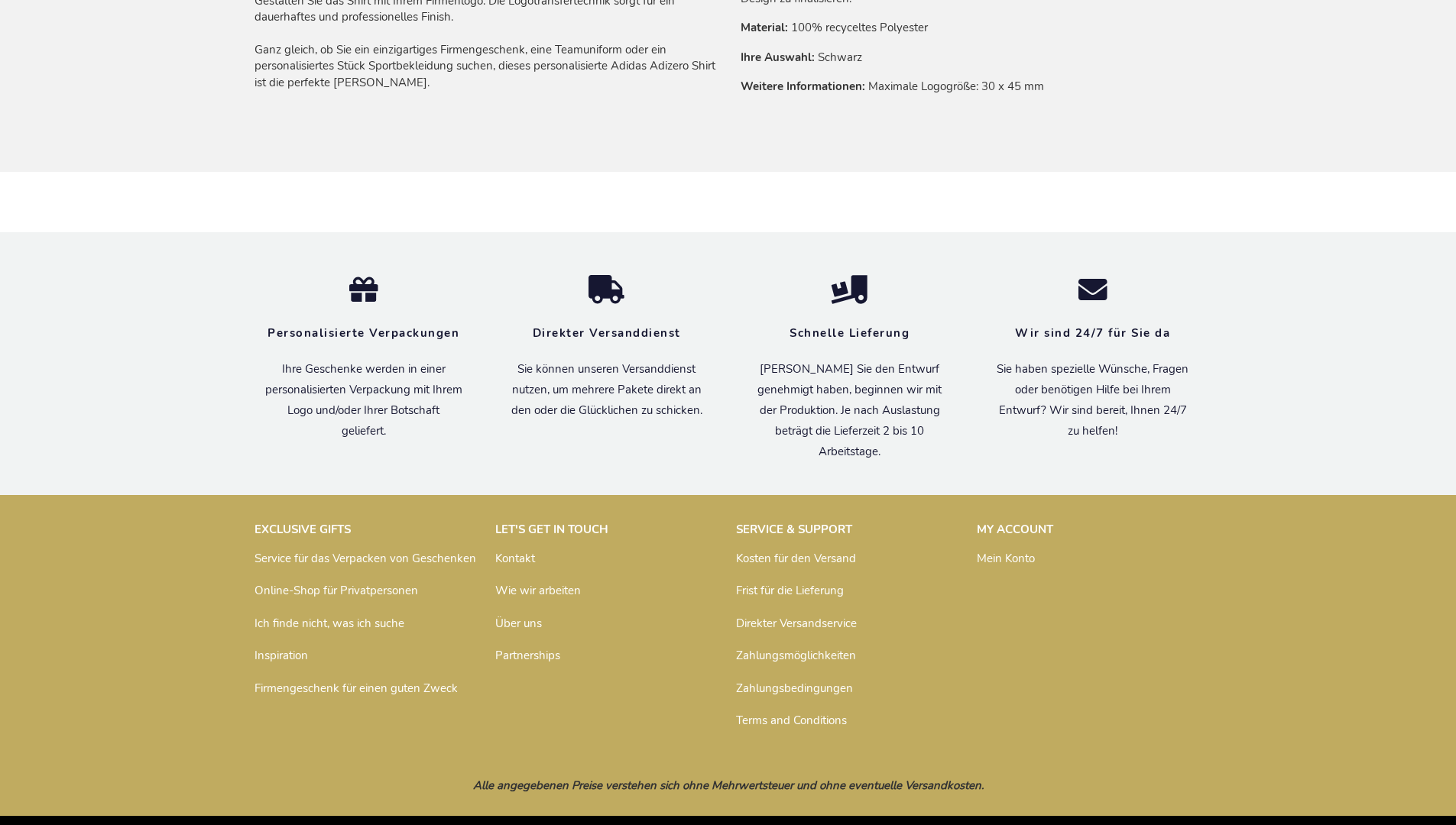
scroll to position [1239, 0]
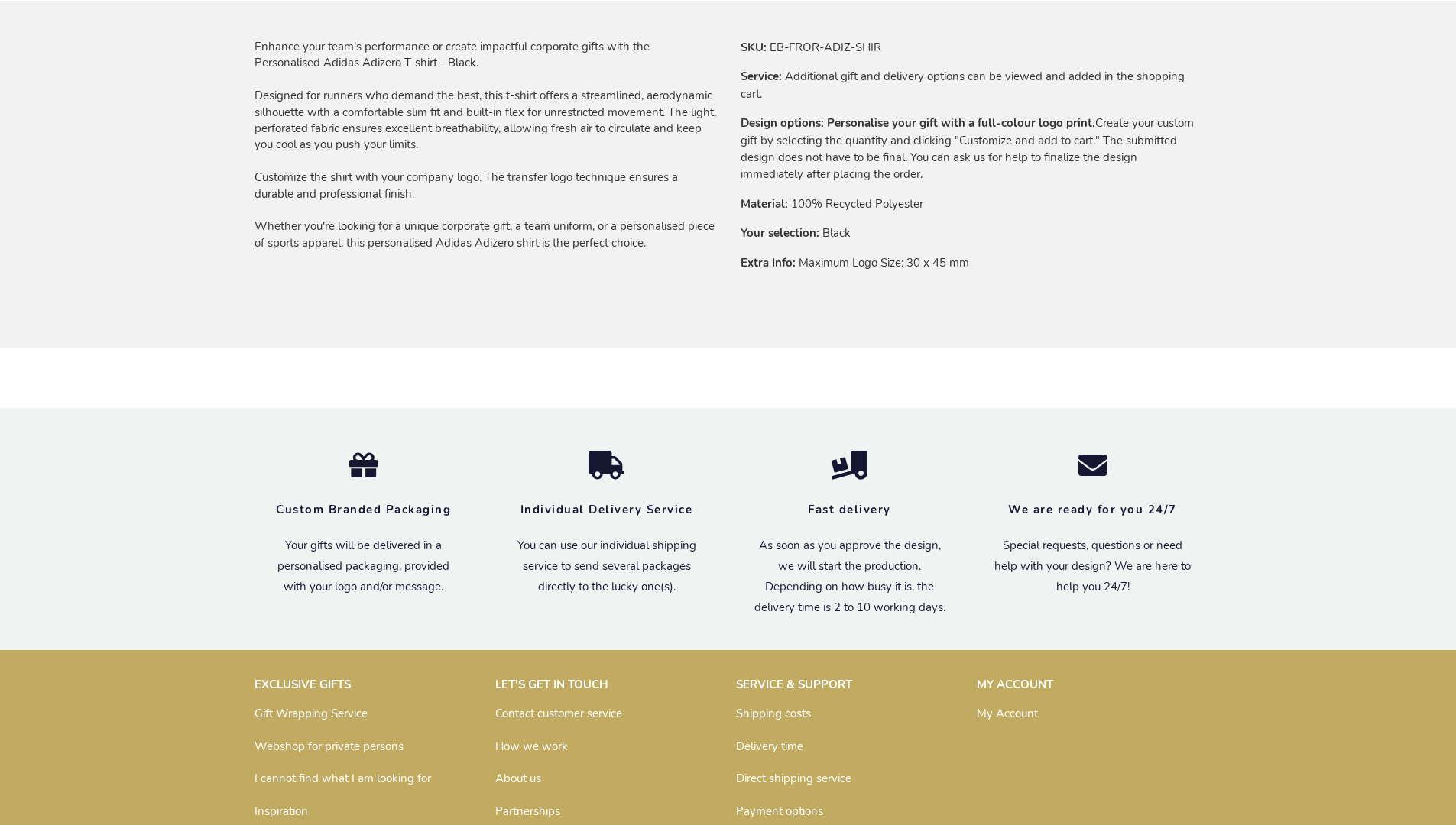
scroll to position [1201, 0]
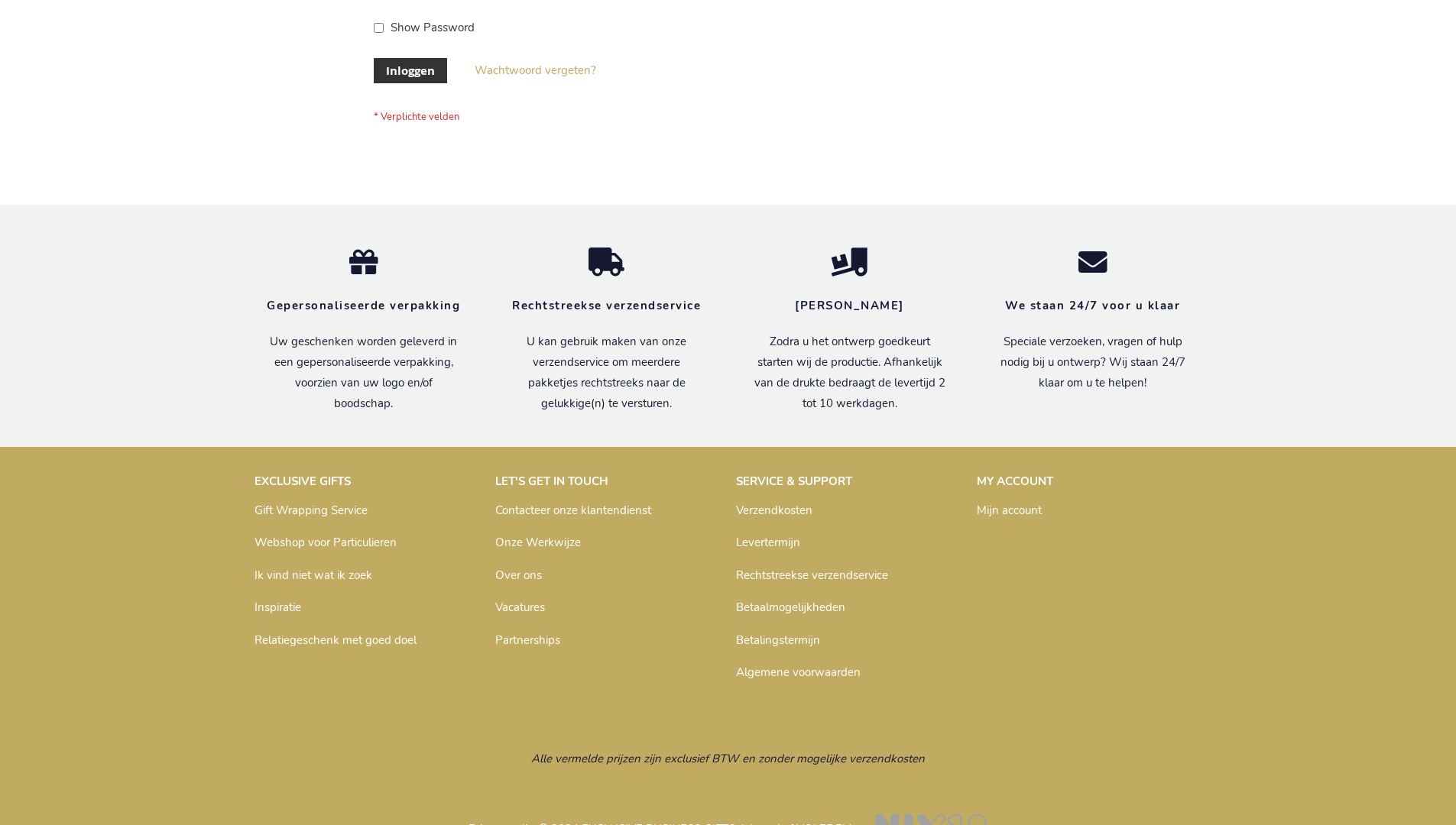
scroll to position [519, 0]
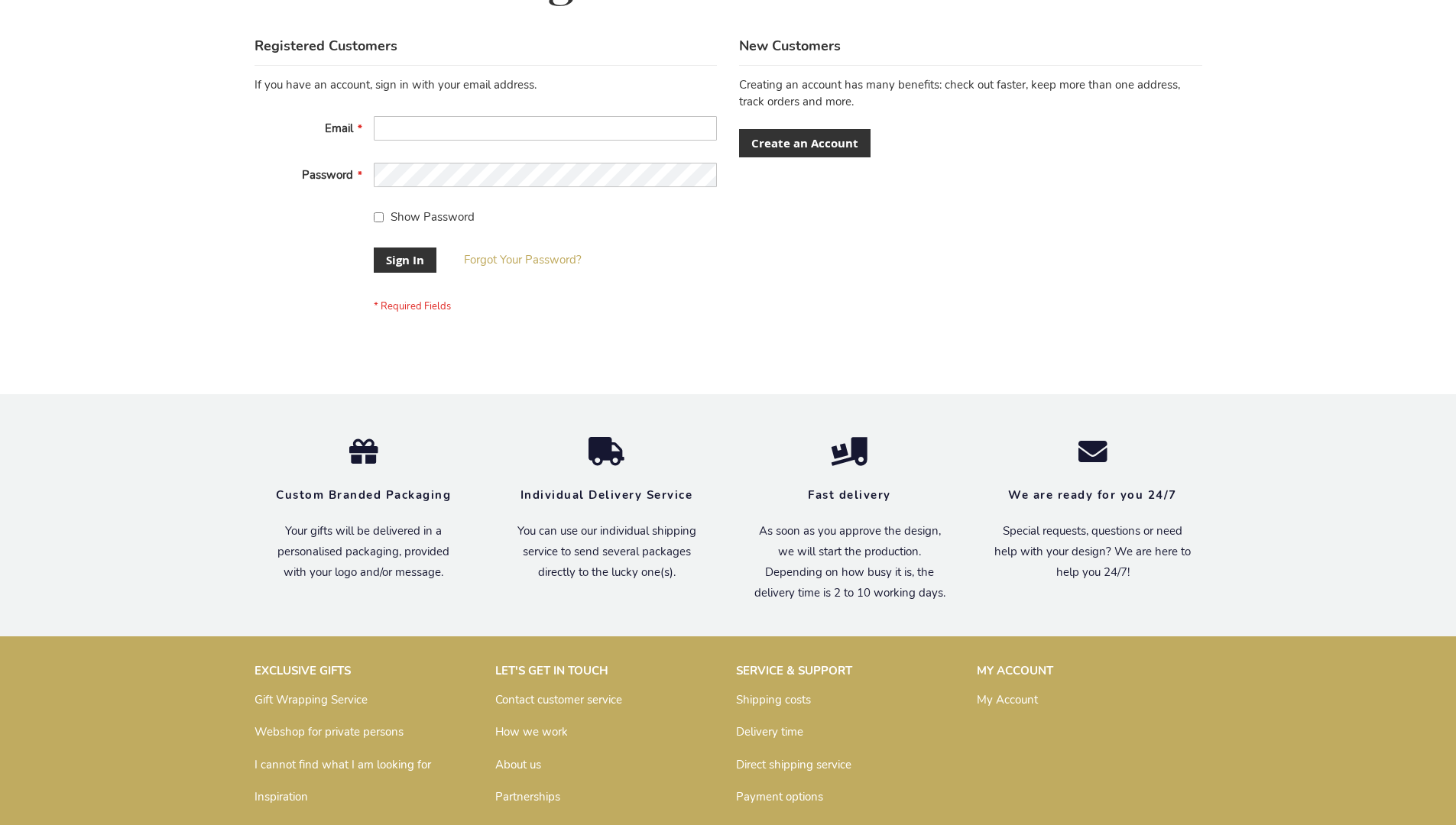
scroll to position [491, 0]
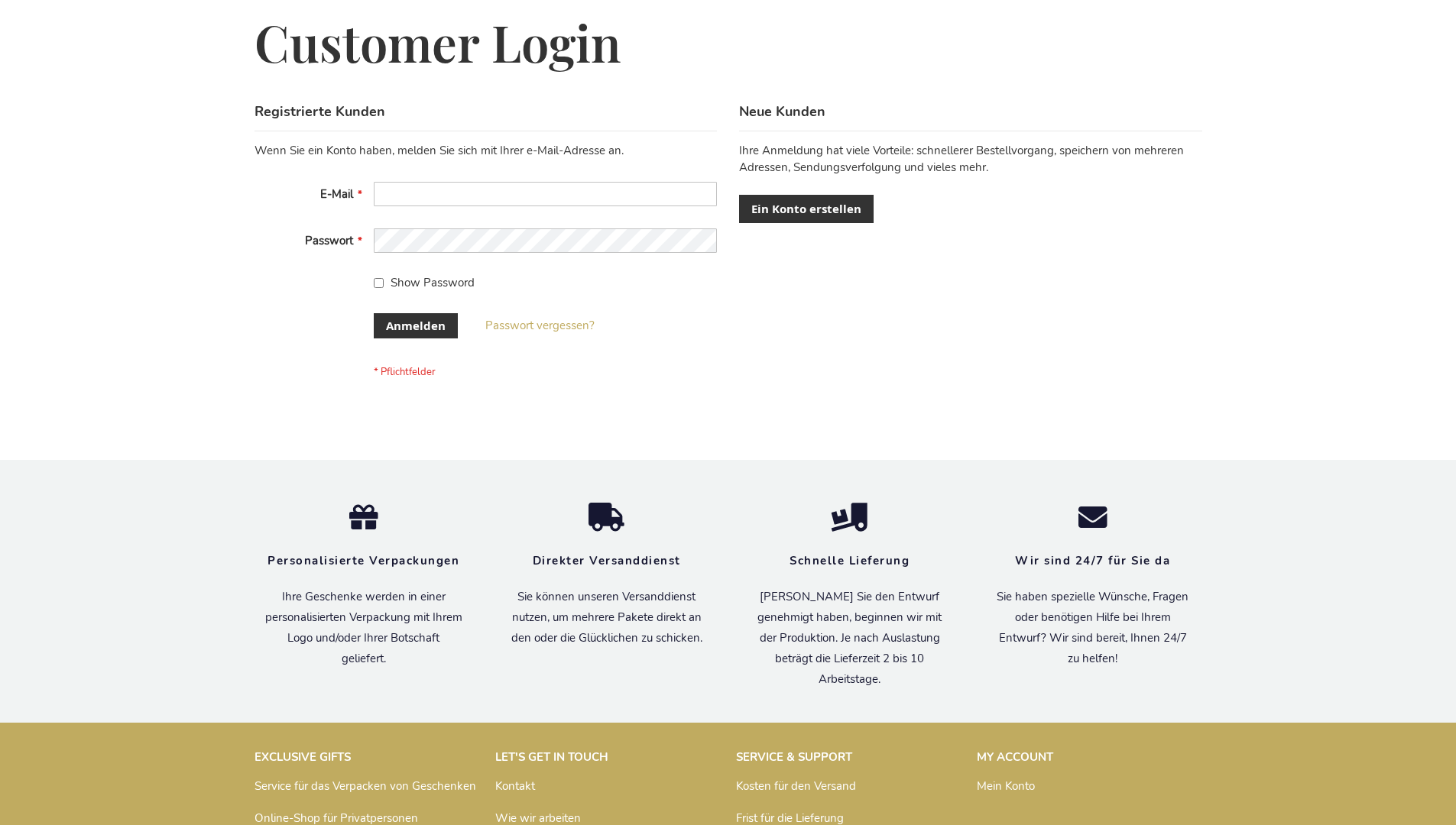
scroll to position [512, 0]
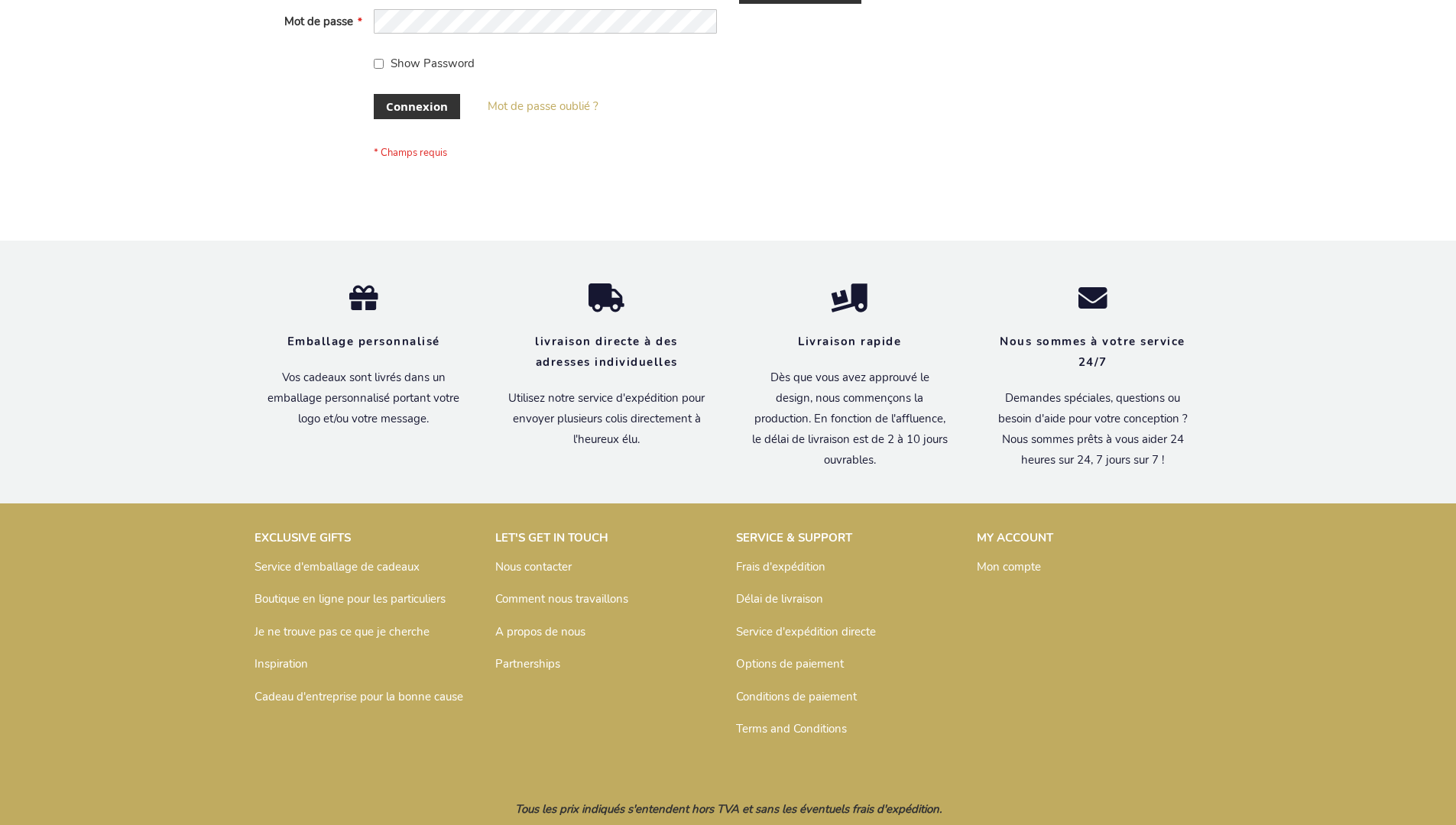
scroll to position [527, 0]
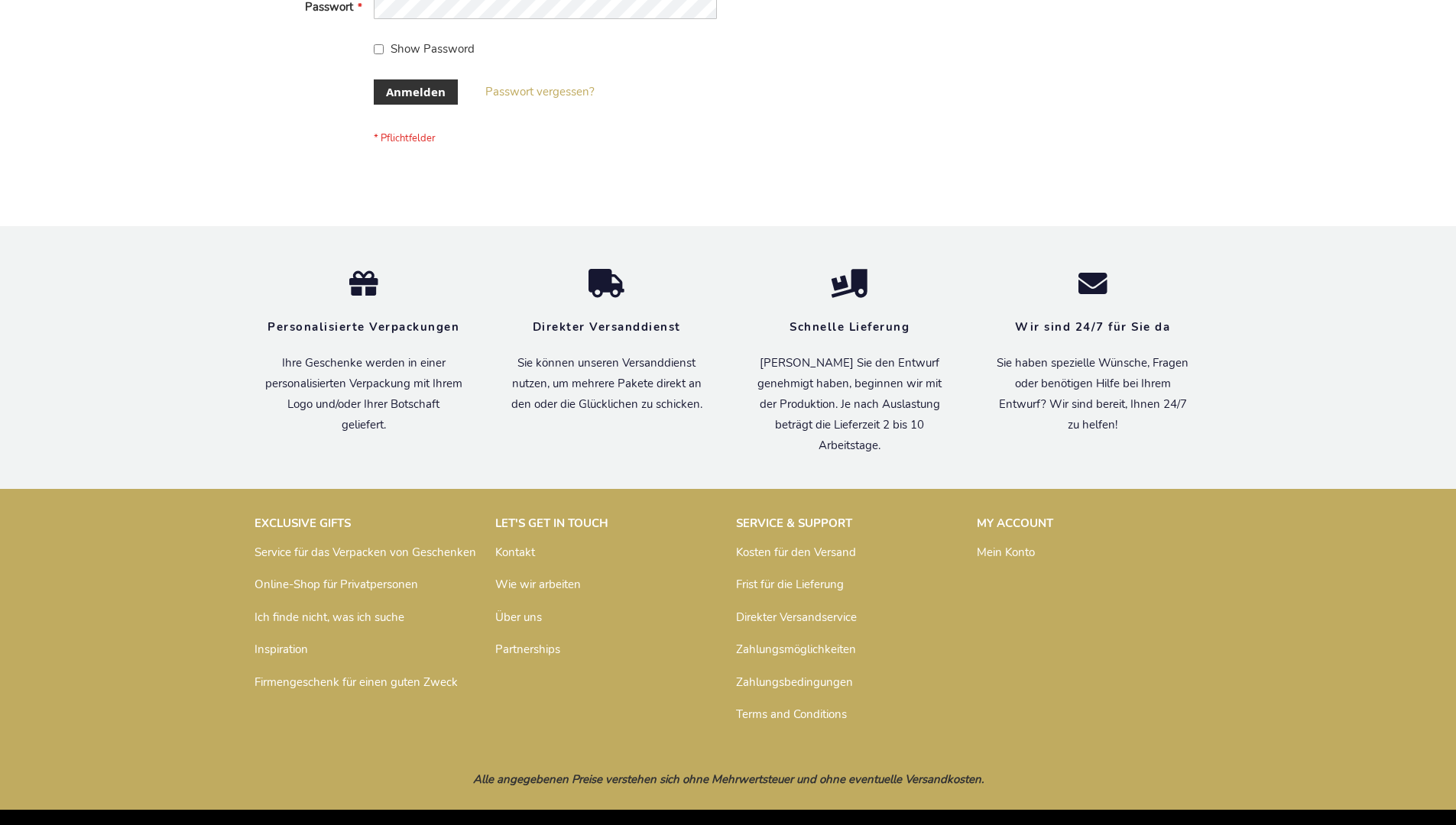
scroll to position [512, 0]
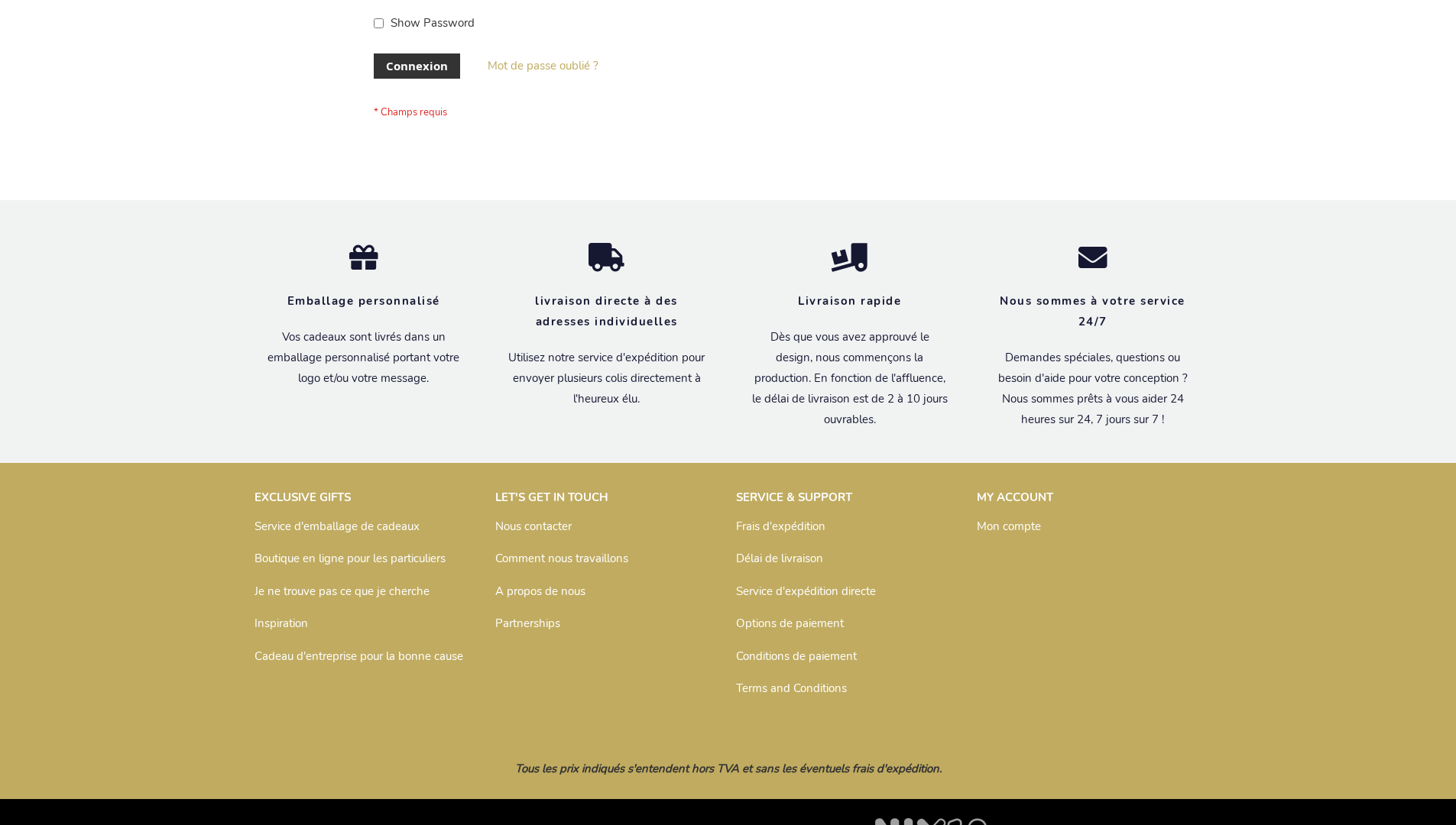
scroll to position [527, 0]
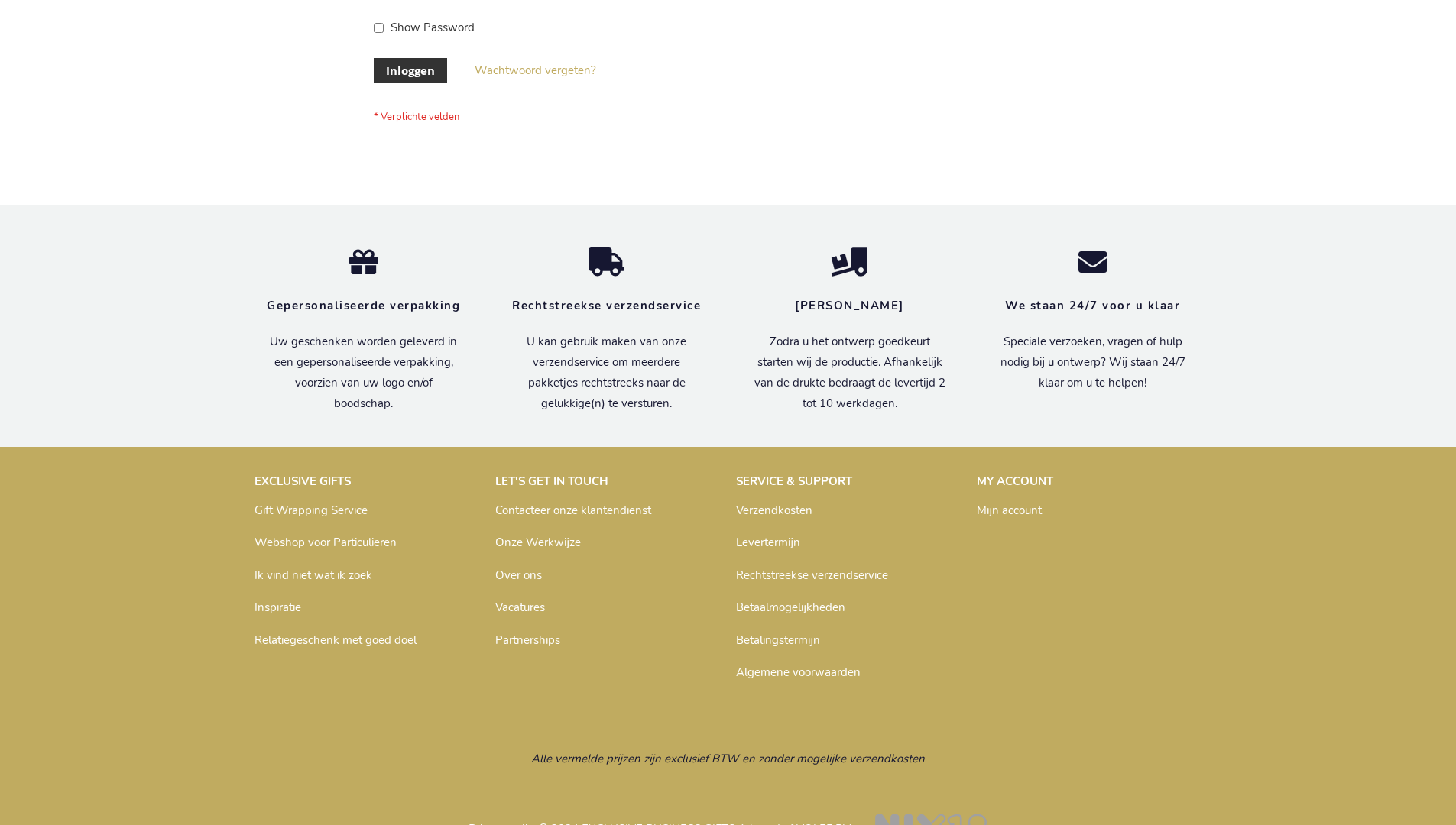
scroll to position [519, 0]
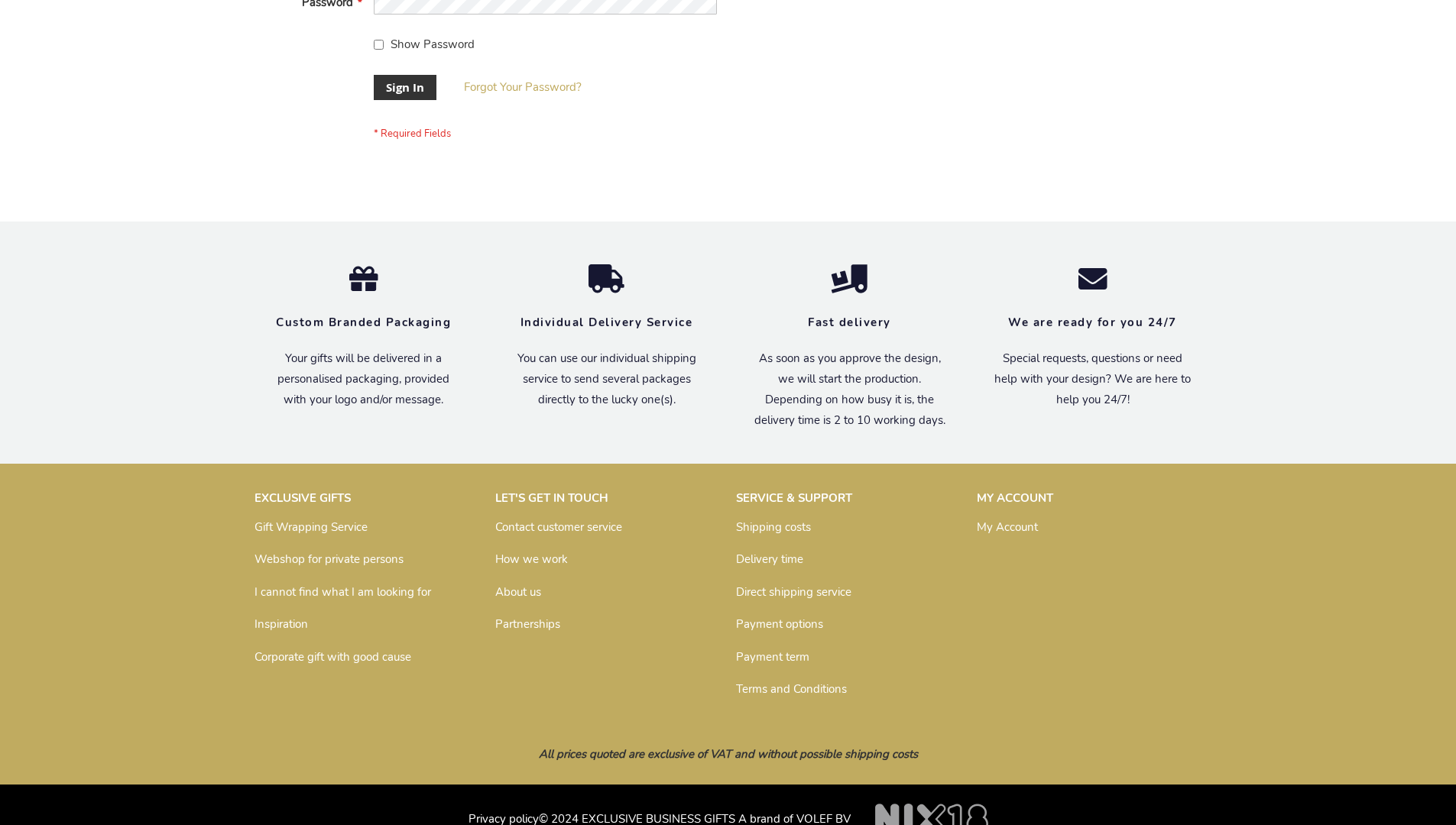
scroll to position [491, 0]
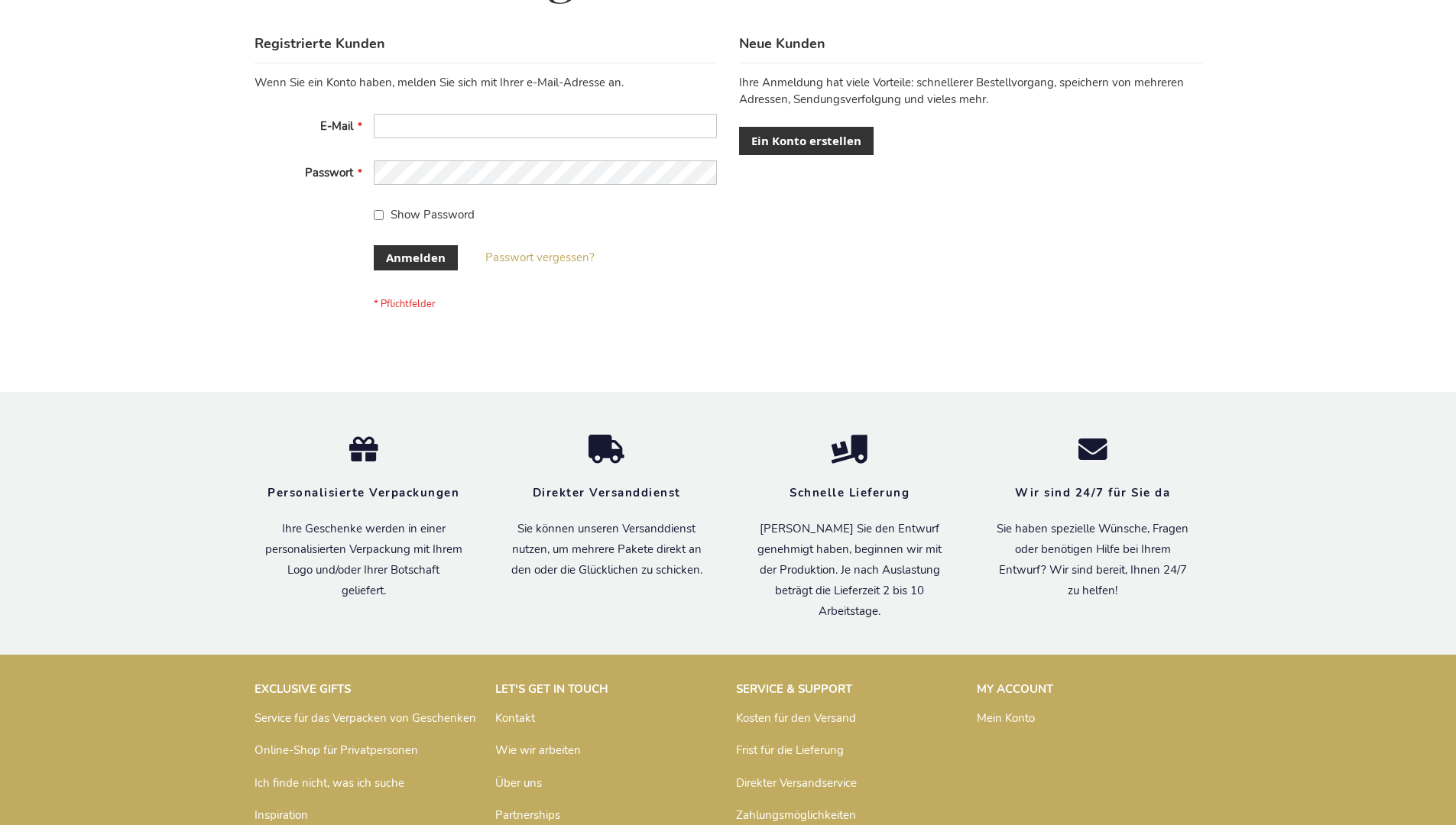
scroll to position [512, 0]
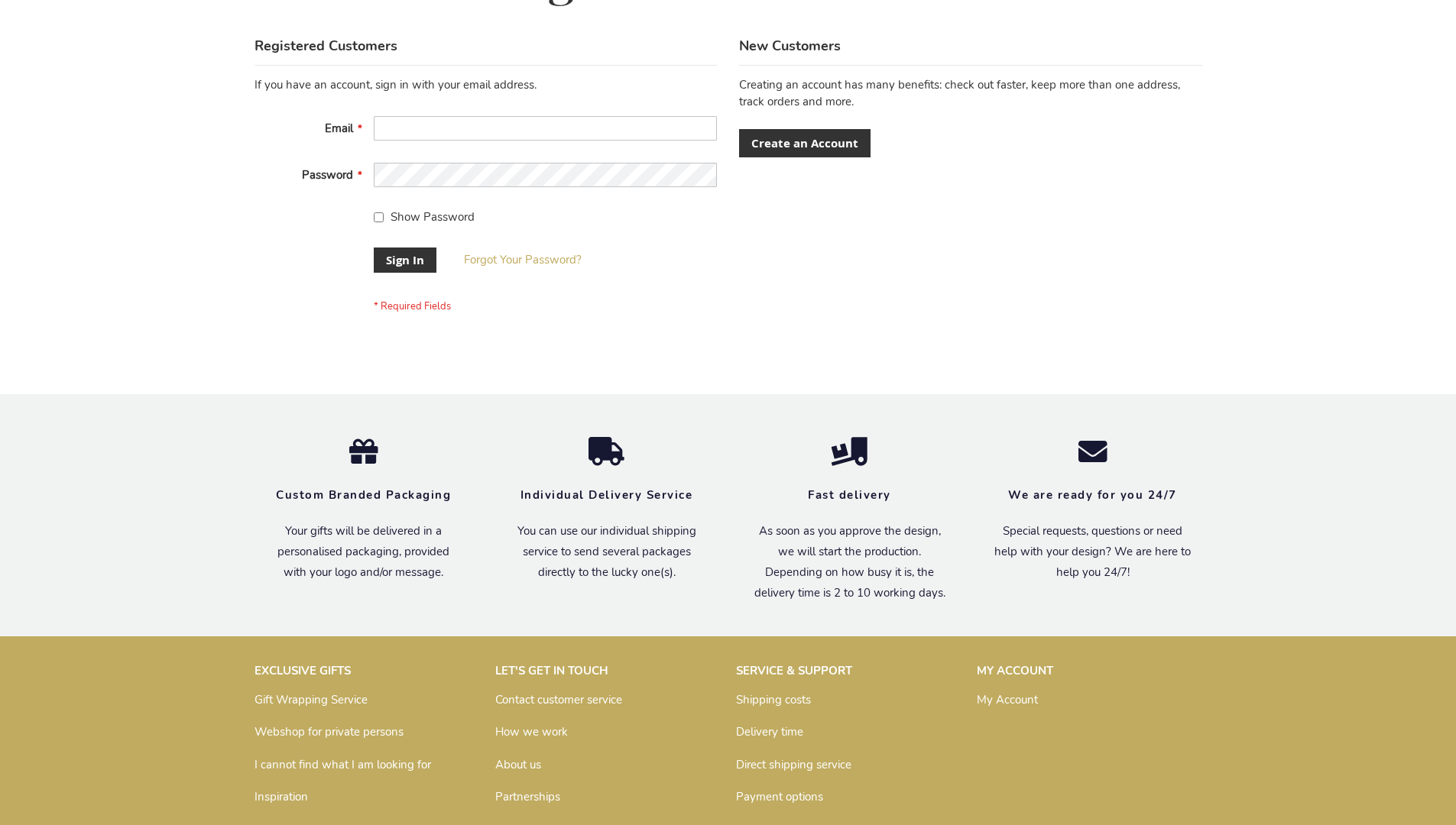
scroll to position [491, 0]
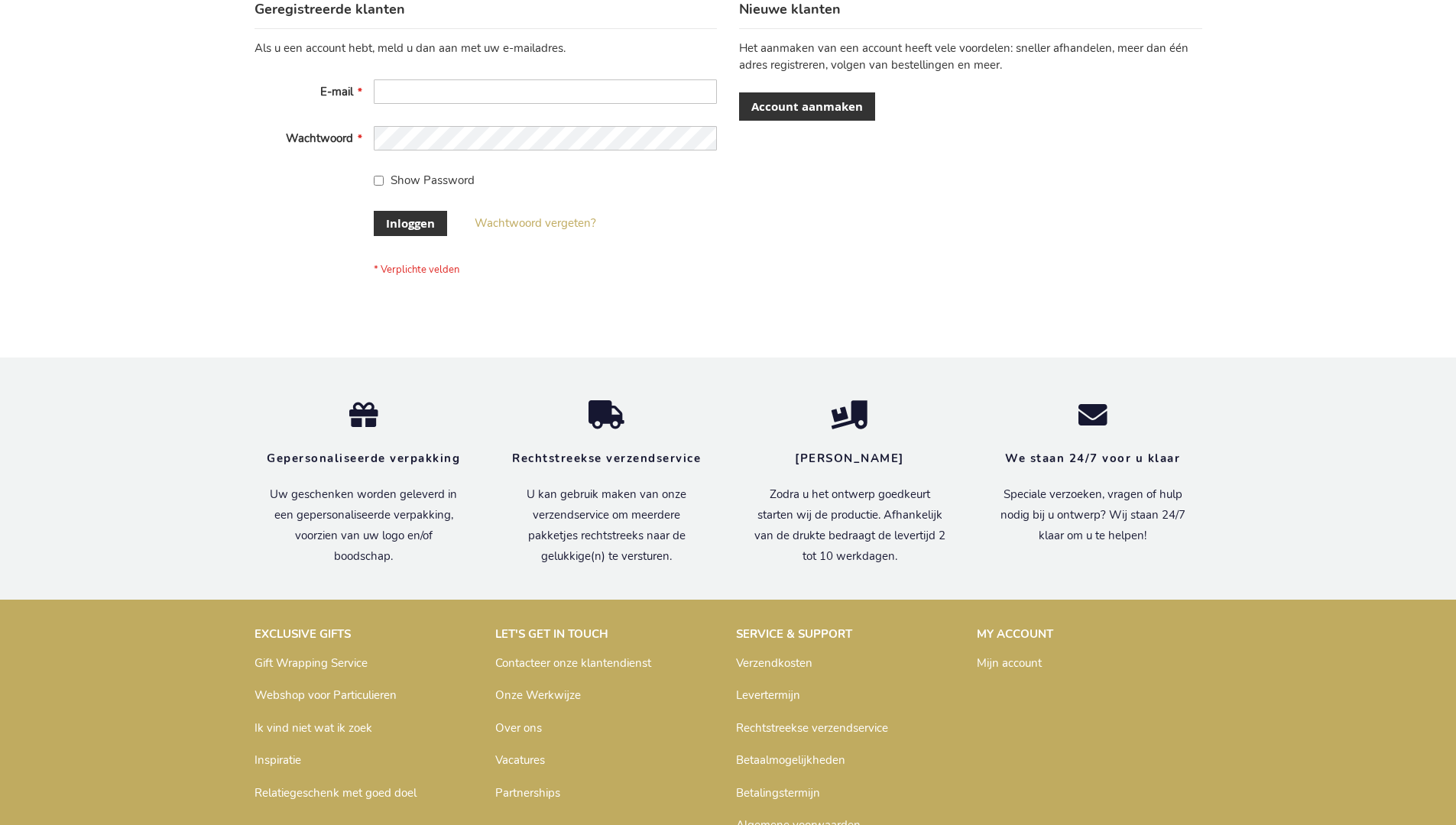
scroll to position [519, 0]
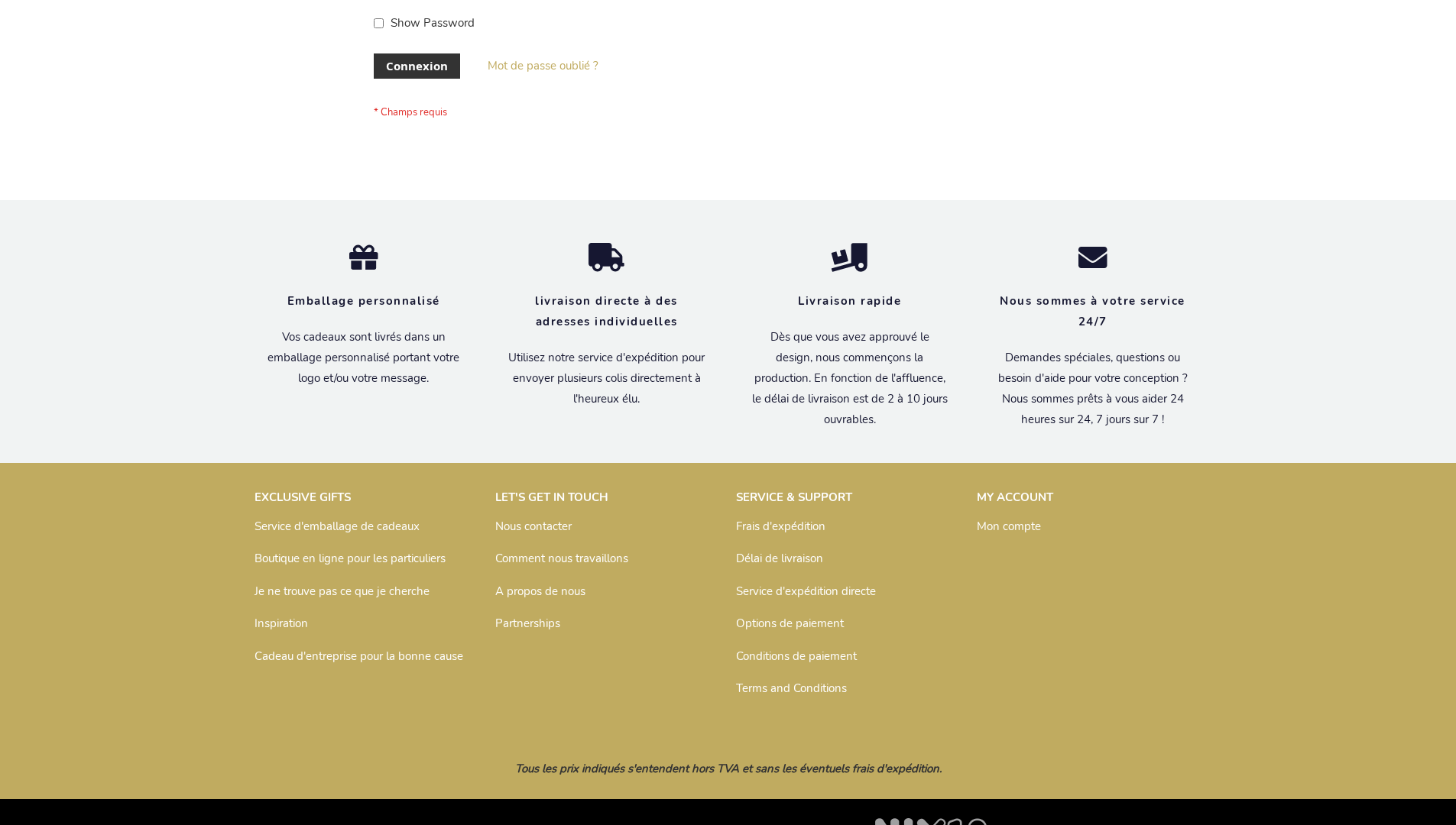
scroll to position [527, 0]
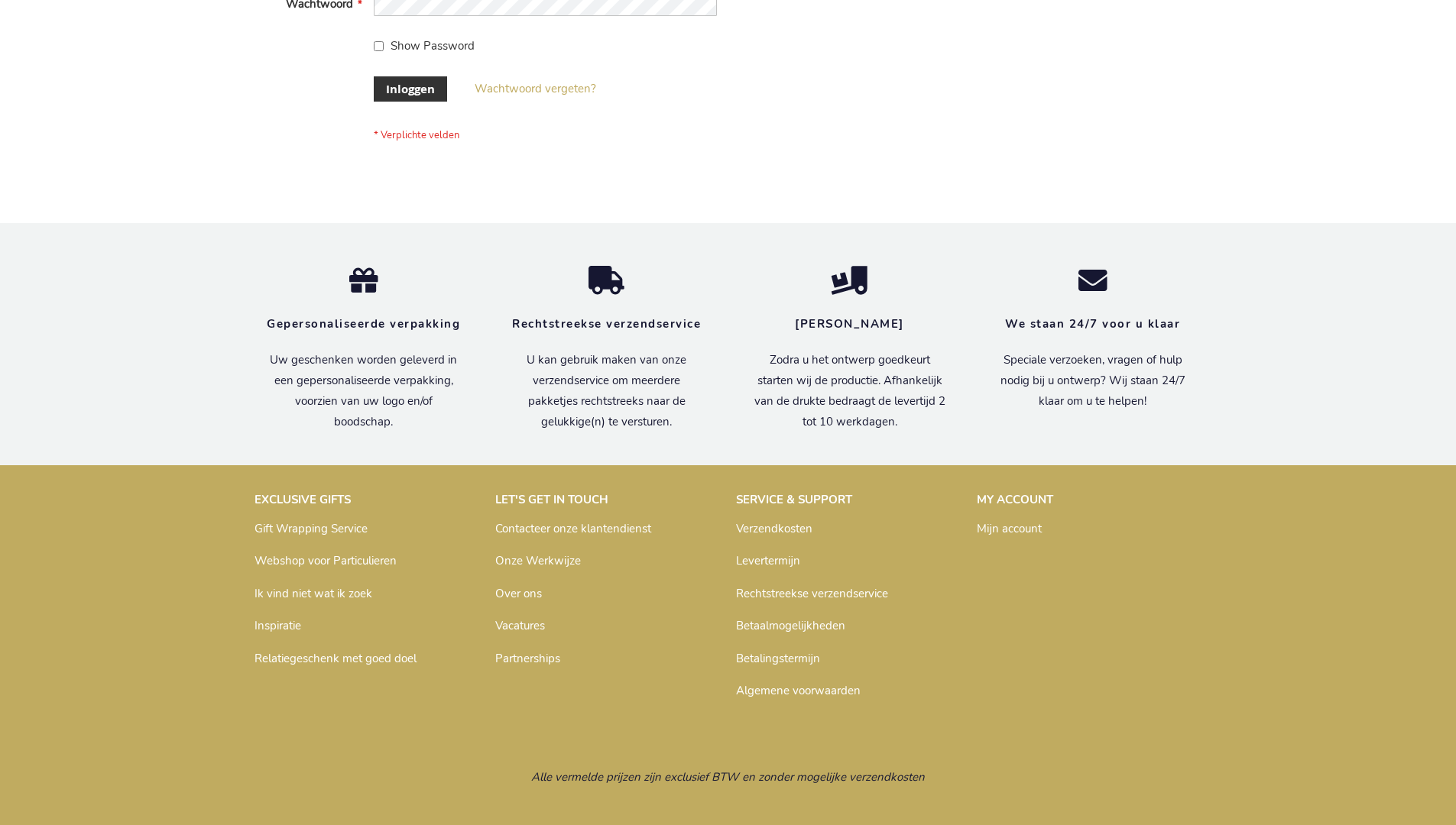
scroll to position [519, 0]
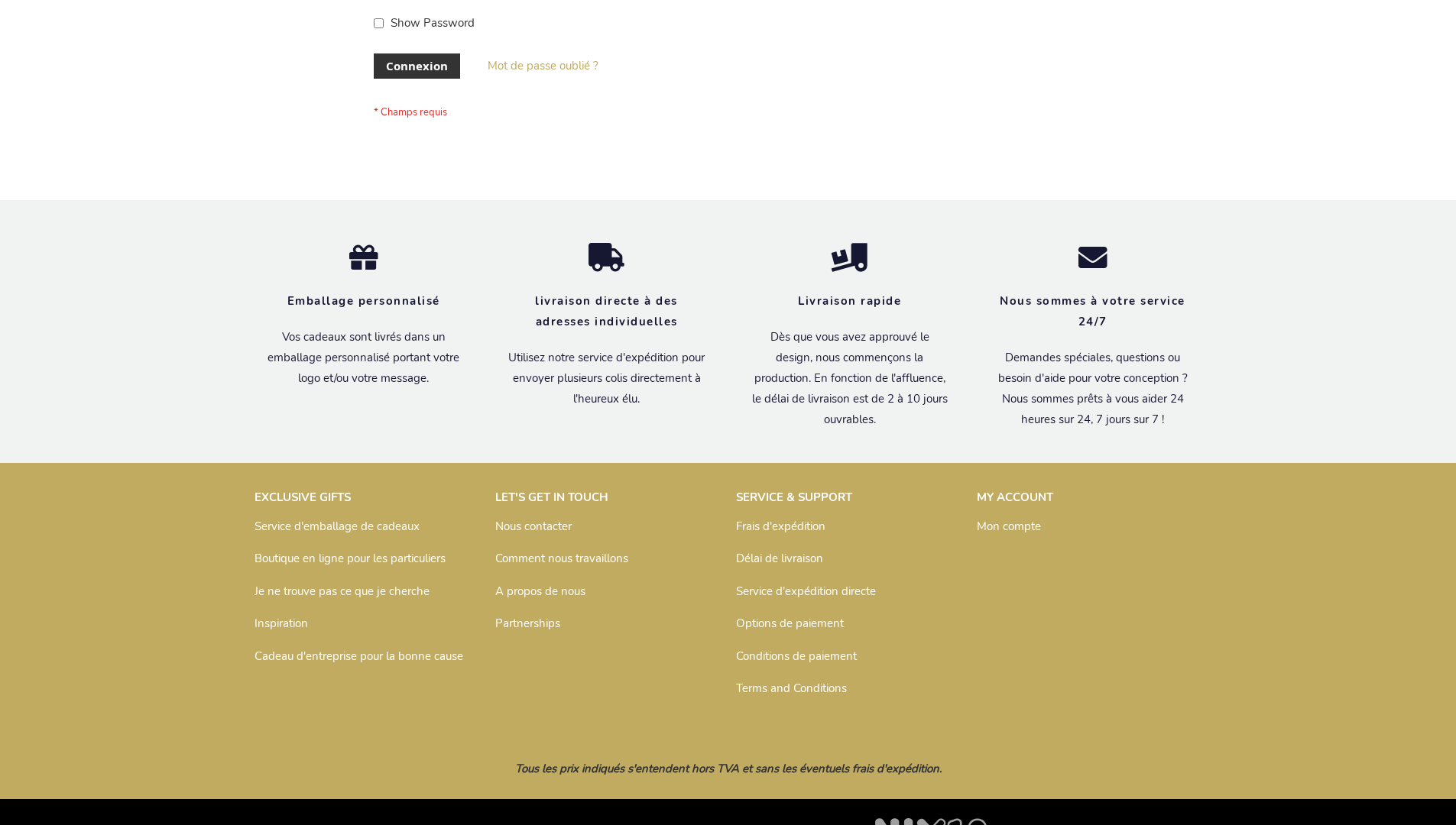
scroll to position [527, 0]
